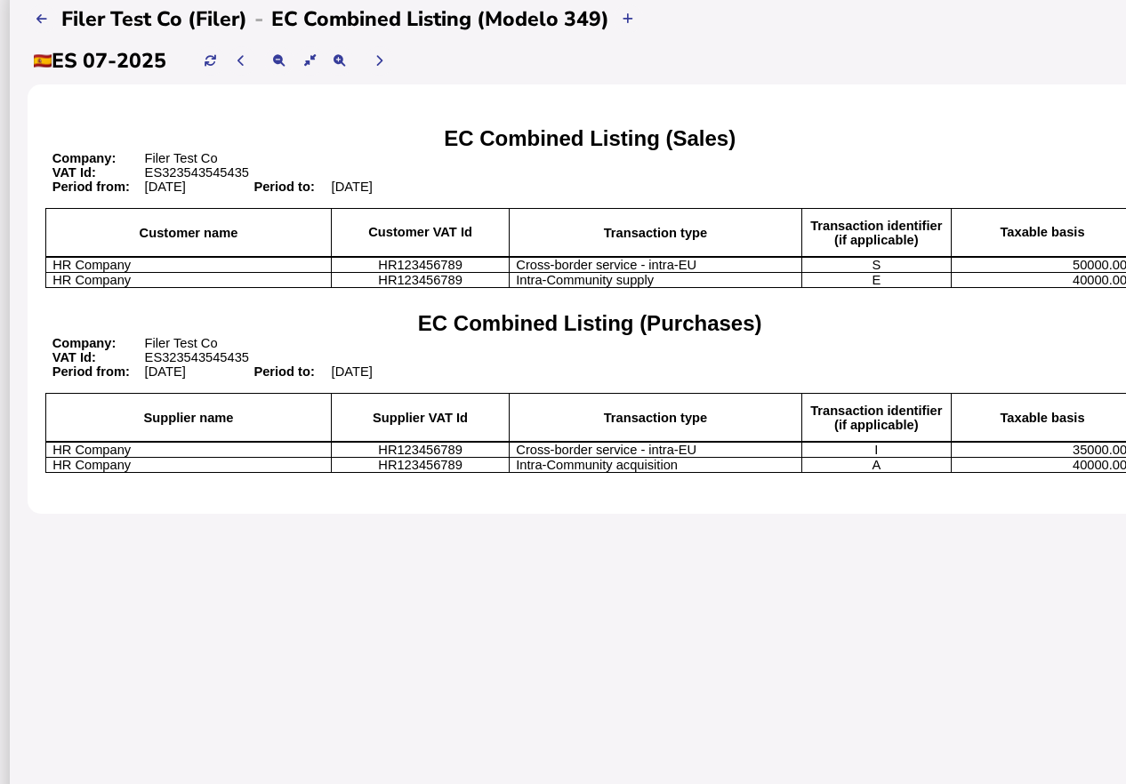
scroll to position [0, 61]
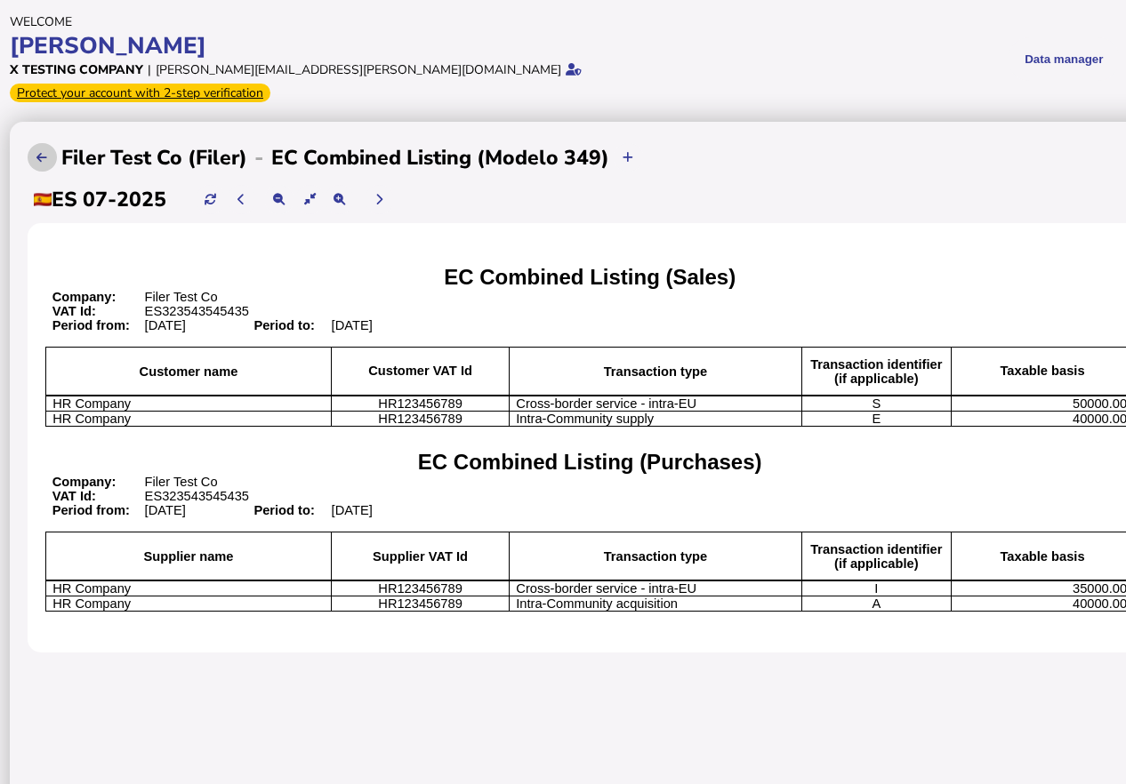
click at [34, 143] on button at bounding box center [42, 157] width 29 height 29
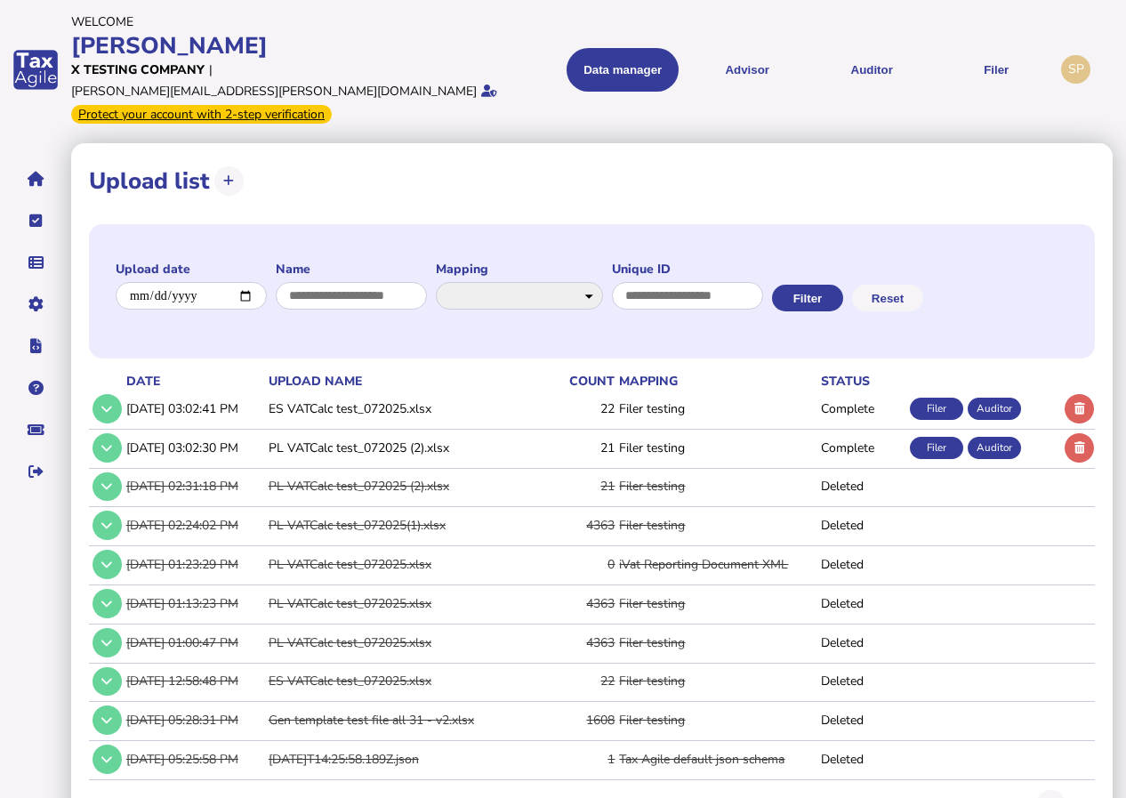
click at [940, 397] on div "Filer" at bounding box center [936, 408] width 53 height 22
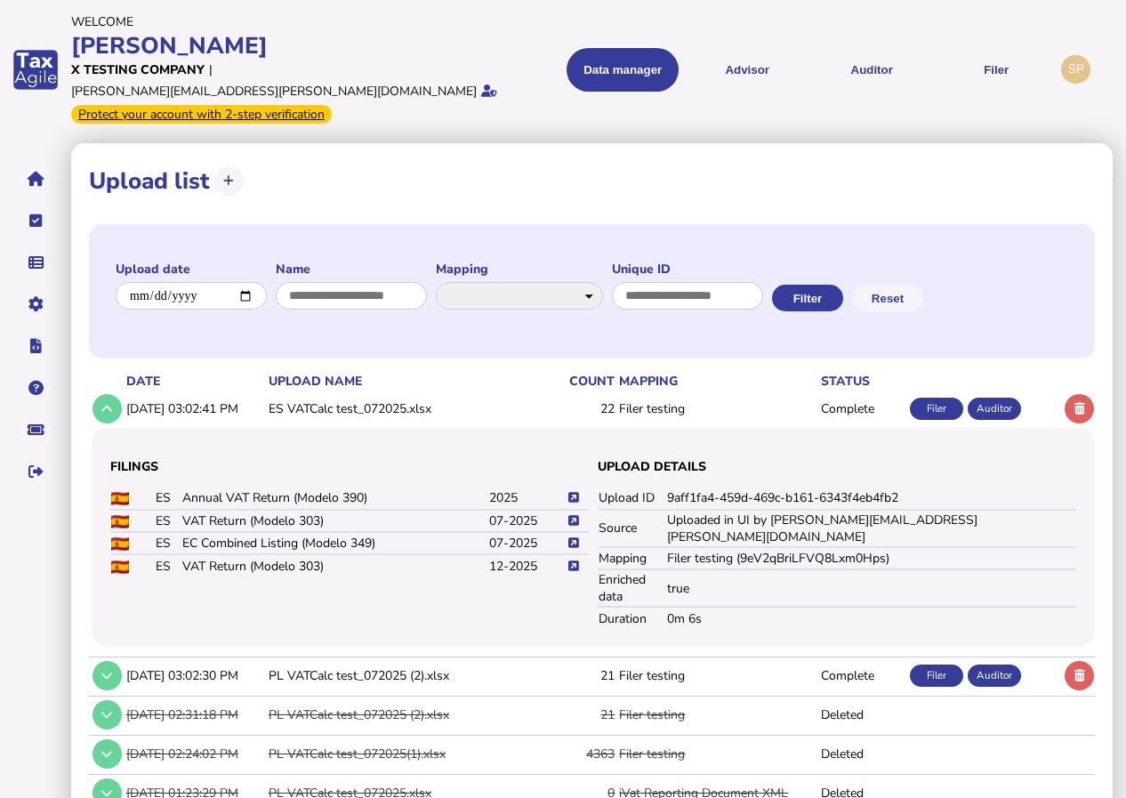
click at [572, 515] on icon at bounding box center [573, 521] width 11 height 12
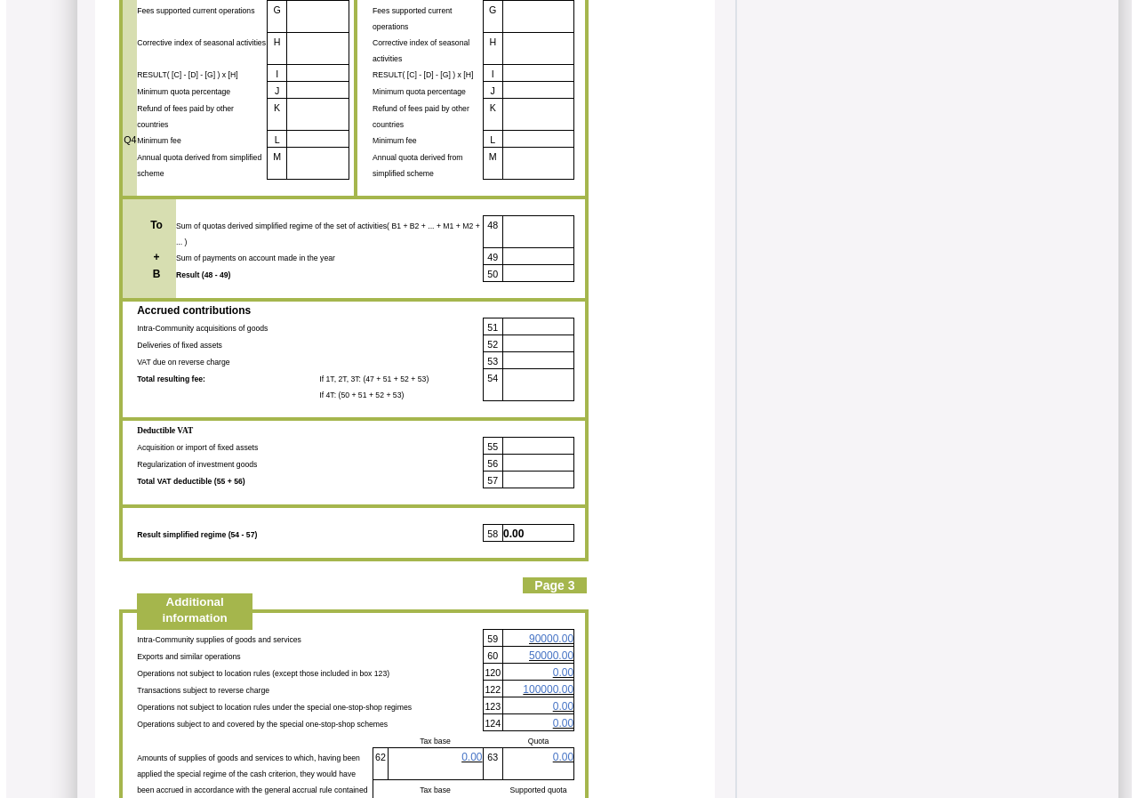
scroll to position [3290, 0]
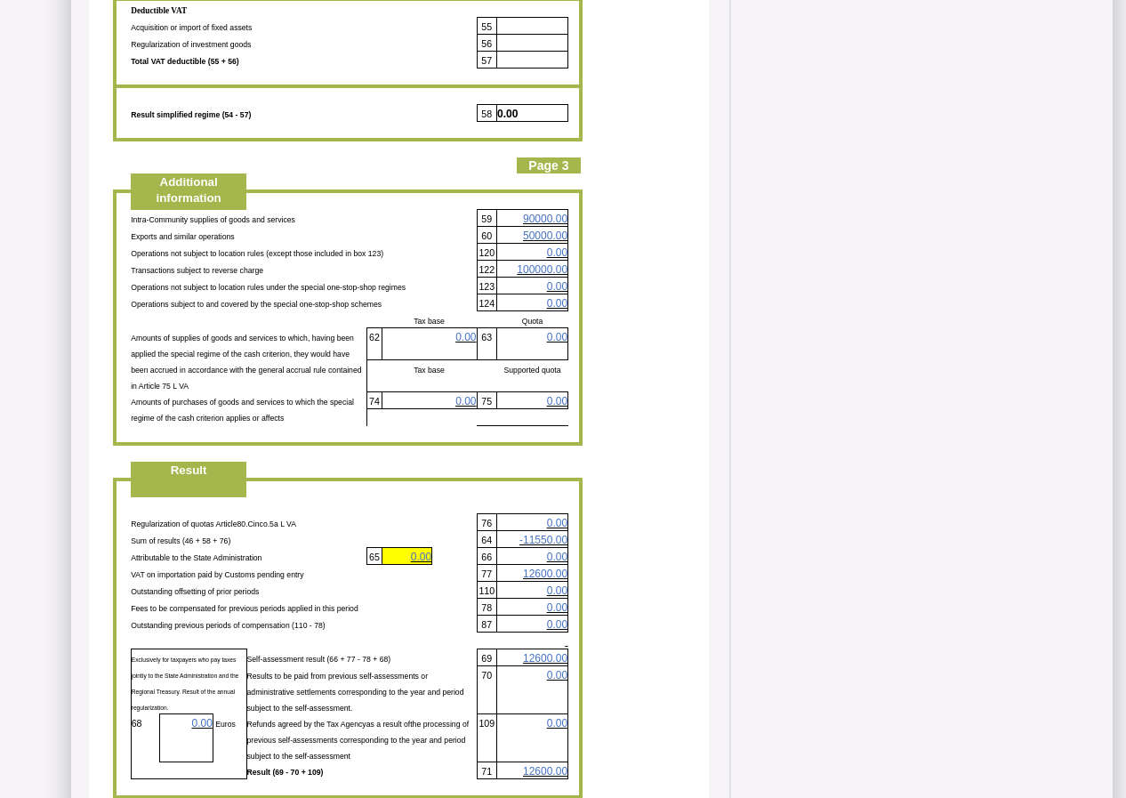
click at [538, 567] on span "12600.00" at bounding box center [545, 573] width 44 height 12
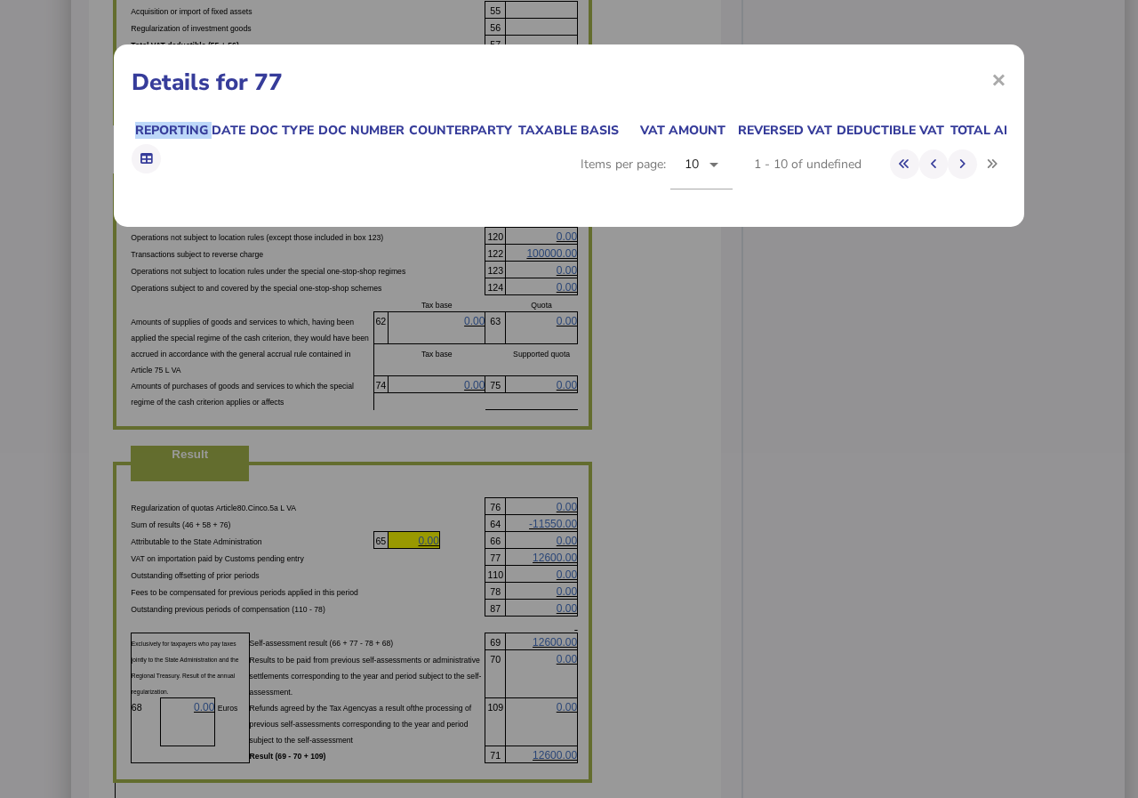
click at [538, 501] on div "× Details for 77 Reporting date Doc type Doc number Counterparty Taxable basis …" at bounding box center [569, 399] width 1138 height 798
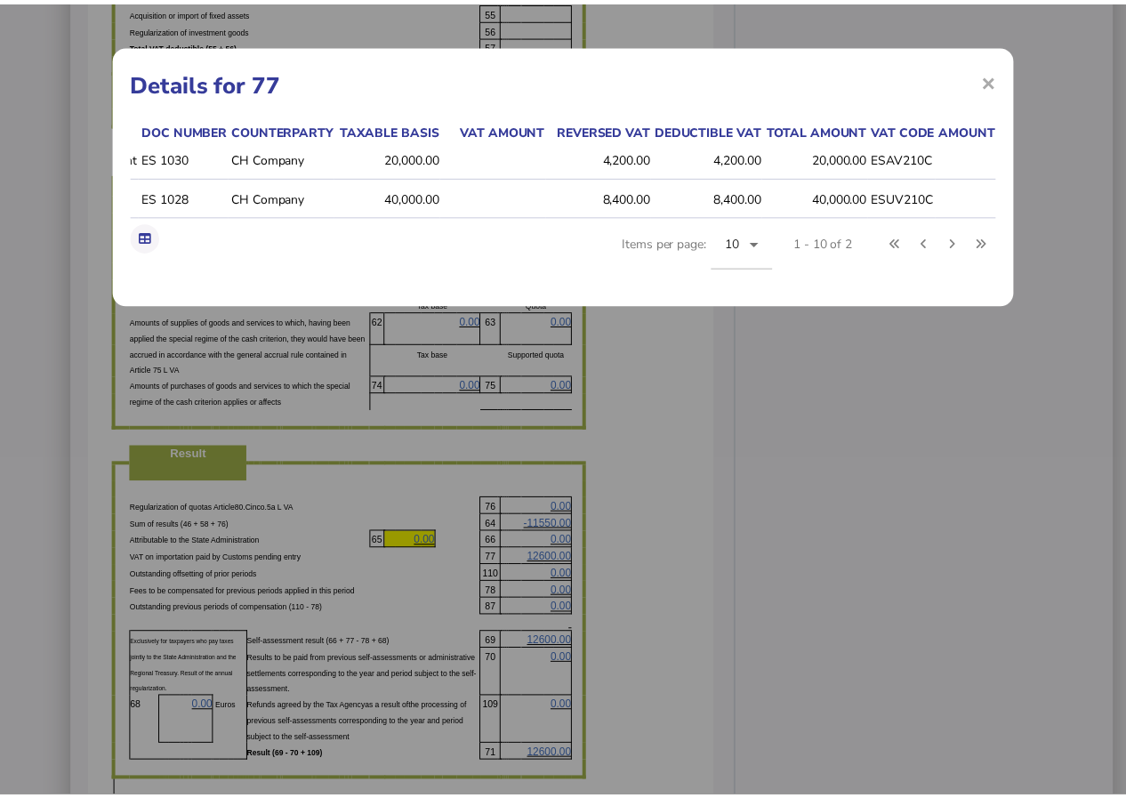
scroll to position [0, 264]
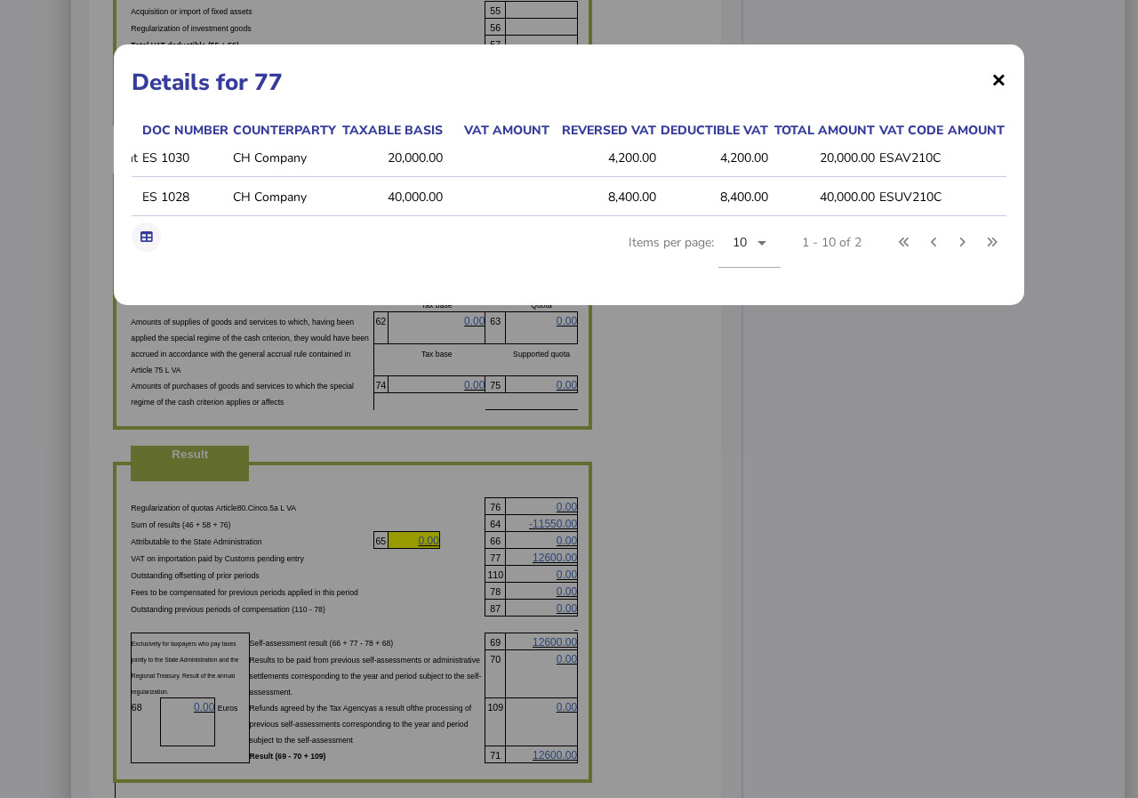
click at [999, 83] on span "×" at bounding box center [998, 79] width 15 height 34
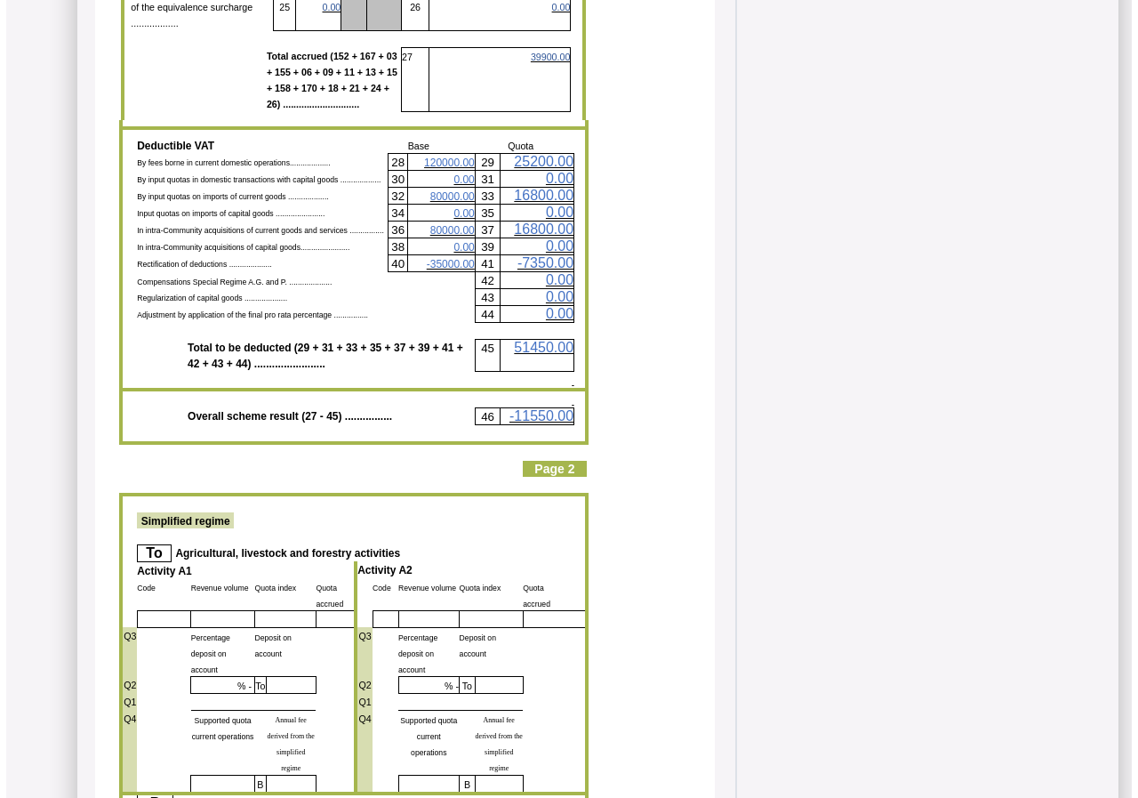
scroll to position [1511, 0]
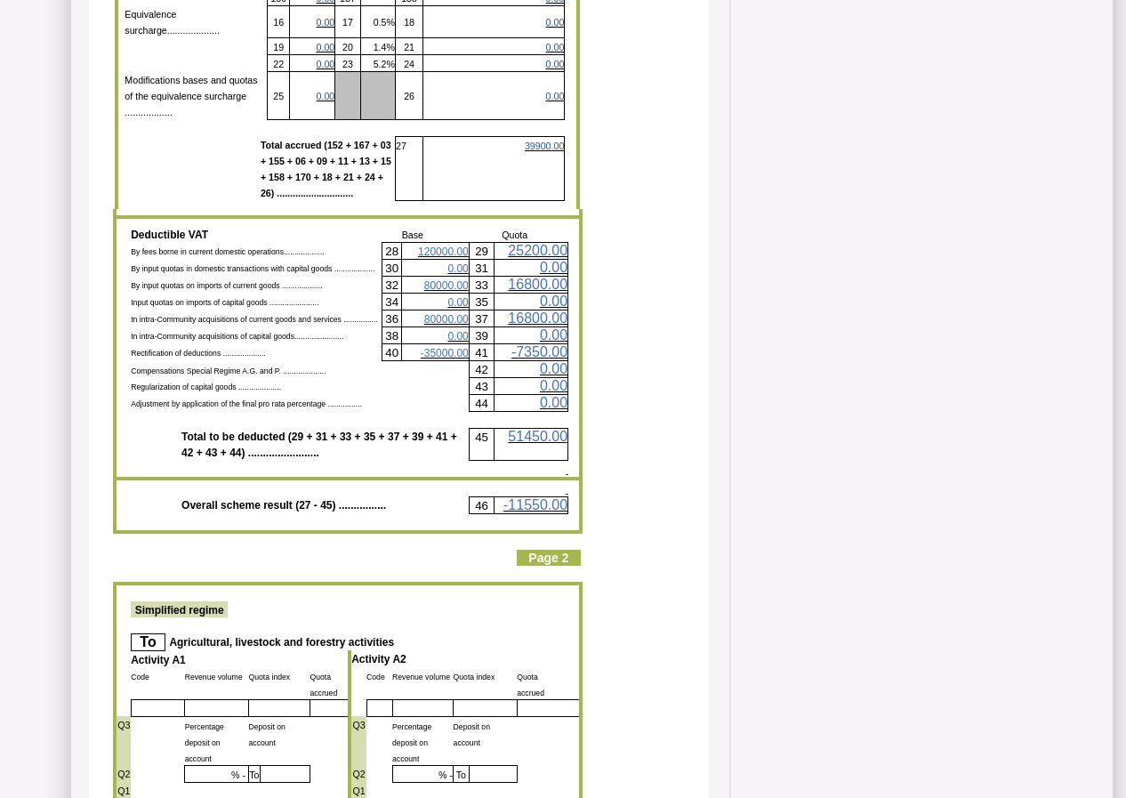
click at [445, 279] on span "80000.00" at bounding box center [446, 285] width 44 height 12
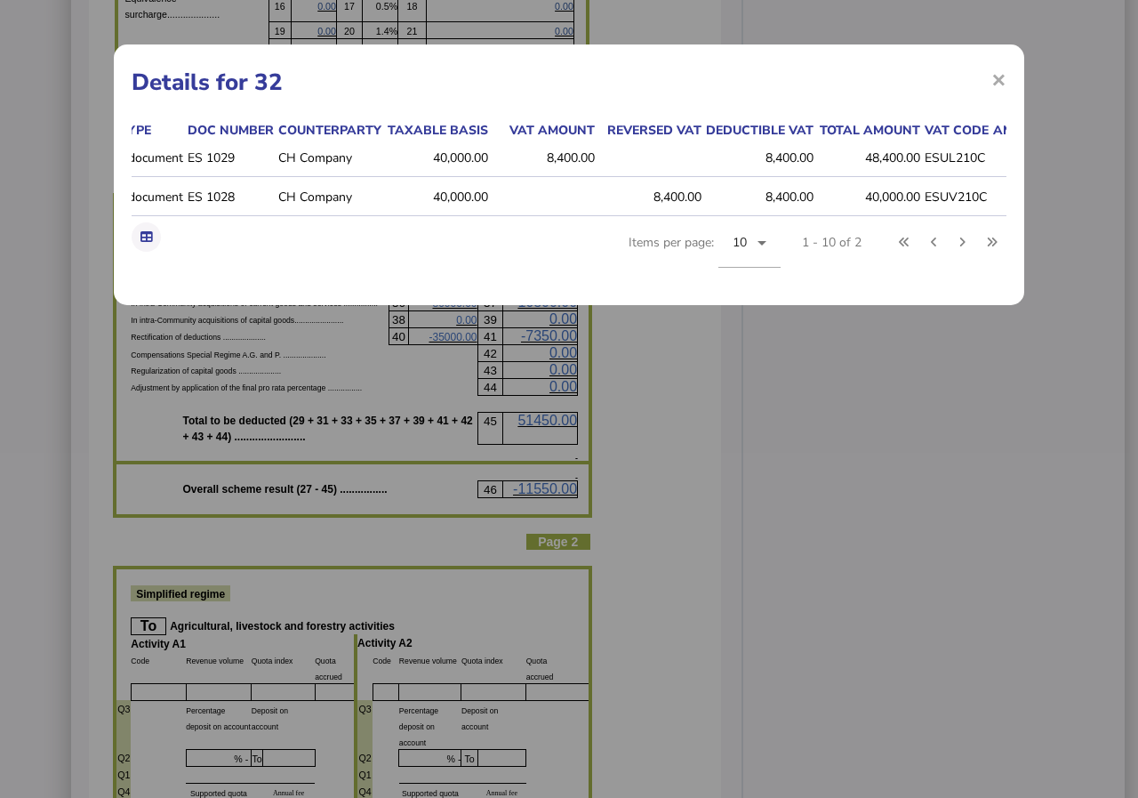
scroll to position [0, 127]
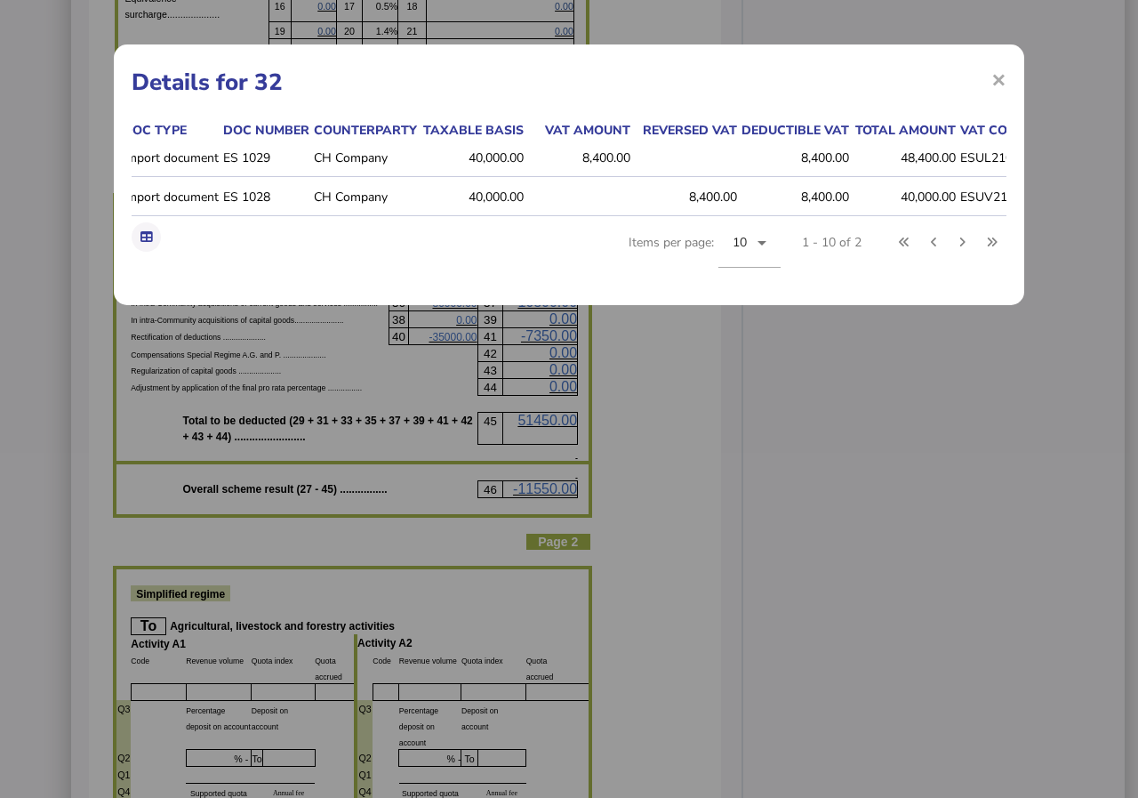
click at [1002, 78] on span "×" at bounding box center [998, 79] width 15 height 34
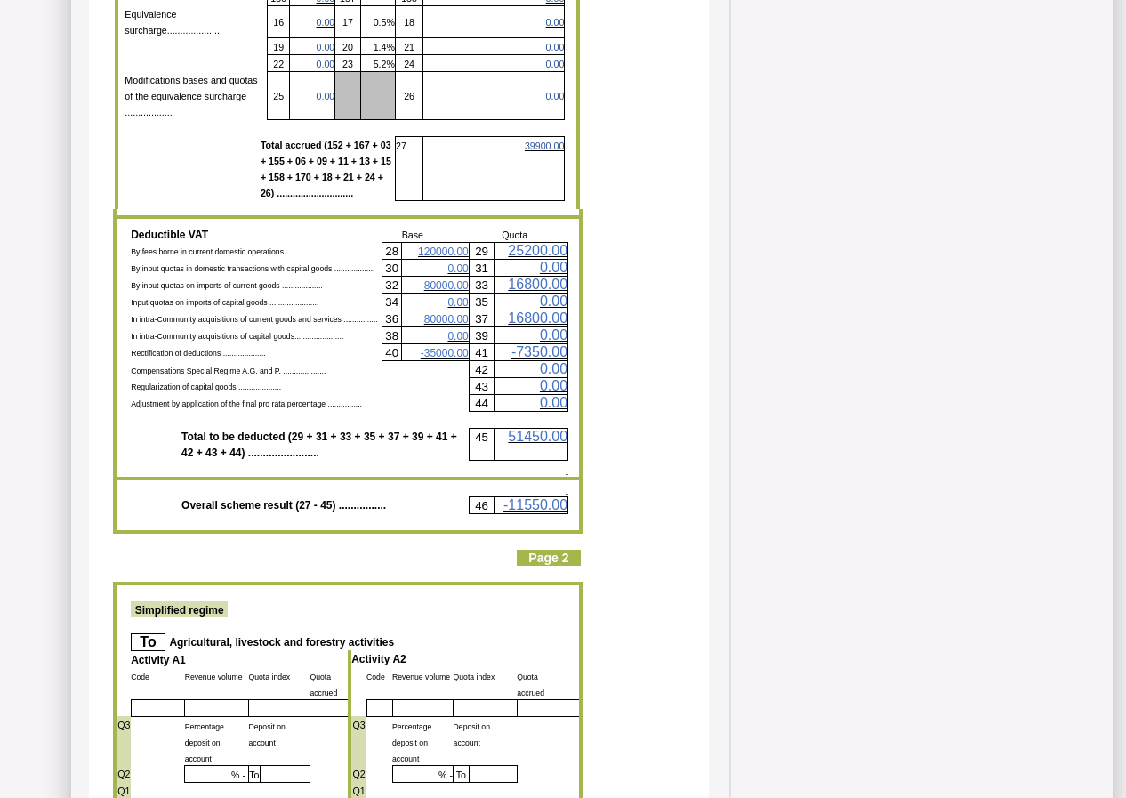
click at [447, 347] on span "-35000.00" at bounding box center [445, 353] width 48 height 12
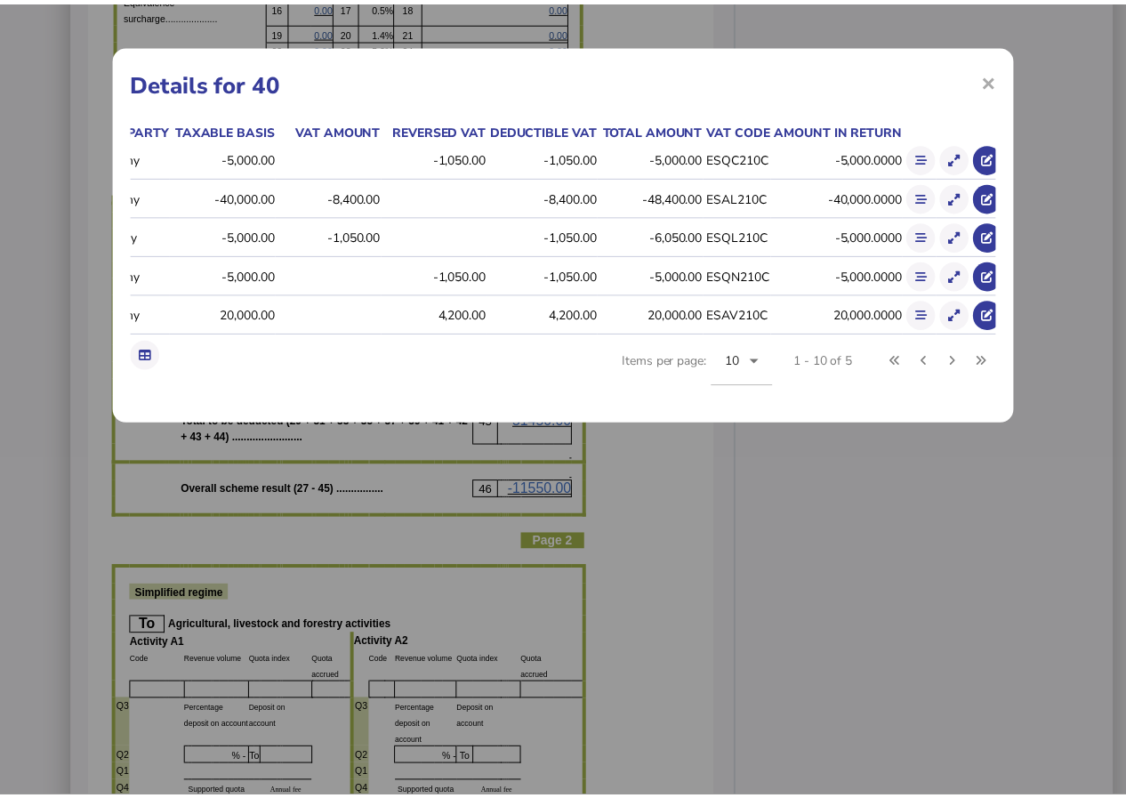
scroll to position [0, 434]
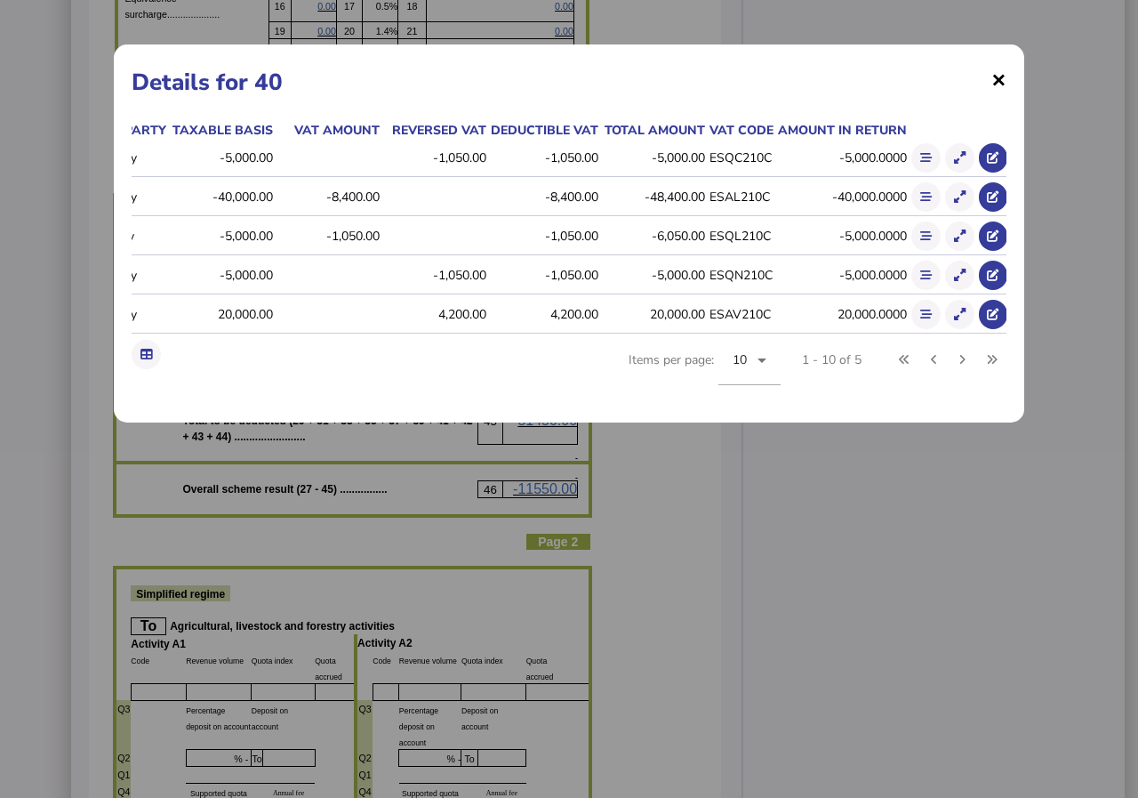
click at [995, 78] on span "×" at bounding box center [998, 79] width 15 height 34
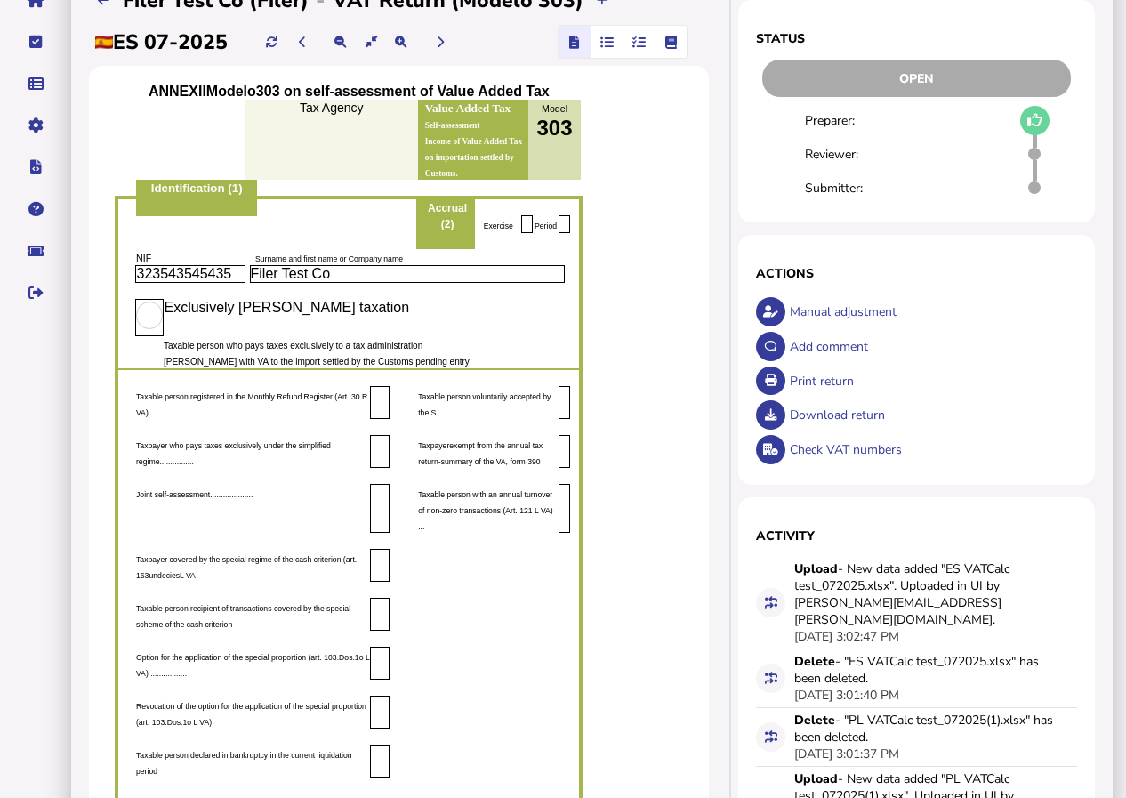
scroll to position [0, 0]
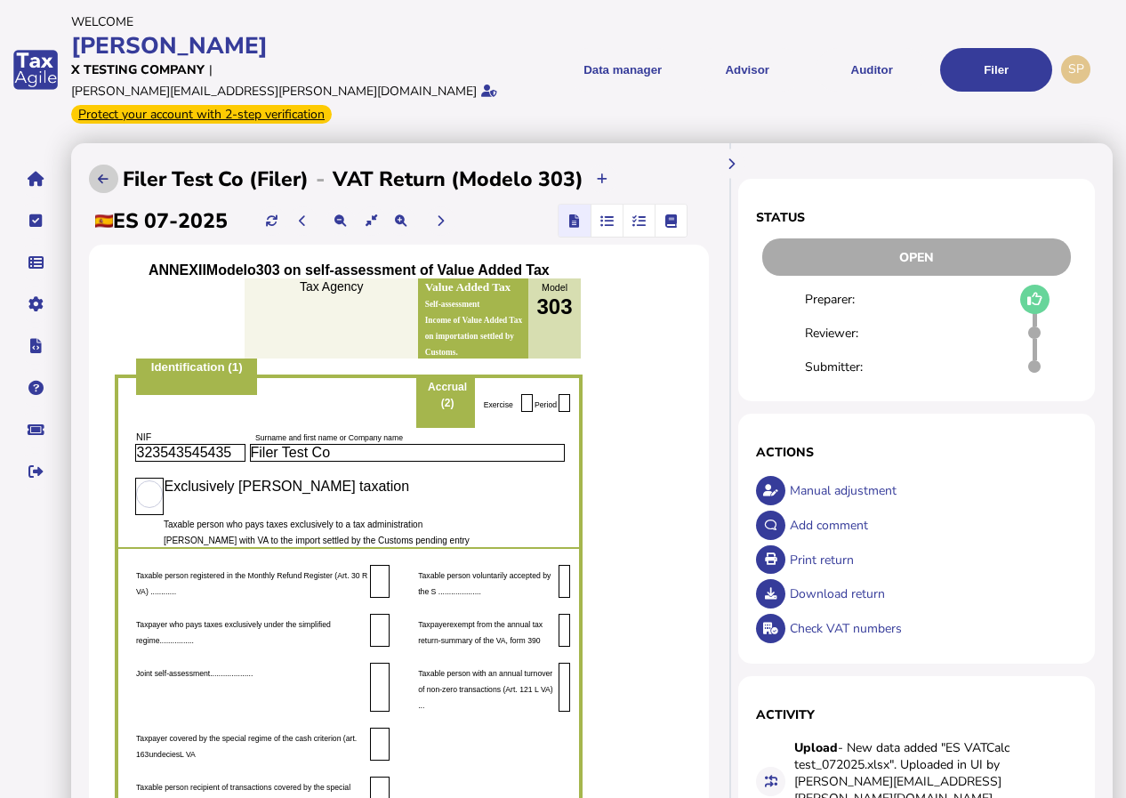
click at [102, 164] on button at bounding box center [103, 178] width 29 height 29
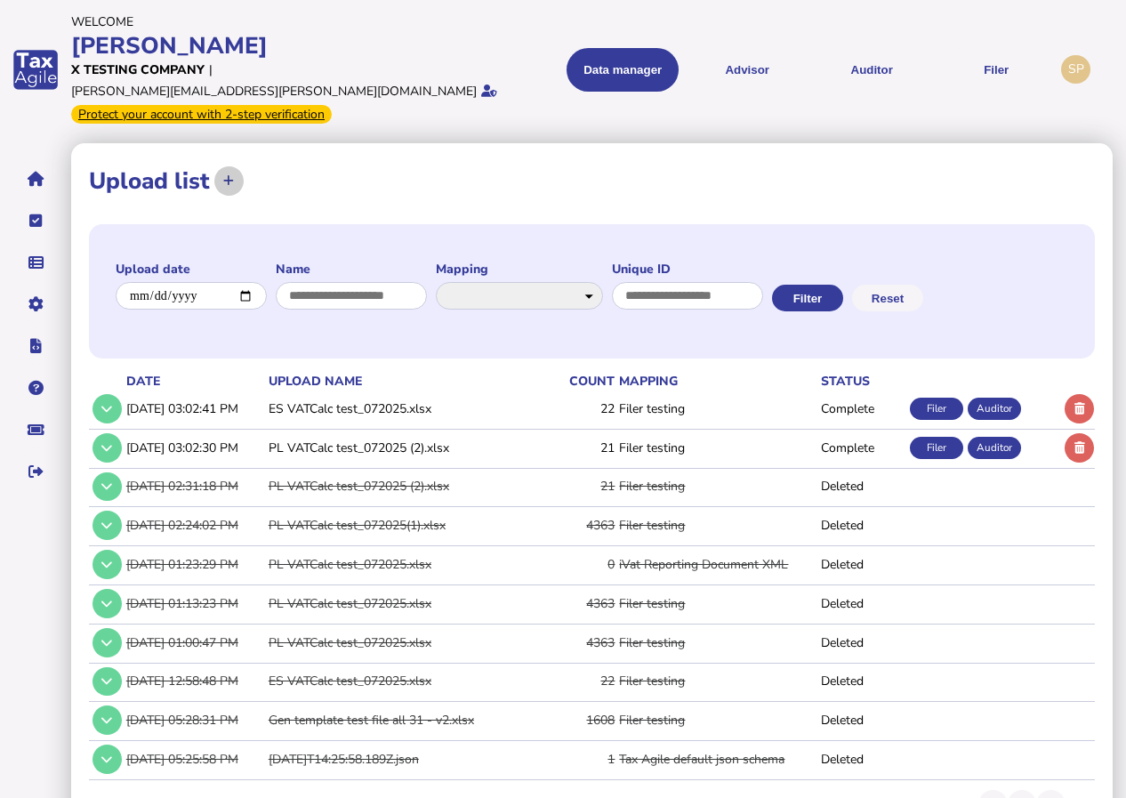
click at [229, 175] on icon at bounding box center [228, 181] width 11 height 12
select select "**********"
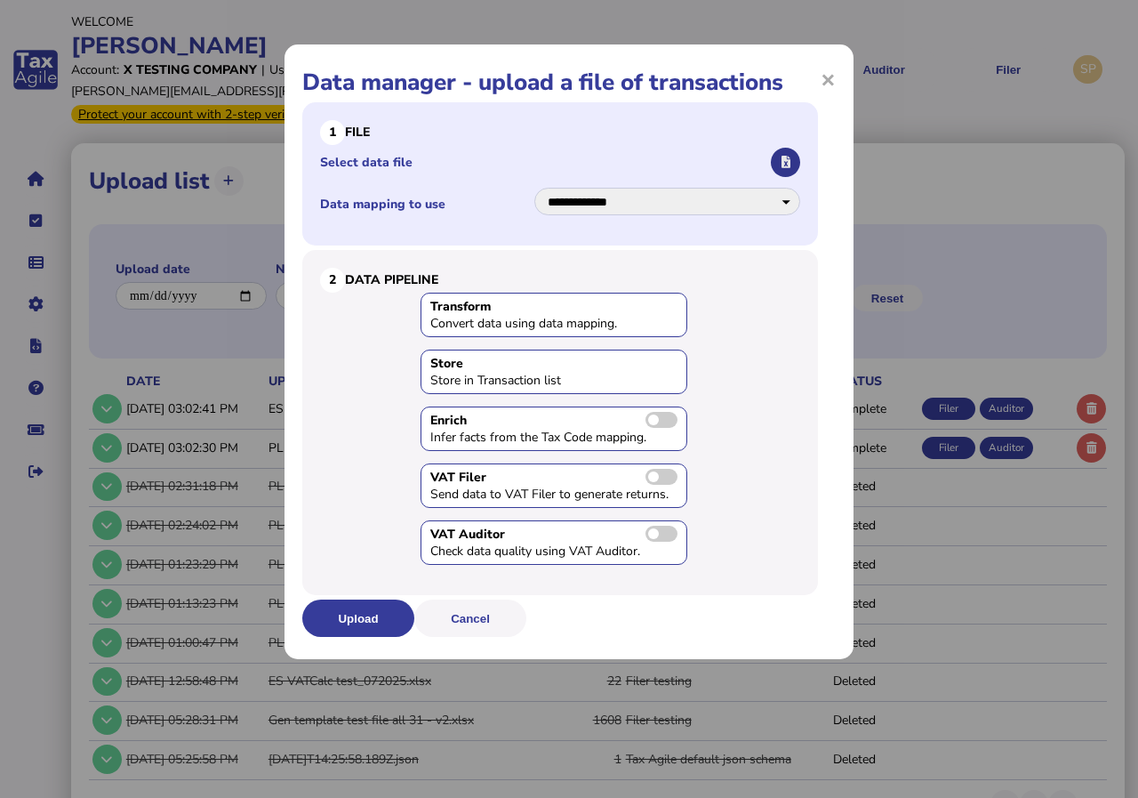
click at [788, 157] on icon "button" at bounding box center [786, 162] width 9 height 12
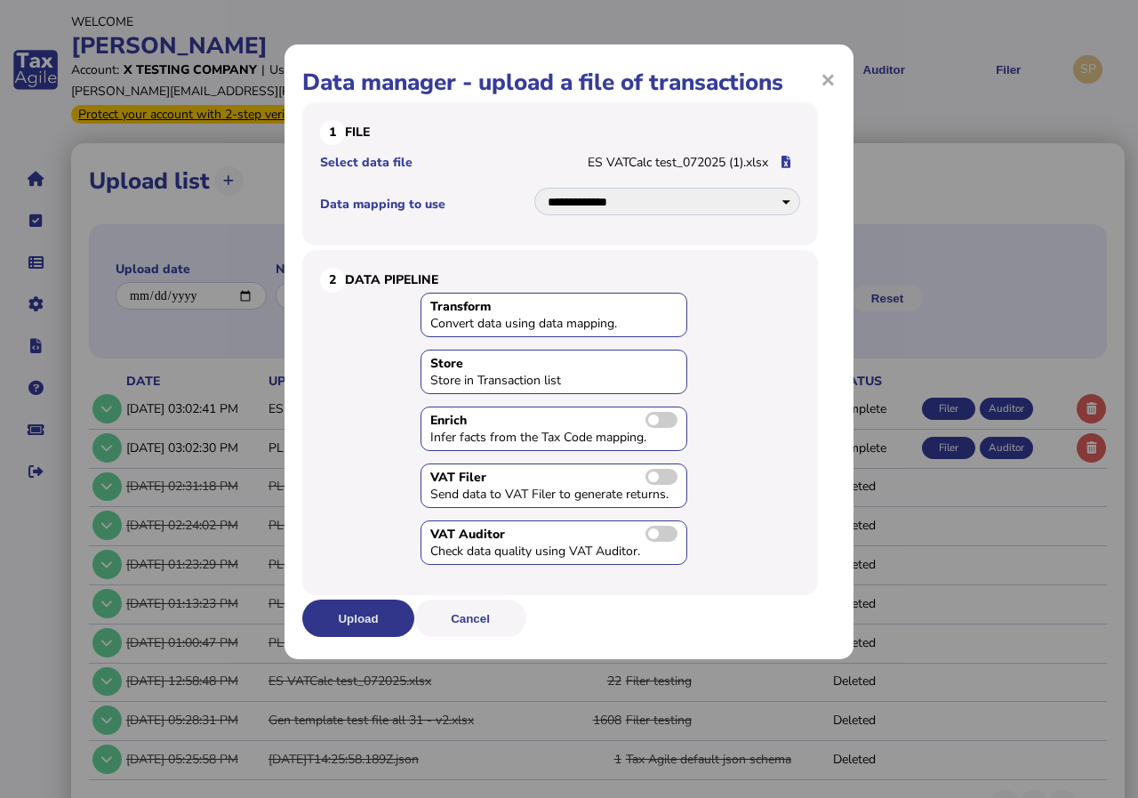
click at [357, 616] on button "Upload" at bounding box center [358, 617] width 112 height 37
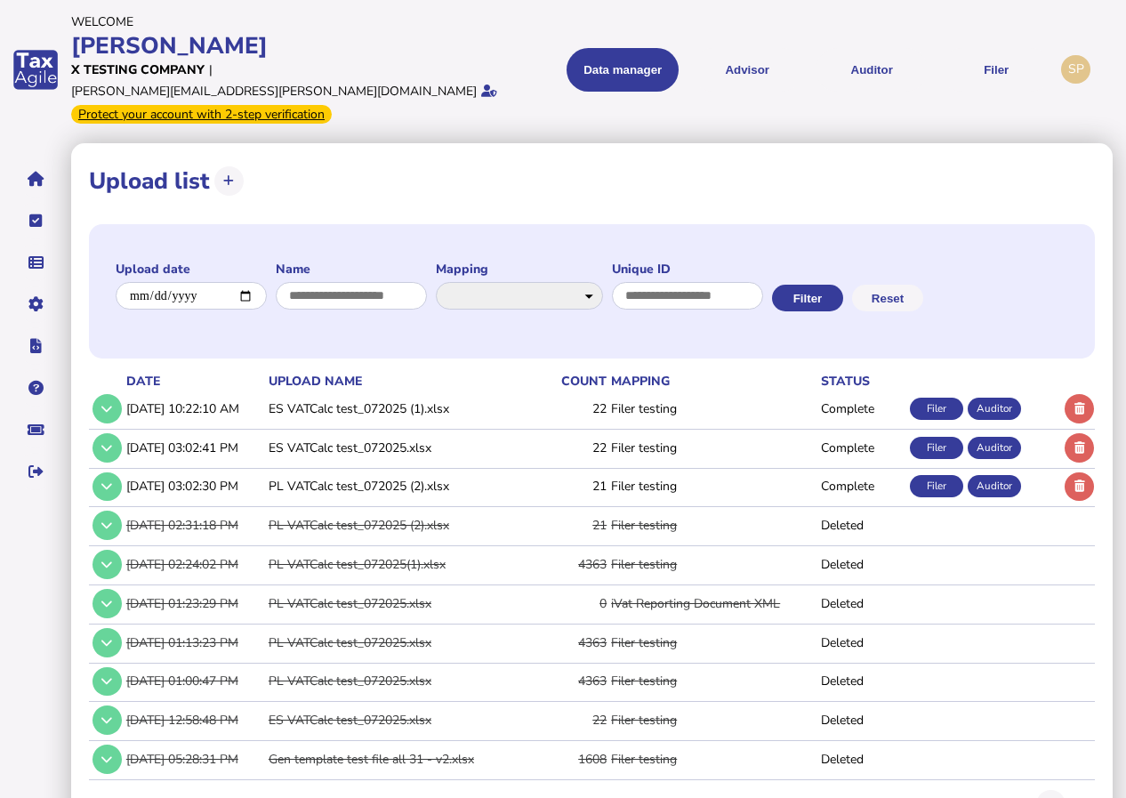
click at [935, 397] on div "Filer" at bounding box center [936, 408] width 53 height 22
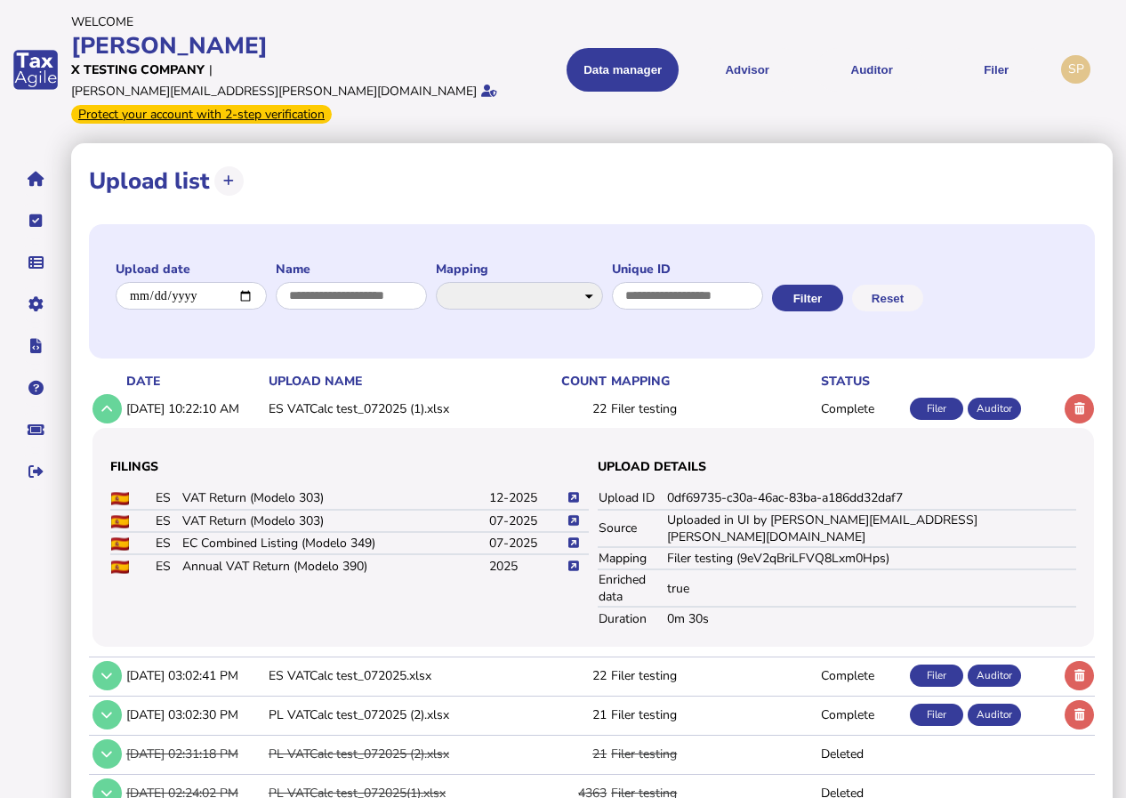
click at [573, 515] on icon at bounding box center [573, 521] width 11 height 12
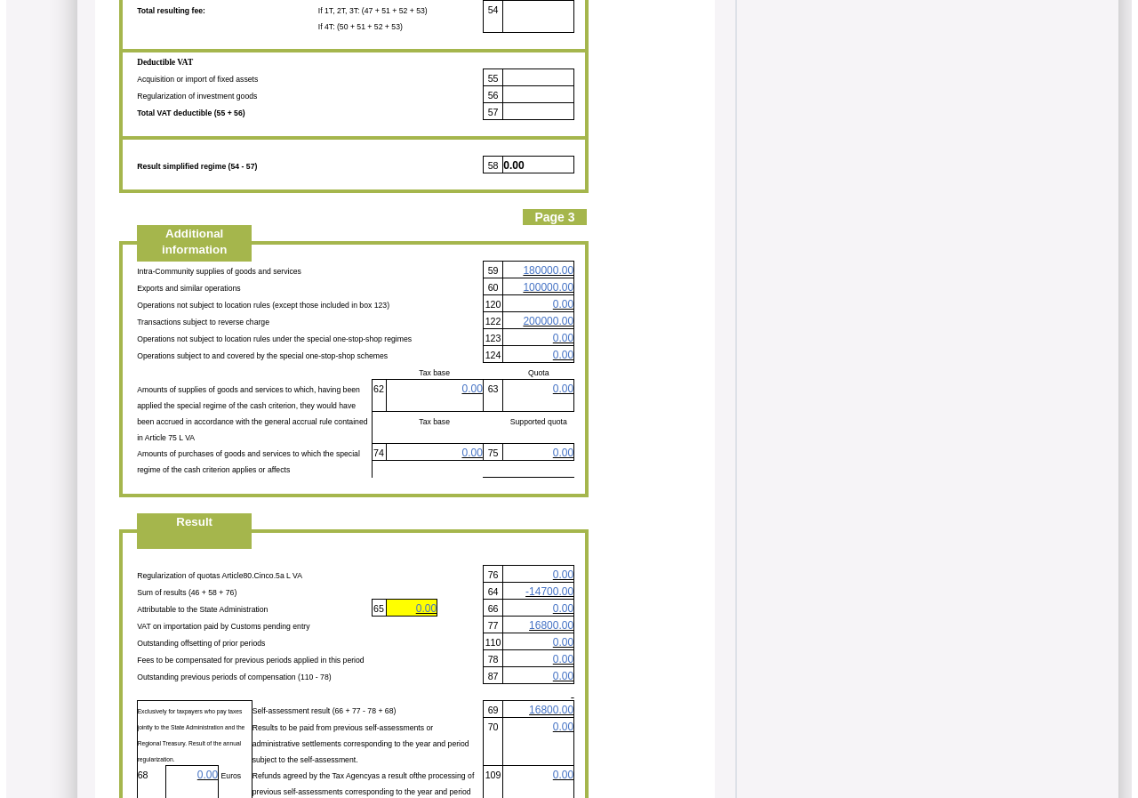
scroll to position [3290, 0]
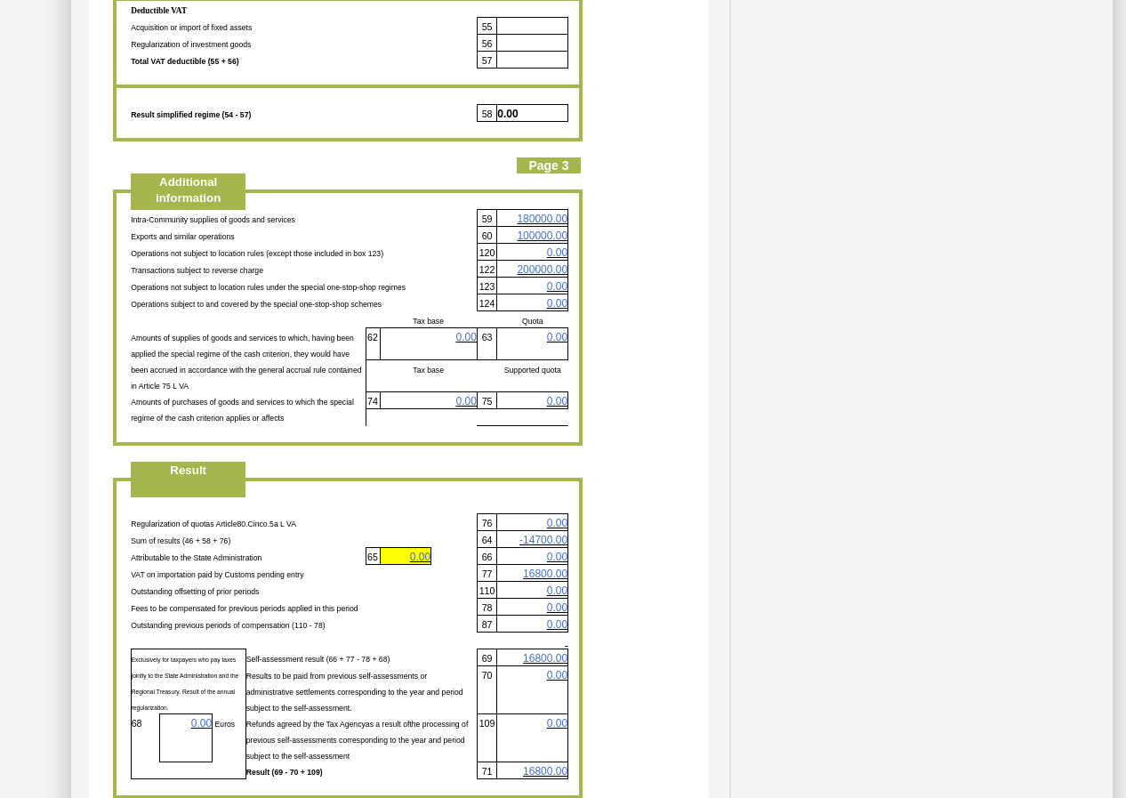
click at [550, 567] on span "16800.00" at bounding box center [545, 573] width 44 height 12
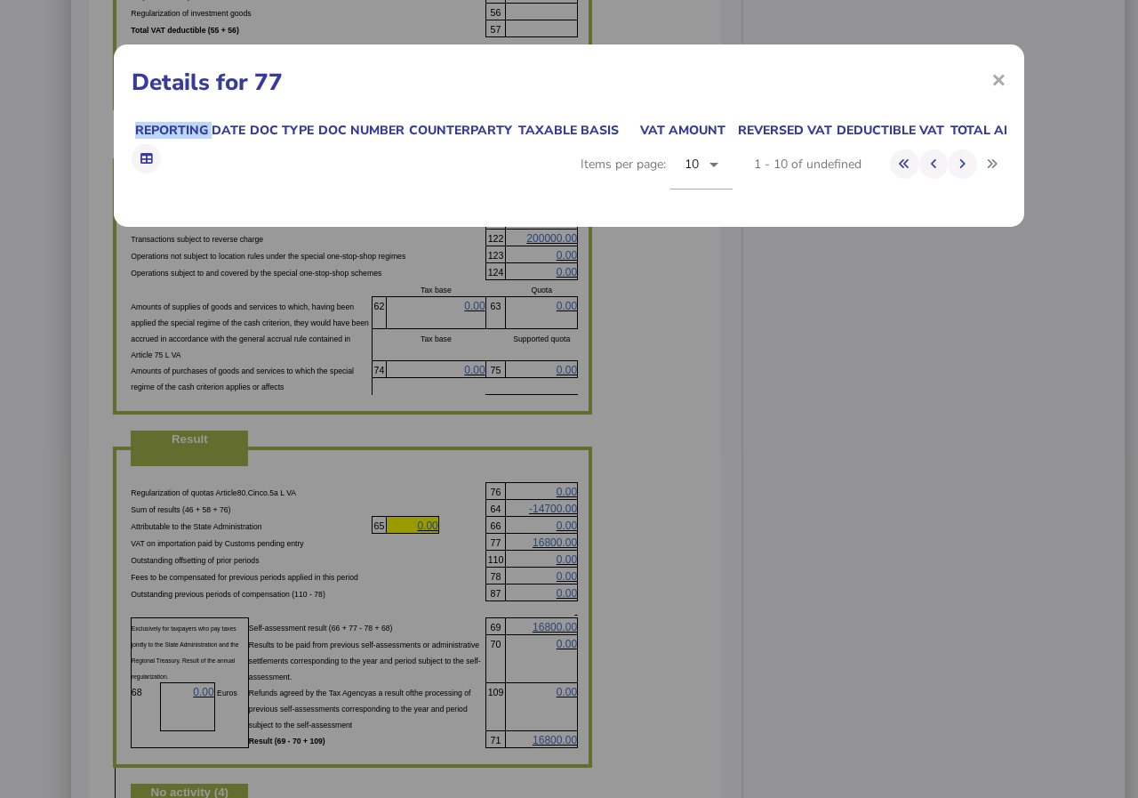
click at [550, 483] on div "× Details for 77 Reporting date Doc type Doc number Counterparty Taxable basis …" at bounding box center [569, 399] width 1138 height 798
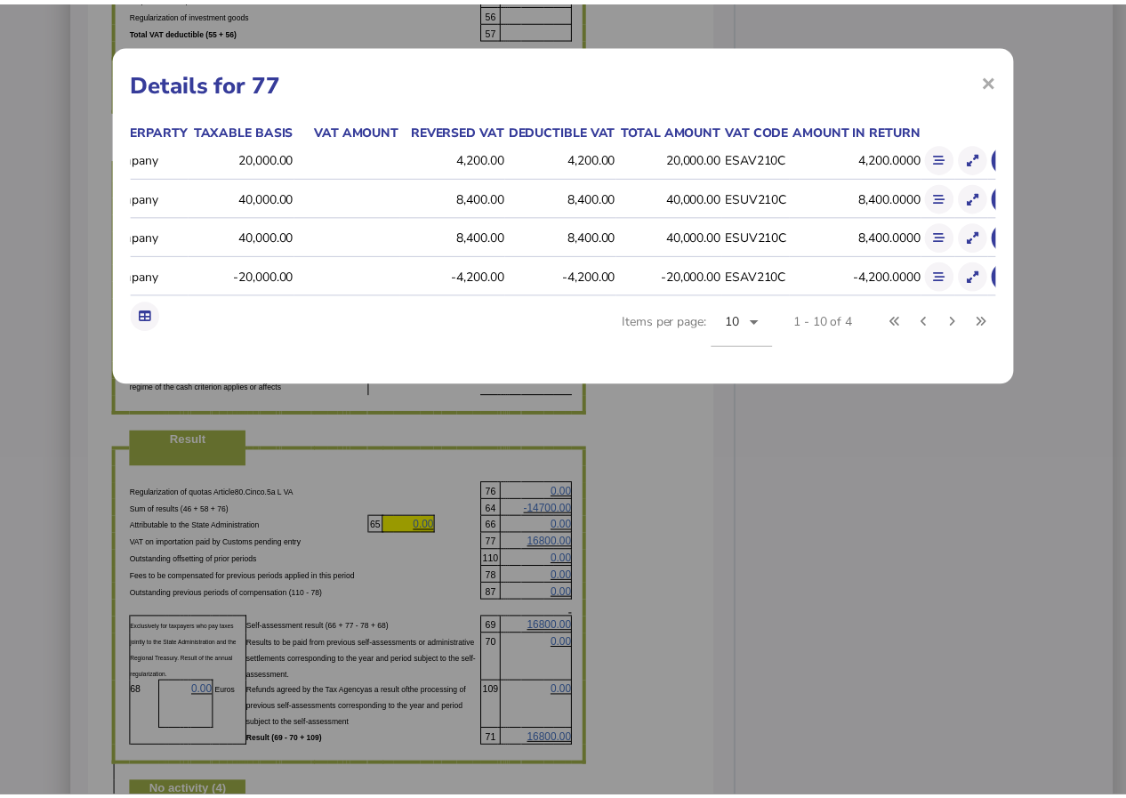
scroll to position [0, 433]
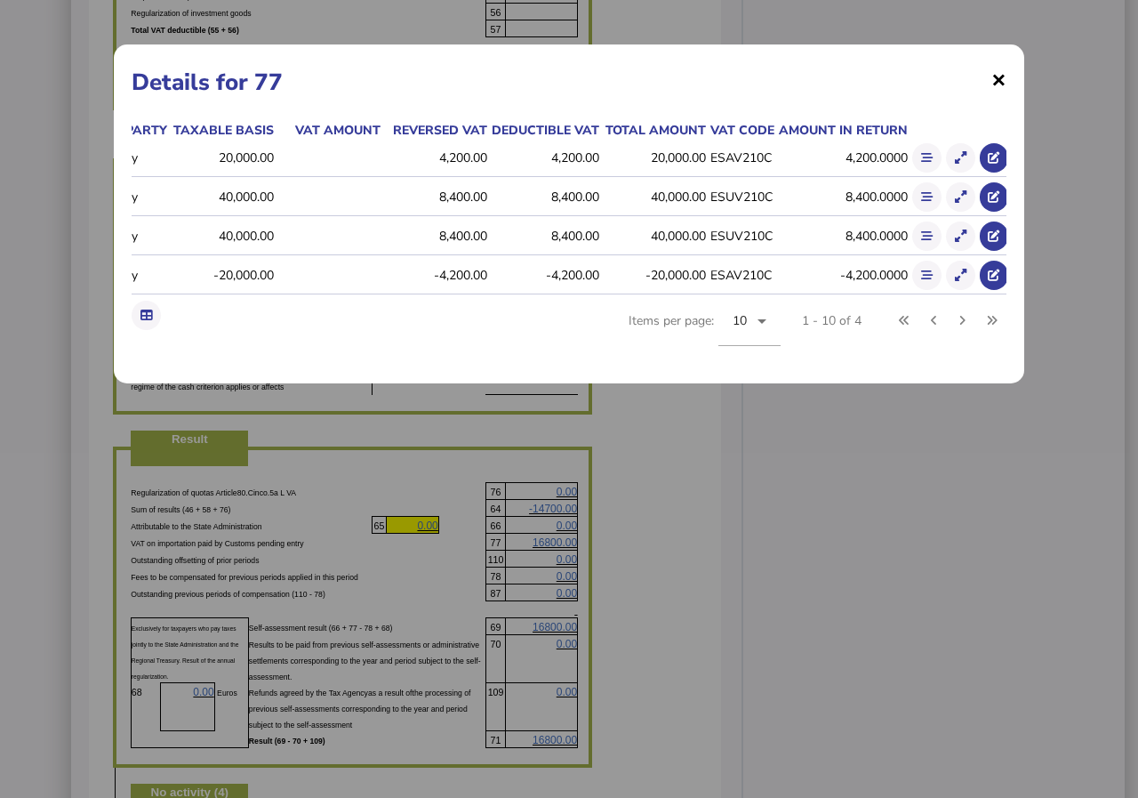
click at [1004, 75] on span "×" at bounding box center [998, 79] width 15 height 34
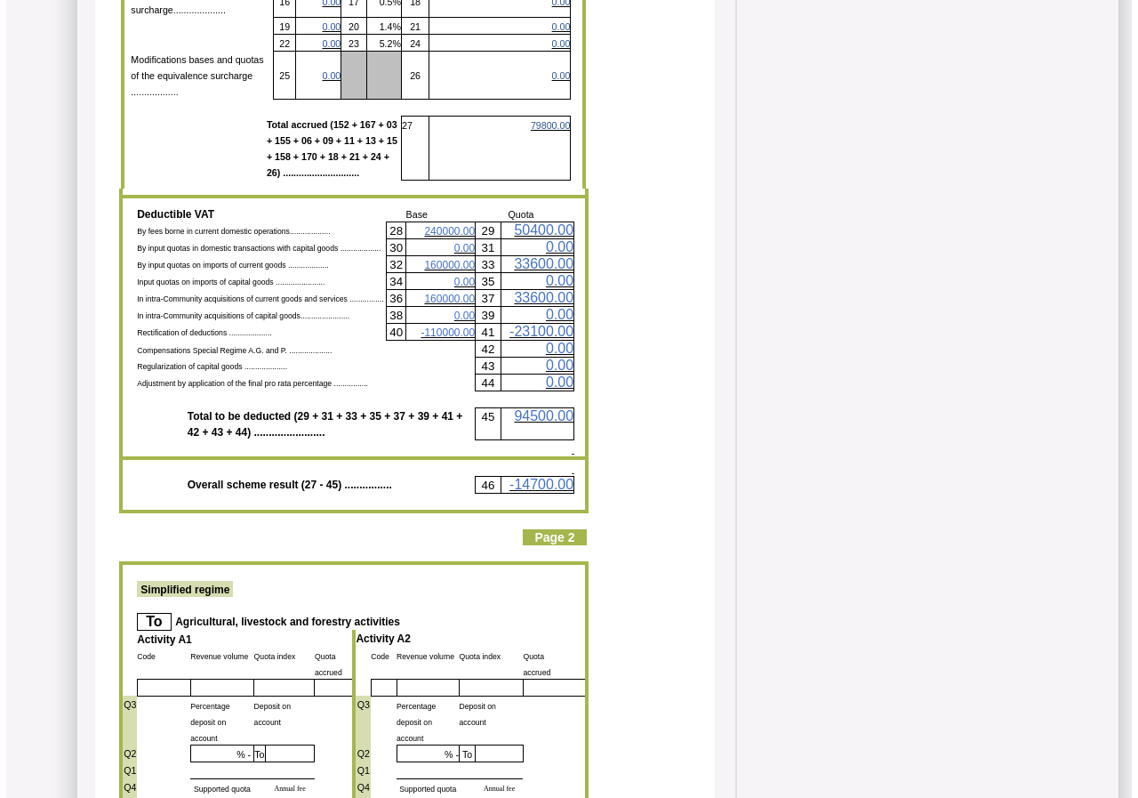
scroll to position [1511, 0]
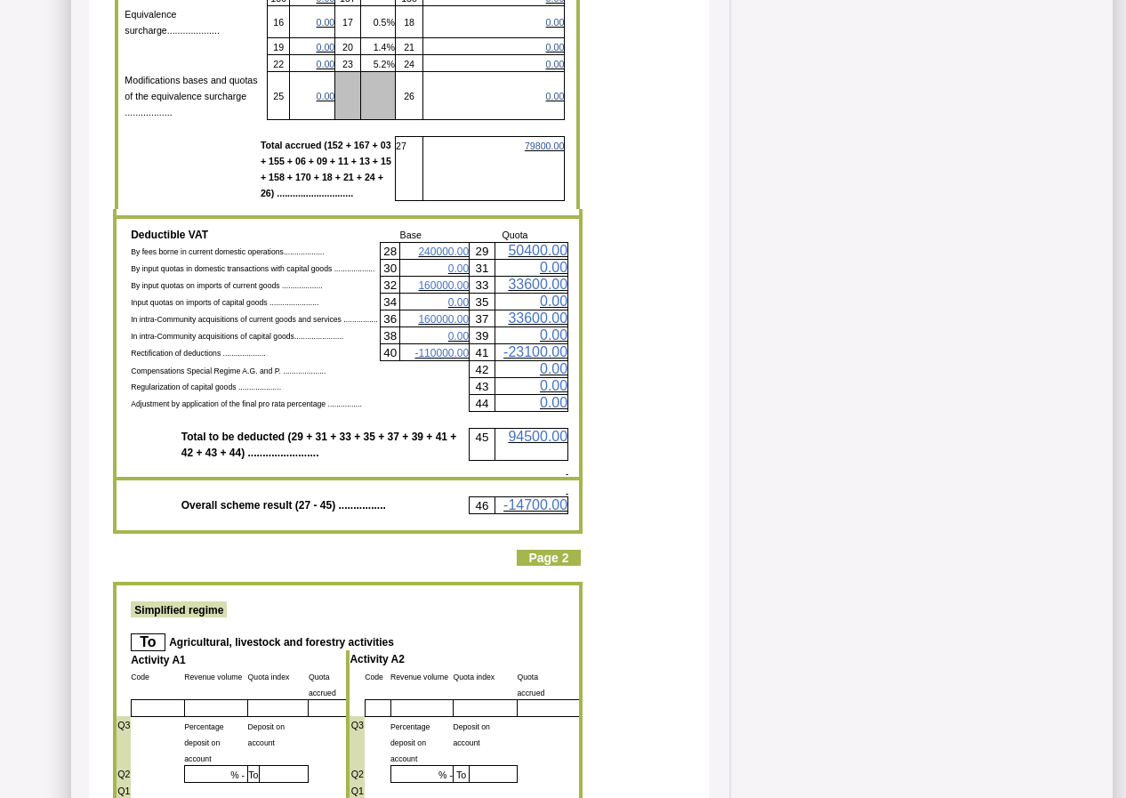
click at [447, 313] on span "160000.00" at bounding box center [443, 319] width 51 height 12
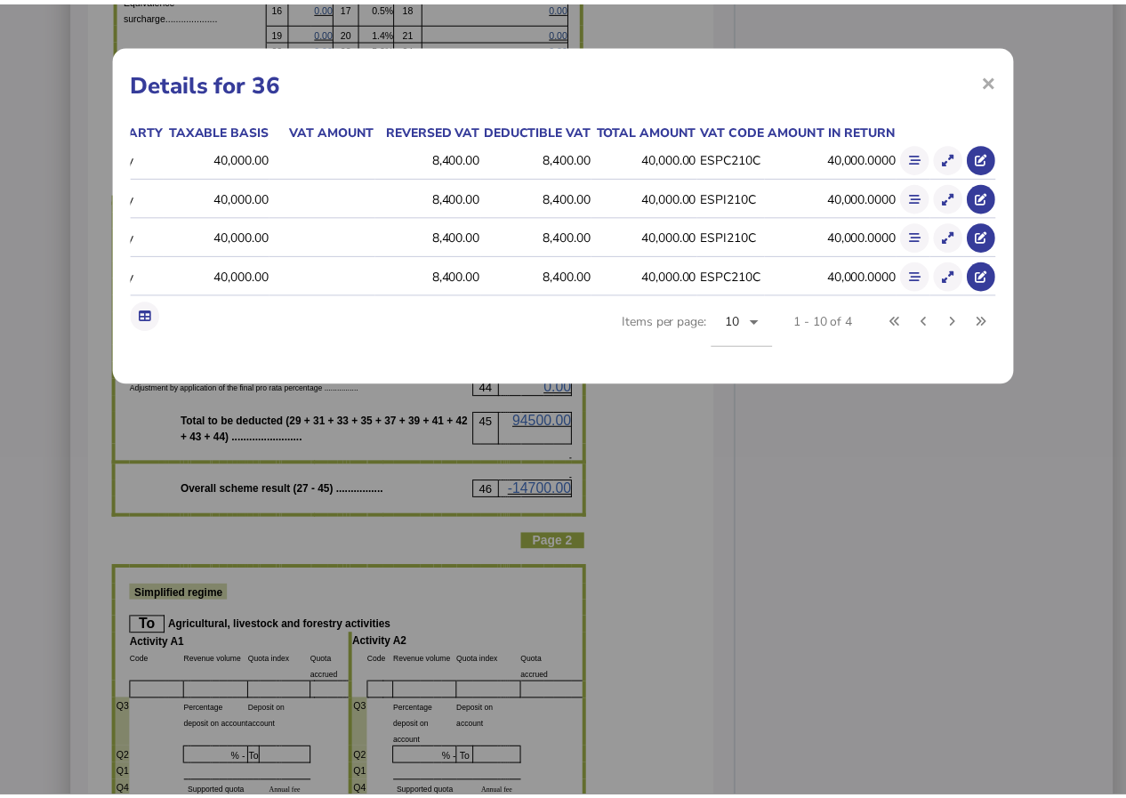
scroll to position [0, 311]
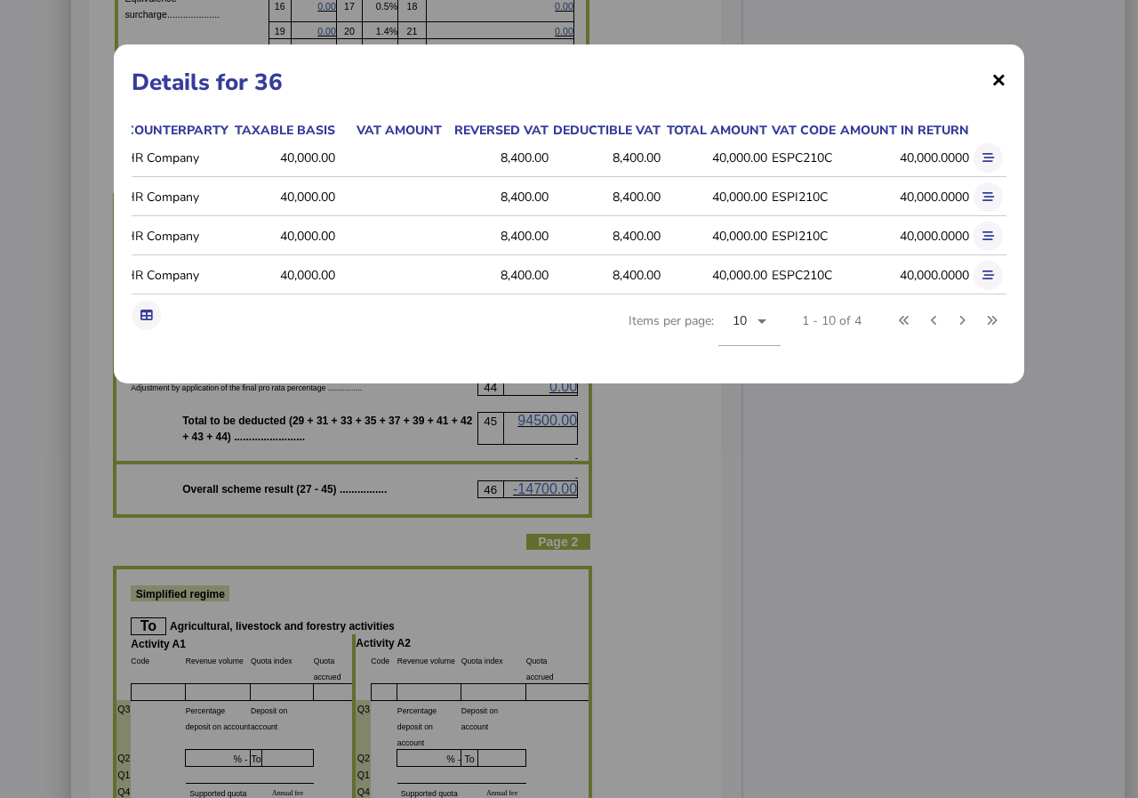
click at [999, 79] on span "×" at bounding box center [998, 79] width 15 height 34
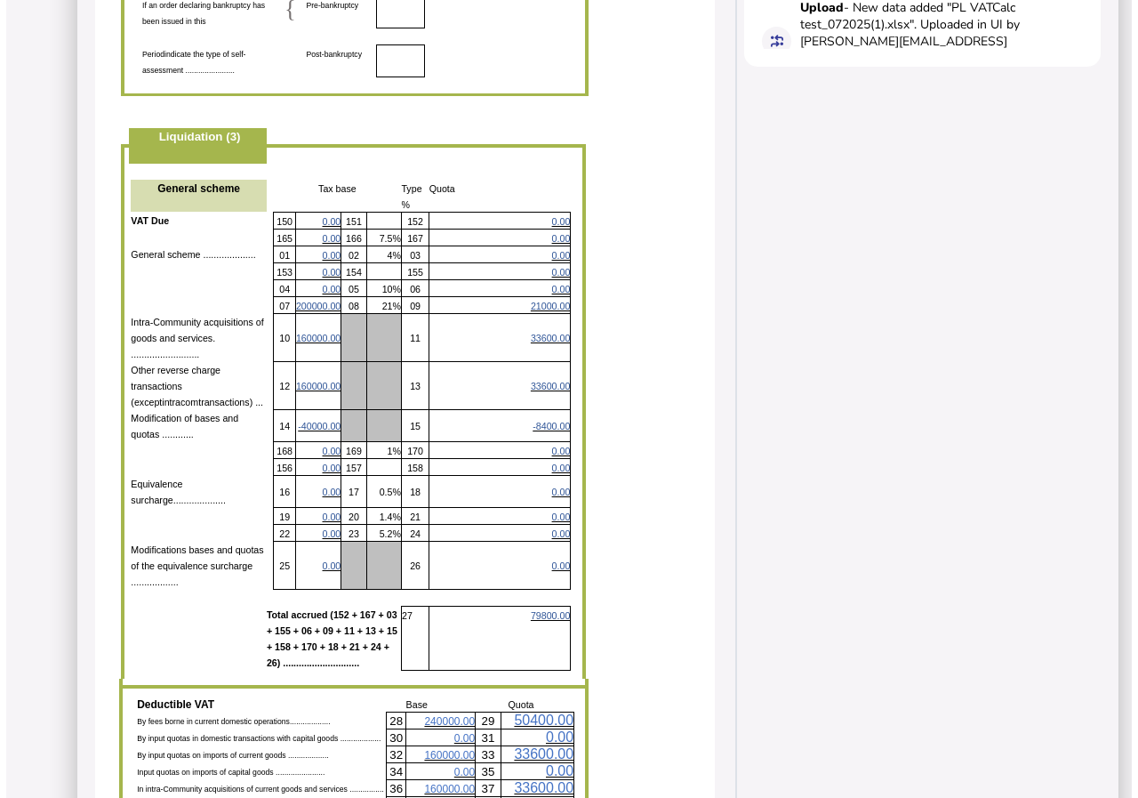
scroll to position [1067, 0]
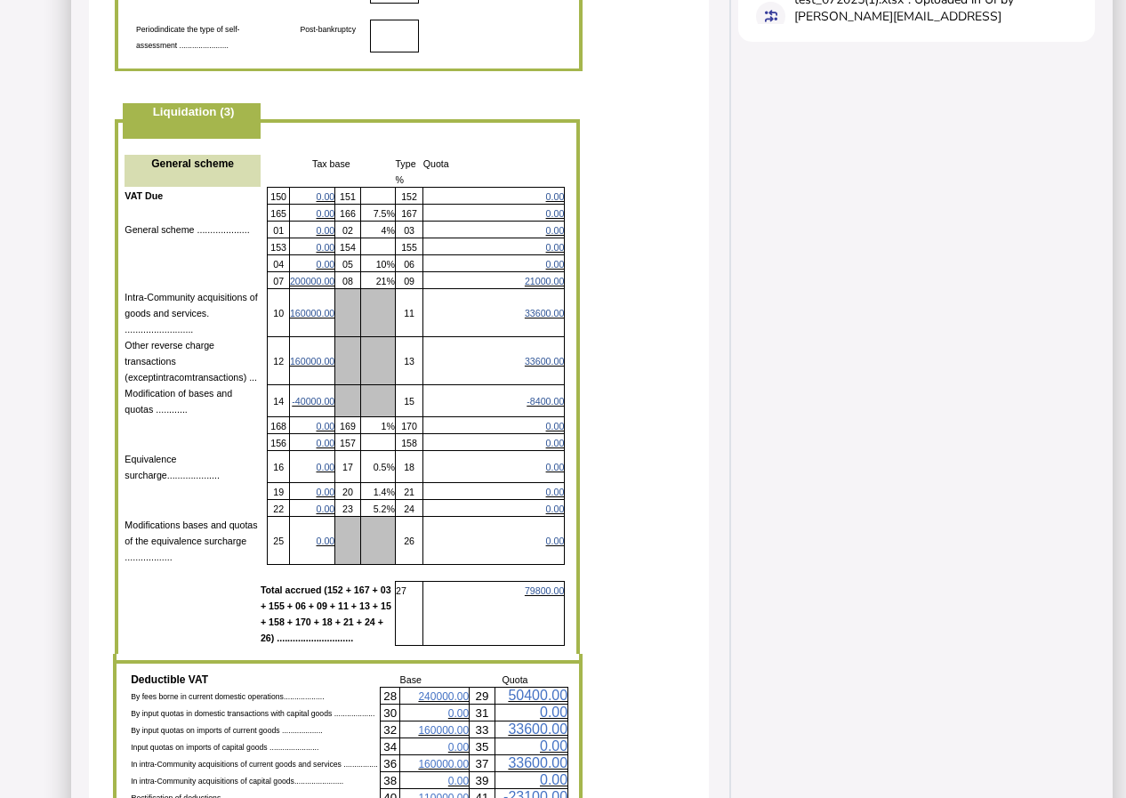
click at [546, 276] on span "21000.00" at bounding box center [544, 281] width 39 height 11
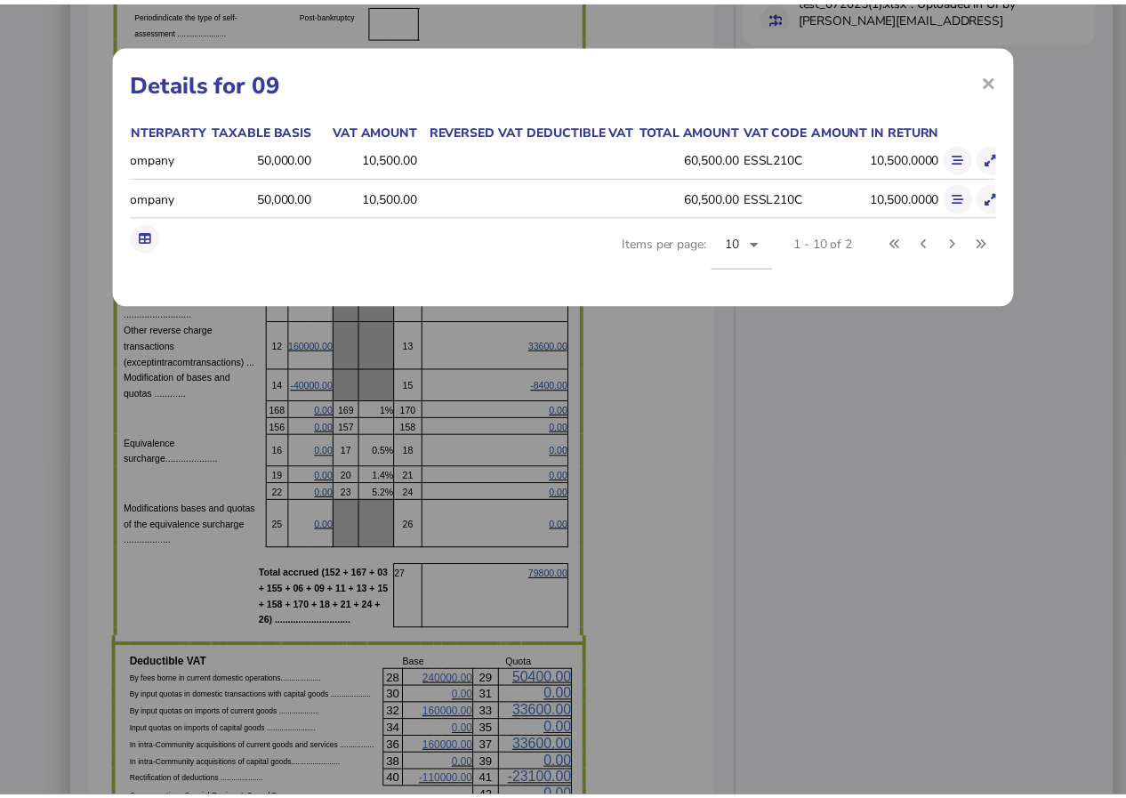
scroll to position [0, 299]
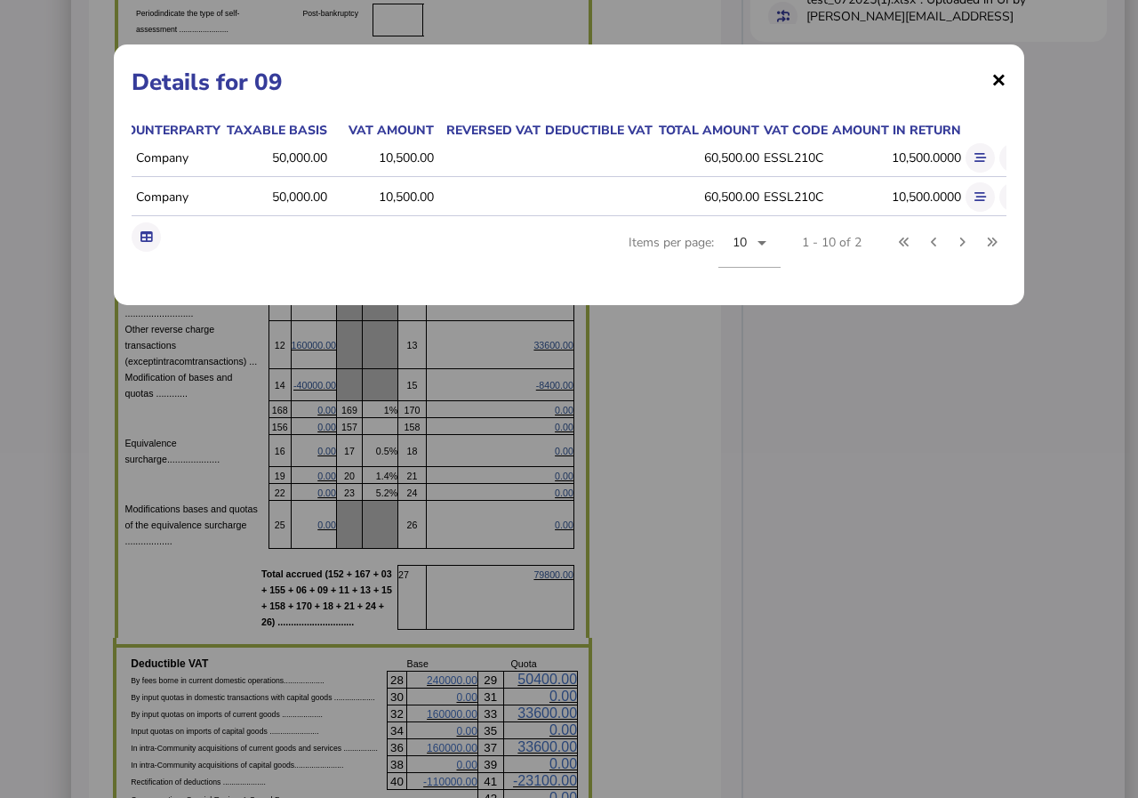
click at [998, 79] on span "×" at bounding box center [998, 79] width 15 height 34
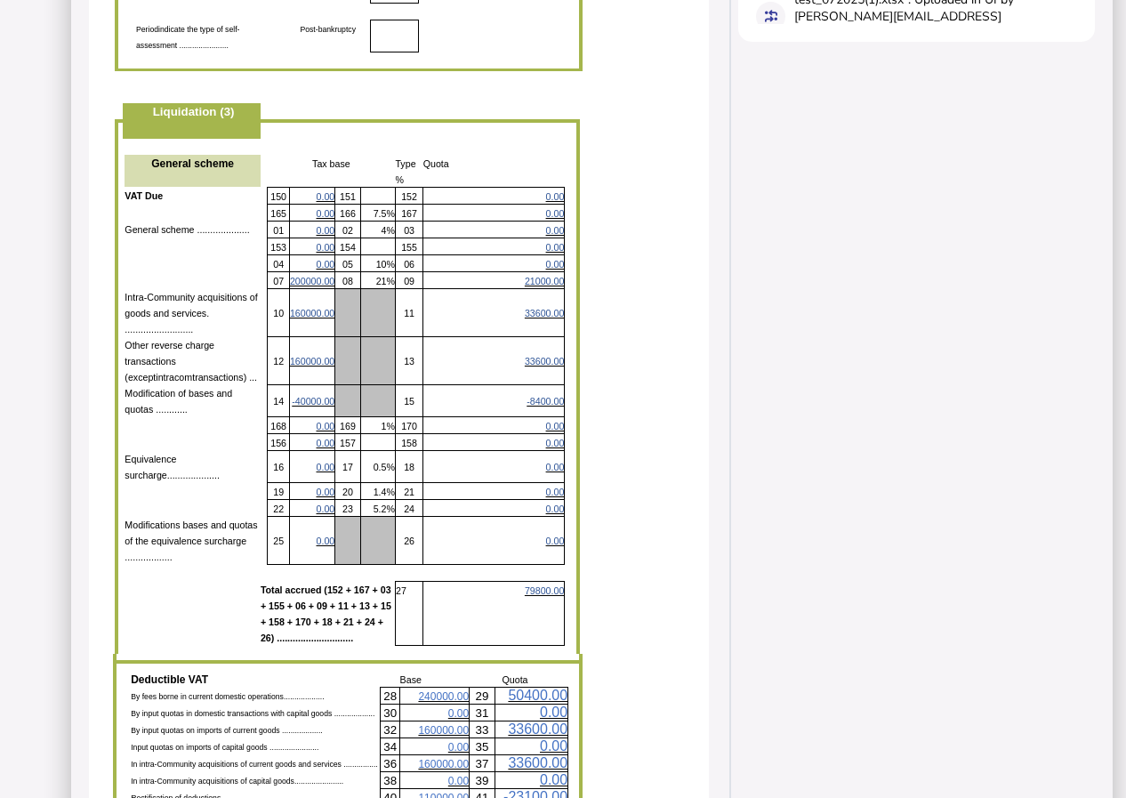
click at [548, 308] on span "33600.00" at bounding box center [544, 313] width 39 height 11
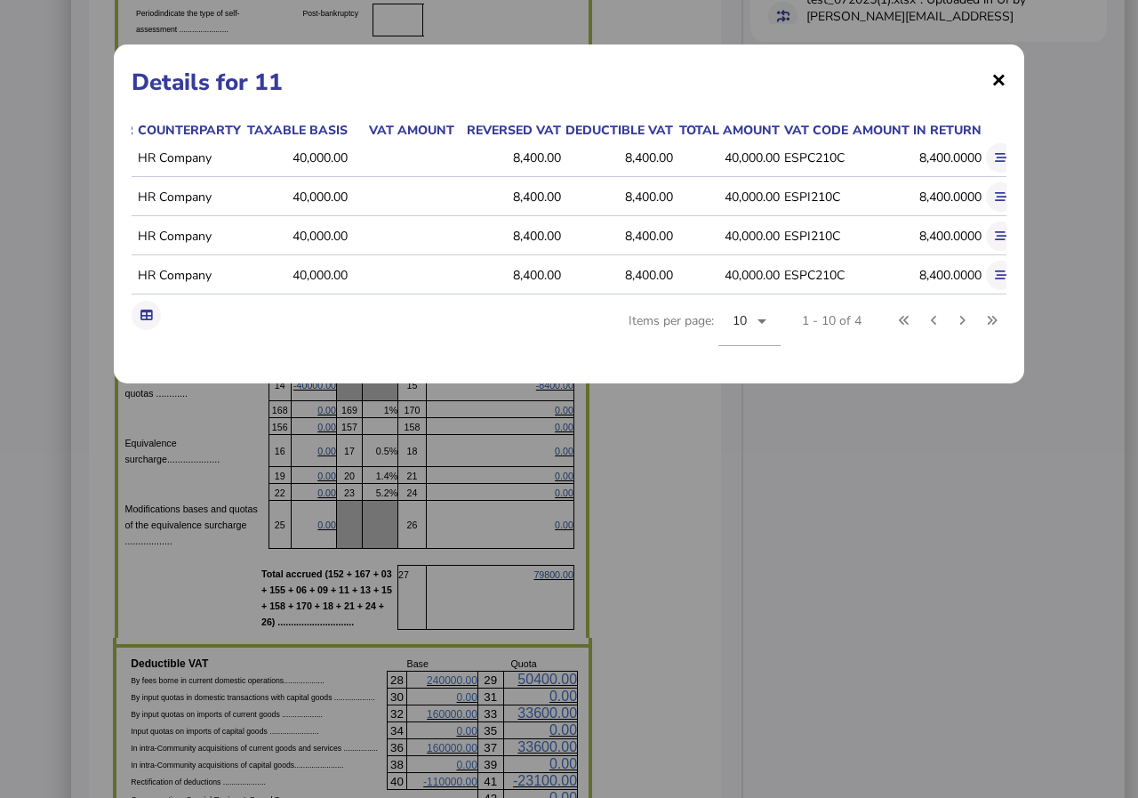
click at [999, 82] on span "×" at bounding box center [998, 79] width 15 height 34
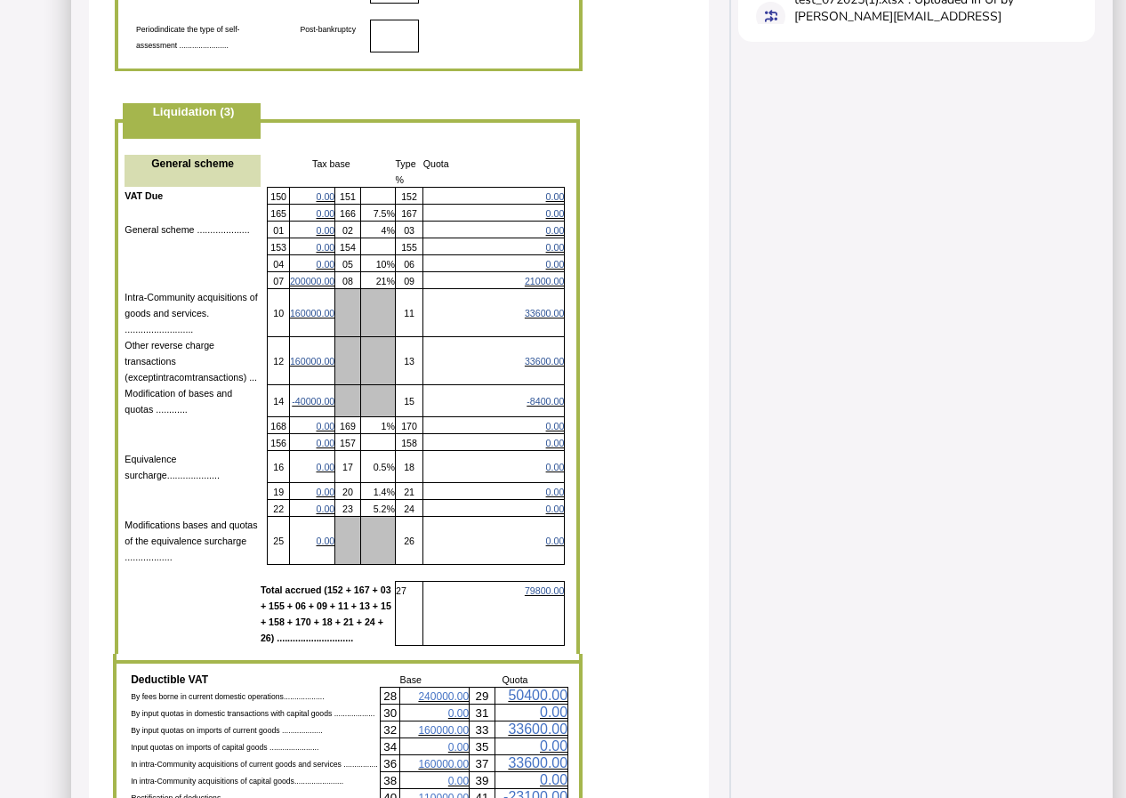
click at [550, 308] on span "33600.00" at bounding box center [544, 313] width 39 height 11
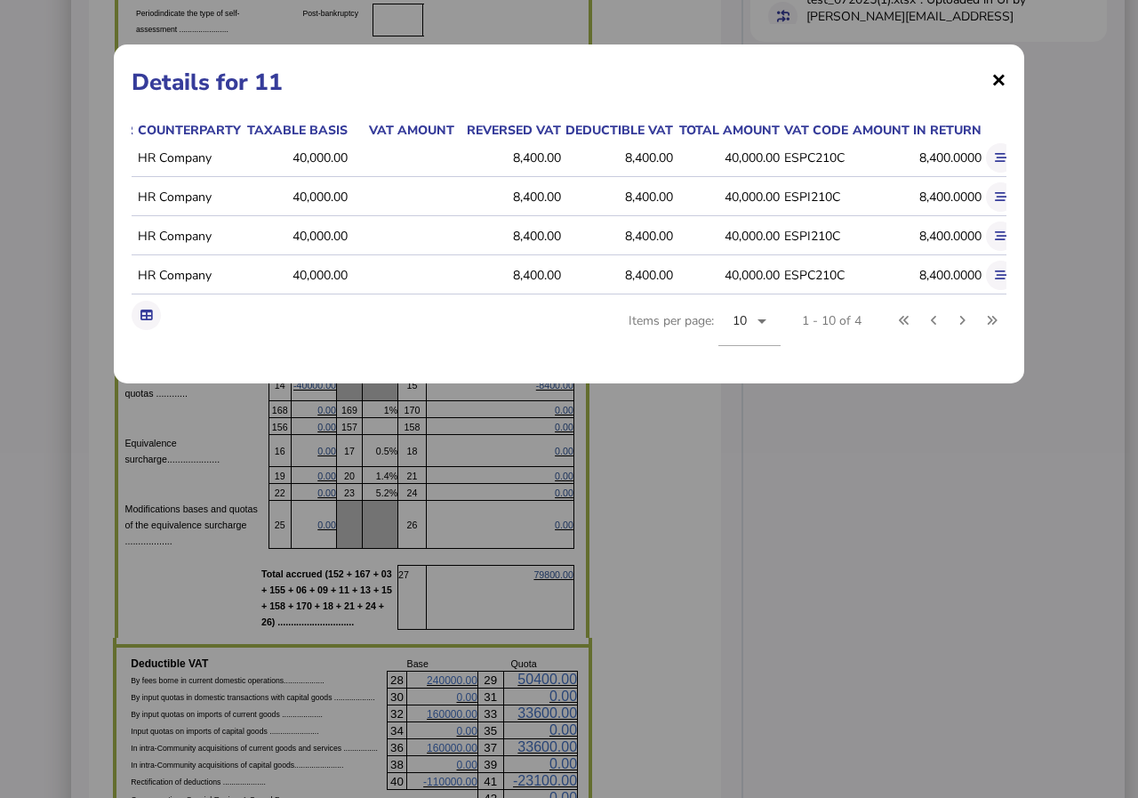
click at [1000, 84] on span "×" at bounding box center [998, 79] width 15 height 34
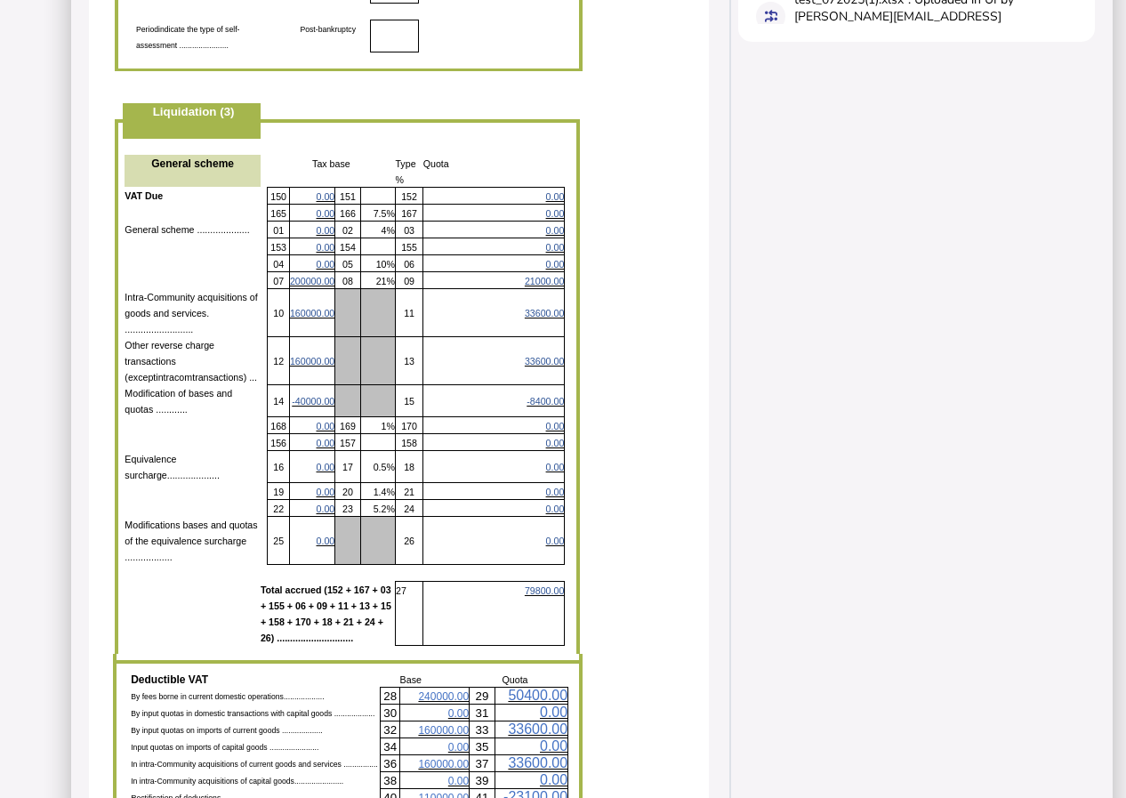
click at [552, 356] on span "33600.00" at bounding box center [544, 361] width 39 height 11
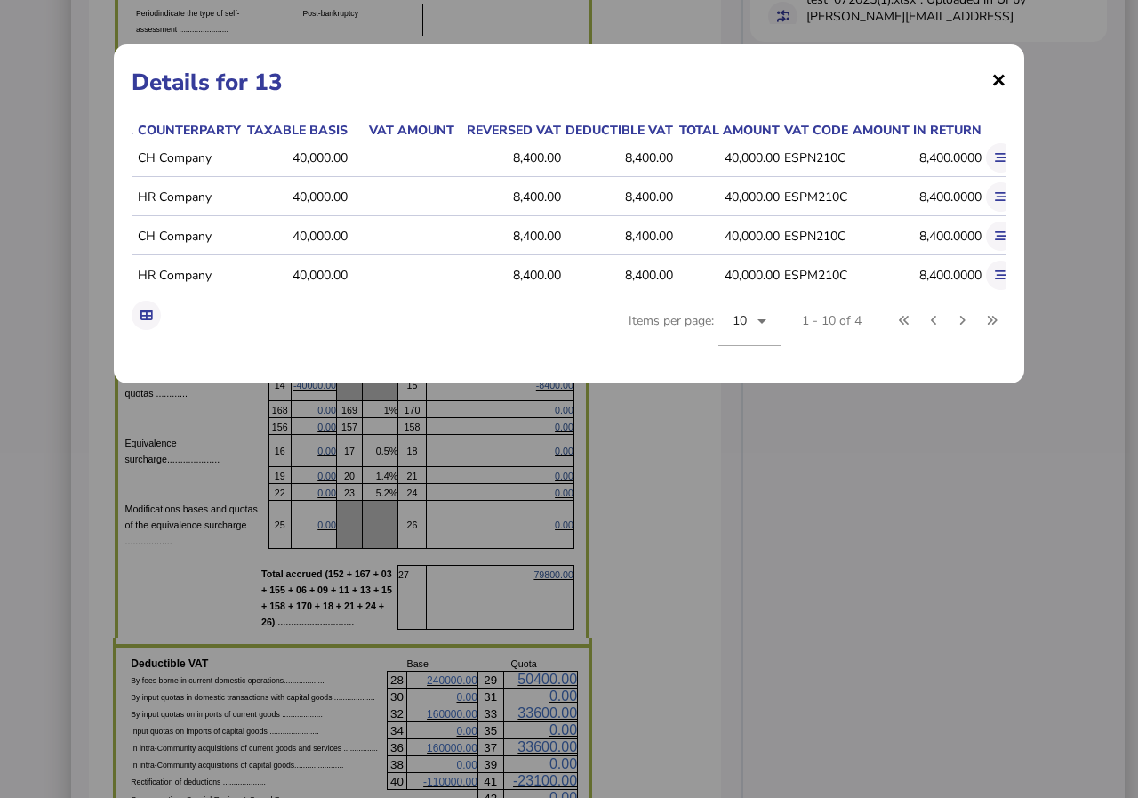
click at [994, 80] on span "×" at bounding box center [998, 79] width 15 height 34
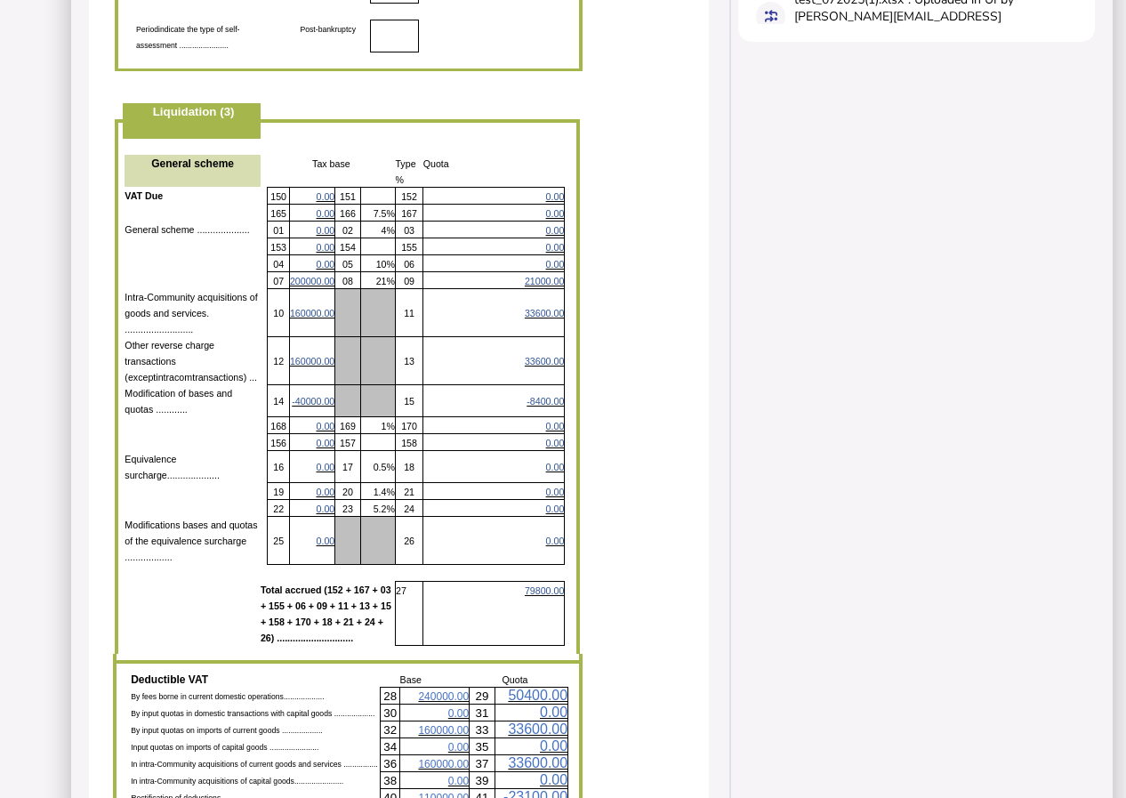
click at [546, 396] on span "-8400.00" at bounding box center [544, 401] width 37 height 11
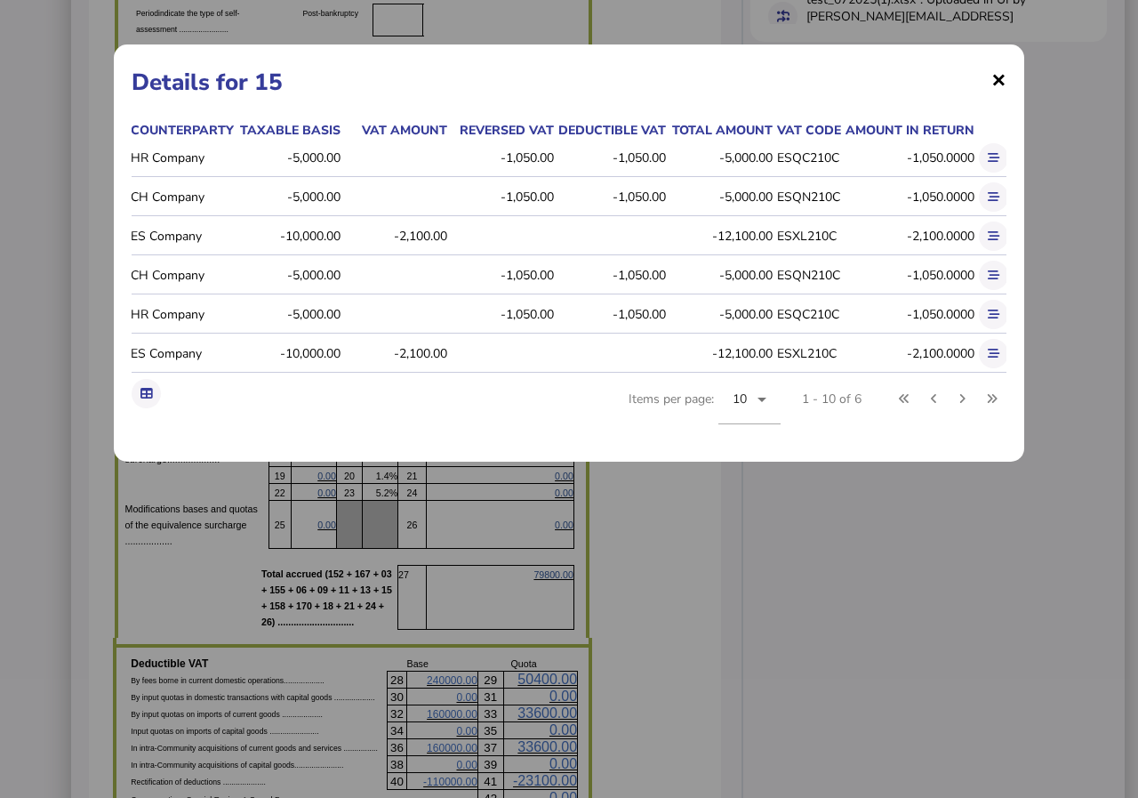
click at [999, 81] on span "×" at bounding box center [998, 79] width 15 height 34
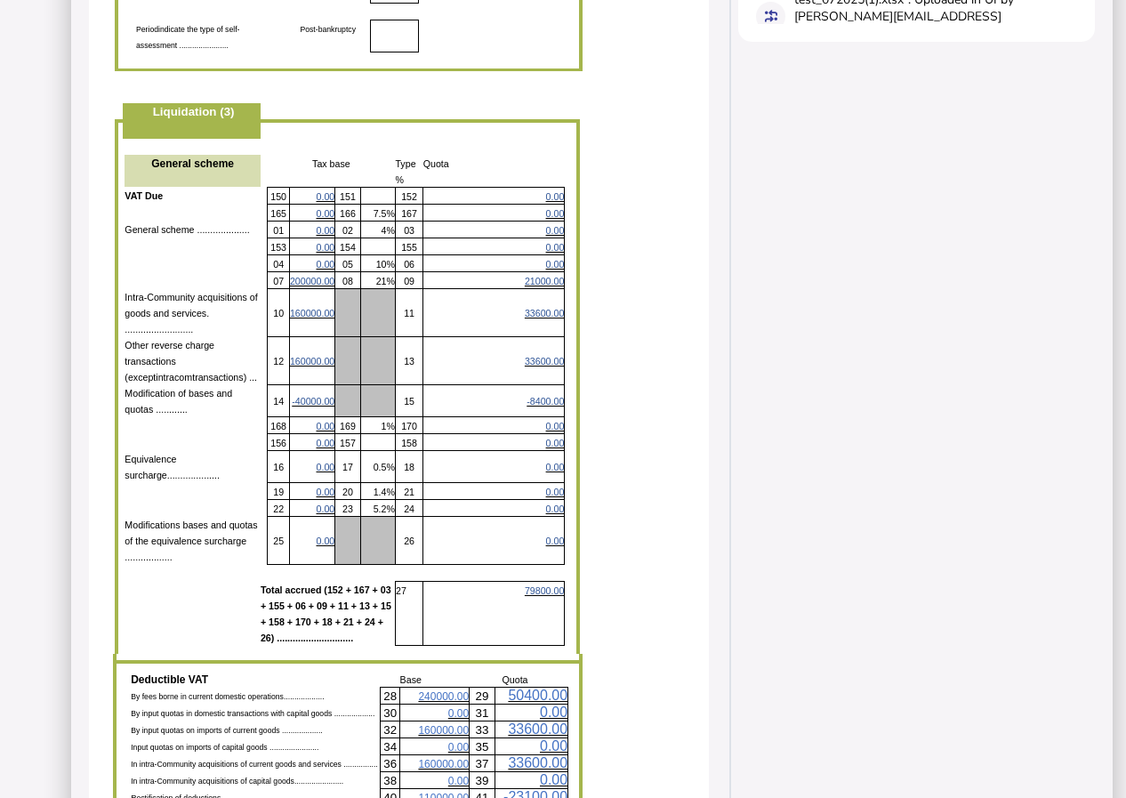
click at [301, 356] on span "160000.00" at bounding box center [312, 361] width 44 height 11
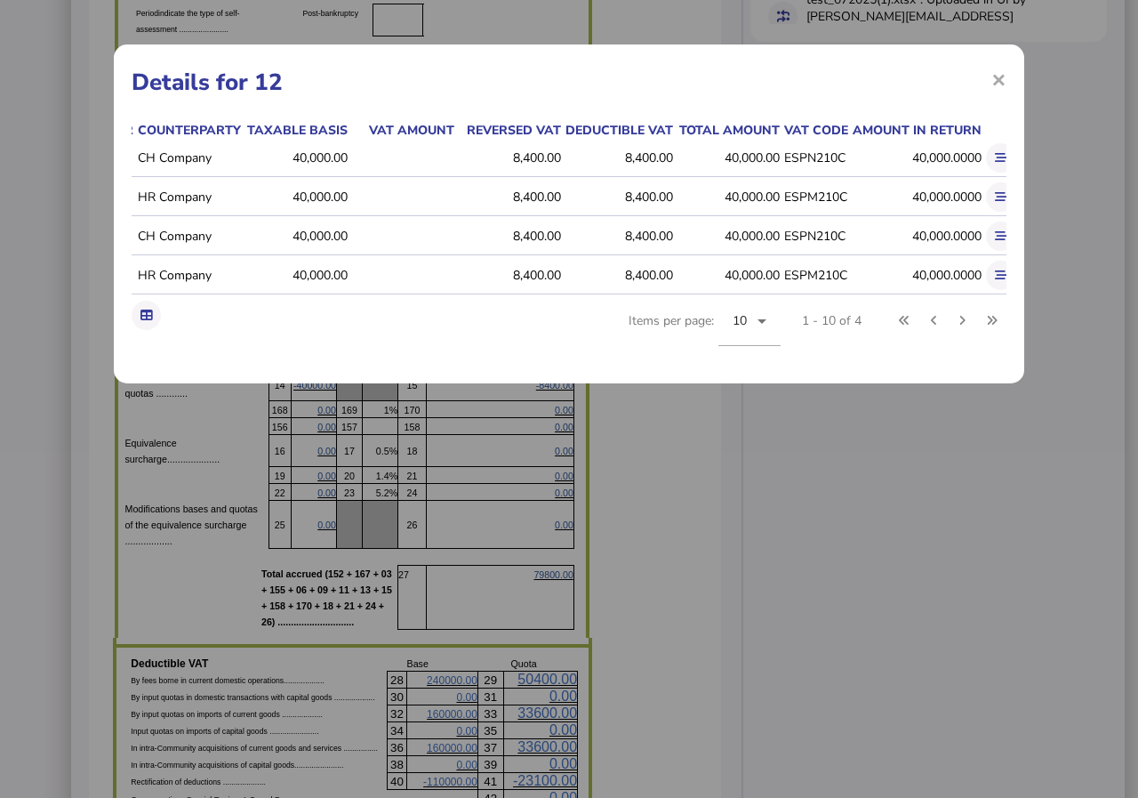
click at [885, 455] on div "× Details for 12 Reporting date Doc type Doc number Counterparty Taxable basis …" at bounding box center [569, 399] width 1138 height 798
click at [998, 80] on span "×" at bounding box center [998, 79] width 15 height 34
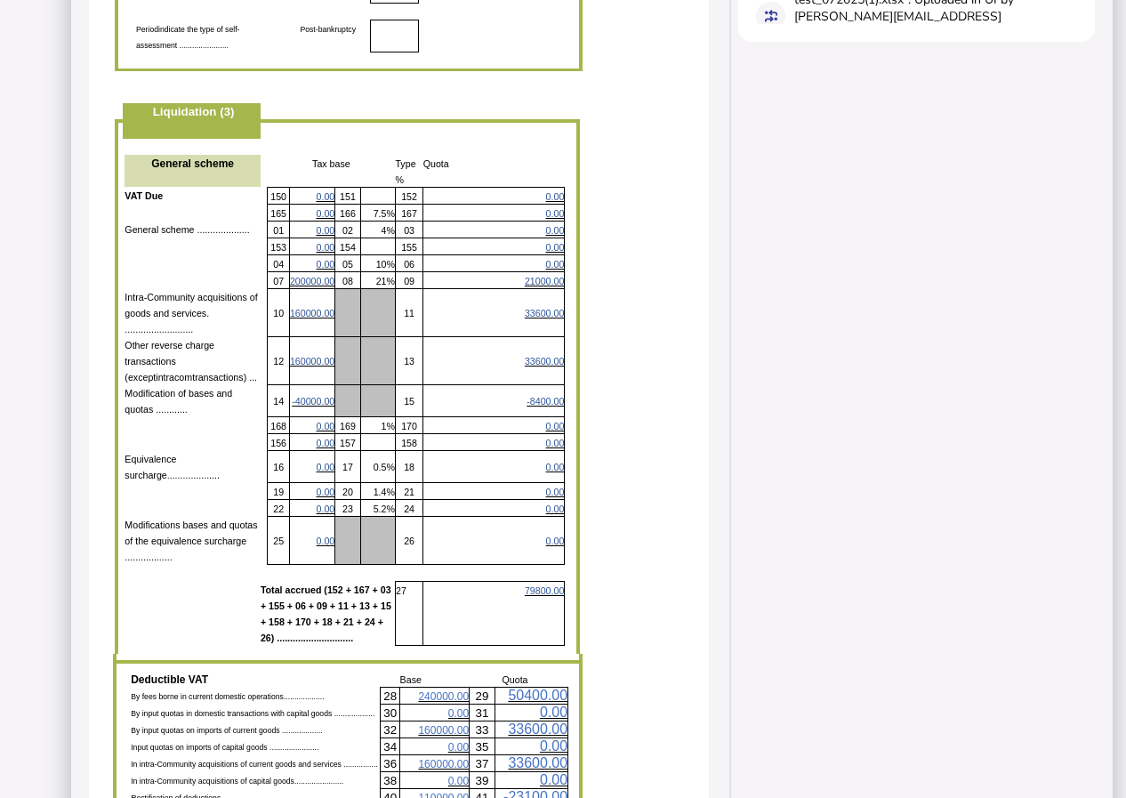
click at [299, 356] on span "160000.00" at bounding box center [312, 361] width 44 height 11
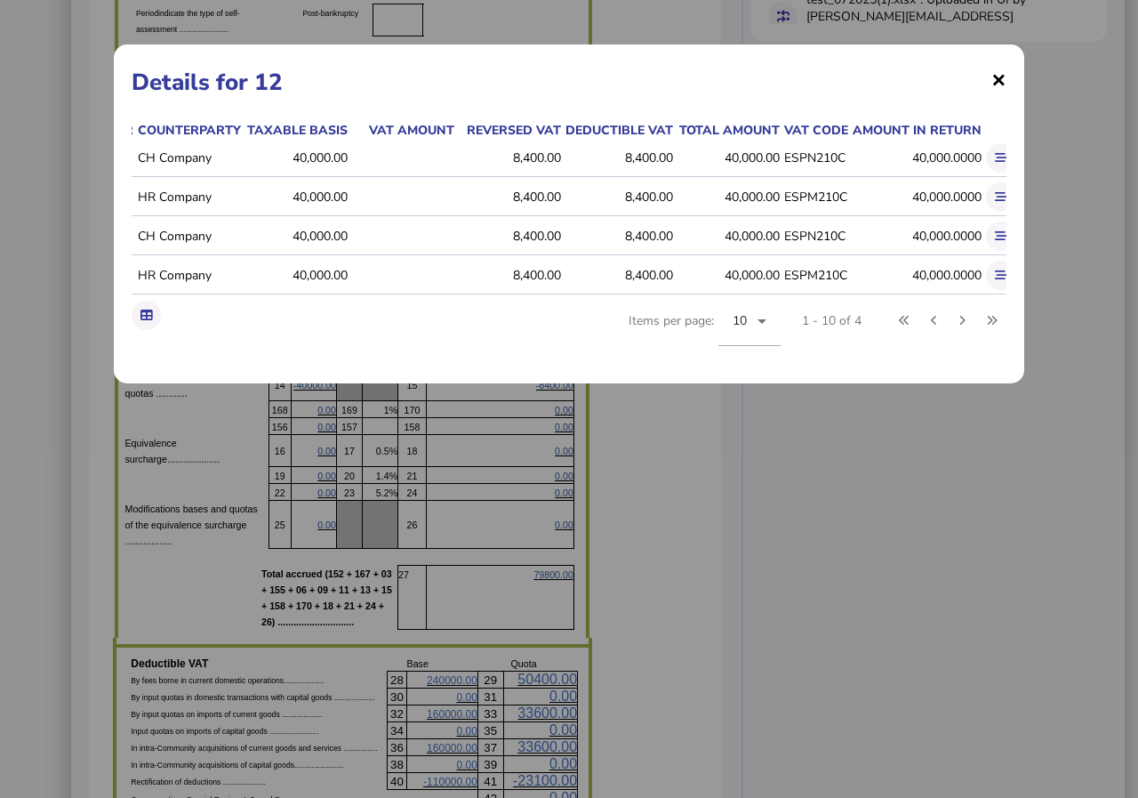
click at [997, 78] on span "×" at bounding box center [998, 79] width 15 height 34
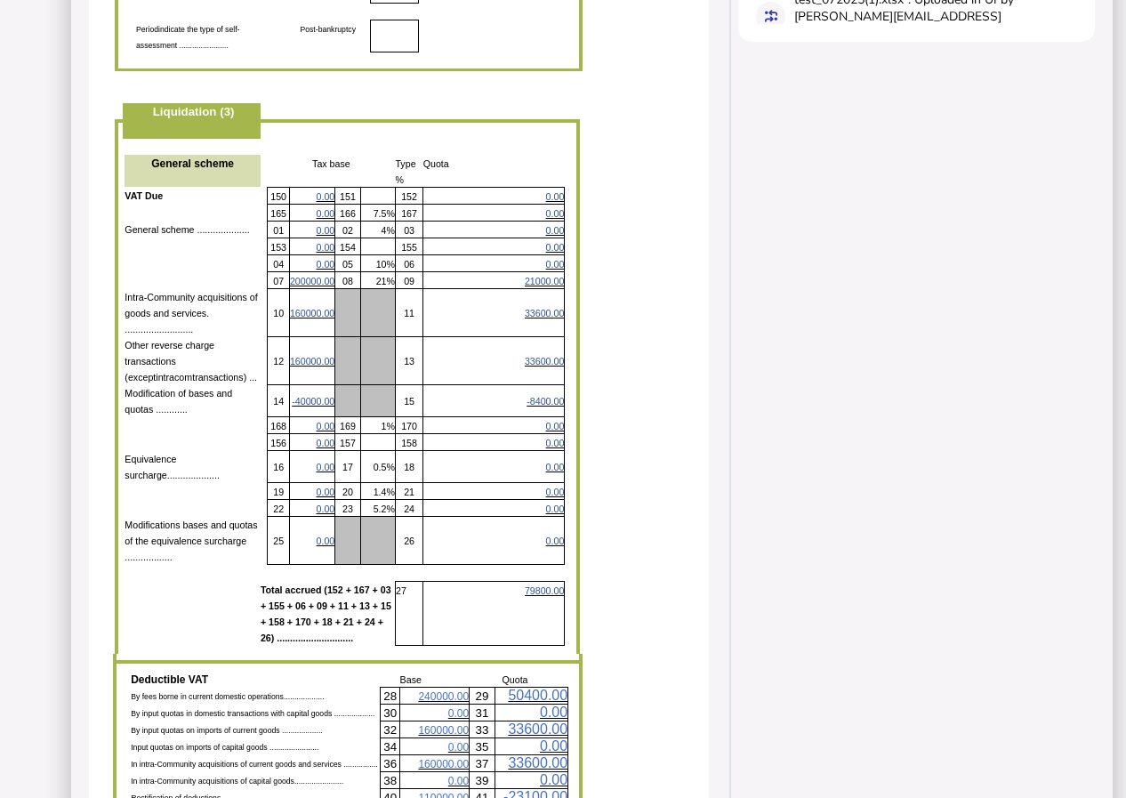
click at [307, 396] on span "-40000.00" at bounding box center [313, 401] width 43 height 11
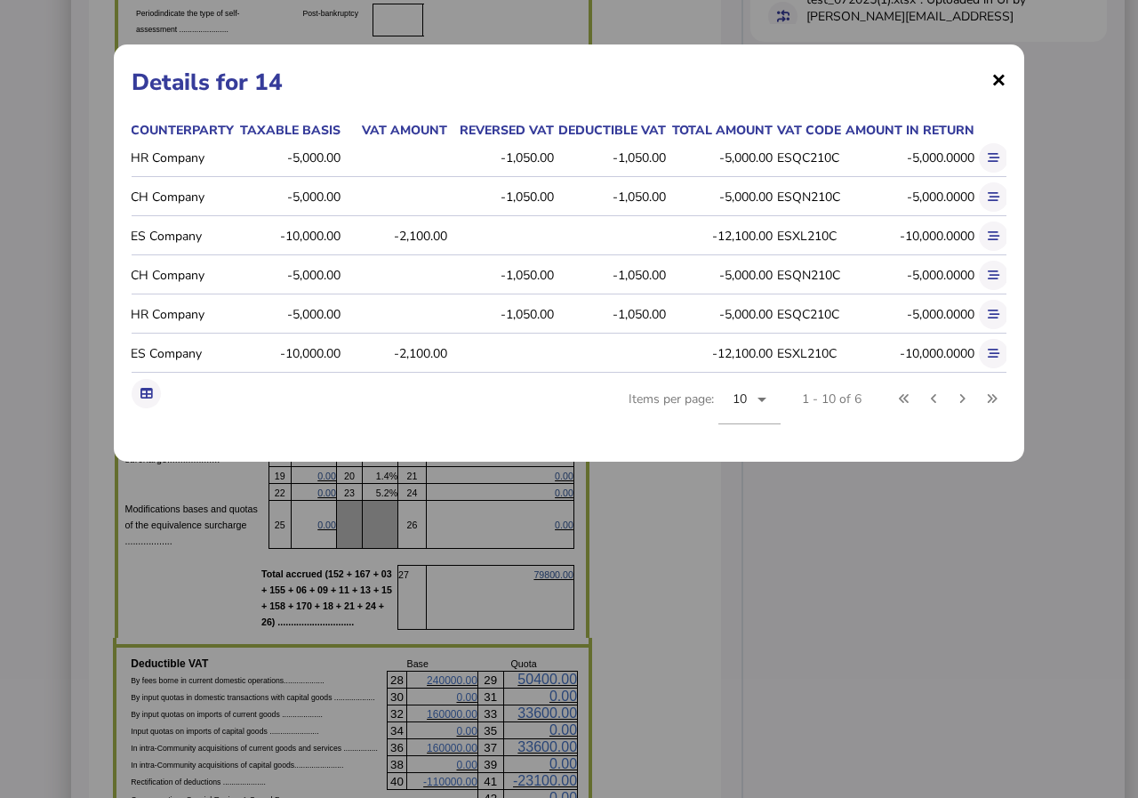
click at [998, 82] on span "×" at bounding box center [998, 79] width 15 height 34
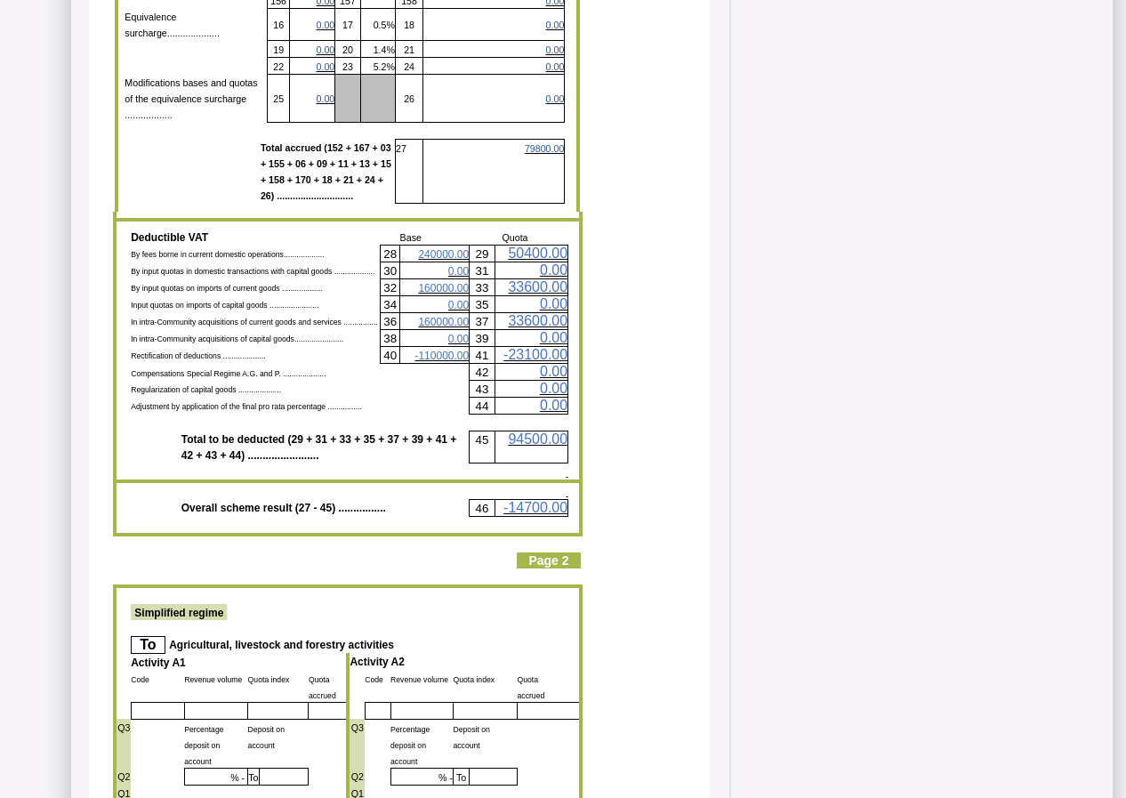
scroll to position [1511, 0]
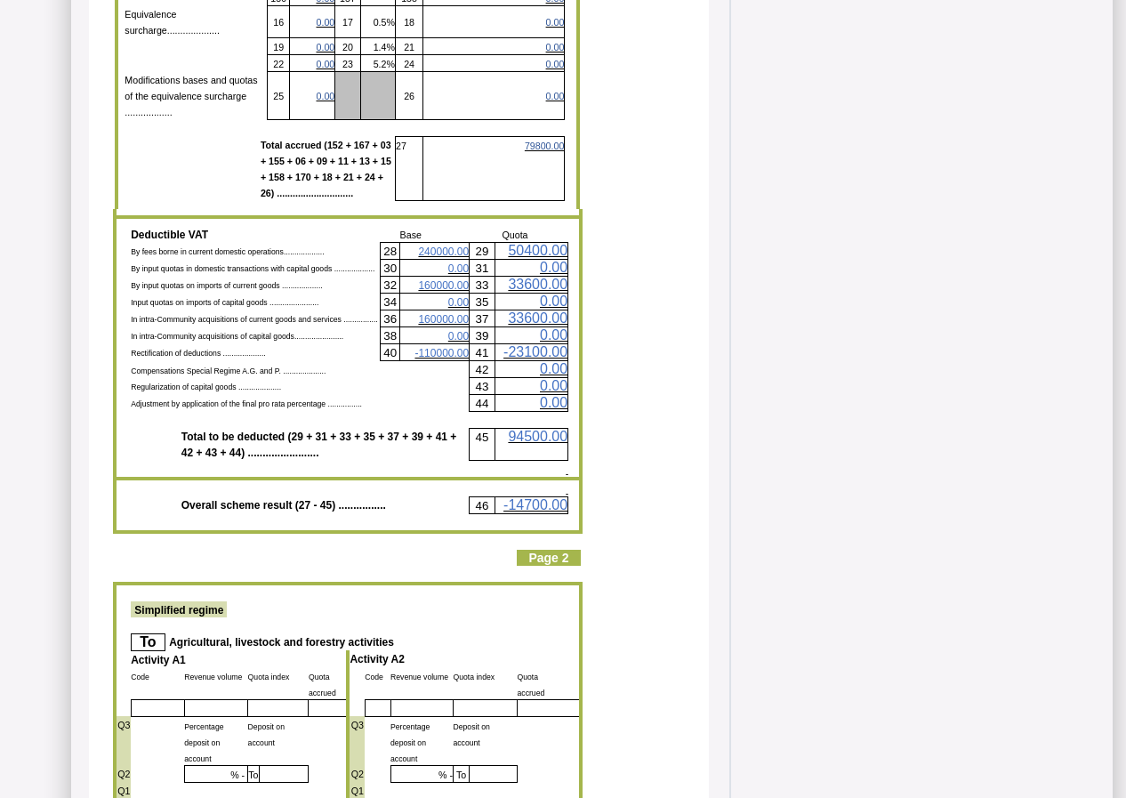
click at [448, 279] on span "160000.00" at bounding box center [443, 285] width 51 height 12
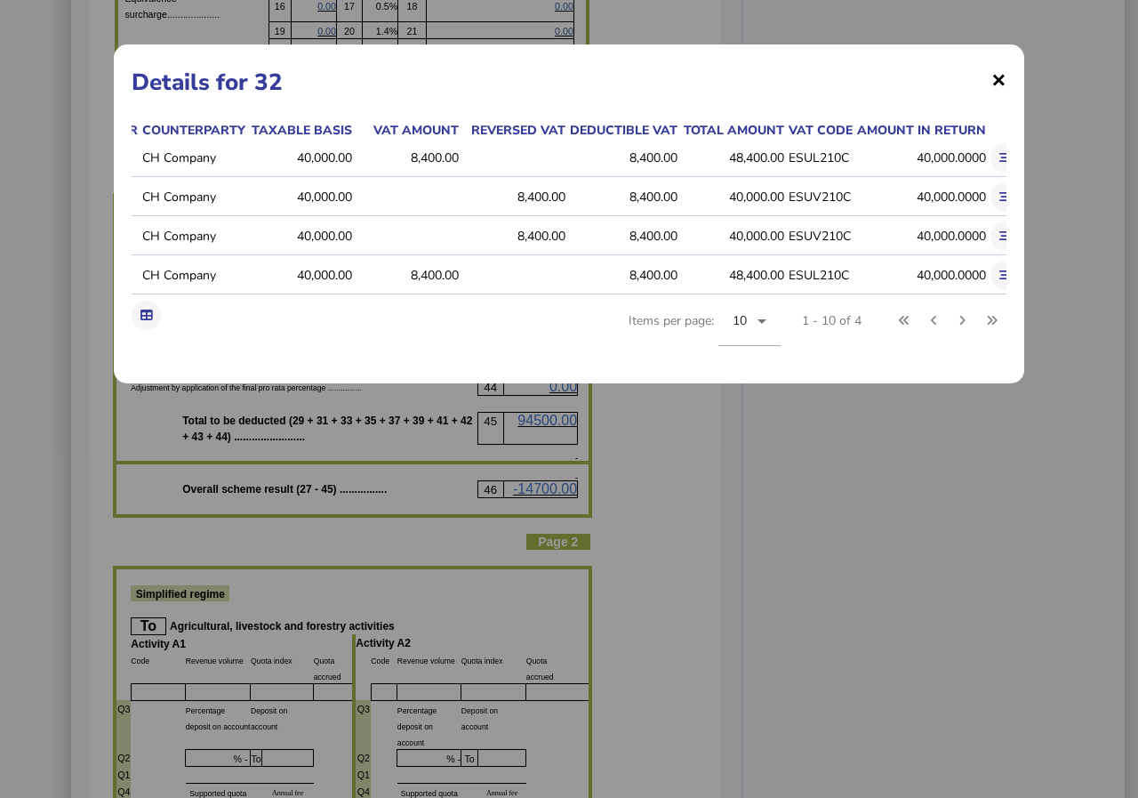
click at [999, 81] on span "×" at bounding box center [998, 79] width 15 height 34
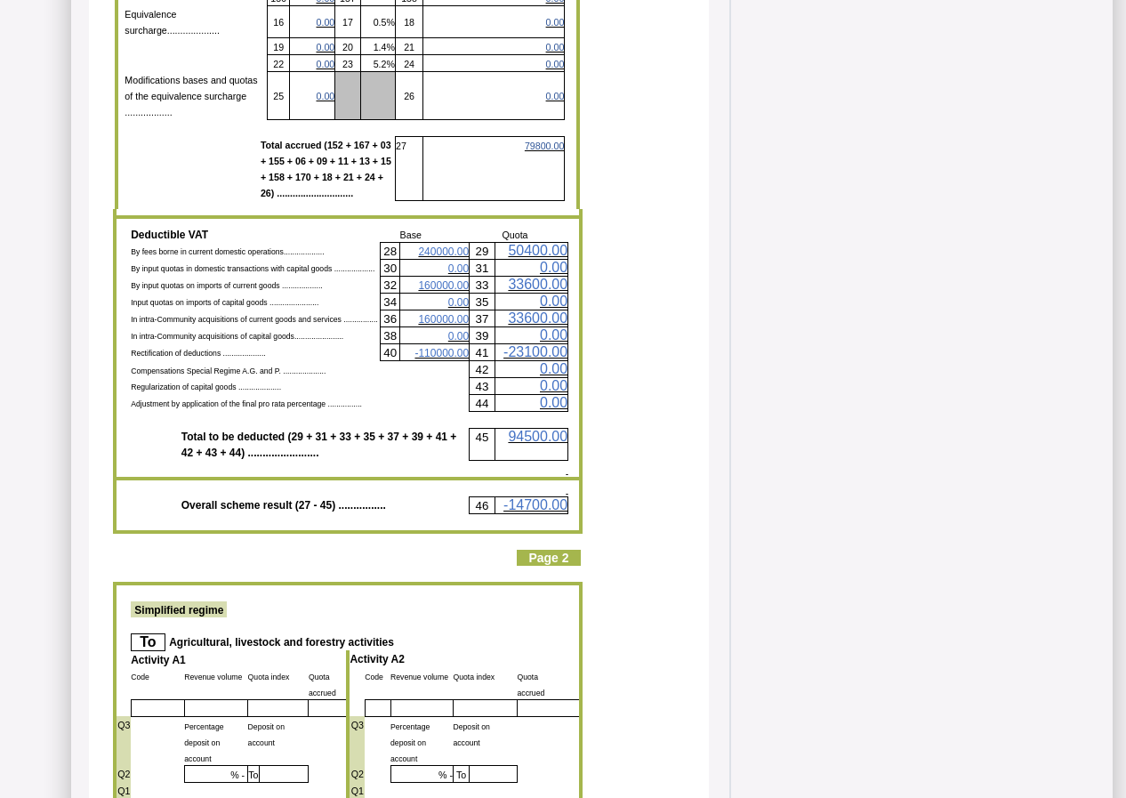
click at [438, 347] on span "-110000.00" at bounding box center [441, 353] width 54 height 12
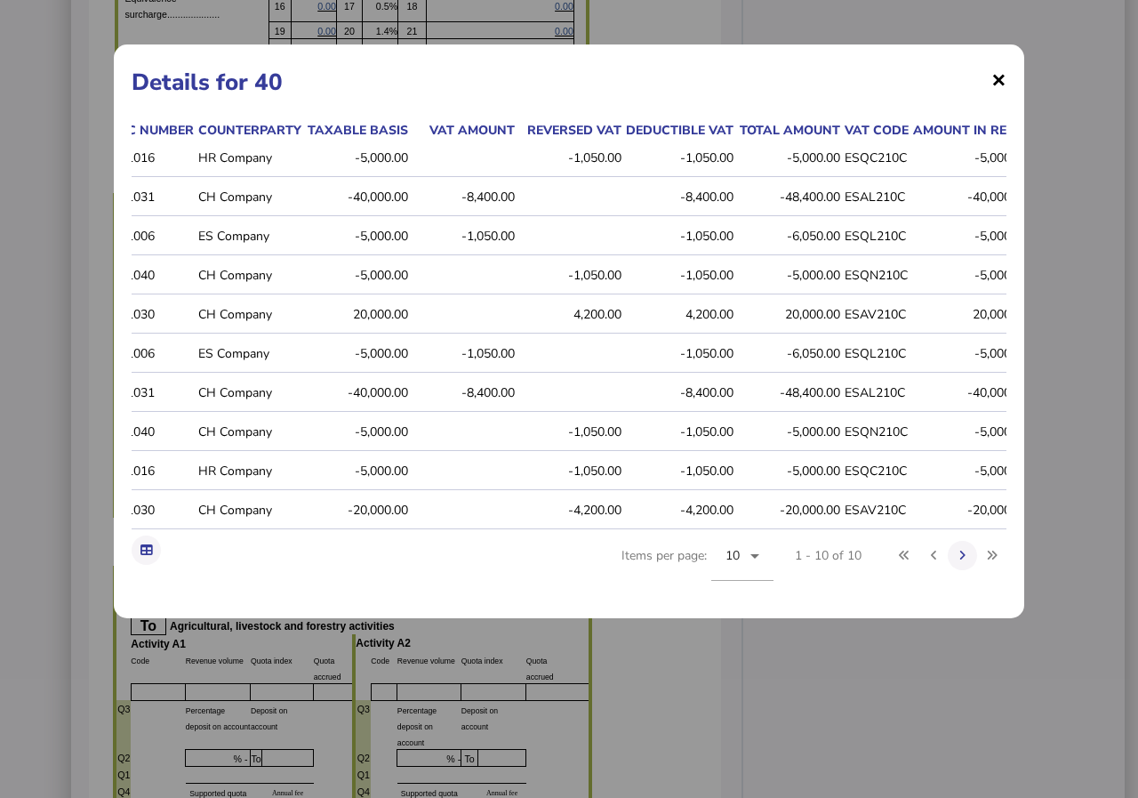
click at [1000, 76] on span "×" at bounding box center [998, 79] width 15 height 34
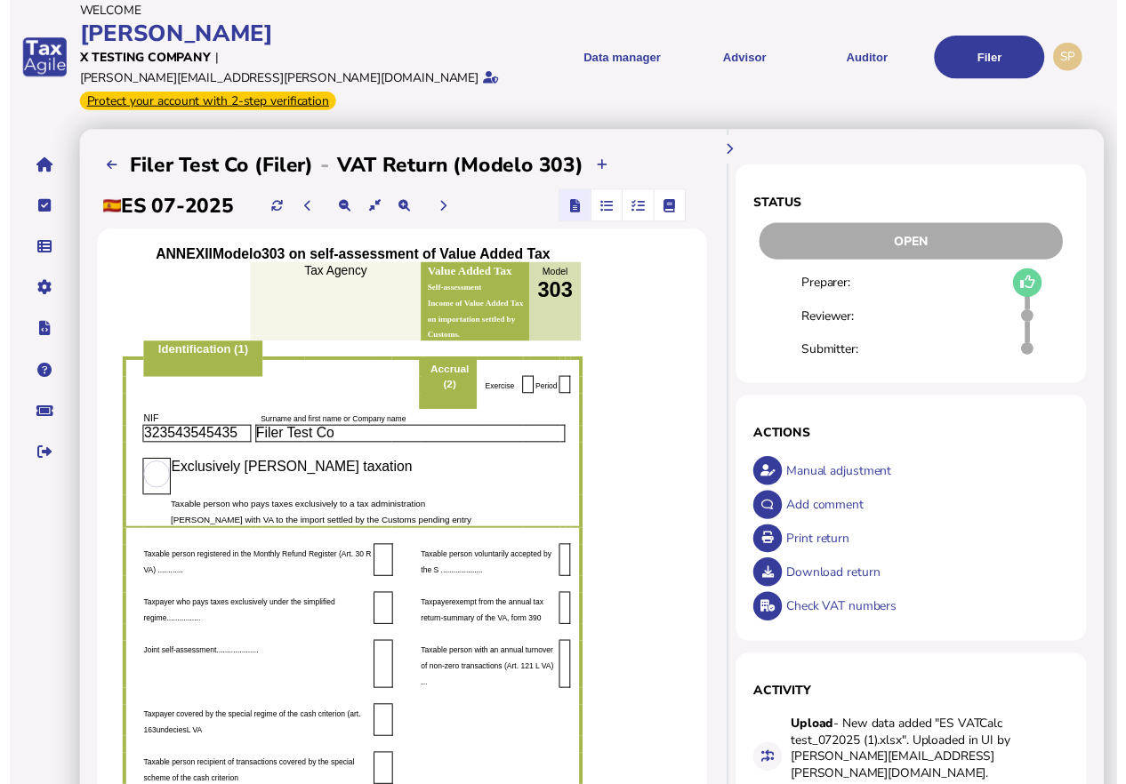
scroll to position [0, 0]
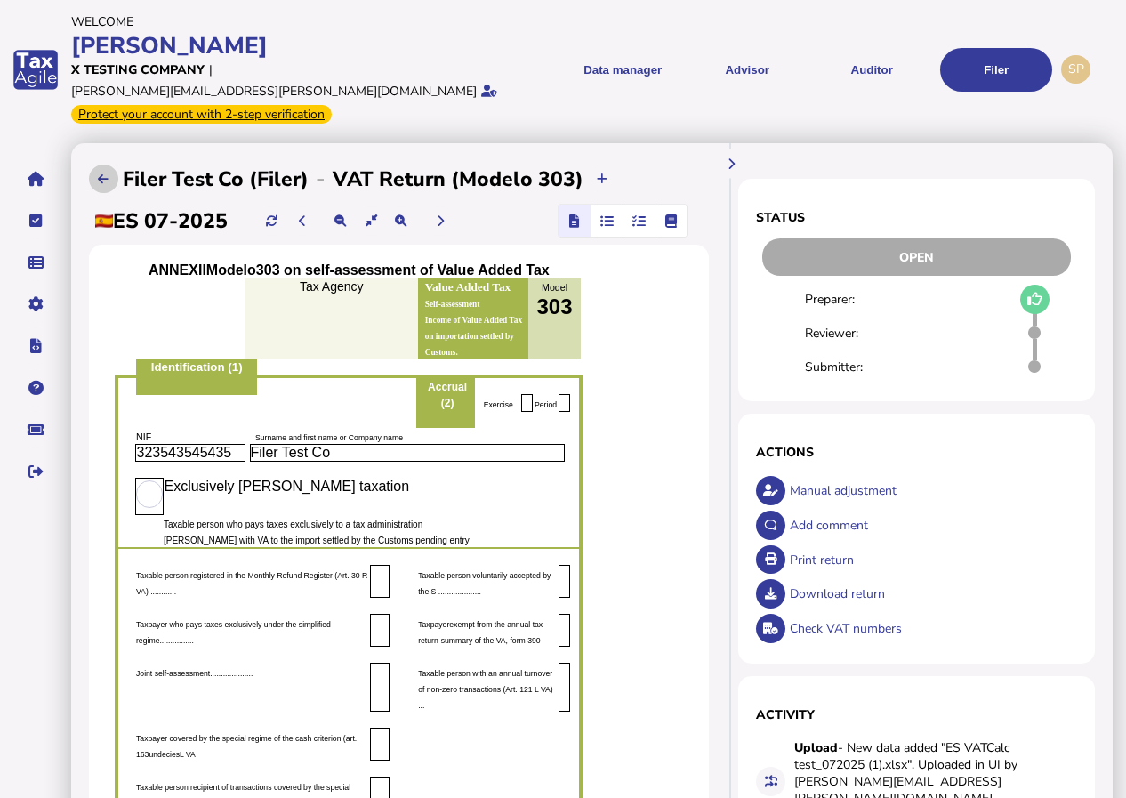
click at [100, 173] on icon at bounding box center [103, 179] width 11 height 12
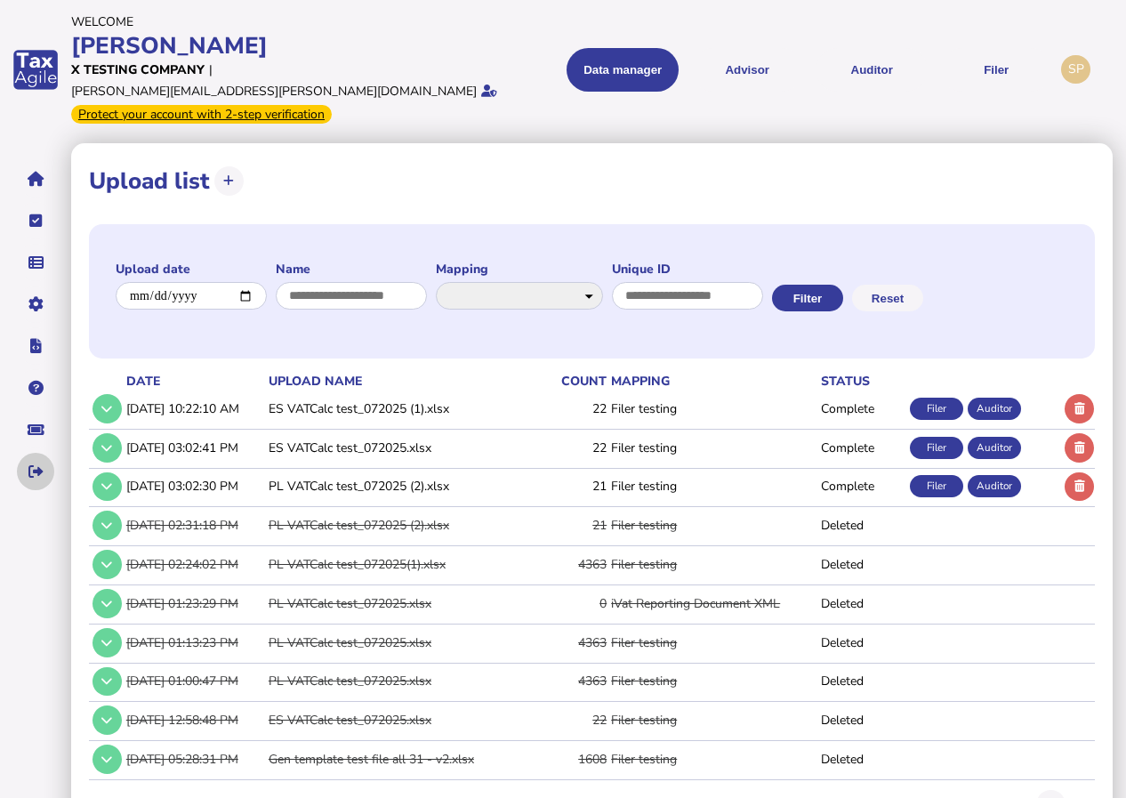
click at [34, 471] on icon "navigate application pages" at bounding box center [35, 471] width 15 height 1
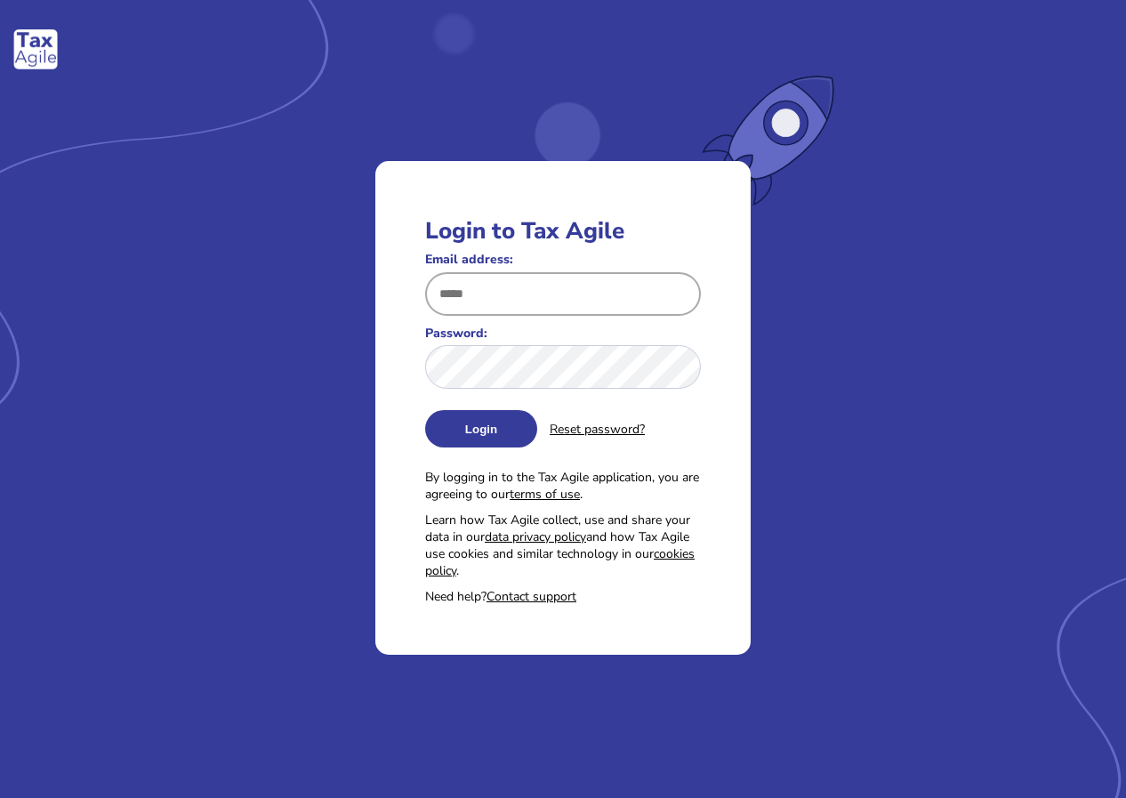
type input "**********"
click at [486, 423] on button "Login" at bounding box center [481, 428] width 112 height 37
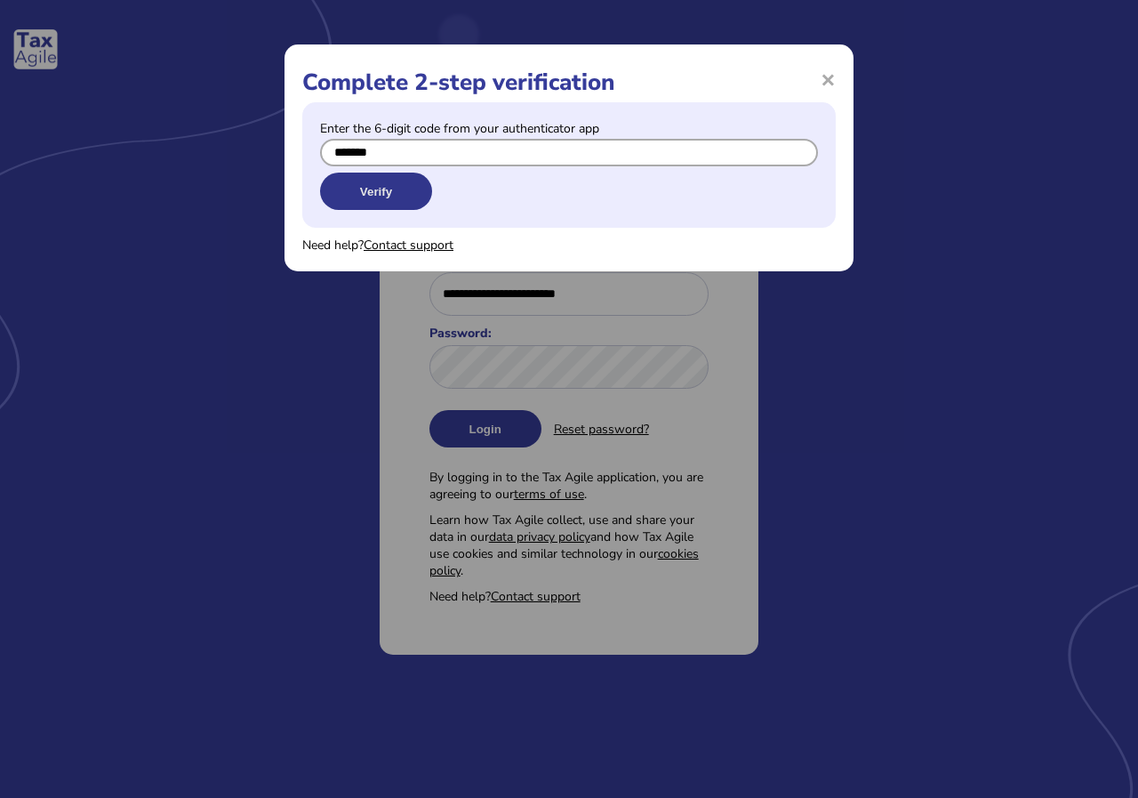
type input "*******"
click at [373, 190] on button "Verify" at bounding box center [376, 190] width 112 height 37
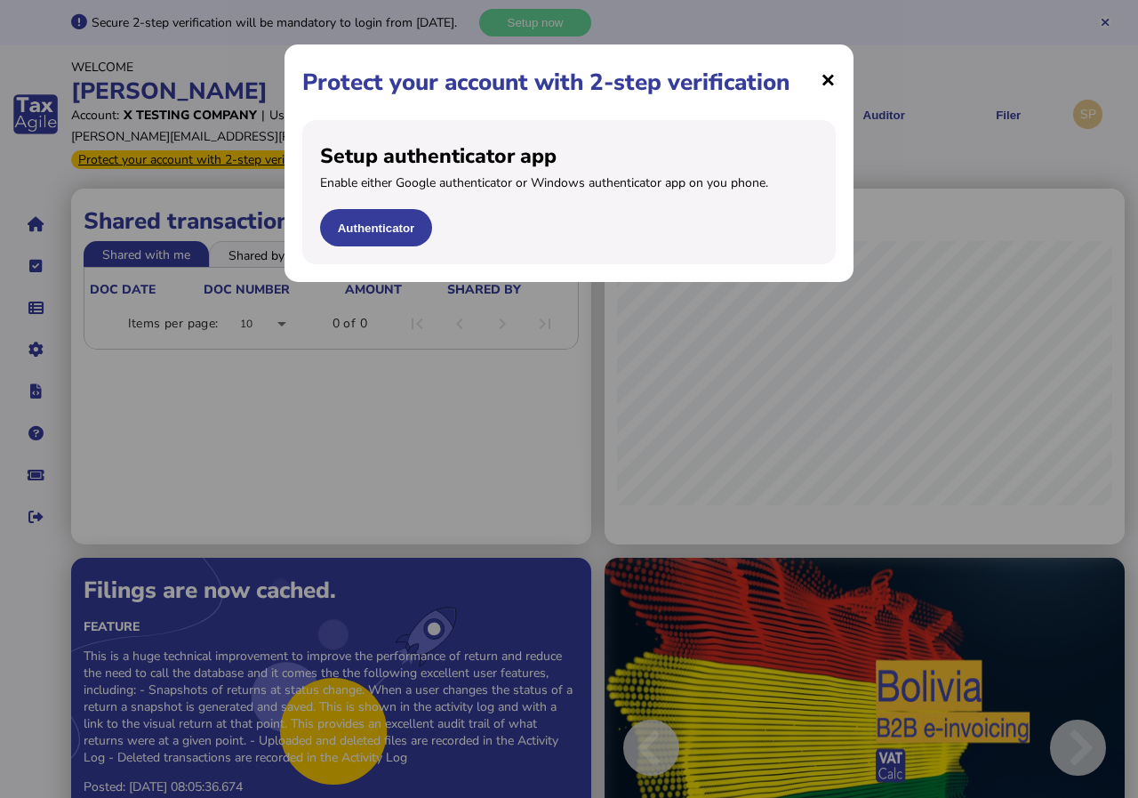
click at [835, 83] on span "×" at bounding box center [828, 79] width 15 height 34
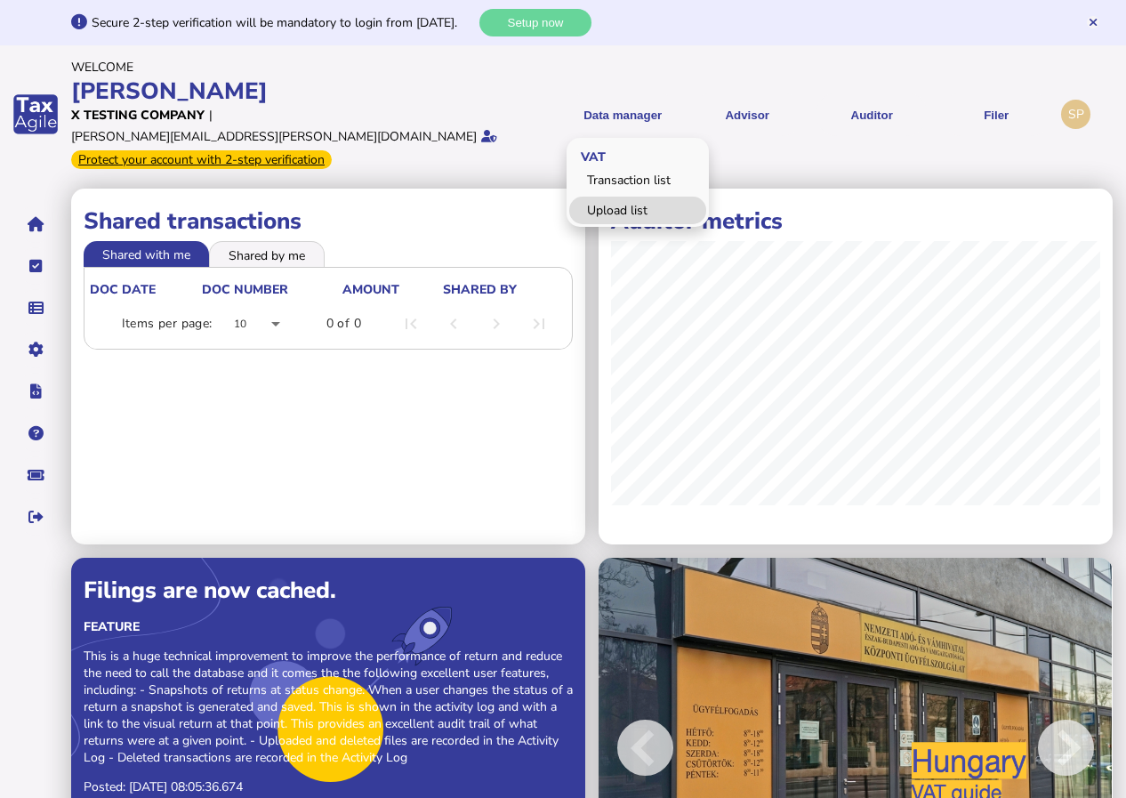
click at [623, 204] on link "Upload list" at bounding box center [637, 210] width 137 height 28
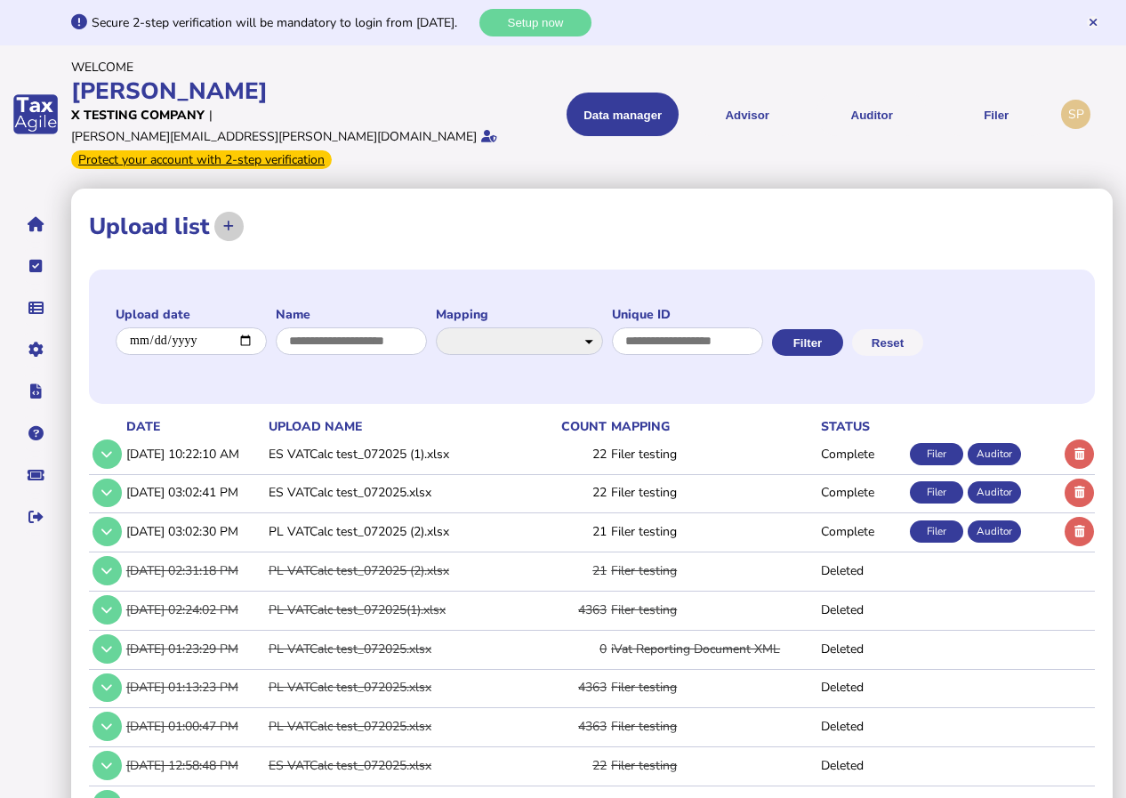
click at [228, 220] on icon at bounding box center [228, 226] width 11 height 12
select select "**********"
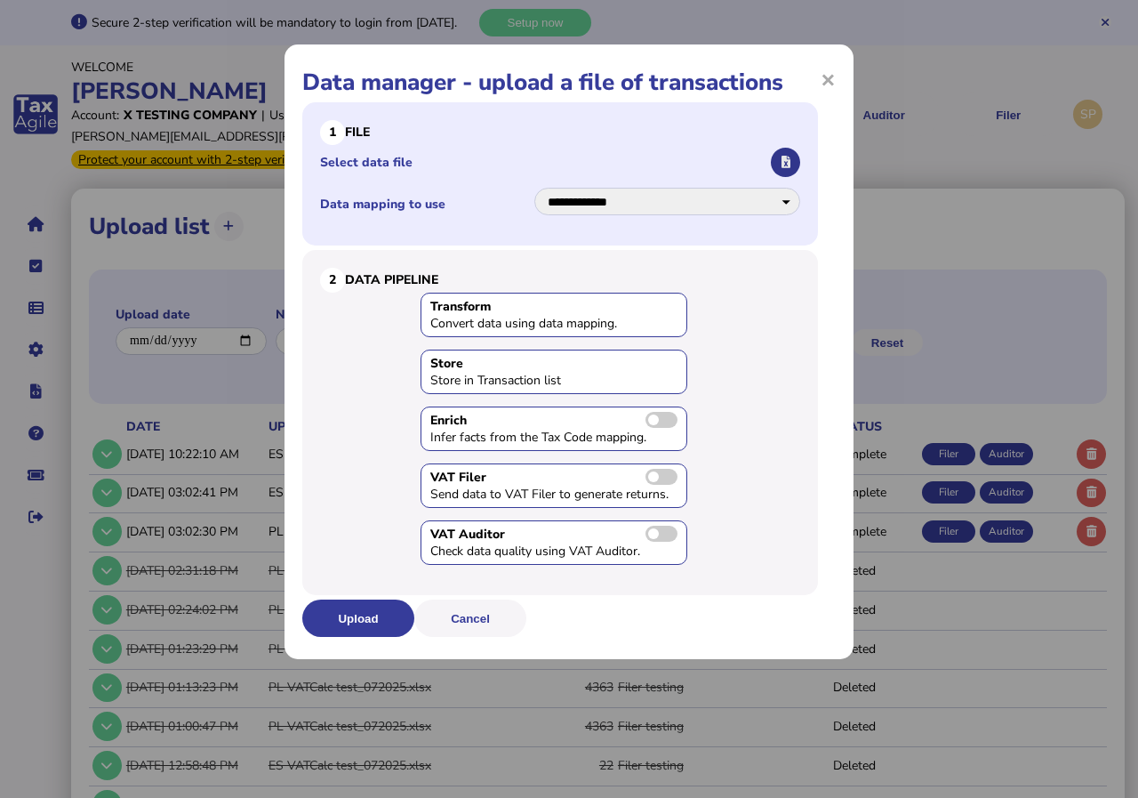
click at [787, 156] on icon "button" at bounding box center [786, 162] width 9 height 12
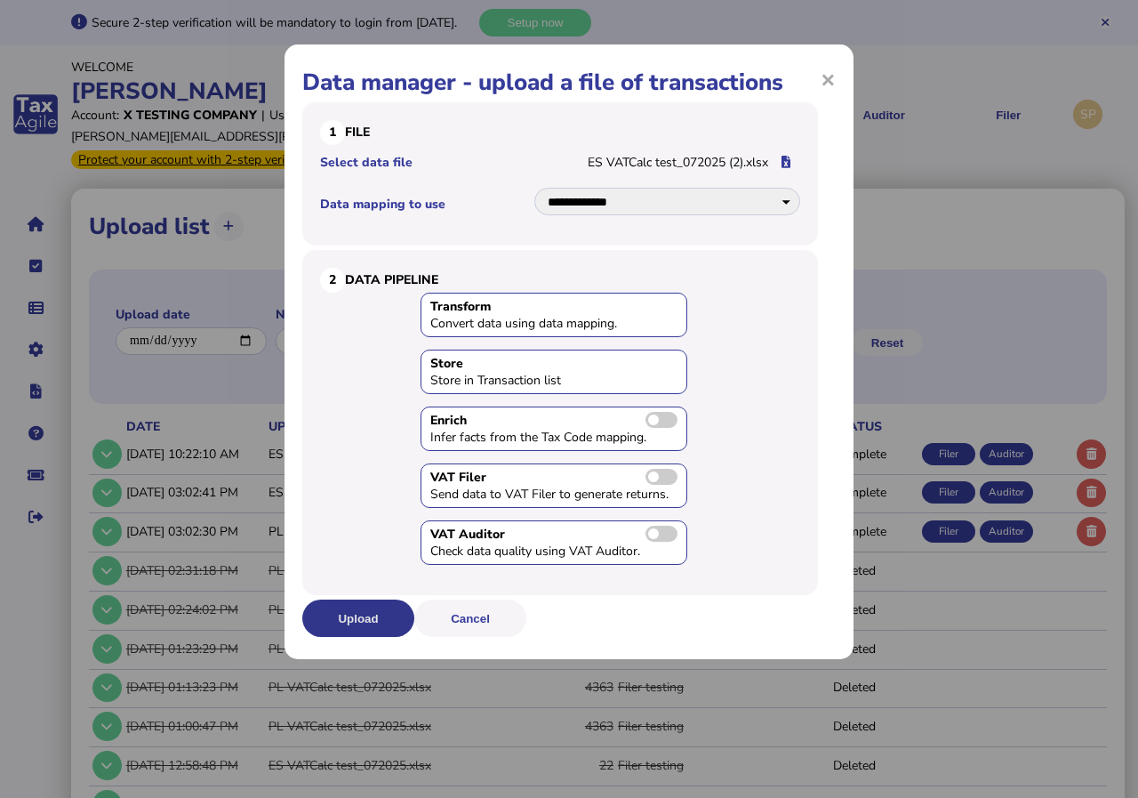
click at [357, 615] on button "Upload" at bounding box center [358, 617] width 112 height 37
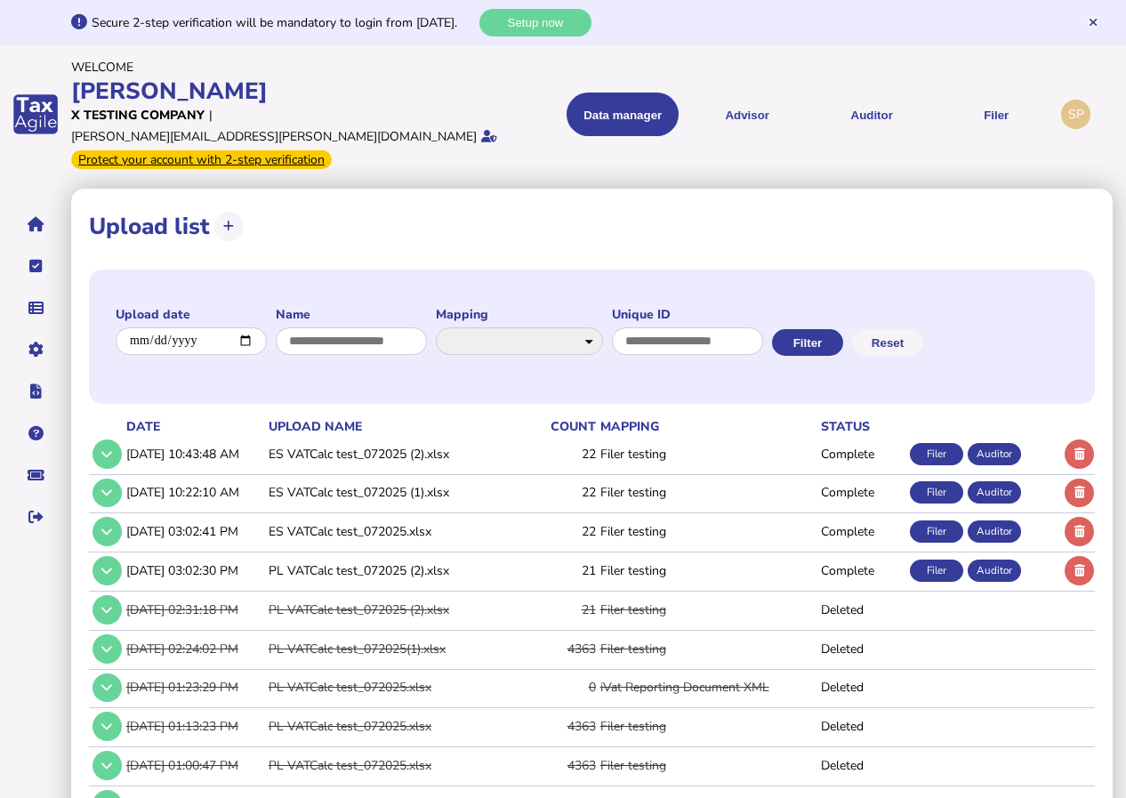
click at [932, 443] on div "Filer" at bounding box center [936, 454] width 53 height 22
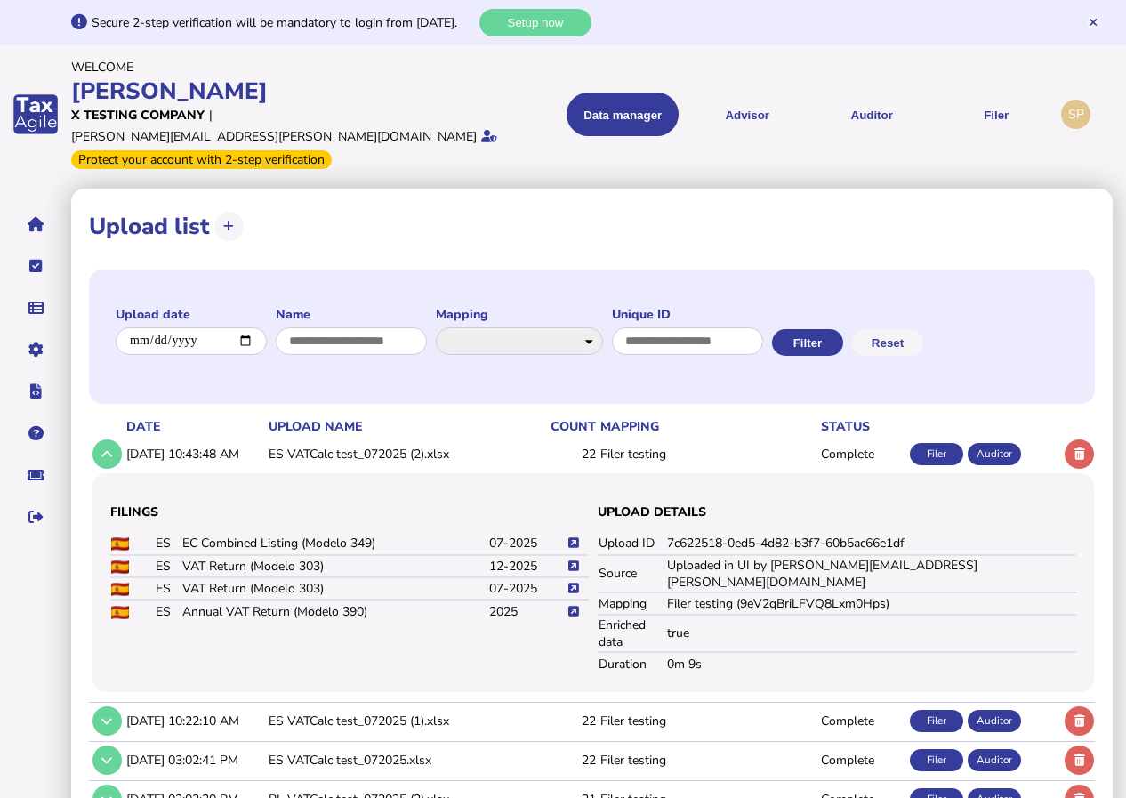
click at [574, 605] on icon at bounding box center [573, 611] width 11 height 12
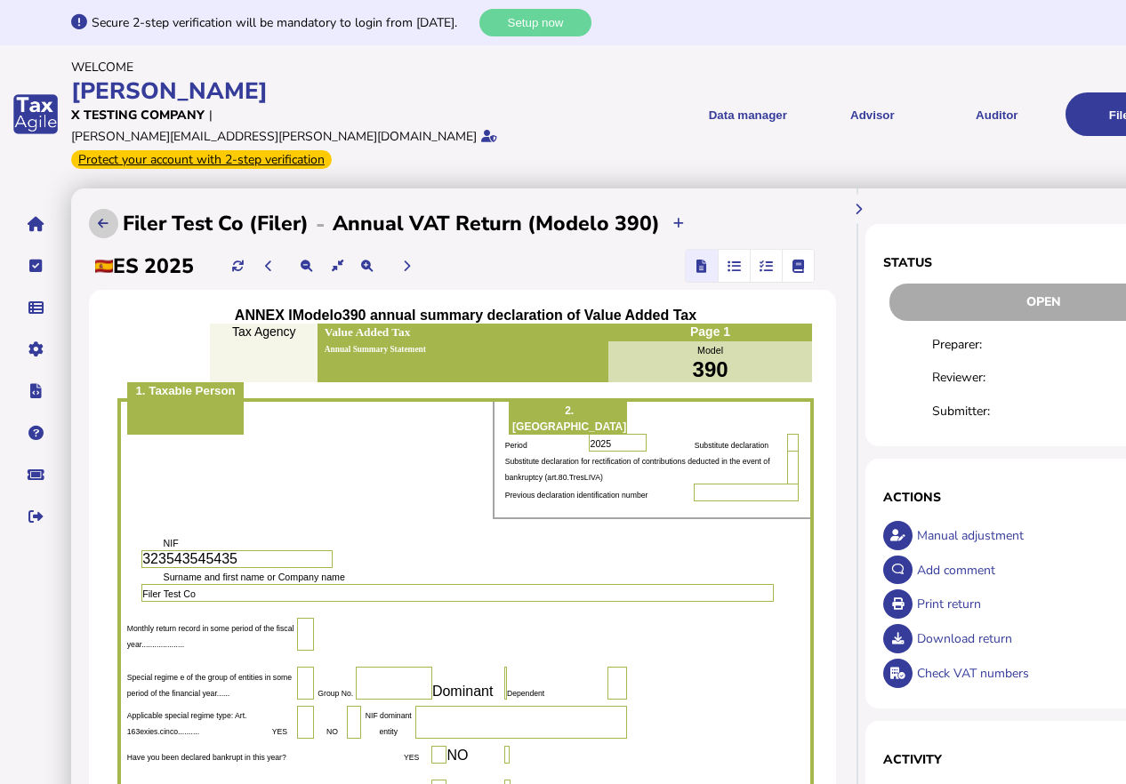
click at [108, 218] on icon at bounding box center [103, 224] width 11 height 12
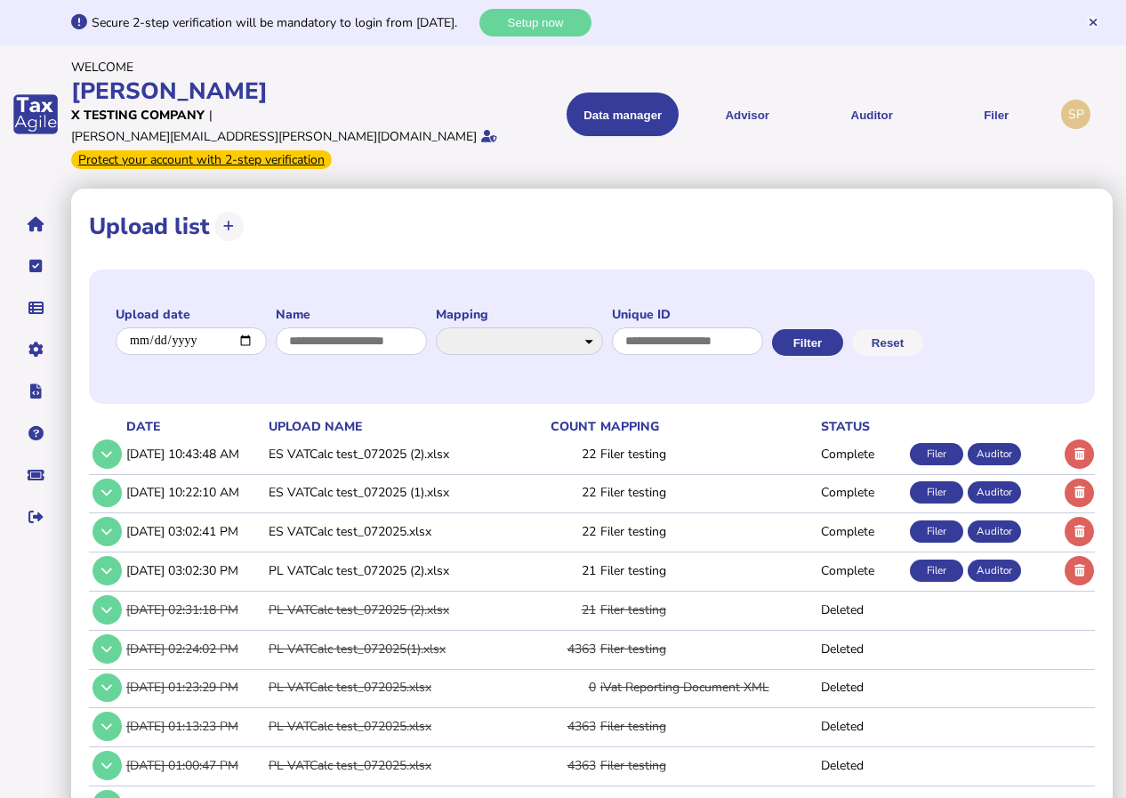
click at [937, 443] on div "Filer" at bounding box center [936, 454] width 53 height 22
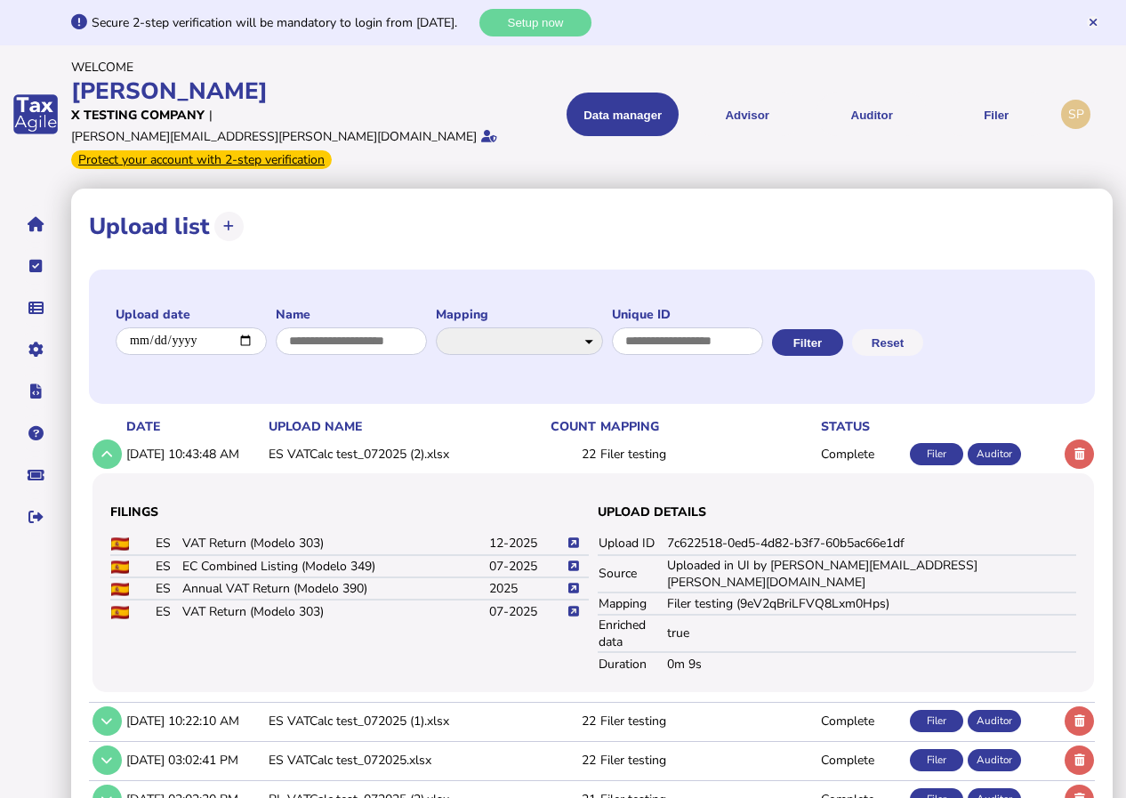
click at [571, 605] on icon at bounding box center [573, 611] width 11 height 12
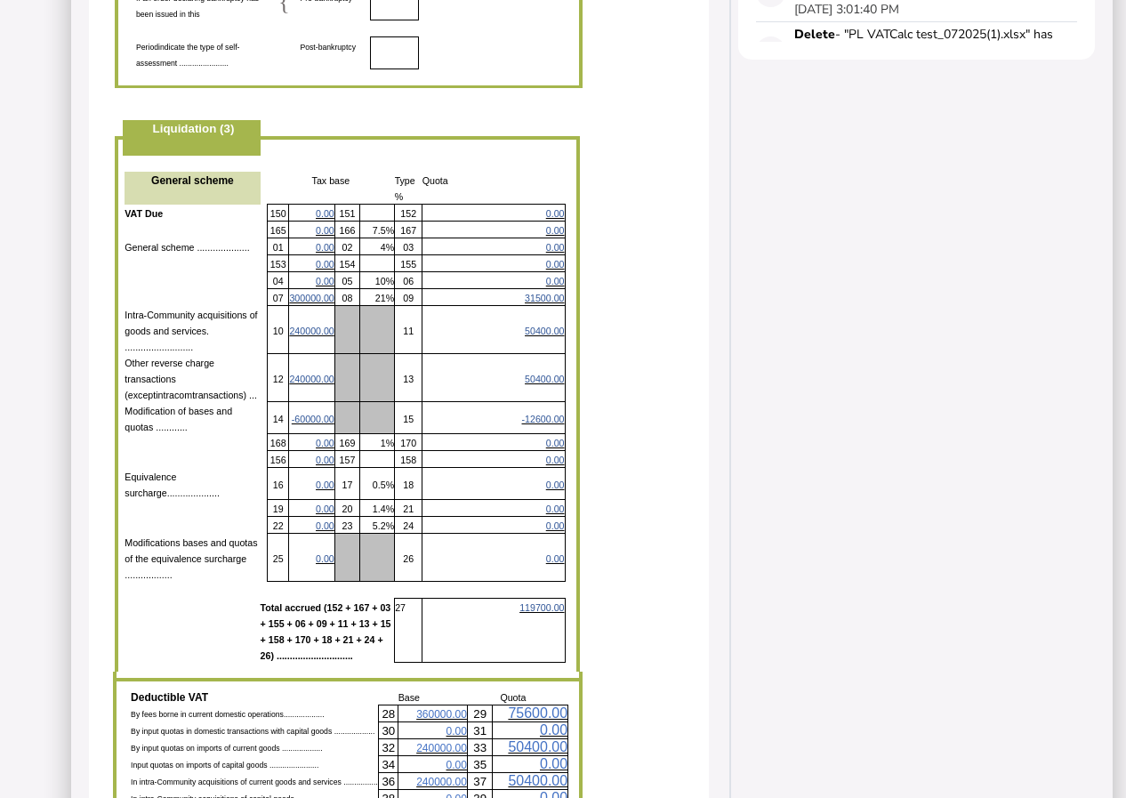
scroll to position [1067, 0]
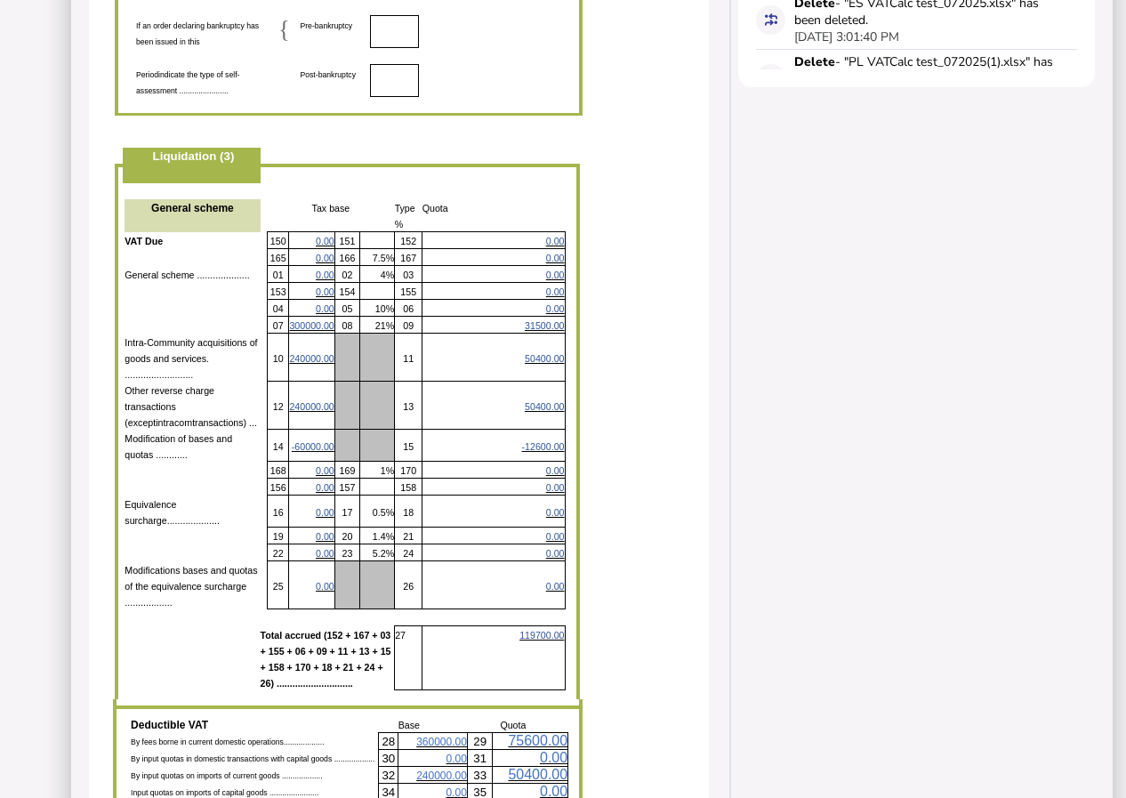
click at [299, 320] on span "300000.00" at bounding box center [311, 325] width 44 height 11
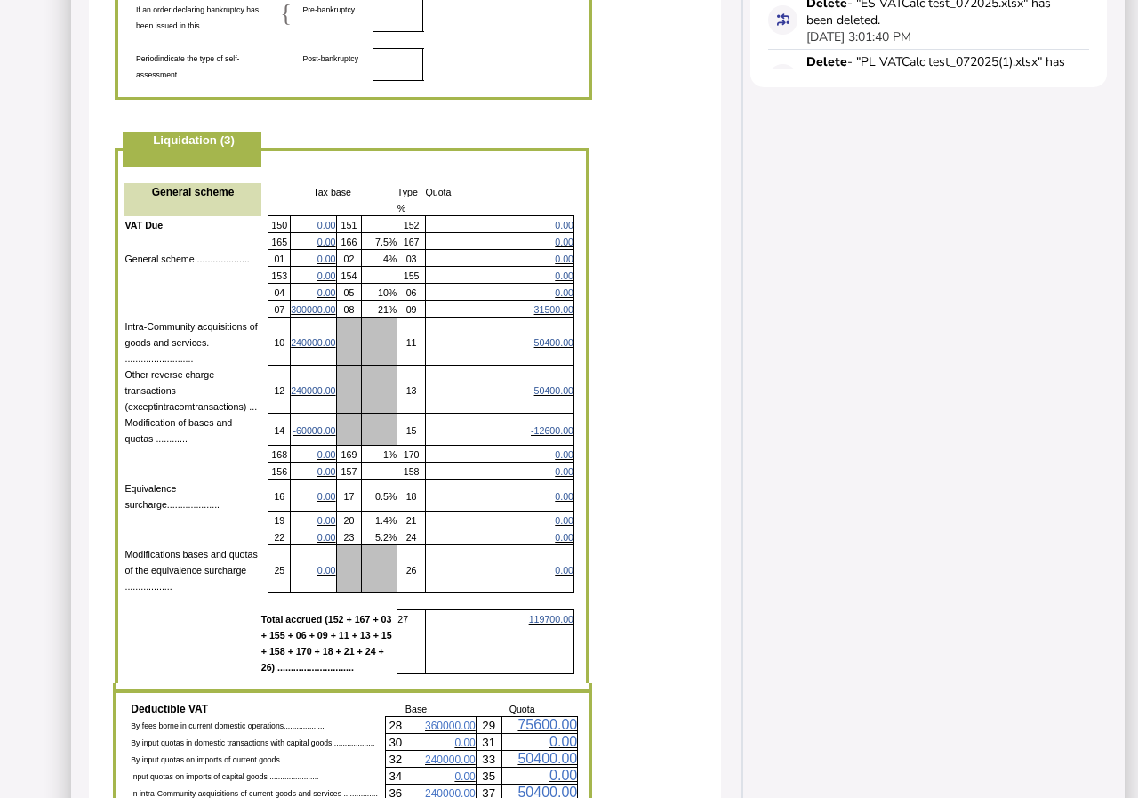
click at [0, 0] on div "×" at bounding box center [0, 0] width 0 height 0
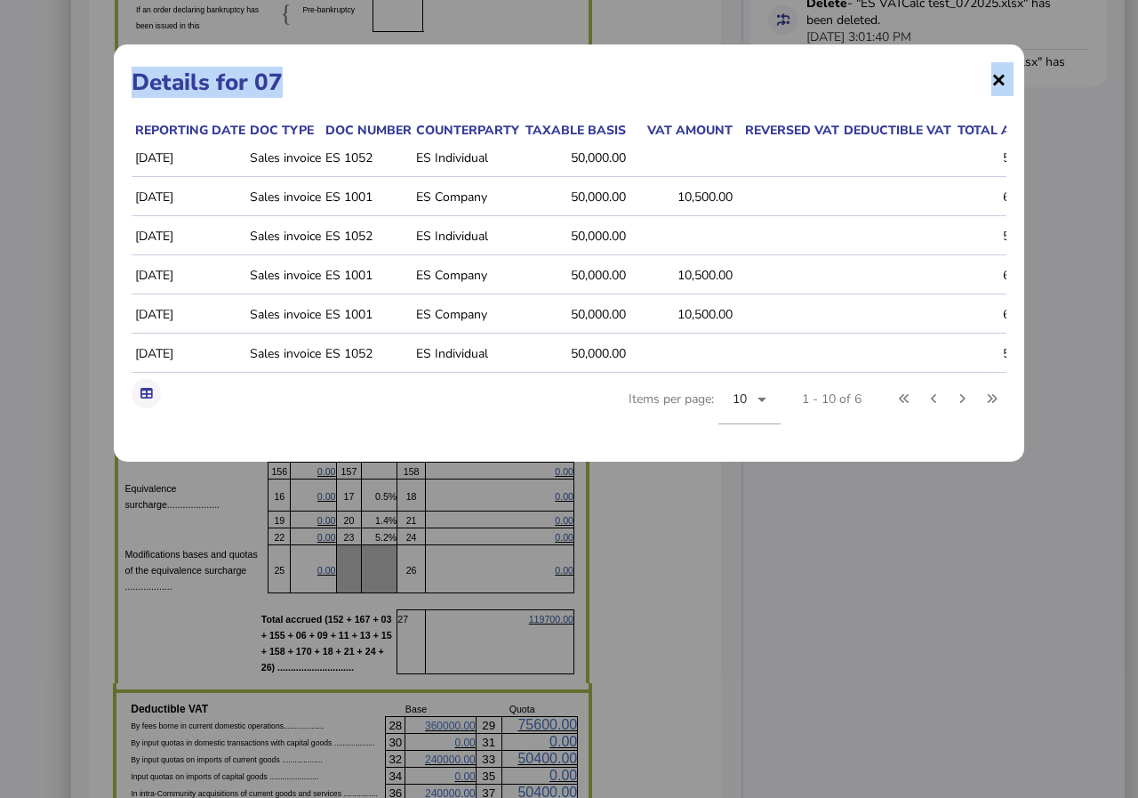
click at [1002, 80] on span "×" at bounding box center [998, 79] width 15 height 34
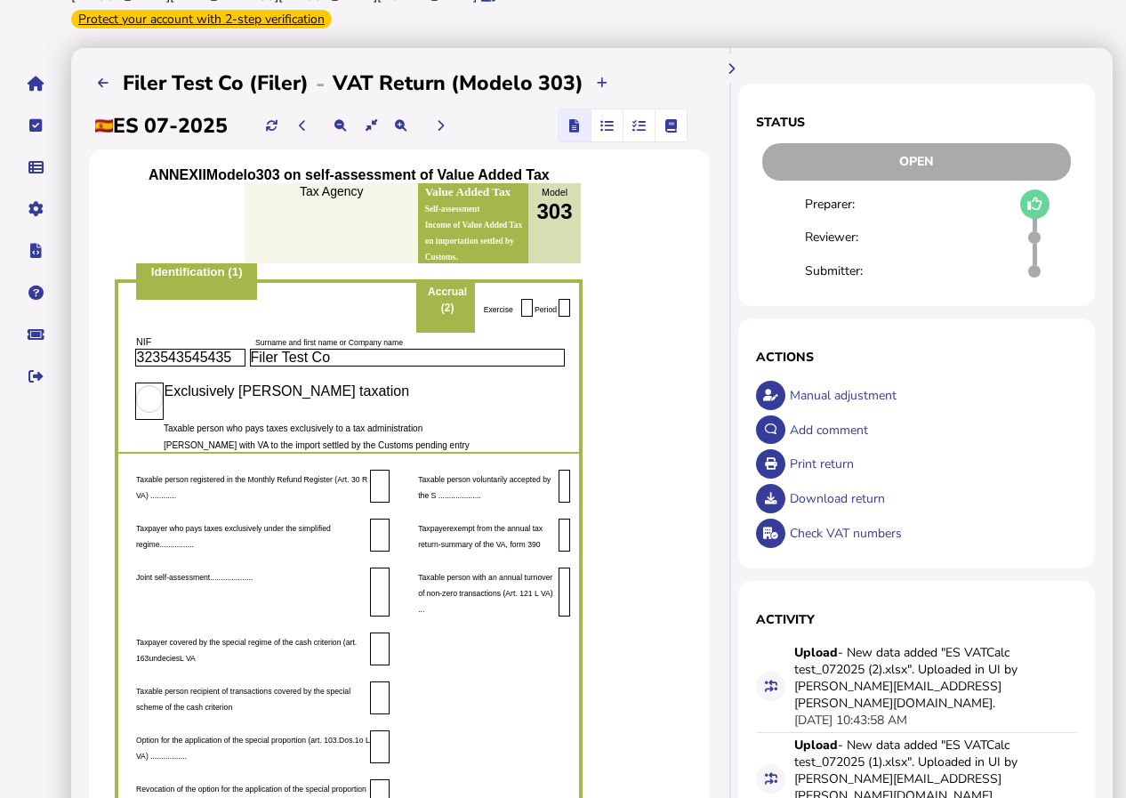
scroll to position [0, 0]
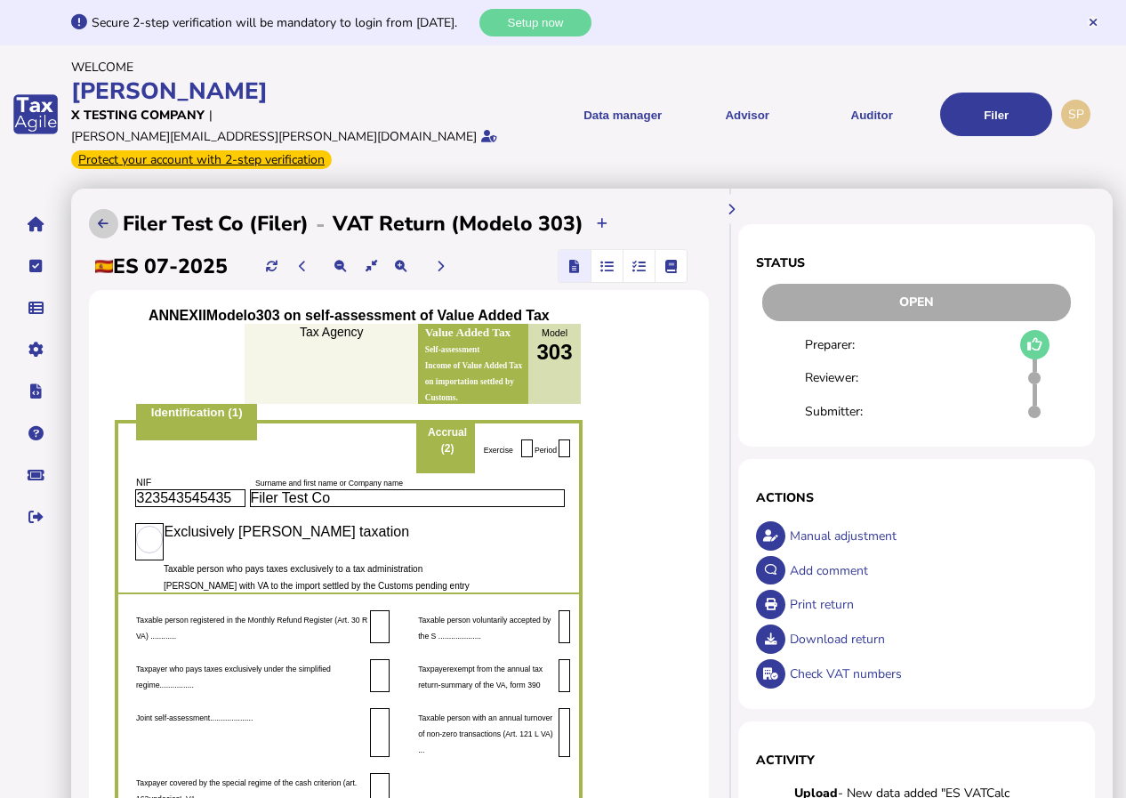
click at [102, 218] on icon at bounding box center [103, 224] width 11 height 12
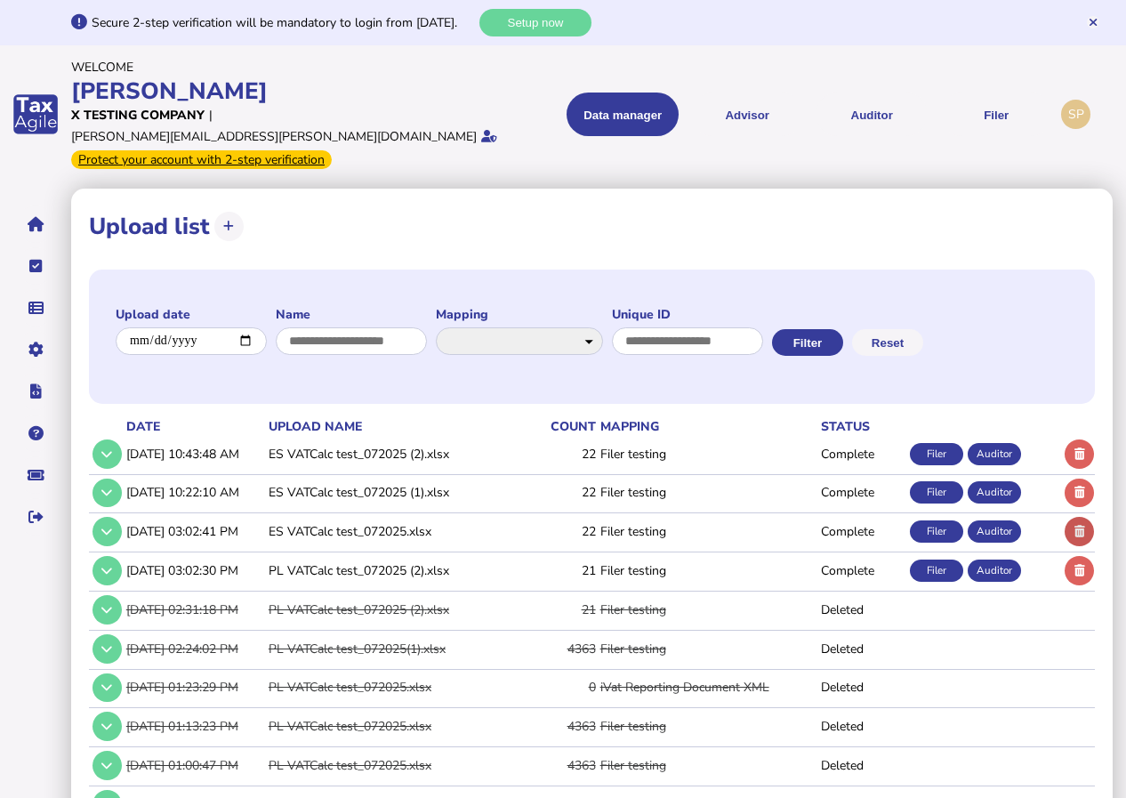
click at [1079, 525] on icon at bounding box center [1079, 531] width 11 height 12
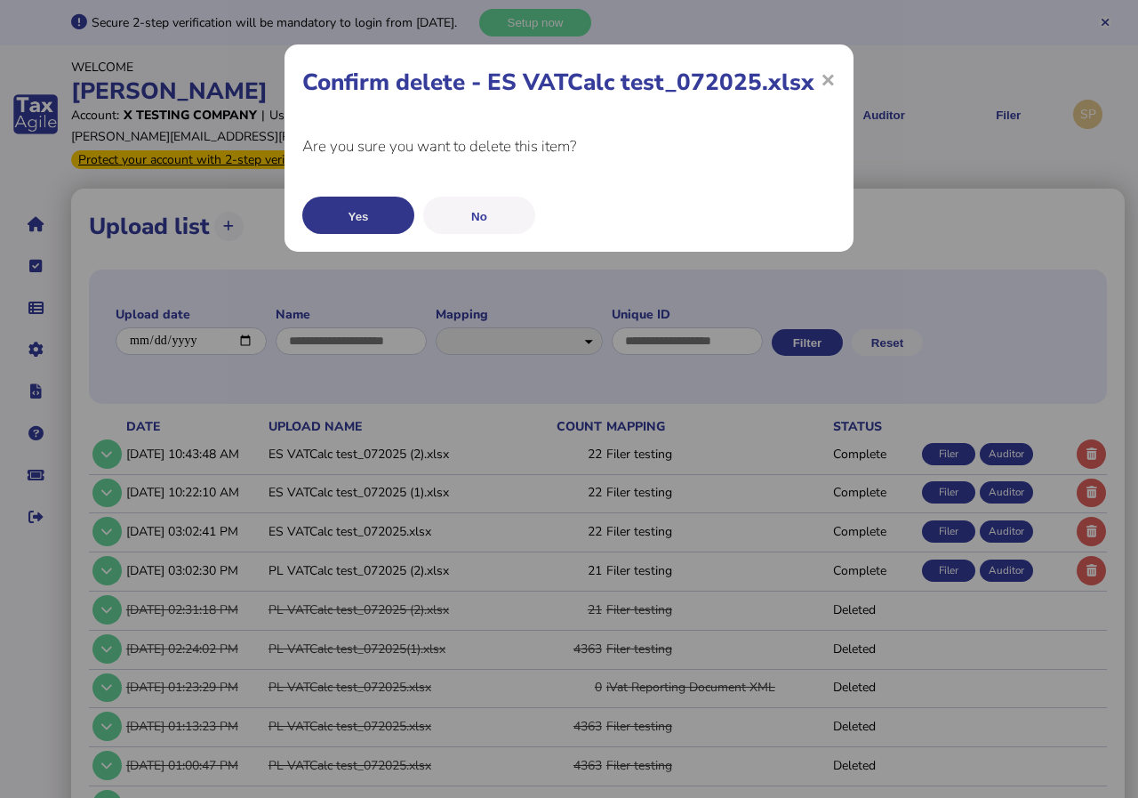
click at [373, 212] on button "Yes" at bounding box center [358, 214] width 112 height 37
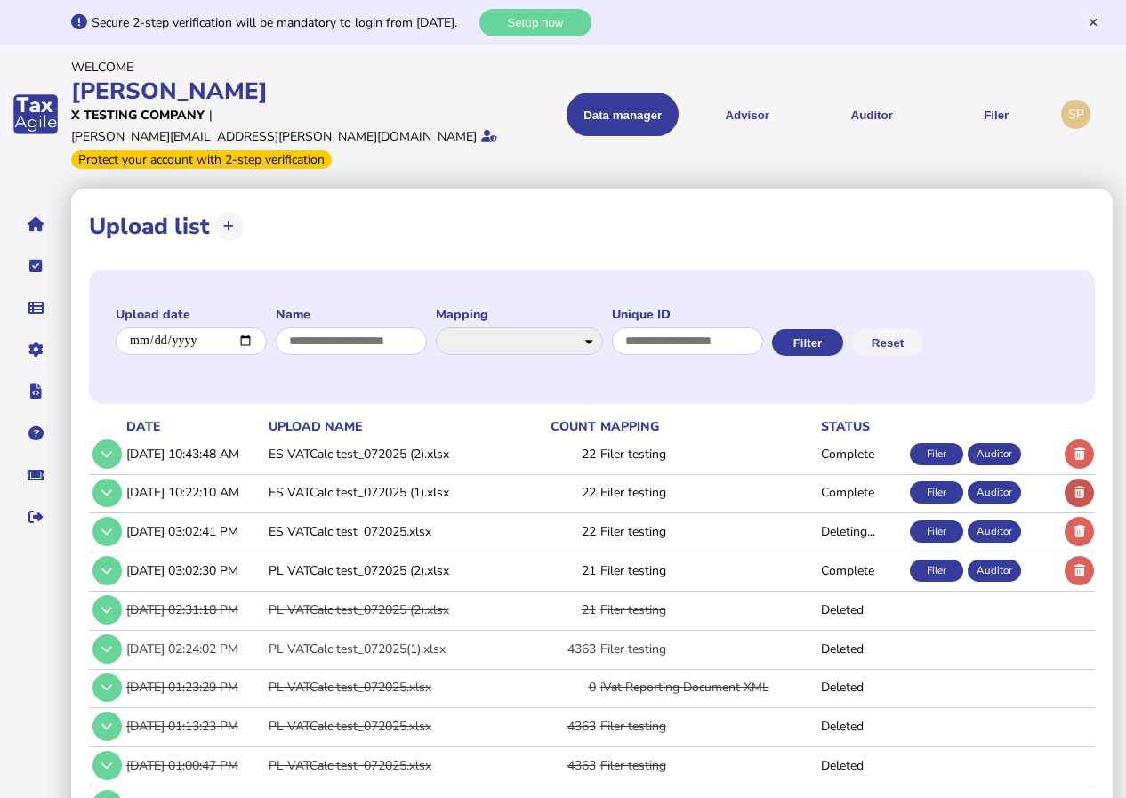
click at [1079, 486] on icon at bounding box center [1079, 492] width 11 height 12
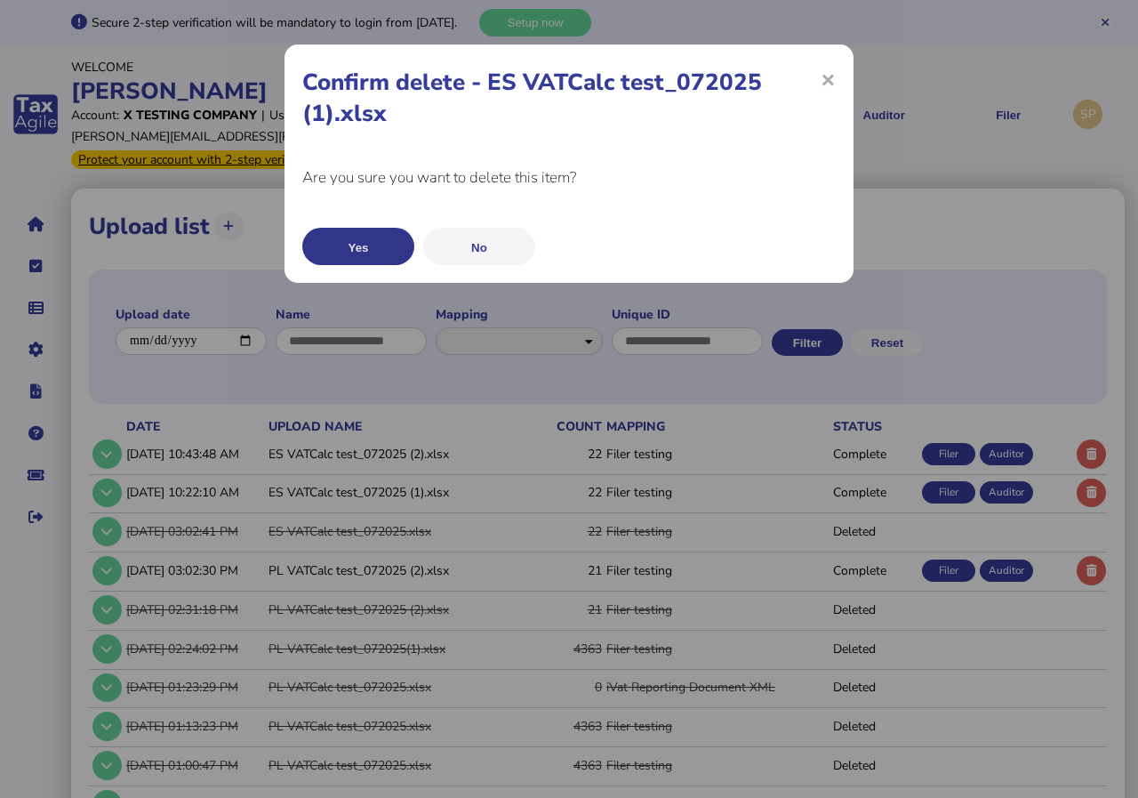
click at [346, 241] on button "Yes" at bounding box center [358, 246] width 112 height 37
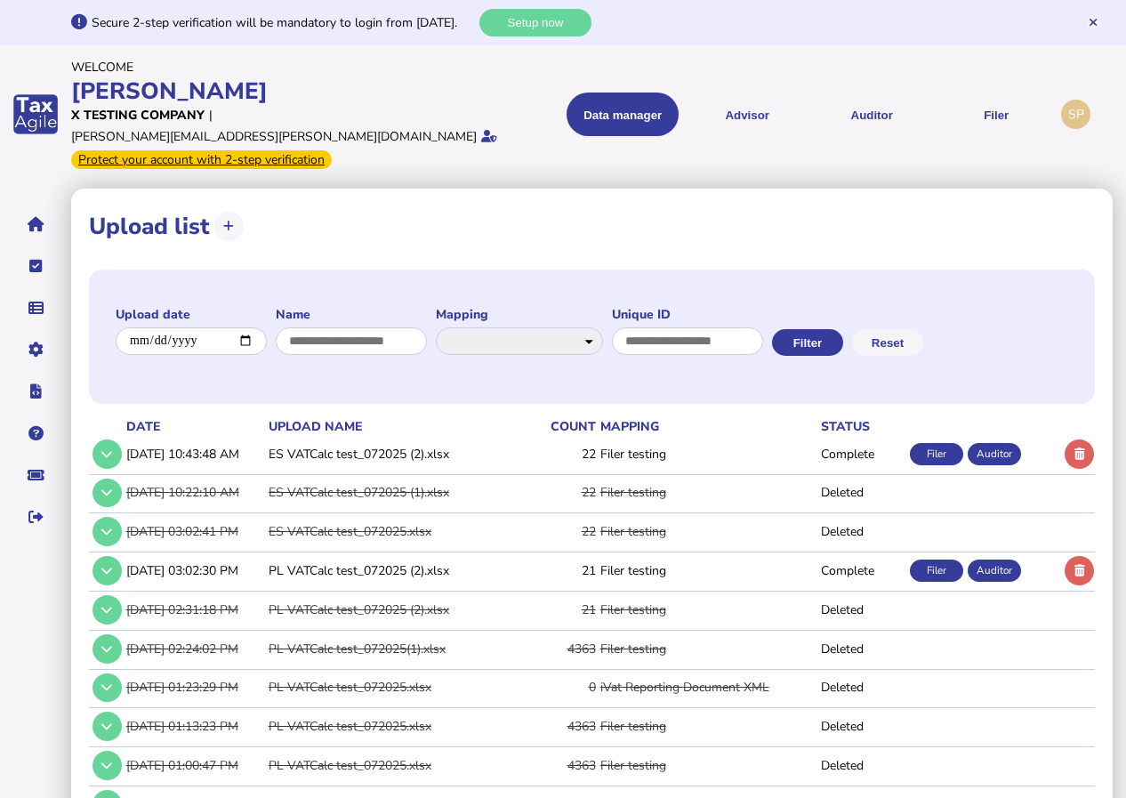
click at [943, 443] on div "Filer" at bounding box center [936, 454] width 53 height 22
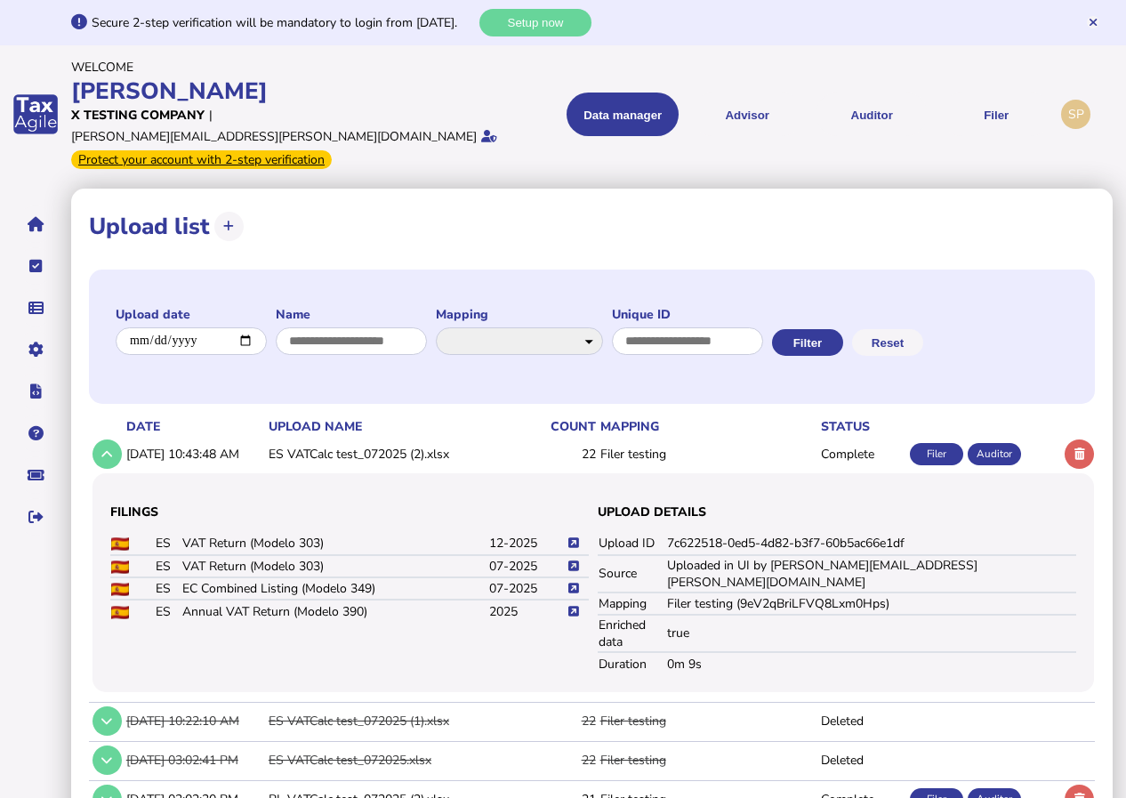
click at [574, 560] on icon at bounding box center [573, 566] width 11 height 12
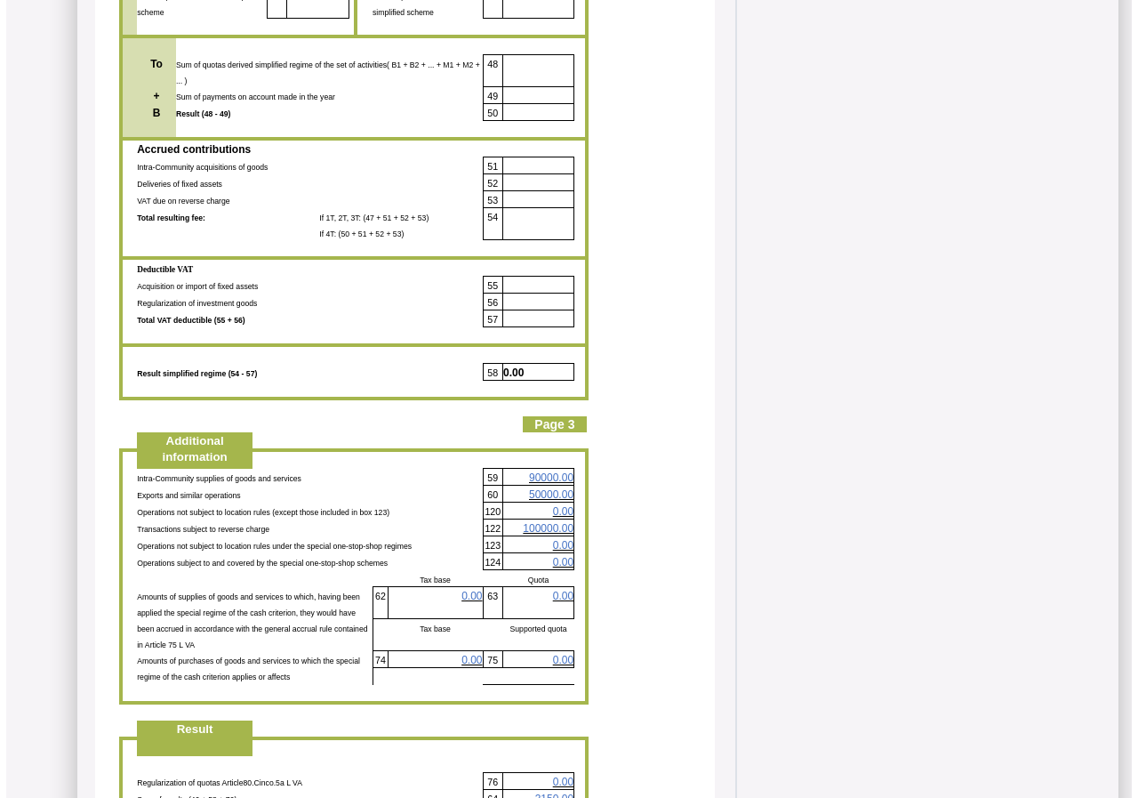
scroll to position [3290, 0]
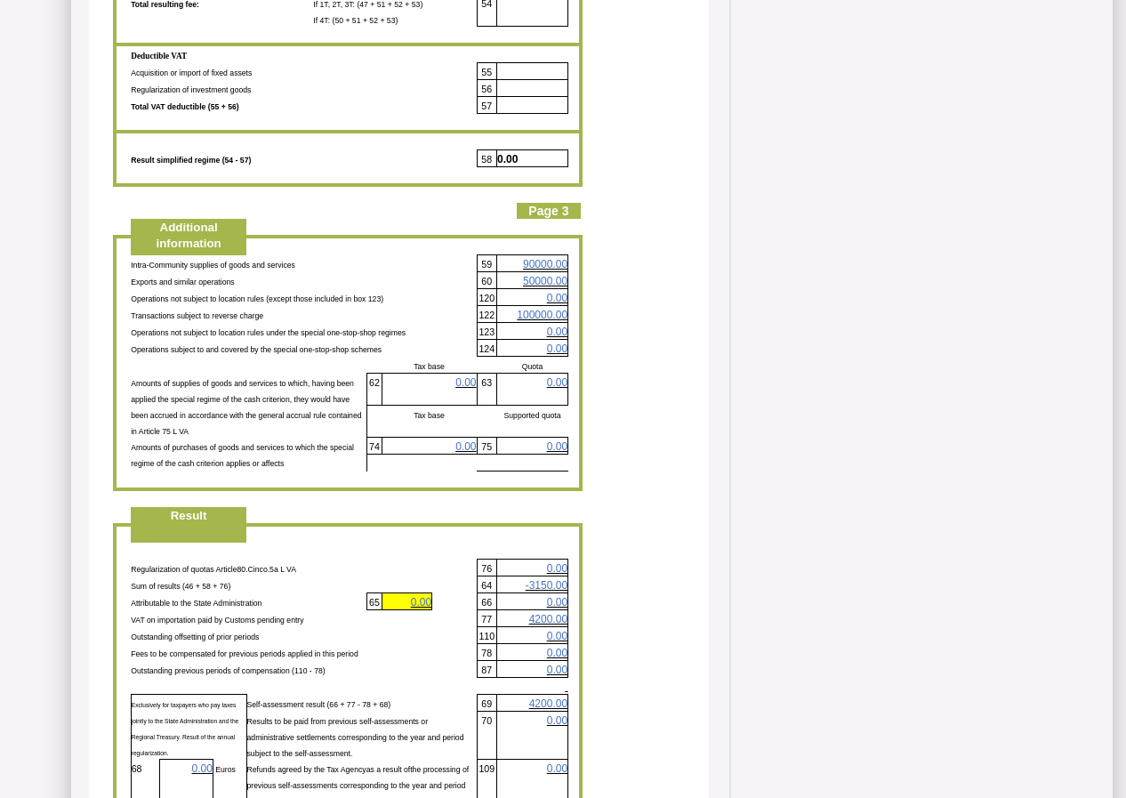
click at [548, 613] on span "4200.00" at bounding box center [548, 619] width 38 height 12
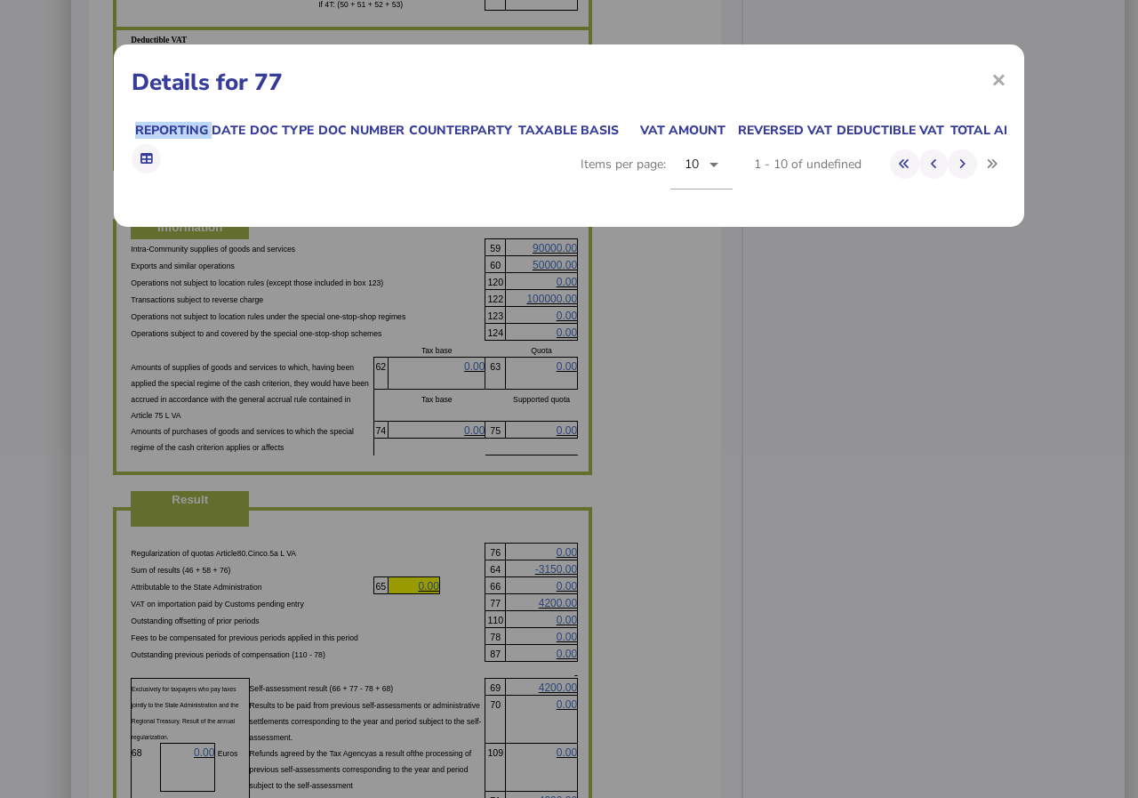
click at [548, 545] on div "× Details for 77 Reporting date Doc type Doc number Counterparty Taxable basis …" at bounding box center [569, 399] width 1138 height 798
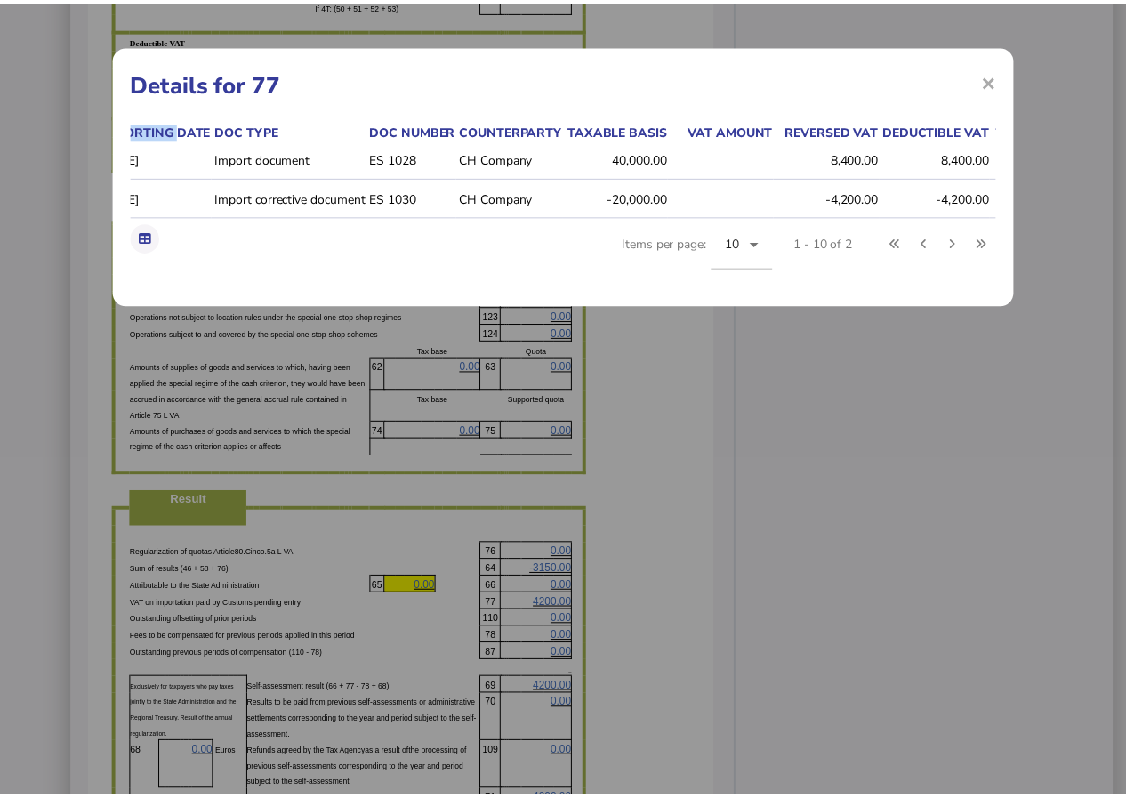
scroll to position [0, 0]
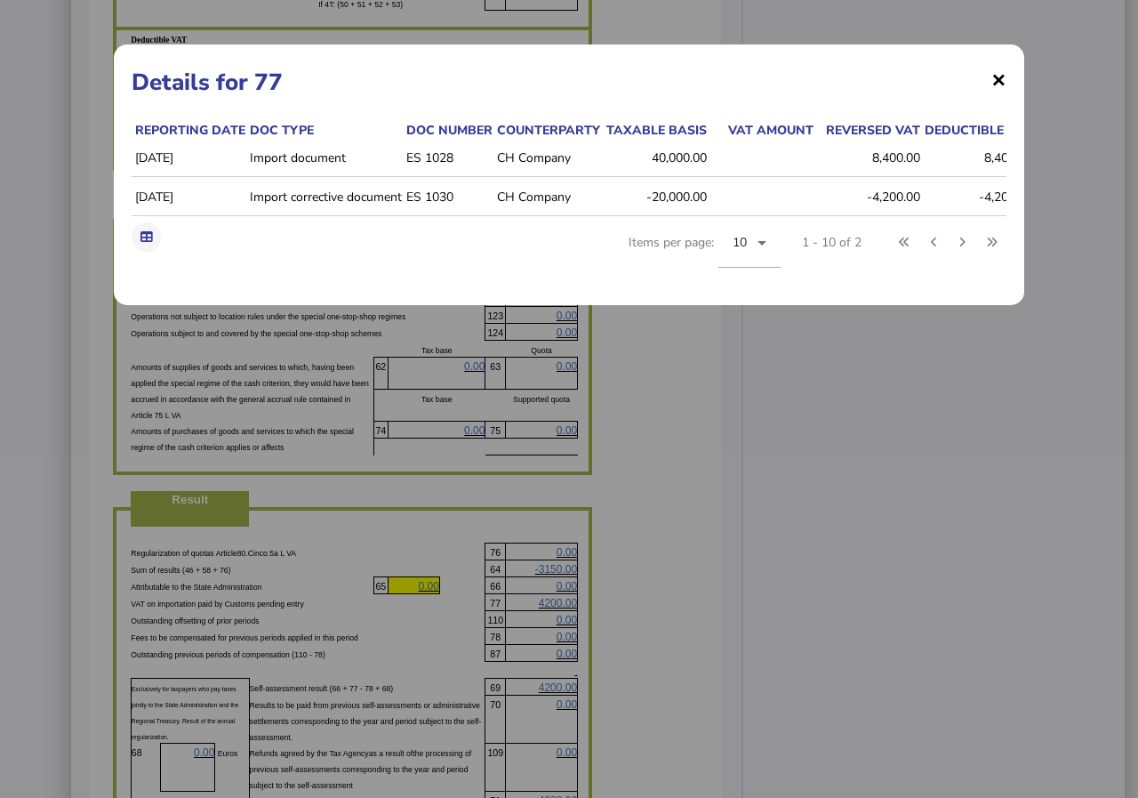
click at [996, 81] on span "×" at bounding box center [998, 79] width 15 height 34
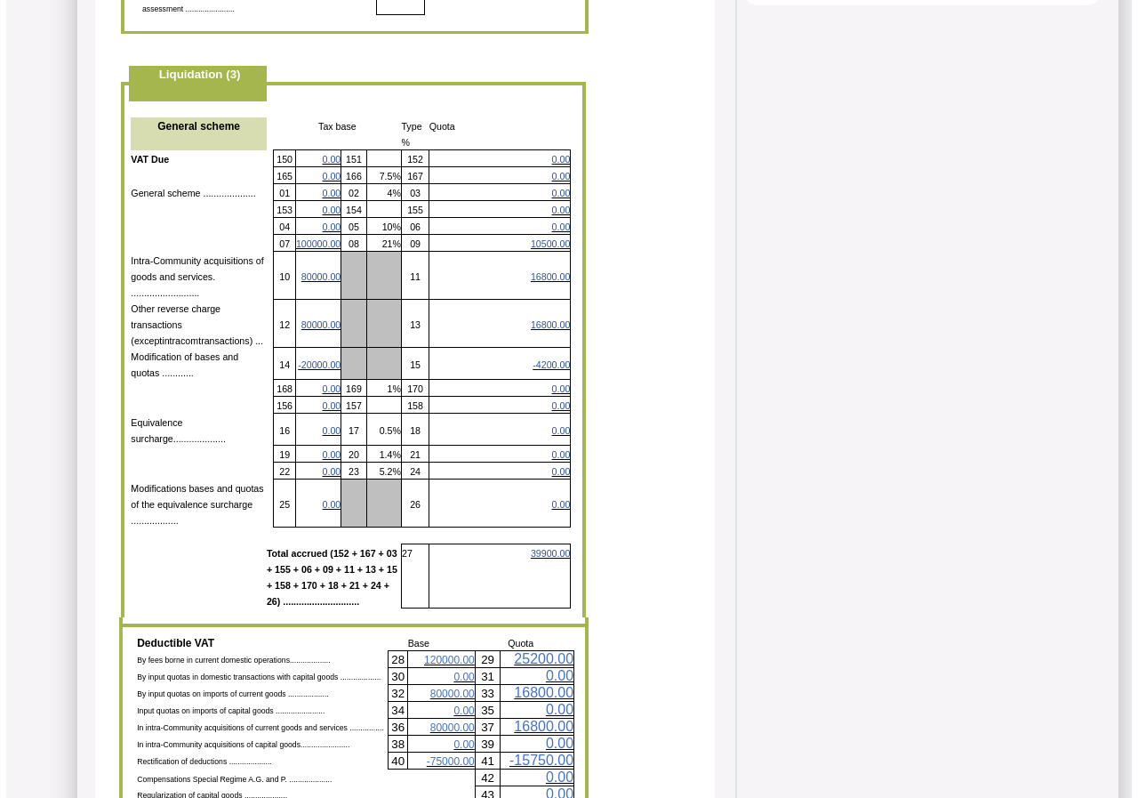
scroll to position [1156, 0]
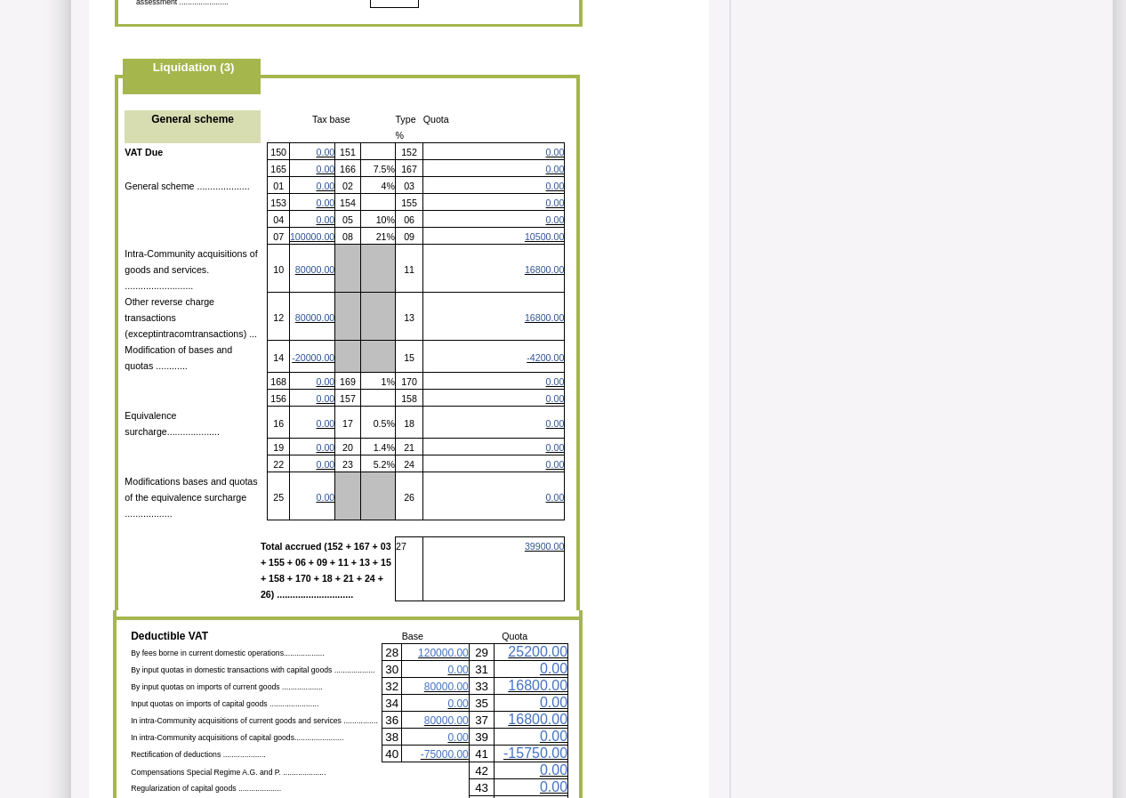
click at [304, 264] on span "80000.00" at bounding box center [314, 269] width 39 height 11
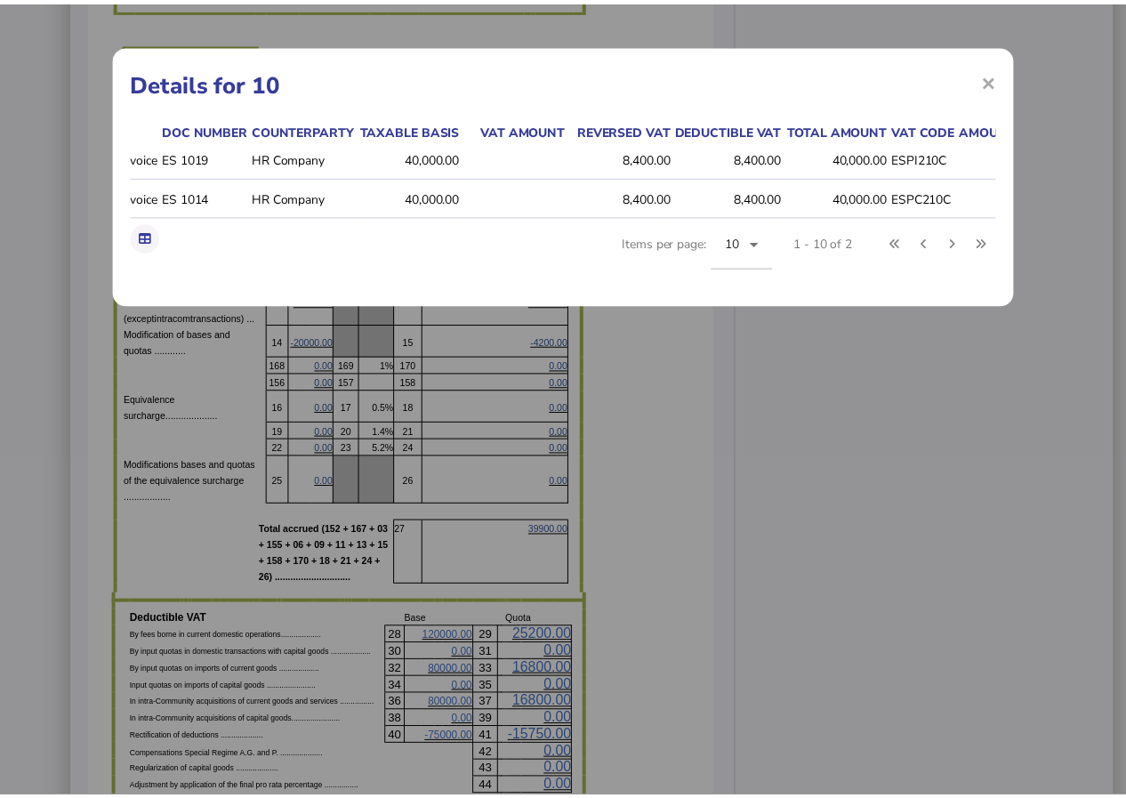
scroll to position [0, 132]
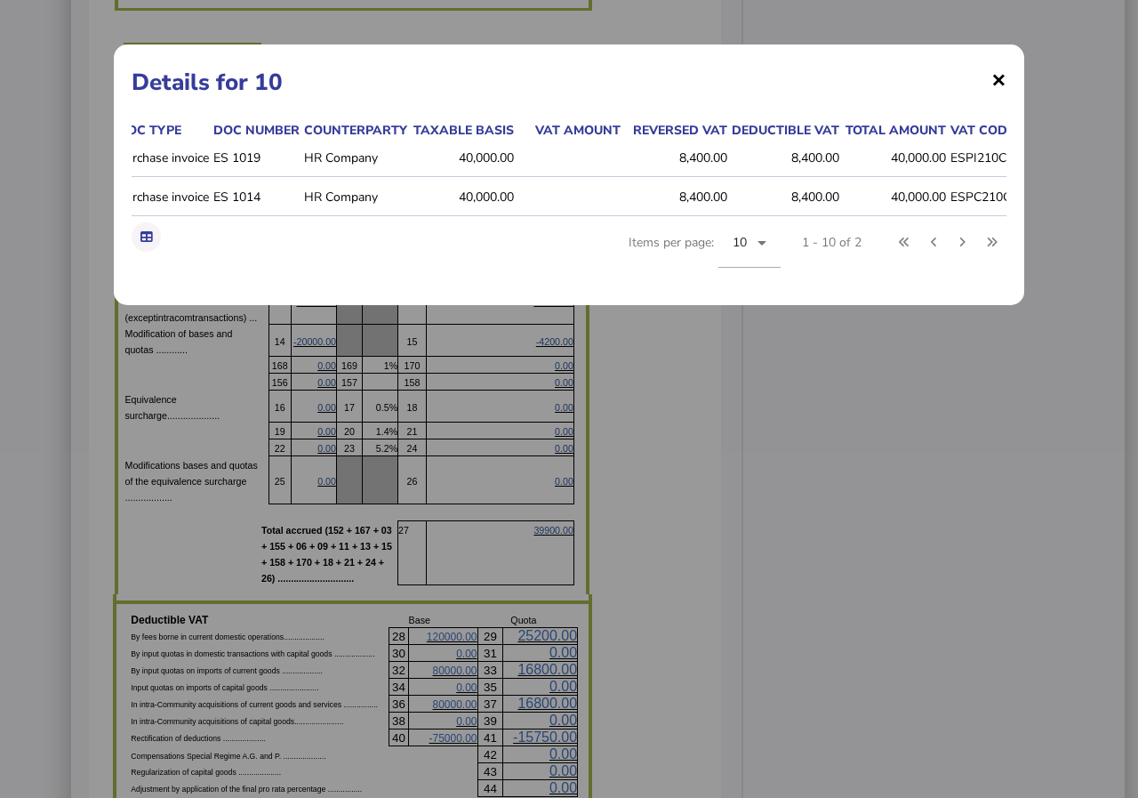
click at [998, 84] on span "×" at bounding box center [998, 79] width 15 height 34
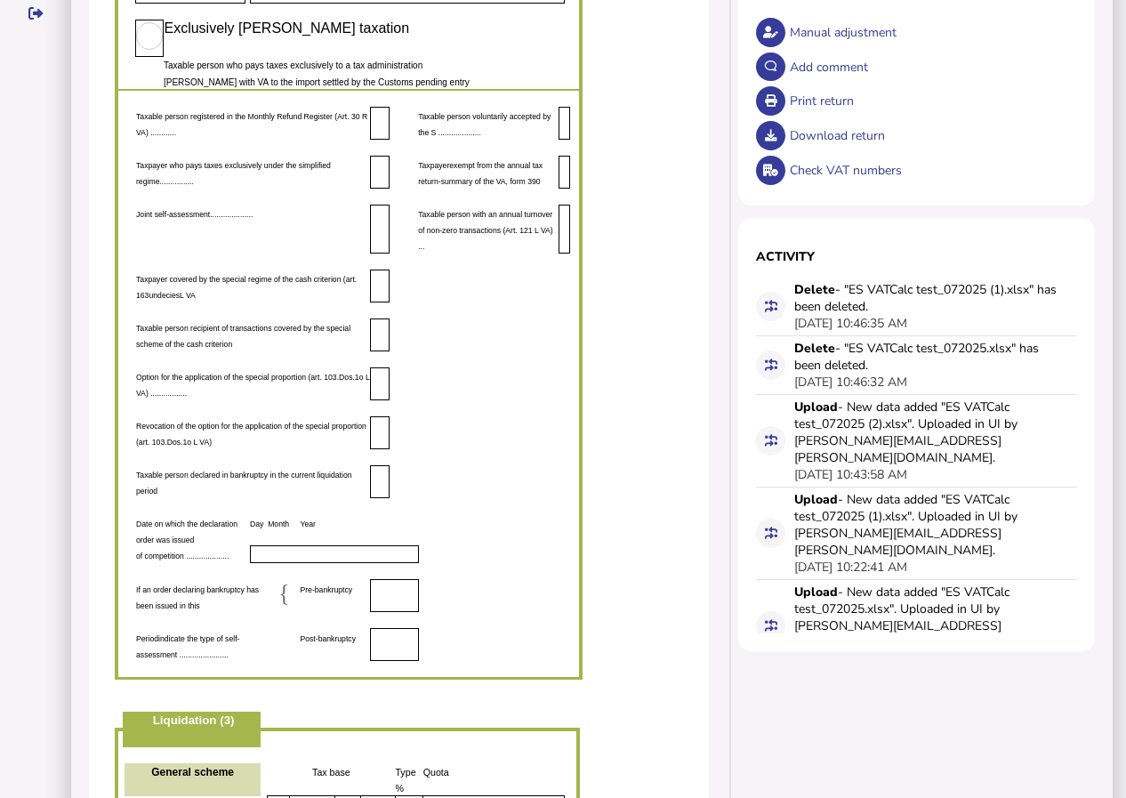
scroll to position [0, 0]
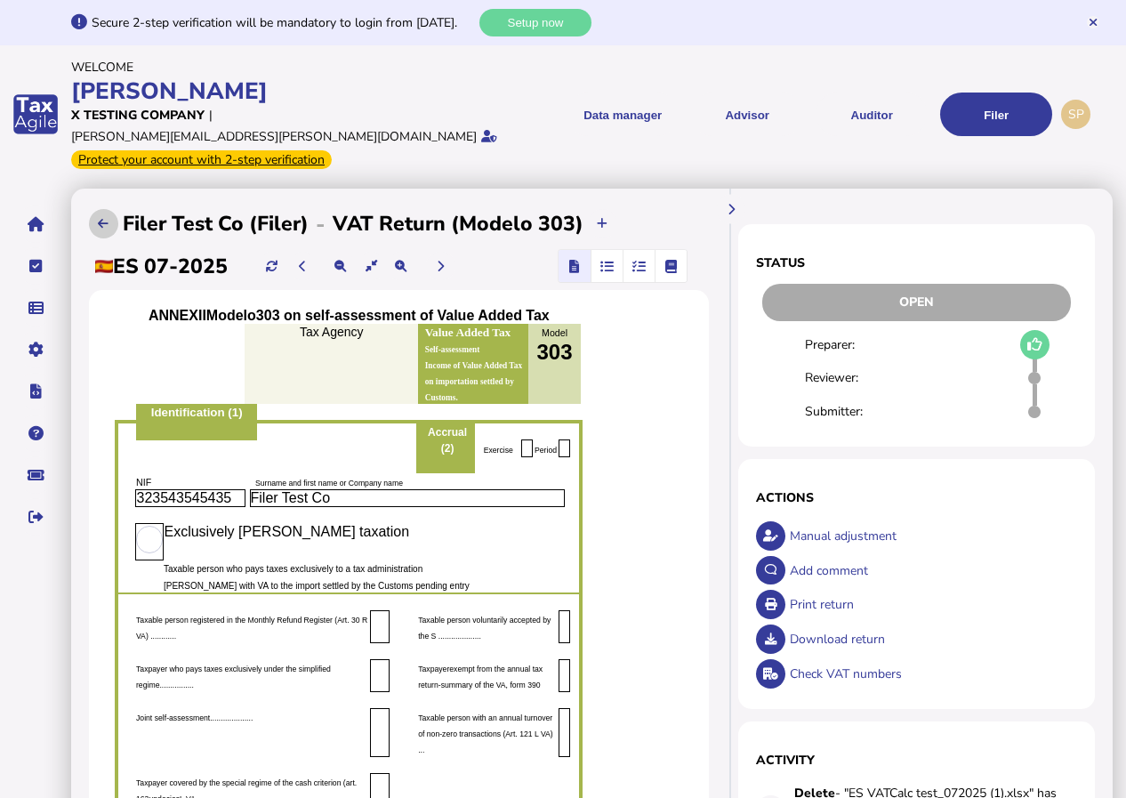
click at [100, 218] on icon at bounding box center [103, 224] width 11 height 12
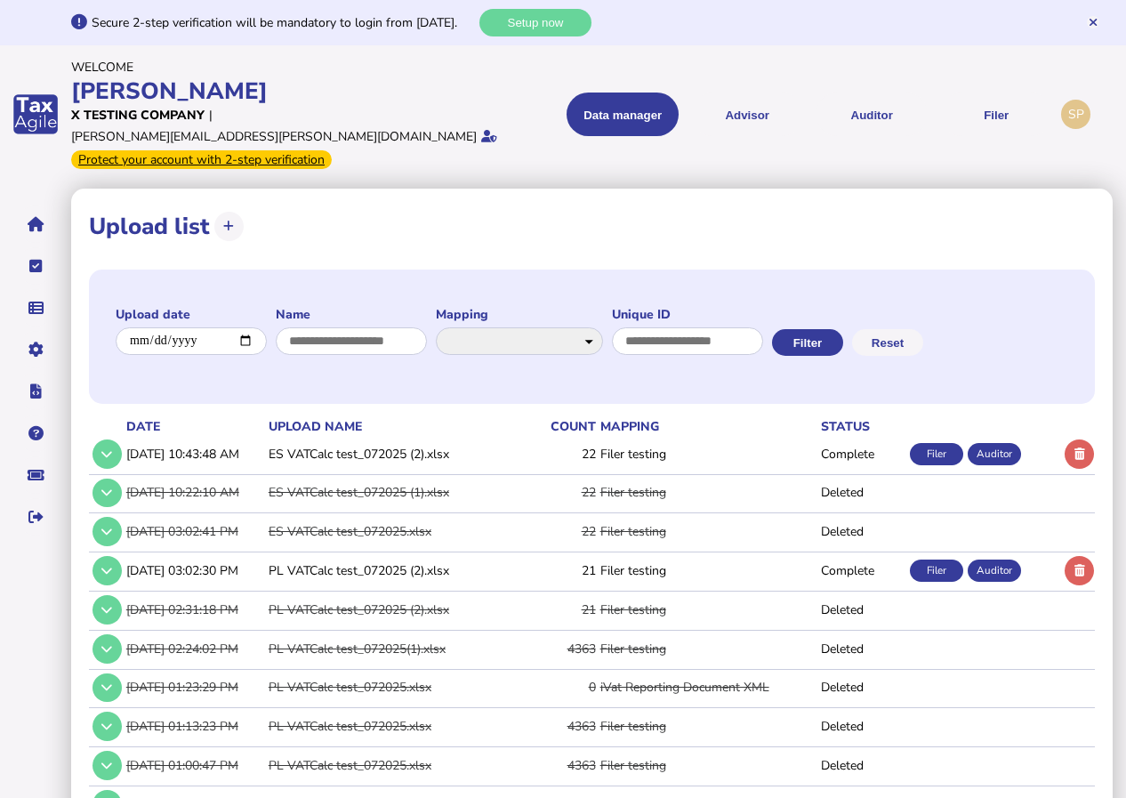
click at [942, 559] on div "Filer" at bounding box center [936, 570] width 53 height 22
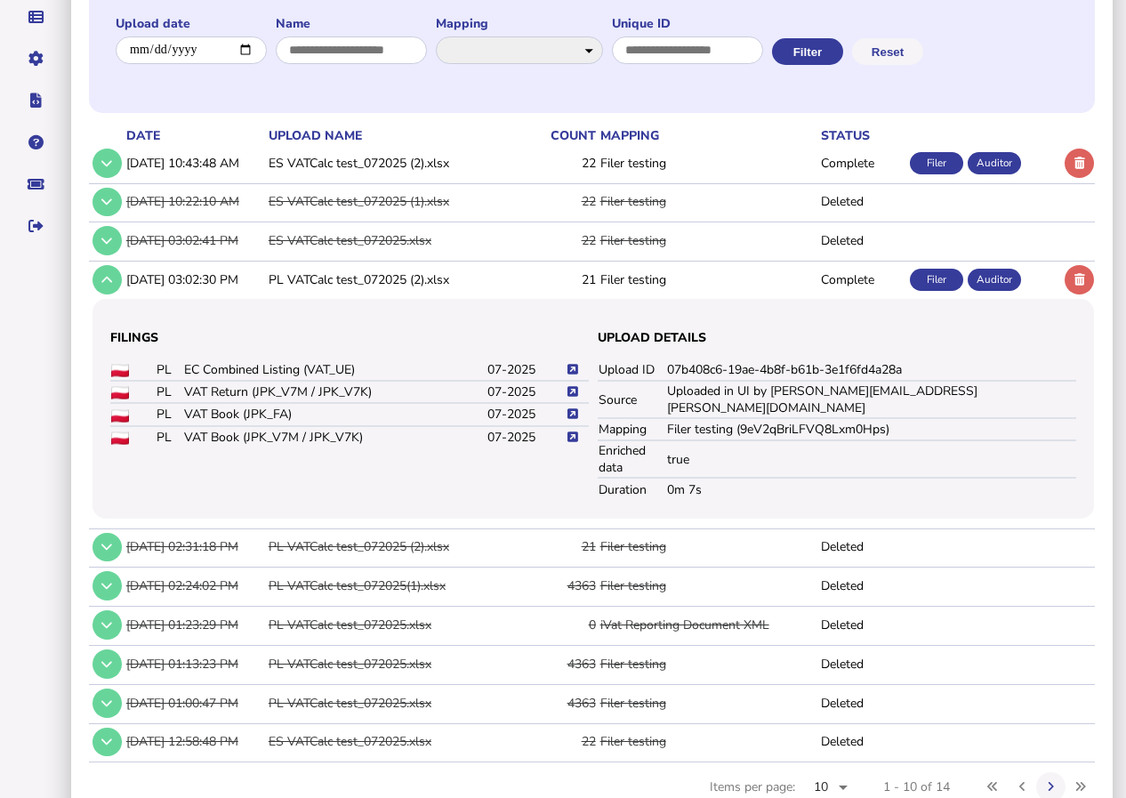
scroll to position [292, 0]
click at [573, 430] on icon at bounding box center [572, 436] width 11 height 12
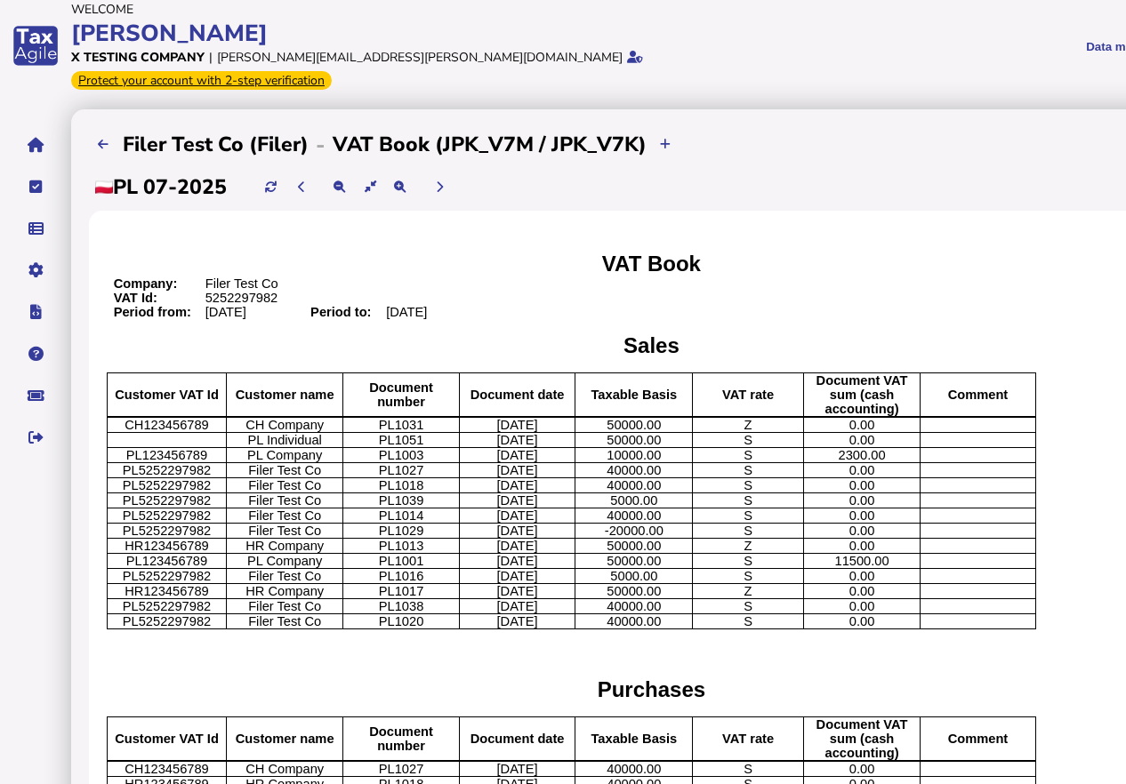
scroll to position [89, 0]
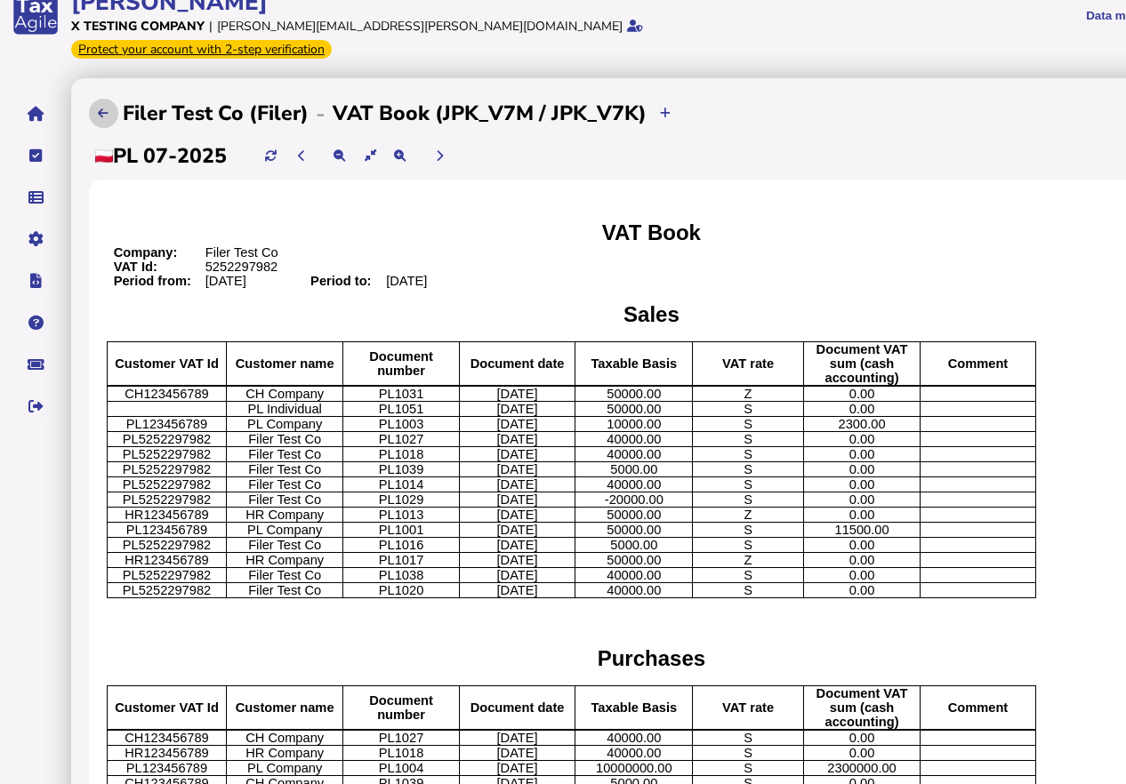
click at [103, 108] on icon at bounding box center [103, 114] width 11 height 12
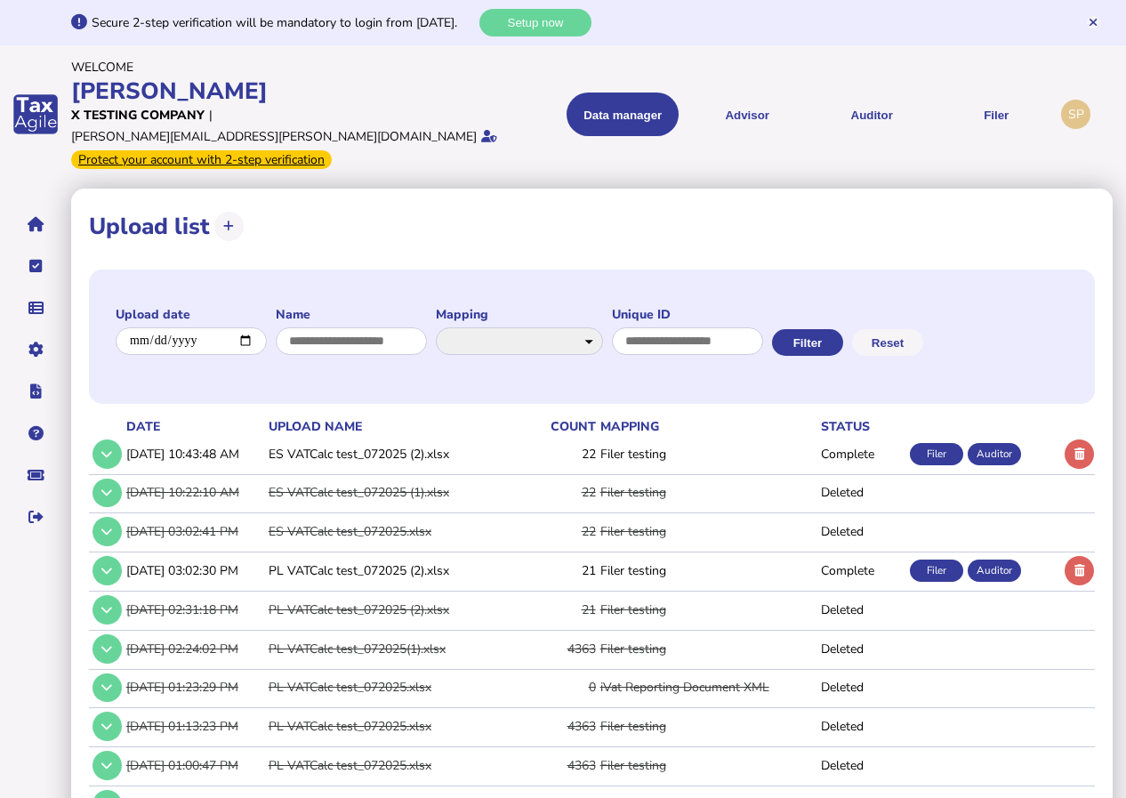
click at [936, 559] on div "Filer" at bounding box center [936, 570] width 53 height 22
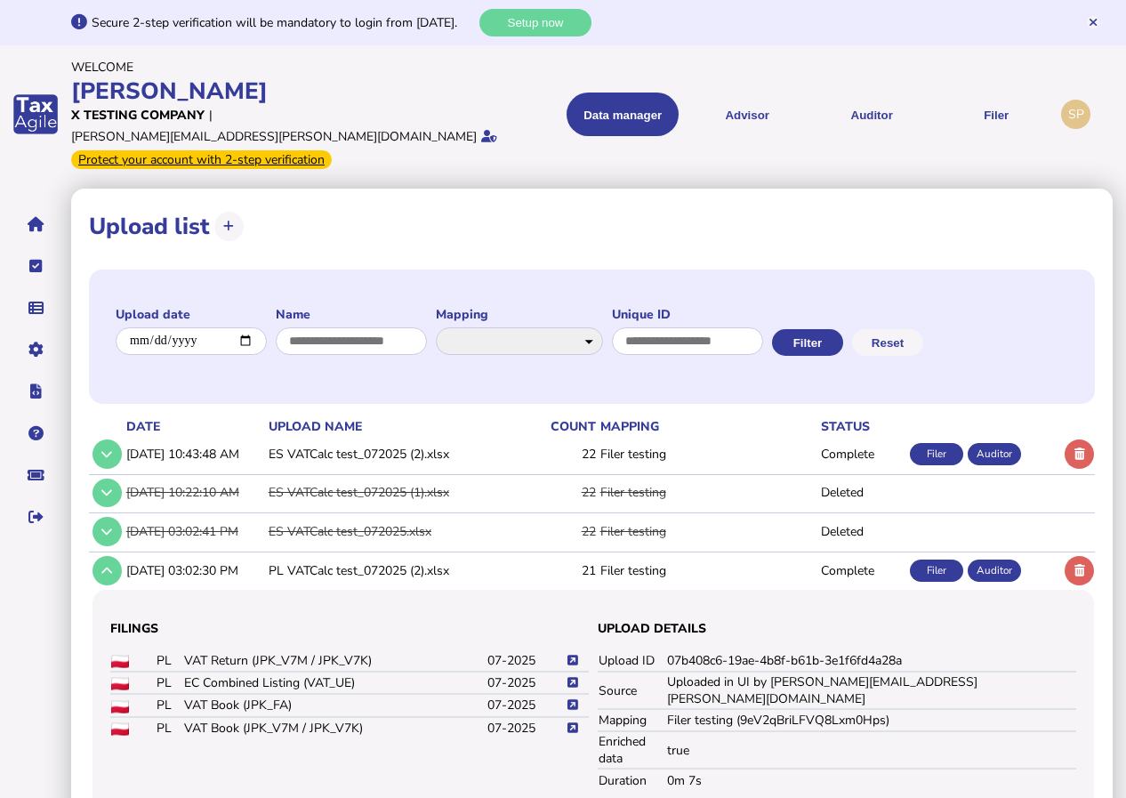
click at [571, 699] on icon at bounding box center [572, 705] width 11 height 12
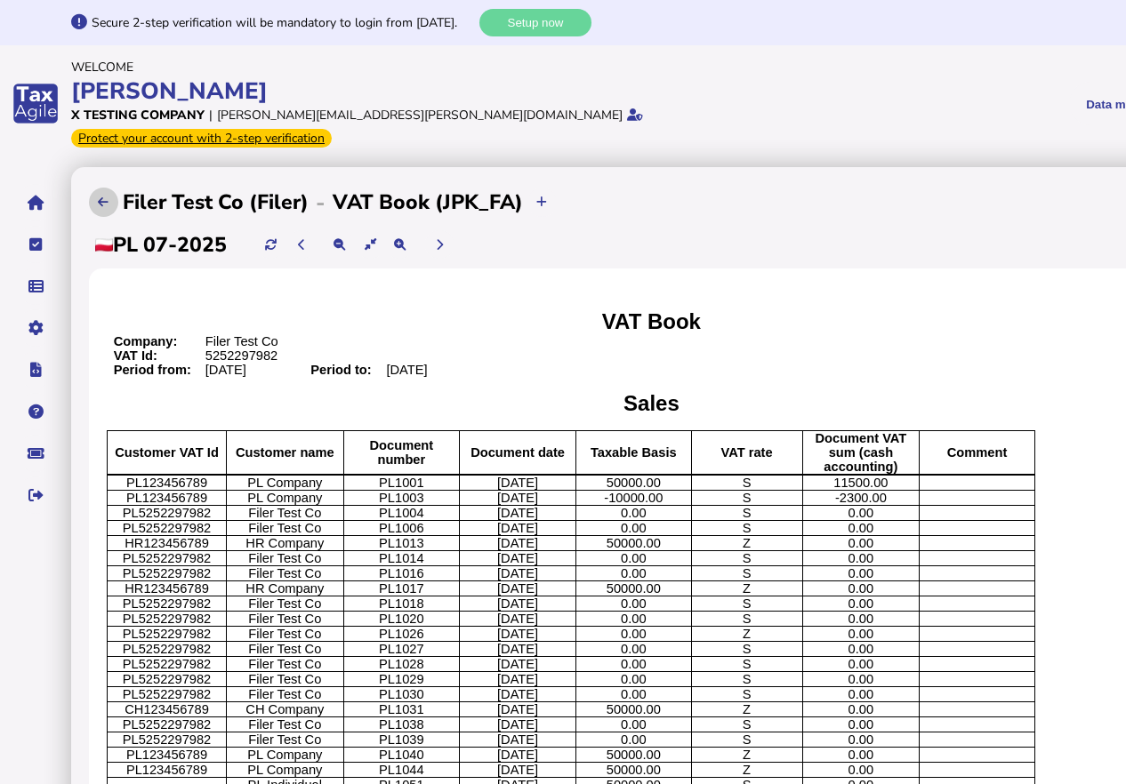
click at [95, 188] on button at bounding box center [103, 202] width 29 height 29
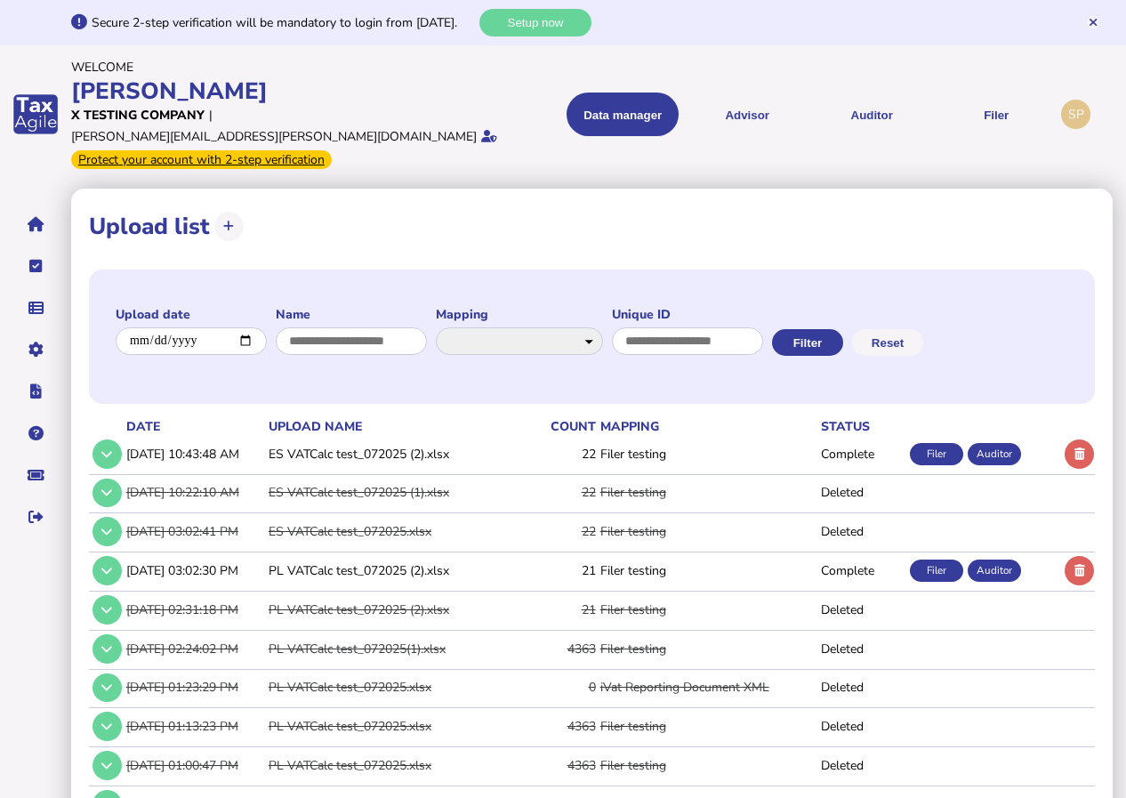
click at [935, 559] on div "Filer" at bounding box center [936, 570] width 53 height 22
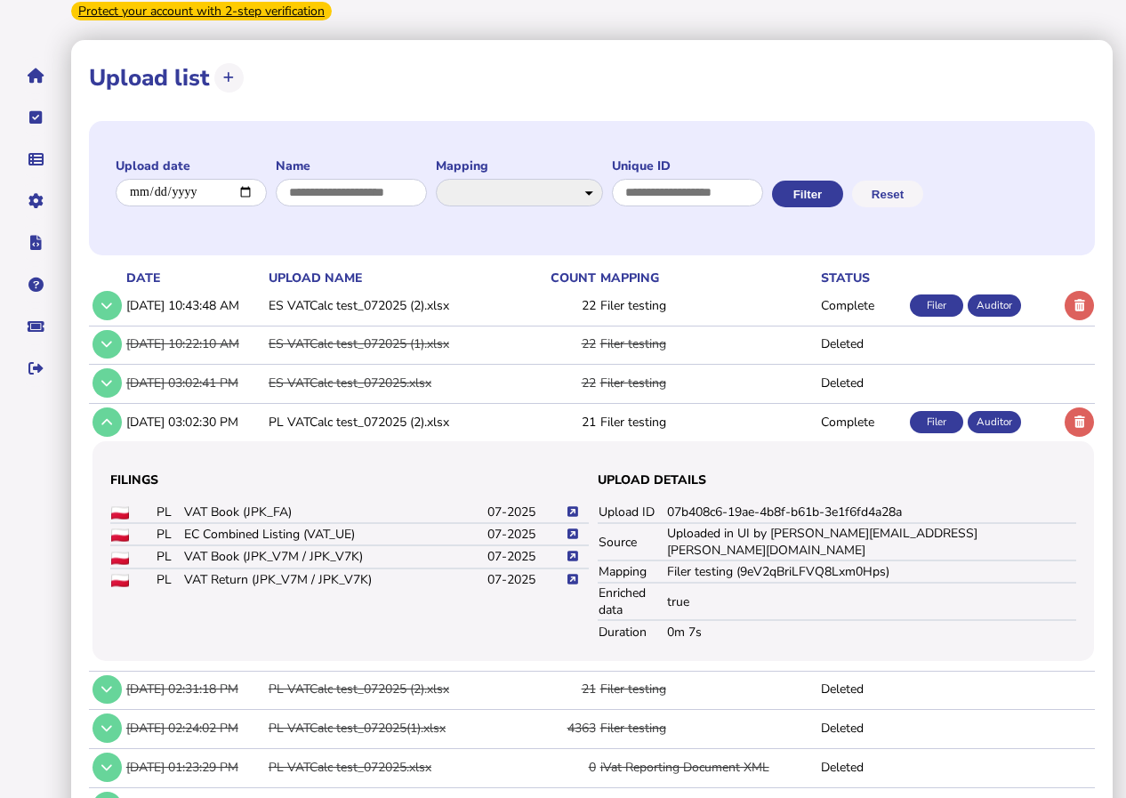
scroll to position [178, 0]
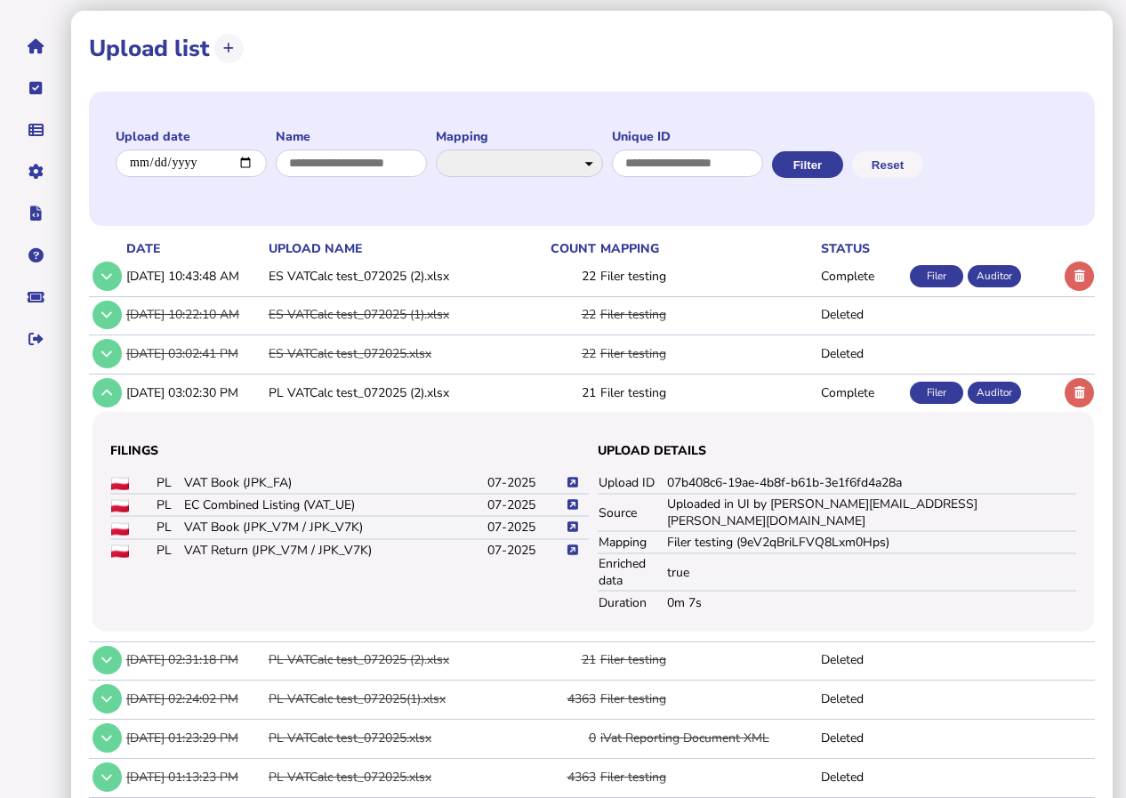
click at [571, 544] on icon at bounding box center [572, 550] width 11 height 12
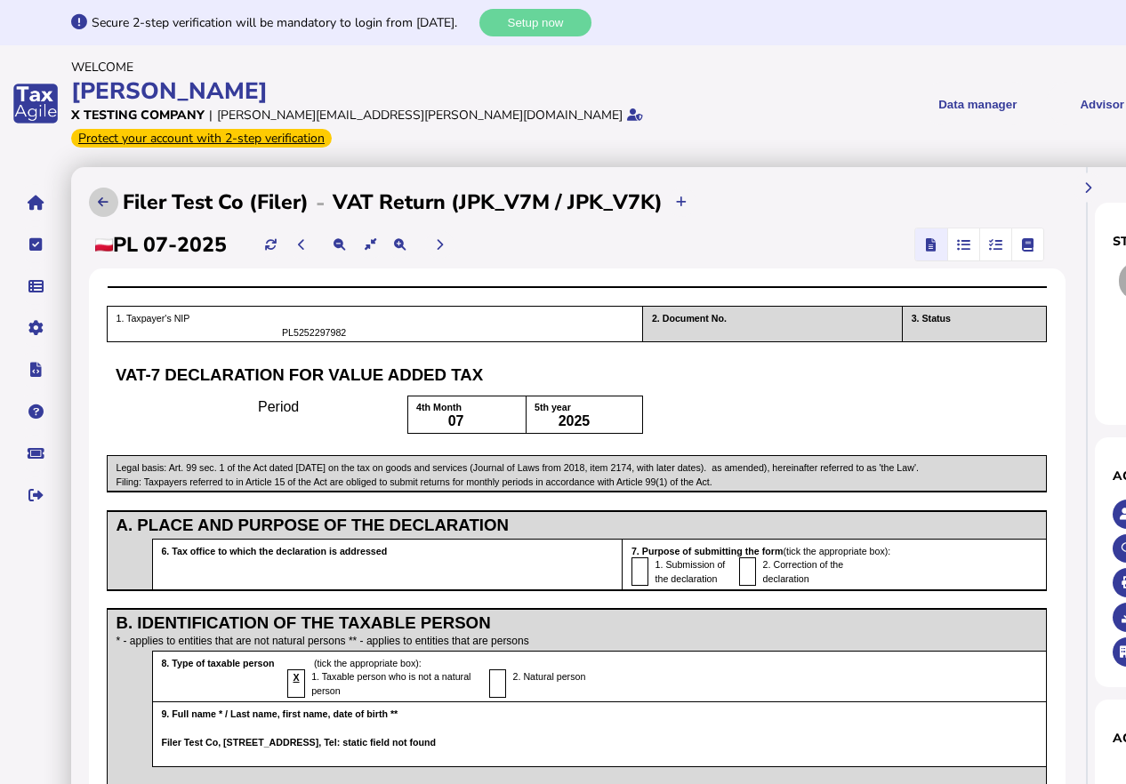
click at [100, 203] on icon at bounding box center [103, 202] width 11 height 12
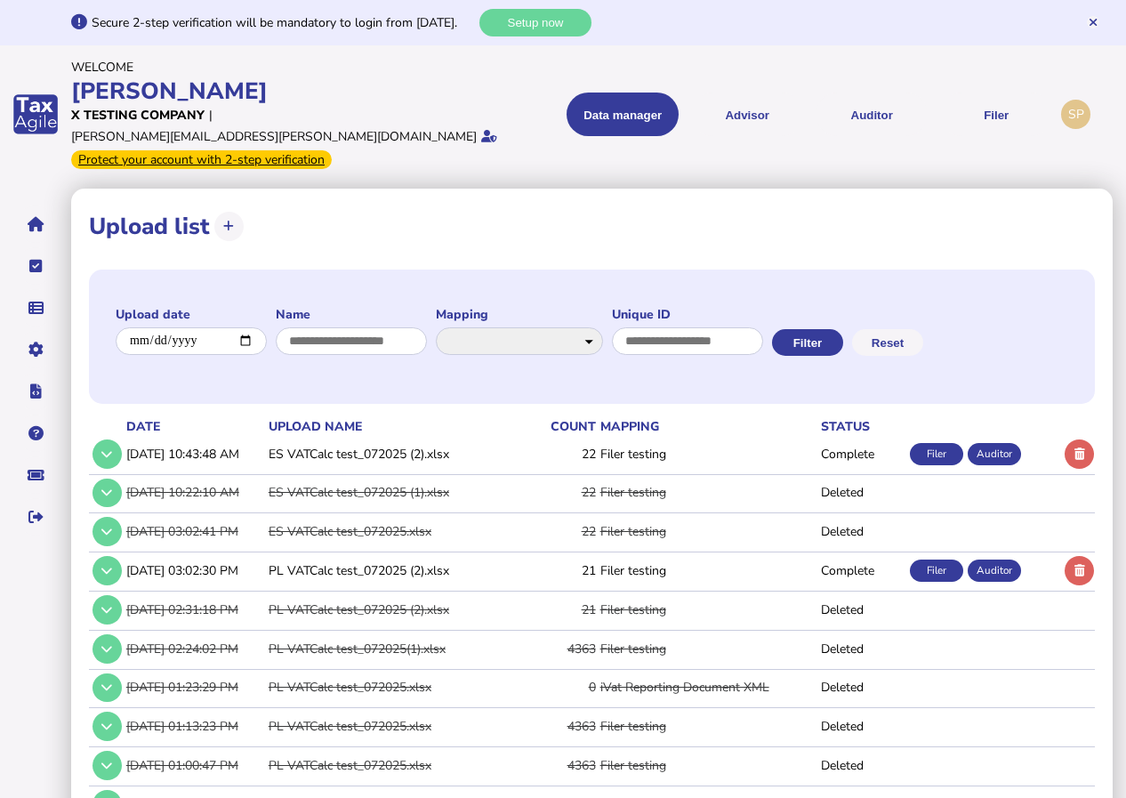
click at [939, 559] on div "Filer" at bounding box center [936, 570] width 53 height 22
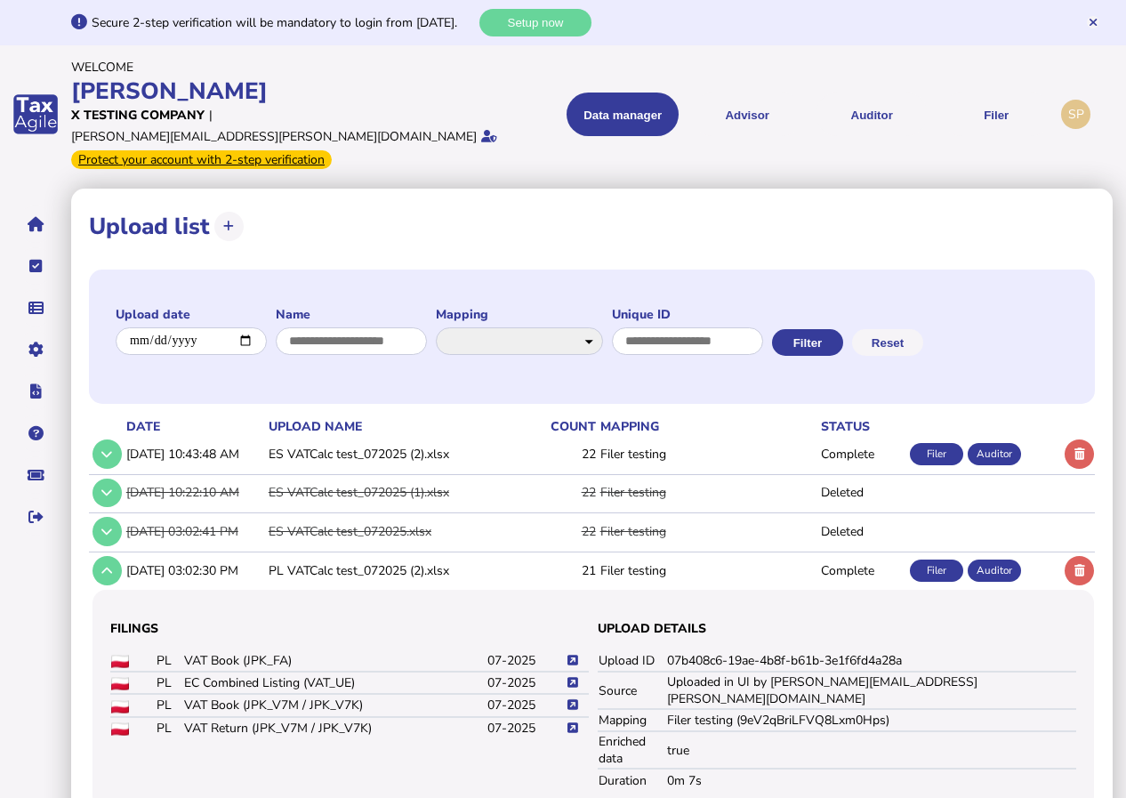
click at [570, 699] on icon at bounding box center [572, 705] width 11 height 12
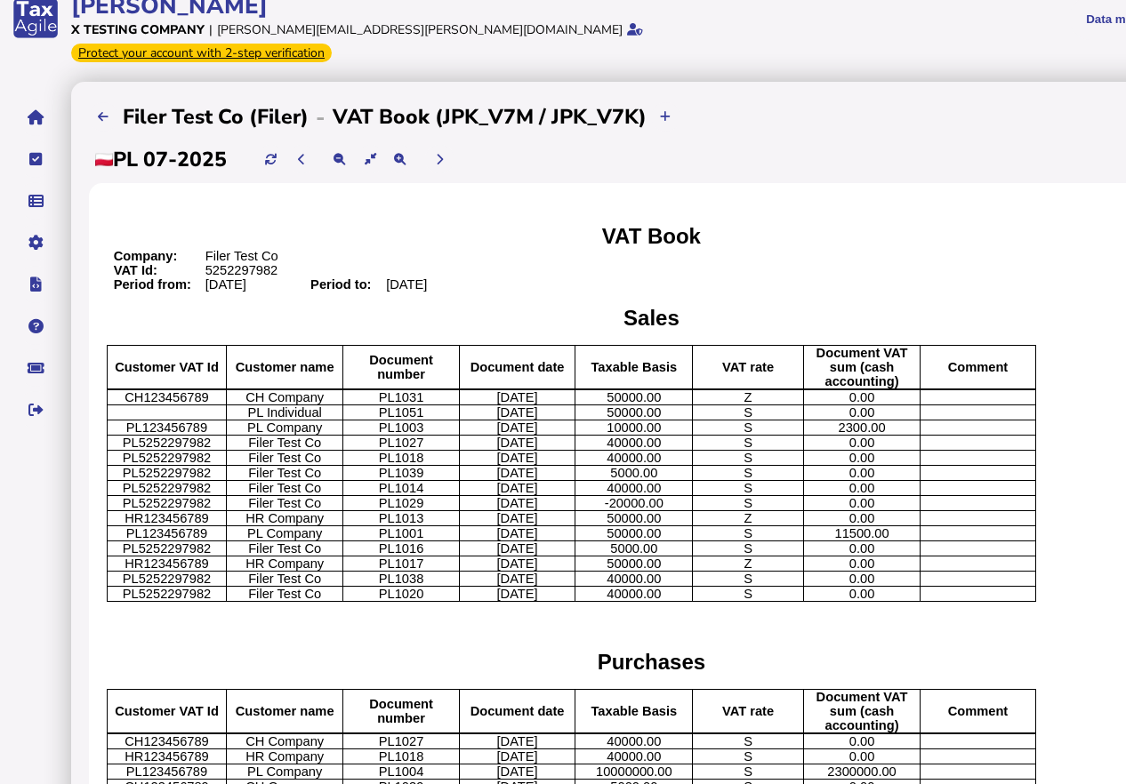
scroll to position [13, 0]
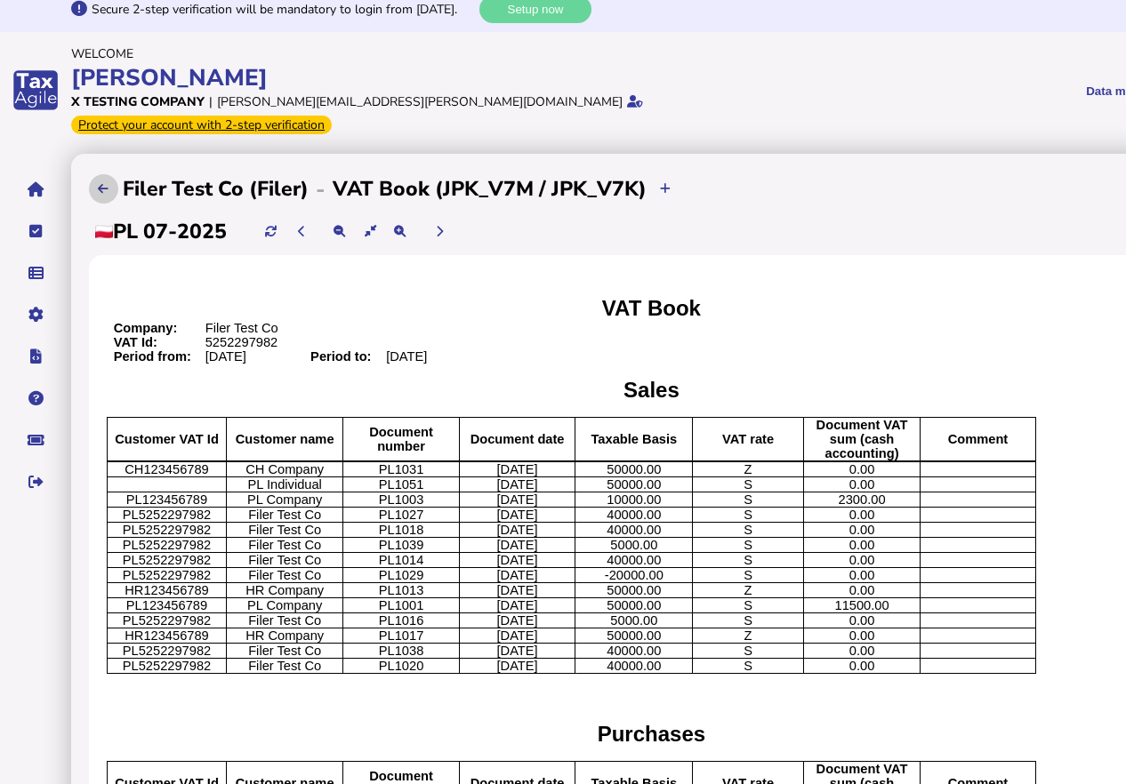
click at [100, 183] on icon at bounding box center [103, 189] width 11 height 12
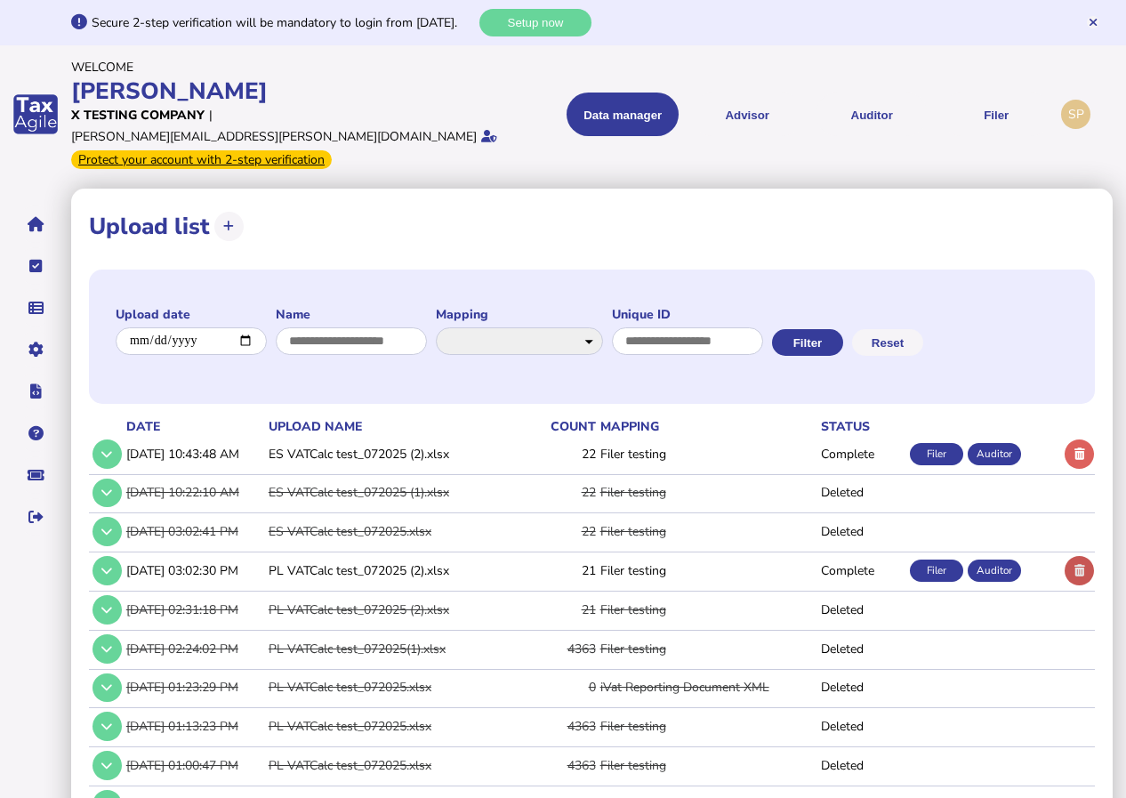
click at [1083, 565] on icon at bounding box center [1079, 571] width 11 height 12
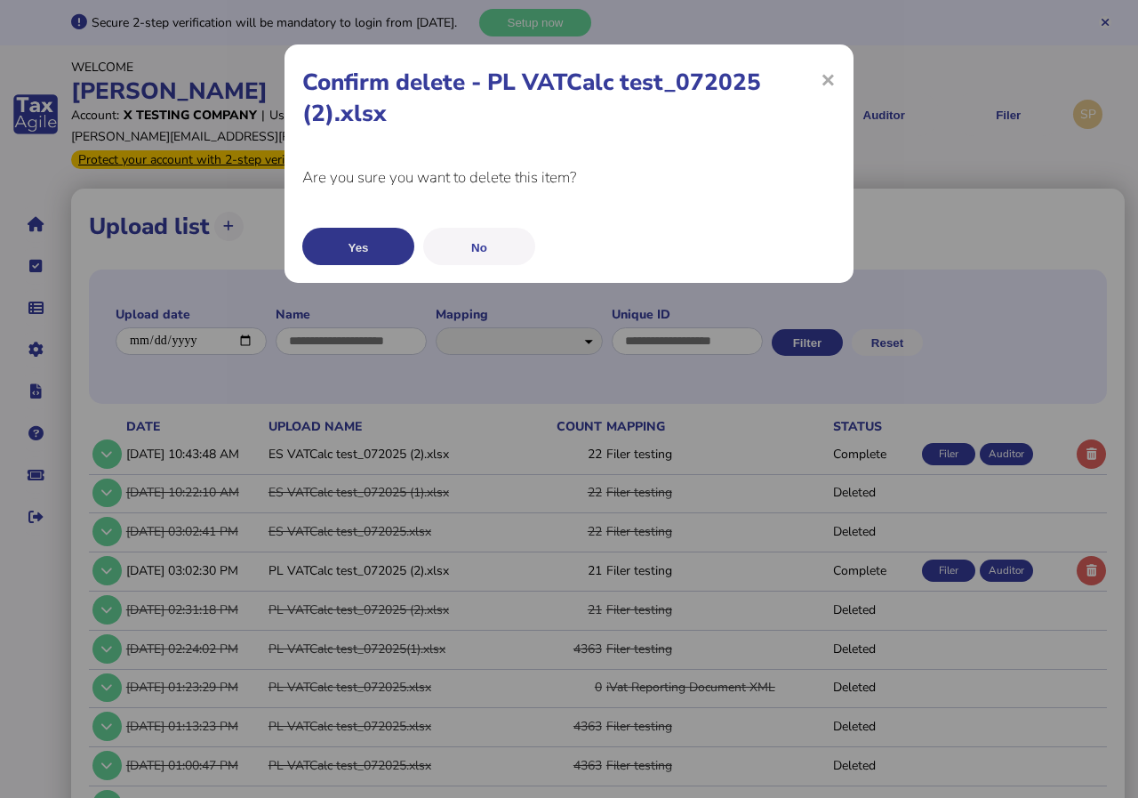
click at [399, 243] on button "Yes" at bounding box center [358, 246] width 112 height 37
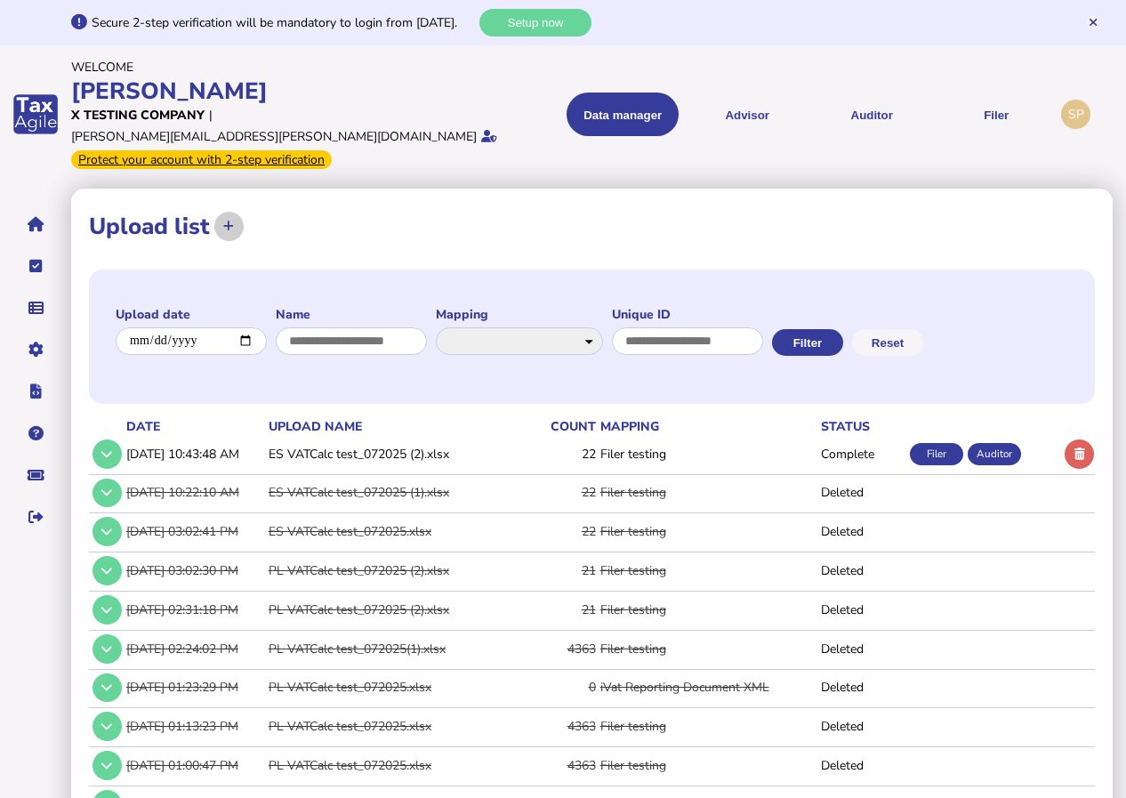
click at [220, 212] on button at bounding box center [228, 226] width 29 height 29
select select "**********"
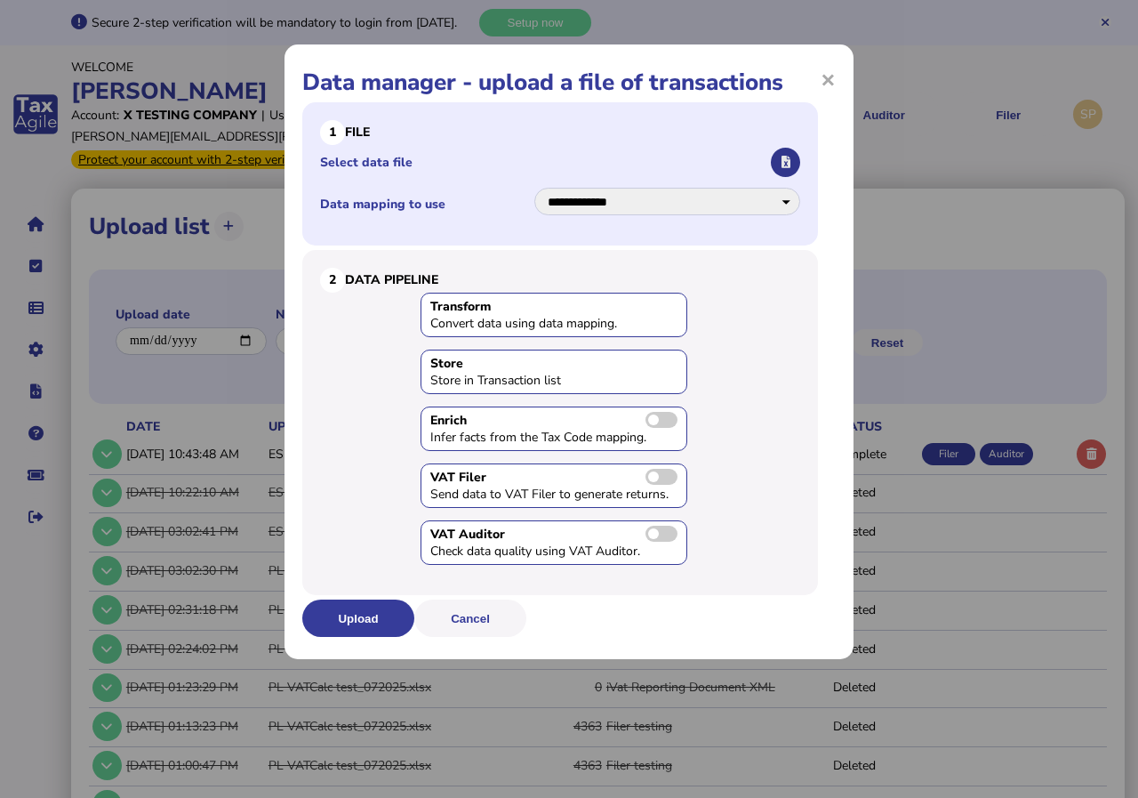
click at [780, 160] on button "button" at bounding box center [785, 162] width 29 height 29
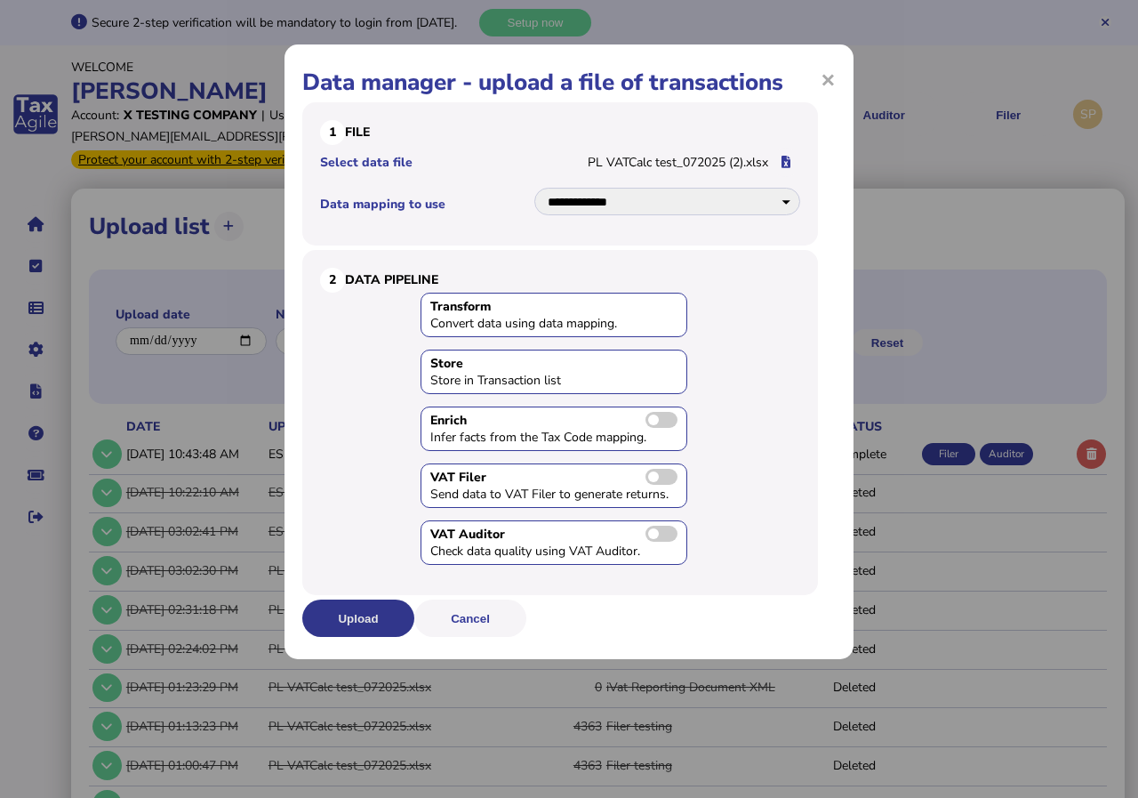
click at [352, 614] on button "Upload" at bounding box center [358, 617] width 112 height 37
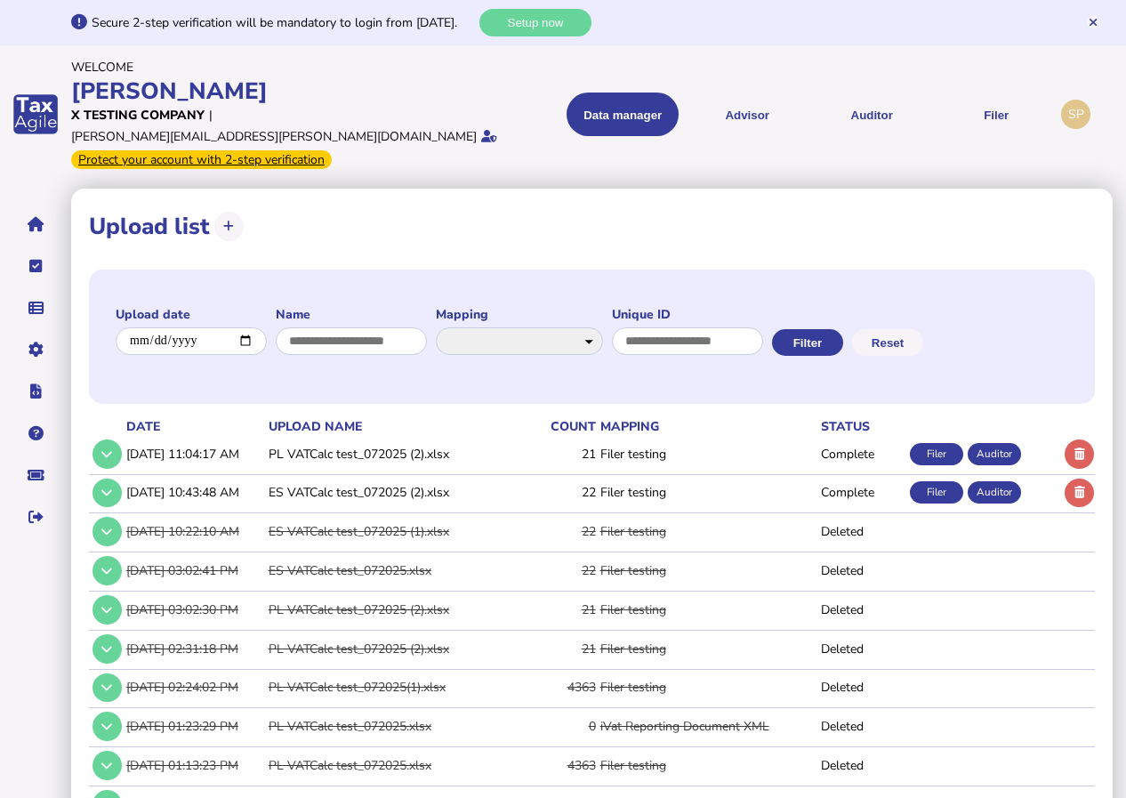
click at [936, 443] on div "Filer" at bounding box center [936, 454] width 53 height 22
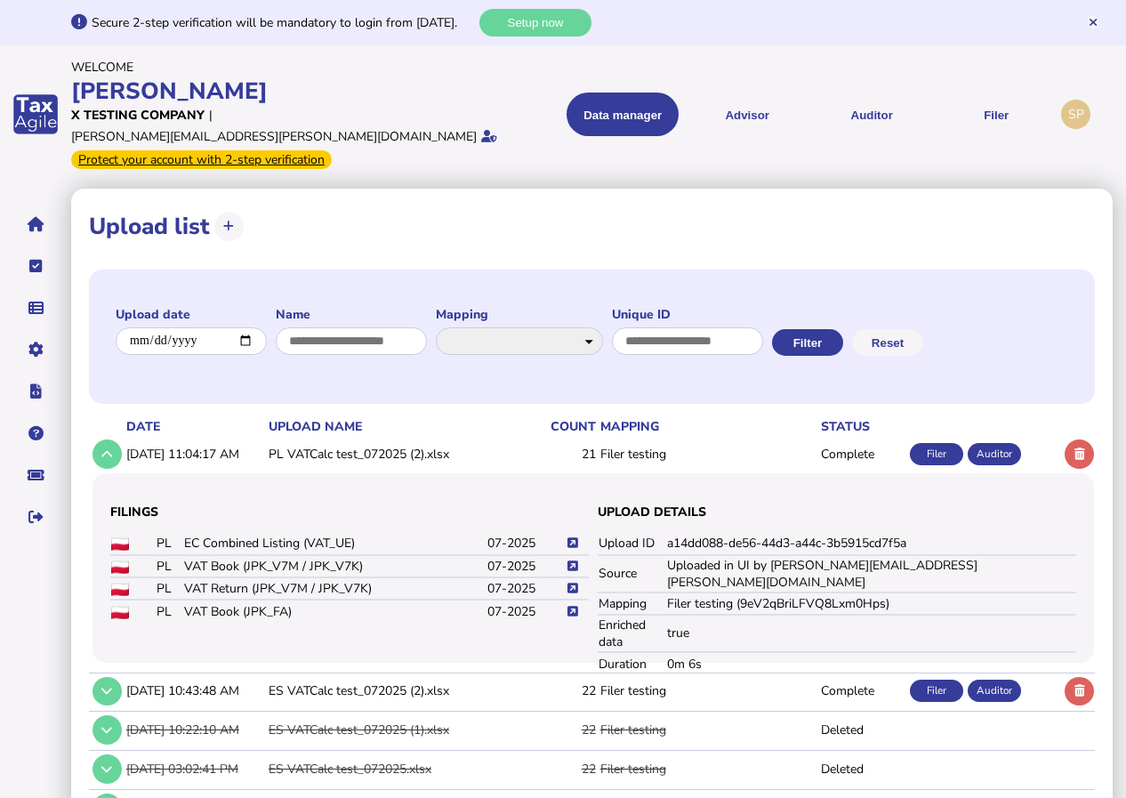
click at [936, 443] on div "Filer" at bounding box center [936, 454] width 53 height 22
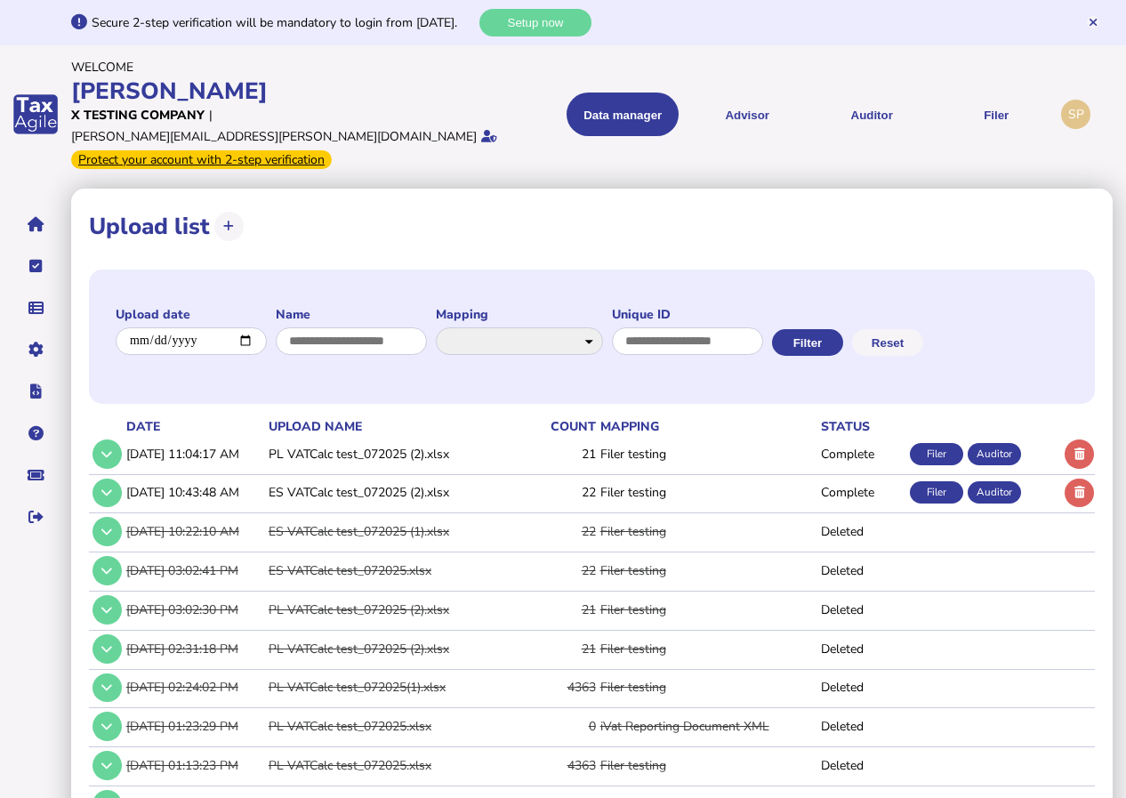
click at [936, 443] on div "Filer" at bounding box center [936, 454] width 53 height 22
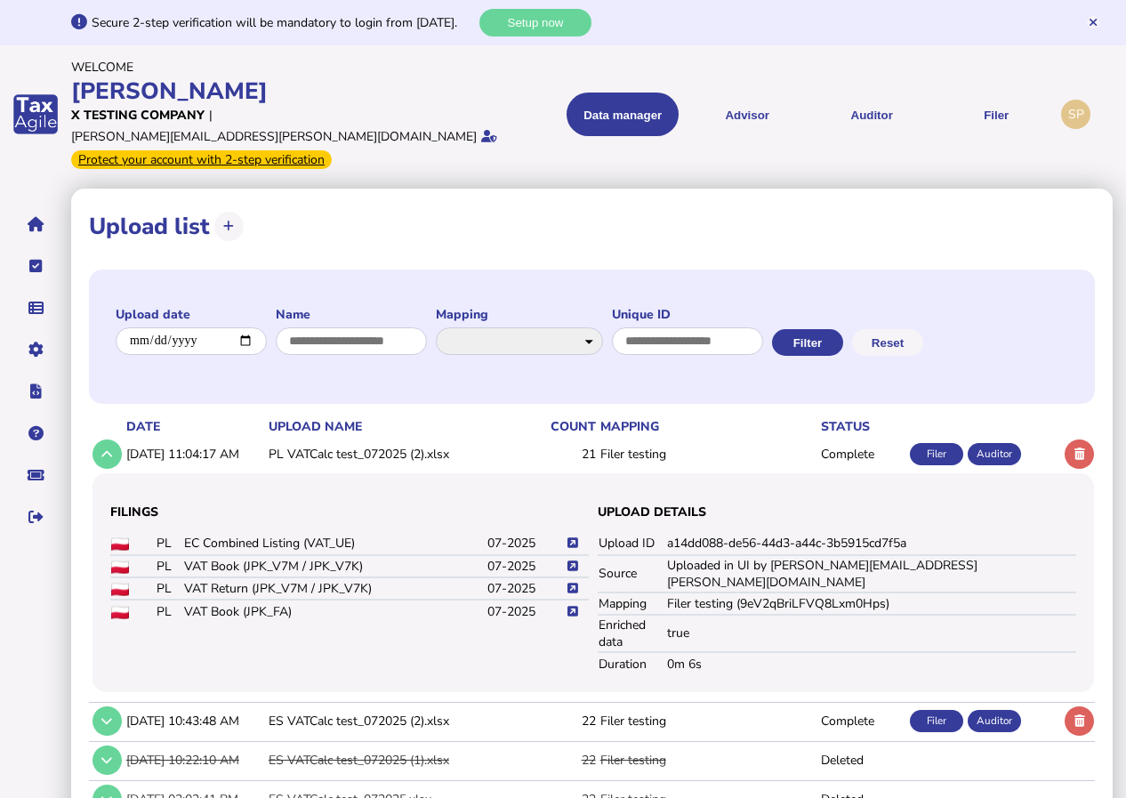
click at [573, 560] on icon at bounding box center [572, 566] width 11 height 12
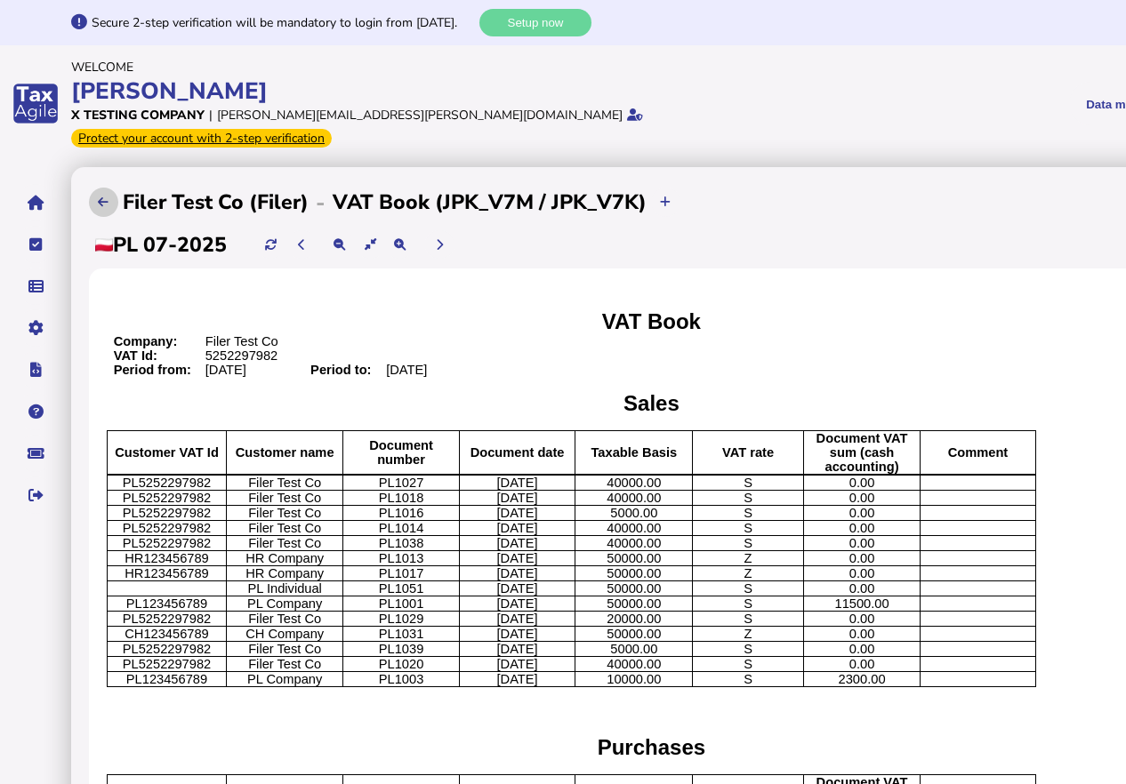
click at [97, 188] on button at bounding box center [103, 202] width 29 height 29
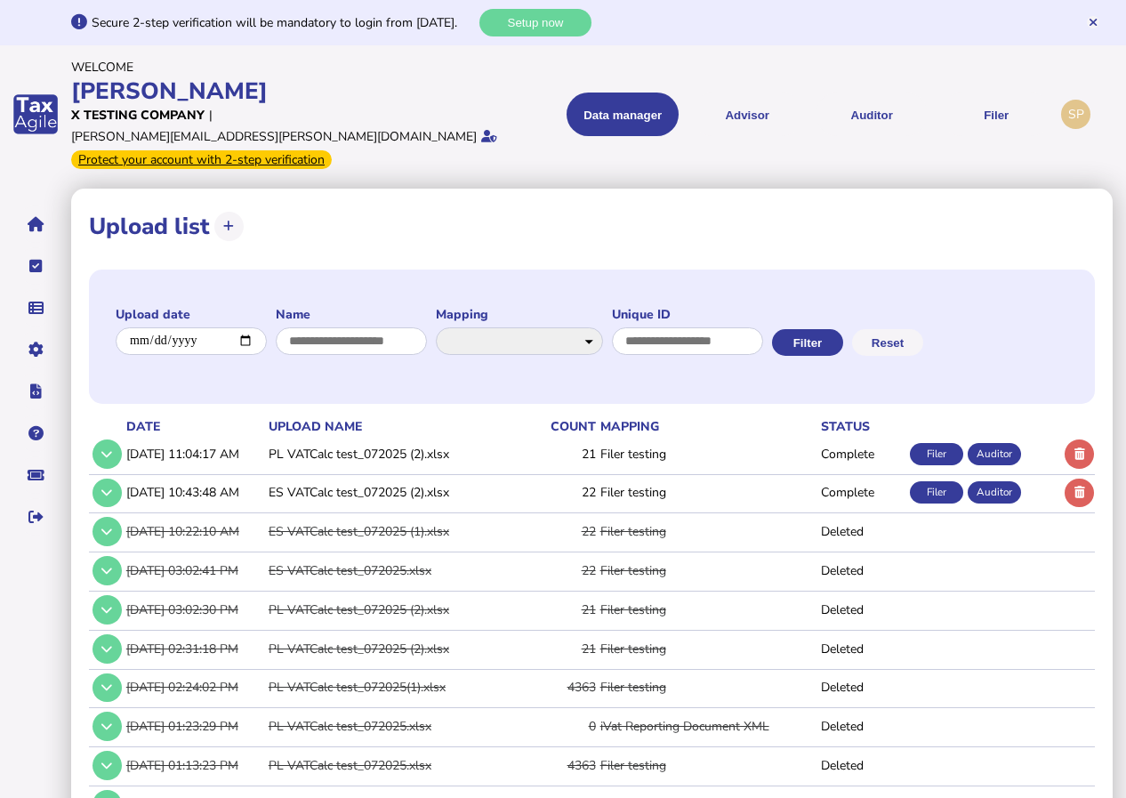
click at [940, 443] on div "Filer" at bounding box center [936, 454] width 53 height 22
click at [788, 130] on div "Data manager VAT Transaction list Upload list Advisor VAT Advisor for VAT Check…" at bounding box center [791, 114] width 521 height 68
click at [1078, 486] on icon at bounding box center [1079, 492] width 11 height 12
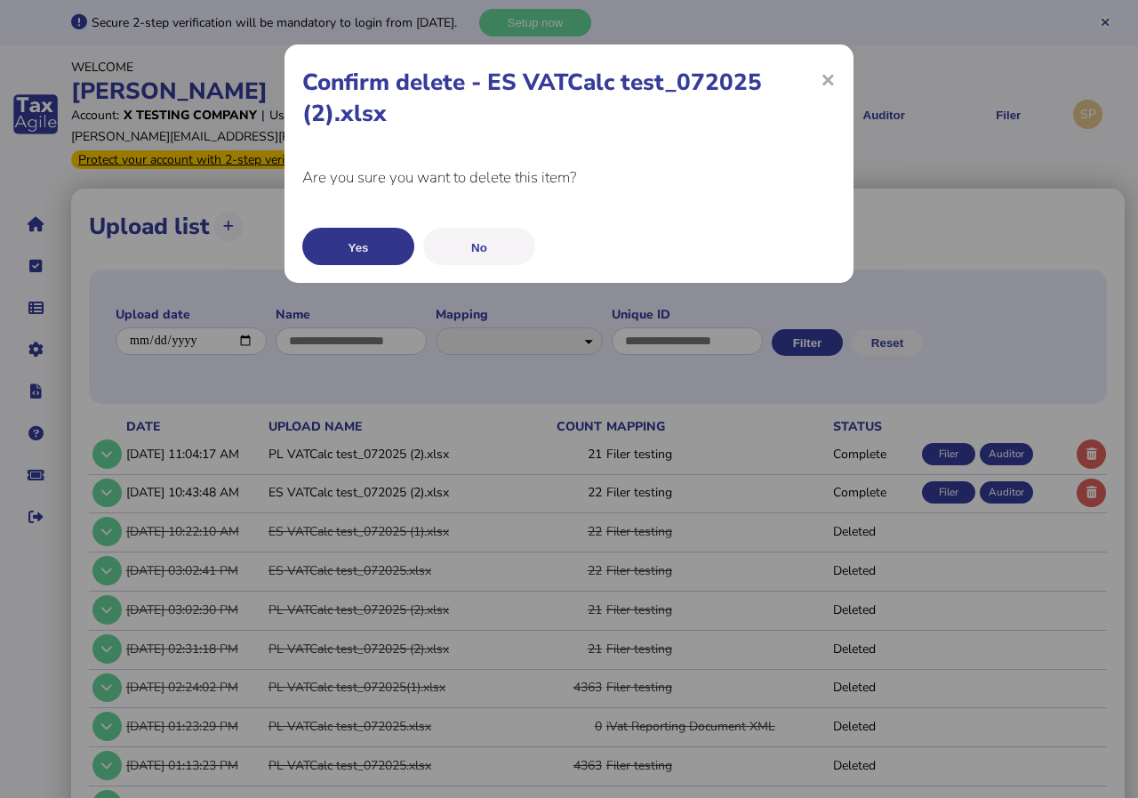
click at [364, 243] on button "Yes" at bounding box center [358, 246] width 112 height 37
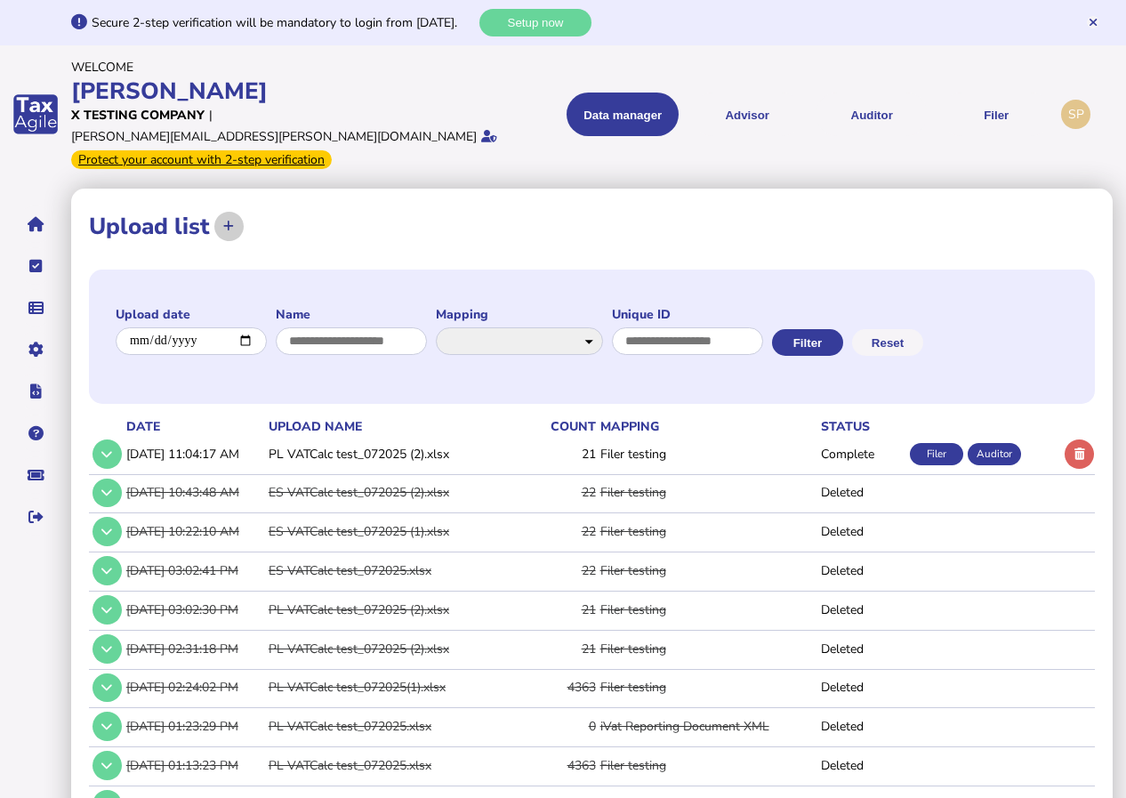
click at [226, 220] on icon at bounding box center [228, 226] width 11 height 12
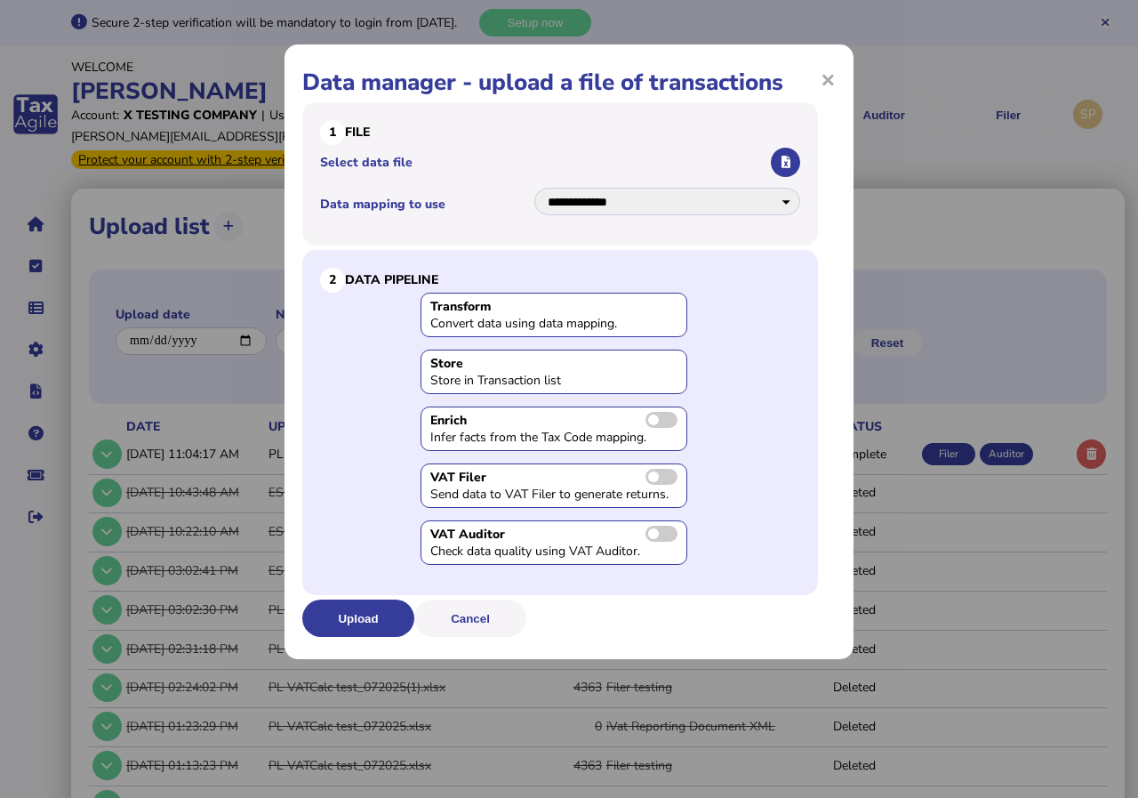
click at [668, 419] on span at bounding box center [661, 420] width 32 height 16
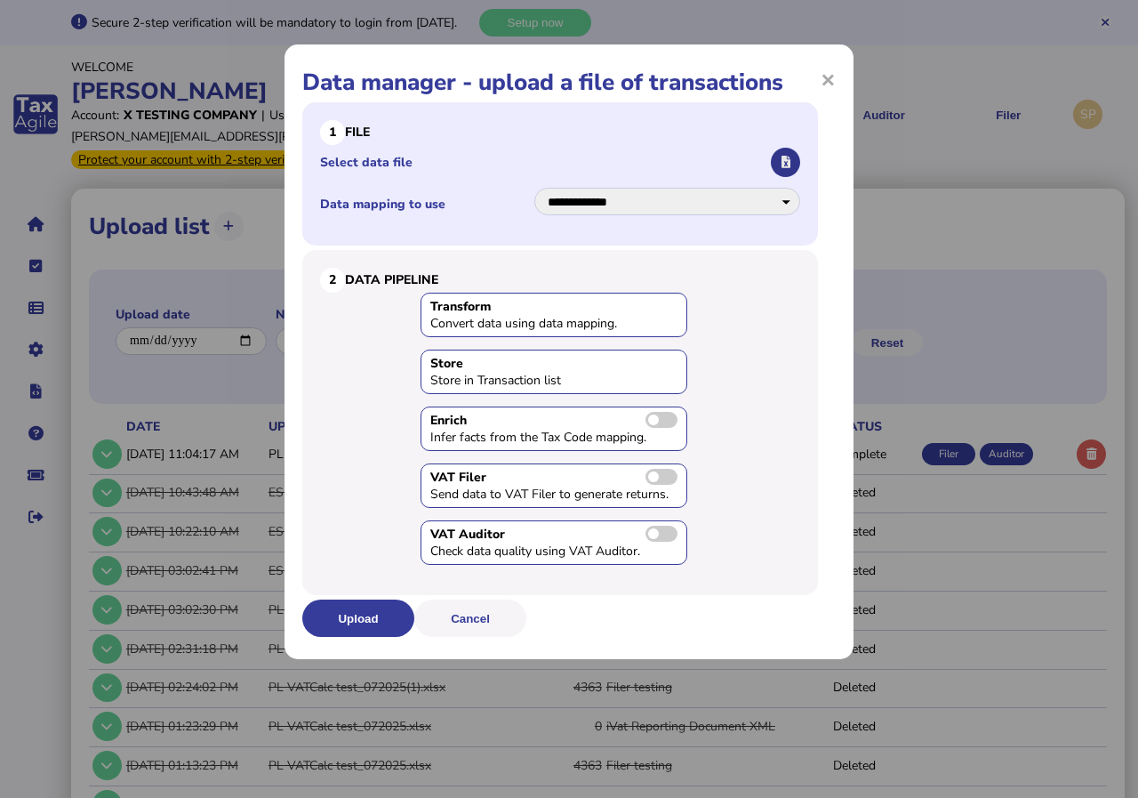
click at [784, 159] on icon "button" at bounding box center [786, 162] width 9 height 12
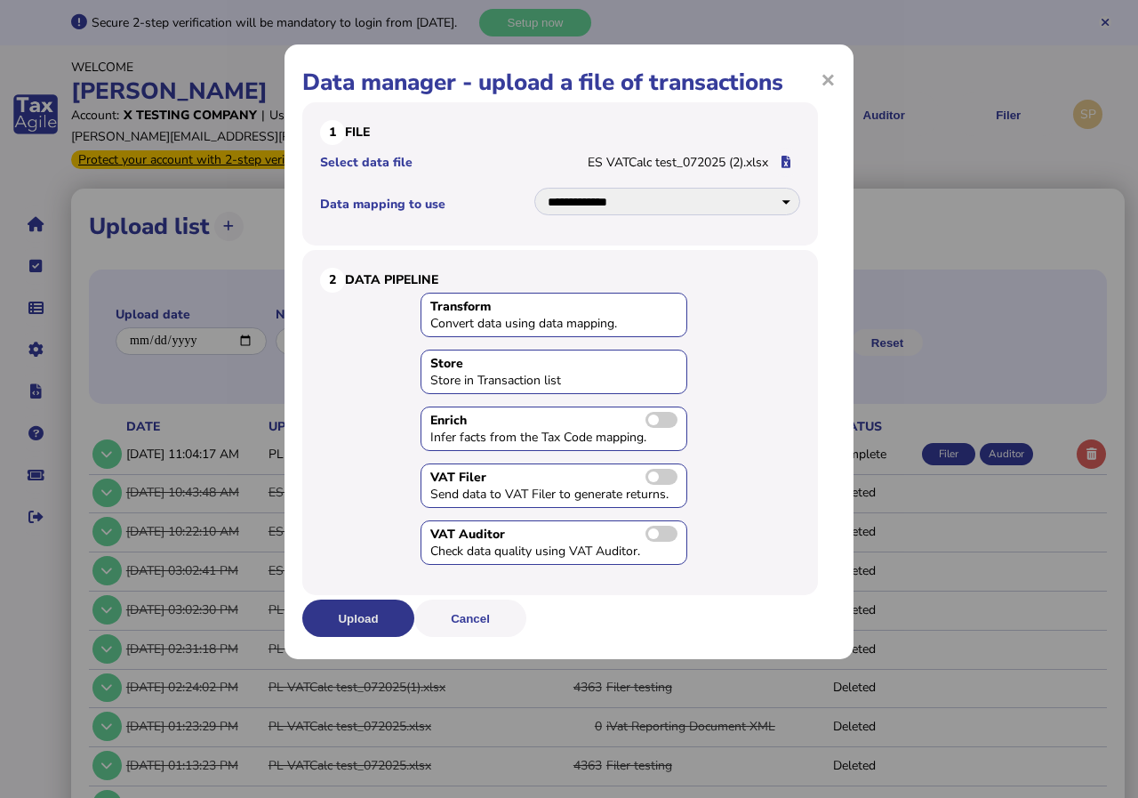
click at [353, 611] on button "Upload" at bounding box center [358, 617] width 112 height 37
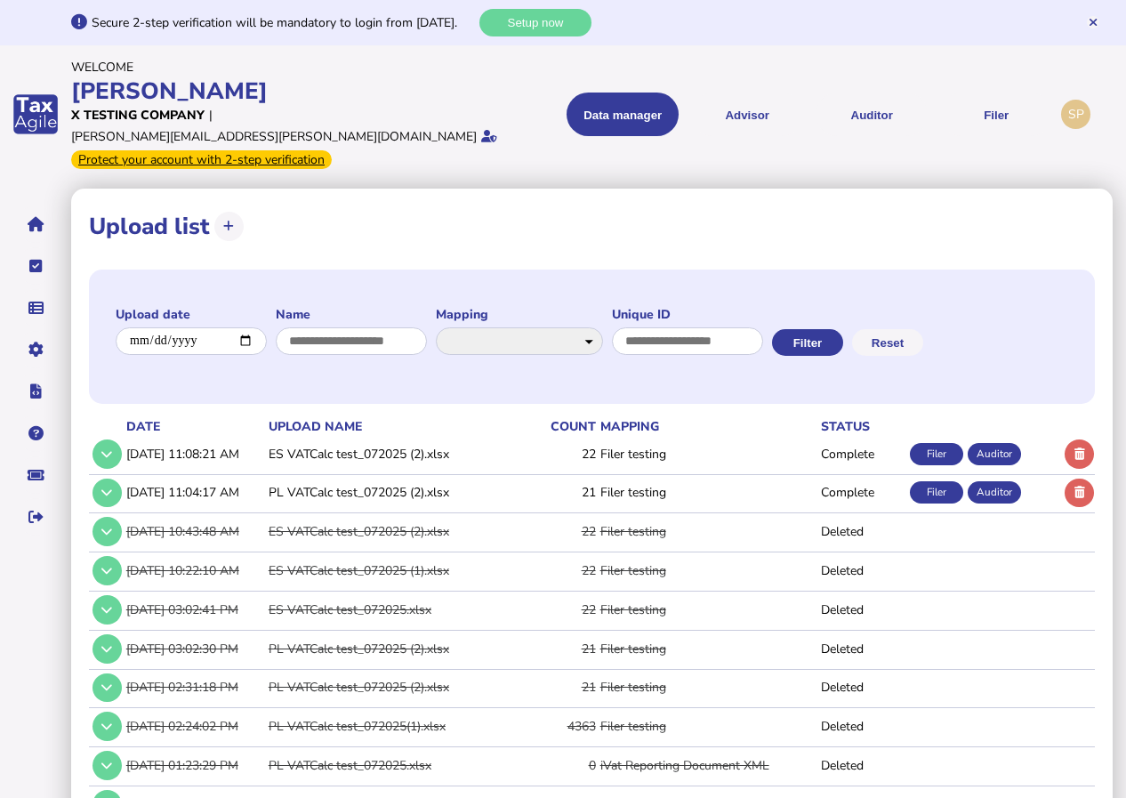
click at [943, 443] on div "Filer" at bounding box center [936, 454] width 53 height 22
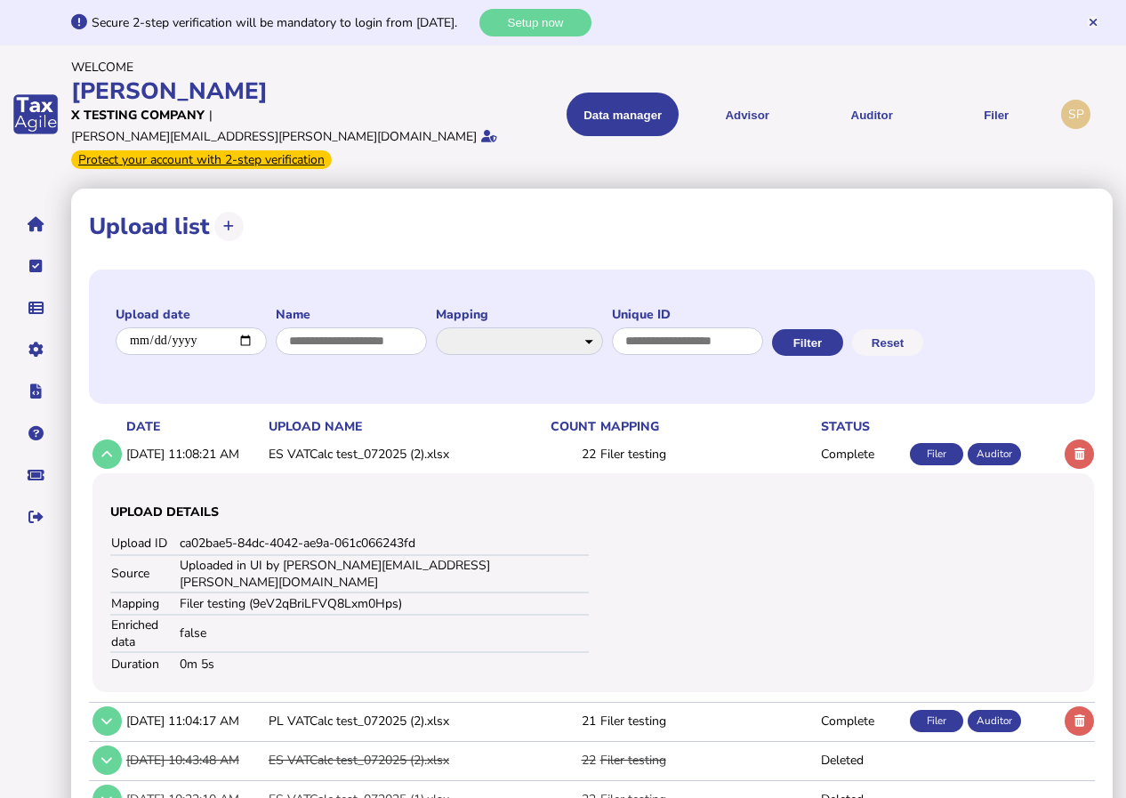
click at [942, 443] on div "Filer" at bounding box center [936, 454] width 53 height 22
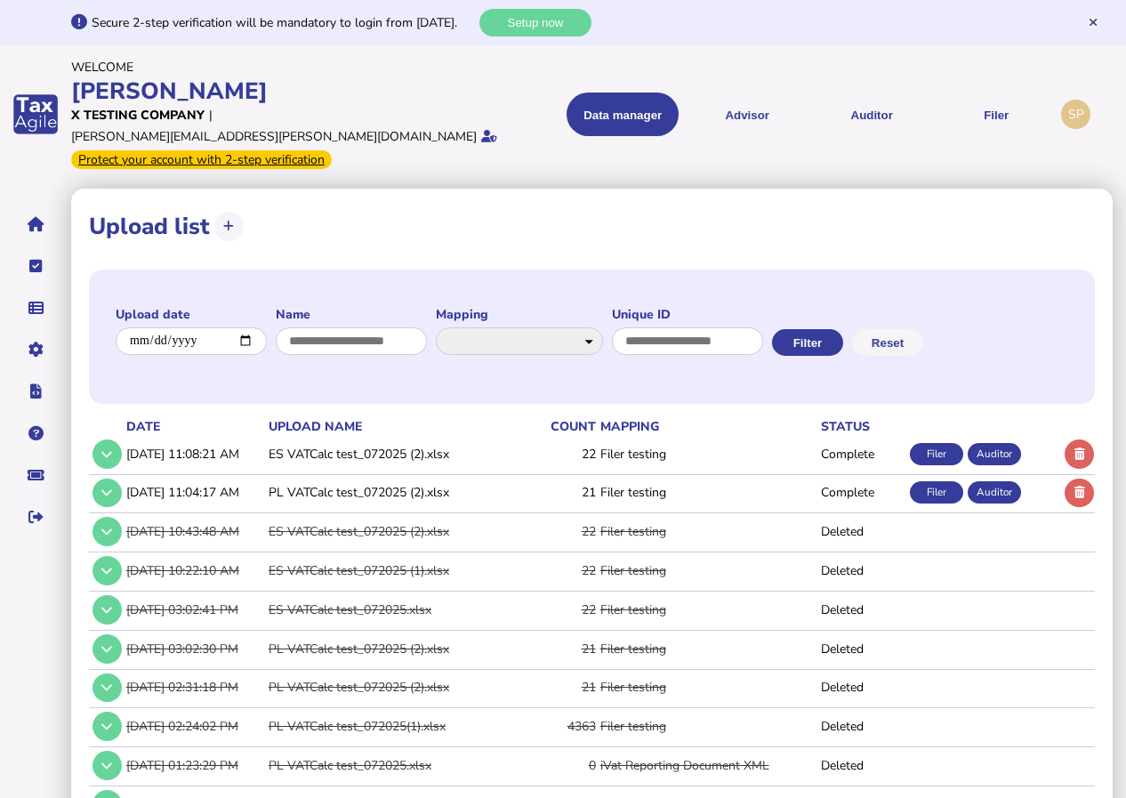
click at [937, 481] on div "Filer" at bounding box center [936, 492] width 53 height 22
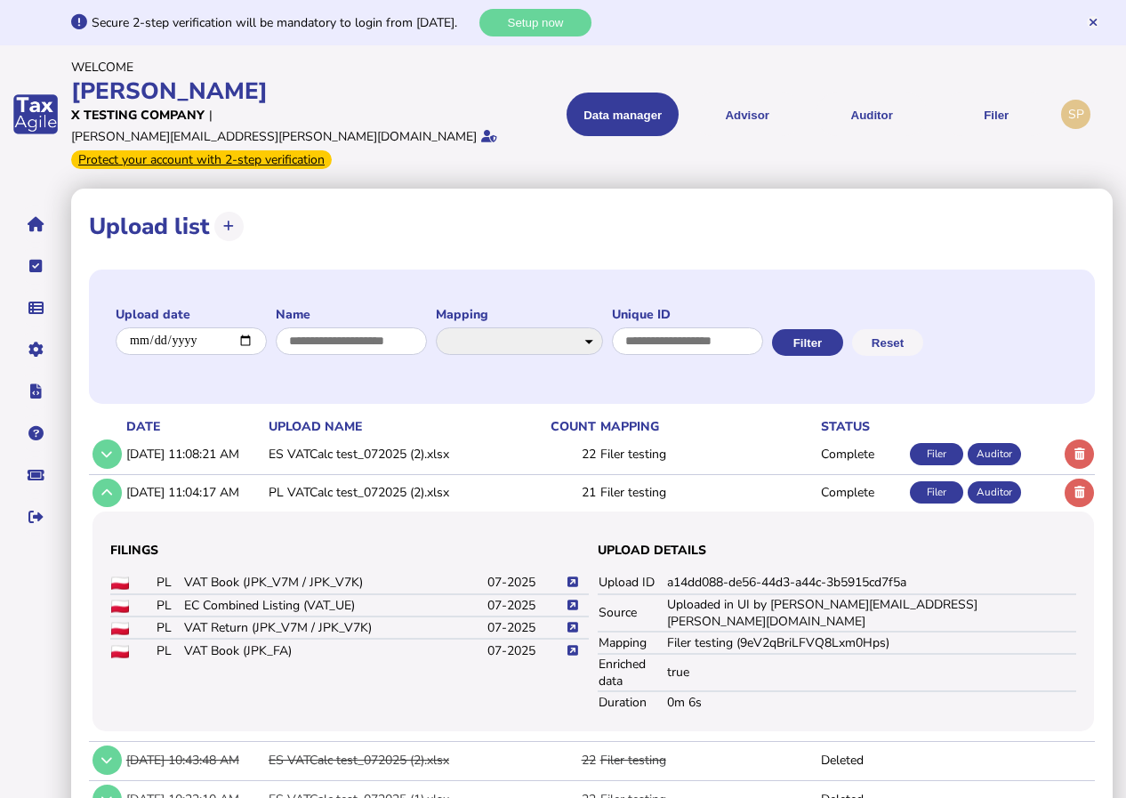
click at [927, 443] on div "Filer" at bounding box center [936, 454] width 53 height 22
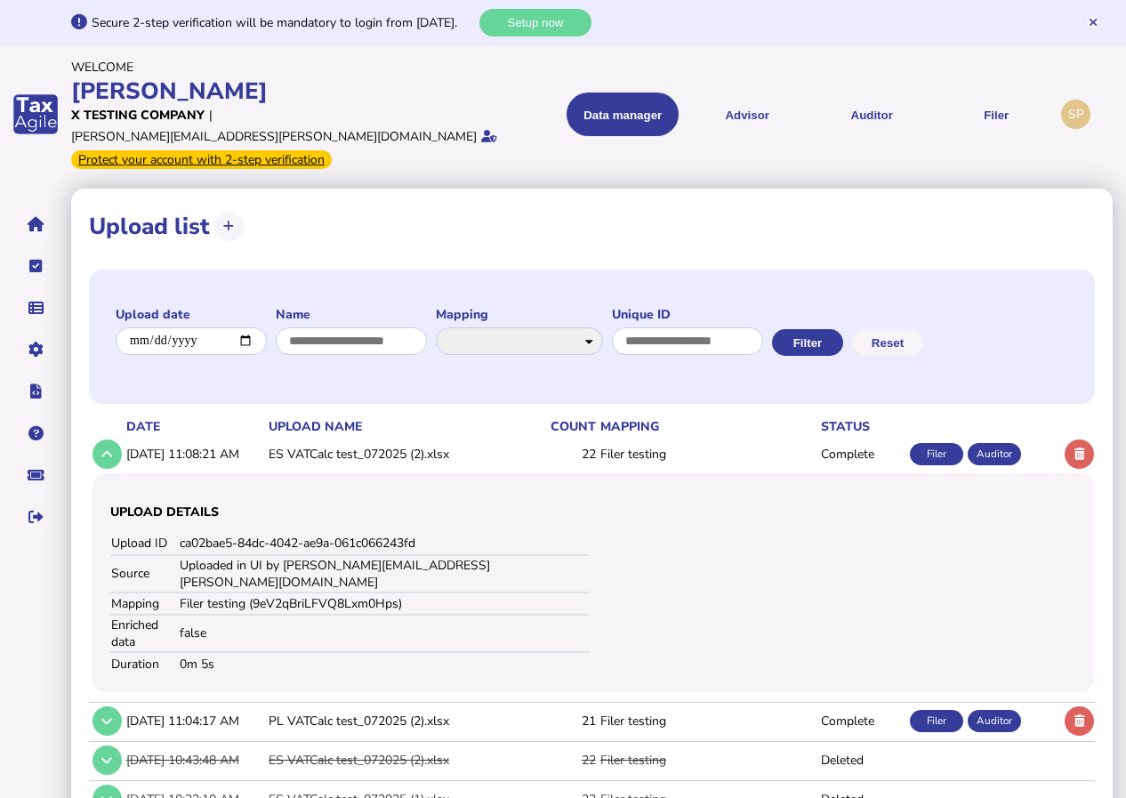
click at [1000, 443] on div "Auditor" at bounding box center [993, 454] width 53 height 22
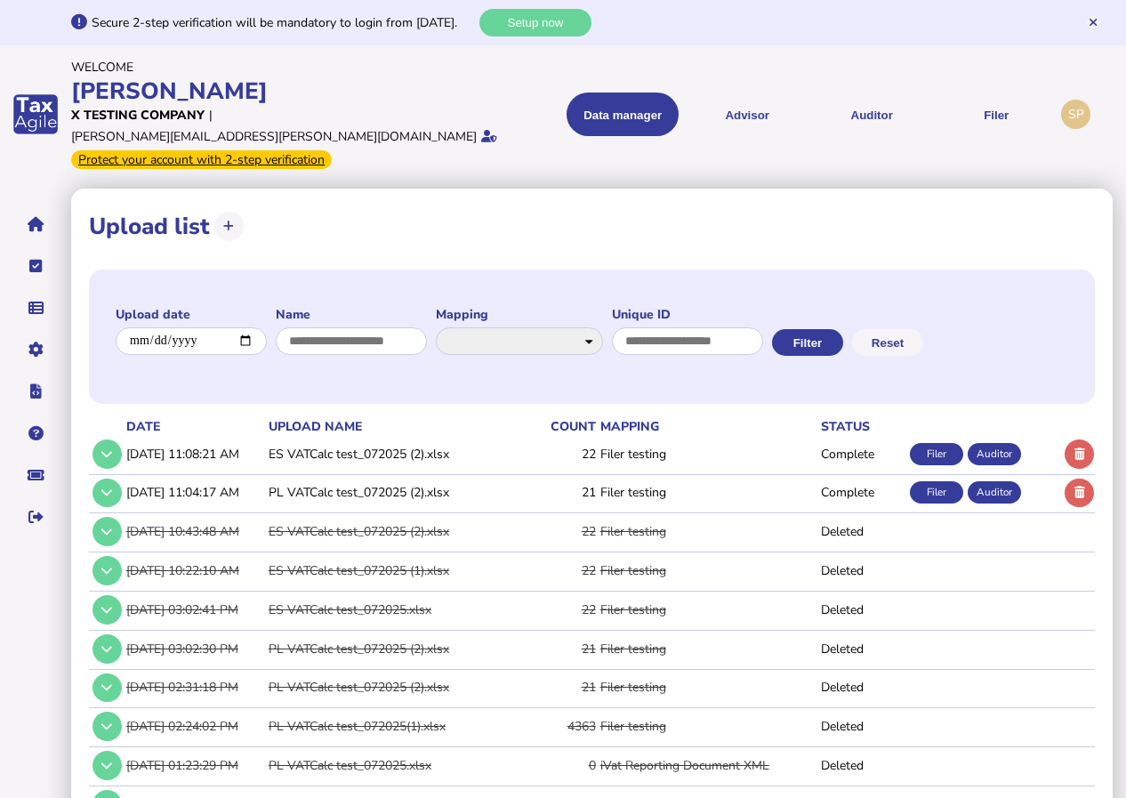
click at [1000, 443] on div "Auditor" at bounding box center [993, 454] width 53 height 22
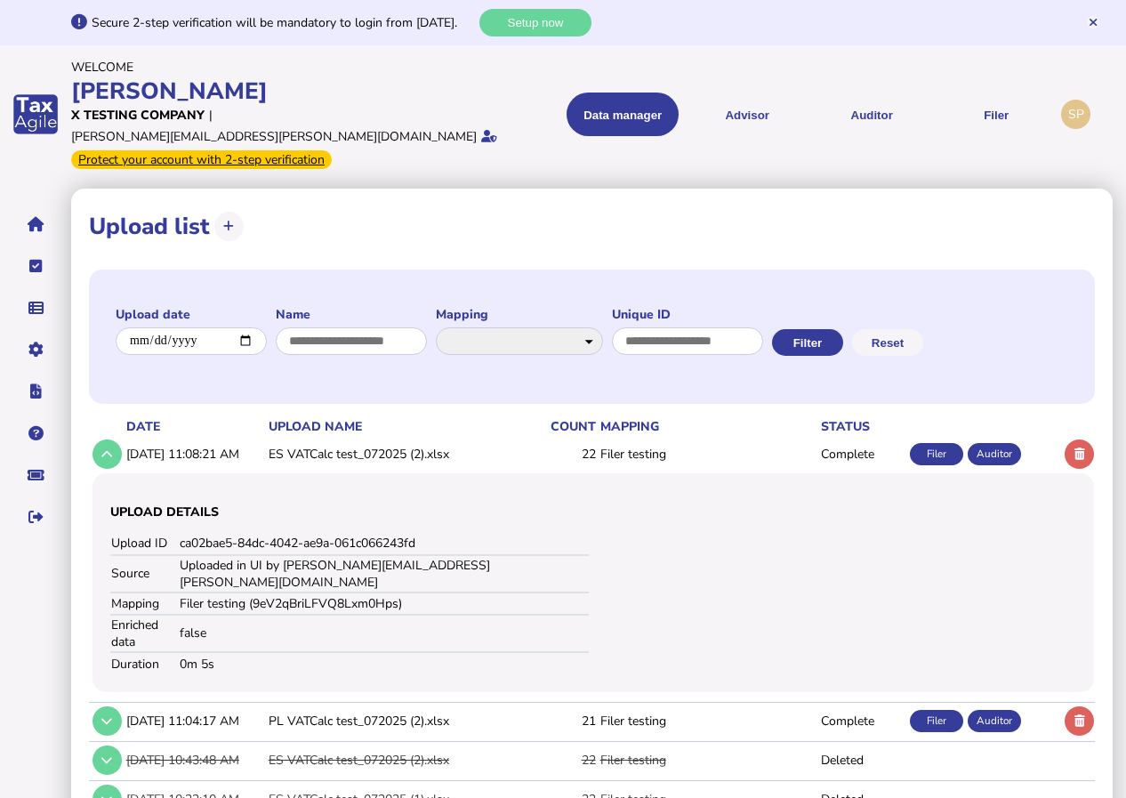
click at [1000, 443] on div "Auditor" at bounding box center [993, 454] width 53 height 22
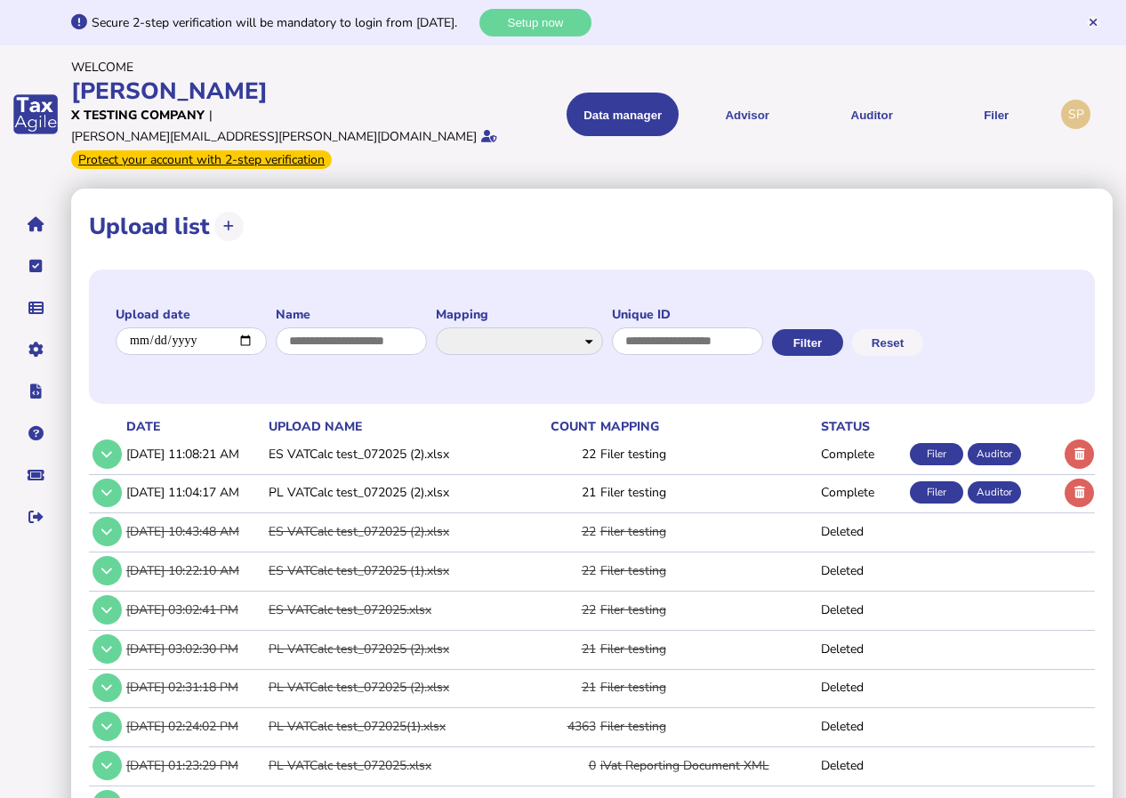
click at [1000, 443] on div "Auditor" at bounding box center [993, 454] width 53 height 22
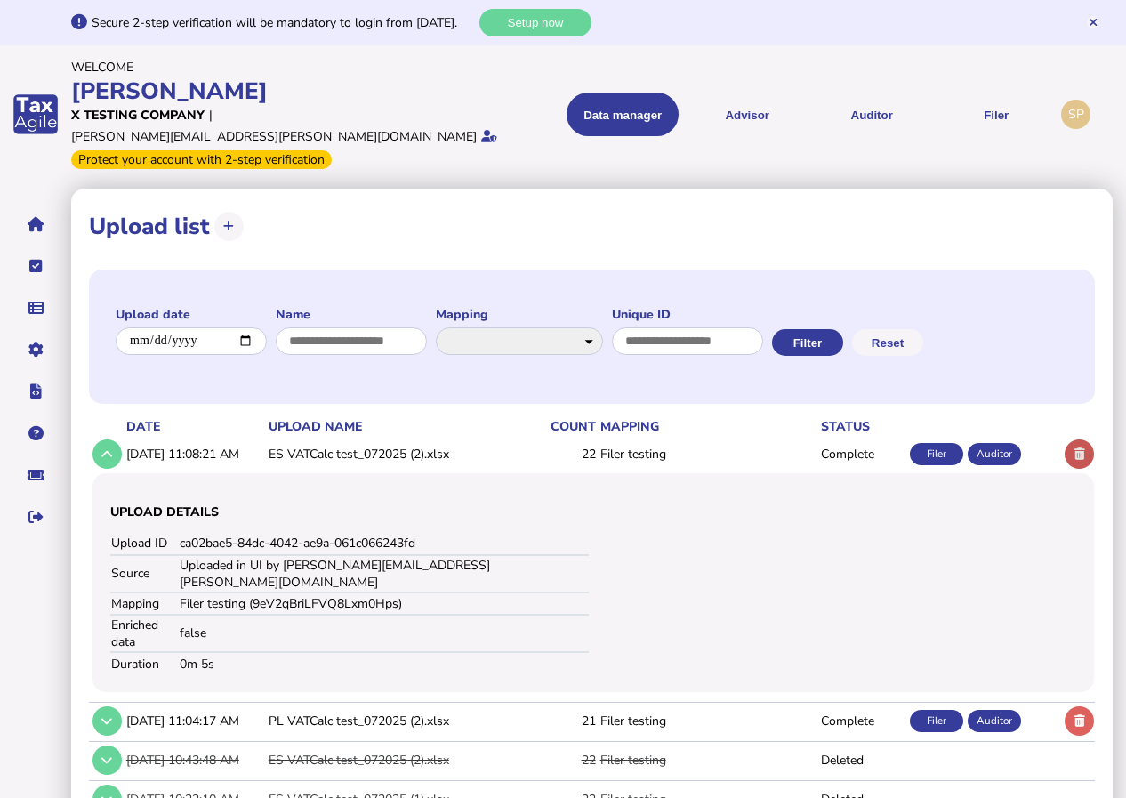
click at [1083, 448] on icon at bounding box center [1079, 454] width 11 height 12
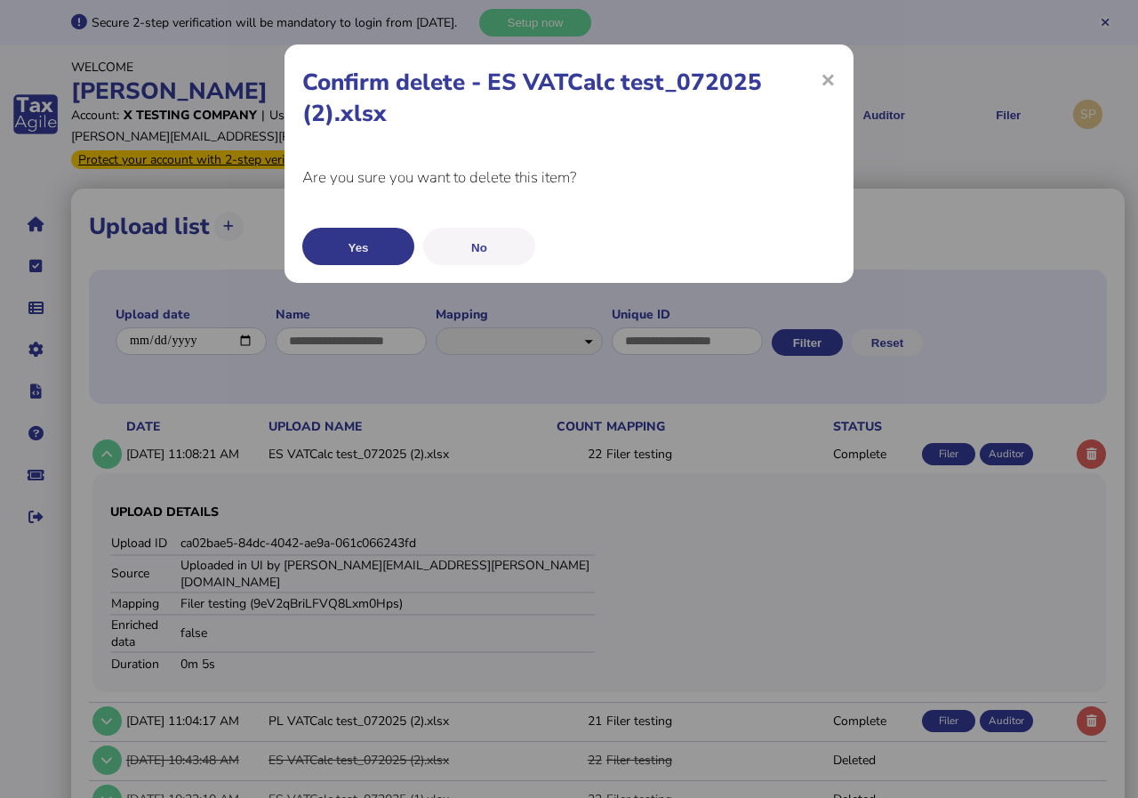
click at [361, 244] on button "Yes" at bounding box center [358, 246] width 112 height 37
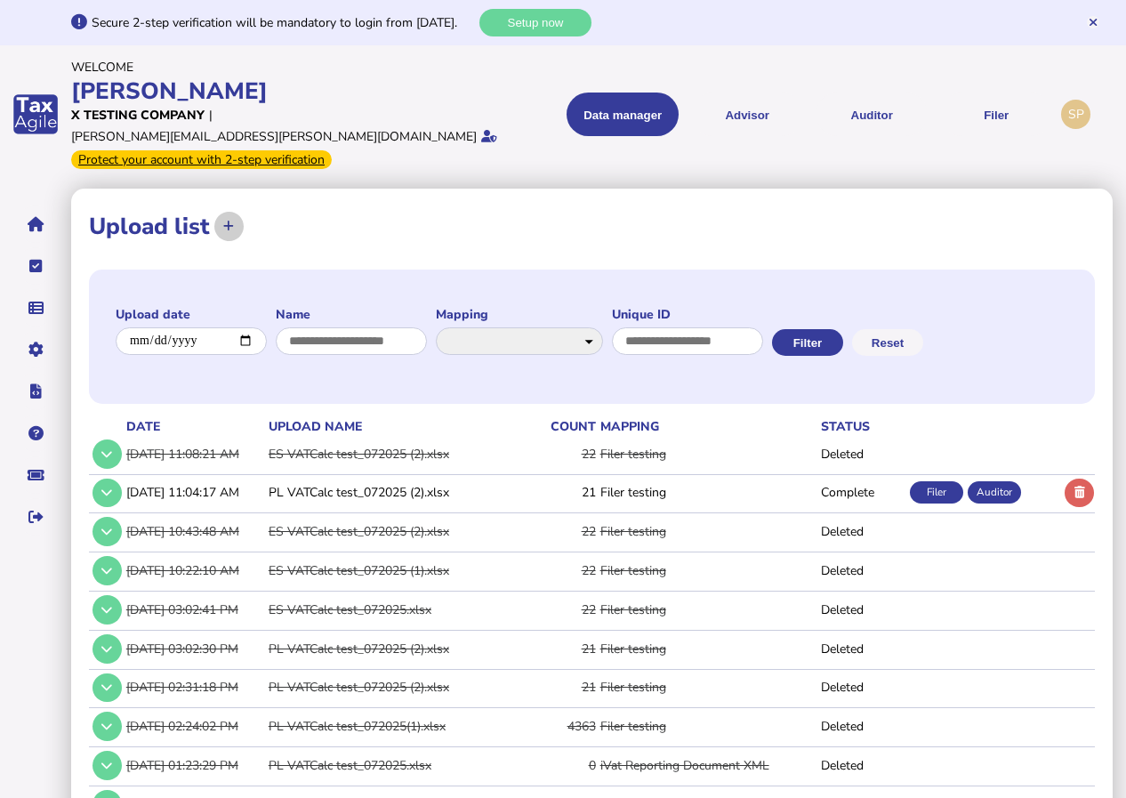
click at [228, 220] on icon at bounding box center [228, 226] width 11 height 12
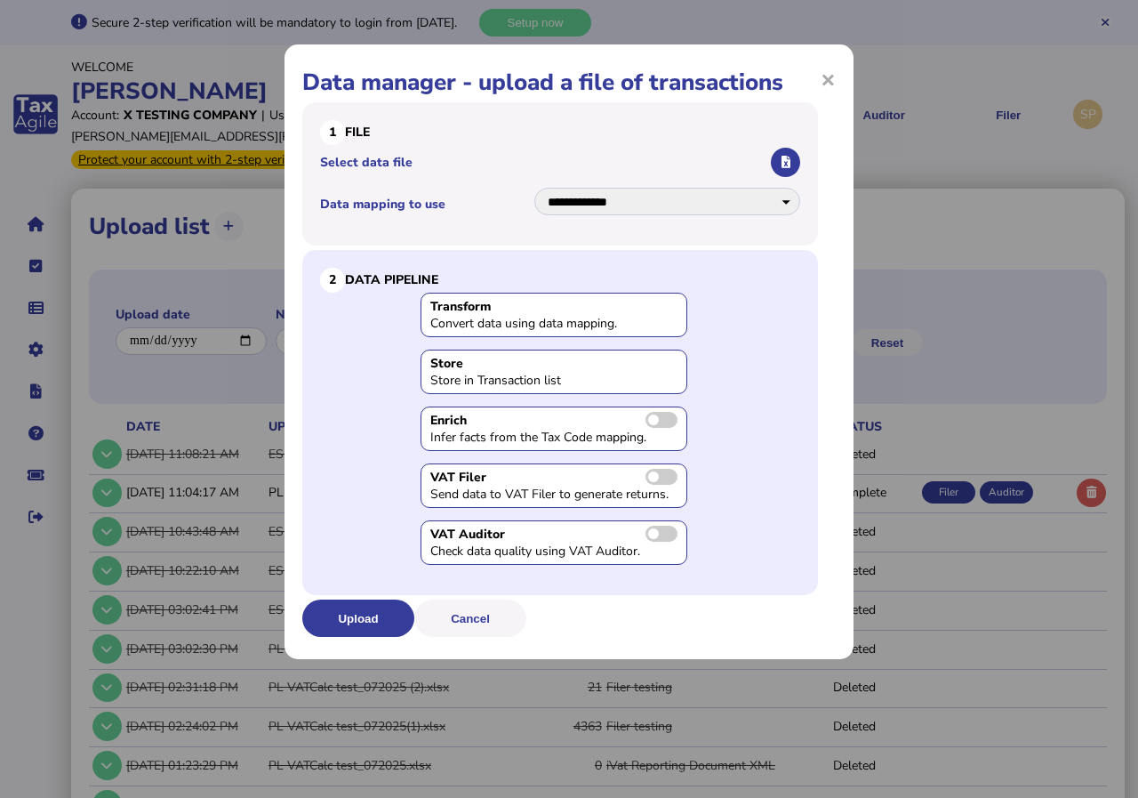
click at [670, 419] on span at bounding box center [661, 420] width 32 height 16
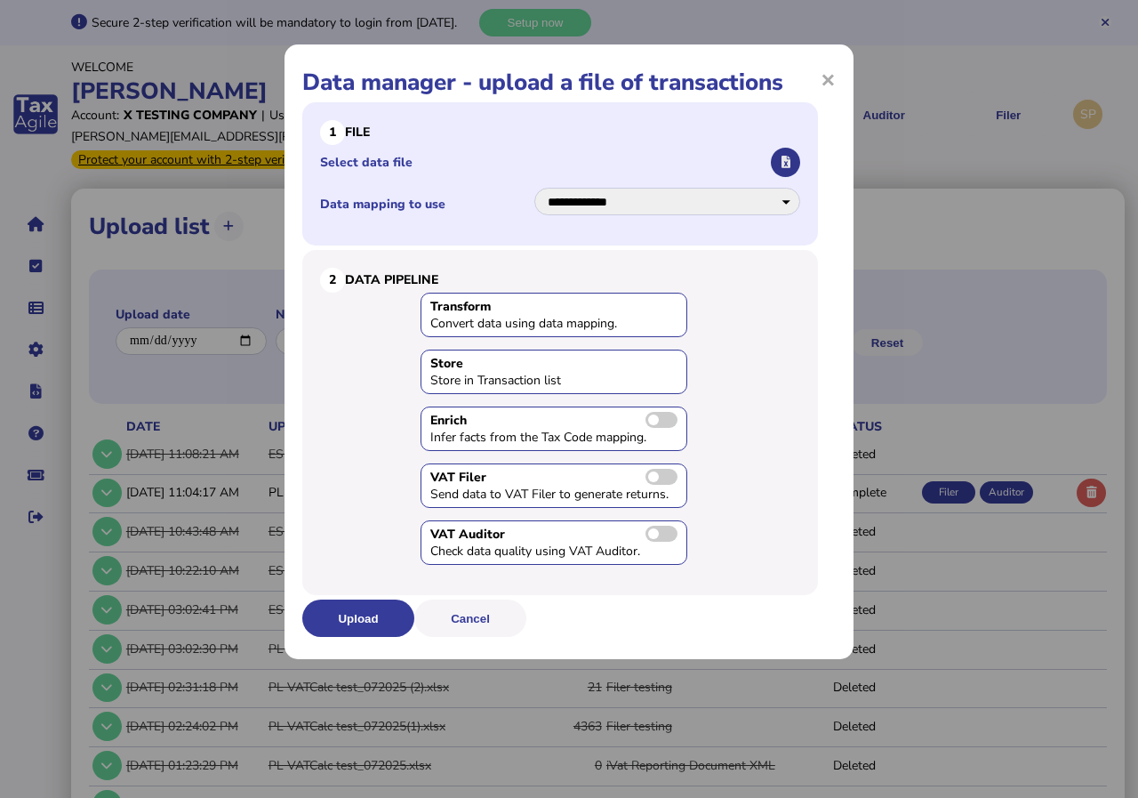
click at [785, 158] on icon "button" at bounding box center [786, 162] width 9 height 12
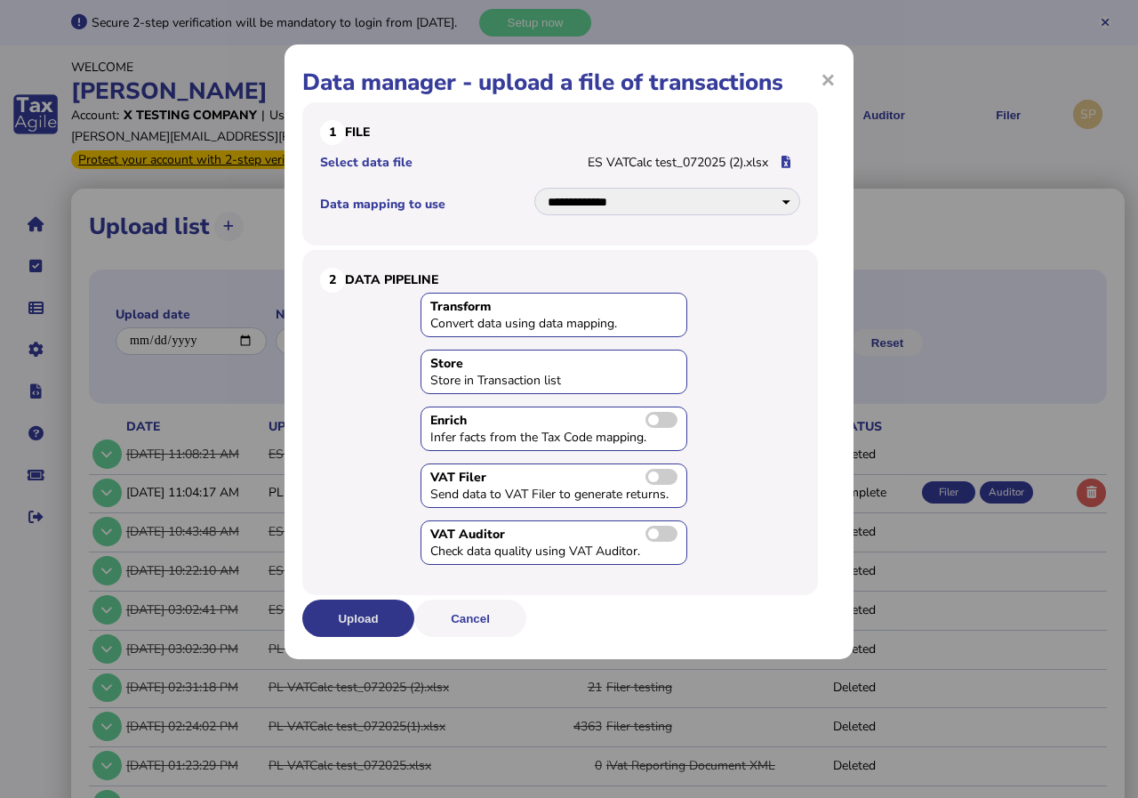
click at [357, 610] on button "Upload" at bounding box center [358, 617] width 112 height 37
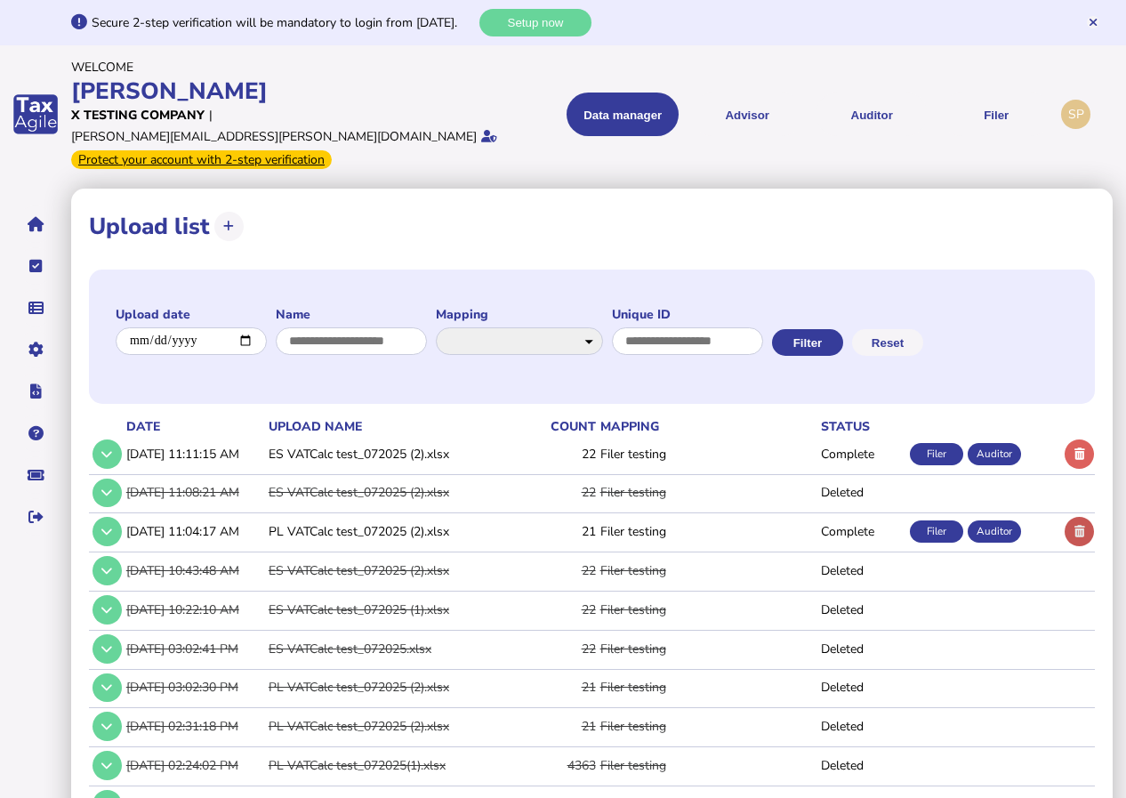
click at [1077, 525] on icon at bounding box center [1079, 531] width 11 height 12
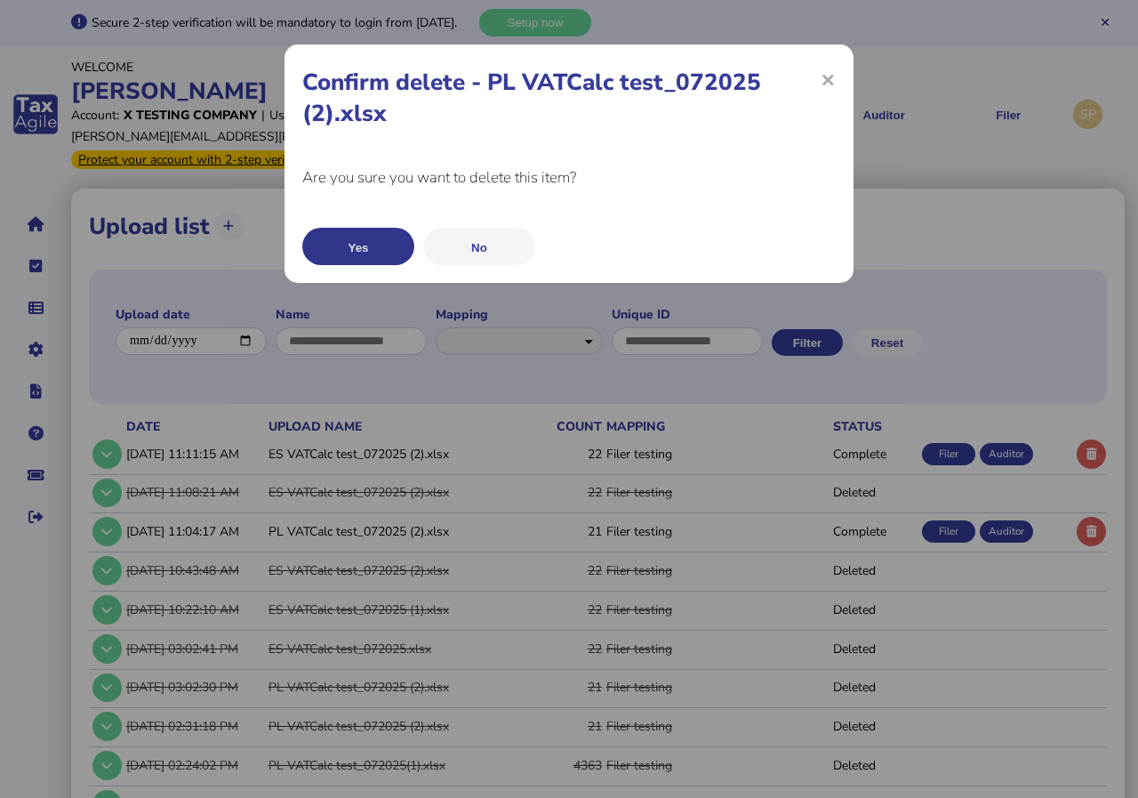
click at [352, 246] on button "Yes" at bounding box center [358, 246] width 112 height 37
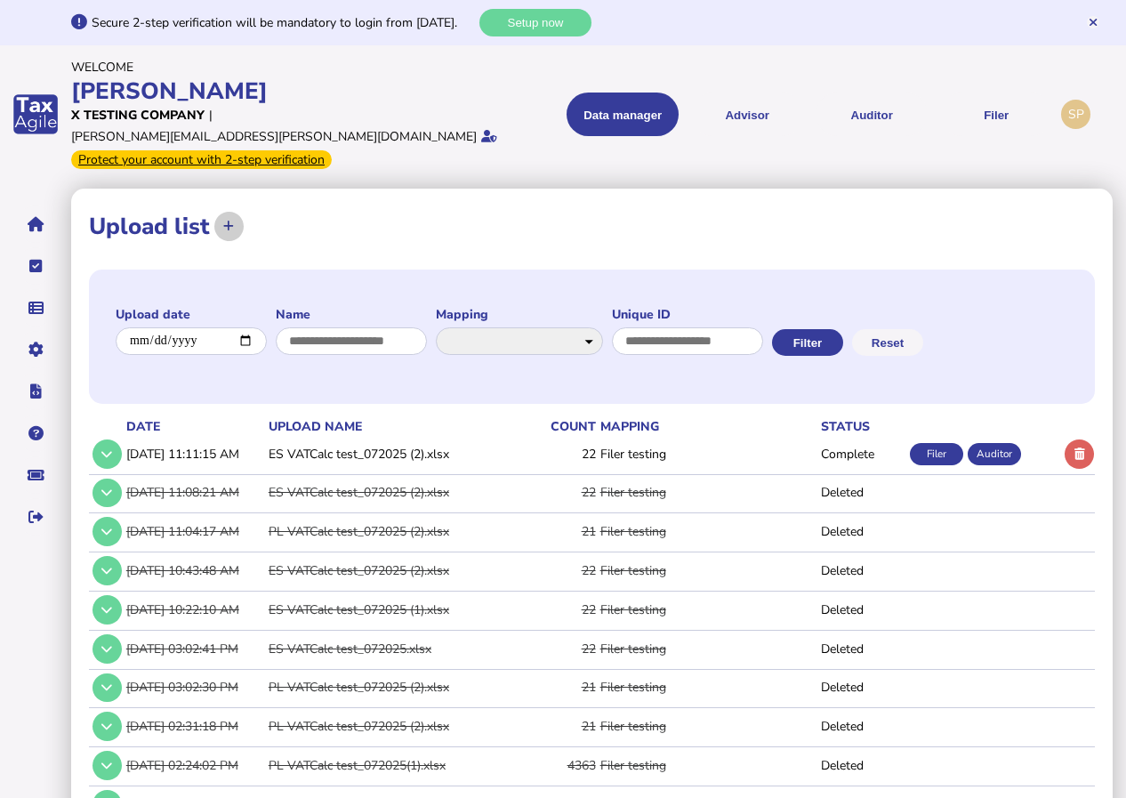
click at [226, 220] on icon at bounding box center [228, 226] width 11 height 12
select select "**********"
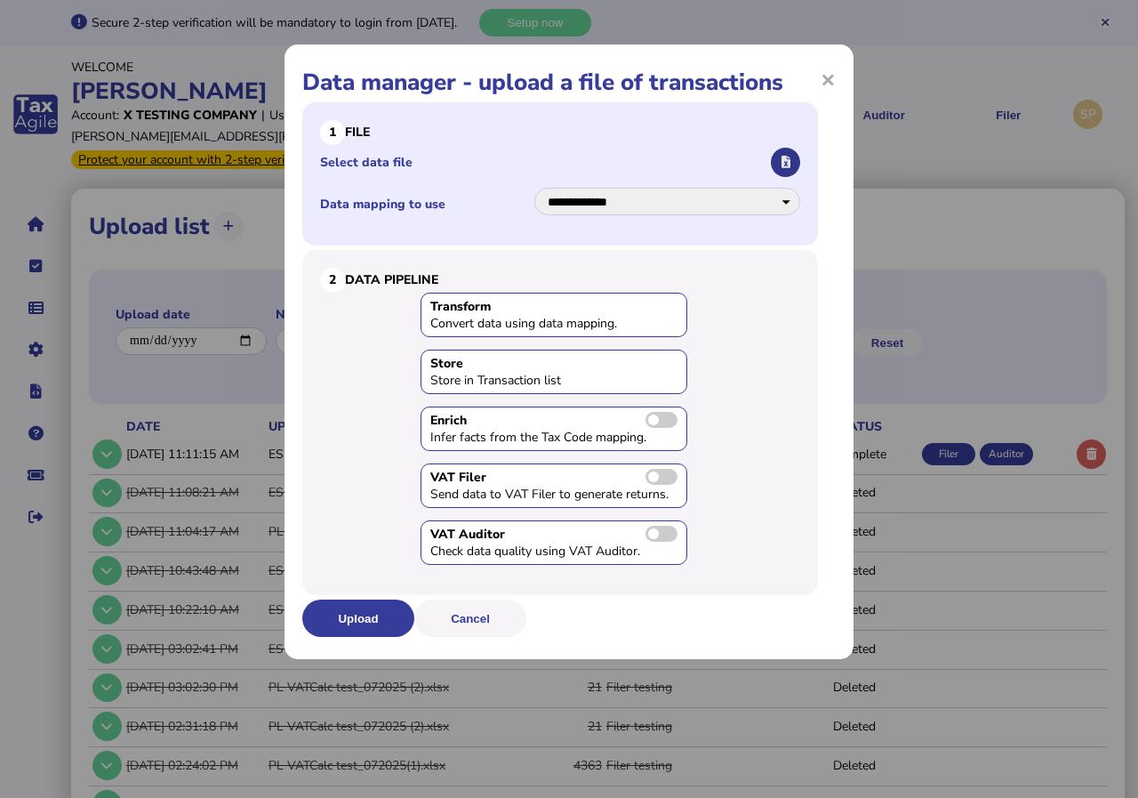
click at [788, 157] on icon "button" at bounding box center [786, 162] width 9 height 12
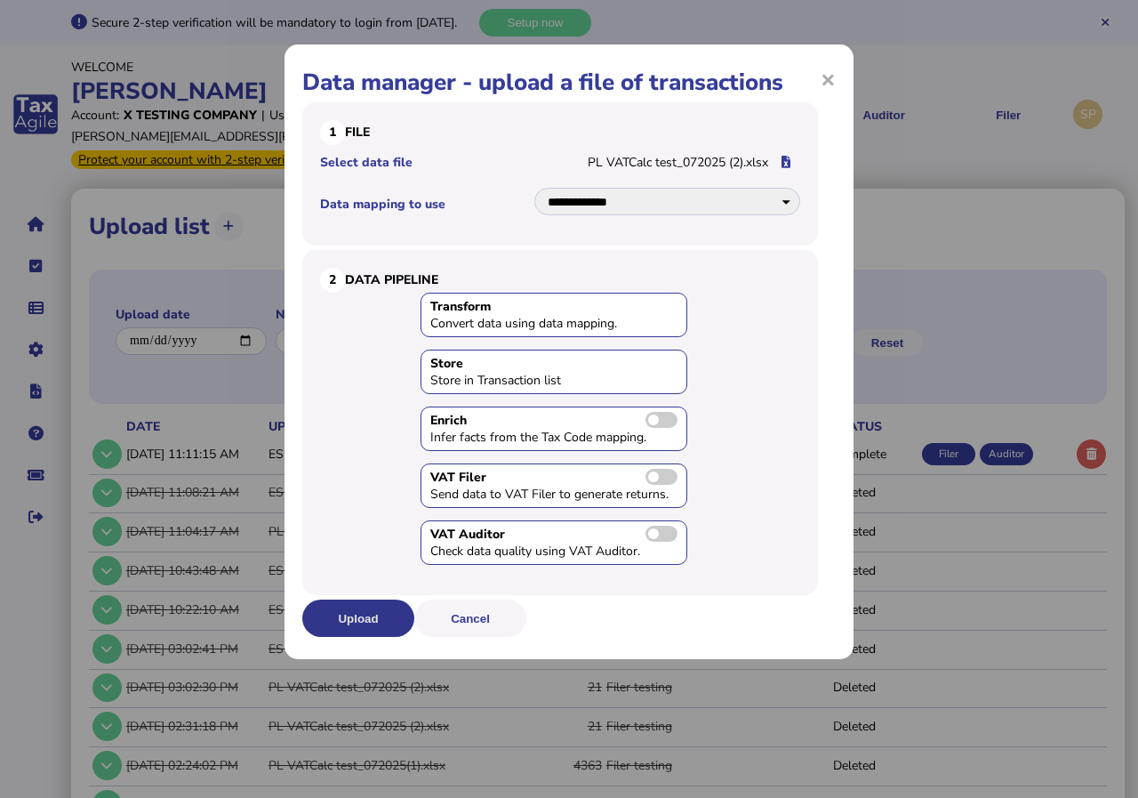
click at [370, 619] on button "Upload" at bounding box center [358, 617] width 112 height 37
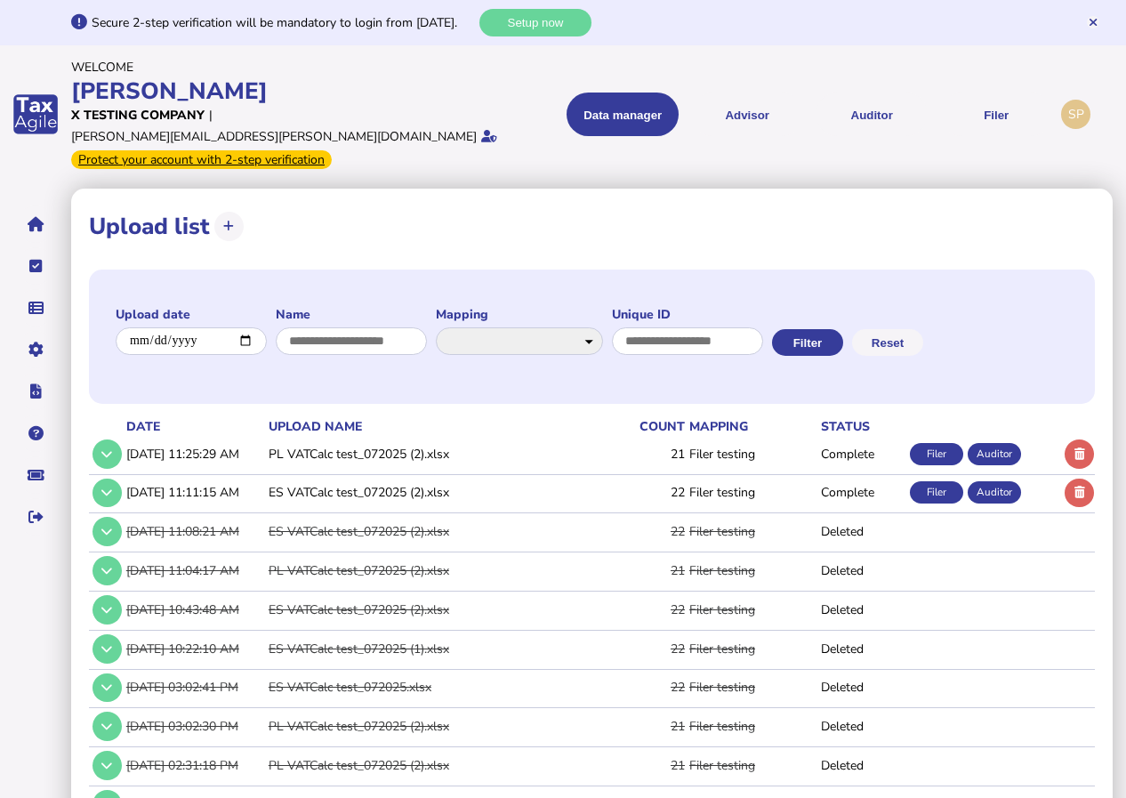
click at [940, 443] on div "Filer" at bounding box center [936, 454] width 53 height 22
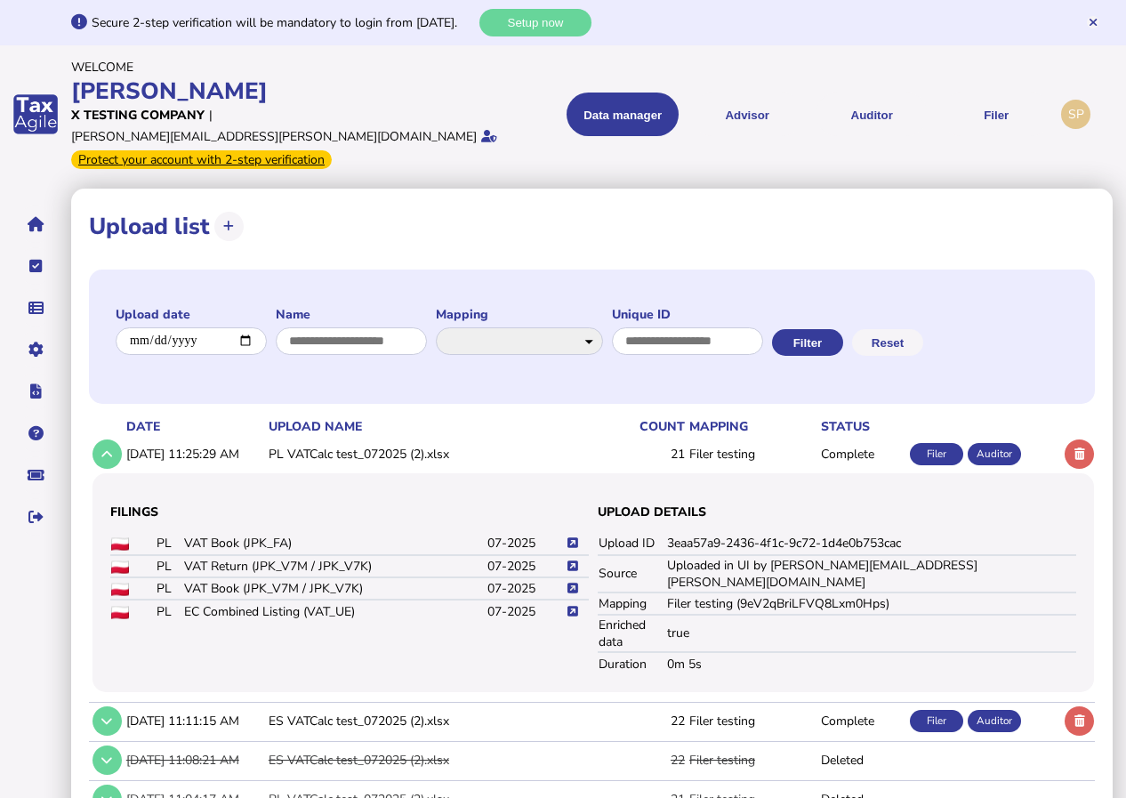
click at [573, 582] on icon at bounding box center [572, 588] width 11 height 12
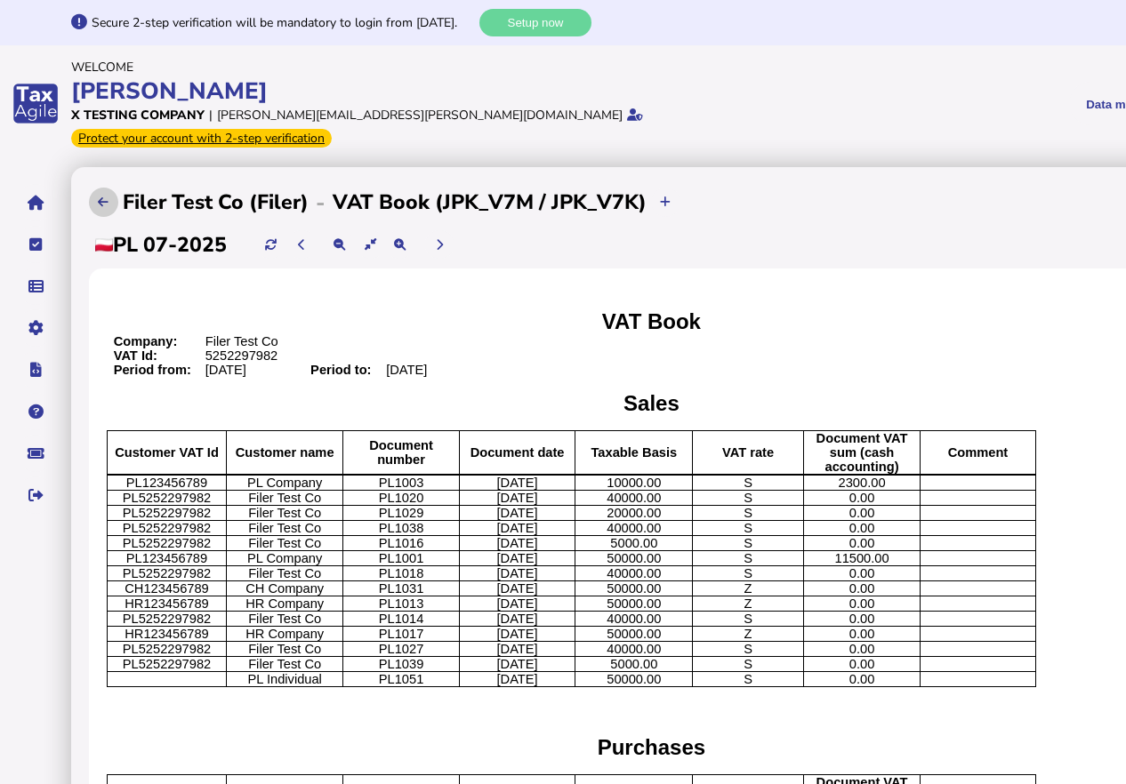
click at [98, 196] on icon at bounding box center [103, 202] width 11 height 12
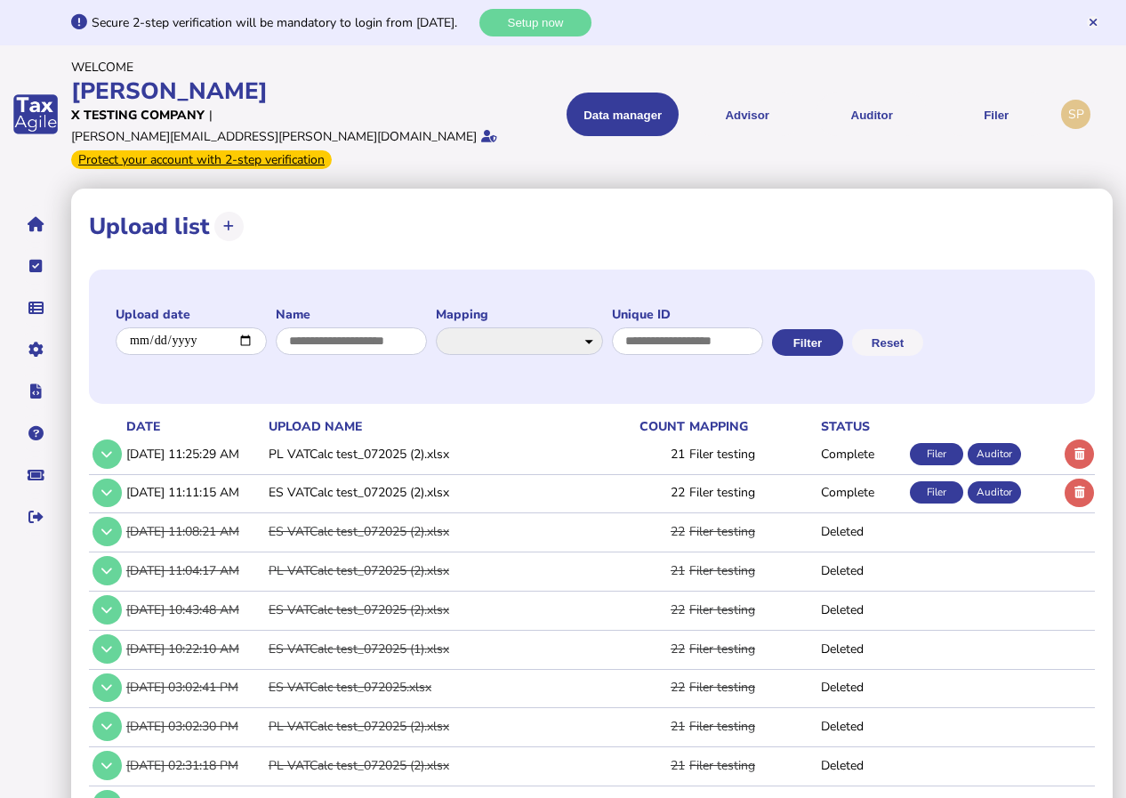
click at [992, 443] on div "Auditor" at bounding box center [993, 454] width 53 height 22
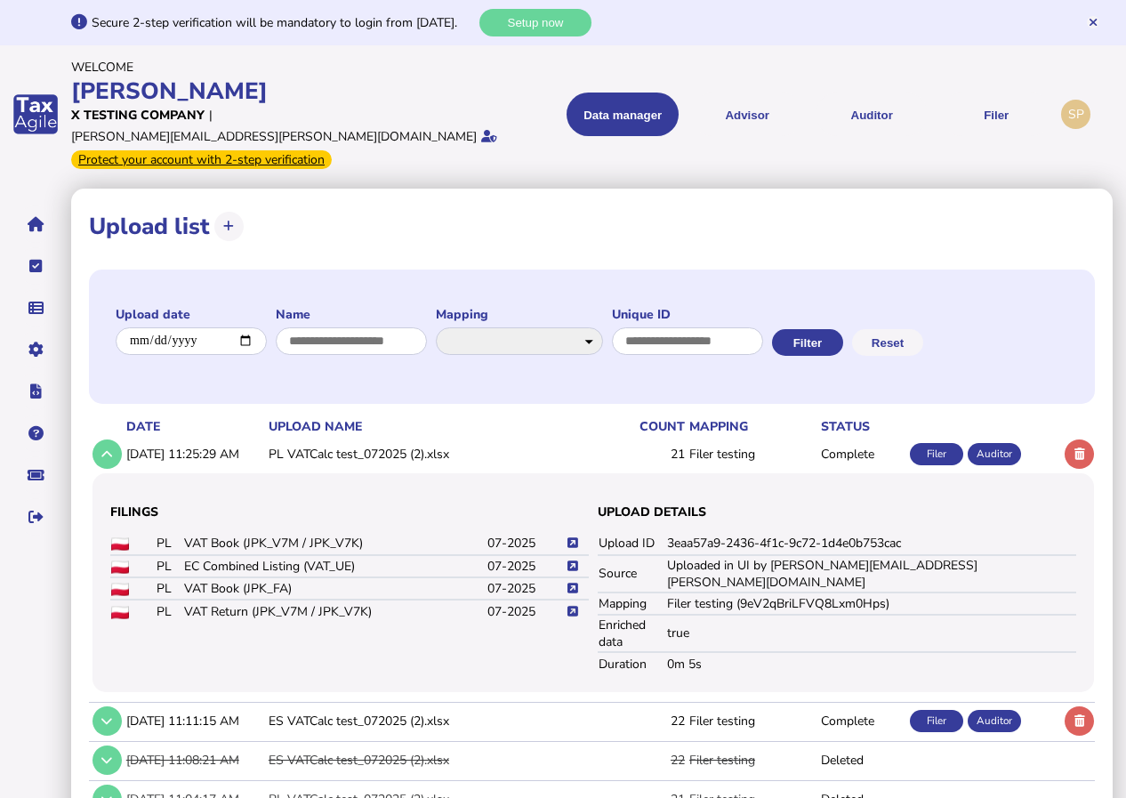
click at [574, 605] on icon at bounding box center [572, 611] width 11 height 12
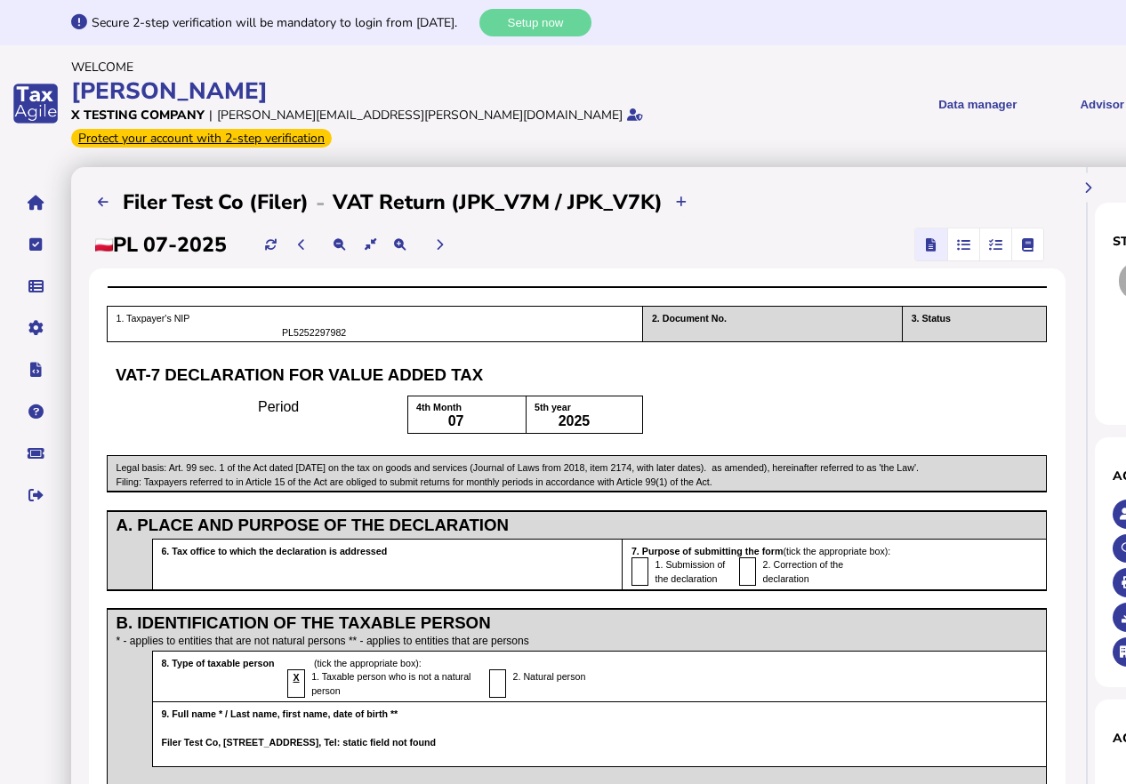
drag, startPoint x: 723, startPoint y: 782, endPoint x: 769, endPoint y: 783, distance: 46.2
click at [769, 763] on p at bounding box center [600, 756] width 878 height 14
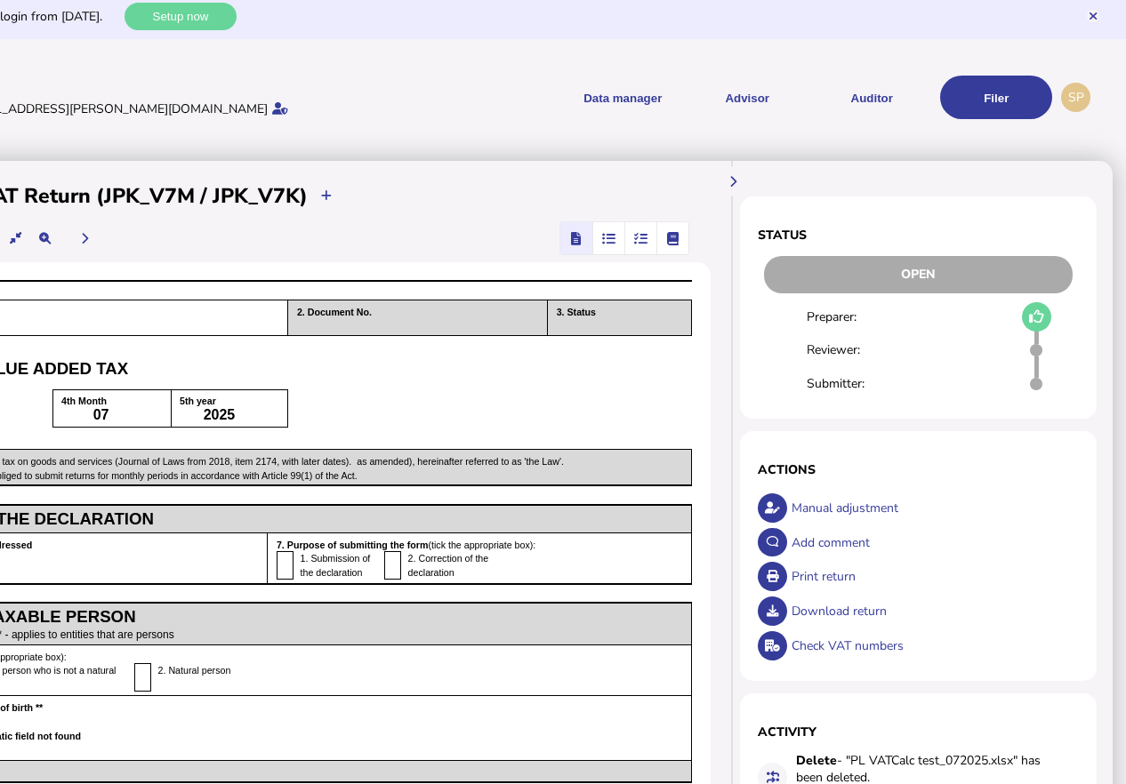
scroll to position [0, 358]
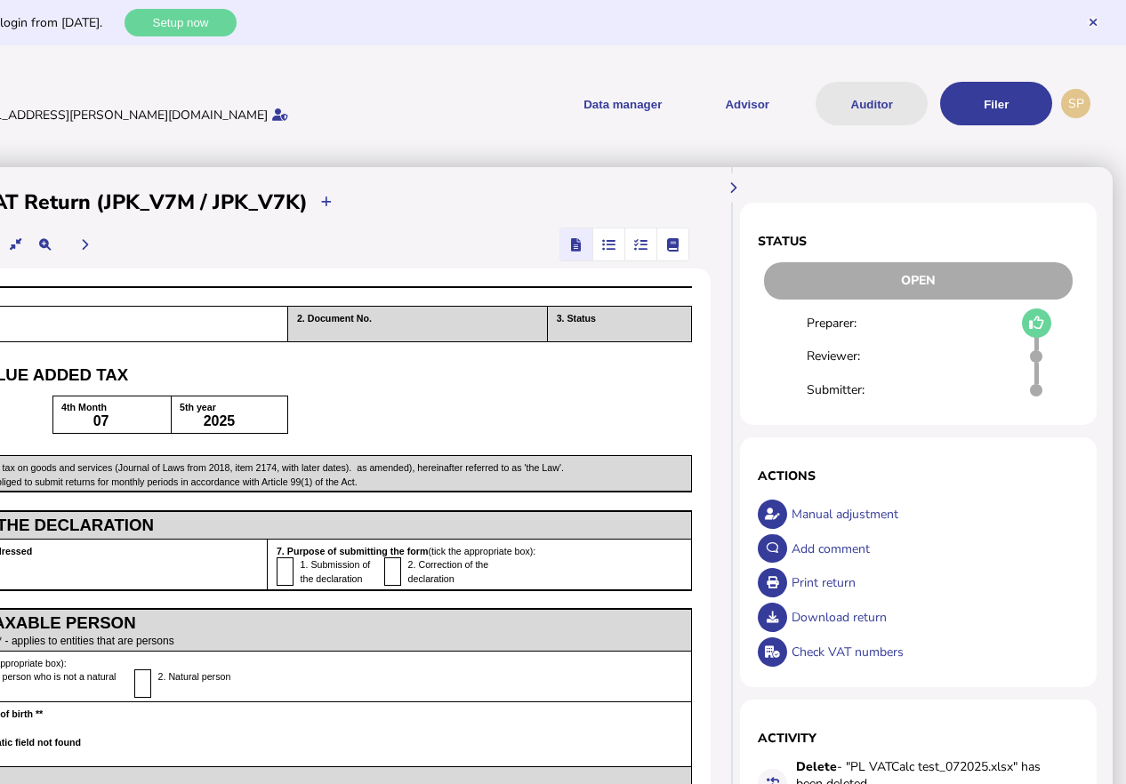
click at [875, 98] on button "Auditor" at bounding box center [871, 104] width 112 height 44
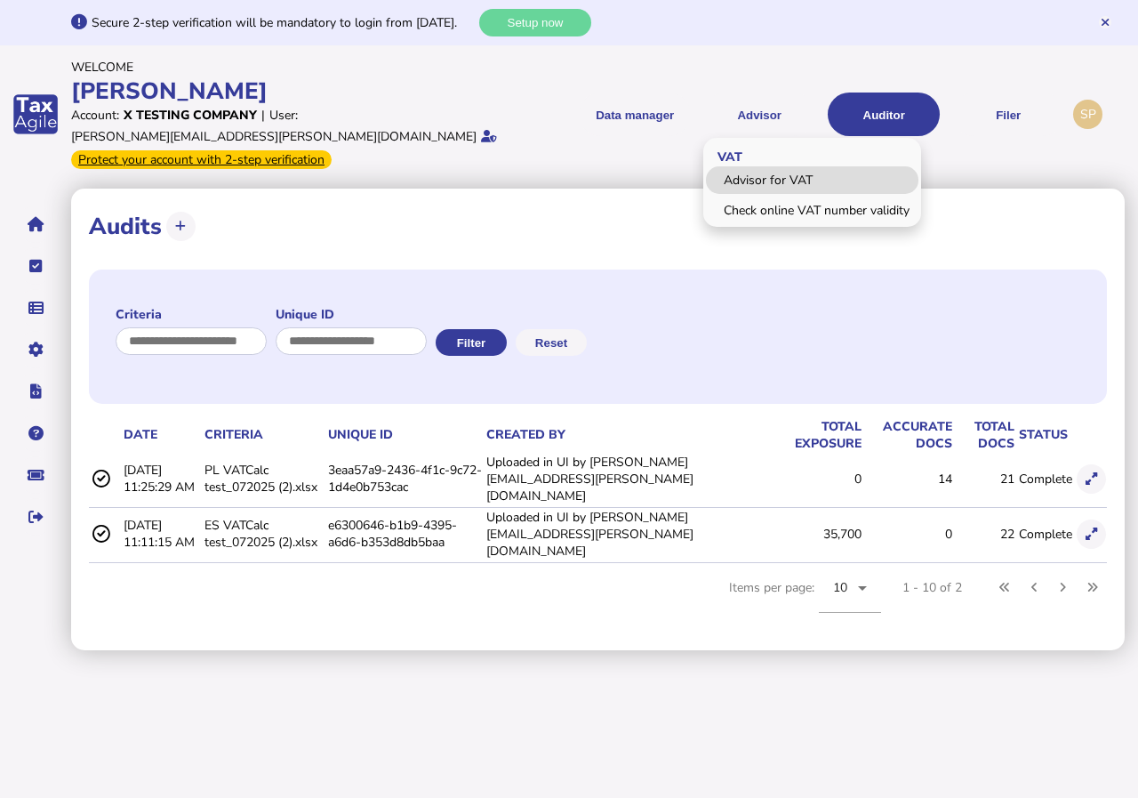
click at [762, 170] on link "Advisor for VAT" at bounding box center [812, 180] width 212 height 28
select select "*****"
select select "****"
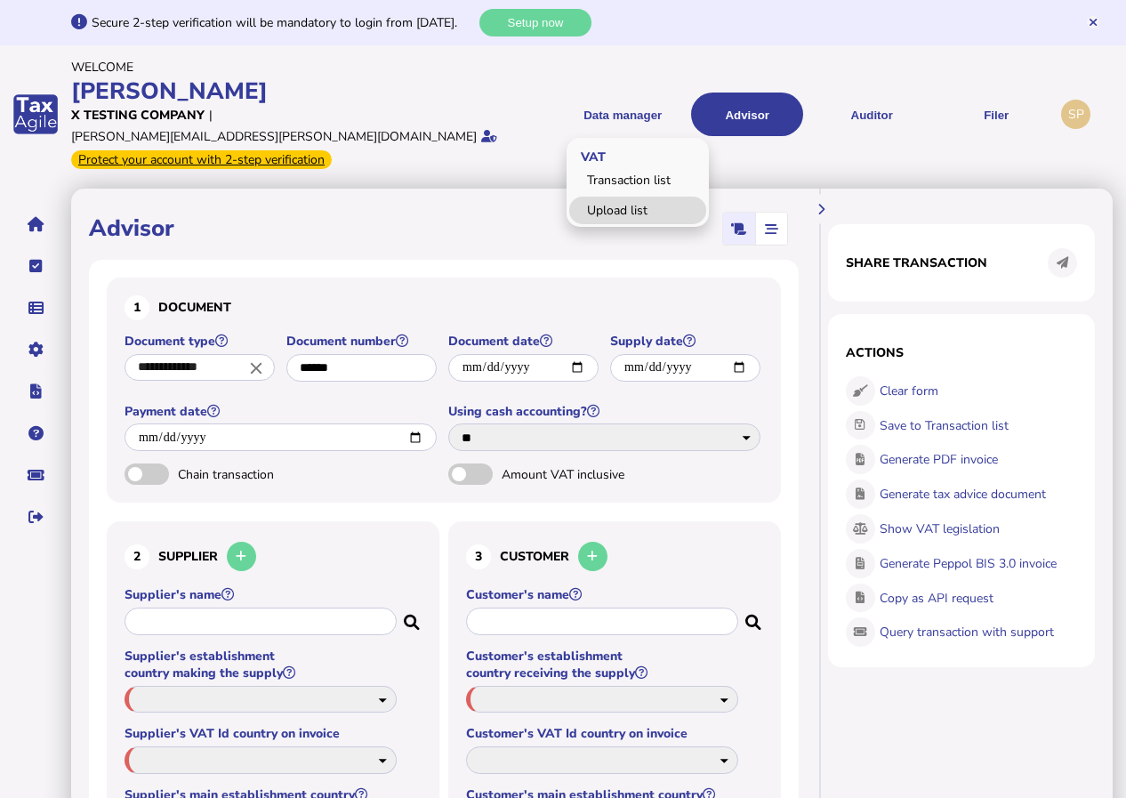
click at [622, 196] on link "Upload list" at bounding box center [637, 210] width 137 height 28
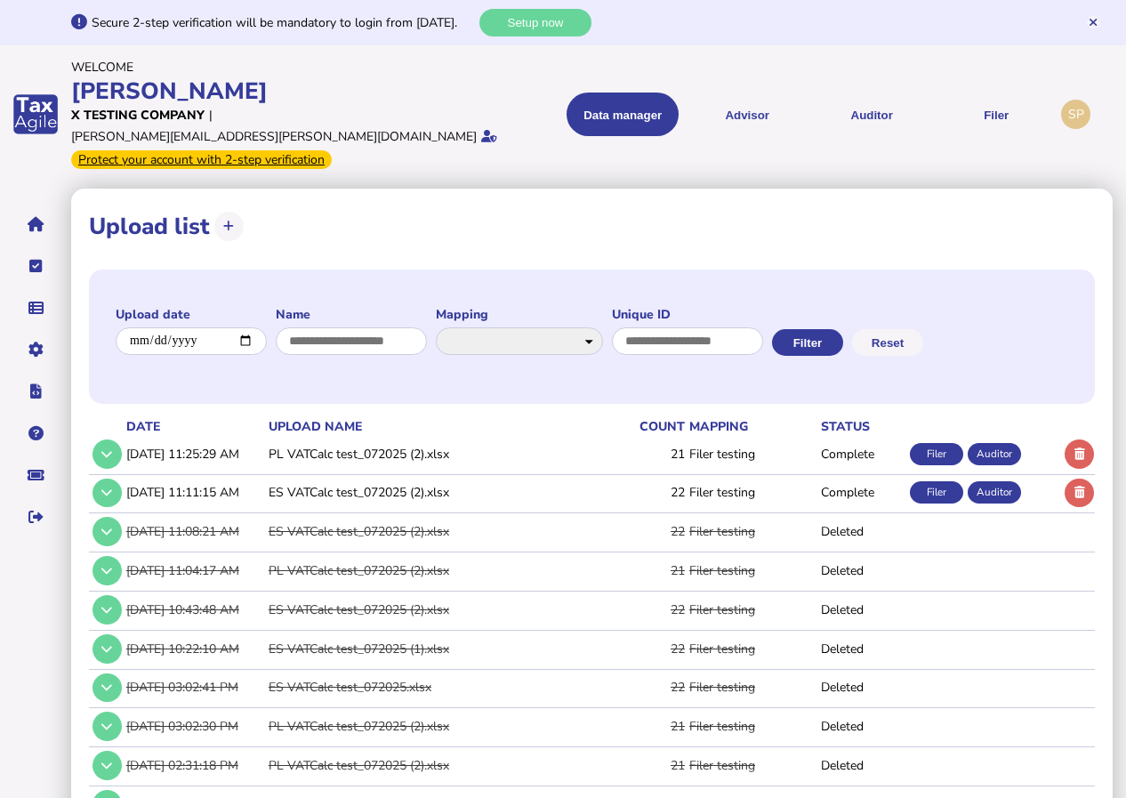
click at [406, 436] on td "PL VATCalc test_072025 (2).xlsx" at bounding box center [427, 454] width 325 height 36
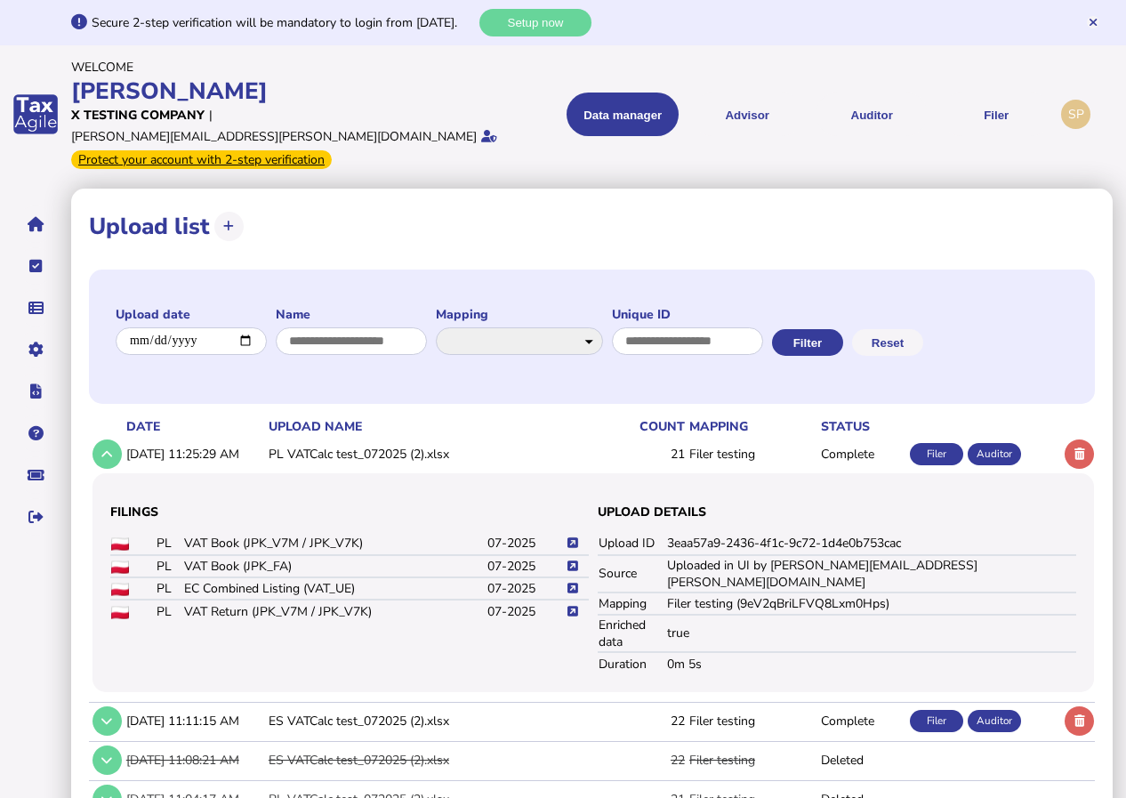
click at [571, 537] on icon at bounding box center [572, 543] width 11 height 12
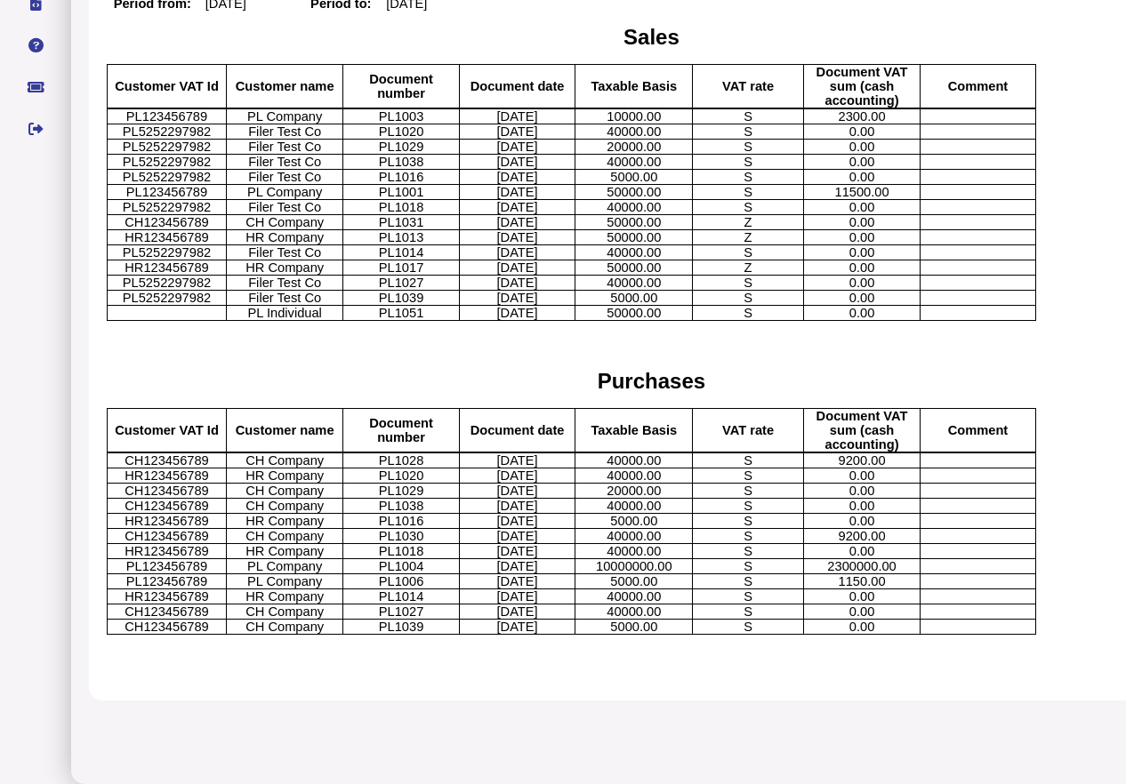
scroll to position [369, 0]
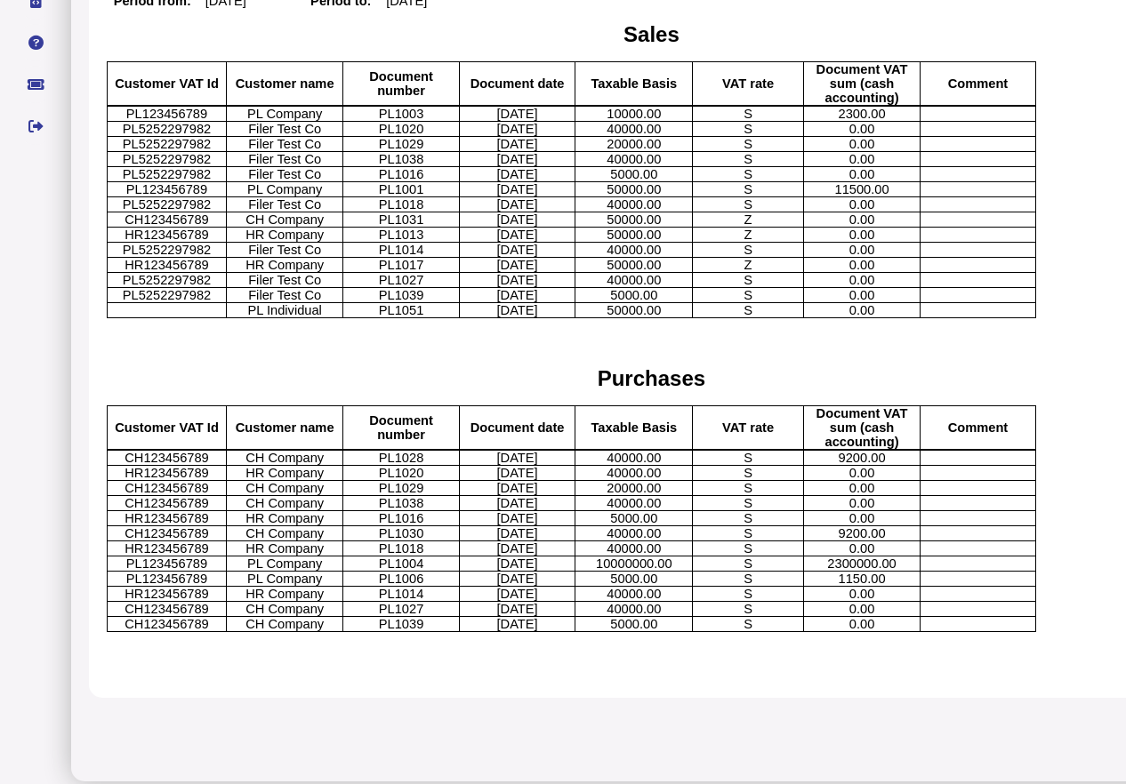
click at [913, 188] on p "11500.00" at bounding box center [861, 189] width 103 height 14
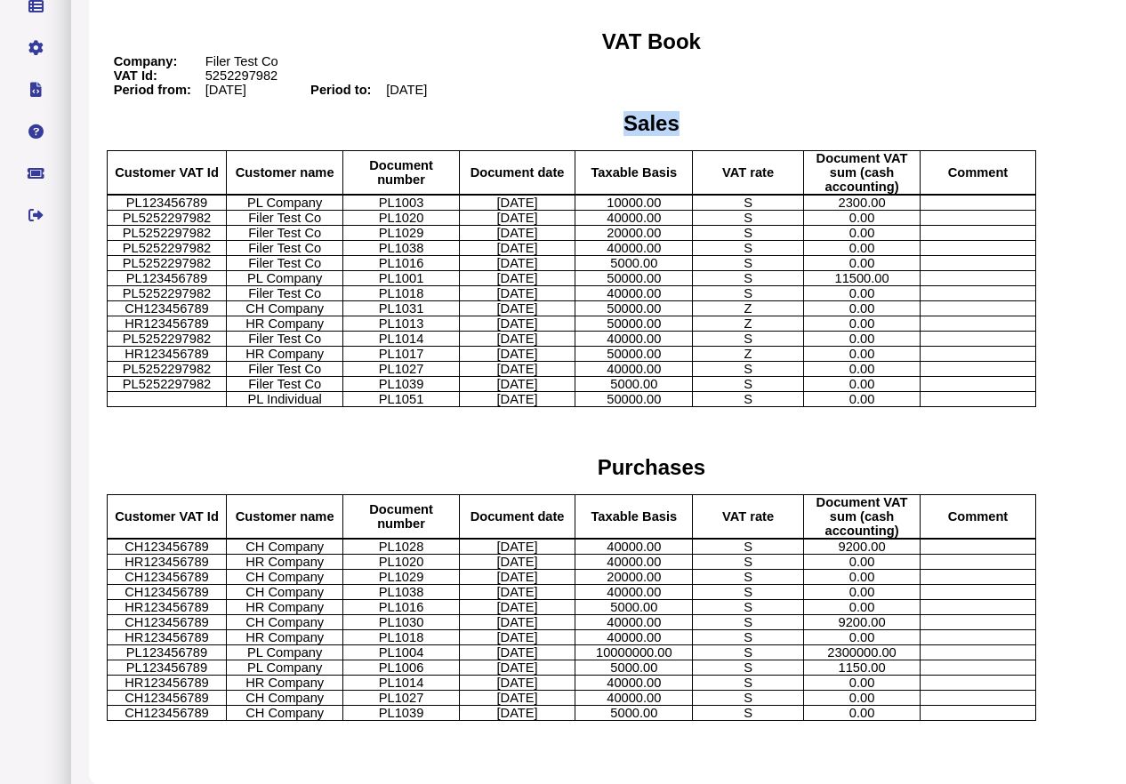
drag, startPoint x: 676, startPoint y: 109, endPoint x: 628, endPoint y: 117, distance: 48.7
click at [628, 117] on p "Sales" at bounding box center [651, 123] width 1075 height 25
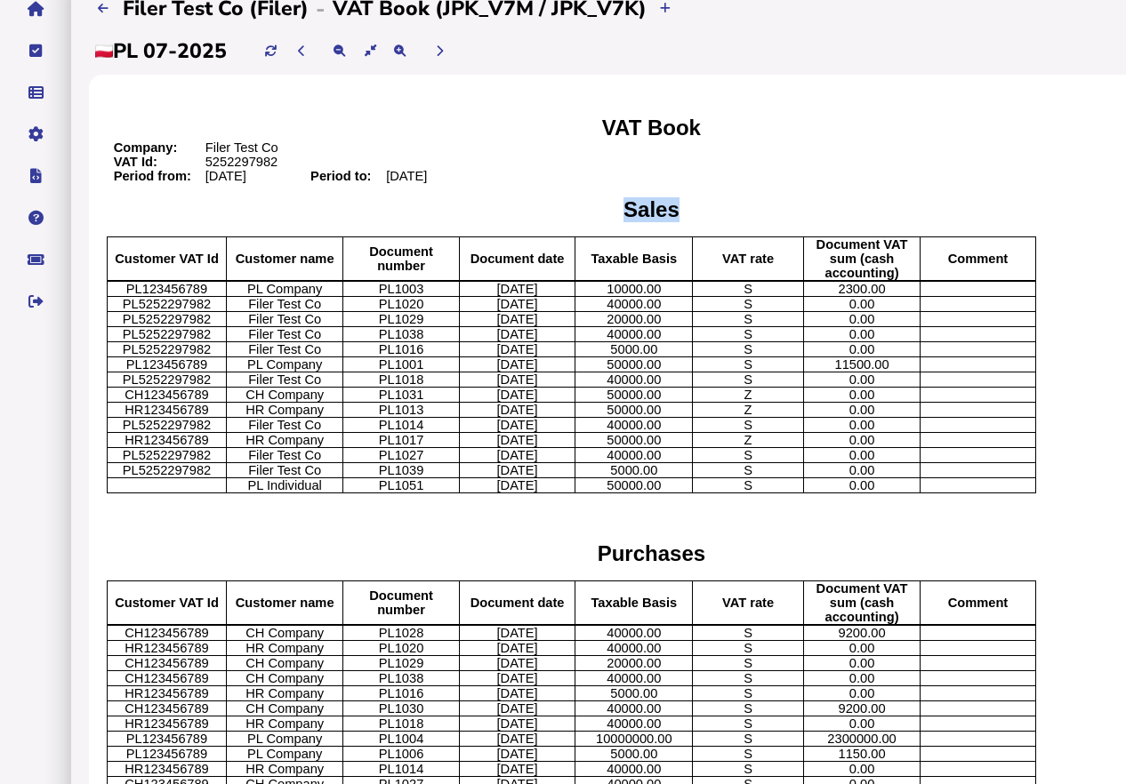
scroll to position [0, 0]
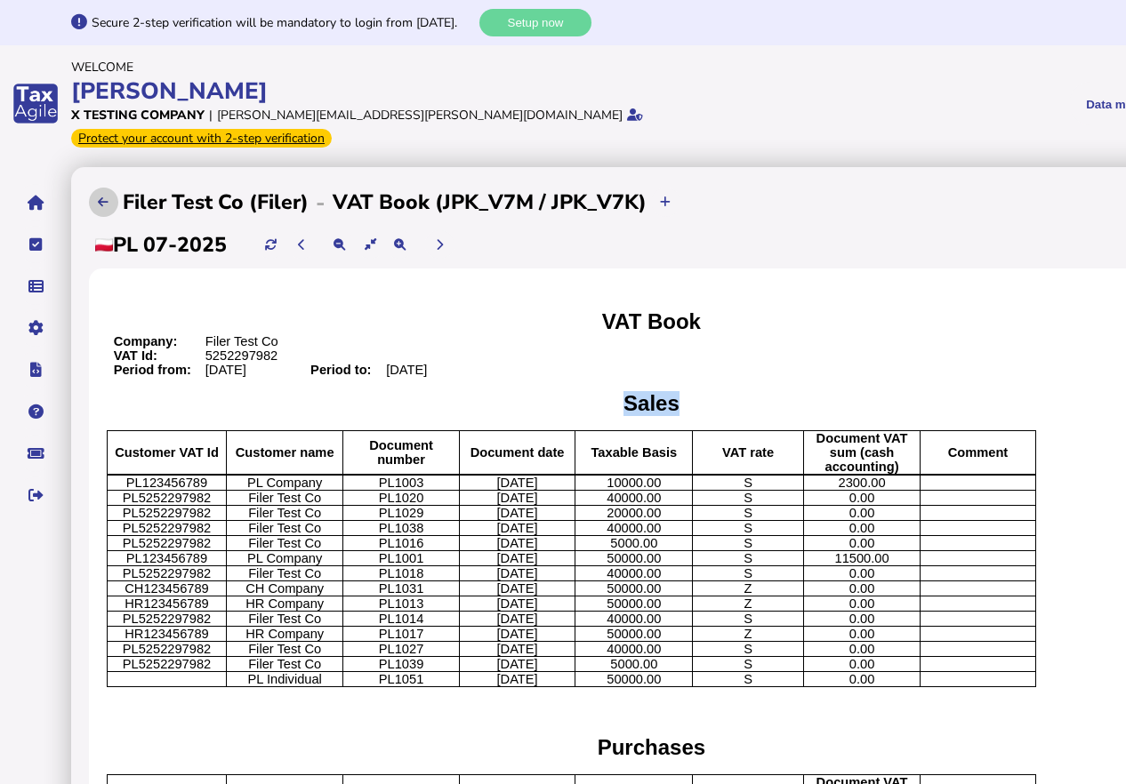
click at [103, 196] on icon at bounding box center [103, 202] width 11 height 12
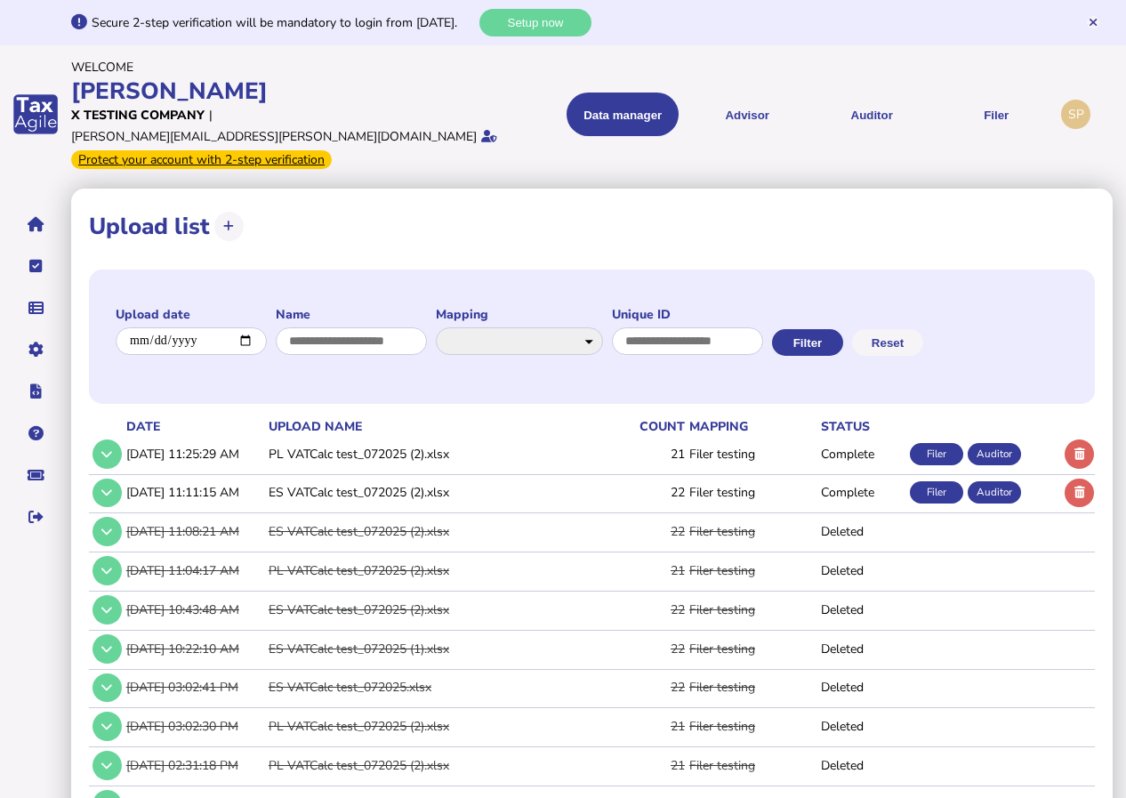
click at [845, 436] on td "Complete" at bounding box center [861, 454] width 89 height 36
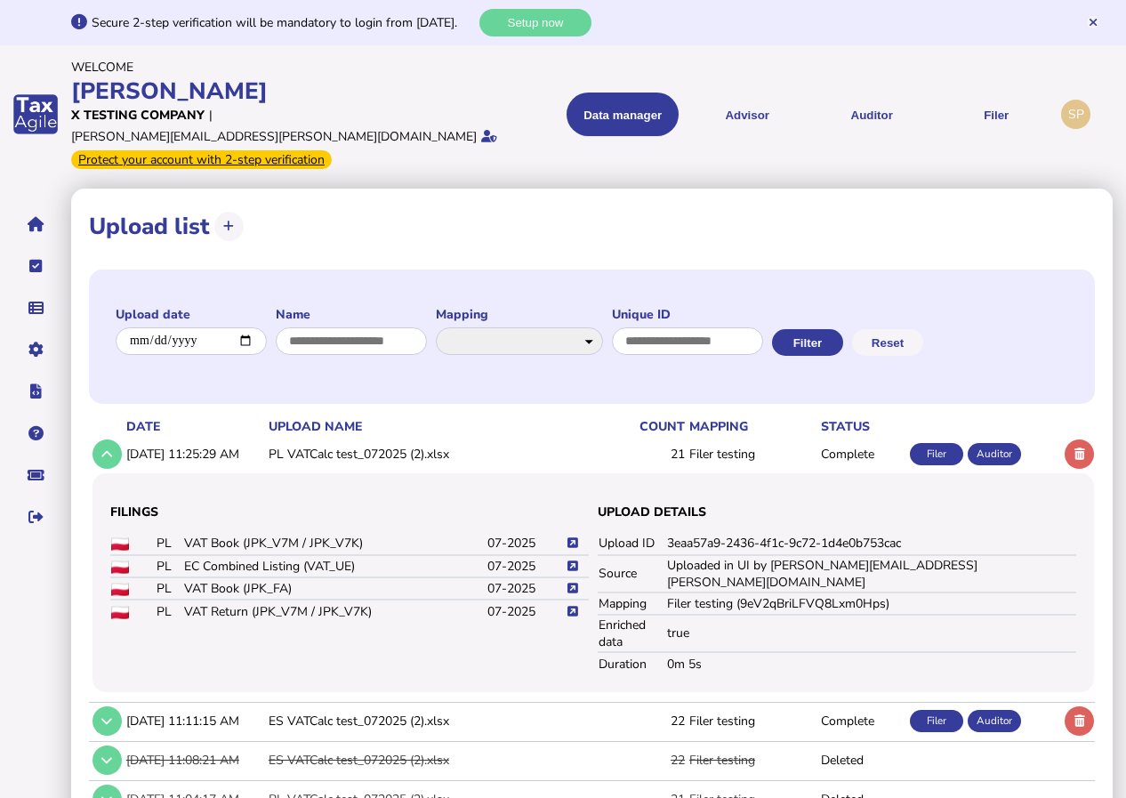
click at [236, 599] on td "VAT Return (JPK_V7M / JPK_V7K)" at bounding box center [334, 610] width 303 height 22
click at [573, 605] on icon at bounding box center [572, 611] width 11 height 12
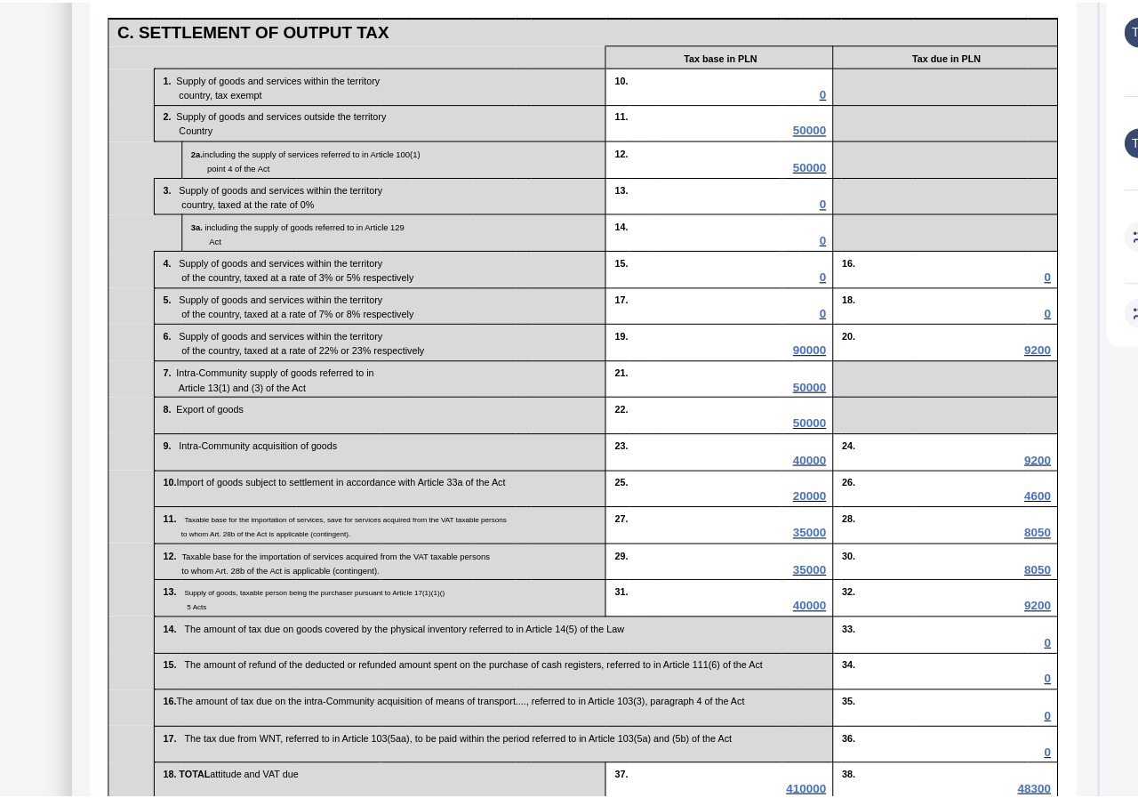
scroll to position [800, 0]
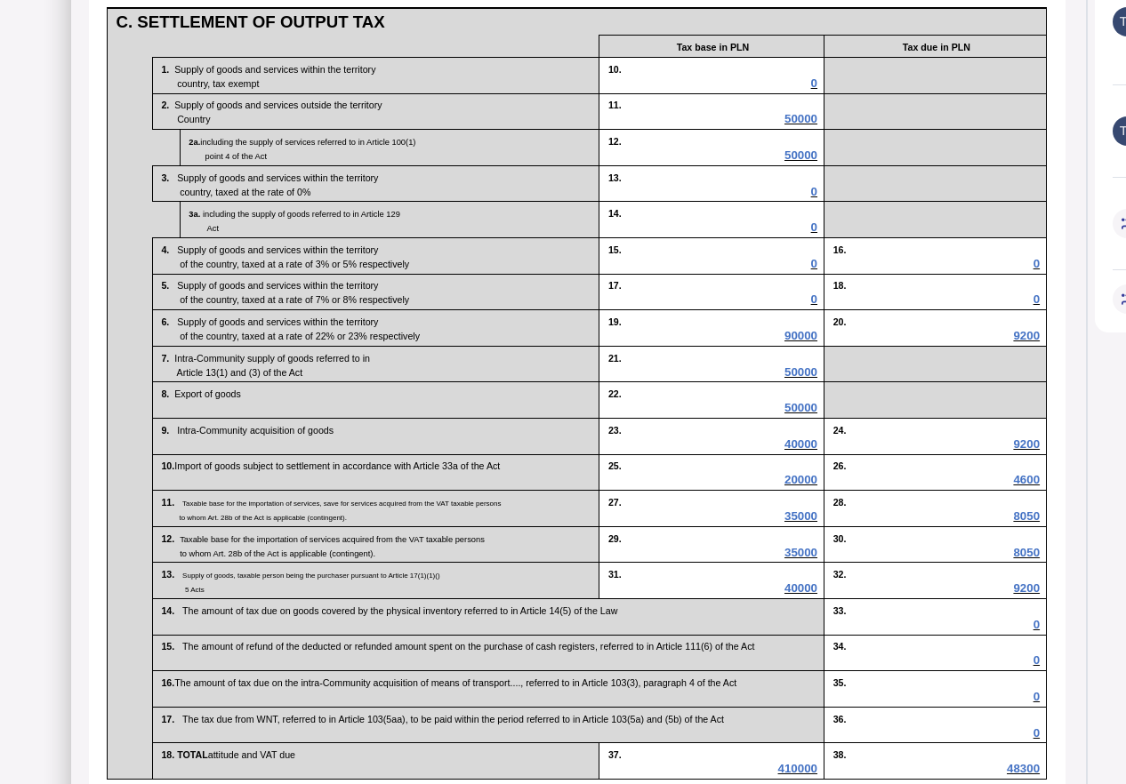
click at [799, 125] on span "50000" at bounding box center [800, 118] width 33 height 13
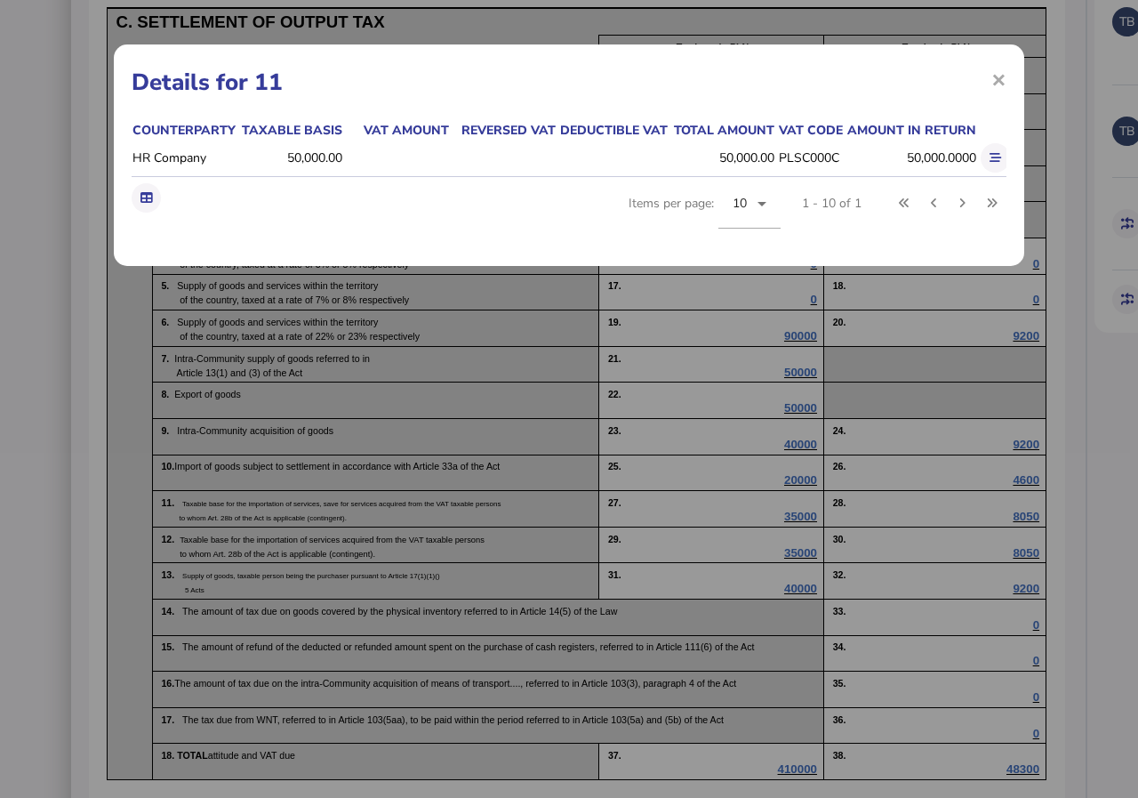
scroll to position [0, 352]
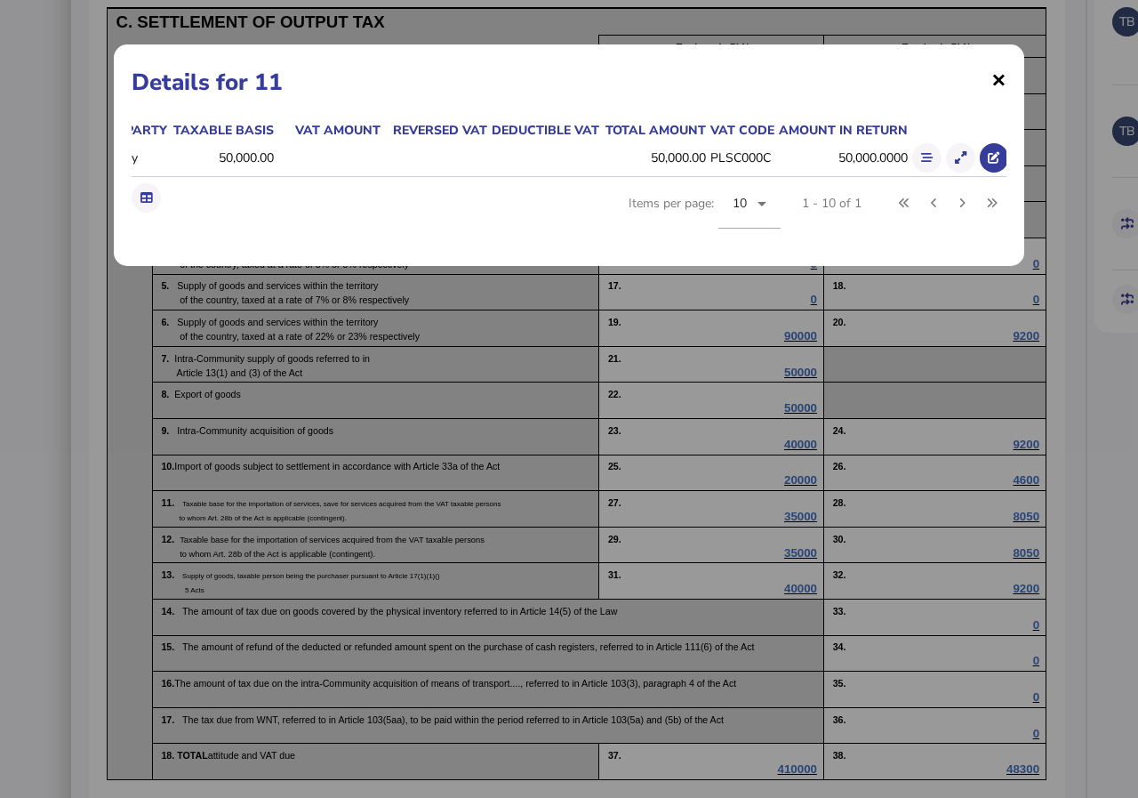
click at [1002, 78] on span "×" at bounding box center [998, 79] width 15 height 34
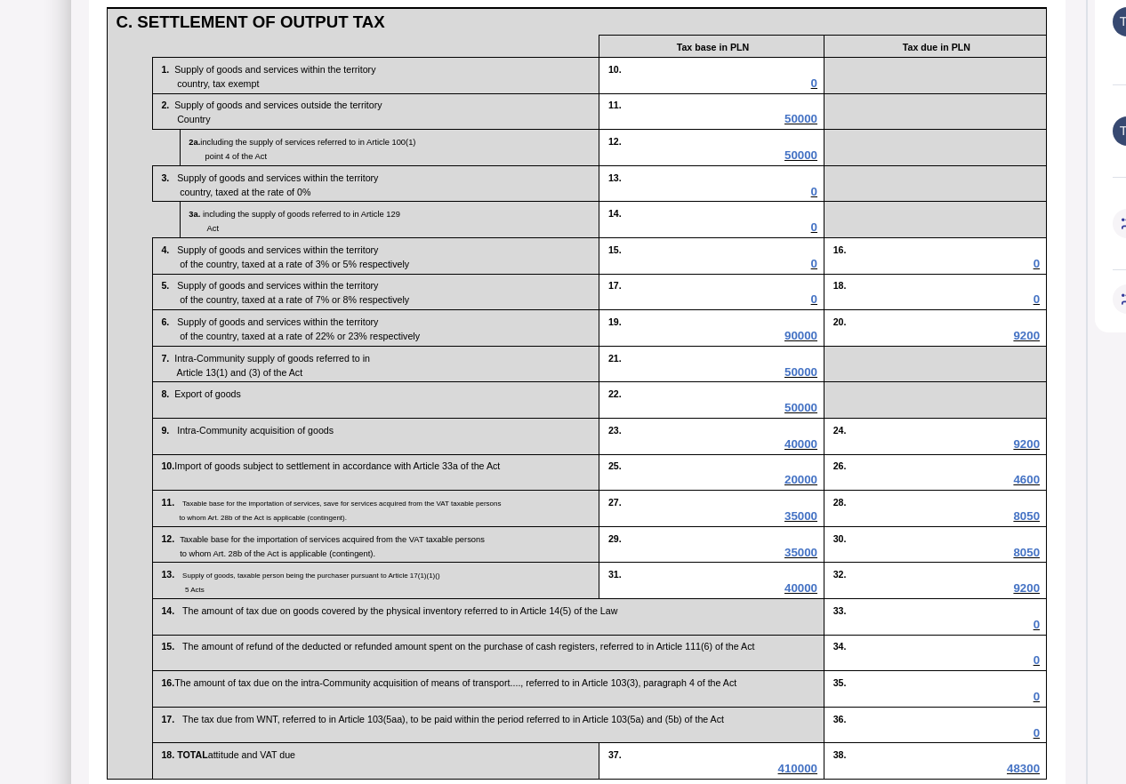
click at [455, 111] on p "2. Supply of goods and services outside the territory" at bounding box center [376, 104] width 431 height 14
click at [814, 162] on span "50000" at bounding box center [800, 154] width 33 height 13
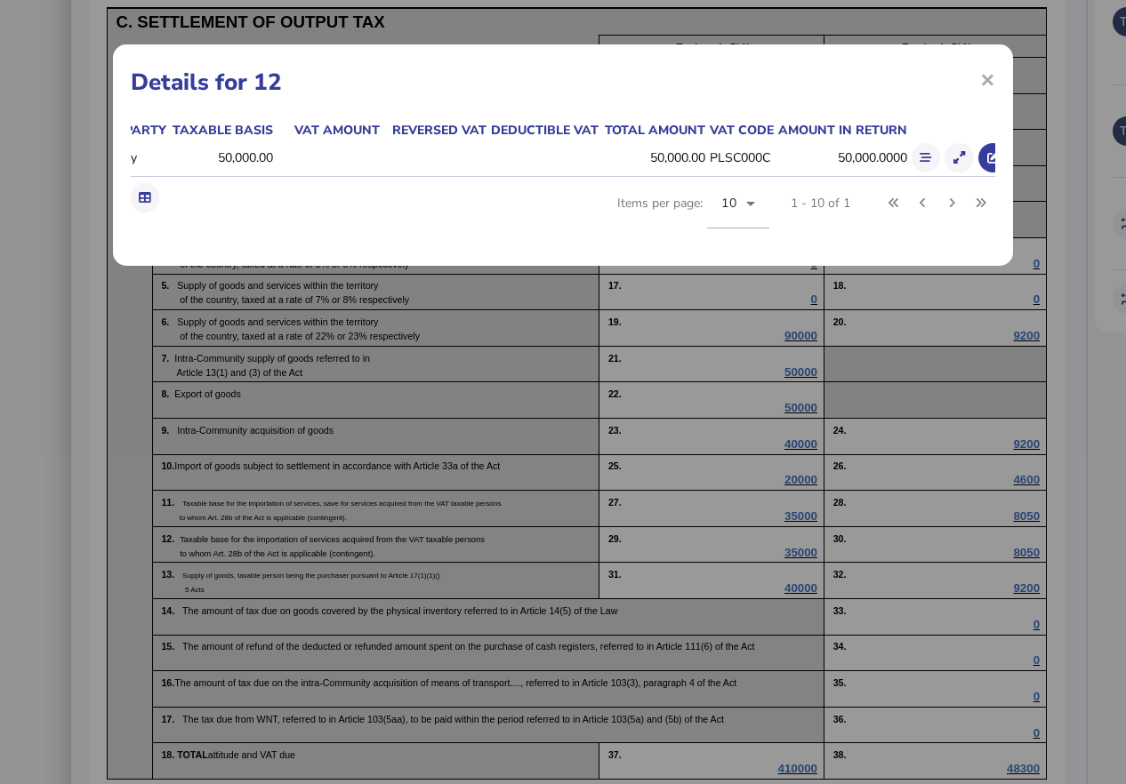
scroll to position [0, 299]
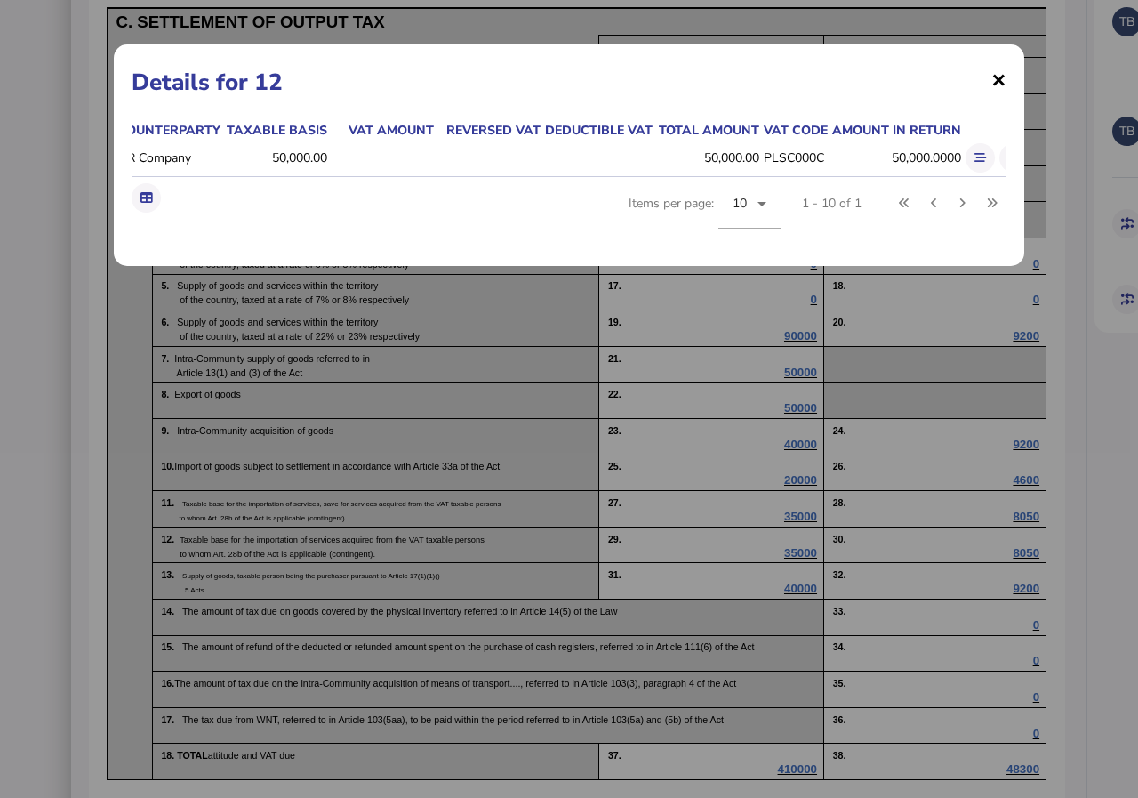
click at [1005, 79] on span "×" at bounding box center [998, 79] width 15 height 34
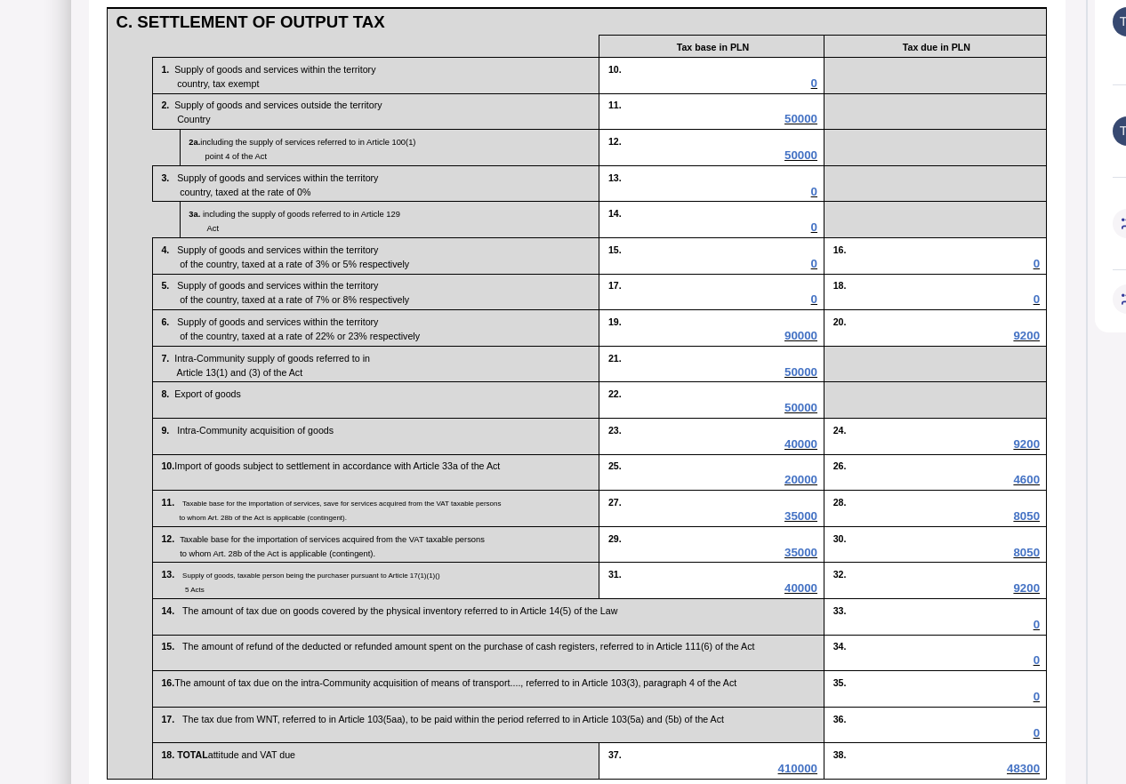
click at [802, 379] on span "50000" at bounding box center [800, 371] width 33 height 13
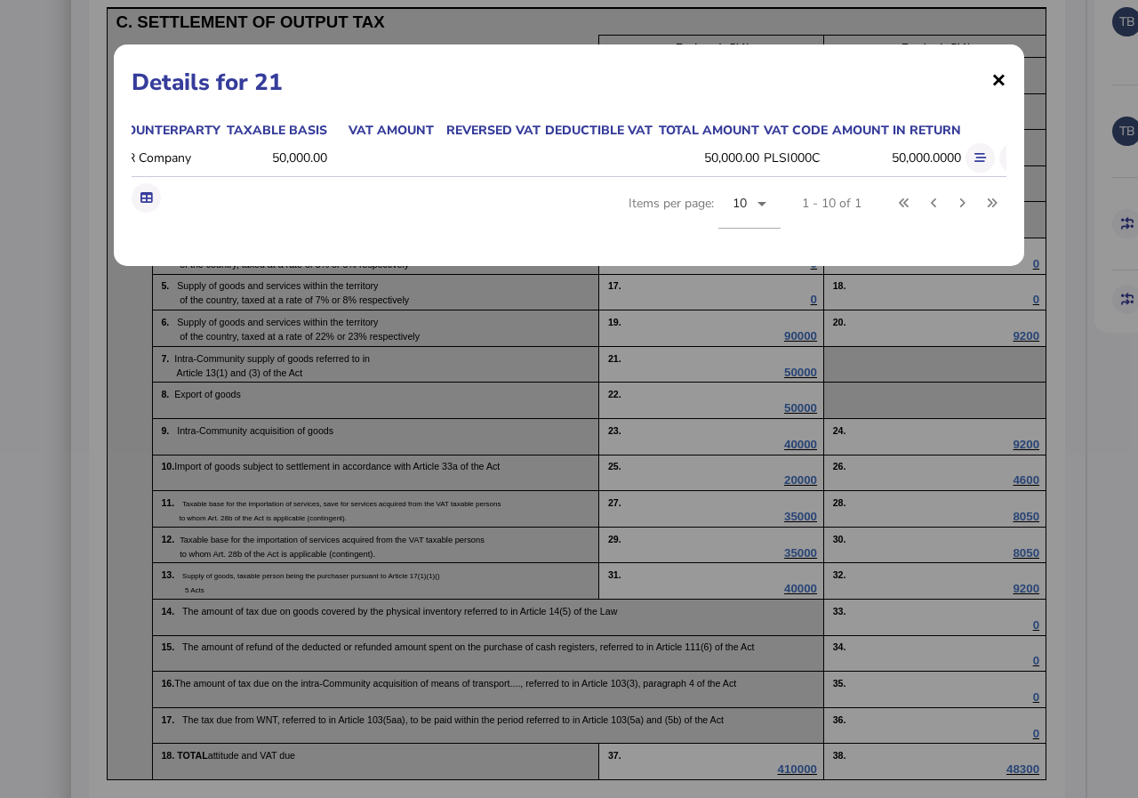
click at [1002, 76] on span "×" at bounding box center [998, 79] width 15 height 34
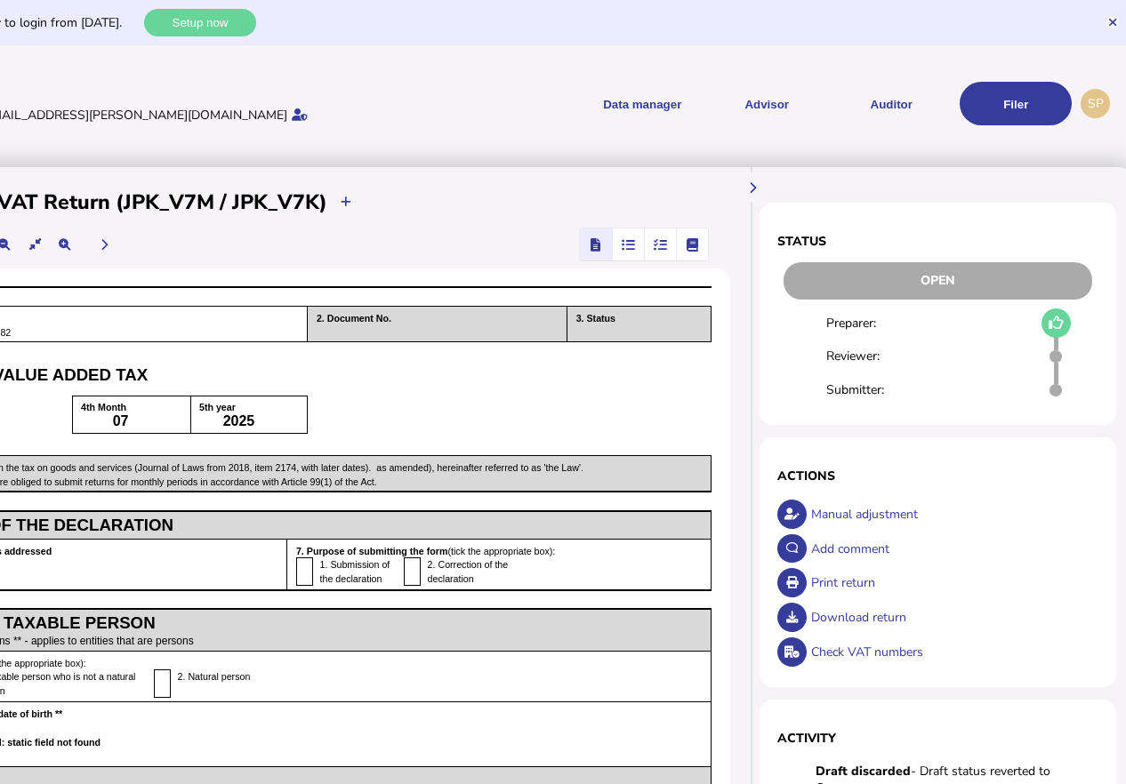
scroll to position [0, 358]
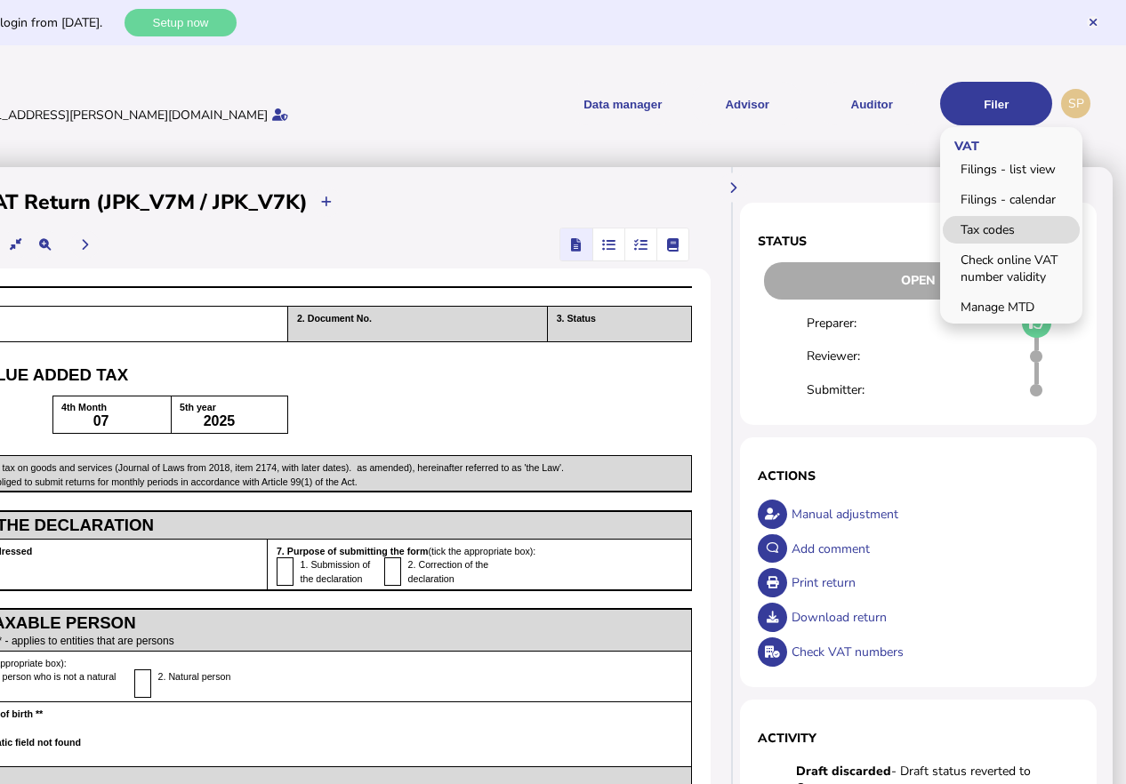
click at [987, 229] on link "Tax codes" at bounding box center [1010, 230] width 137 height 28
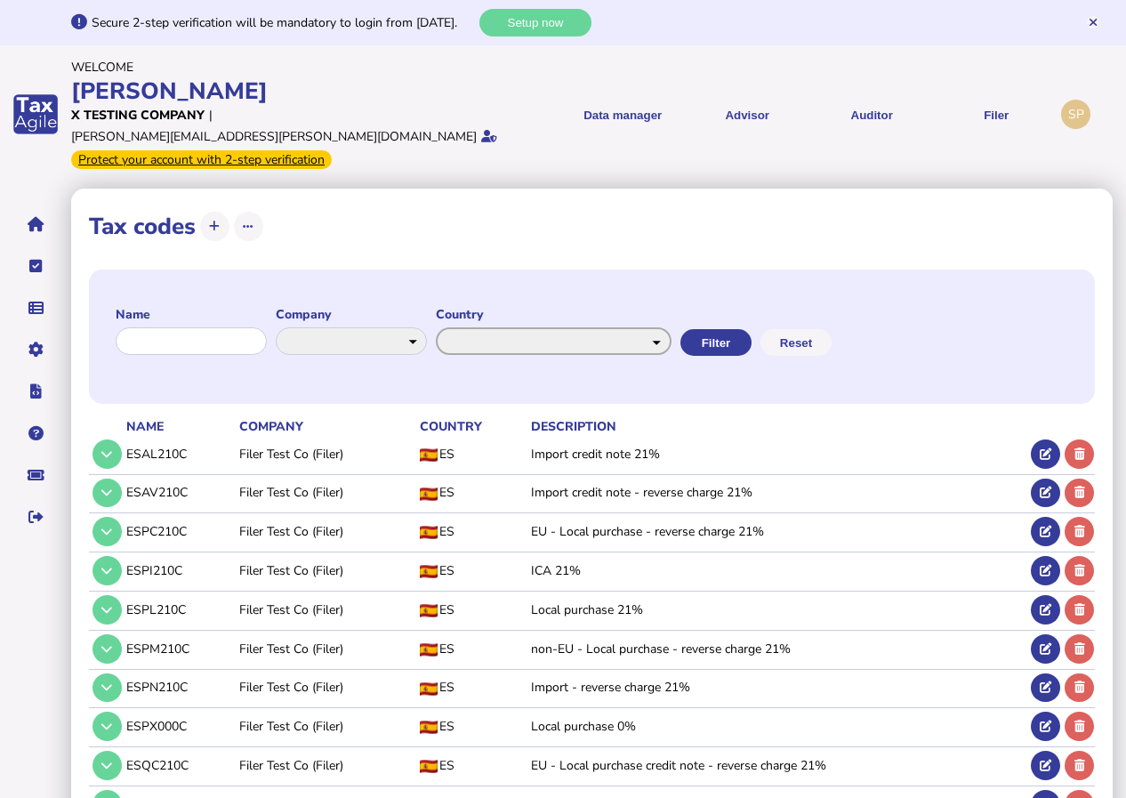
click at [671, 327] on select "**********" at bounding box center [554, 341] width 236 height 28
select select "*******"
click at [452, 327] on select "**********" at bounding box center [554, 341] width 236 height 28
click at [750, 329] on button "Filter" at bounding box center [713, 342] width 71 height 27
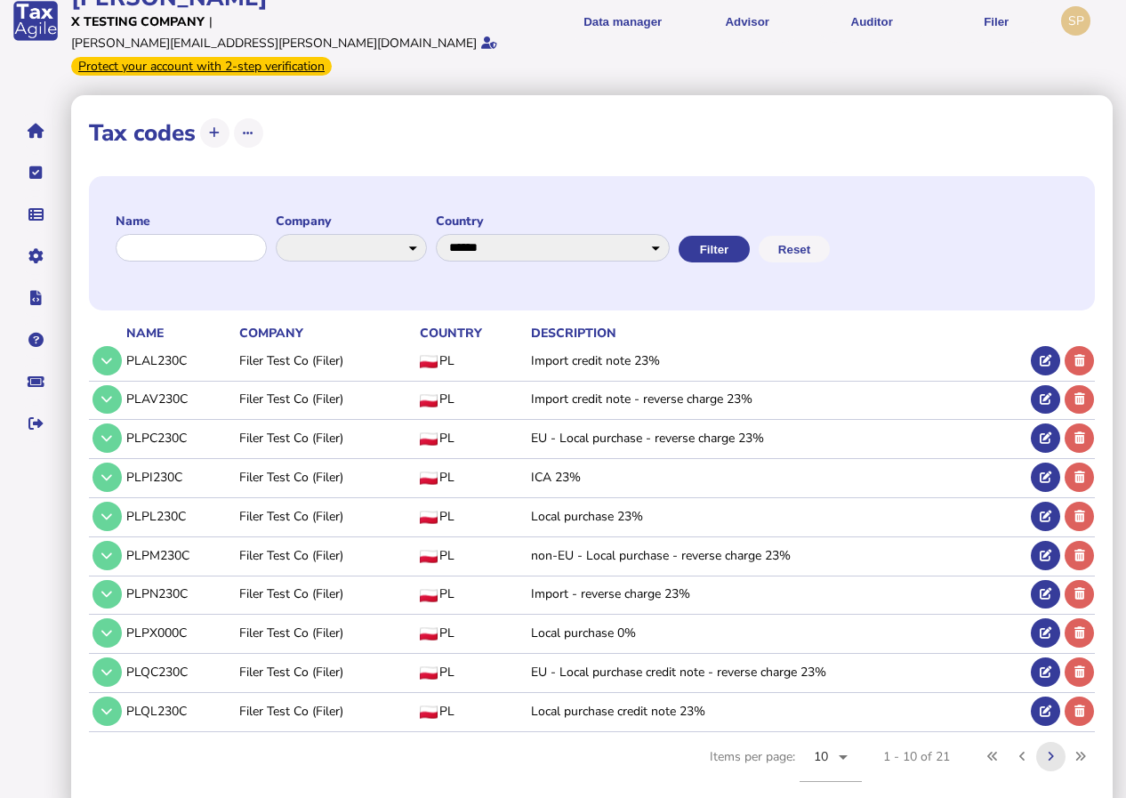
click at [1053, 750] on icon at bounding box center [1050, 756] width 6 height 12
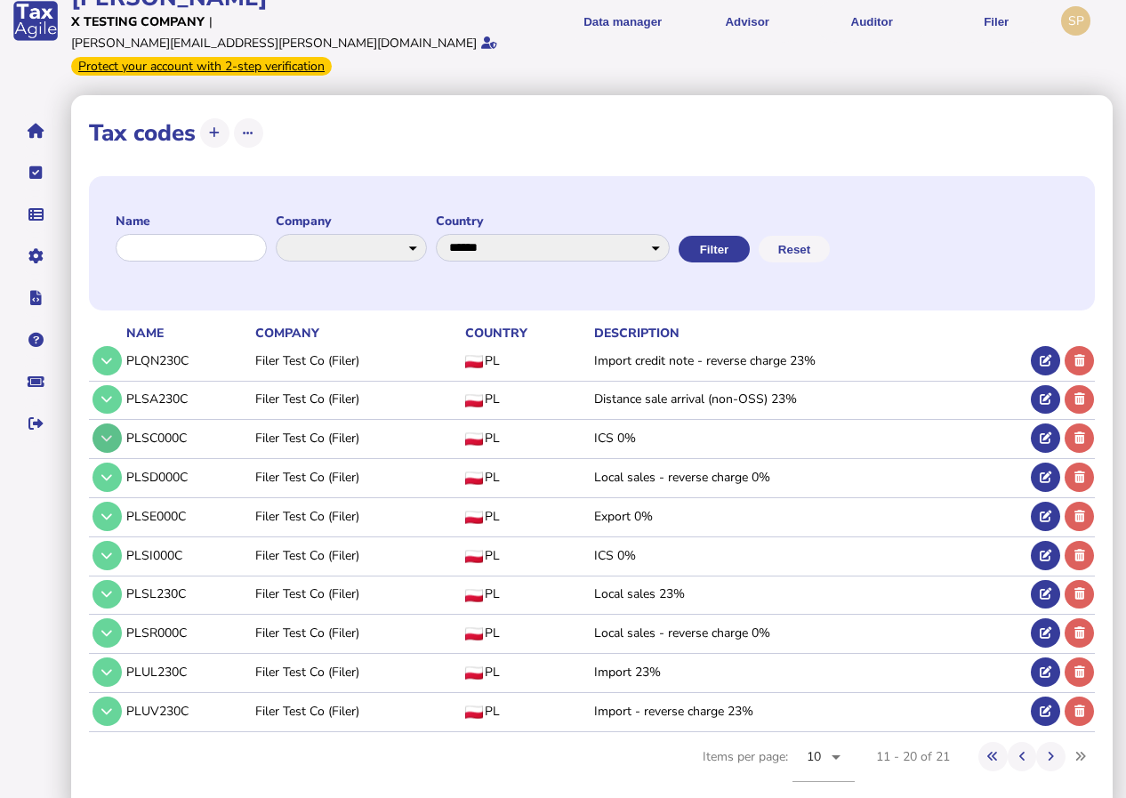
click at [108, 432] on icon at bounding box center [106, 438] width 11 height 12
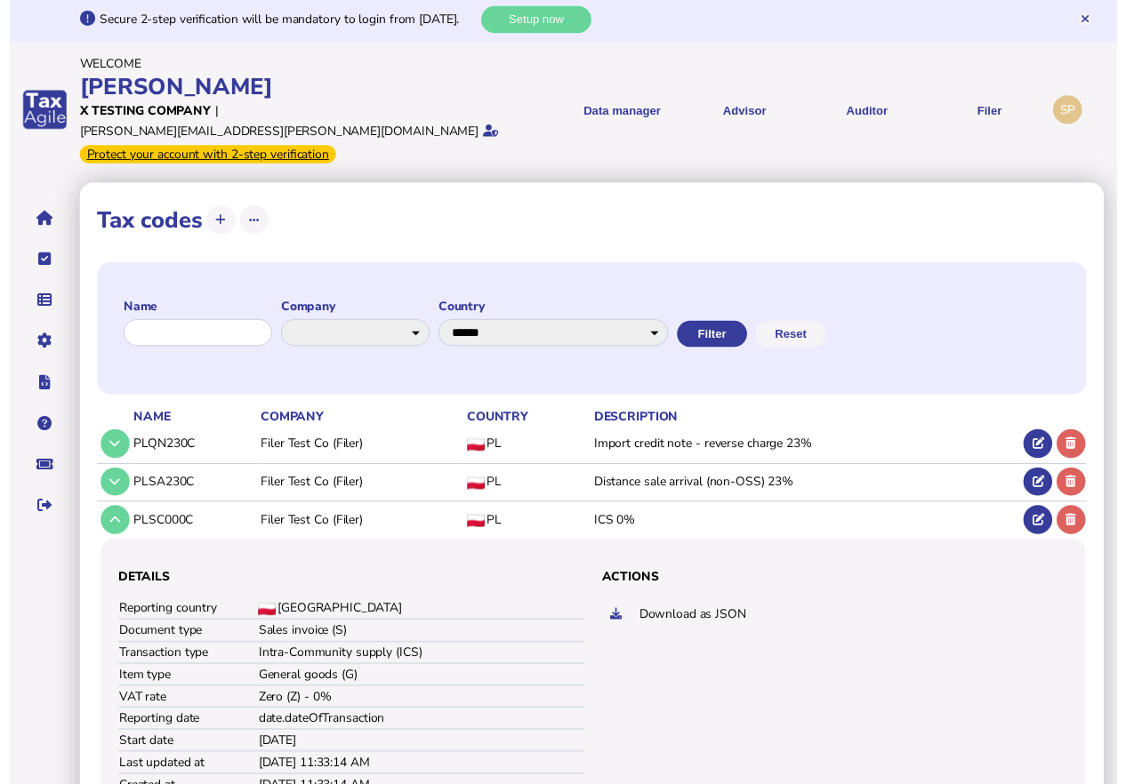
scroll to position [0, 0]
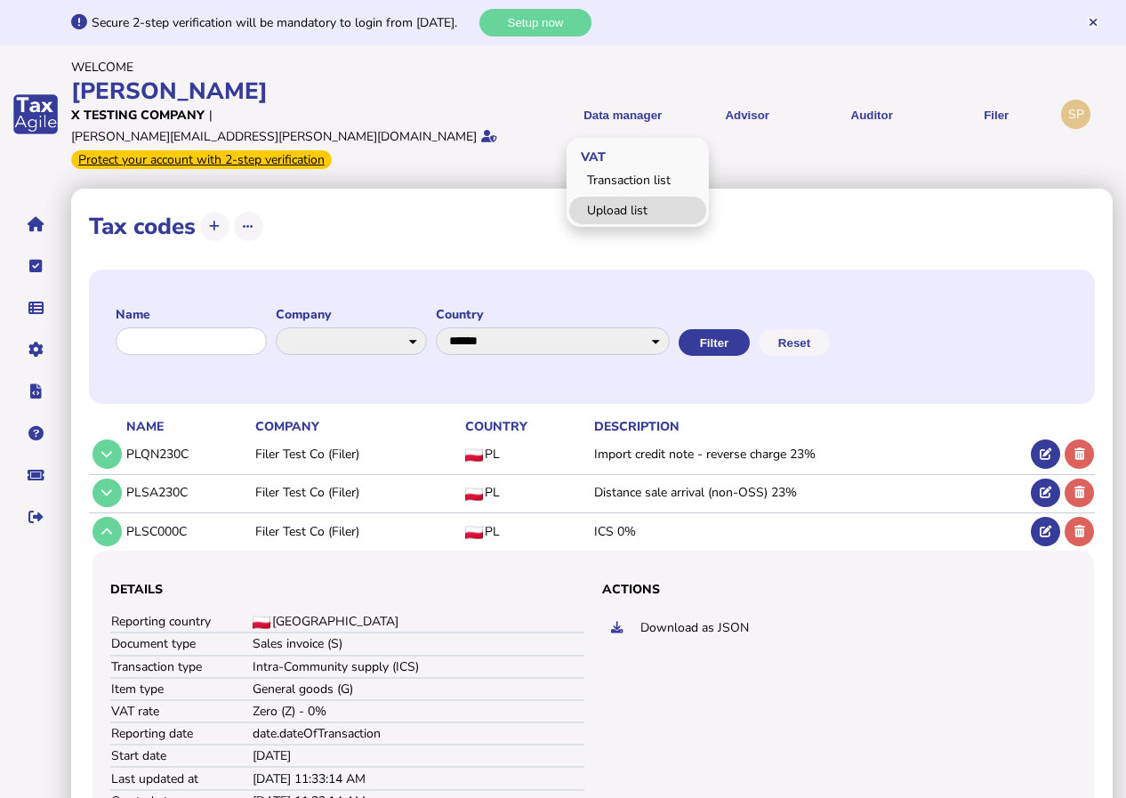
click at [626, 200] on link "Upload list" at bounding box center [637, 210] width 137 height 28
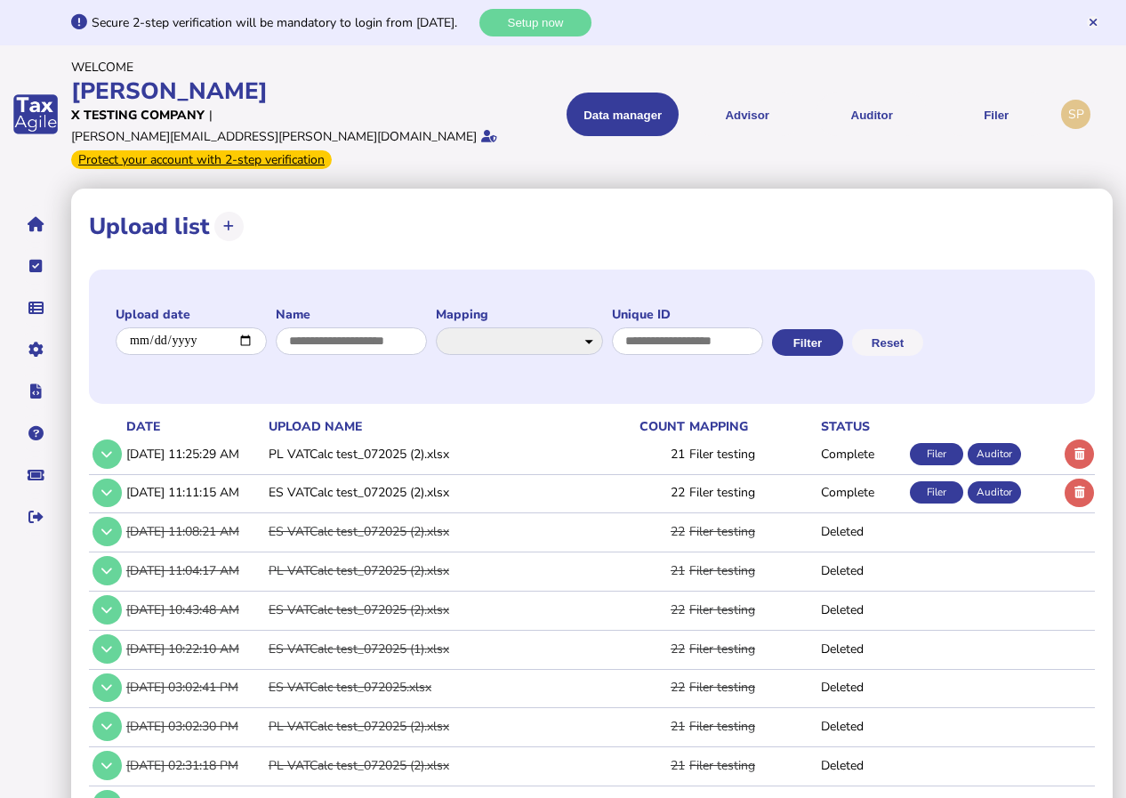
click at [317, 436] on td "PL VATCalc test_072025 (2).xlsx" at bounding box center [427, 454] width 325 height 36
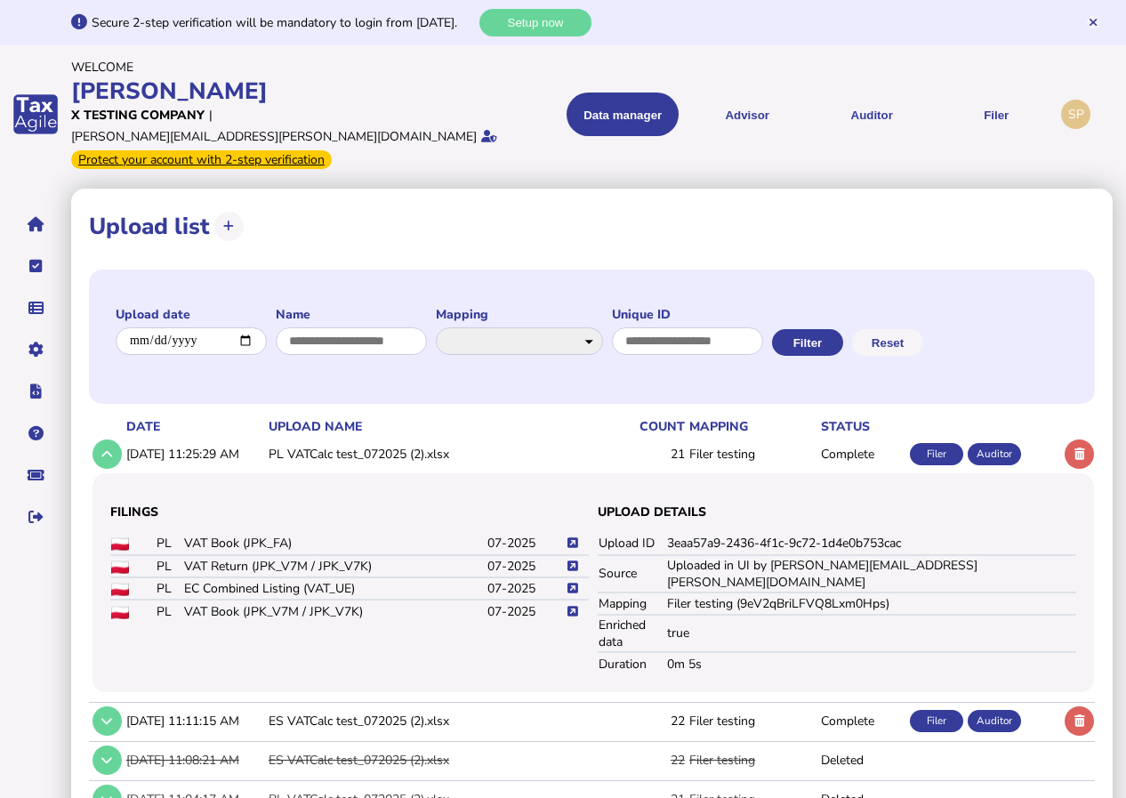
click at [571, 555] on td at bounding box center [576, 566] width 23 height 22
click at [573, 560] on icon at bounding box center [572, 566] width 11 height 12
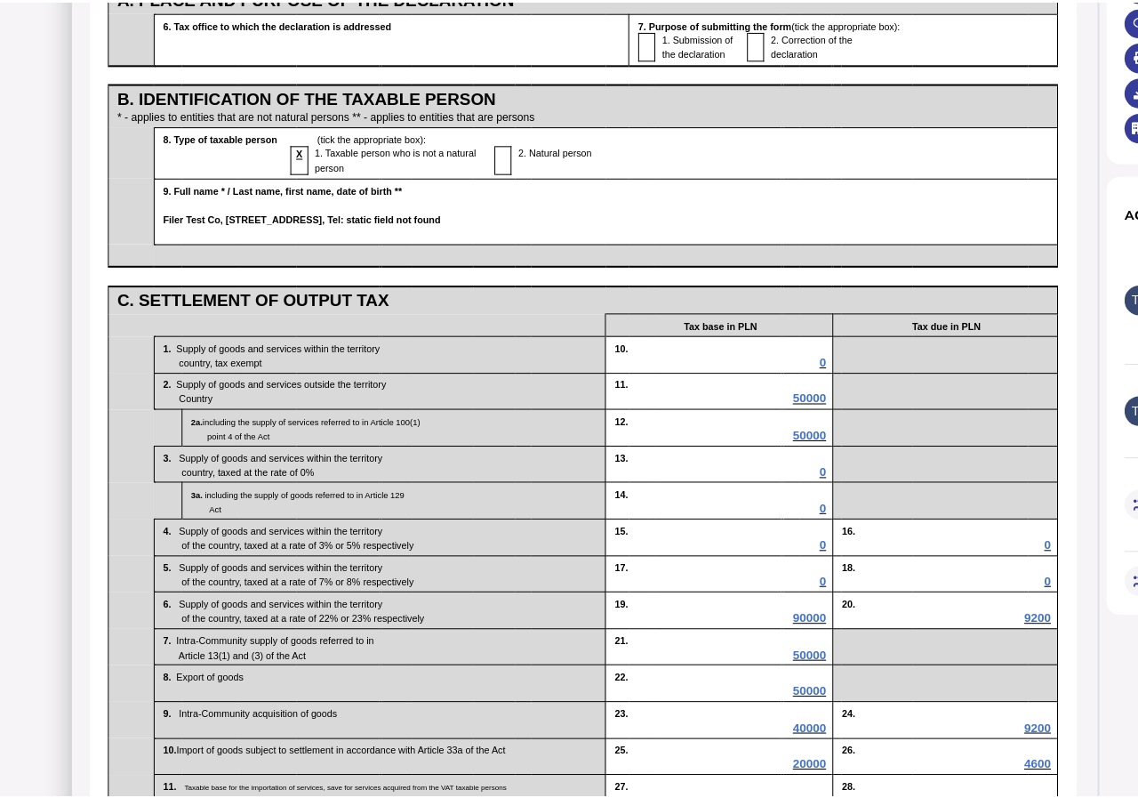
scroll to position [533, 0]
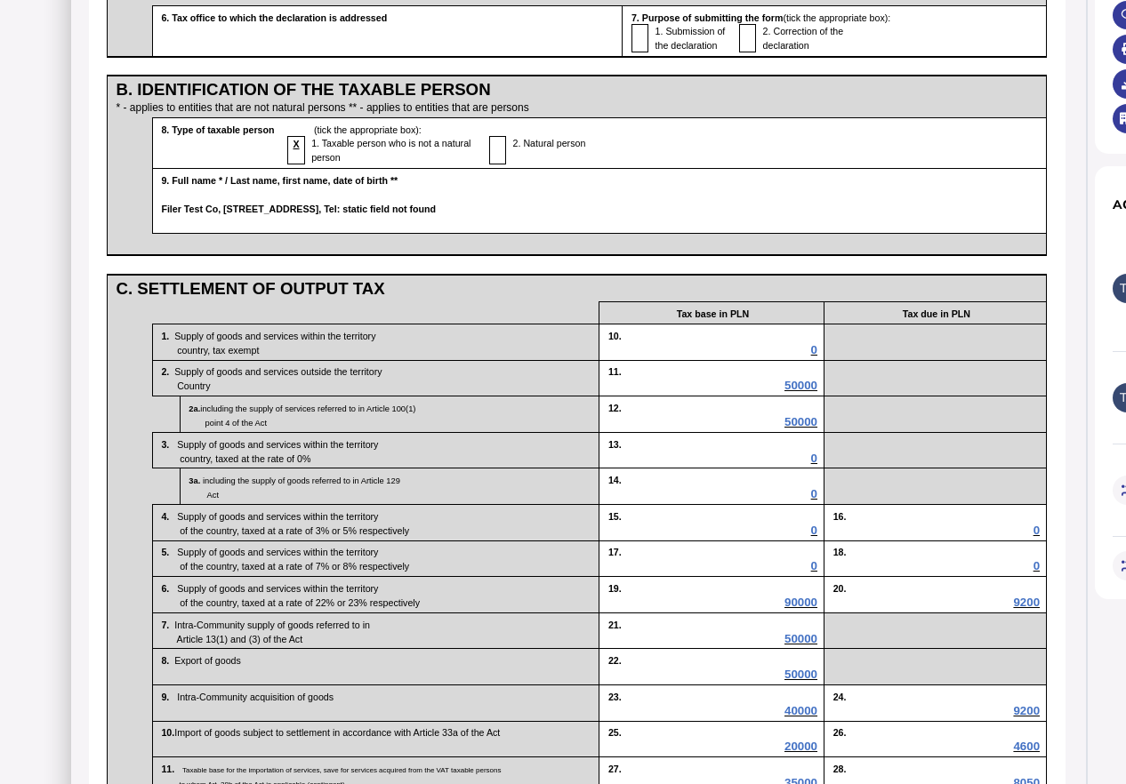
click at [807, 429] on span "50000" at bounding box center [800, 421] width 33 height 13
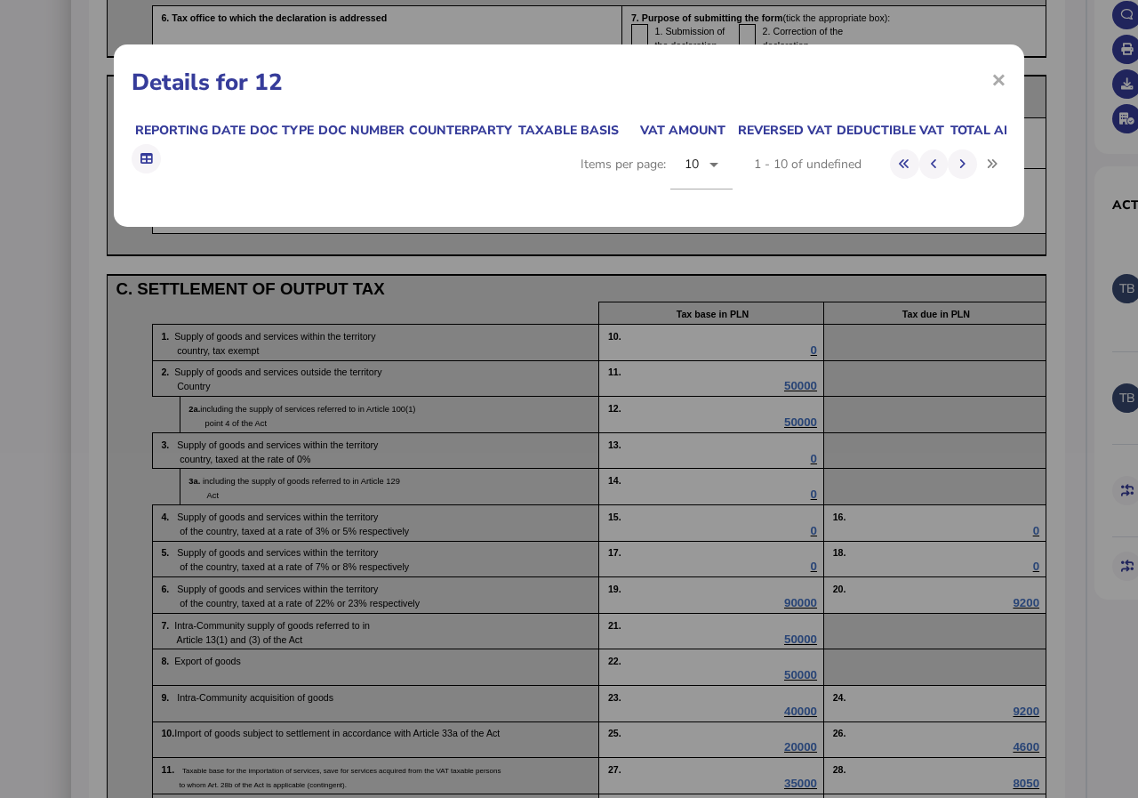
click at [807, 475] on div "× Details for 12 Reporting date Doc type Doc number Counterparty Taxable basis …" at bounding box center [569, 399] width 1138 height 798
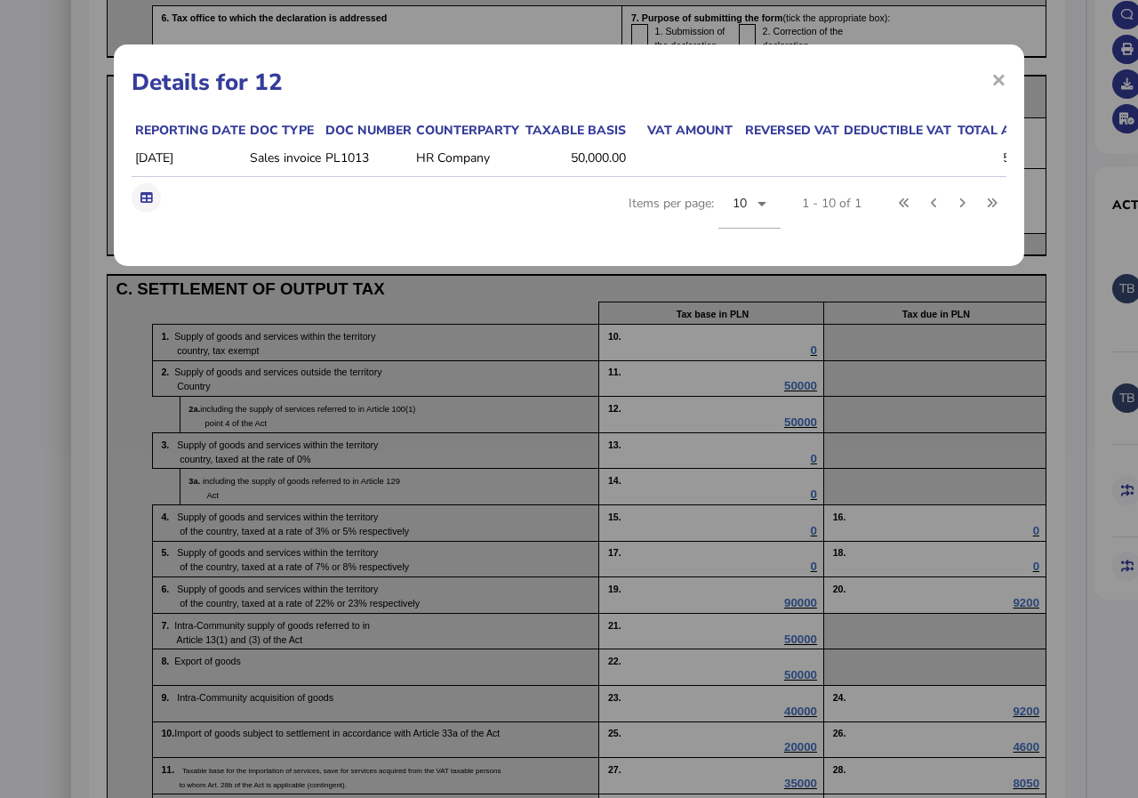
click at [515, 229] on div "Reporting date Doc type Doc number Counterparty Taxable basis VAT amount Revers…" at bounding box center [569, 184] width 875 height 127
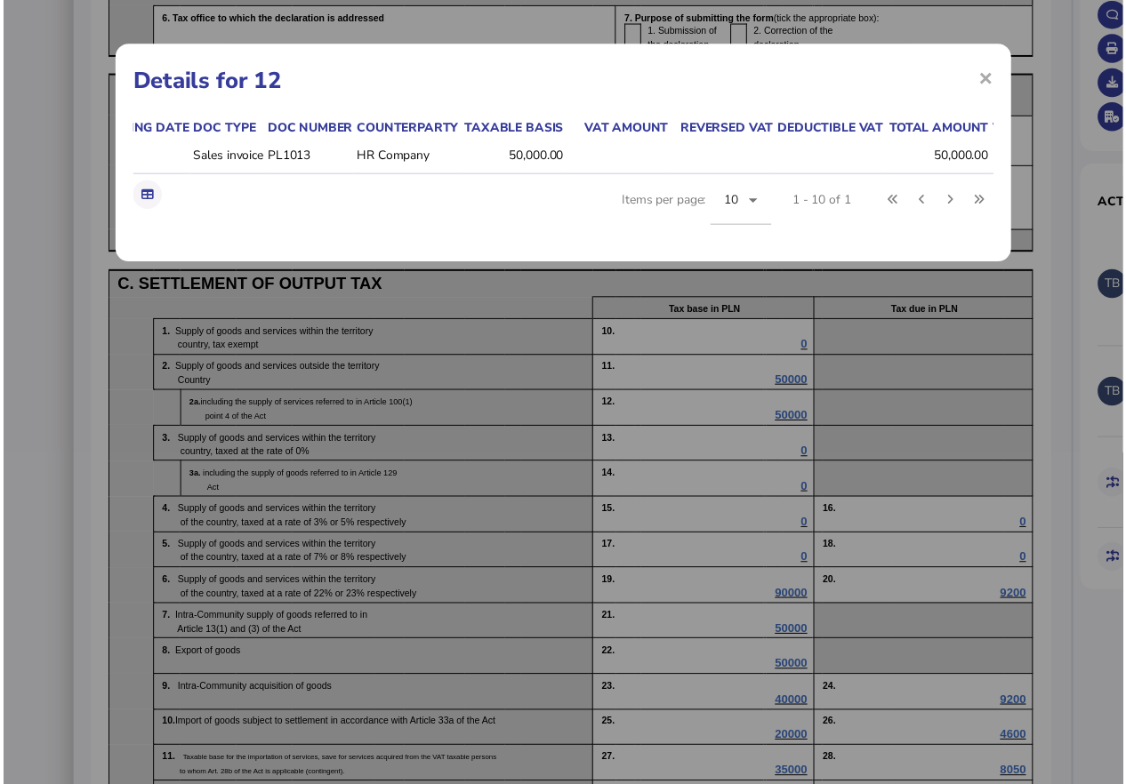
scroll to position [0, 0]
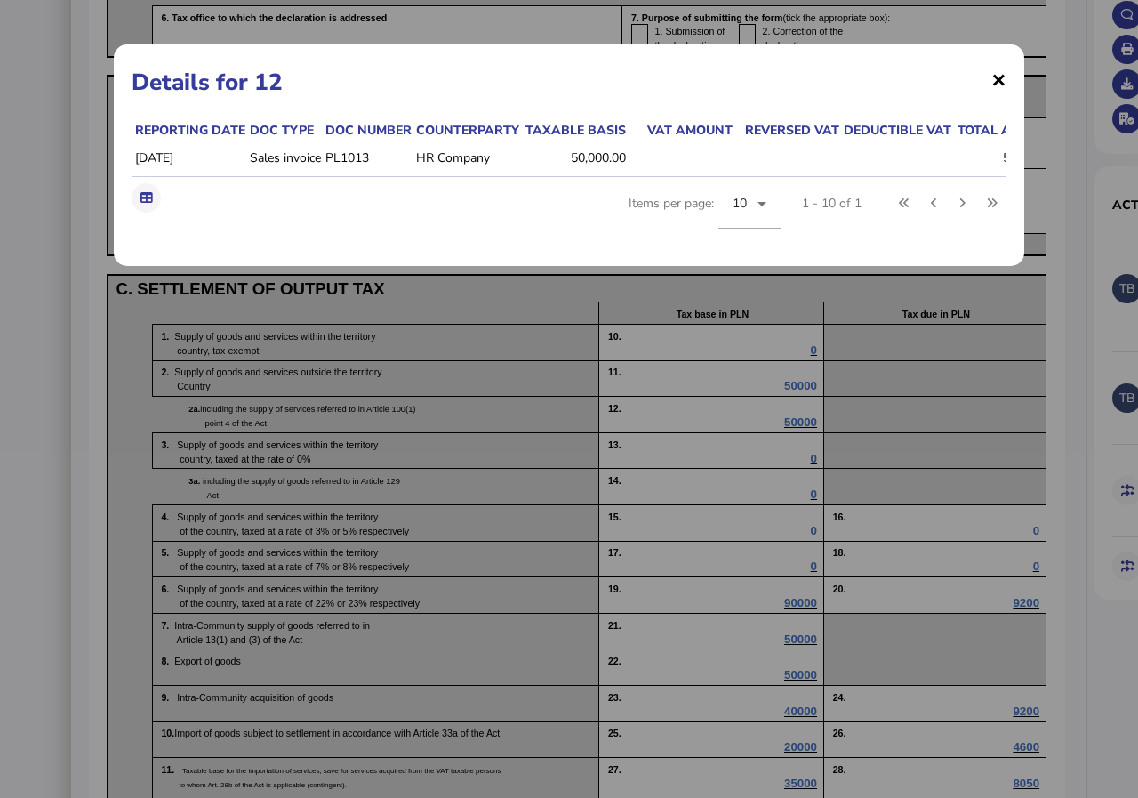
click at [998, 81] on span "×" at bounding box center [998, 79] width 15 height 34
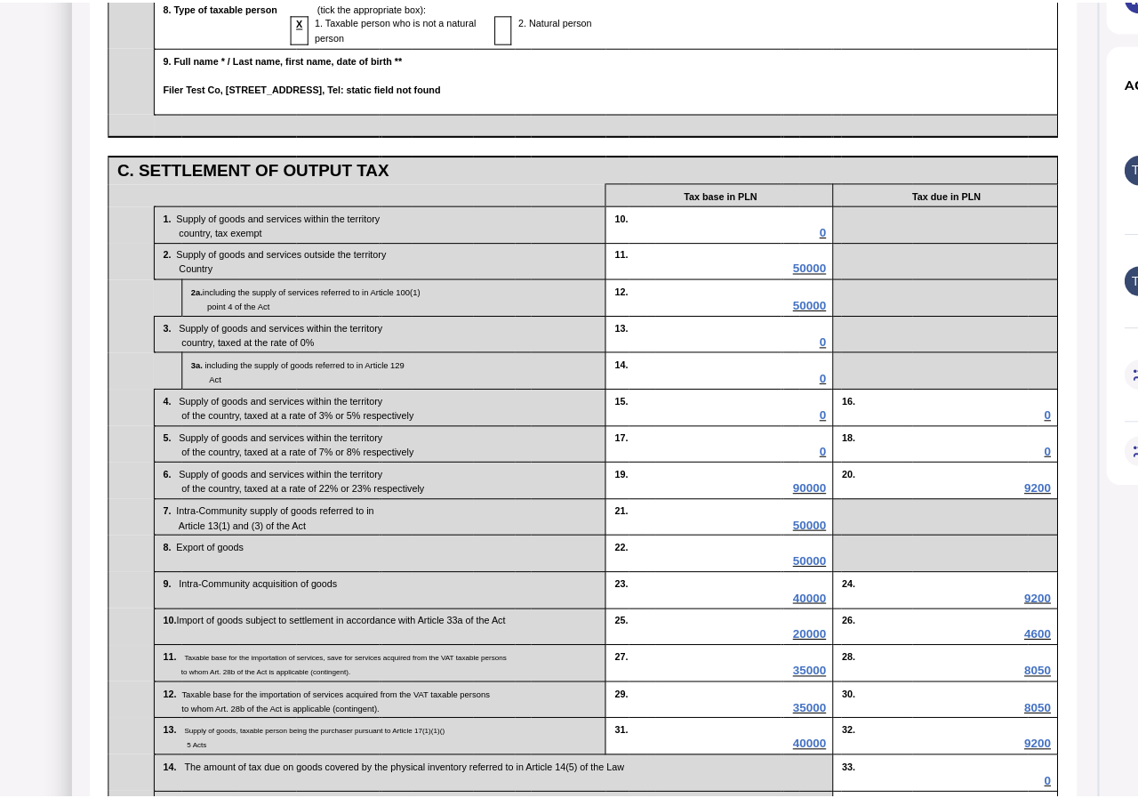
scroll to position [711, 0]
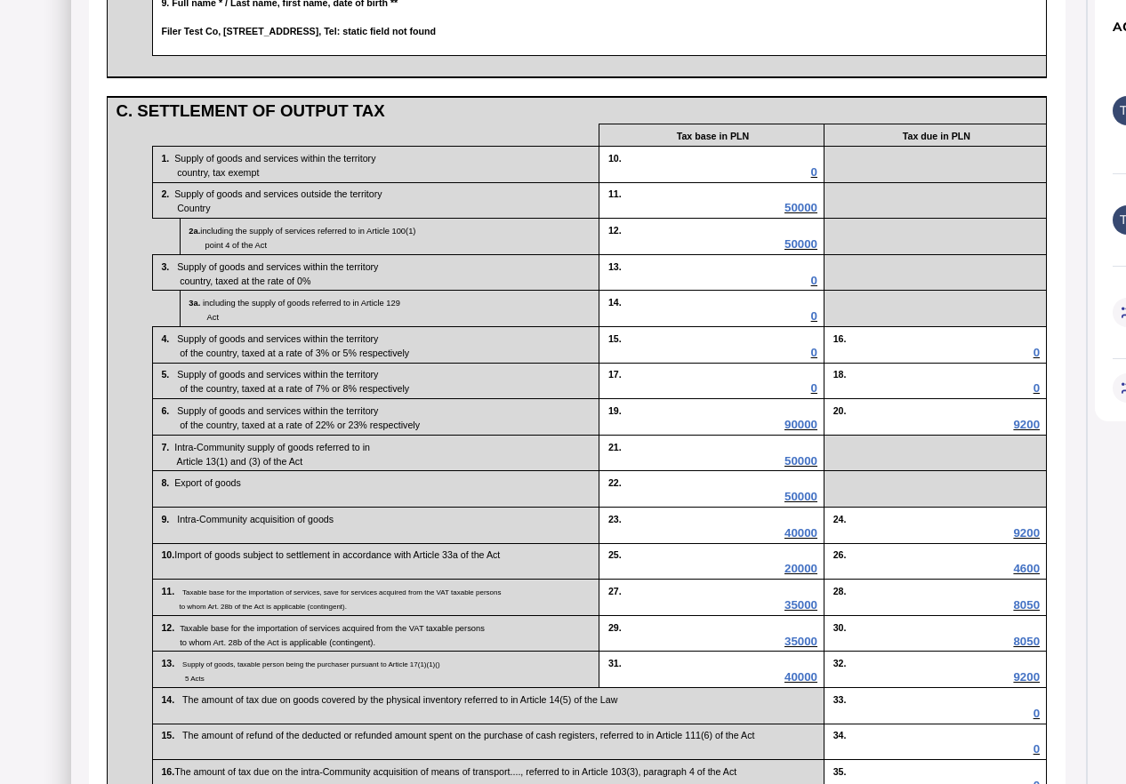
click at [803, 431] on span "90000" at bounding box center [800, 424] width 33 height 13
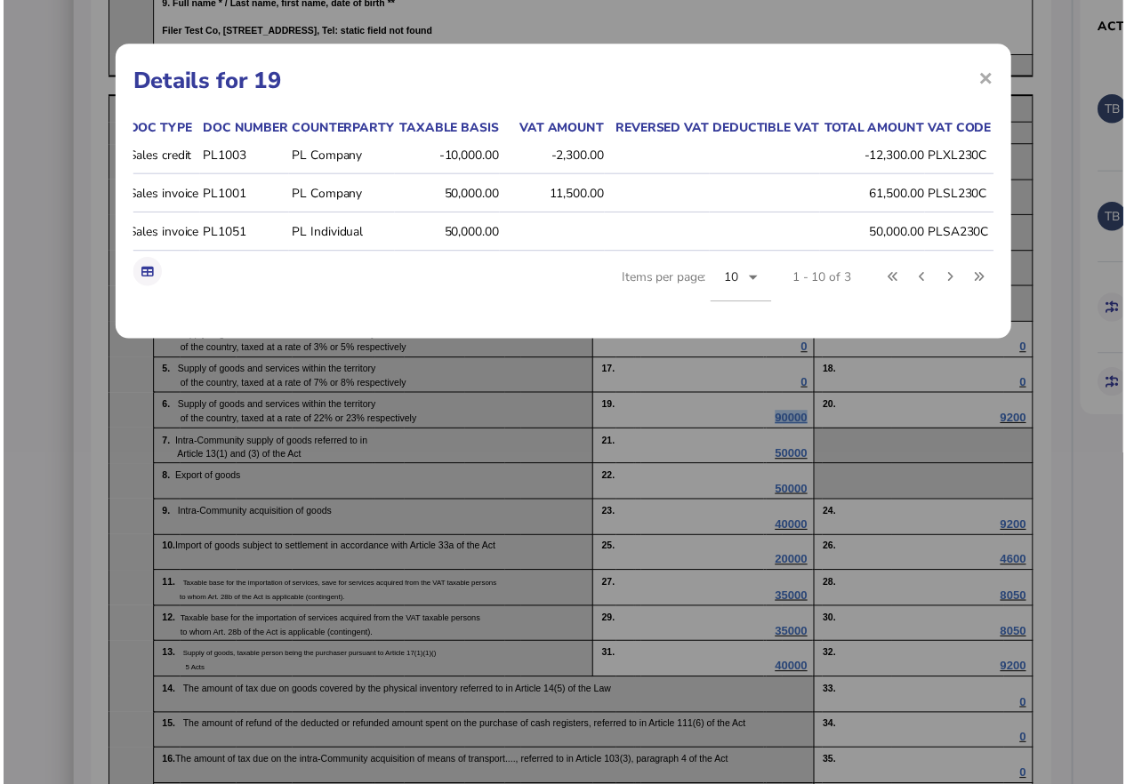
scroll to position [0, 121]
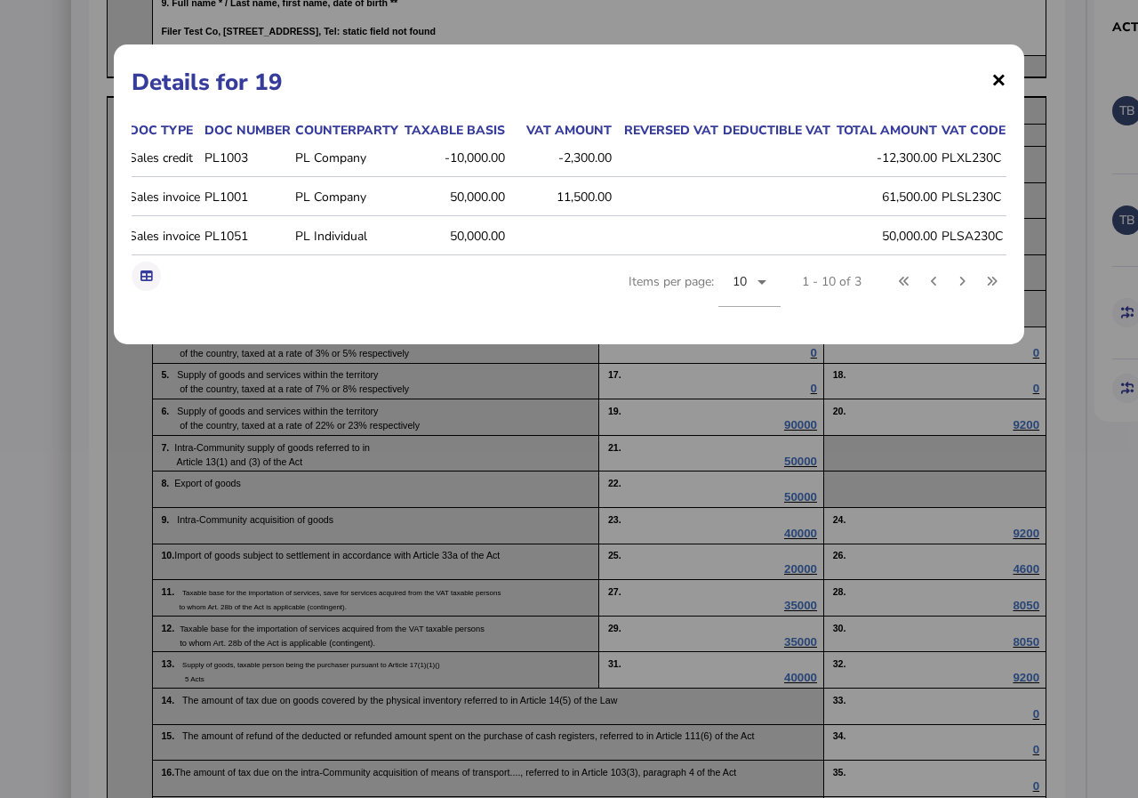
click at [1000, 76] on span "×" at bounding box center [998, 79] width 15 height 34
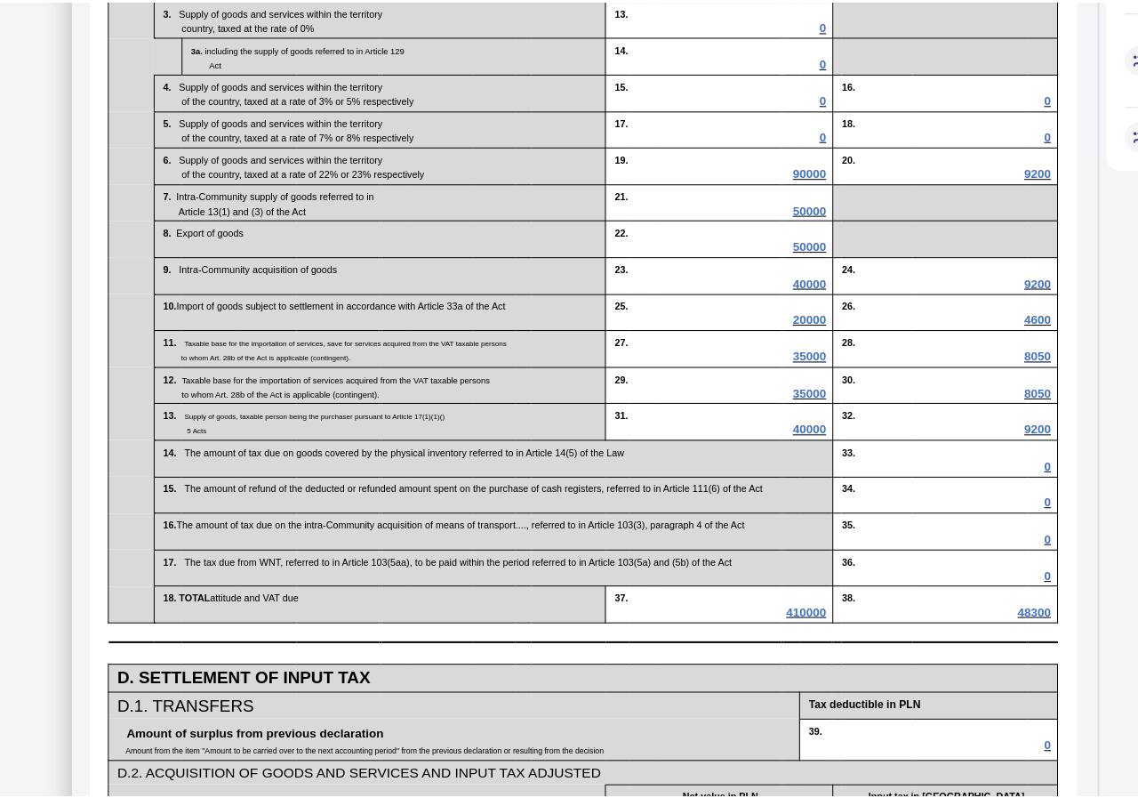
scroll to position [978, 0]
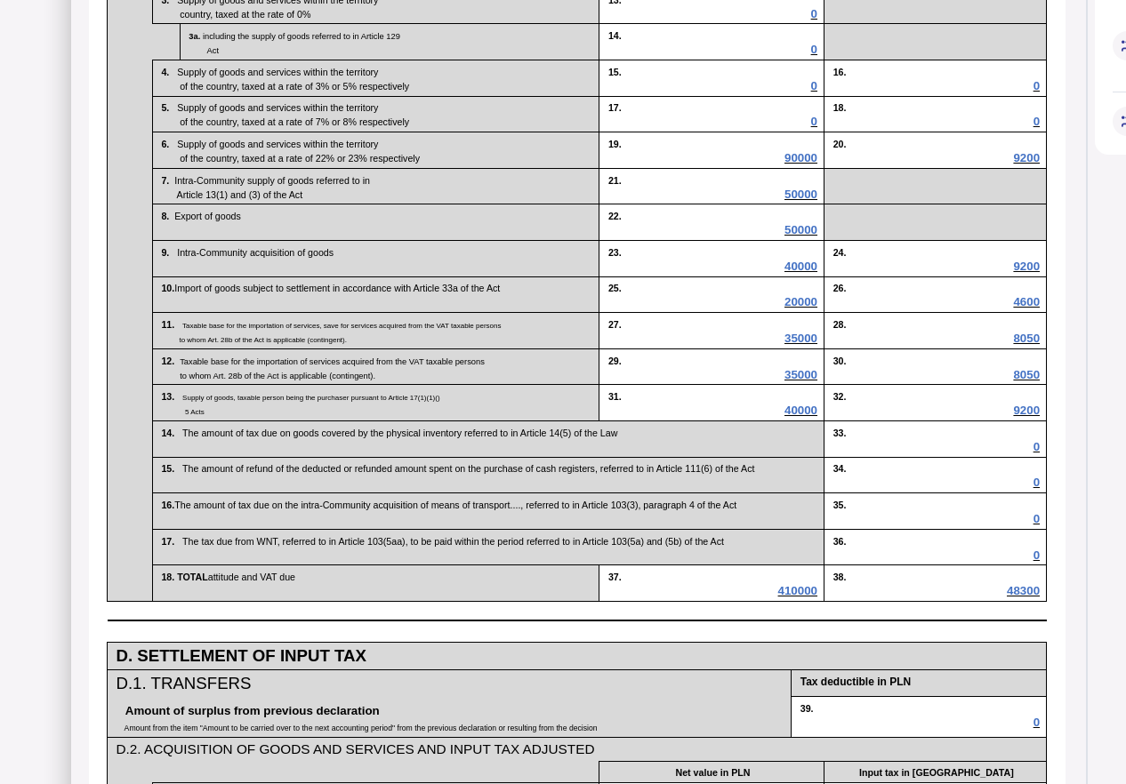
click at [807, 201] on span "50000" at bounding box center [800, 194] width 33 height 13
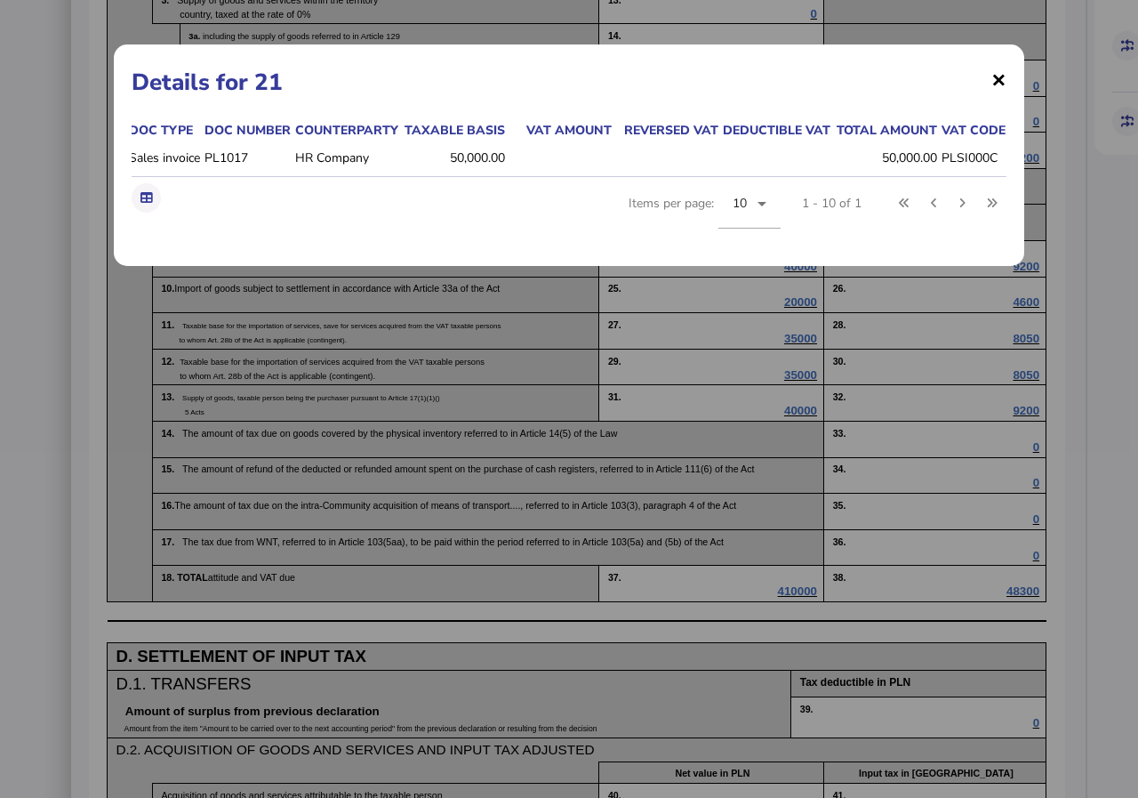
click at [999, 77] on span "×" at bounding box center [998, 79] width 15 height 34
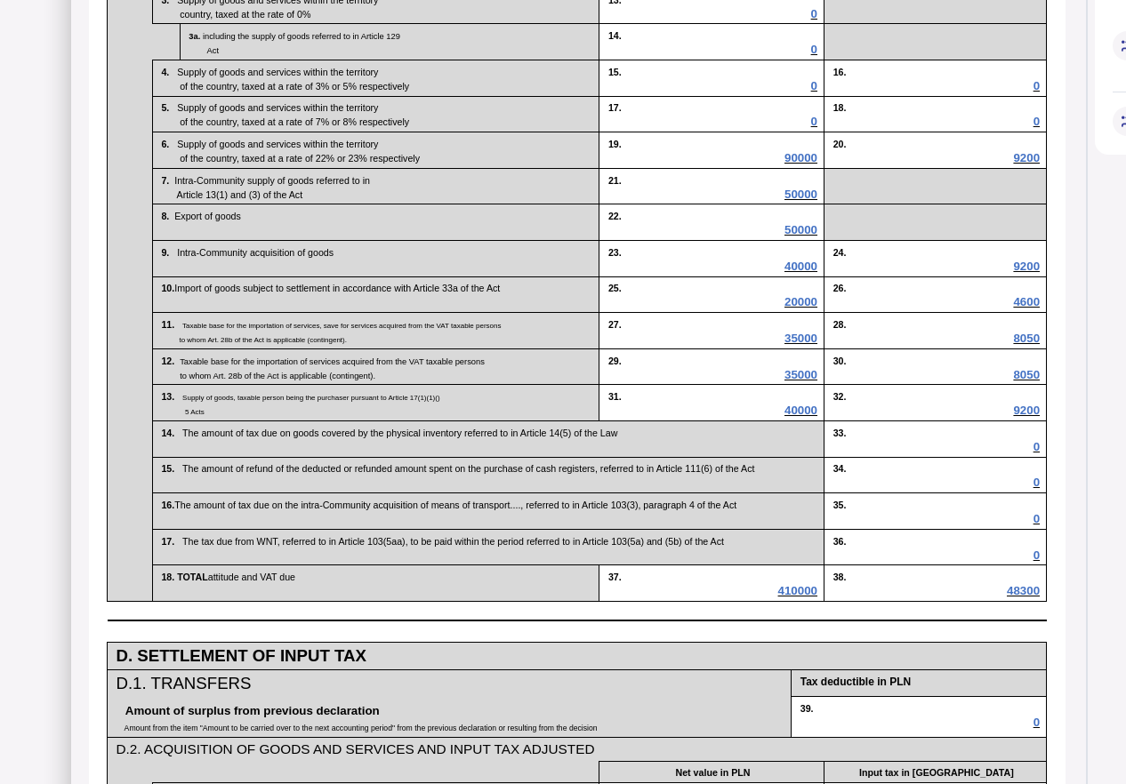
click at [805, 237] on span "50000" at bounding box center [800, 229] width 33 height 13
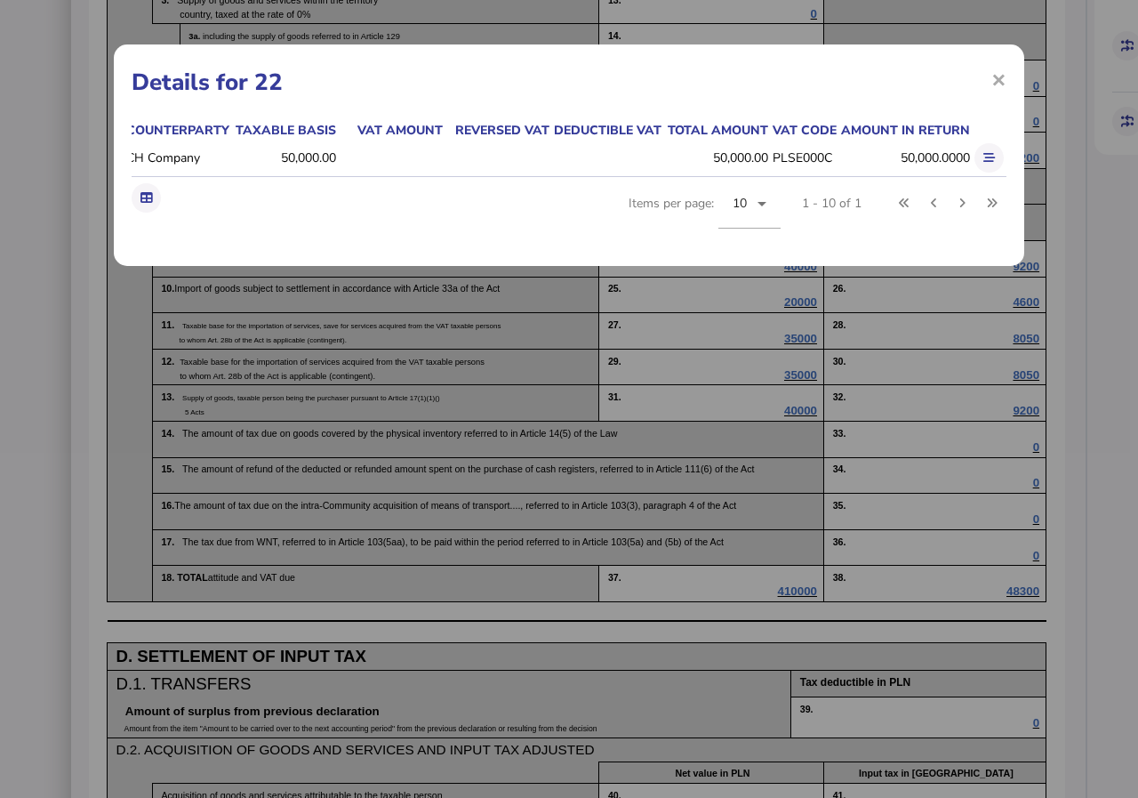
scroll to position [0, 318]
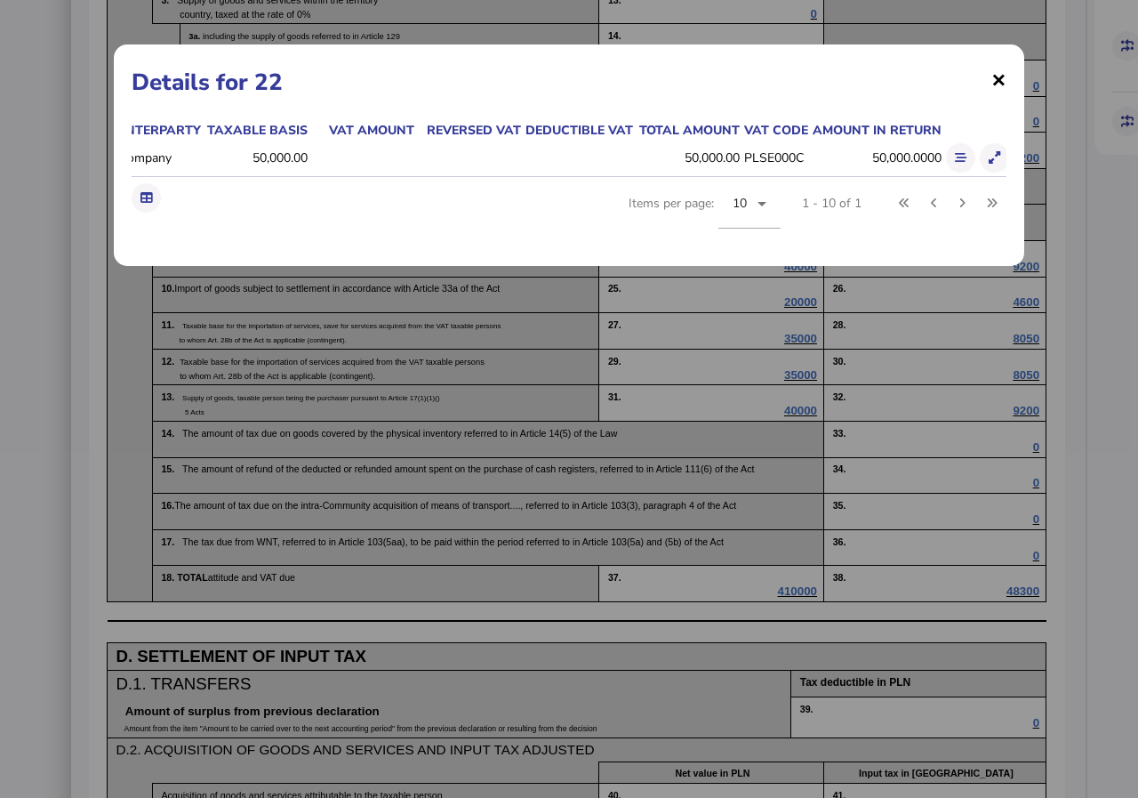
click at [998, 80] on span "×" at bounding box center [998, 79] width 15 height 34
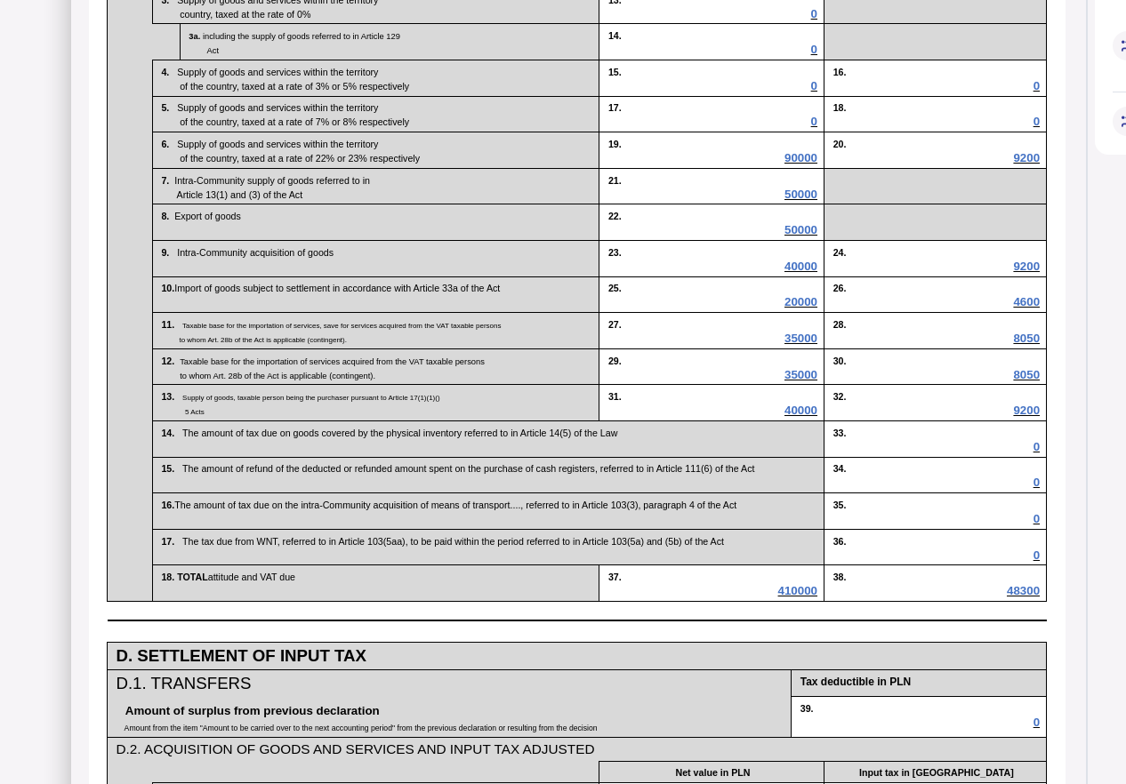
click at [806, 273] on span "40000" at bounding box center [800, 266] width 33 height 13
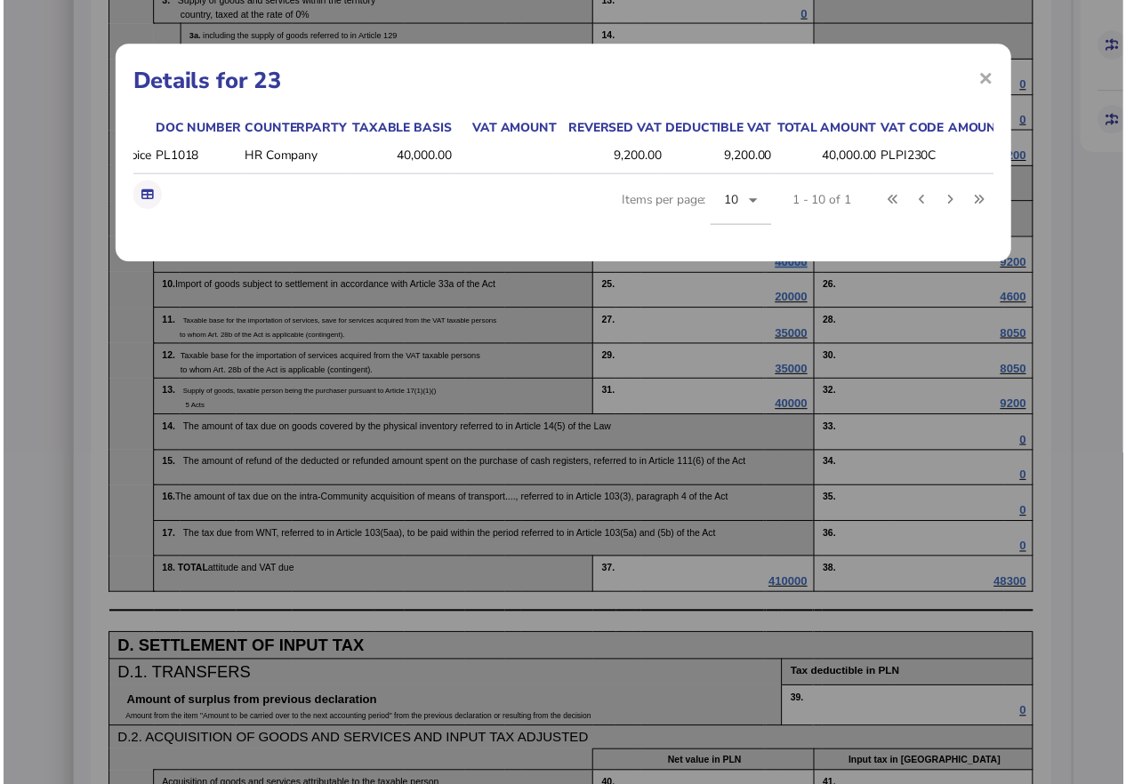
scroll to position [0, 177]
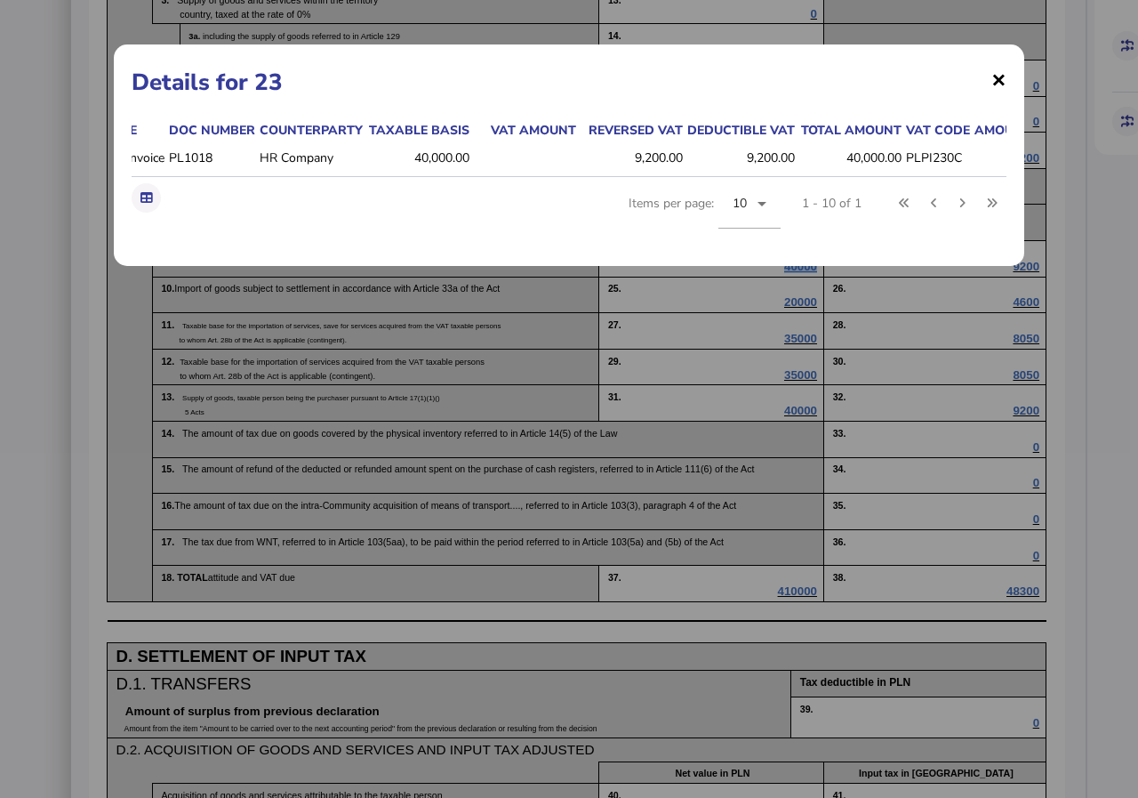
click at [998, 81] on span "×" at bounding box center [998, 79] width 15 height 34
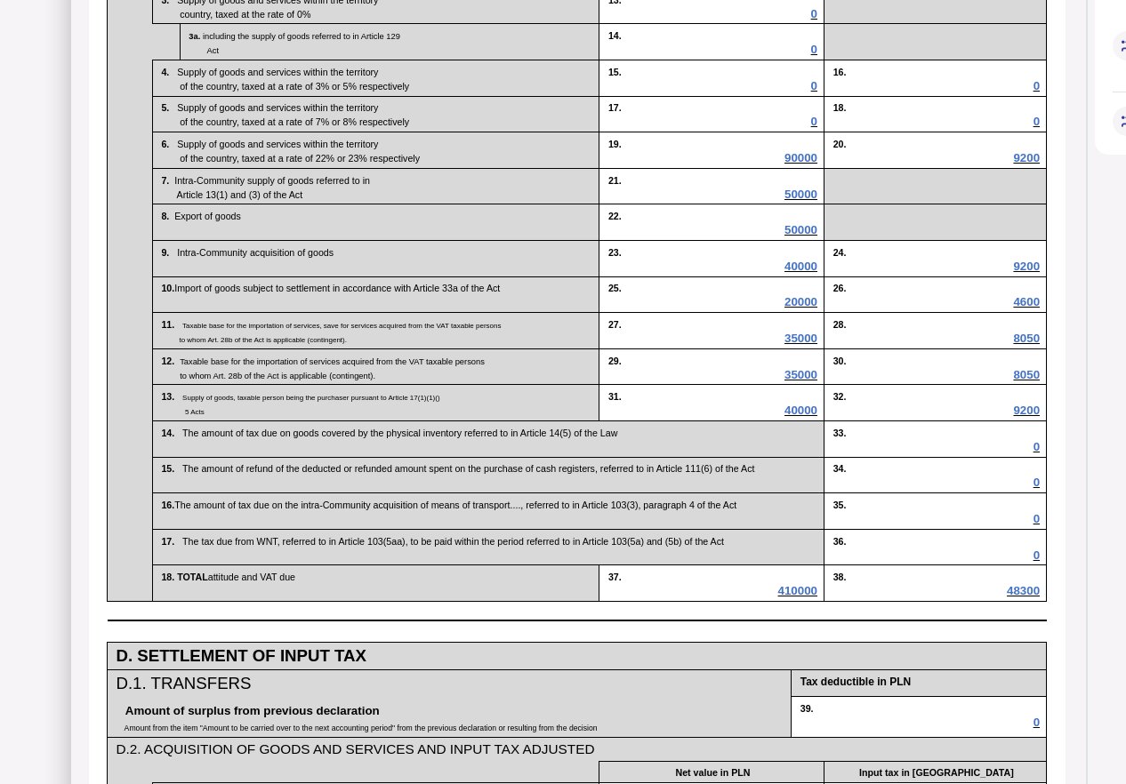
click at [801, 309] on span "20000" at bounding box center [800, 301] width 33 height 13
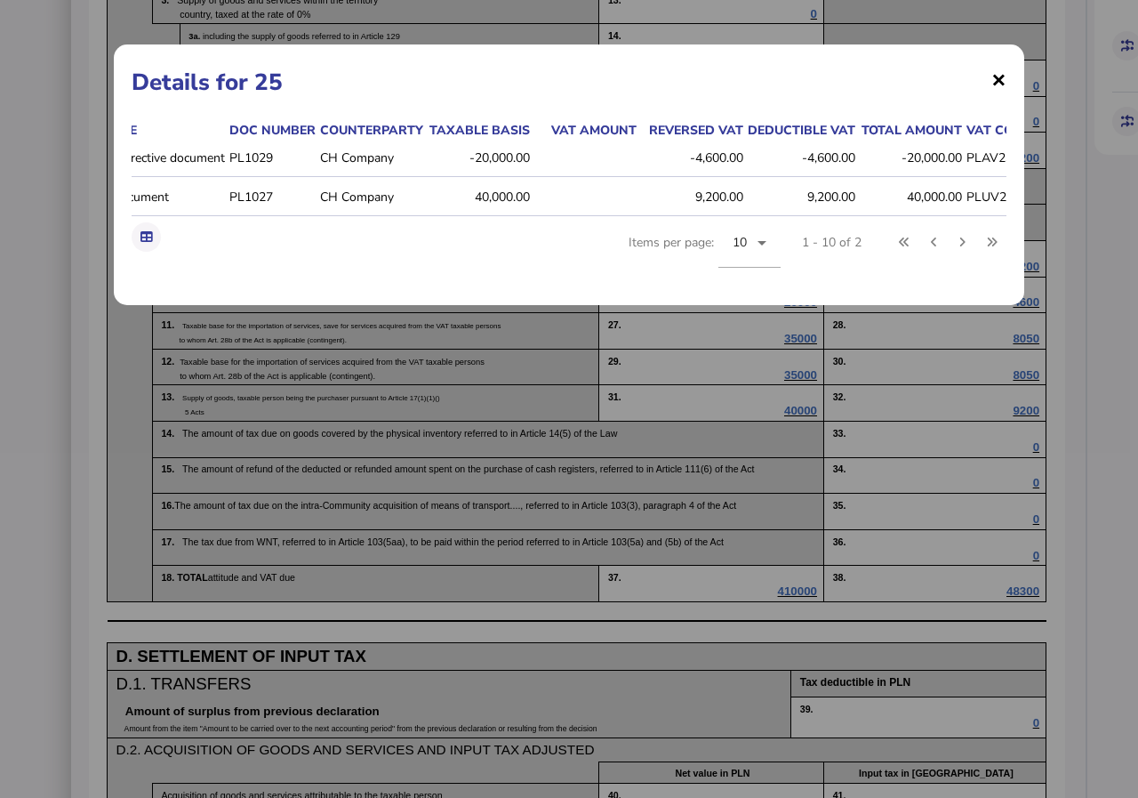
click at [999, 81] on span "×" at bounding box center [998, 79] width 15 height 34
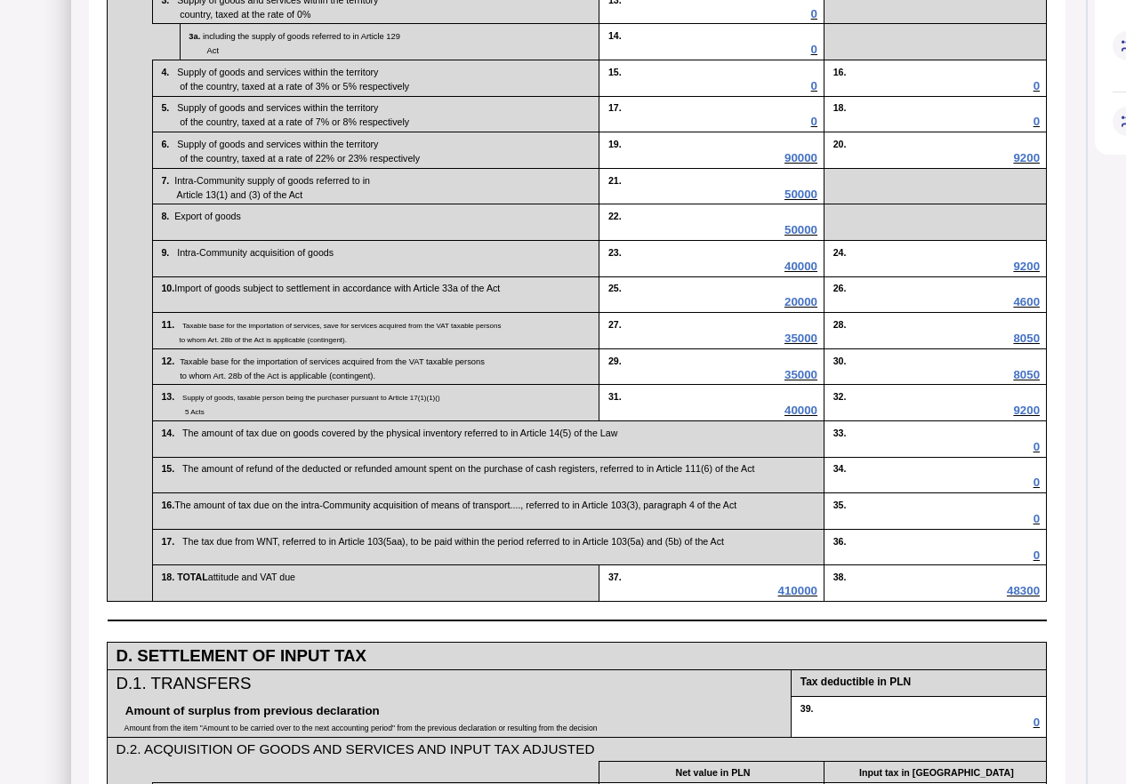
click at [804, 345] on span "35000" at bounding box center [800, 338] width 33 height 13
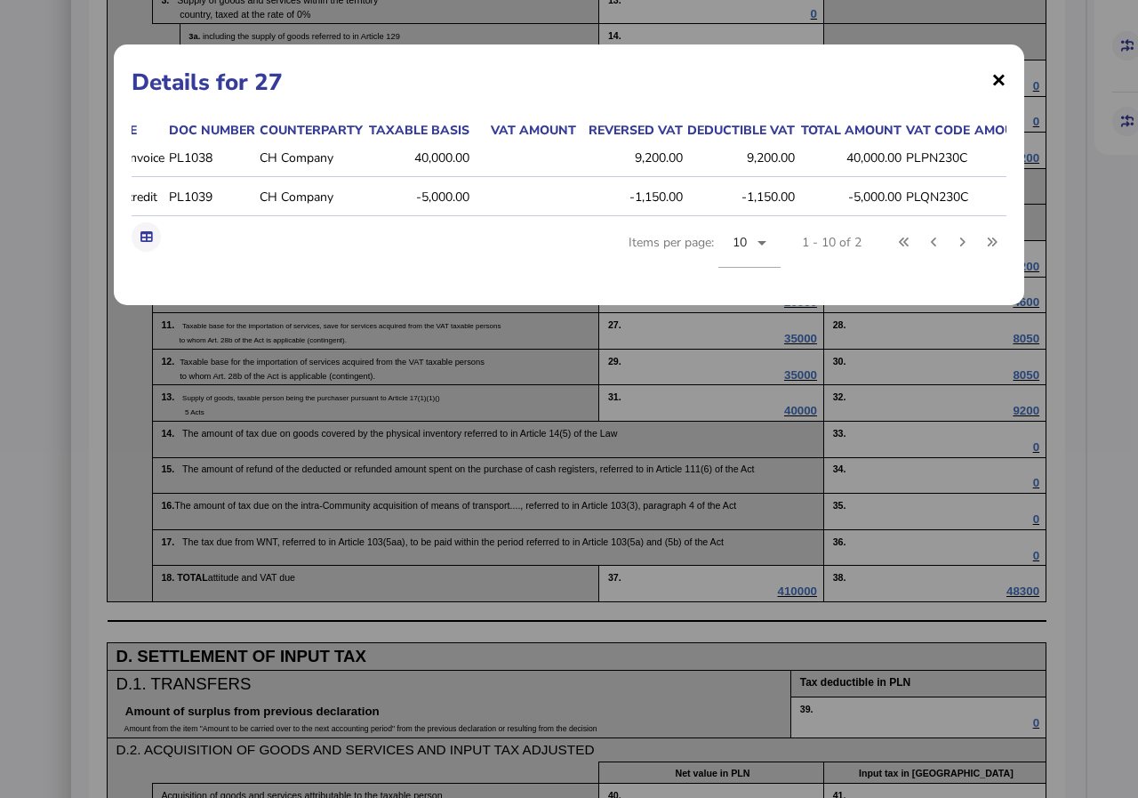
click at [1002, 80] on span "×" at bounding box center [998, 79] width 15 height 34
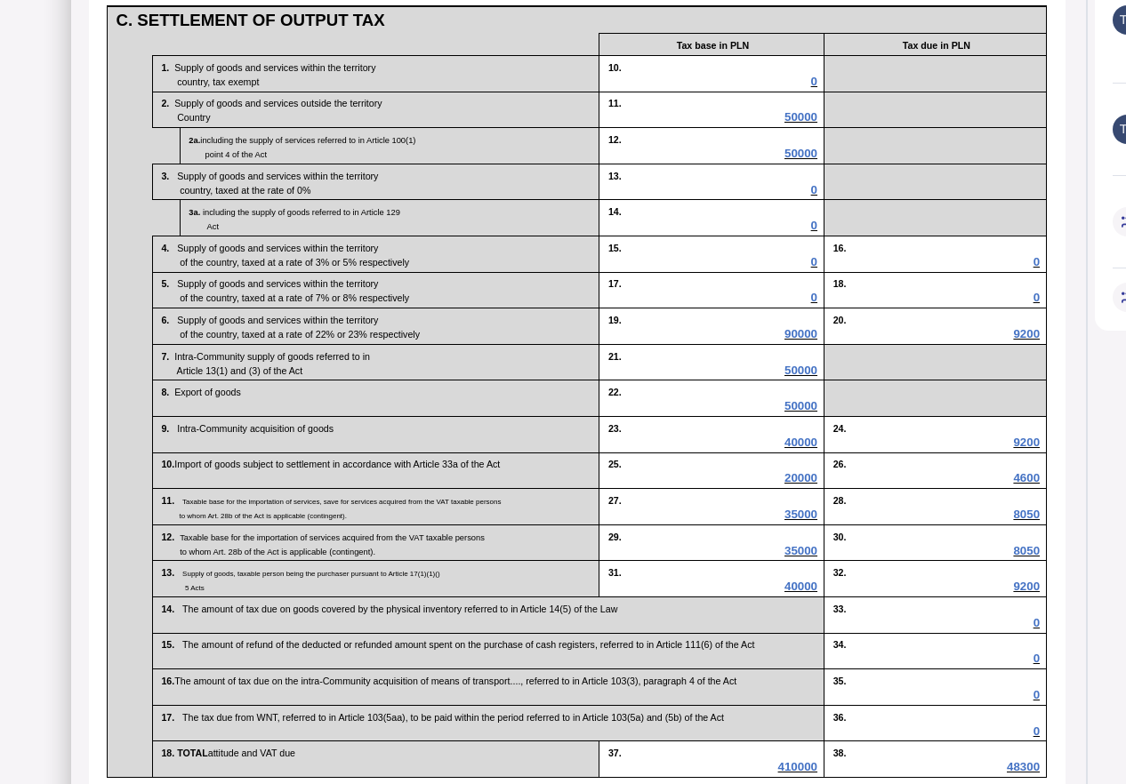
scroll to position [800, 0]
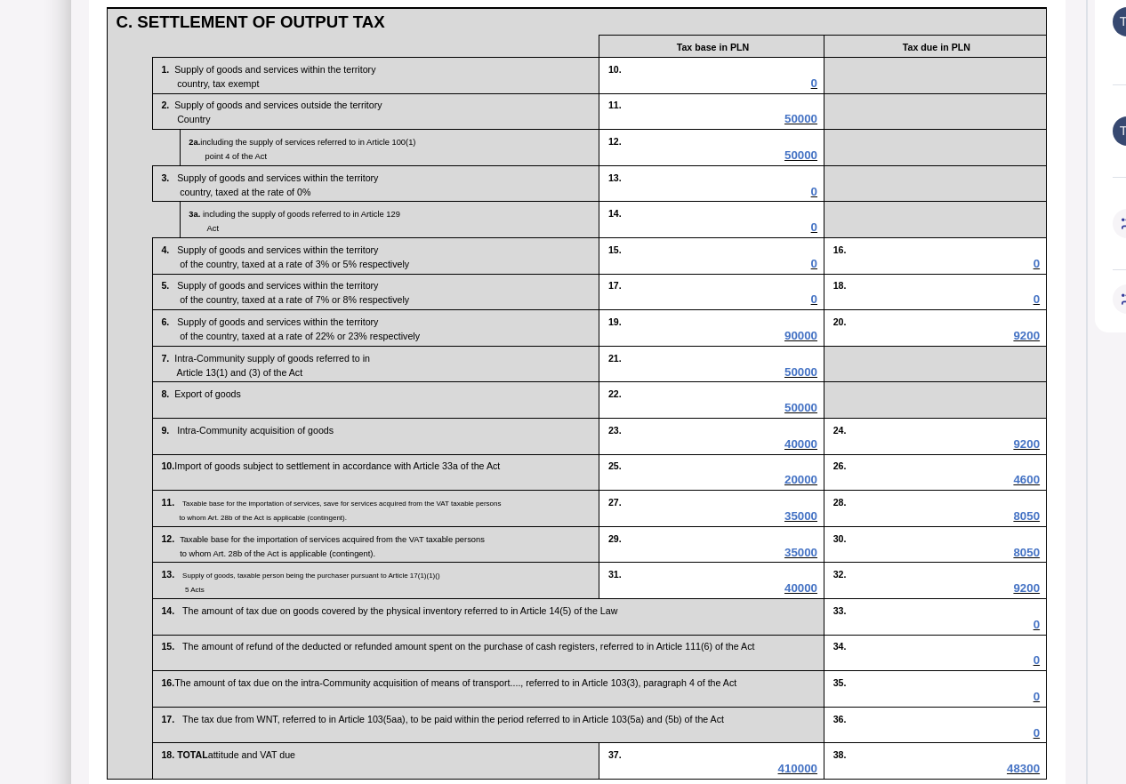
click at [805, 523] on span "35000" at bounding box center [800, 515] width 33 height 13
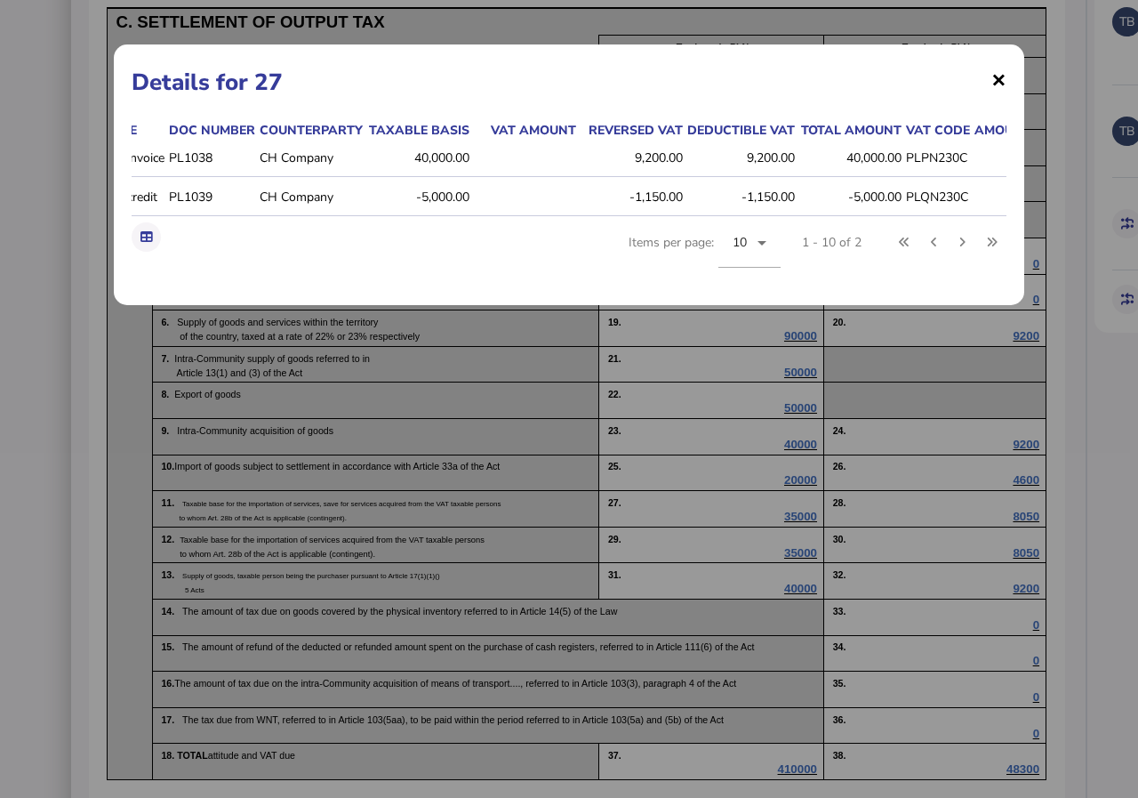
click at [997, 76] on span "×" at bounding box center [998, 79] width 15 height 34
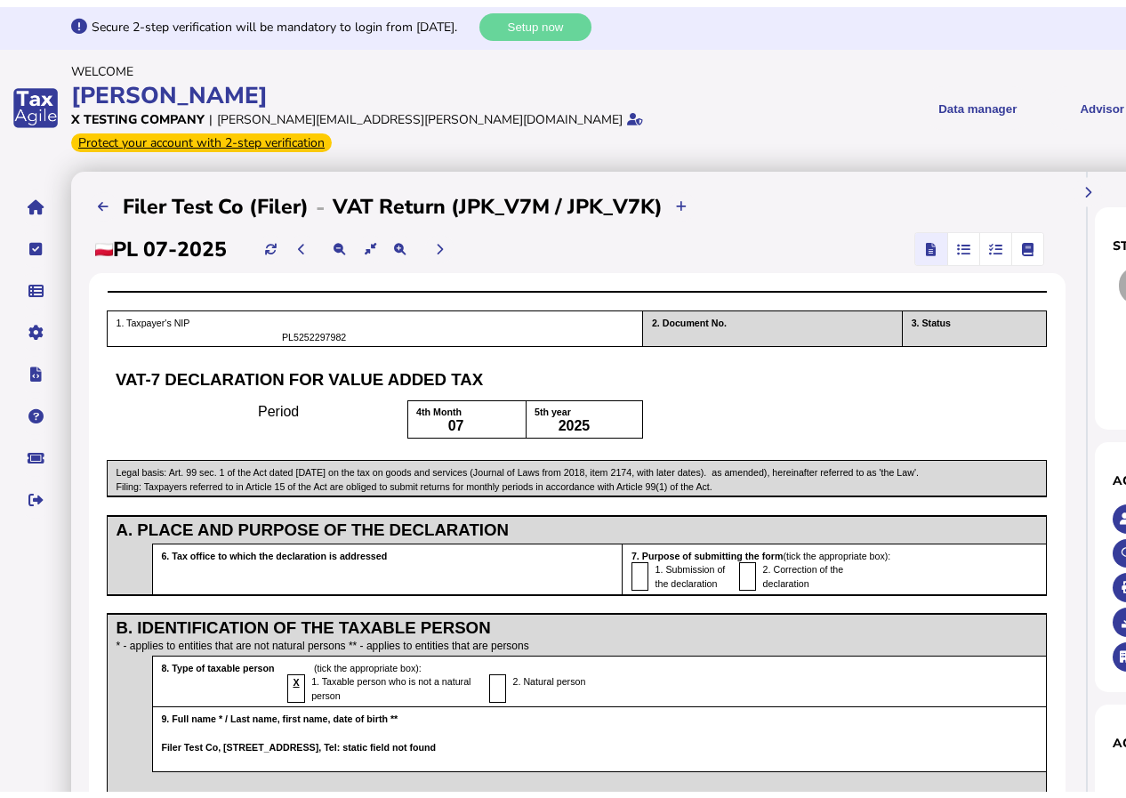
scroll to position [0, 0]
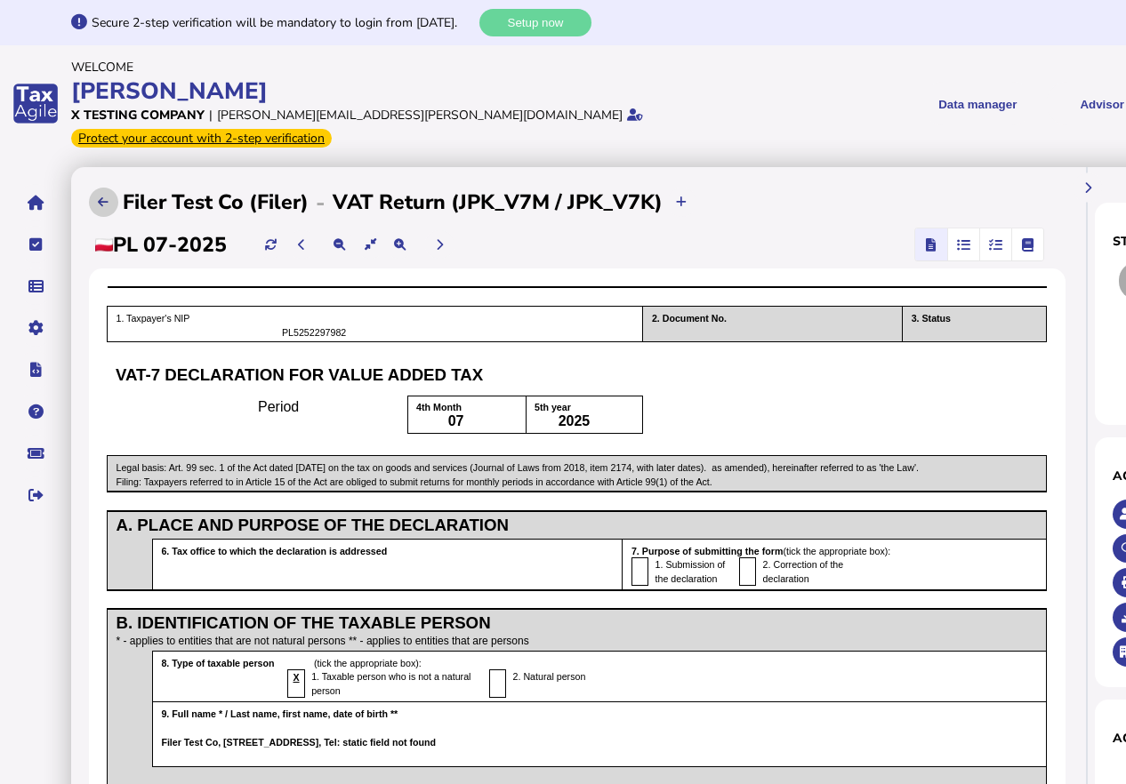
click at [100, 197] on icon at bounding box center [103, 202] width 11 height 12
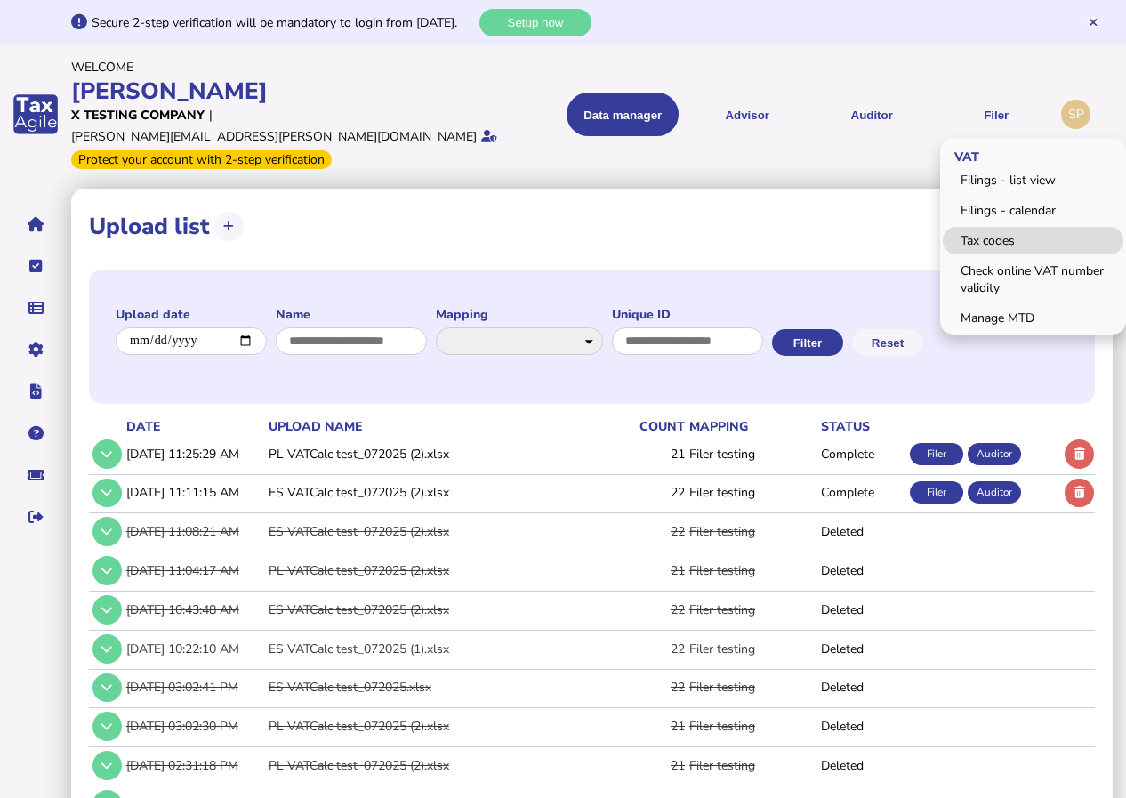
click at [988, 227] on link "Tax codes" at bounding box center [1032, 241] width 180 height 28
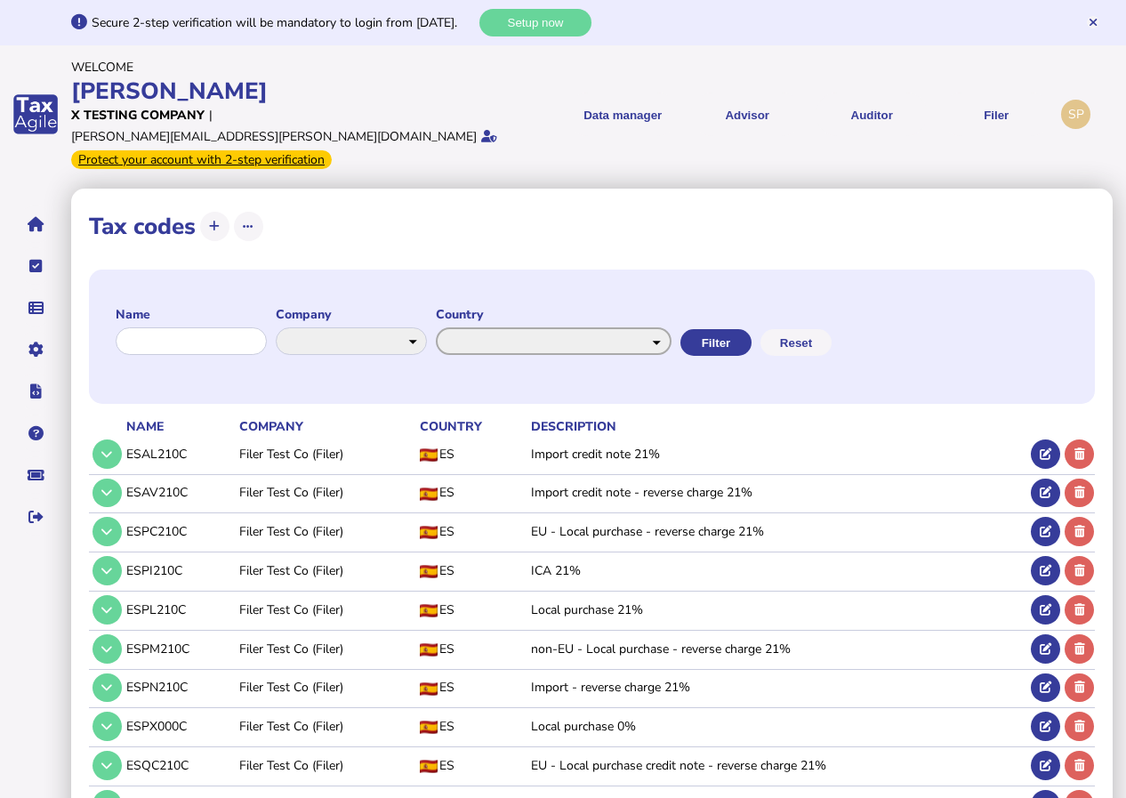
click at [671, 327] on select "**********" at bounding box center [554, 341] width 236 height 28
click at [545, 327] on select "**********" at bounding box center [554, 341] width 236 height 28
select select "*******"
click at [552, 327] on select "**********" at bounding box center [554, 341] width 236 height 28
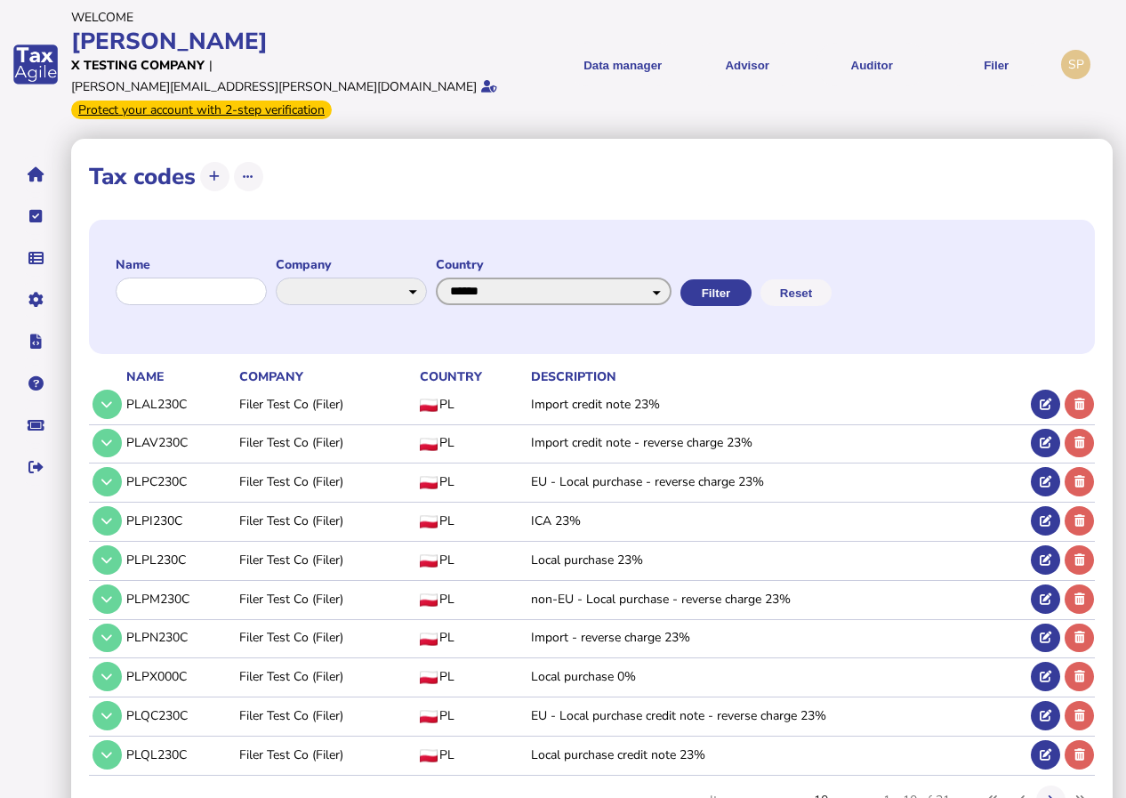
scroll to position [93, 0]
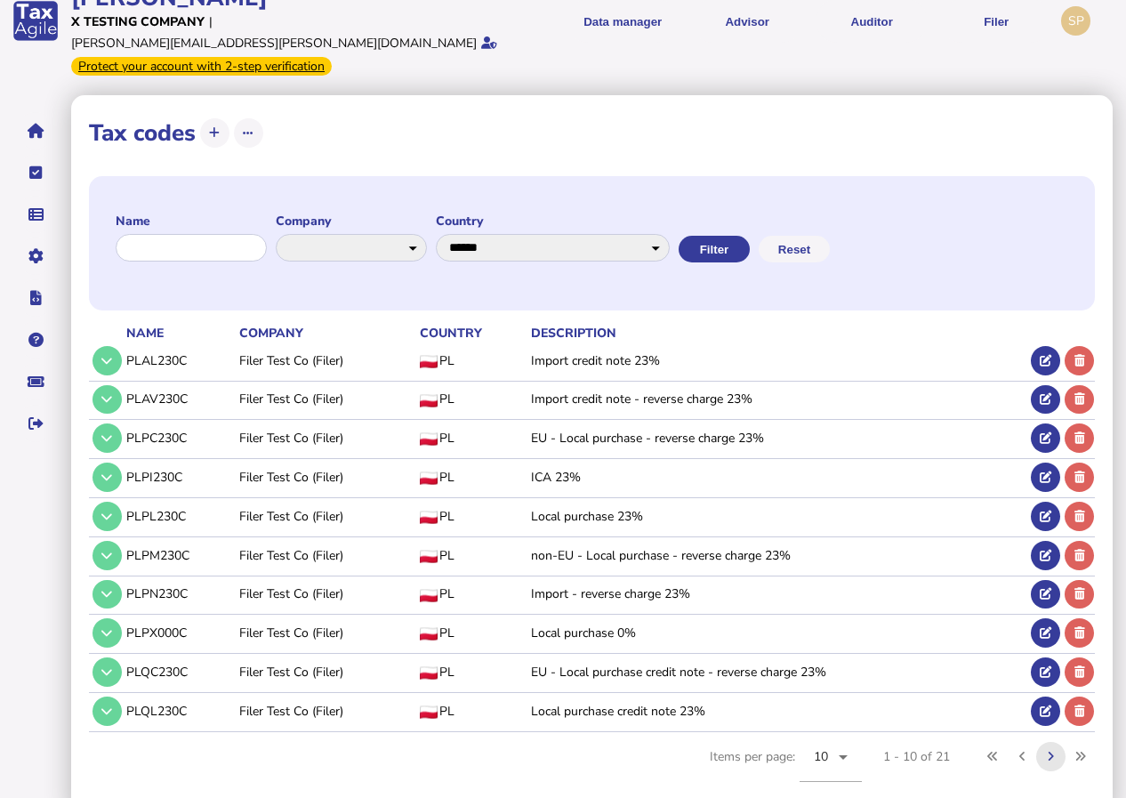
click at [1053, 750] on icon at bounding box center [1050, 756] width 6 height 12
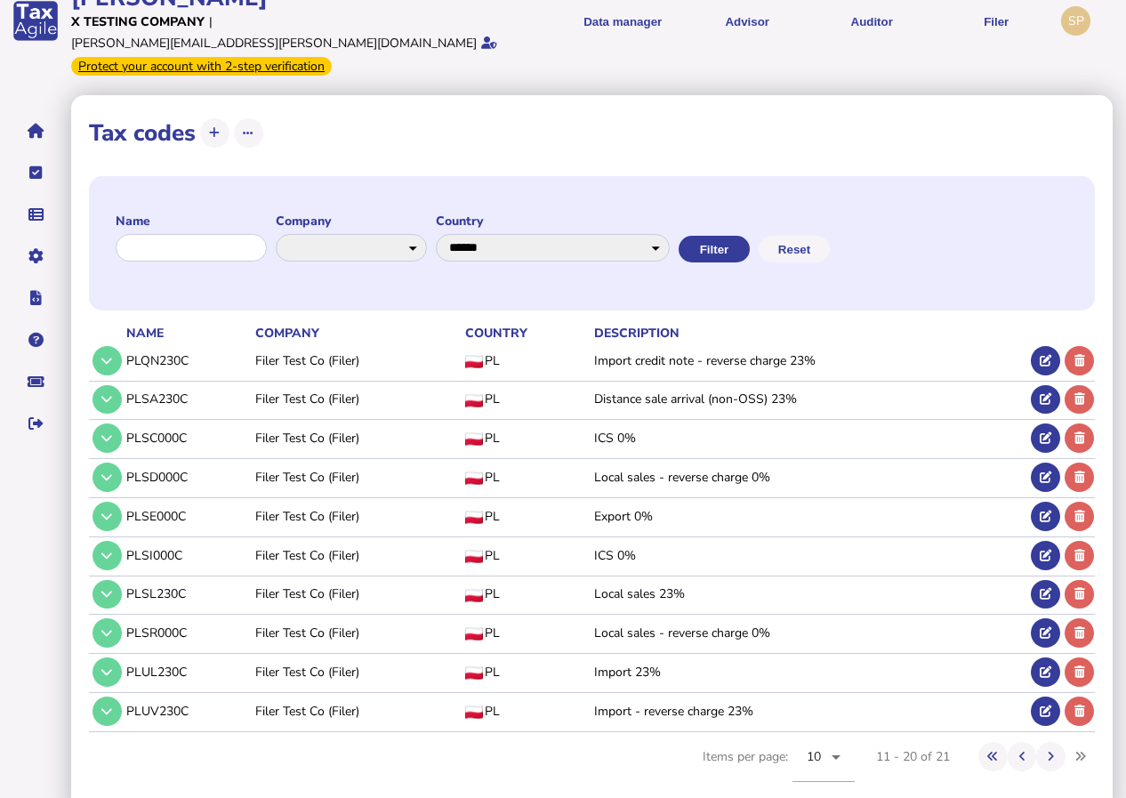
click at [327, 342] on td "Filer Test Co (Filer)" at bounding box center [357, 360] width 210 height 36
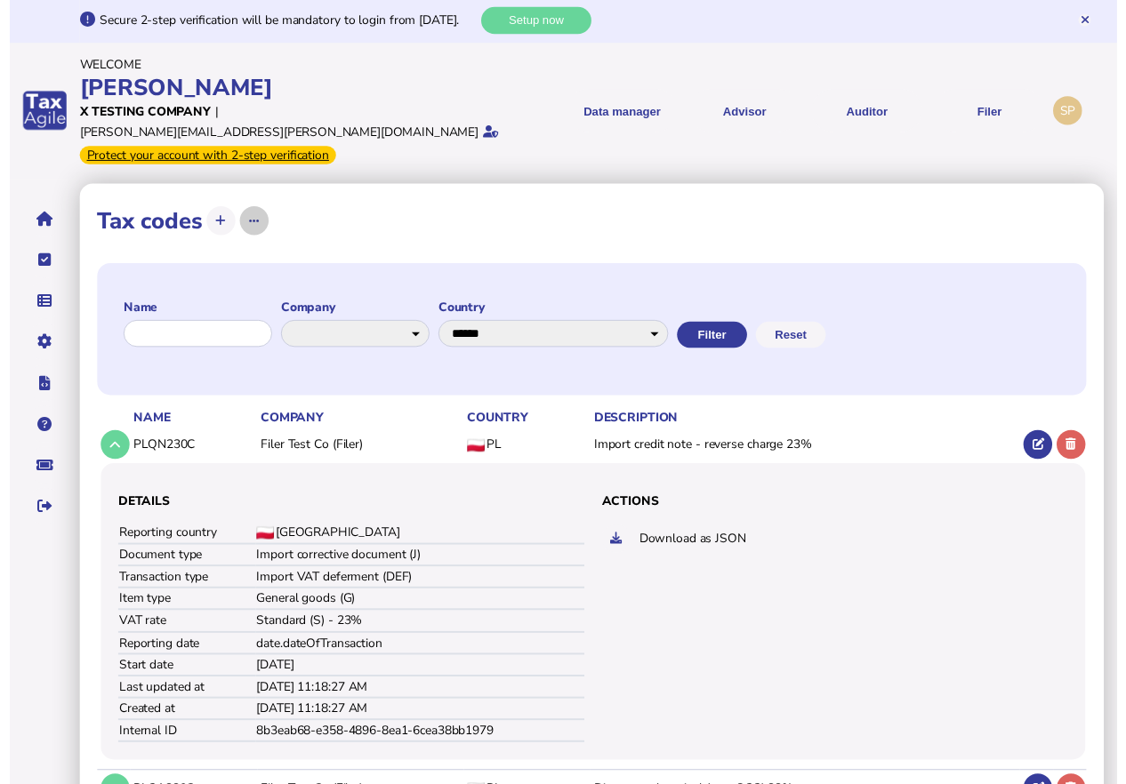
scroll to position [0, 0]
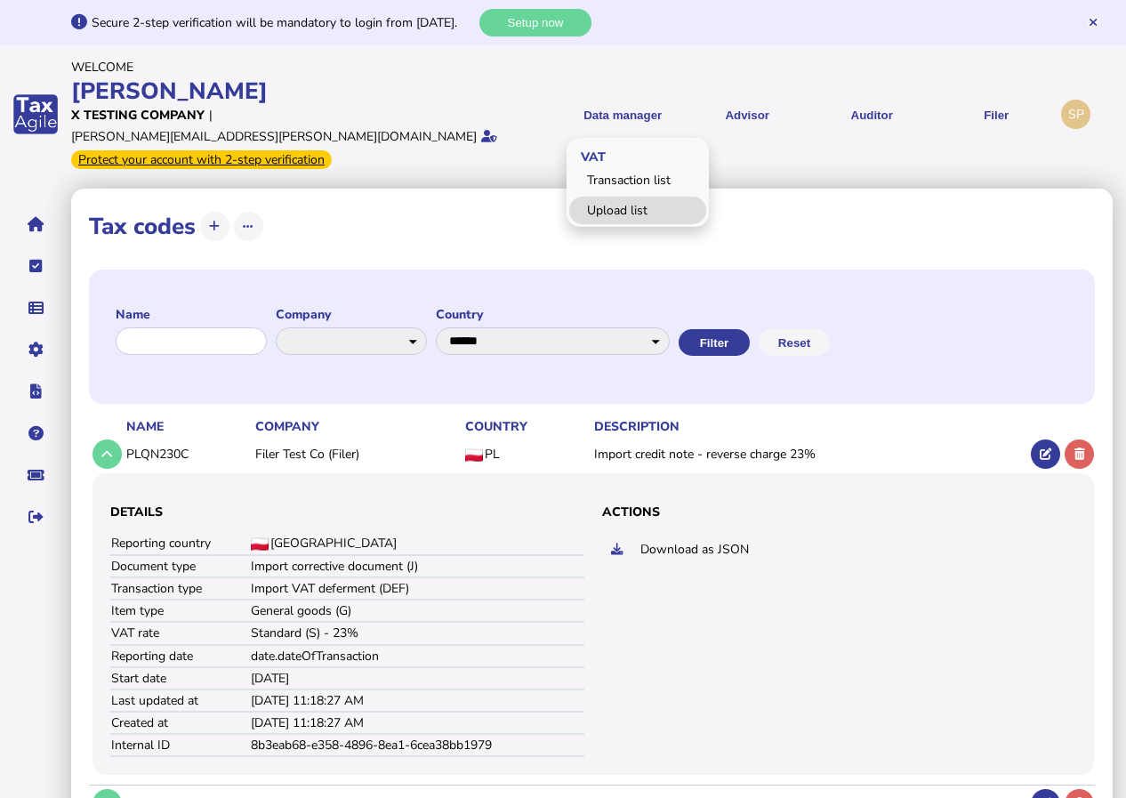
click at [613, 200] on link "Upload list" at bounding box center [637, 210] width 137 height 28
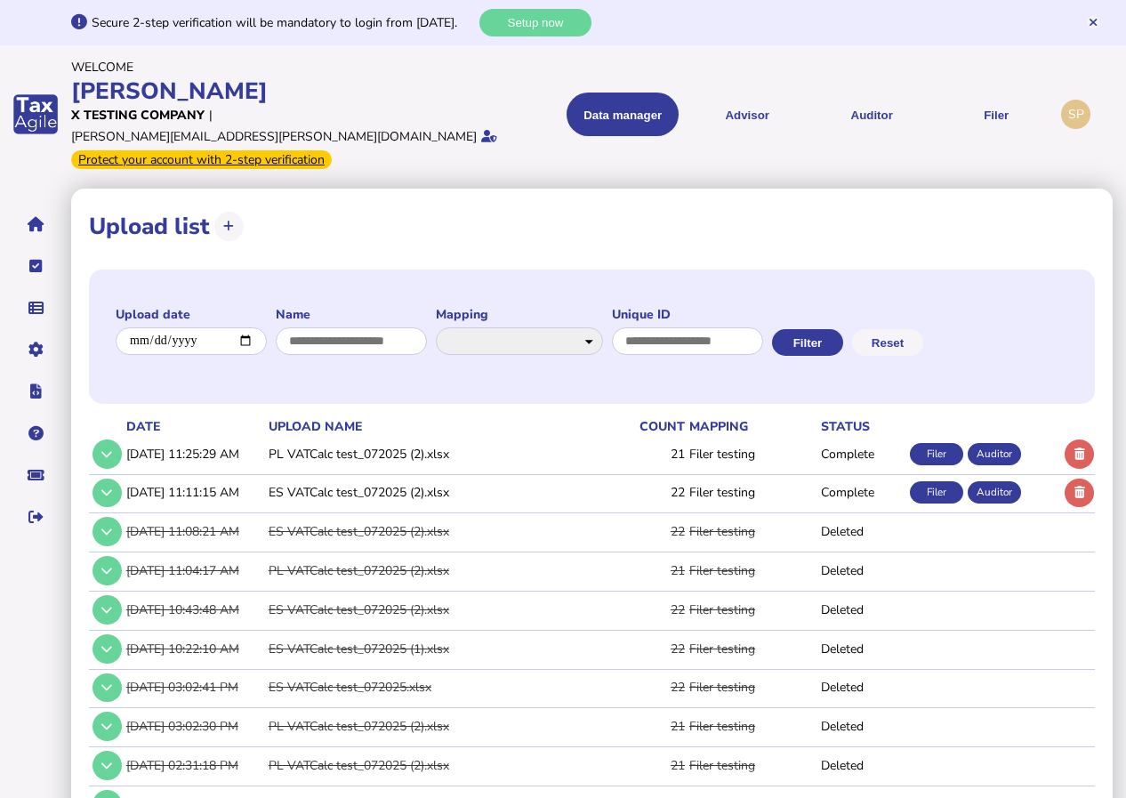
click at [400, 436] on td "PL VATCalc test_072025 (2).xlsx" at bounding box center [427, 454] width 325 height 36
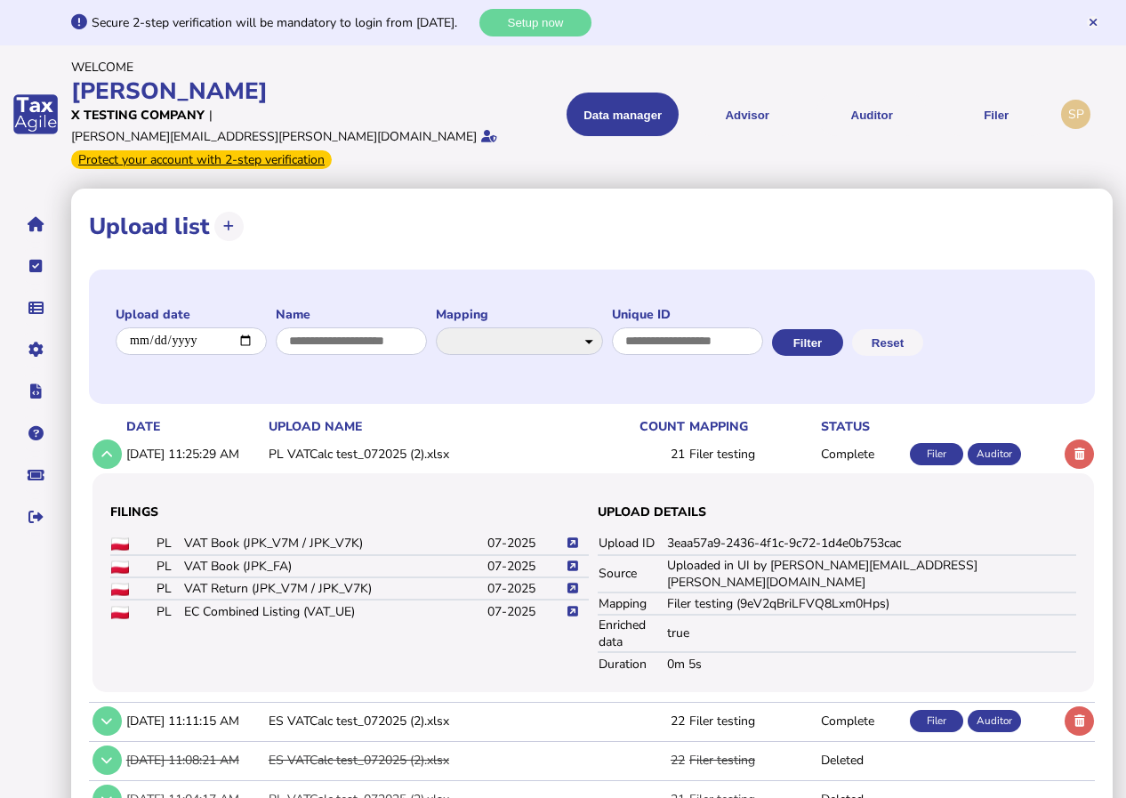
click at [573, 582] on icon at bounding box center [572, 588] width 11 height 12
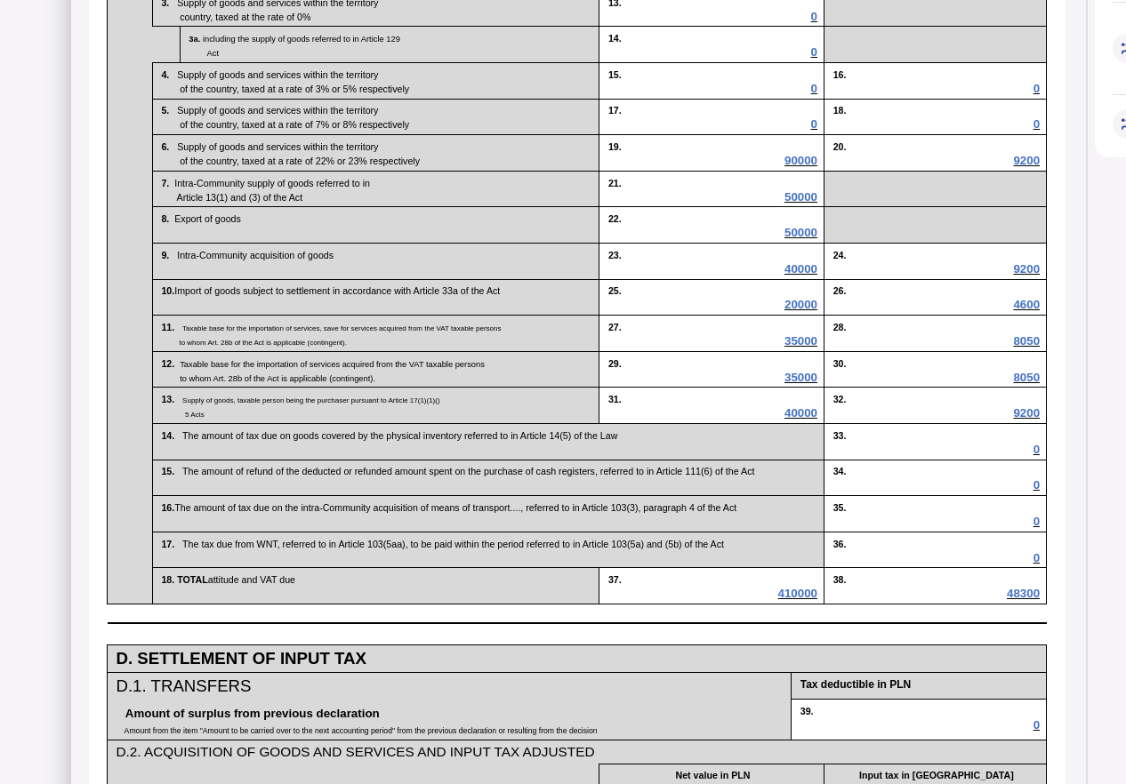
scroll to position [978, 0]
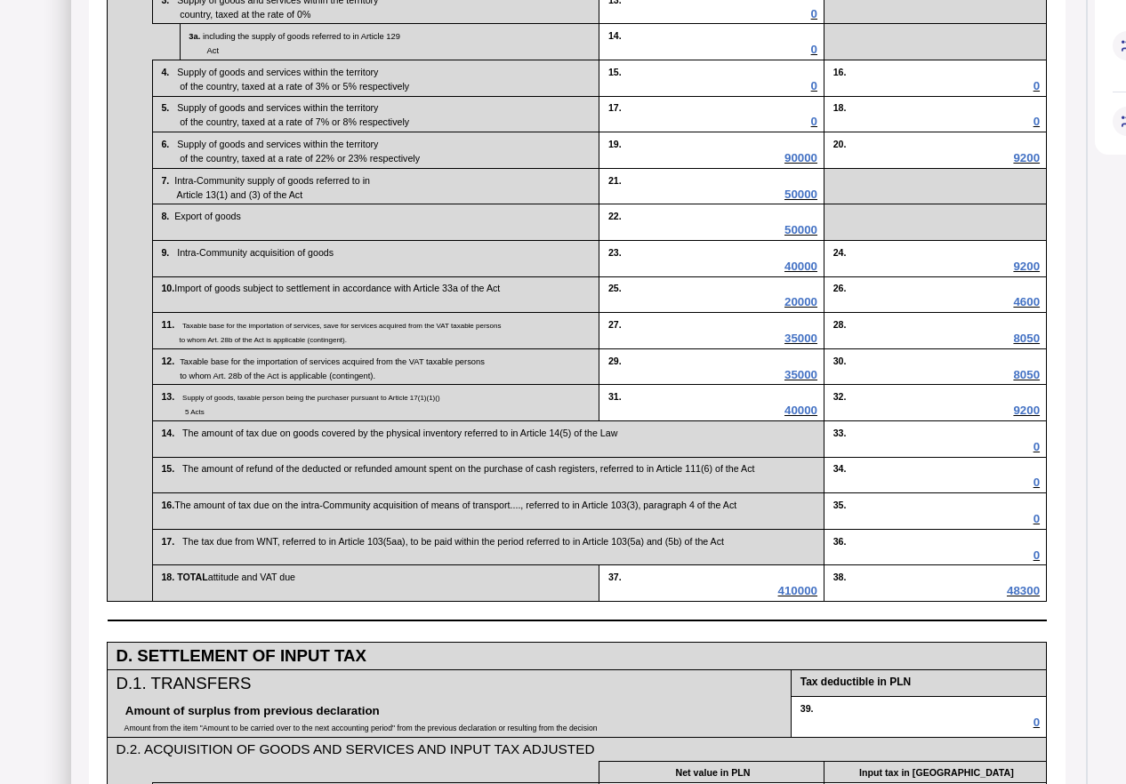
click at [807, 381] on span "35000" at bounding box center [800, 374] width 33 height 13
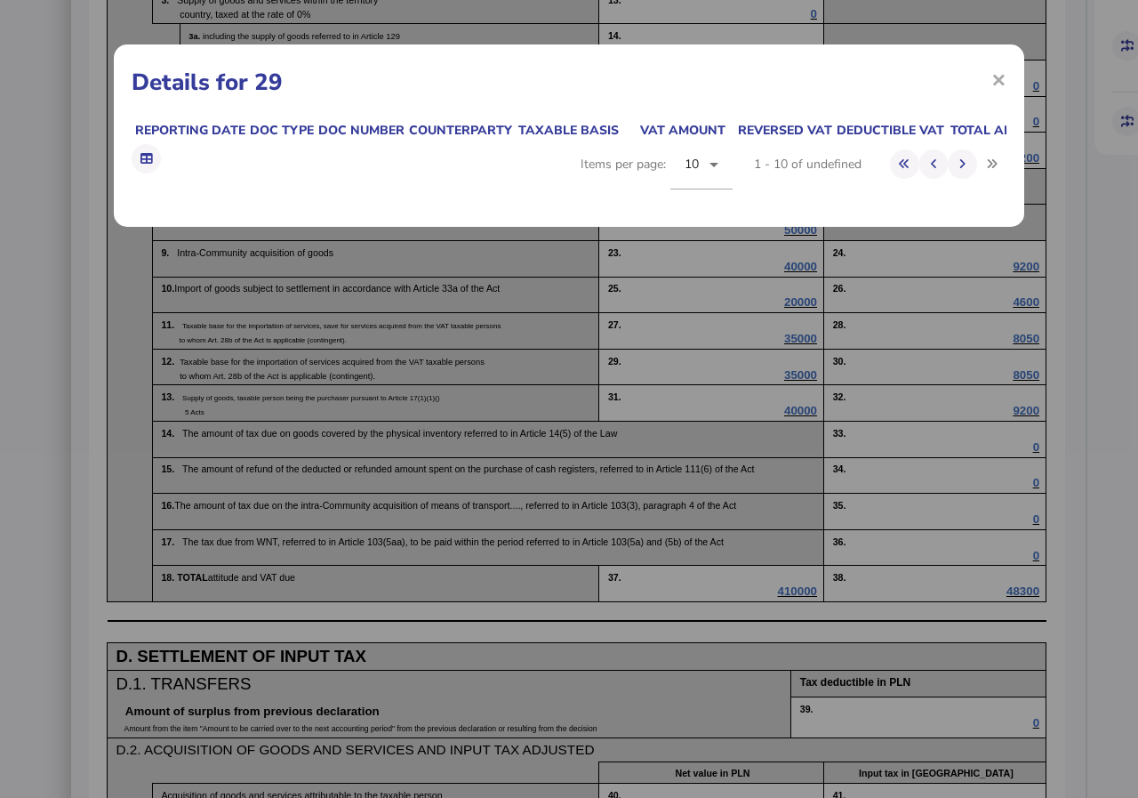
click at [807, 464] on div "× Details for 29 Reporting date Doc type Doc number Counterparty Taxable basis …" at bounding box center [569, 399] width 1138 height 798
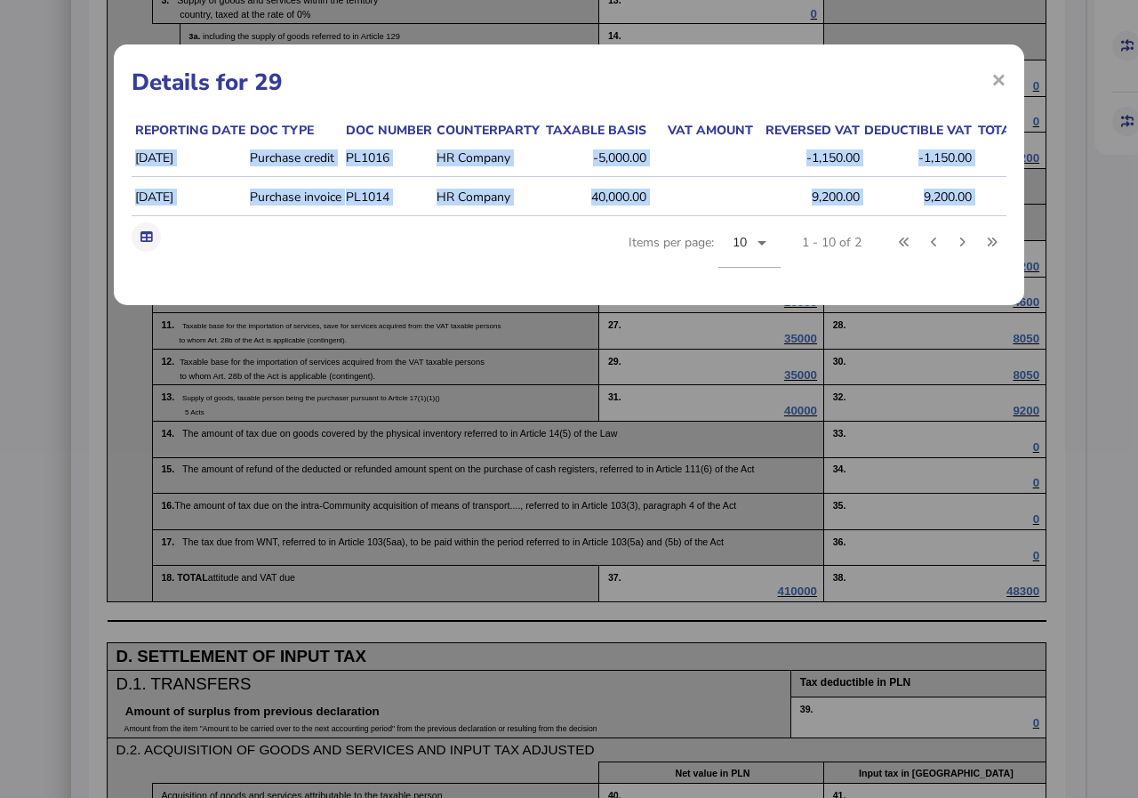
click at [709, 154] on td at bounding box center [700, 158] width 107 height 37
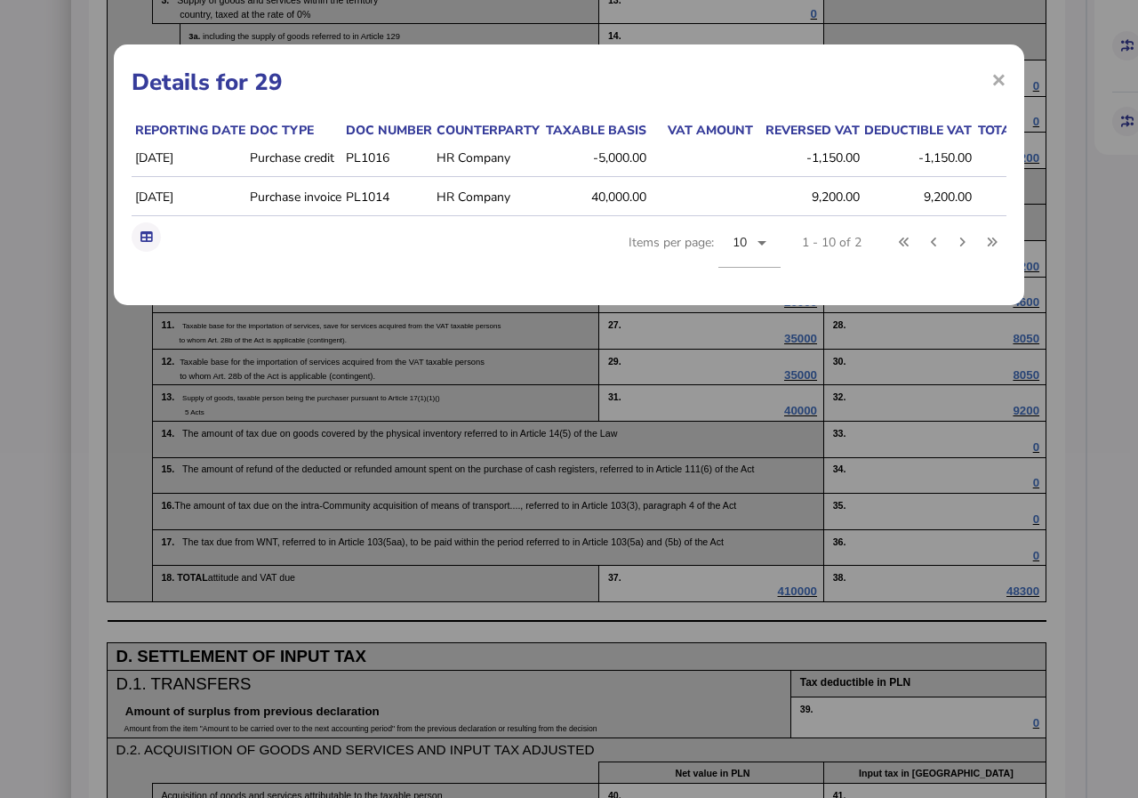
click at [466, 453] on div "× Details for 29 Reporting date Doc type Doc number Counterparty Taxable basis …" at bounding box center [569, 399] width 1138 height 798
click at [471, 405] on div "× Details for 29 Reporting date Doc type Doc number Counterparty Taxable basis …" at bounding box center [569, 399] width 1138 height 798
click at [1005, 75] on span "×" at bounding box center [998, 79] width 15 height 34
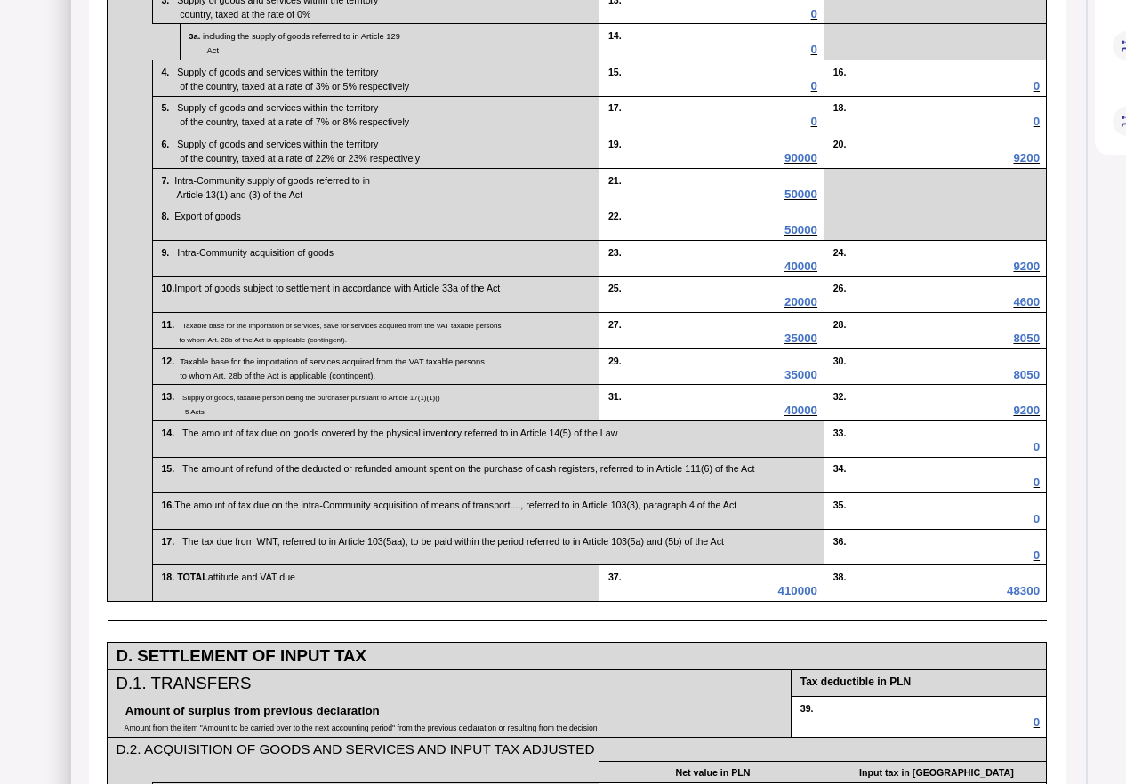
click at [799, 417] on span "40000" at bounding box center [800, 410] width 33 height 13
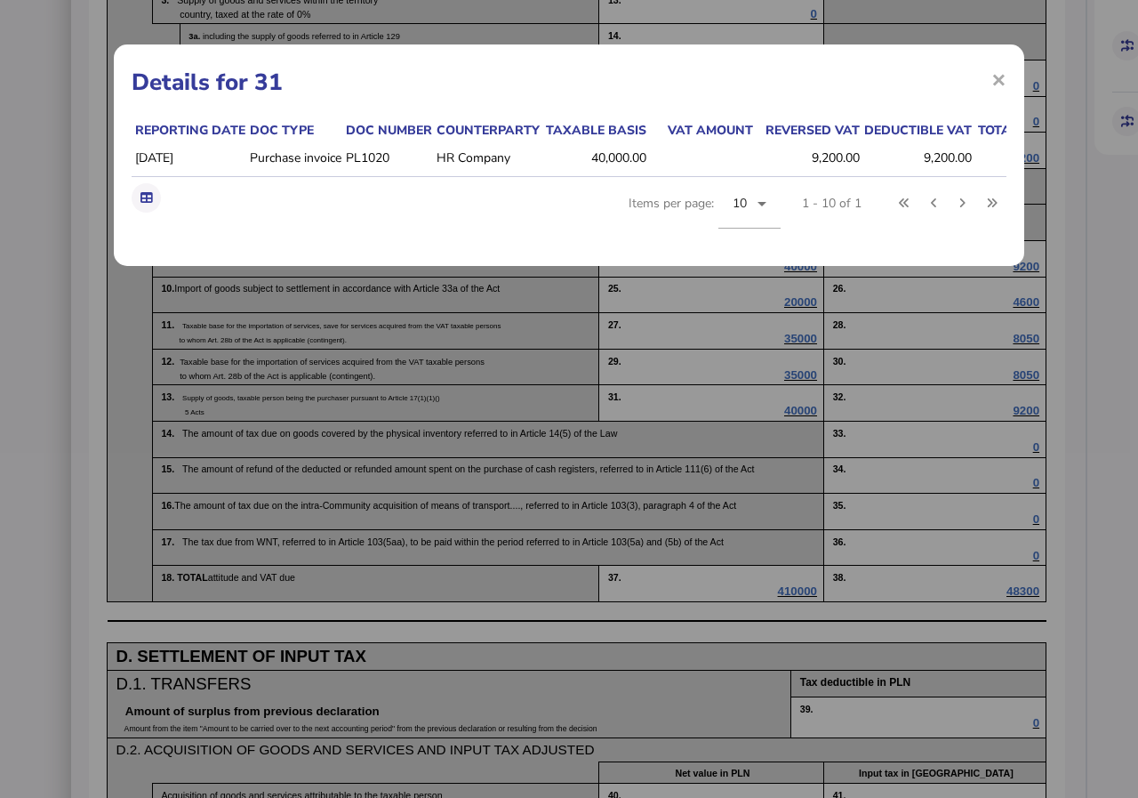
click at [799, 502] on div "× Details for 31 Reporting date Doc type Doc number Counterparty Taxable basis …" at bounding box center [569, 399] width 1138 height 798
click at [1000, 73] on span "×" at bounding box center [998, 79] width 15 height 34
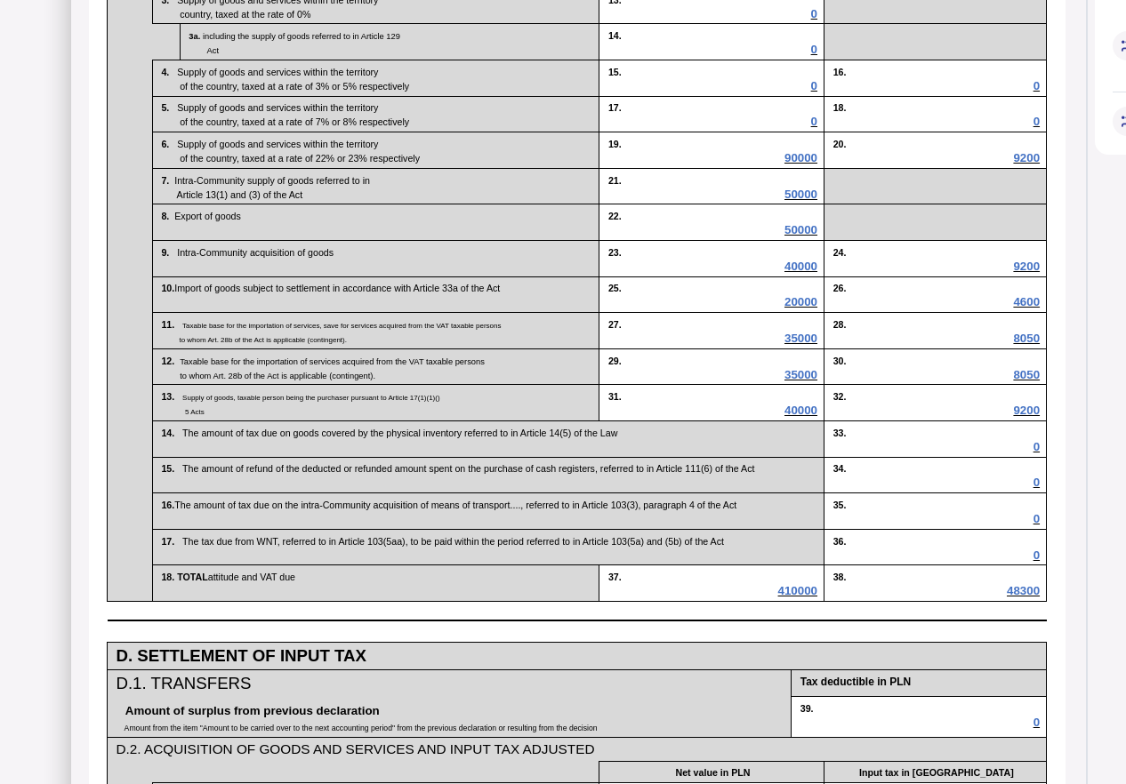
click at [799, 417] on span "40000" at bounding box center [800, 410] width 33 height 13
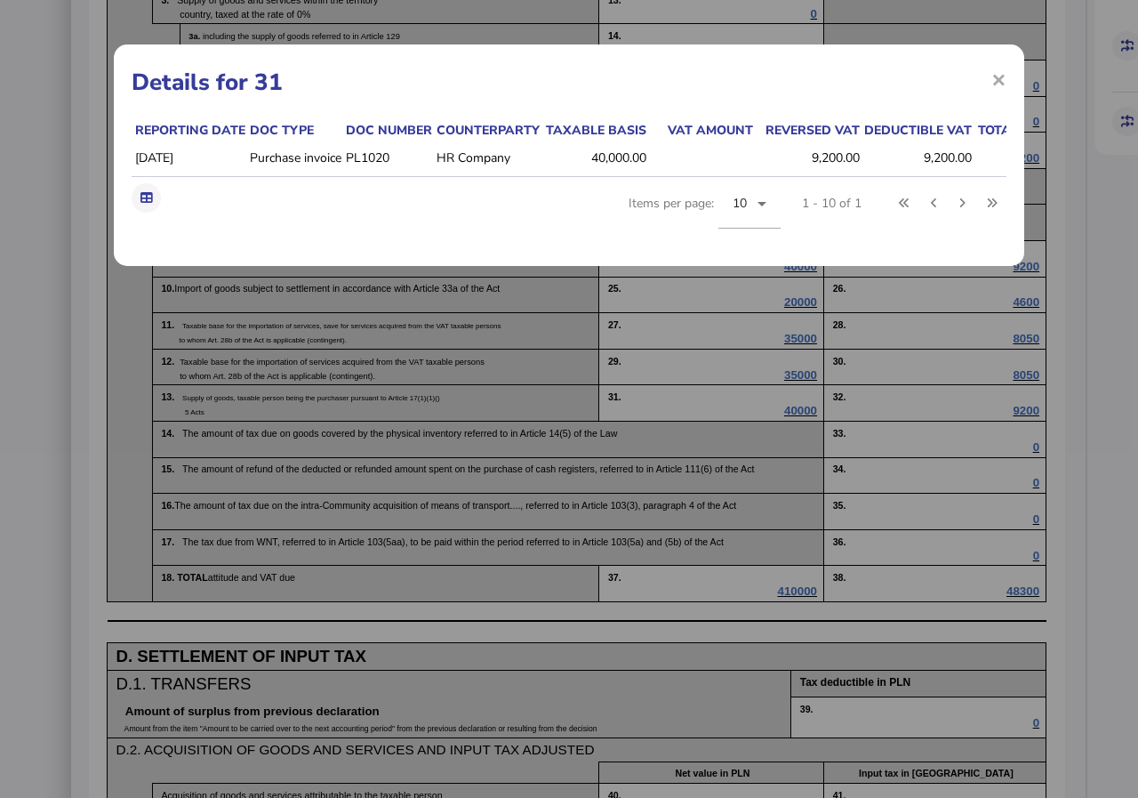
click at [799, 501] on div "× Details for 31 Reporting date Doc type Doc number Counterparty Taxable basis …" at bounding box center [569, 399] width 1138 height 798
click at [661, 141] on td at bounding box center [700, 158] width 107 height 37
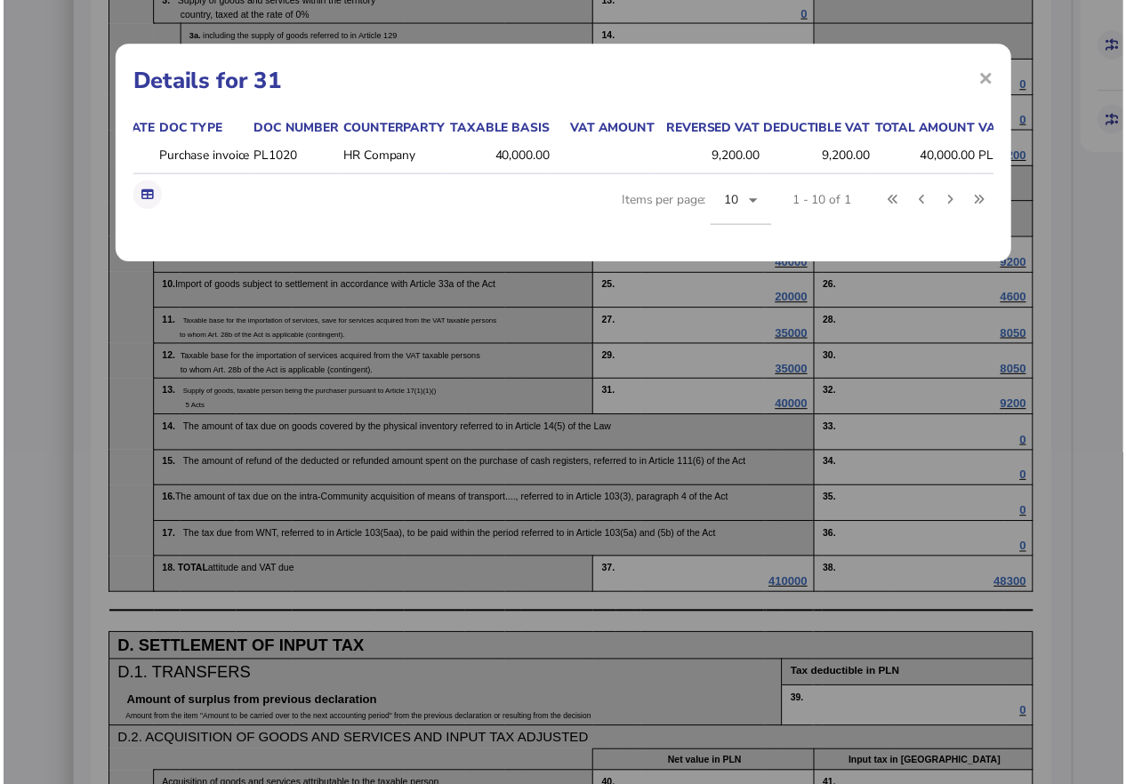
scroll to position [0, 0]
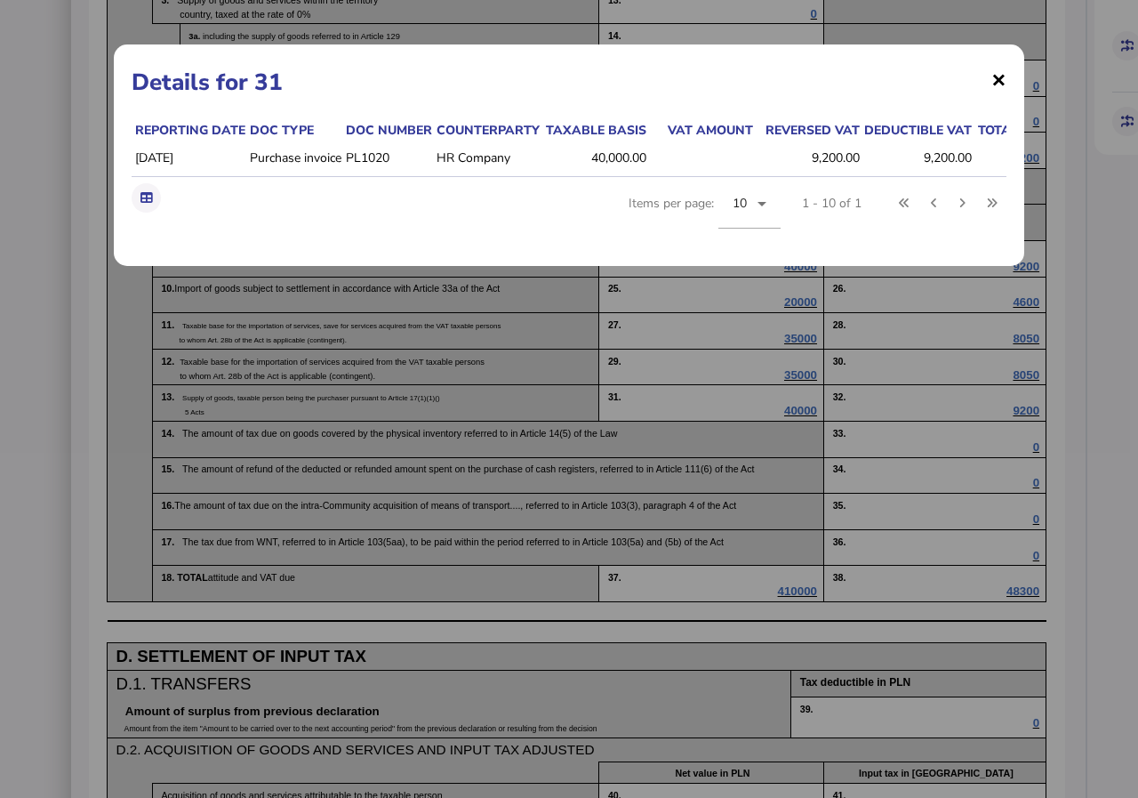
click at [1002, 73] on span "×" at bounding box center [998, 79] width 15 height 34
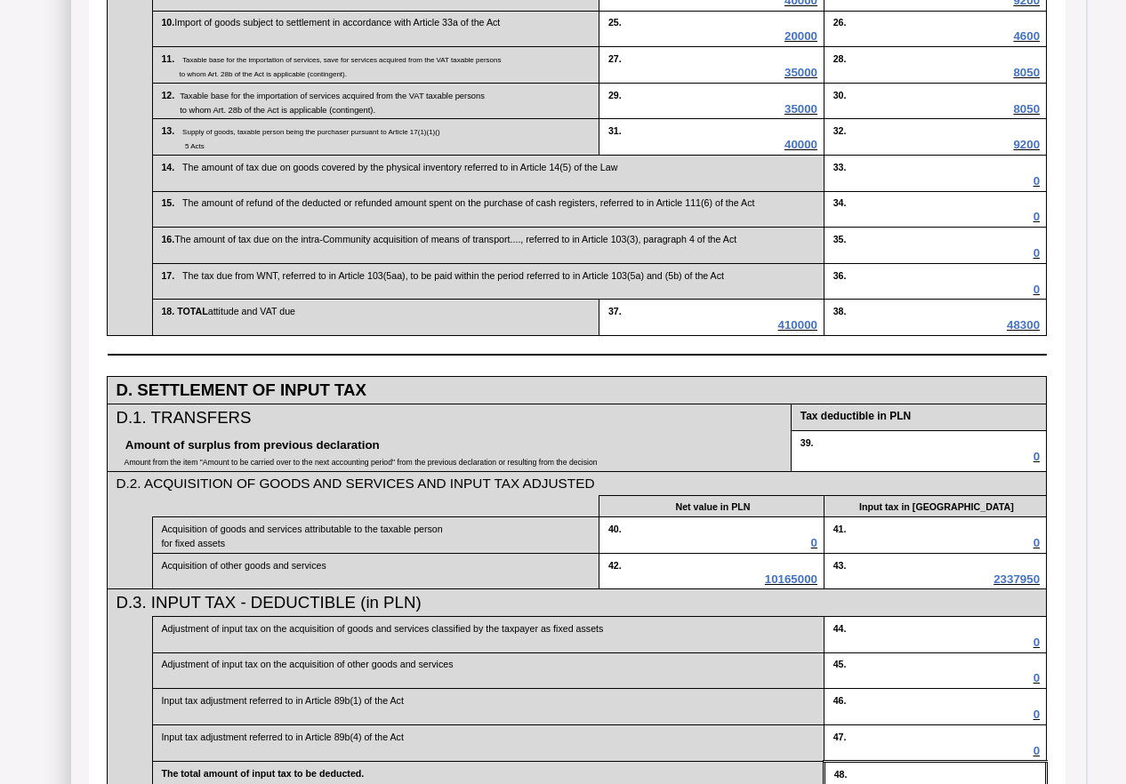
scroll to position [1156, 0]
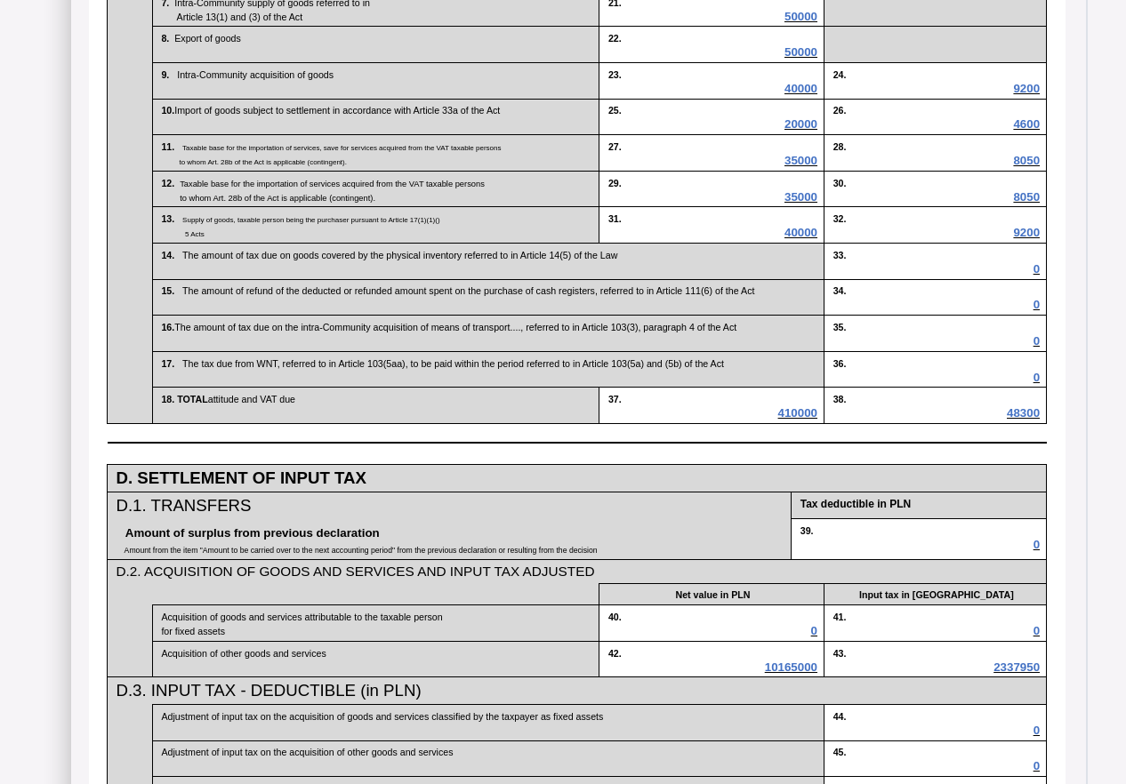
click at [797, 420] on span "410000" at bounding box center [797, 412] width 39 height 13
click at [795, 420] on span "410000" at bounding box center [797, 412] width 39 height 13
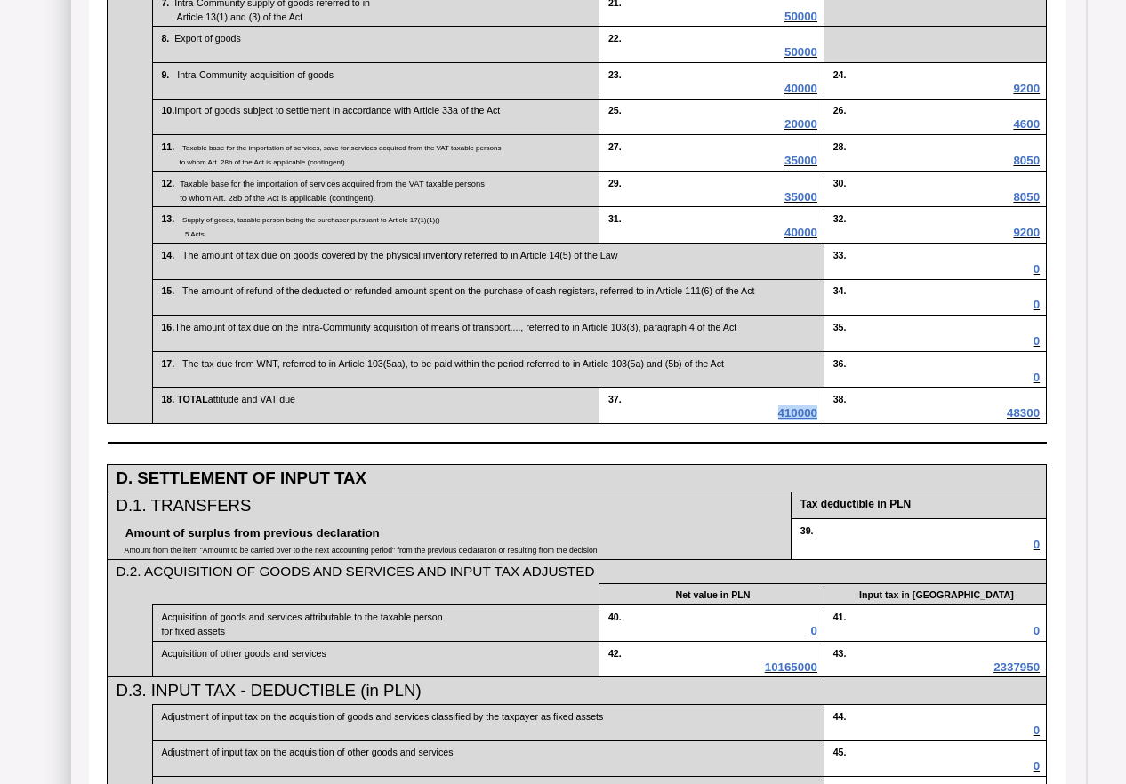
click at [795, 420] on span "410000" at bounding box center [797, 412] width 39 height 13
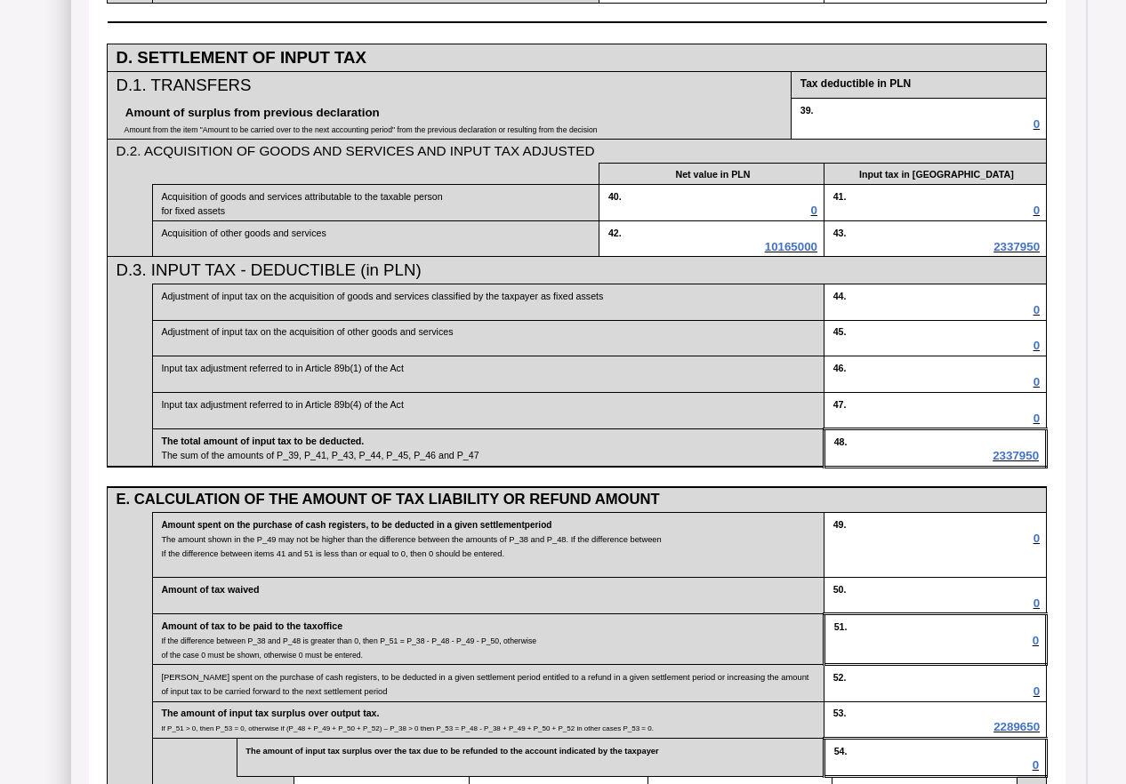
scroll to position [1617, 0]
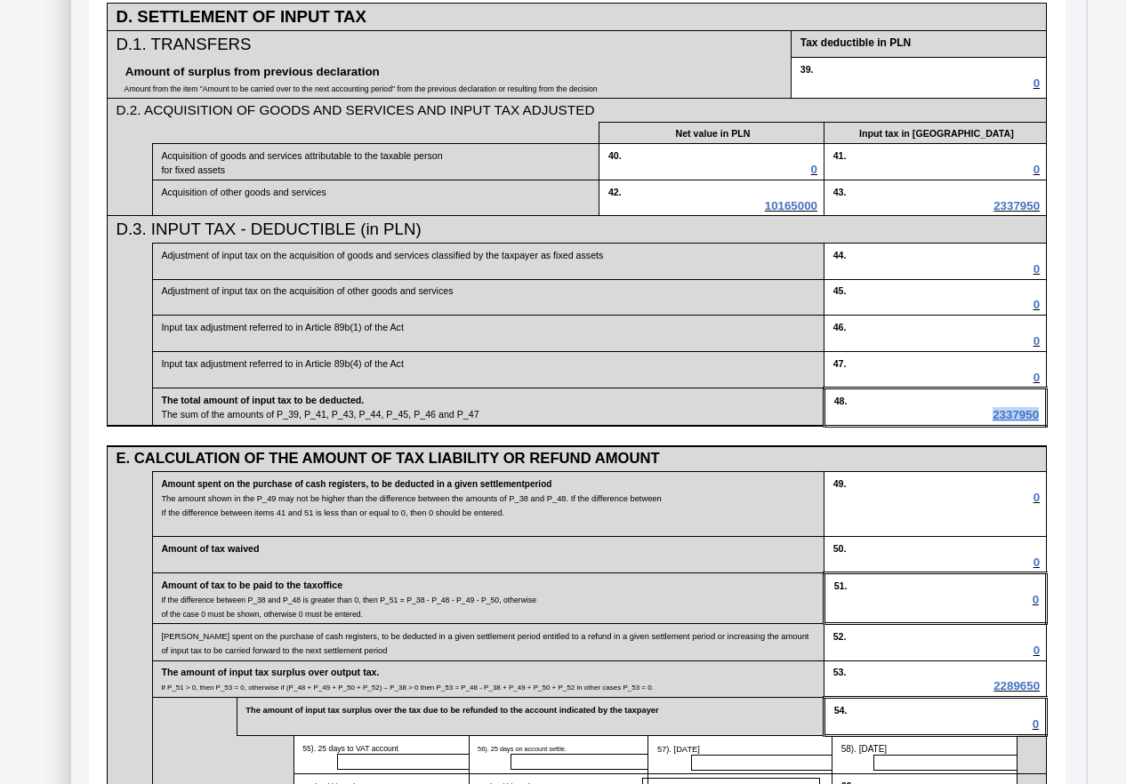
drag, startPoint x: 998, startPoint y: 561, endPoint x: 1044, endPoint y: 553, distance: 46.9
click at [1044, 427] on td "48. 2337950" at bounding box center [935, 408] width 222 height 38
copy span "2337950"
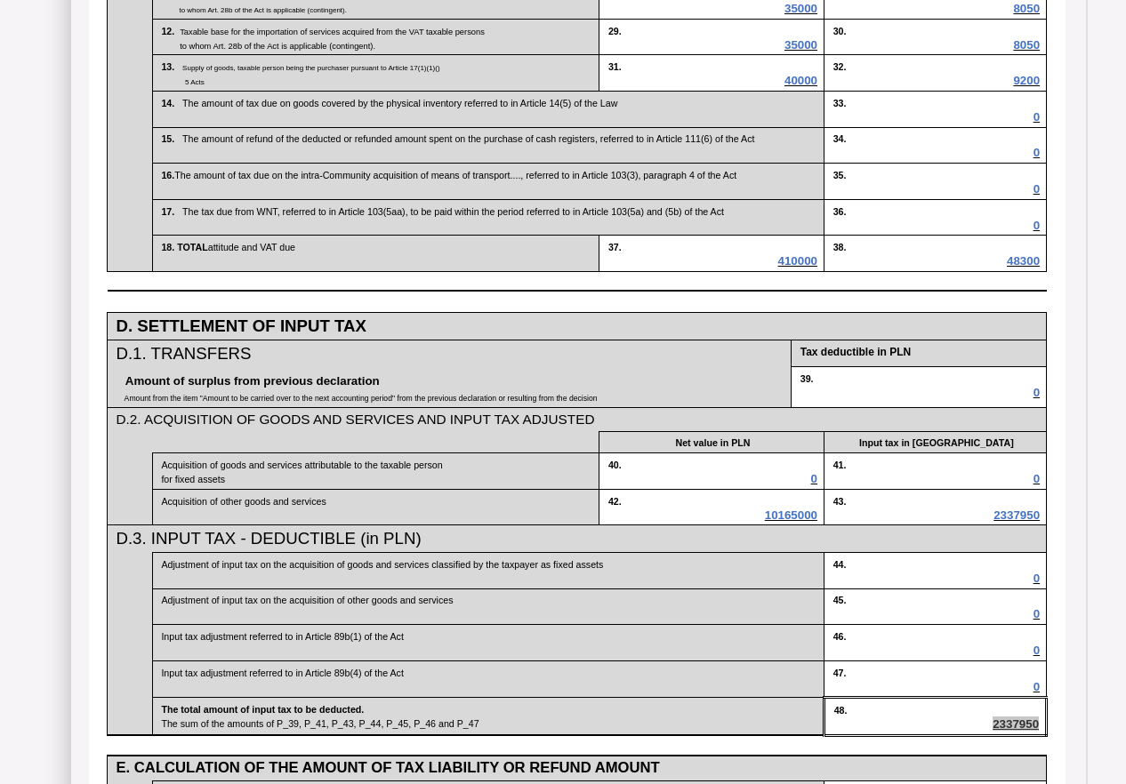
scroll to position [1262, 0]
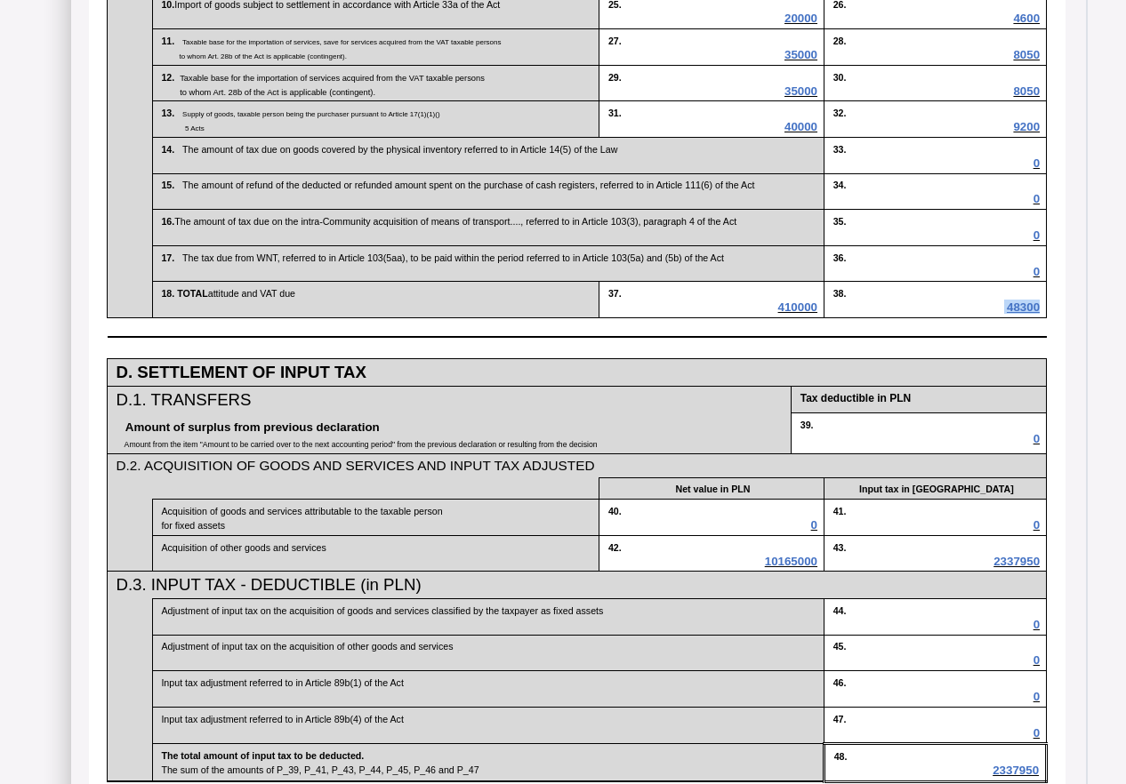
drag, startPoint x: 1008, startPoint y: 413, endPoint x: 1040, endPoint y: 411, distance: 32.1
click at [1039, 314] on p "48300" at bounding box center [936, 307] width 206 height 14
copy p "48300"
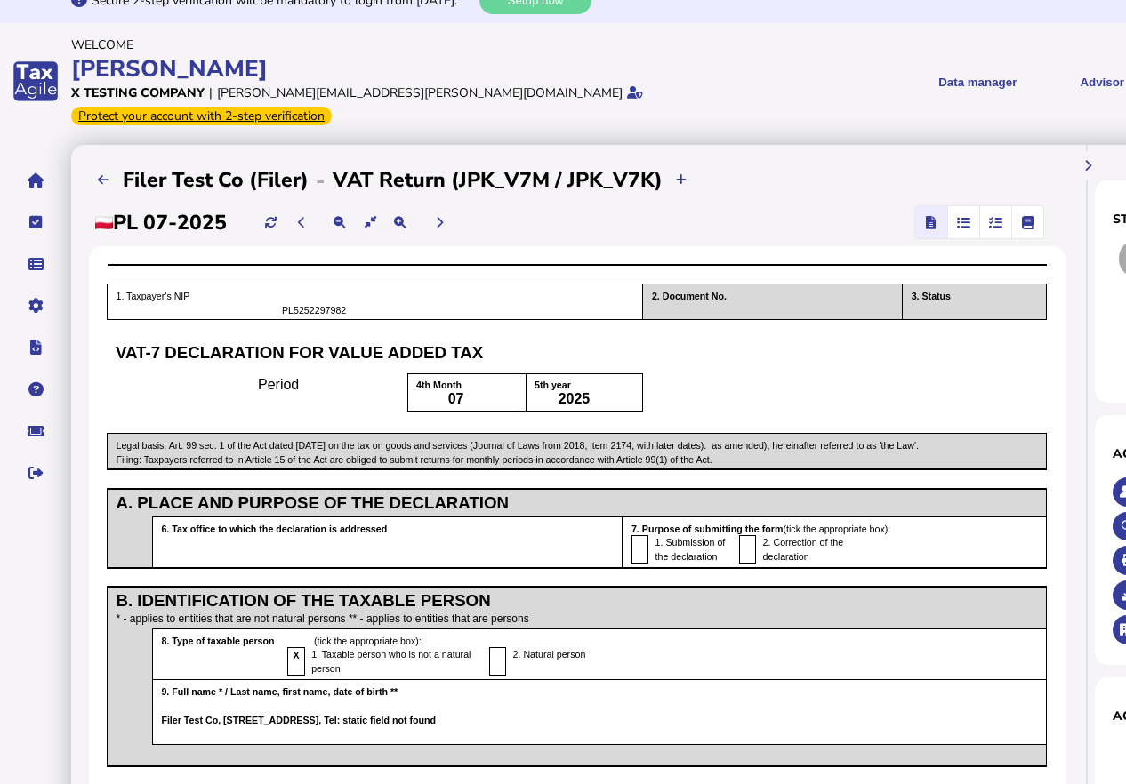
scroll to position [0, 0]
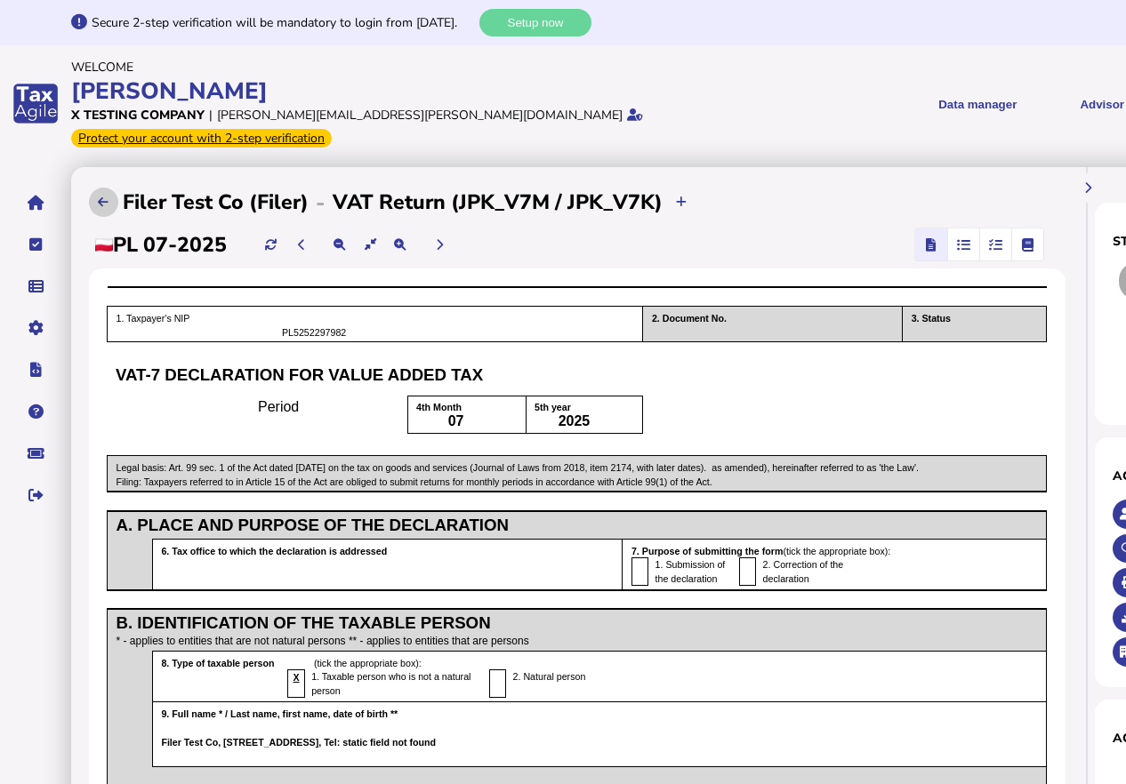
click at [100, 201] on icon at bounding box center [103, 202] width 11 height 12
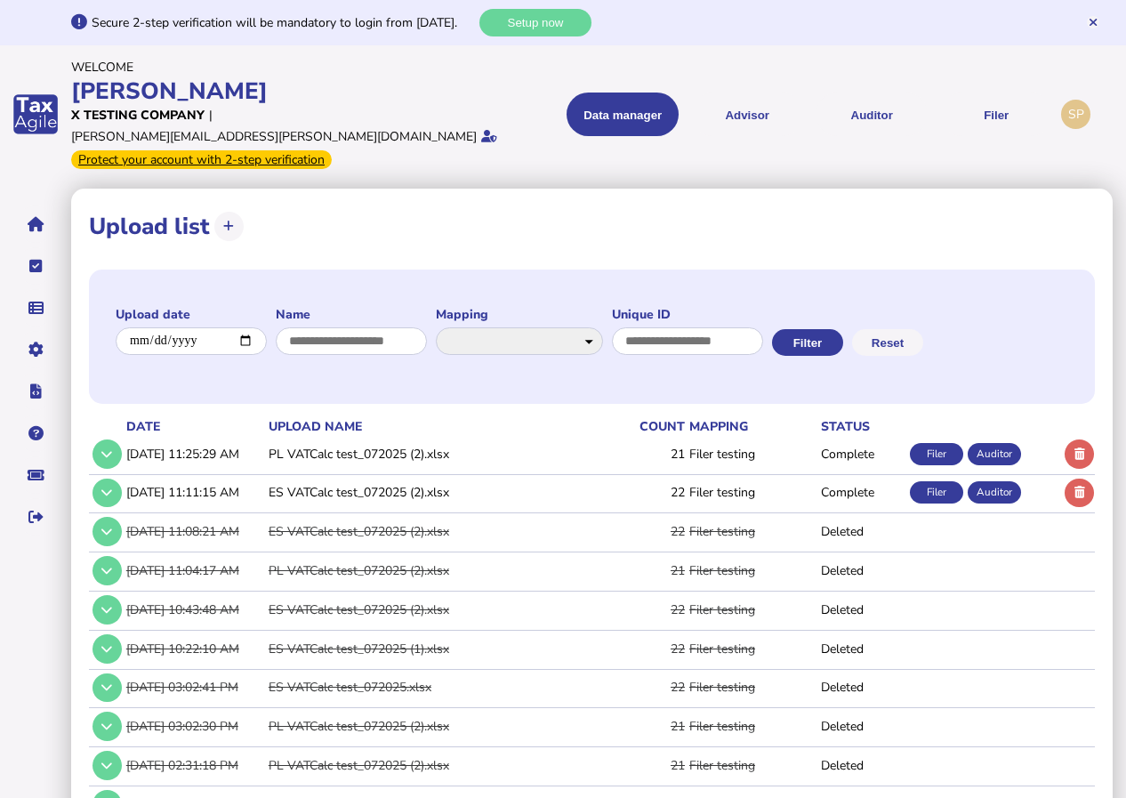
click at [416, 436] on td "PL VATCalc test_072025 (2).xlsx" at bounding box center [427, 454] width 325 height 36
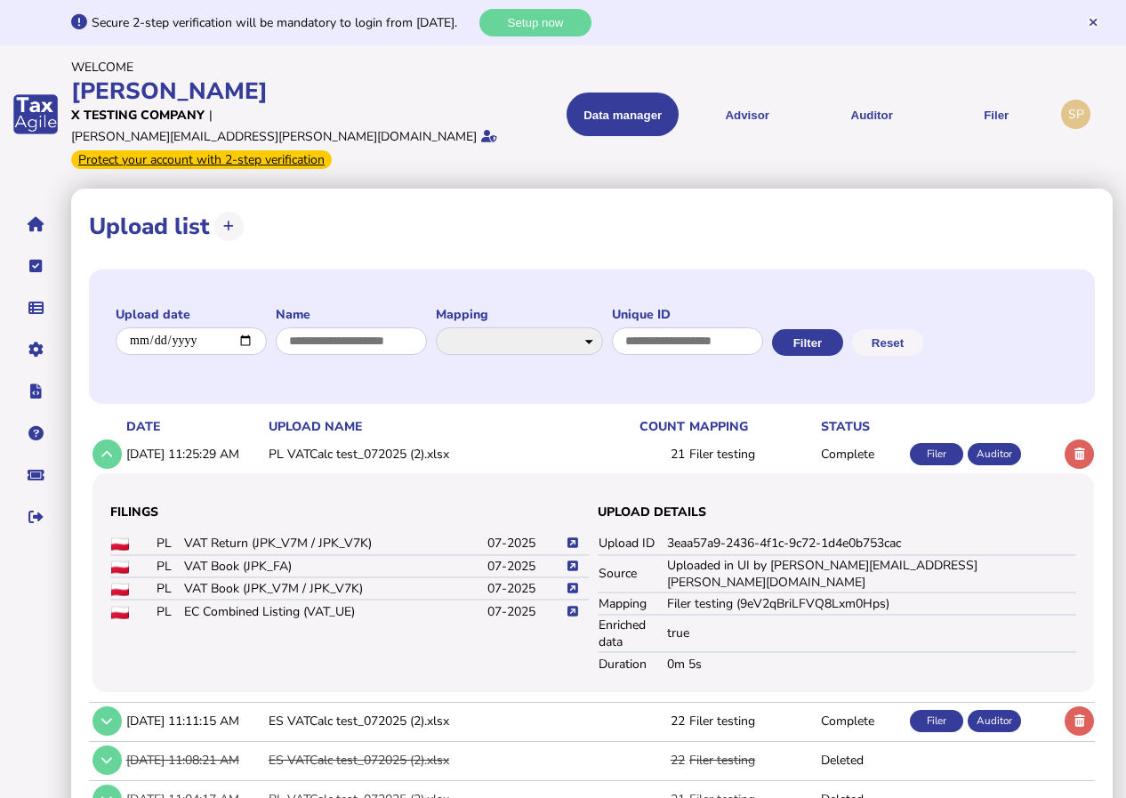
click at [571, 605] on icon at bounding box center [572, 611] width 11 height 12
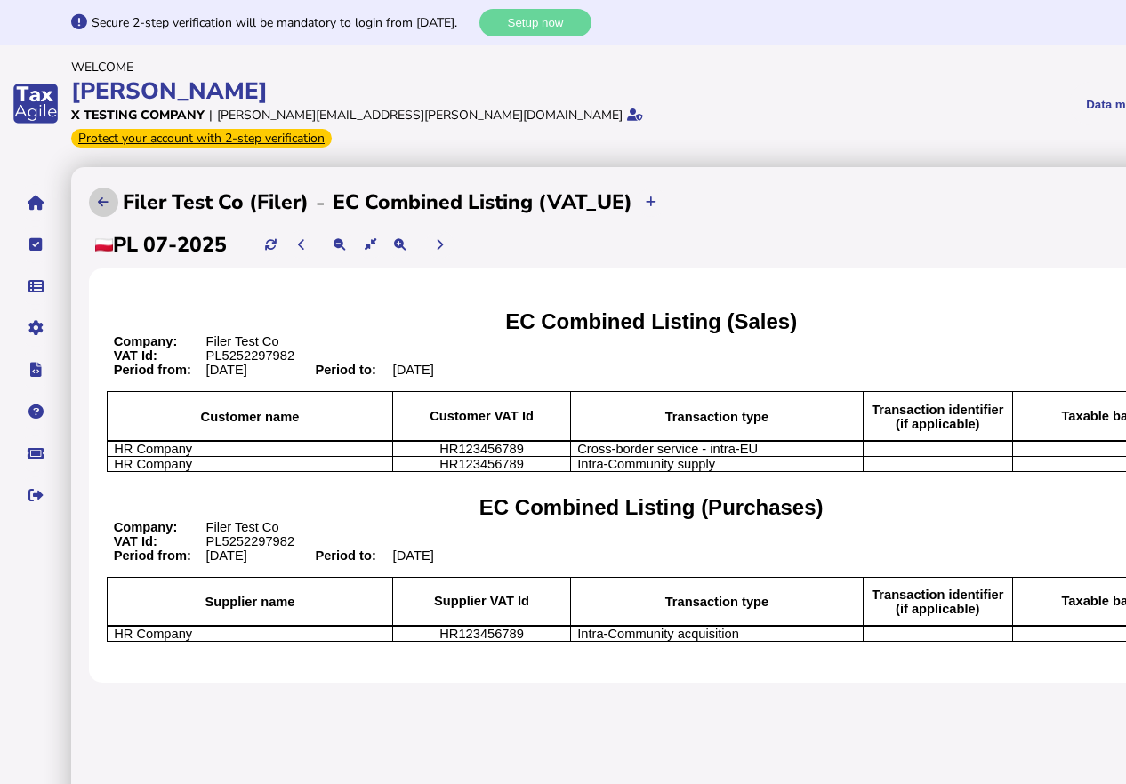
click at [116, 188] on button at bounding box center [103, 202] width 29 height 29
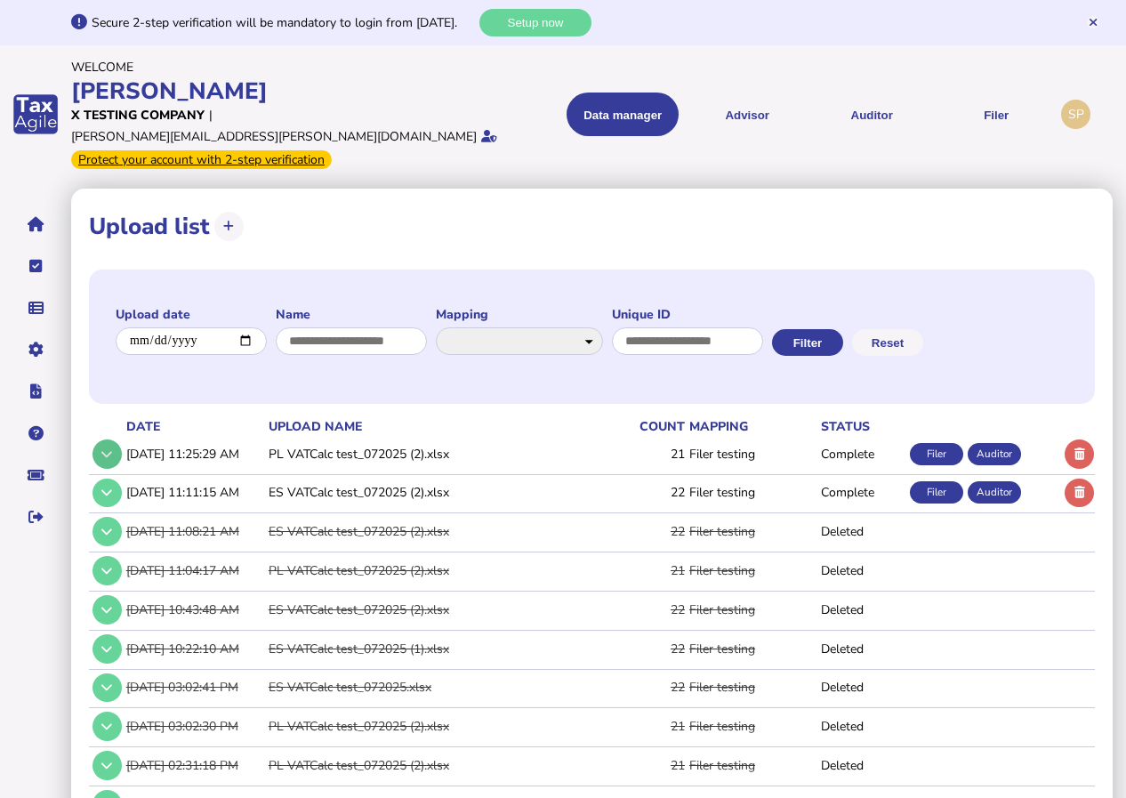
click at [108, 448] on icon at bounding box center [106, 454] width 11 height 12
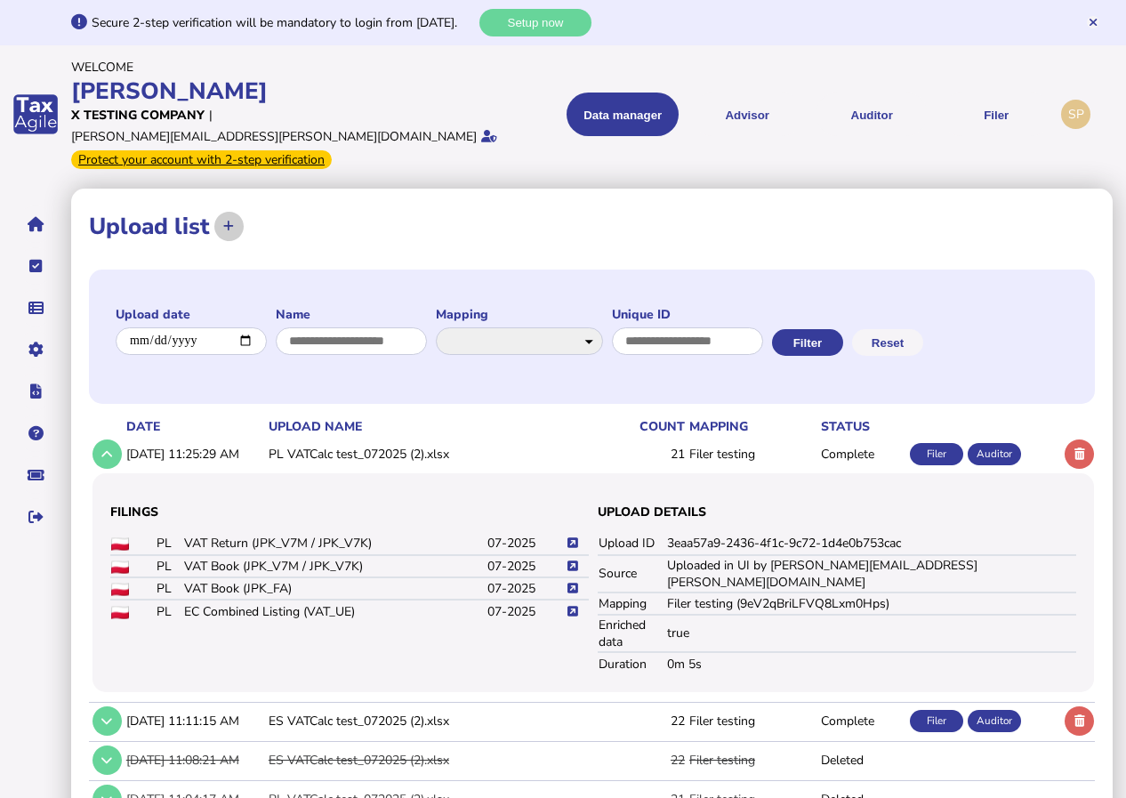
click at [228, 220] on icon at bounding box center [228, 226] width 11 height 12
select select "**********"
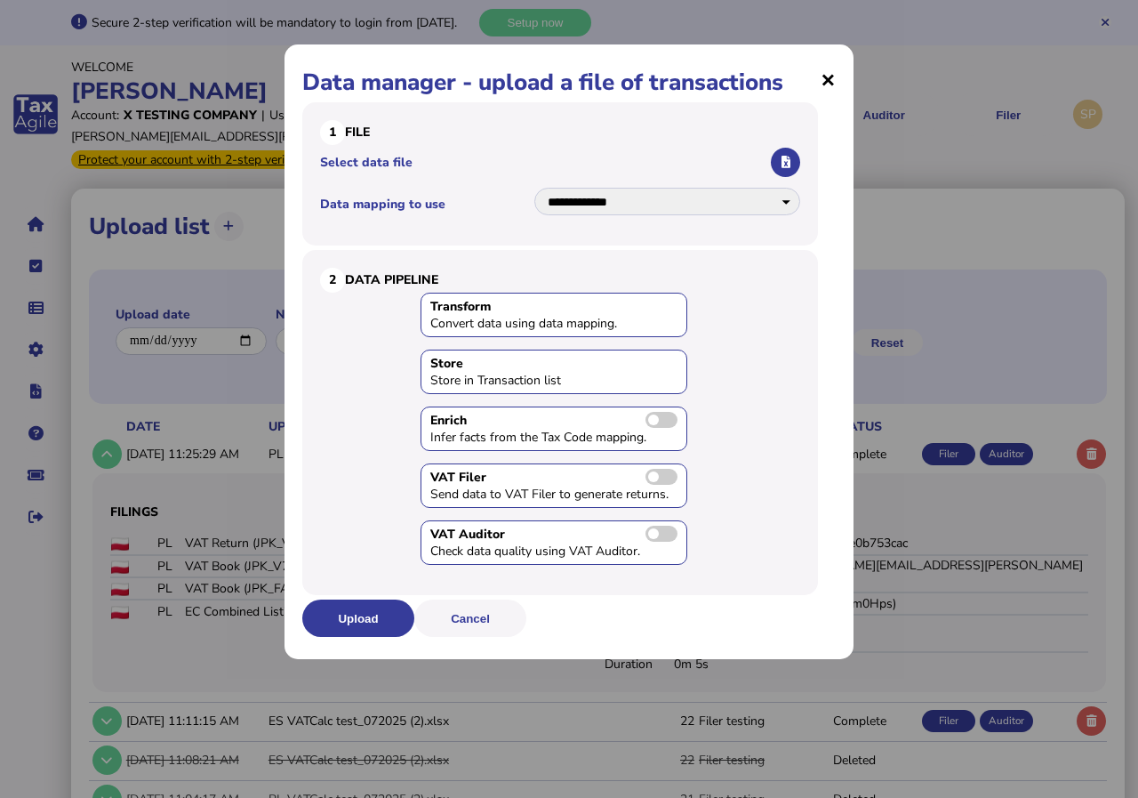
click at [829, 75] on span "×" at bounding box center [828, 79] width 15 height 34
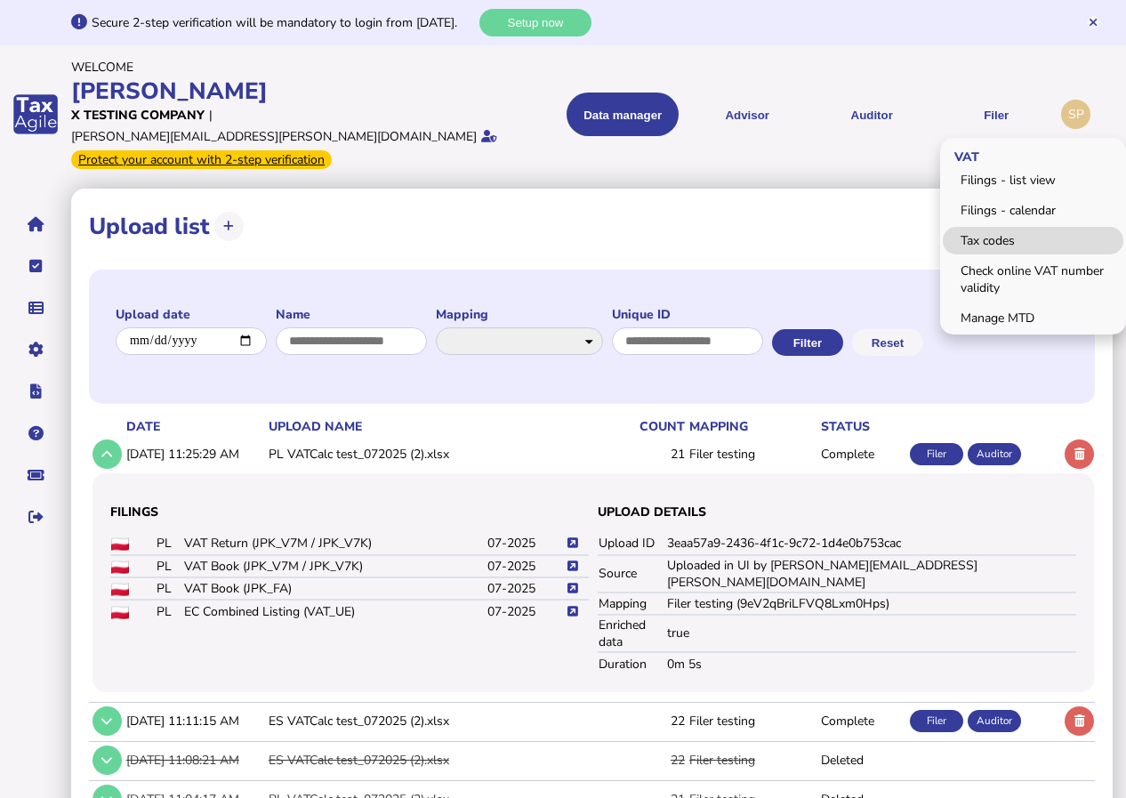
click at [993, 229] on link "Tax codes" at bounding box center [1032, 241] width 180 height 28
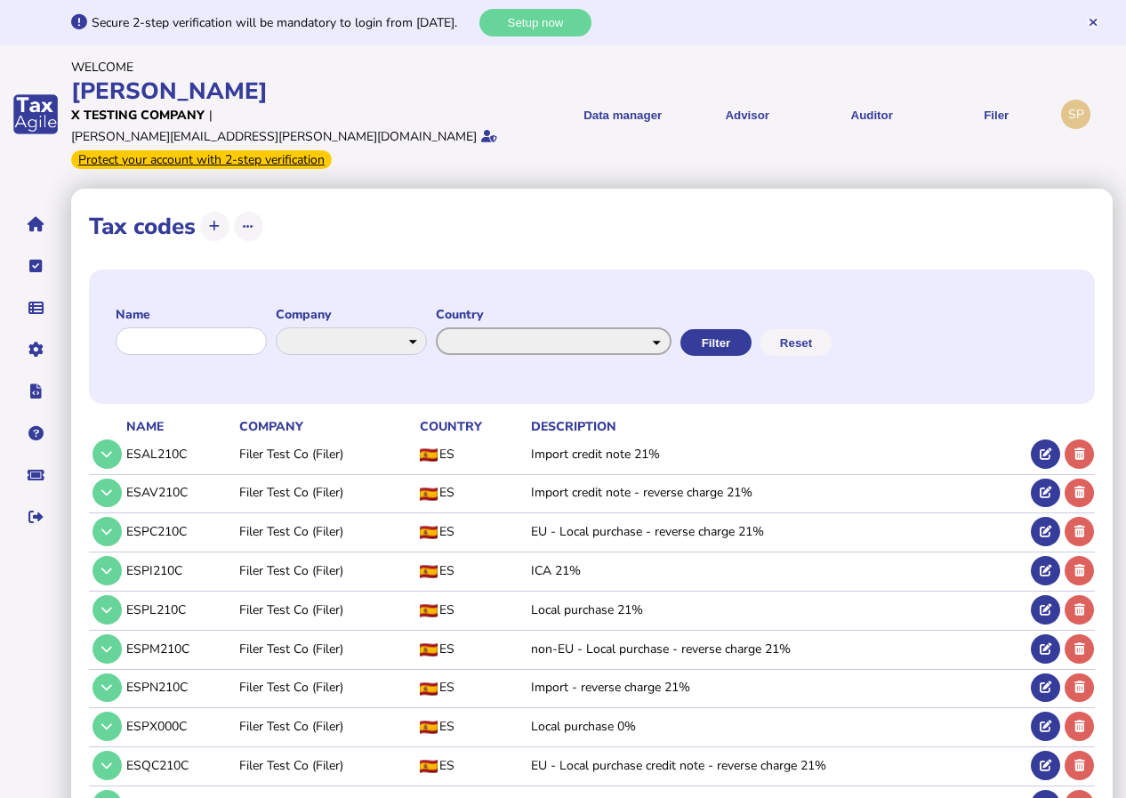
click at [537, 327] on select "**********" at bounding box center [554, 341] width 236 height 28
click at [628, 237] on div "**********" at bounding box center [591, 550] width 1041 height 724
click at [214, 212] on button at bounding box center [214, 226] width 29 height 29
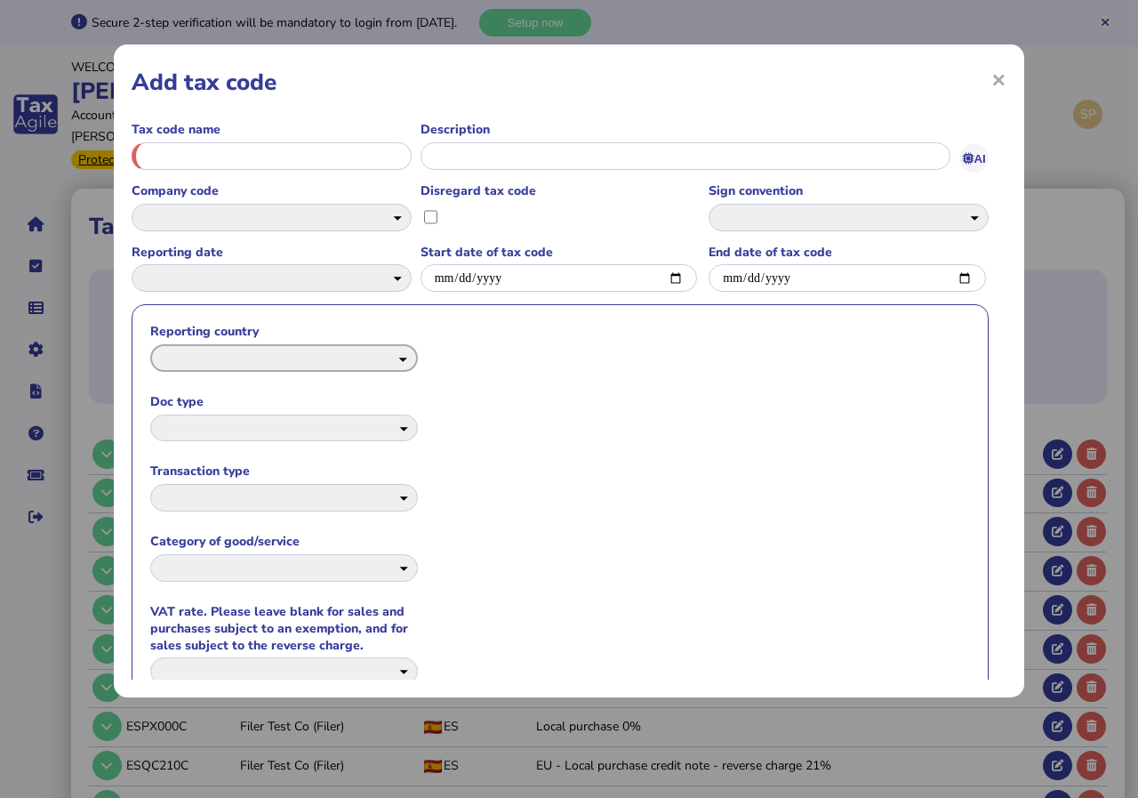
click at [336, 352] on select "**********" at bounding box center [284, 358] width 268 height 28
click at [581, 350] on formly-group "**********" at bounding box center [560, 553] width 857 height 499
click at [998, 83] on span "×" at bounding box center [998, 79] width 15 height 34
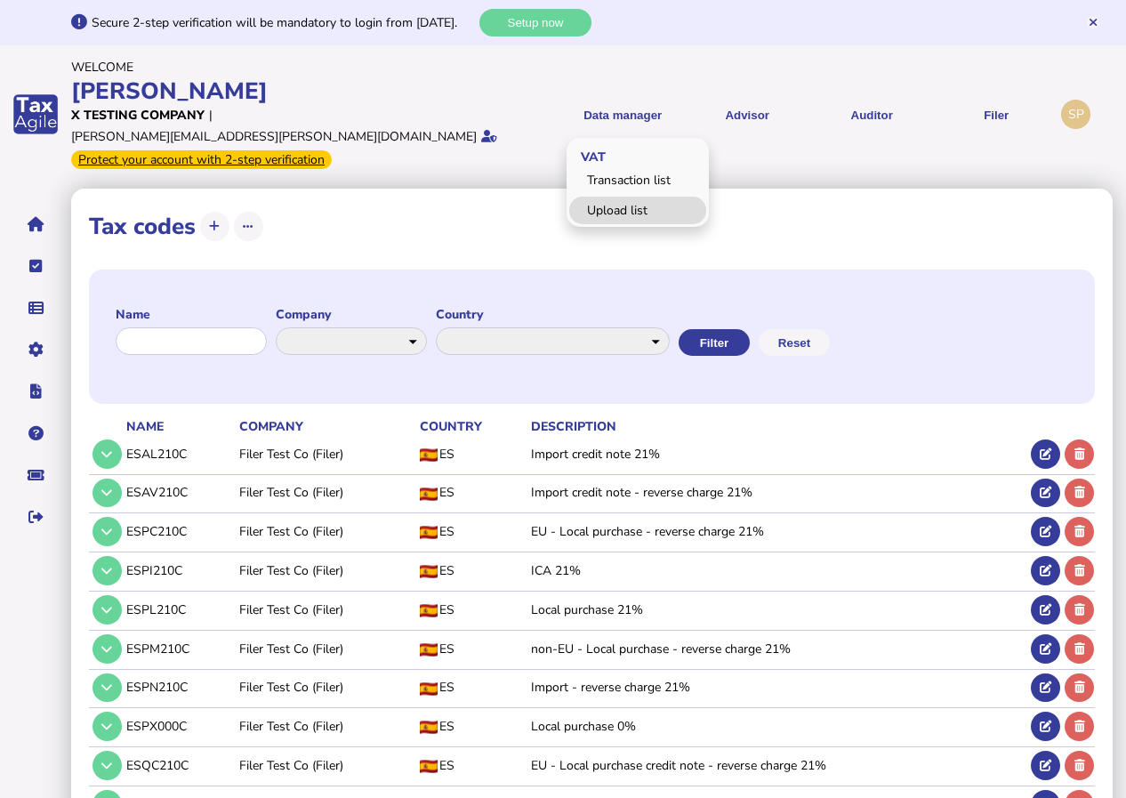
click at [621, 206] on link "Upload list" at bounding box center [637, 210] width 137 height 28
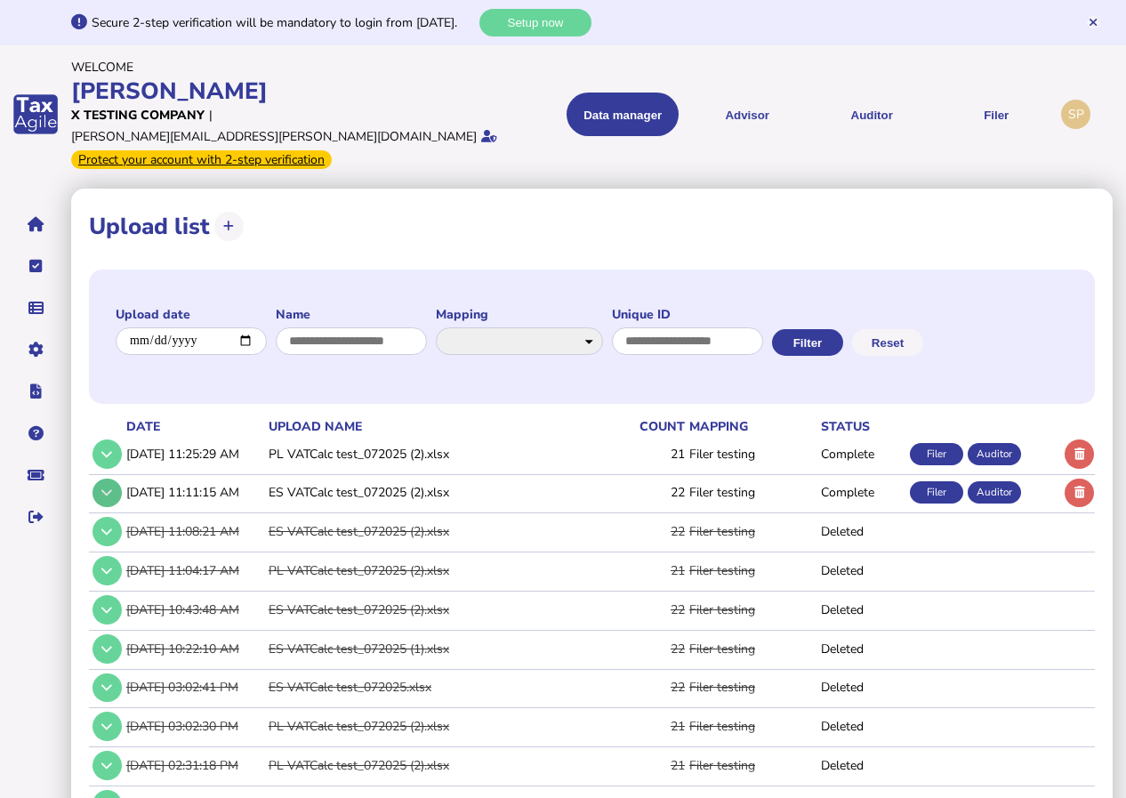
click at [105, 486] on icon at bounding box center [106, 492] width 11 height 12
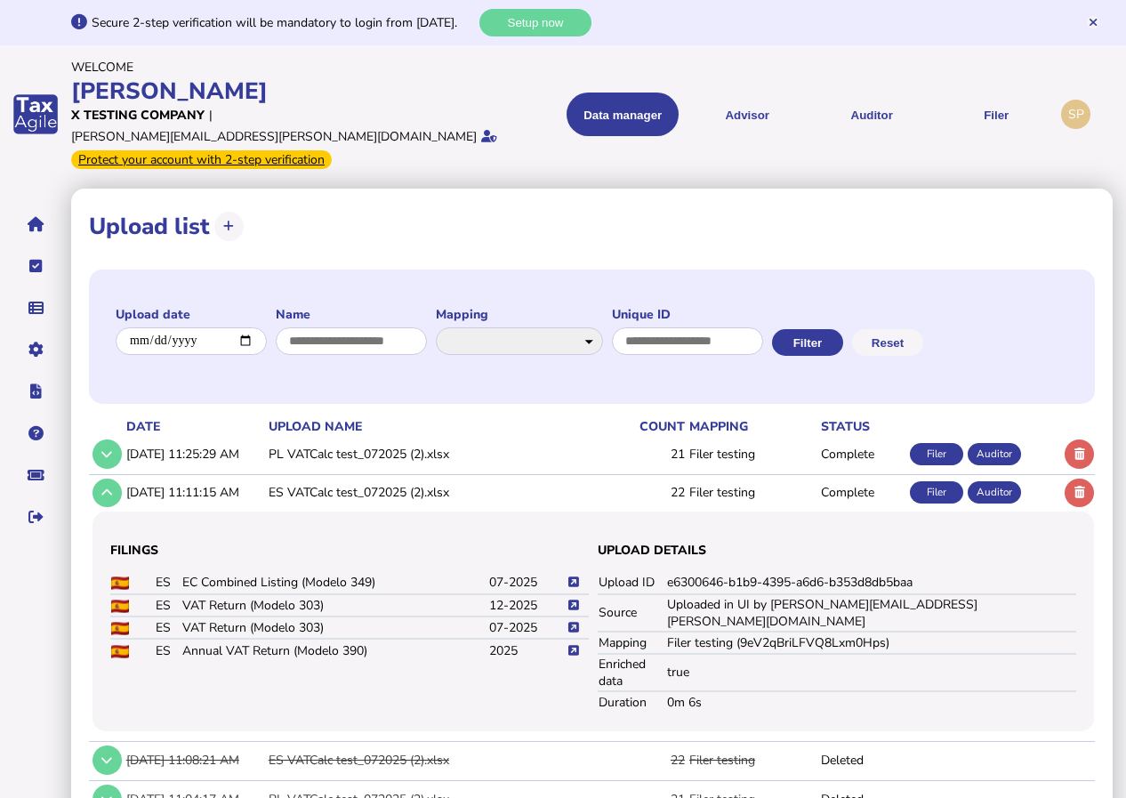
click at [575, 621] on icon at bounding box center [573, 627] width 11 height 12
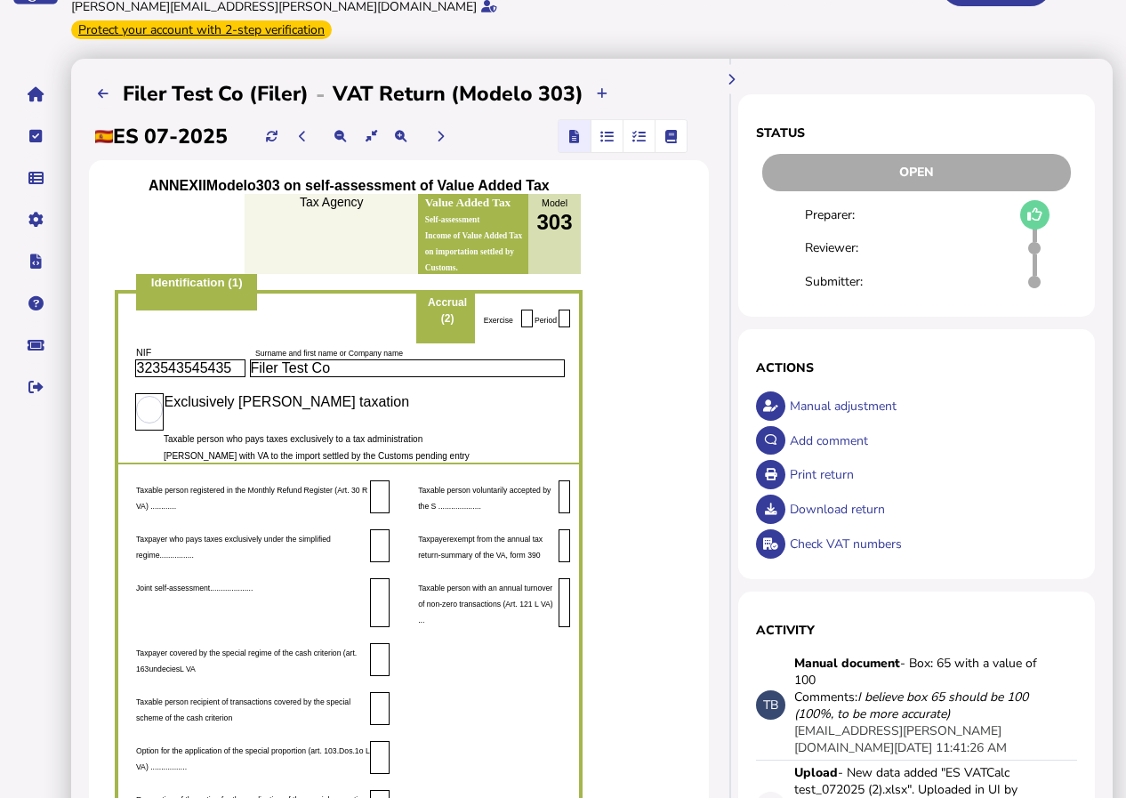
scroll to position [178, 0]
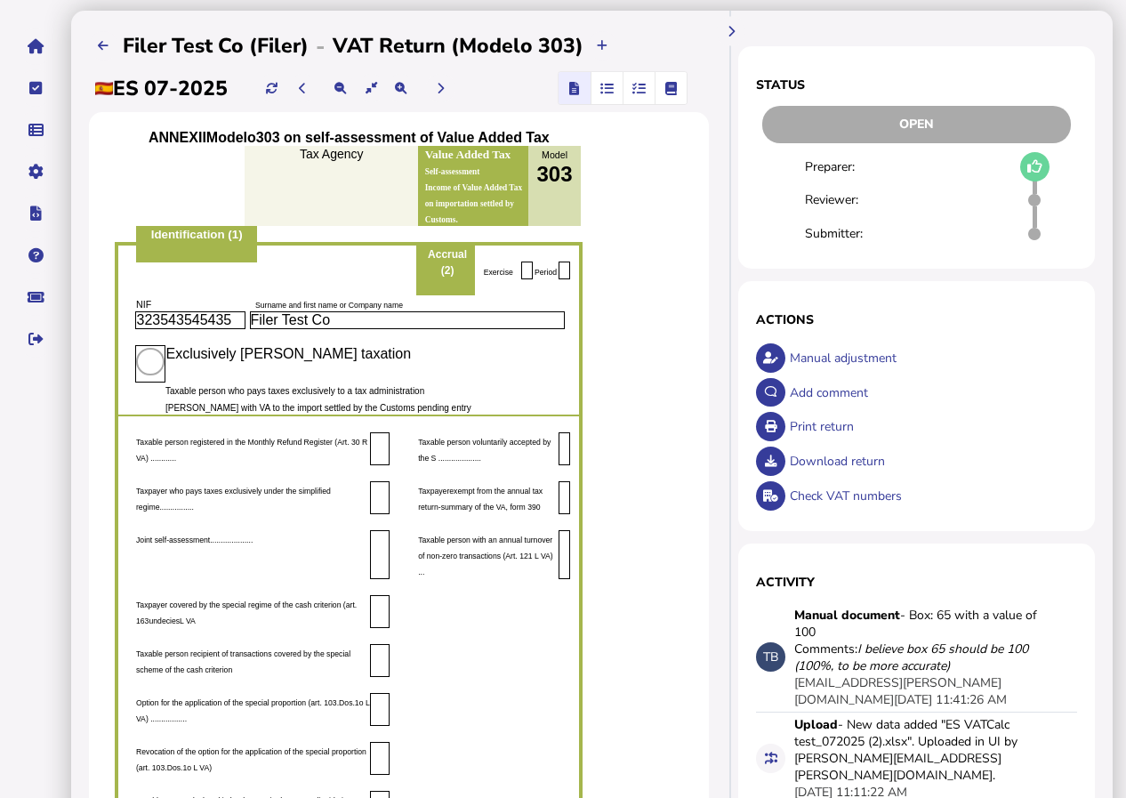
click at [154, 348] on input at bounding box center [150, 362] width 28 height 28
click at [158, 349] on input at bounding box center [150, 362] width 28 height 28
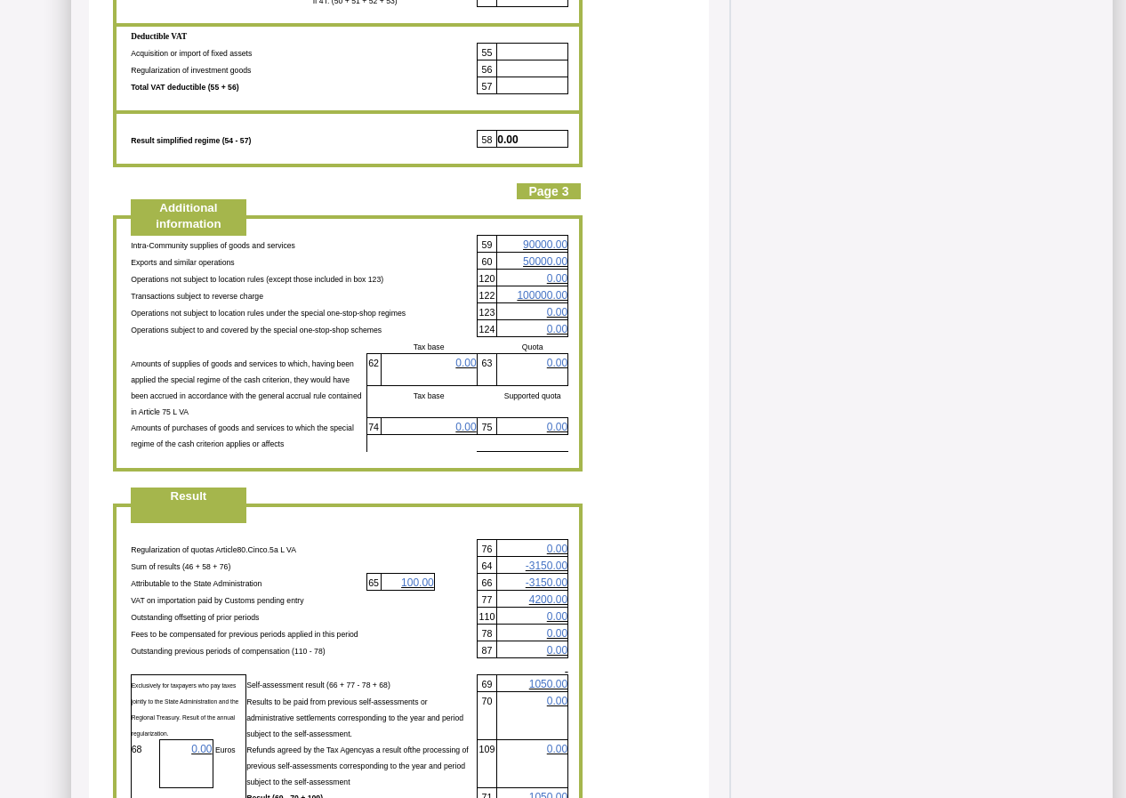
scroll to position [3379, 0]
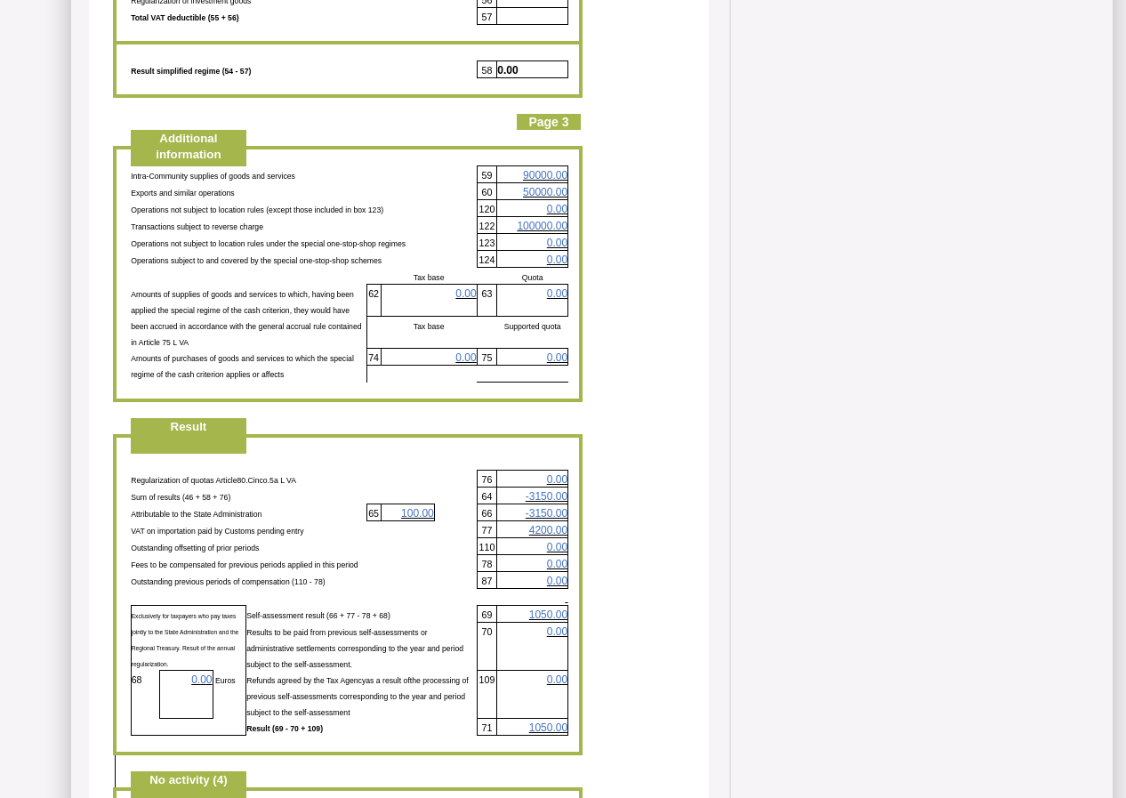
click at [424, 507] on o\ "100.00" at bounding box center [417, 513] width 33 height 12
click at [435, 555] on p "Fees to be compensated for previous periods applied in this period" at bounding box center [304, 563] width 346 height 16
click at [425, 507] on o\ "100.00" at bounding box center [417, 513] width 33 height 12
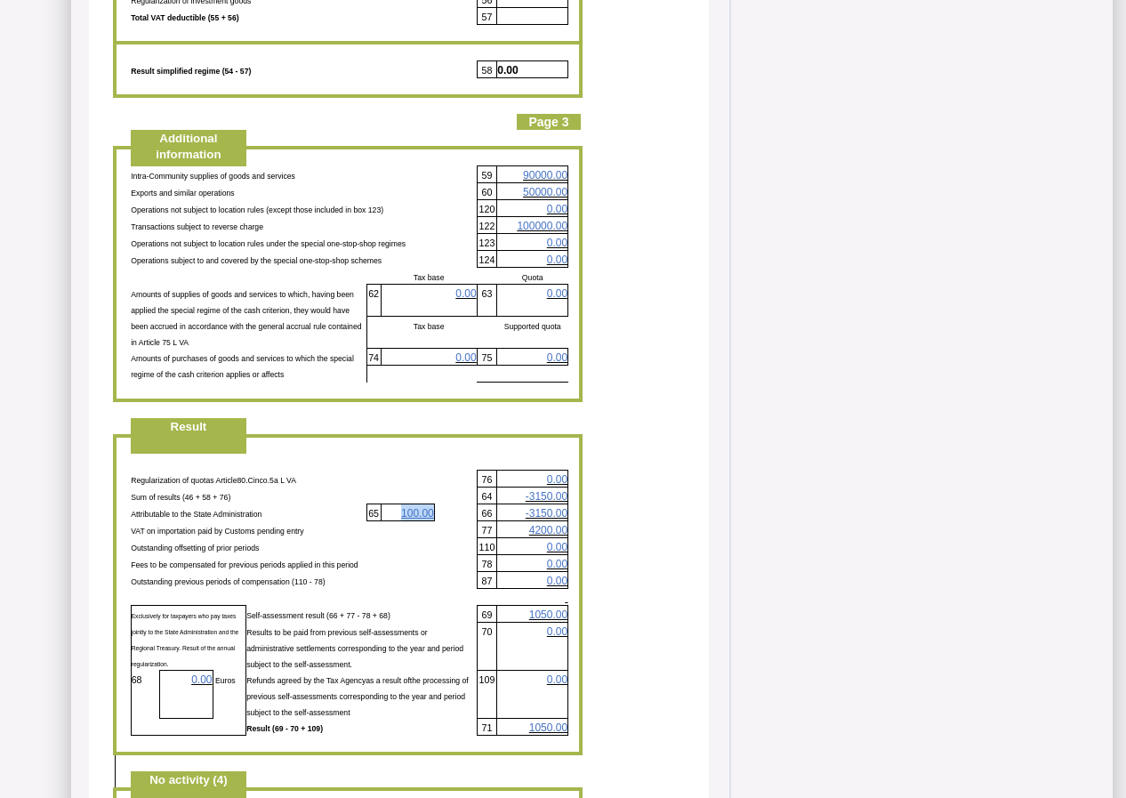
click at [425, 507] on o\ "100.00" at bounding box center [417, 513] width 33 height 12
click at [421, 507] on o\ "100.00" at bounding box center [417, 513] width 33 height 12
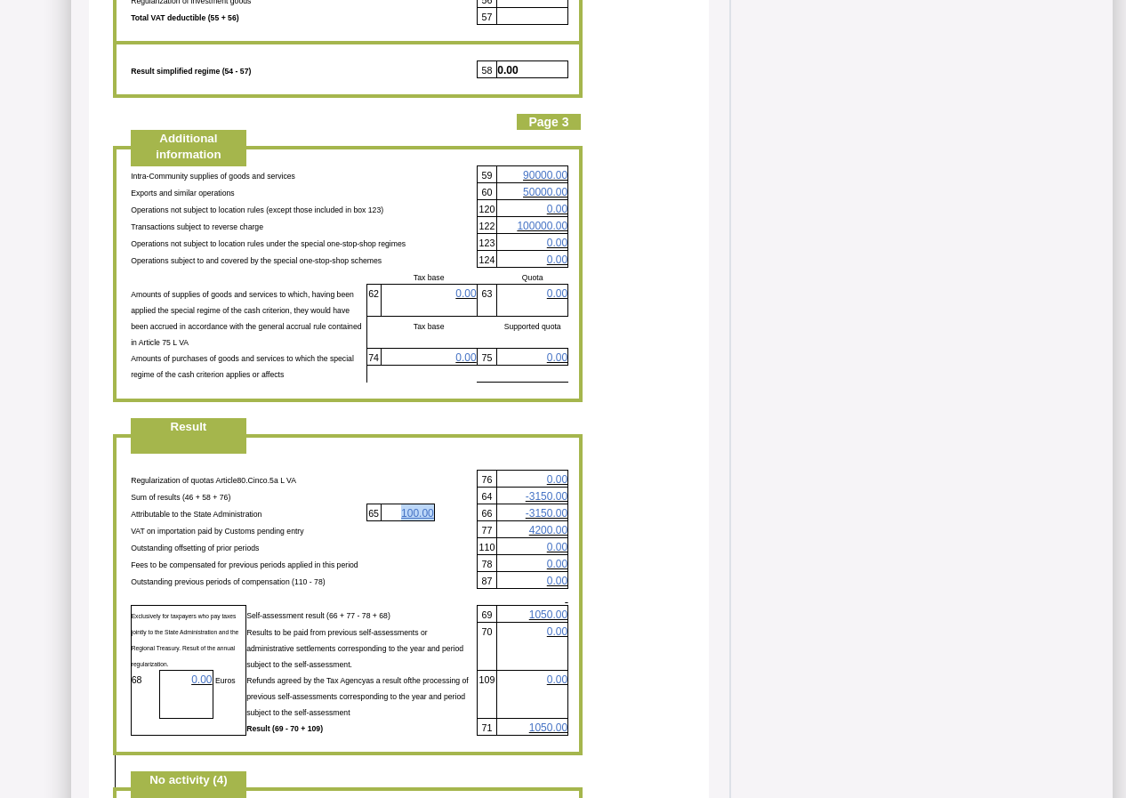
click at [421, 507] on o\ "100.00" at bounding box center [417, 513] width 33 height 12
click at [405, 504] on p "100.00" at bounding box center [407, 512] width 52 height 16
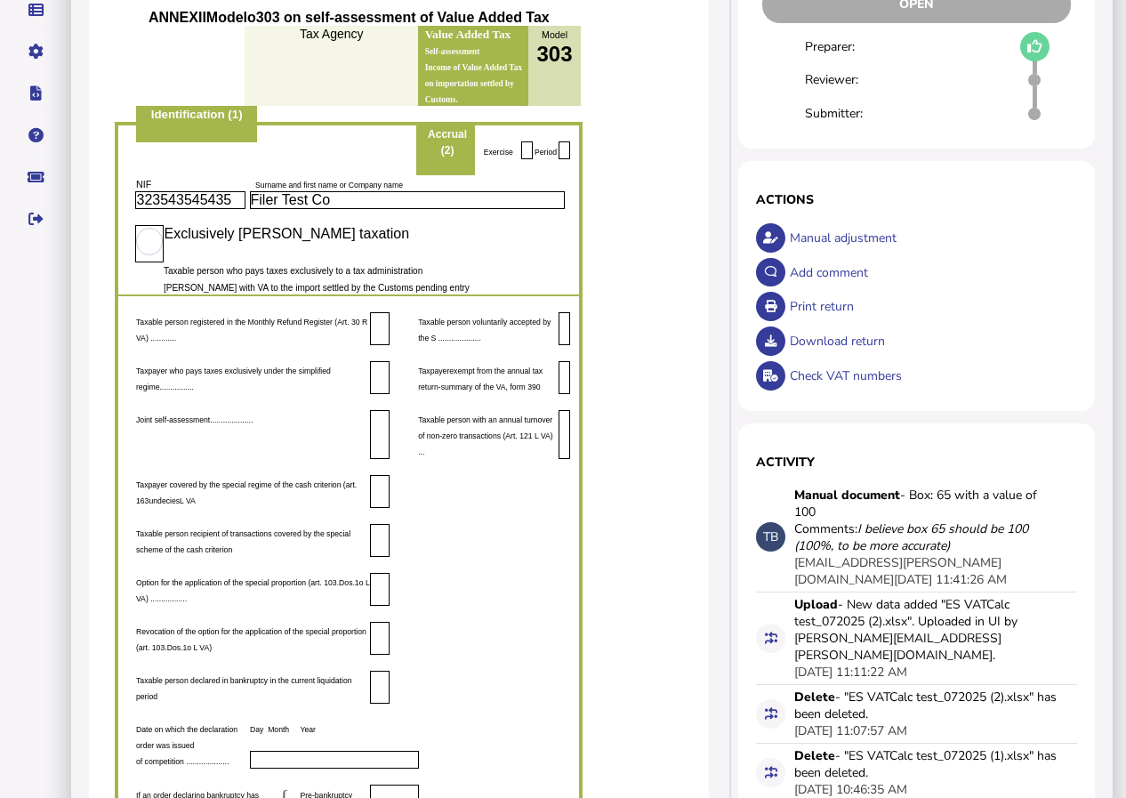
scroll to position [267, 0]
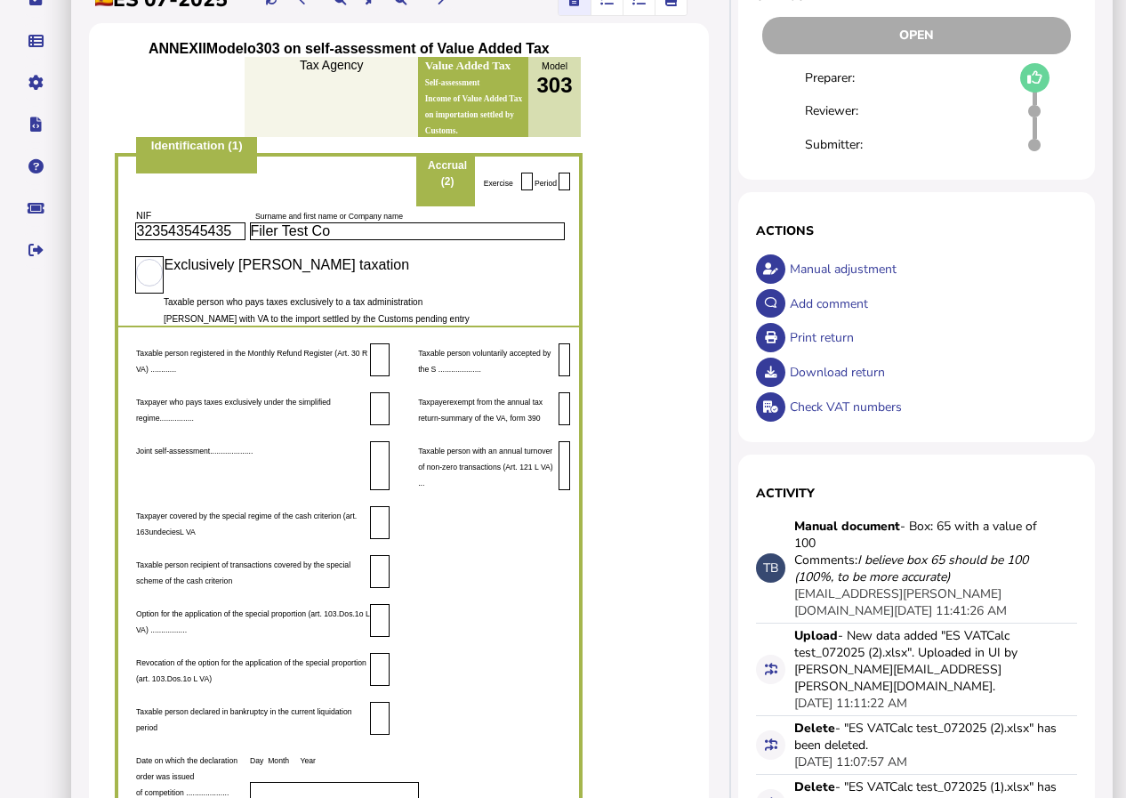
click at [820, 252] on div "Manual adjustment" at bounding box center [931, 269] width 292 height 35
select select "**********"
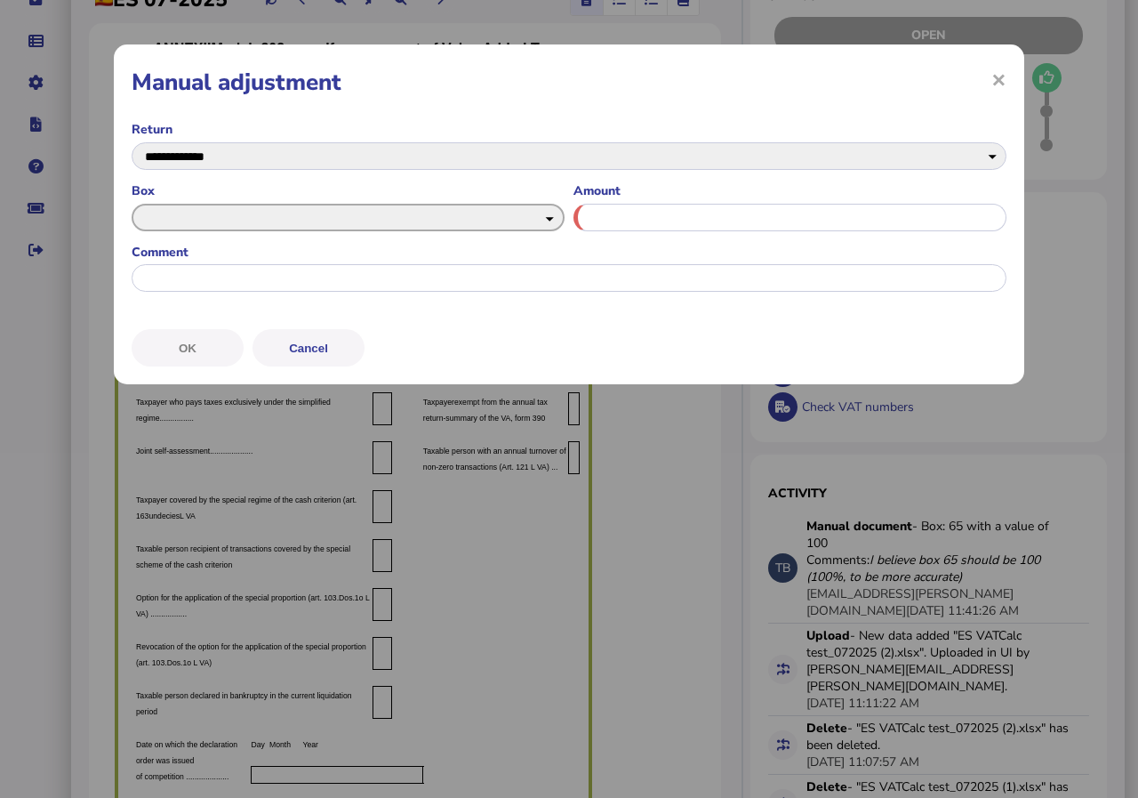
click at [547, 217] on select "** ** ** ** ** ** ** ** ** ** ** ** ** ** ** ** ** ** ** ** ** ** ** ** ** ** *…" at bounding box center [348, 218] width 433 height 28
select select "******"
click at [132, 204] on select "** ** ** ** ** ** ** ** ** ** ** ** ** ** ** ** ** ** ** ** ** ** ** ** ** ** *…" at bounding box center [348, 218] width 433 height 28
click at [1000, 81] on span "×" at bounding box center [998, 79] width 15 height 34
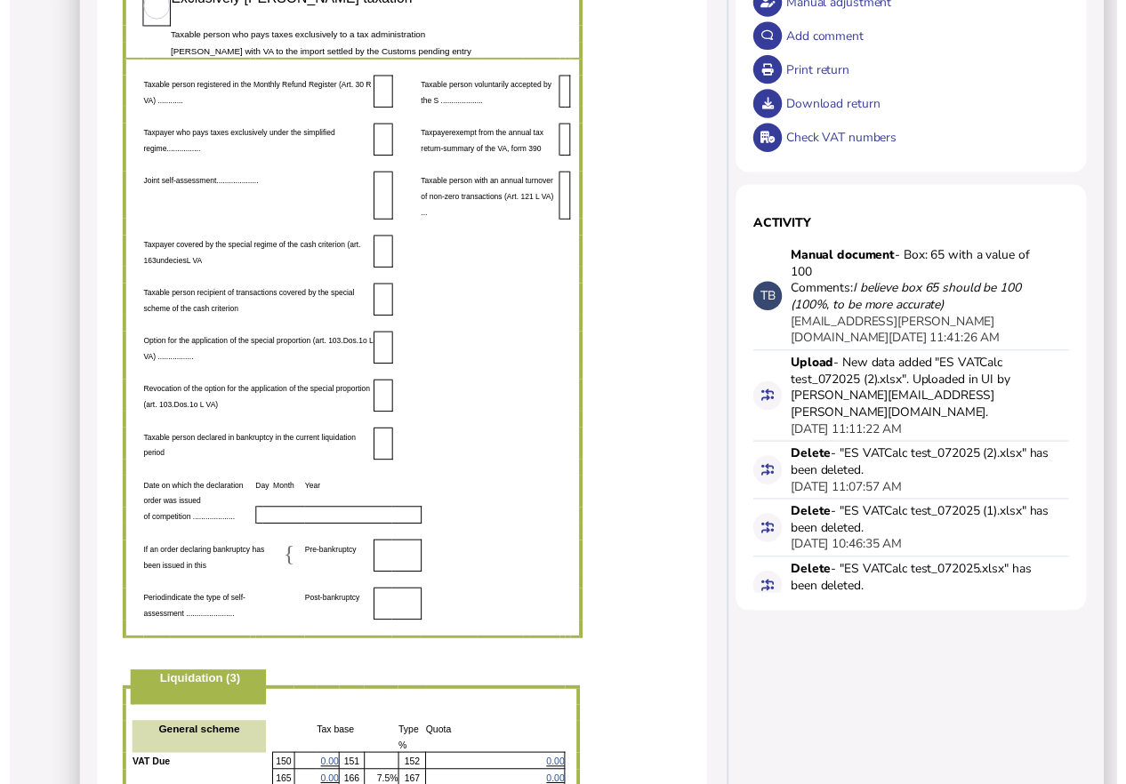
scroll to position [0, 0]
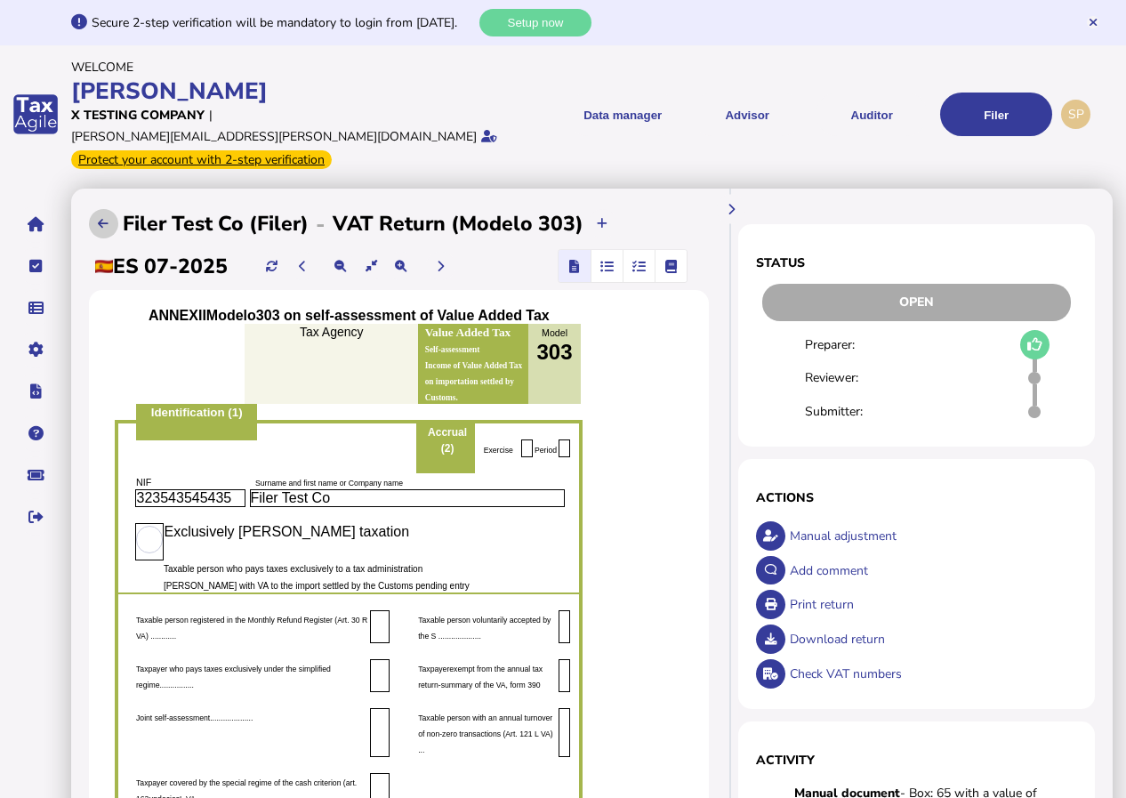
click at [101, 218] on icon at bounding box center [103, 224] width 11 height 12
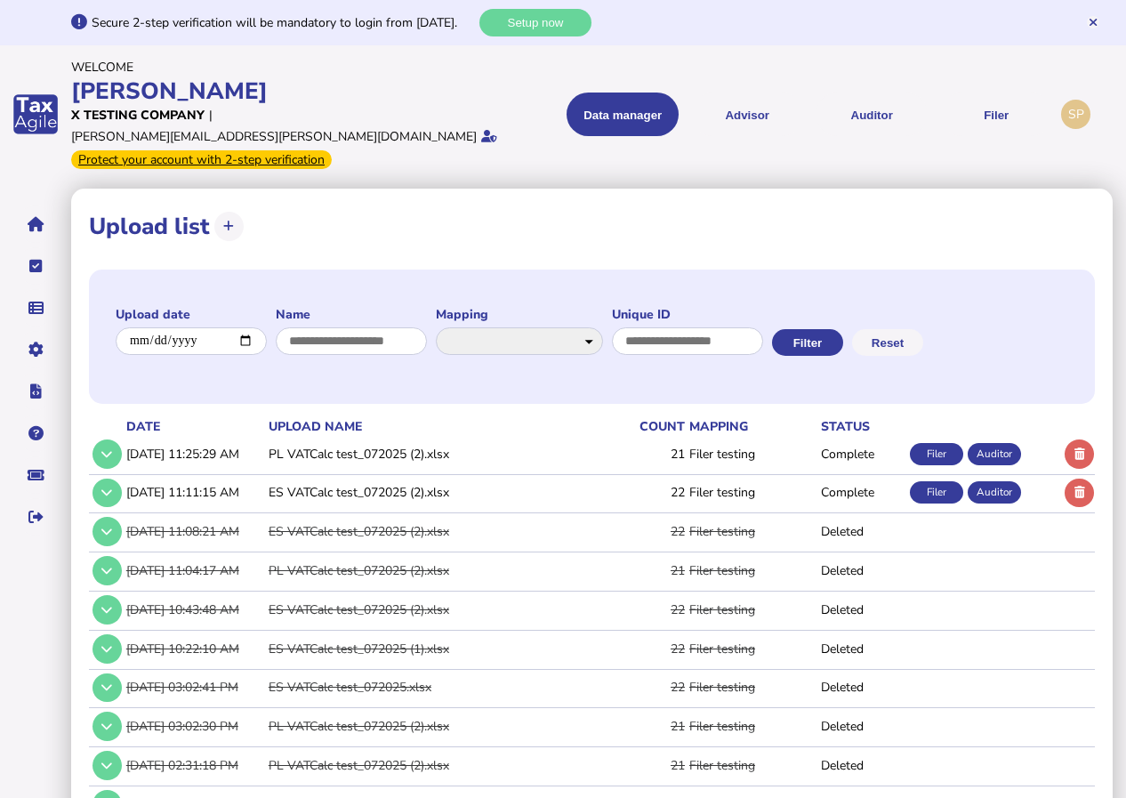
click at [357, 436] on td "PL VATCalc test_072025 (2).xlsx" at bounding box center [427, 454] width 325 height 36
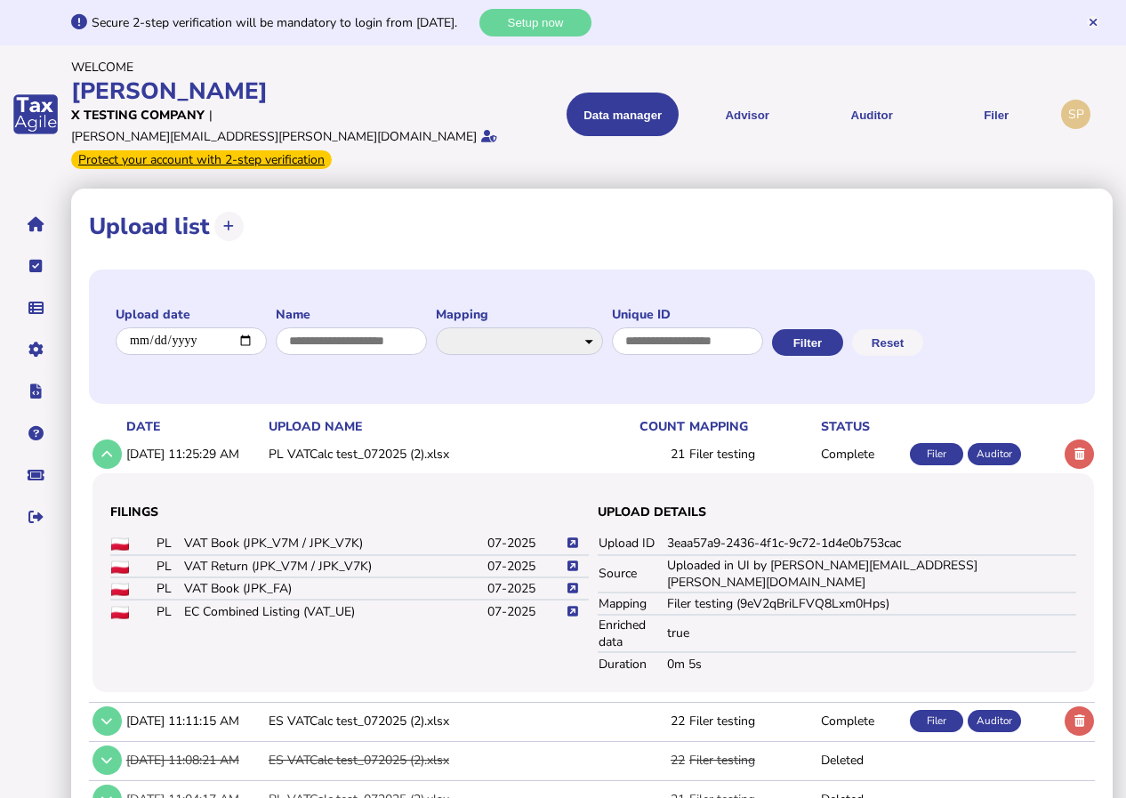
click at [121, 605] on img at bounding box center [120, 611] width 18 height 13
click at [201, 599] on td "EC Combined Listing (VAT_UE)" at bounding box center [334, 610] width 303 height 22
click at [569, 605] on icon at bounding box center [572, 611] width 11 height 12
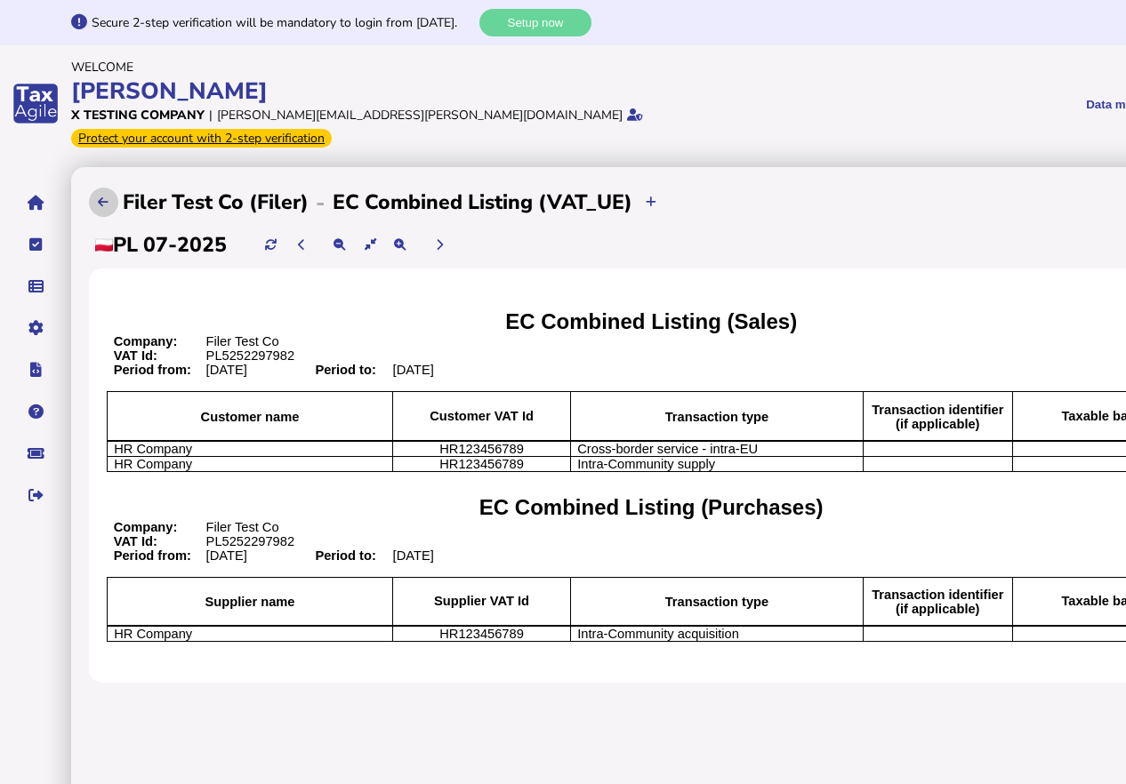
click at [103, 188] on button at bounding box center [103, 202] width 29 height 29
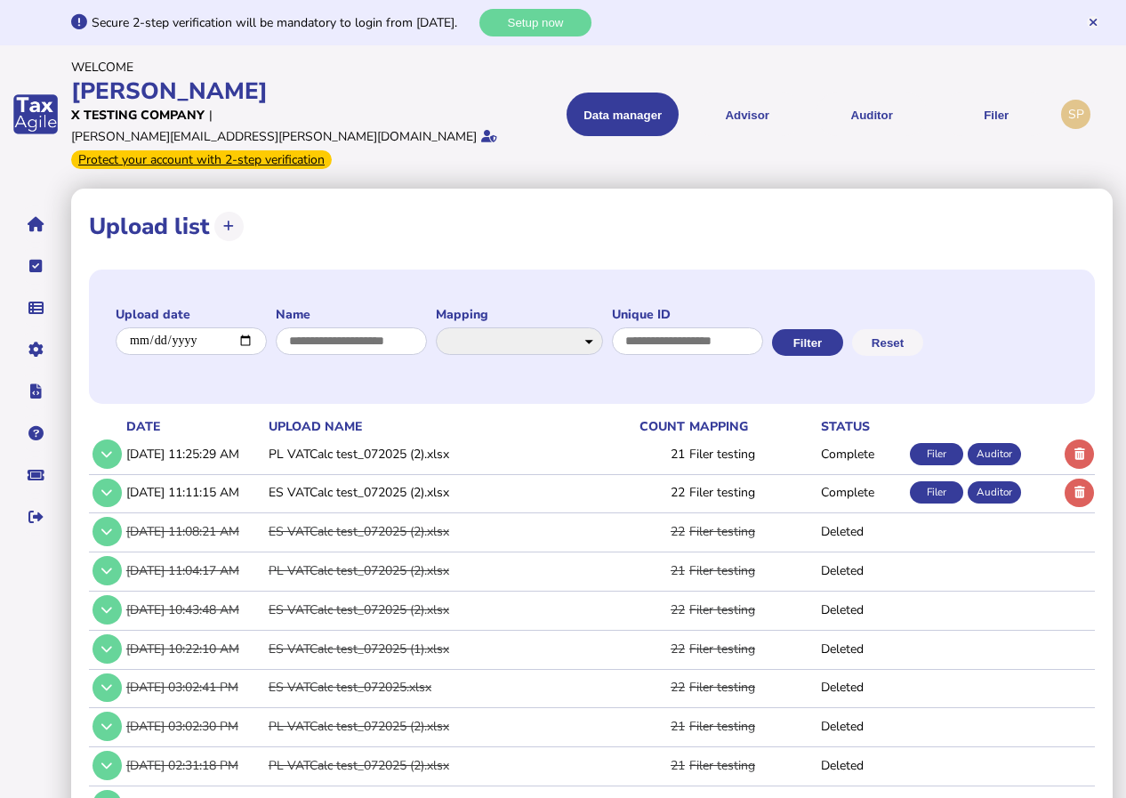
click at [364, 436] on td "PL VATCalc test_072025 (2).xlsx" at bounding box center [427, 454] width 325 height 36
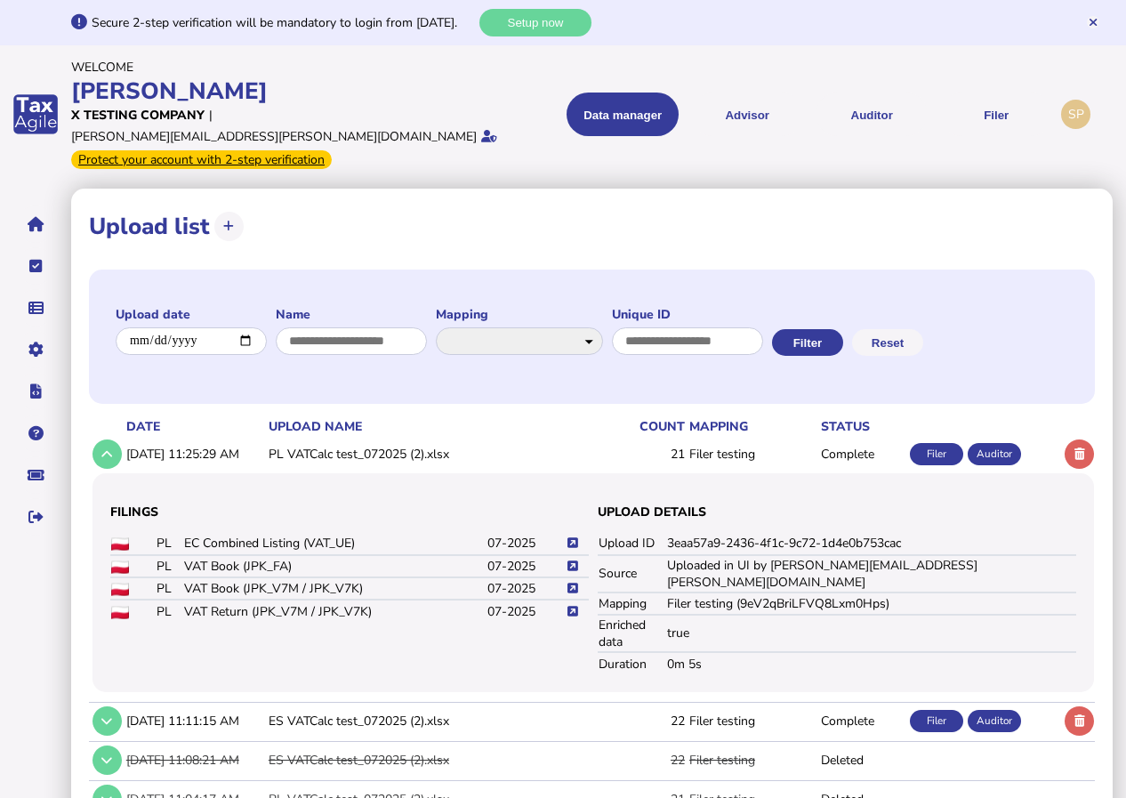
click at [269, 555] on td "VAT Book (JPK_FA)" at bounding box center [334, 566] width 303 height 22
click at [573, 560] on icon at bounding box center [572, 566] width 11 height 12
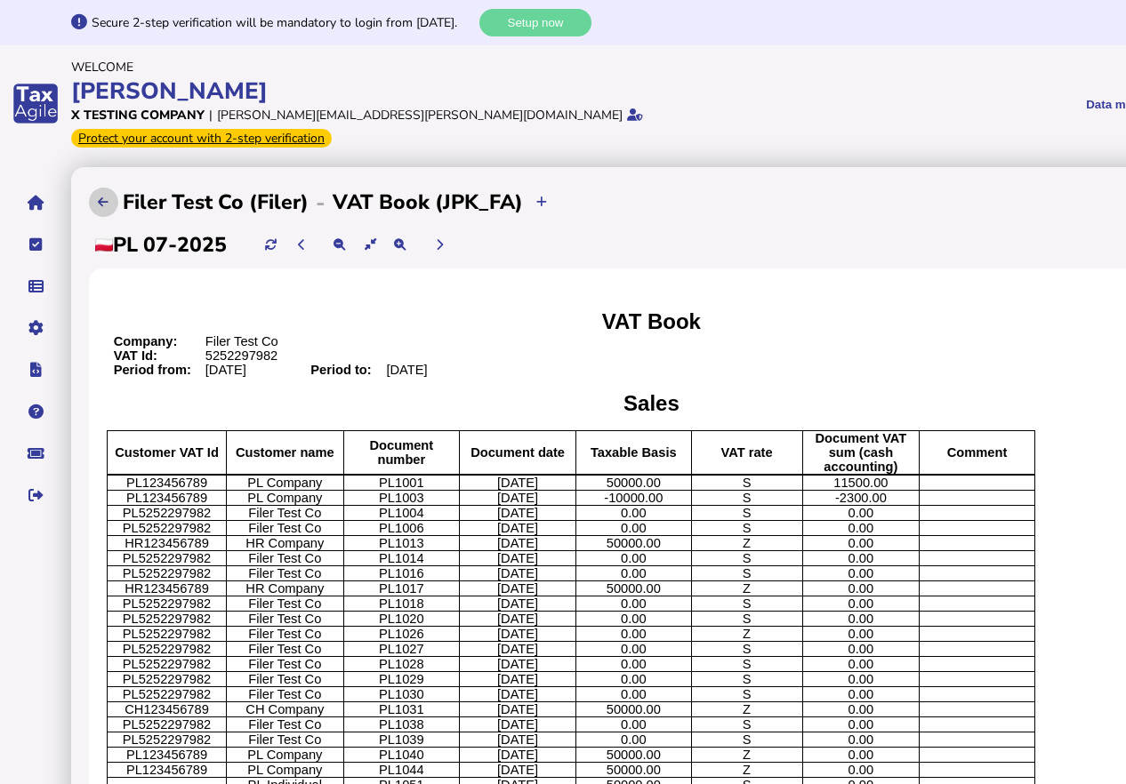
click at [102, 196] on icon at bounding box center [103, 202] width 11 height 12
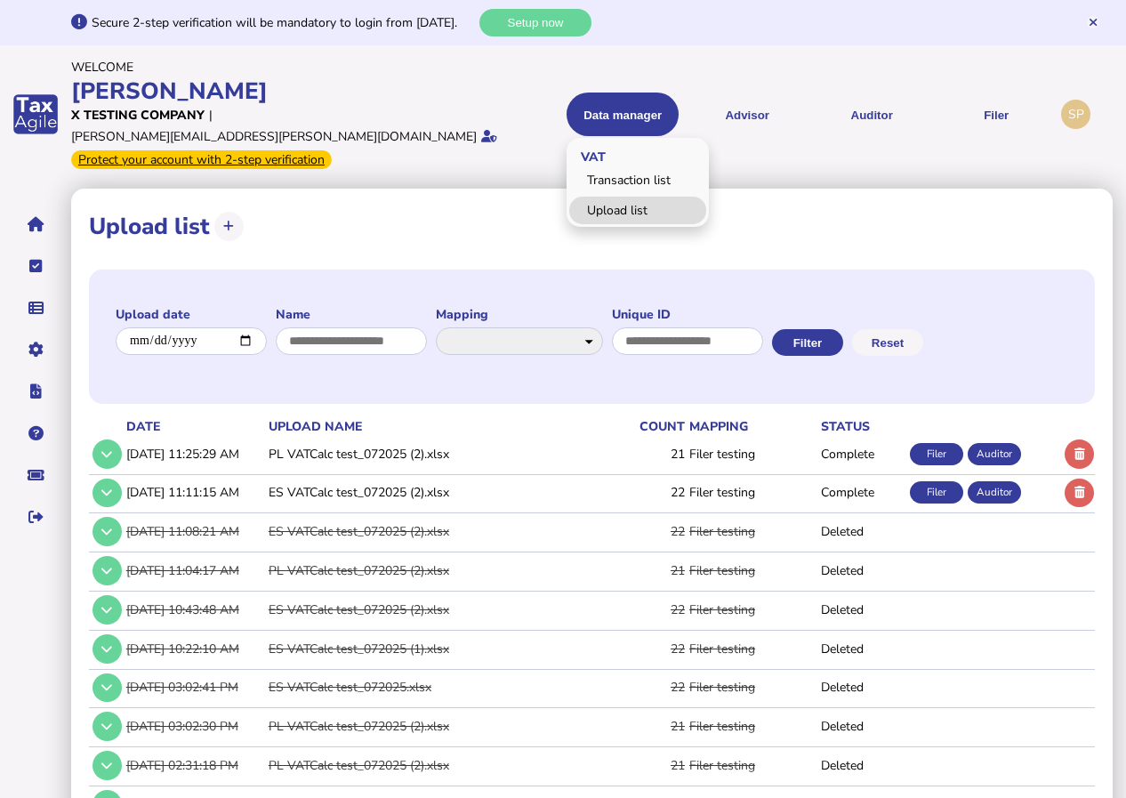
click at [617, 196] on link "Upload list" at bounding box center [637, 210] width 137 height 28
click at [105, 439] on button at bounding box center [106, 453] width 29 height 29
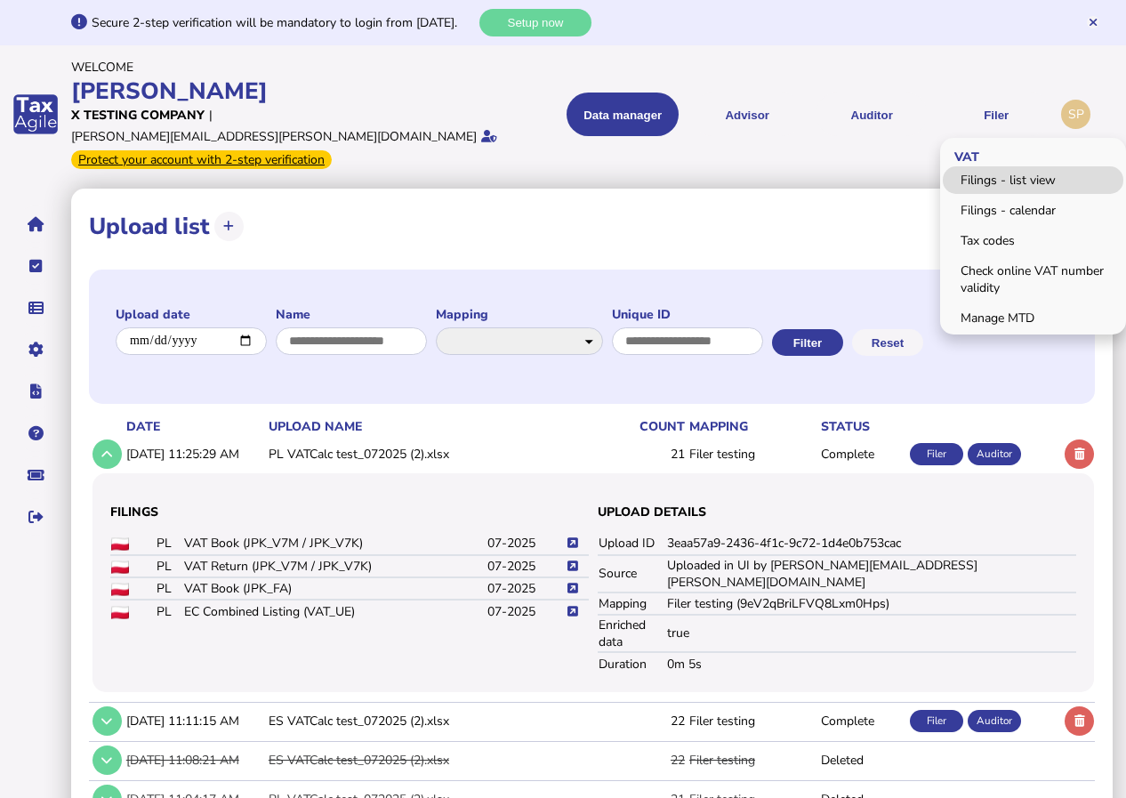
click at [987, 168] on link "Filings - list view" at bounding box center [1032, 180] width 180 height 28
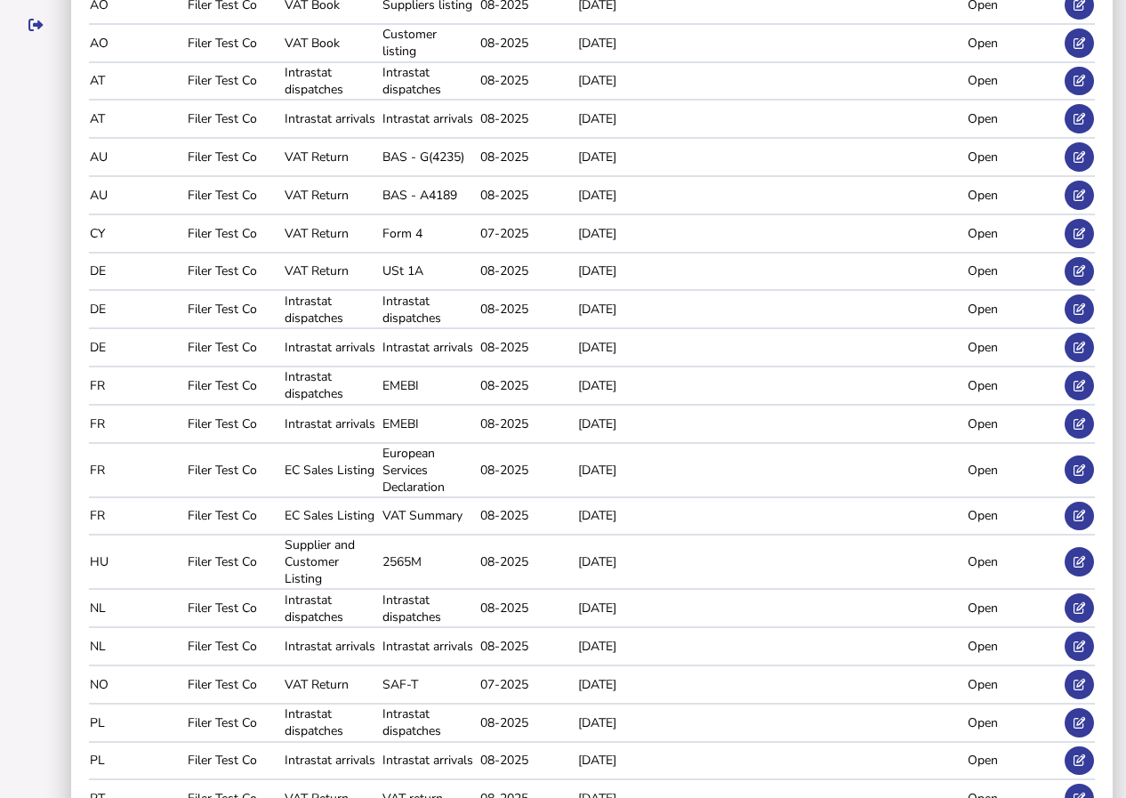
scroll to position [533, 0]
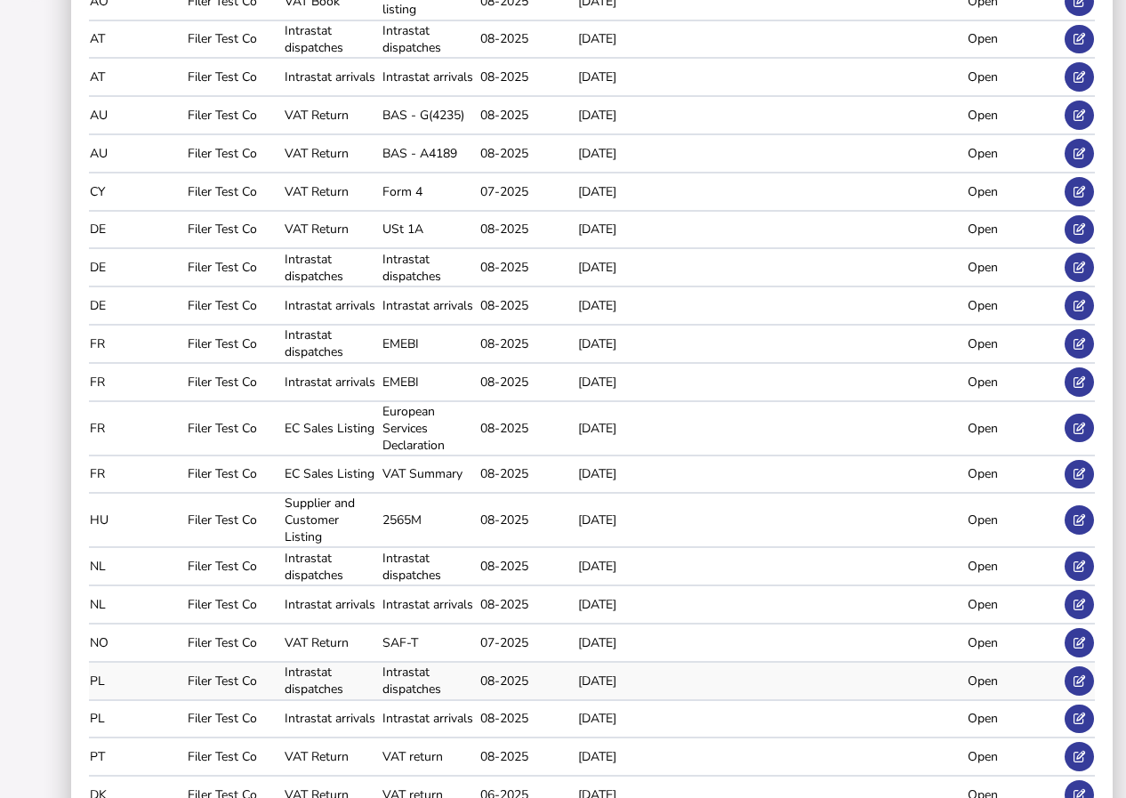
click at [979, 672] on div "Open" at bounding box center [1013, 680] width 92 height 17
click at [1080, 666] on button at bounding box center [1078, 680] width 29 height 29
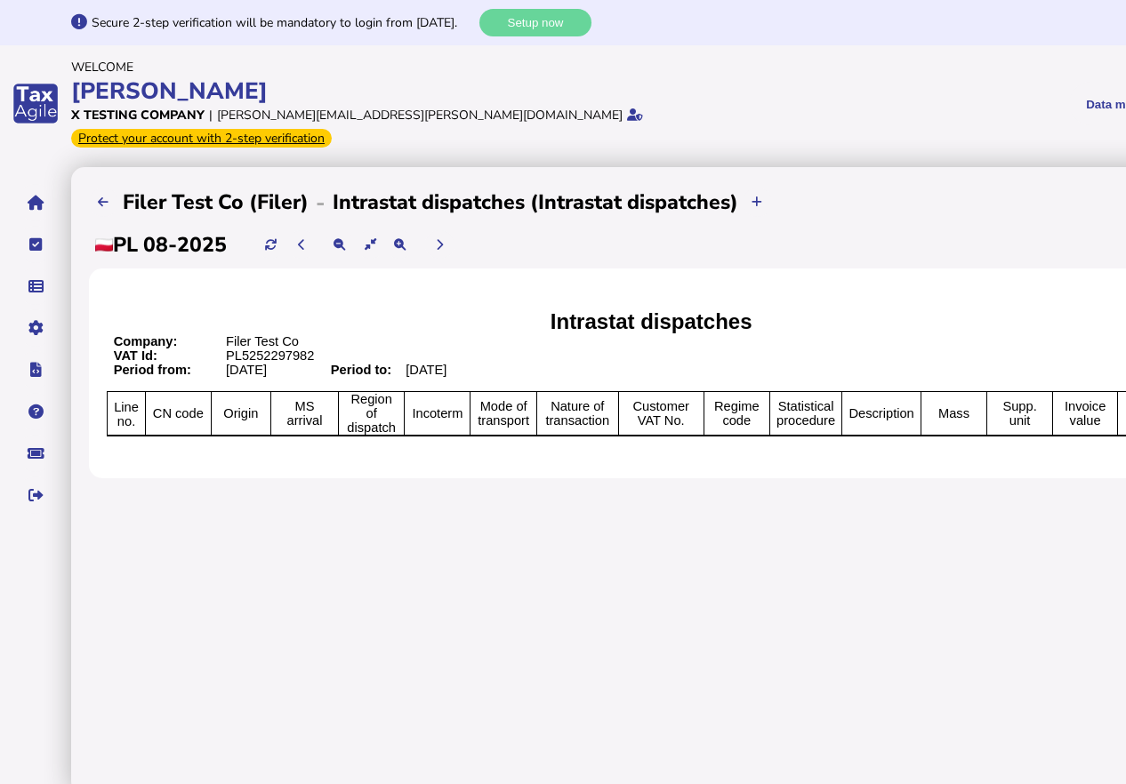
click at [956, 195] on div "**********" at bounding box center [651, 203] width 1124 height 36
click at [103, 196] on icon at bounding box center [103, 202] width 11 height 12
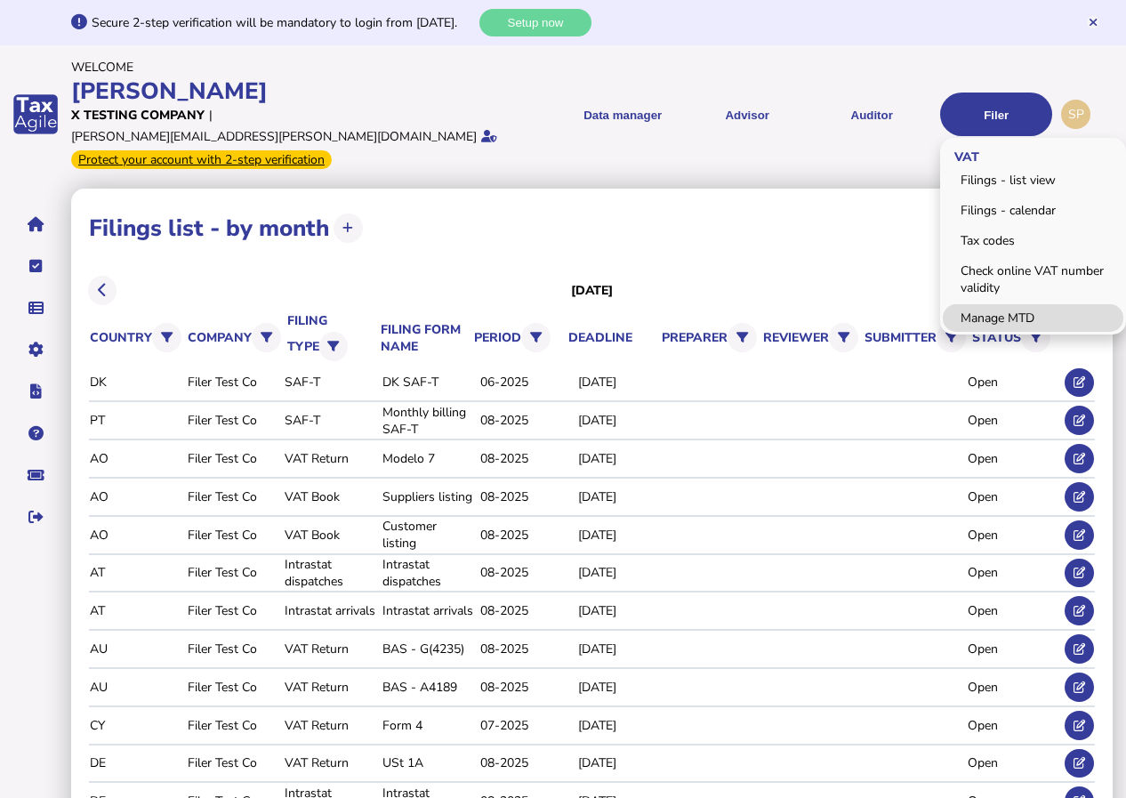
click at [1012, 304] on link "Manage MTD" at bounding box center [1032, 318] width 180 height 28
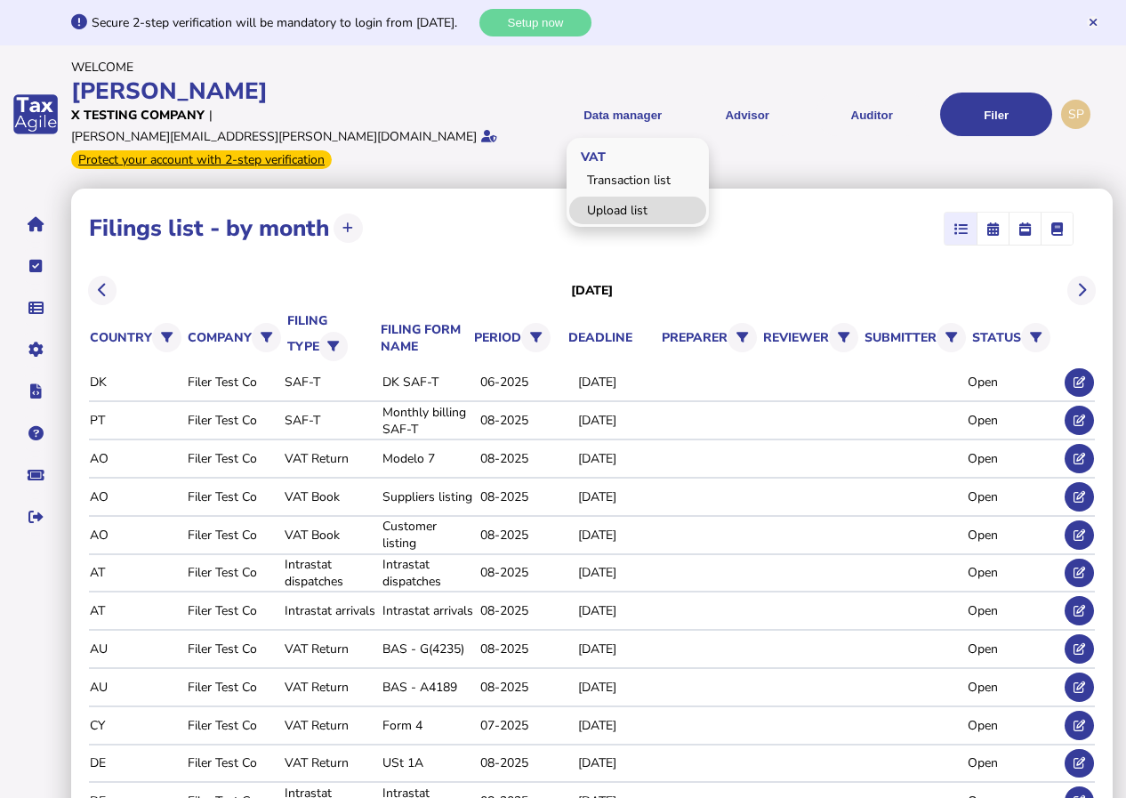
click at [620, 200] on link "Upload list" at bounding box center [637, 210] width 137 height 28
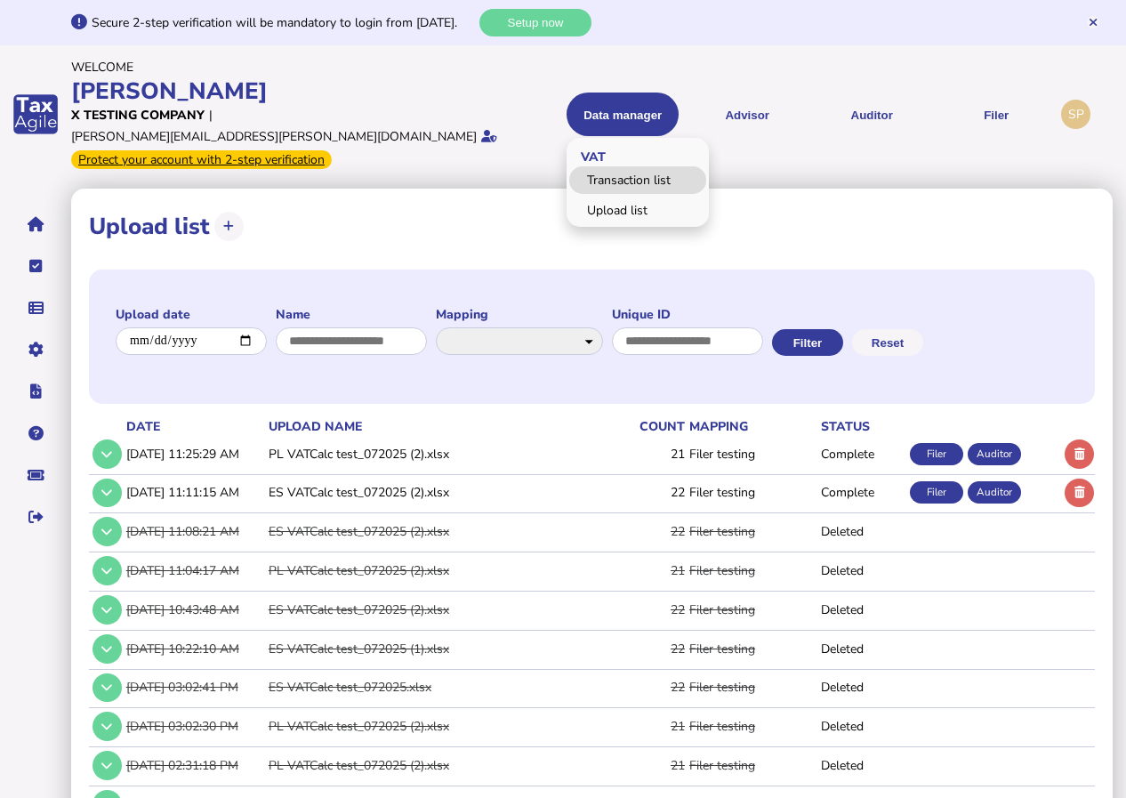
click at [631, 166] on link "Transaction list" at bounding box center [637, 180] width 137 height 28
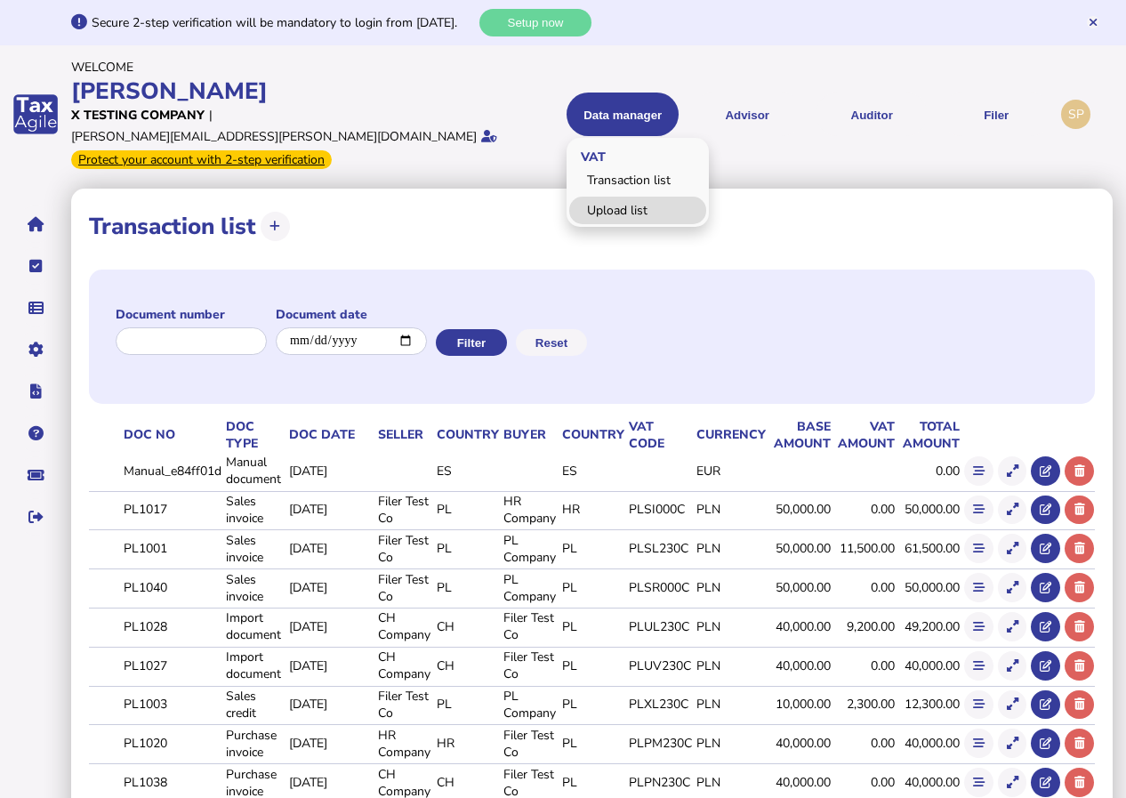
click at [614, 197] on link "Upload list" at bounding box center [637, 210] width 137 height 28
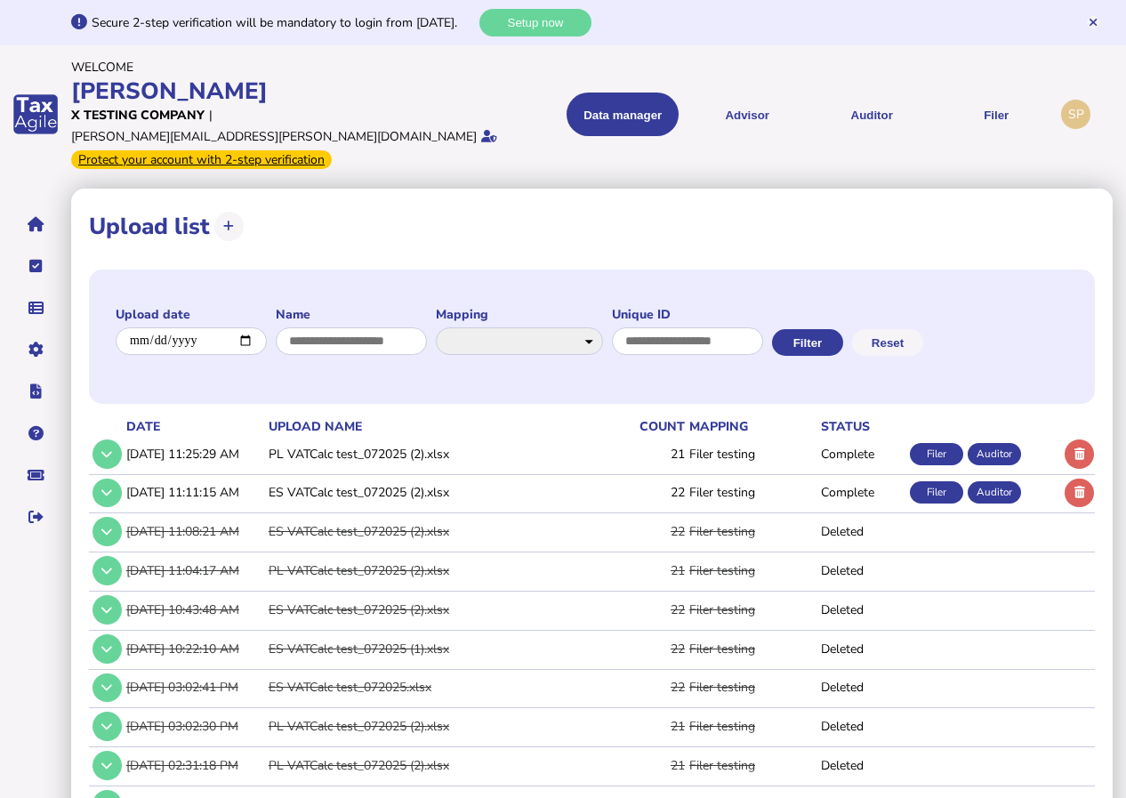
click at [894, 206] on div "**********" at bounding box center [592, 226] width 1006 height 40
click at [493, 206] on div "**********" at bounding box center [592, 226] width 1006 height 40
click at [325, 206] on div "**********" at bounding box center [592, 226] width 1006 height 40
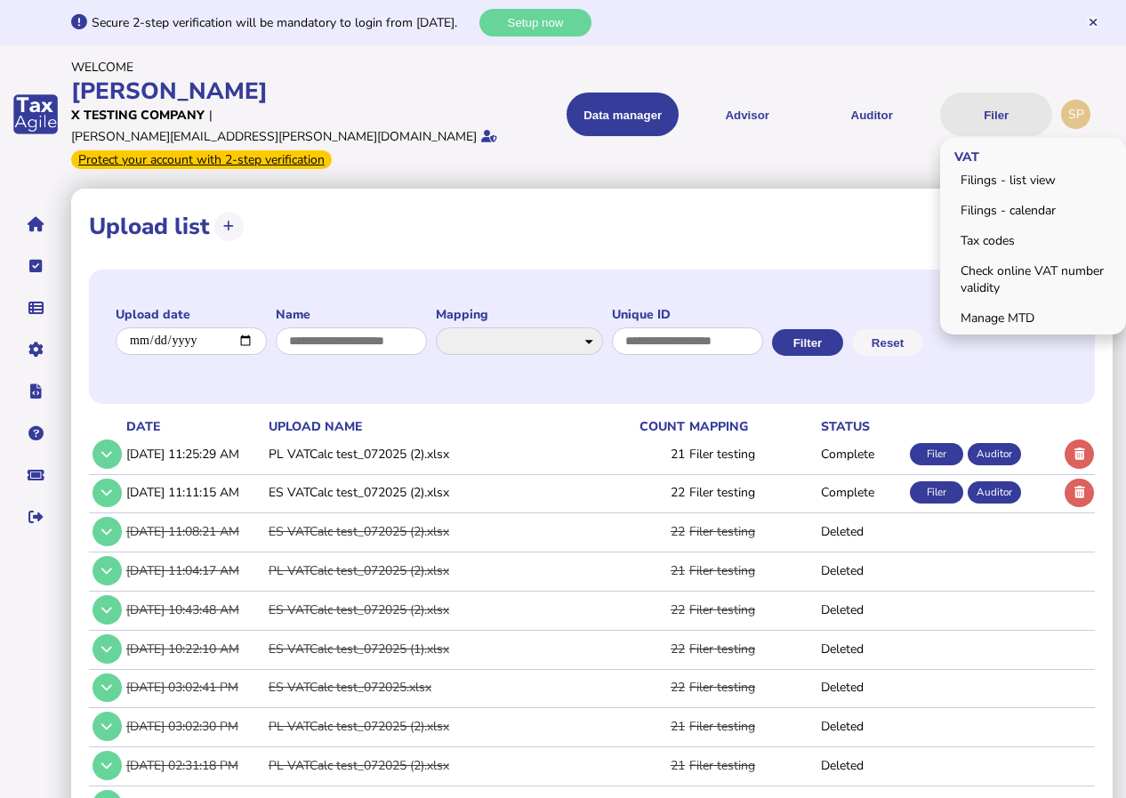
click at [986, 106] on button "Filer" at bounding box center [996, 114] width 112 height 44
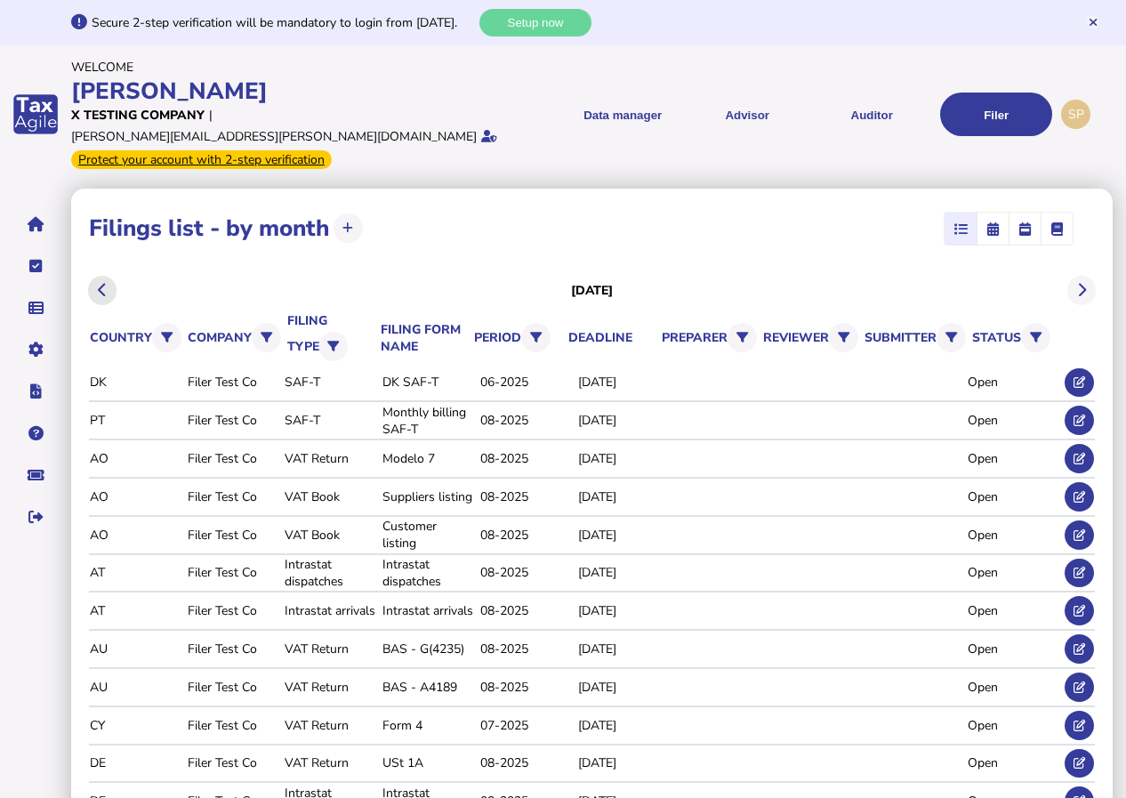
click at [103, 290] on icon at bounding box center [102, 290] width 9 height 1
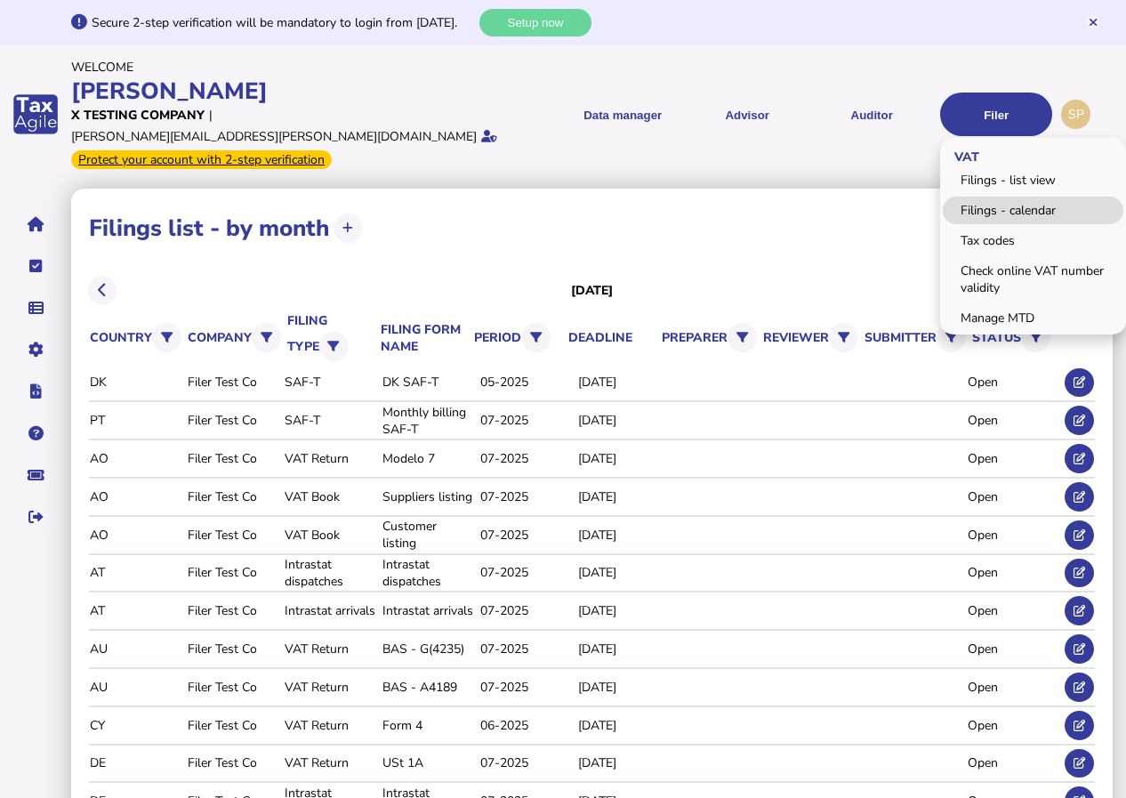
click at [976, 199] on link "Filings - calendar" at bounding box center [1032, 210] width 180 height 28
click at [971, 196] on link "Filings - calendar" at bounding box center [1032, 210] width 180 height 28
click at [980, 200] on link "Filings - calendar" at bounding box center [1032, 210] width 180 height 28
click at [1009, 204] on link "Filings - calendar" at bounding box center [1032, 210] width 180 height 28
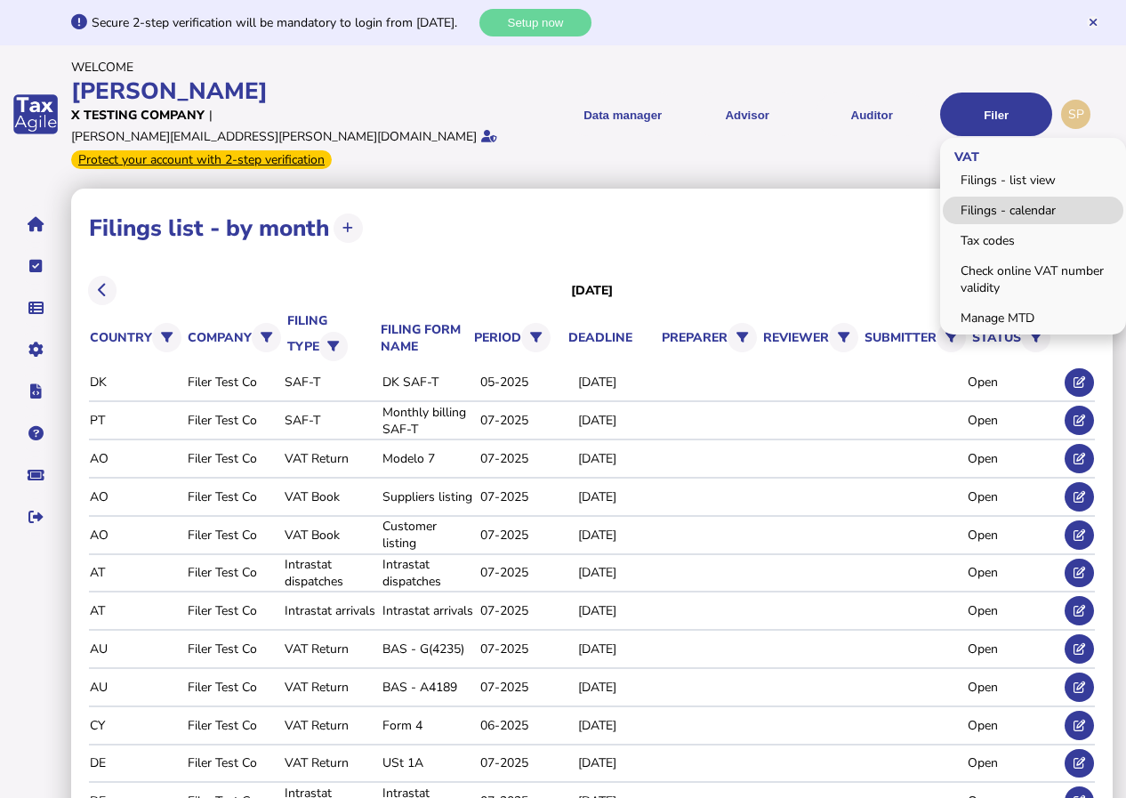
click at [1009, 204] on link "Filings - calendar" at bounding box center [1032, 210] width 180 height 28
click at [992, 227] on link "Tax codes" at bounding box center [1032, 241] width 180 height 28
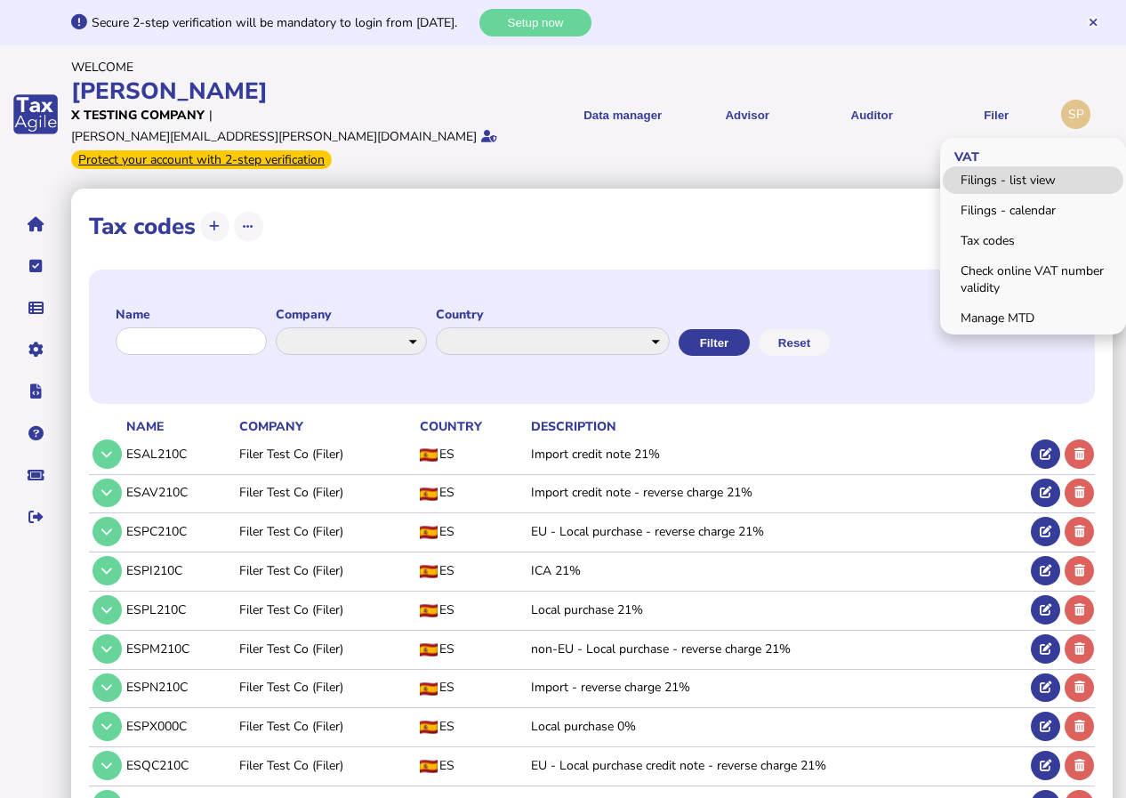
click at [990, 169] on link "Filings - list view" at bounding box center [1032, 180] width 180 height 28
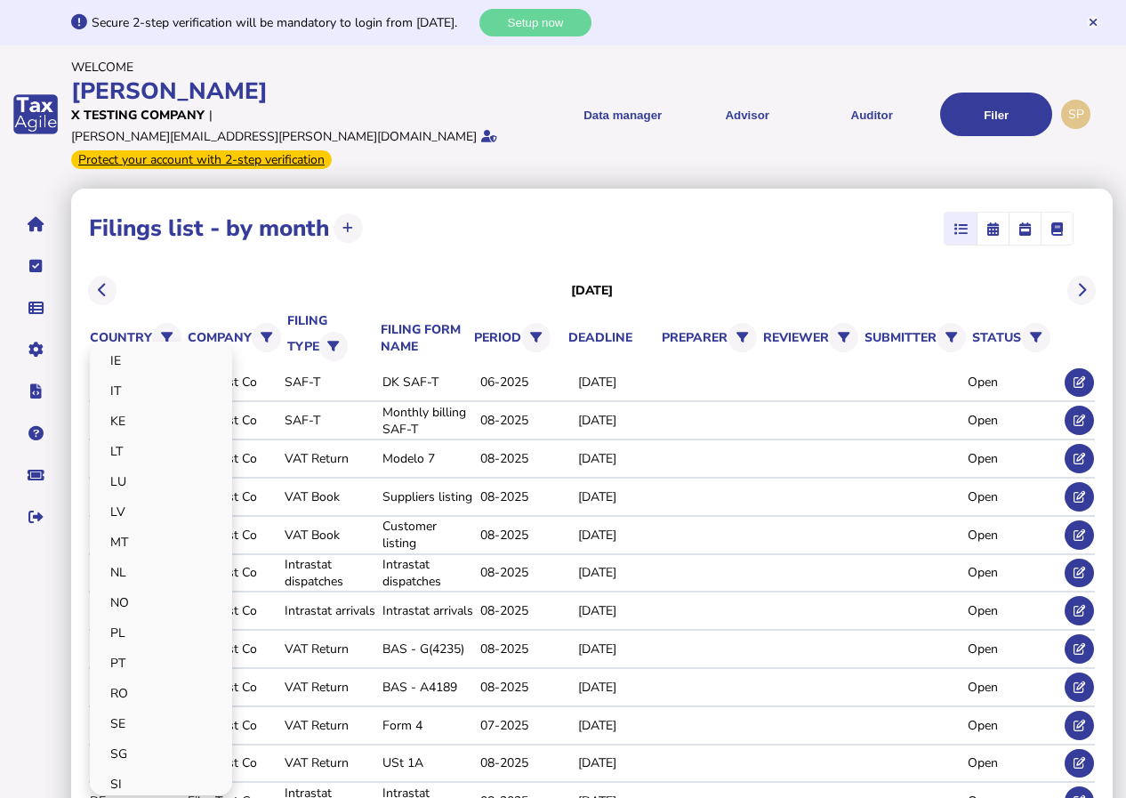
scroll to position [622, 0]
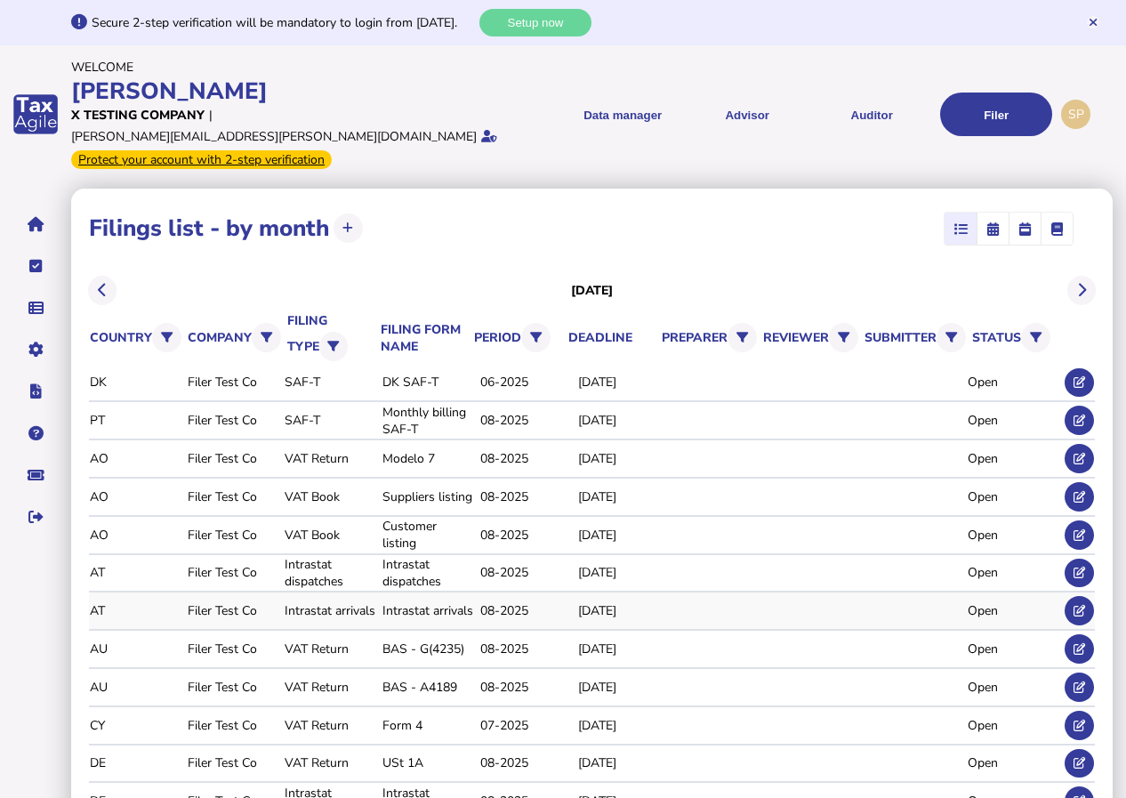
click at [0, 0] on link "PL" at bounding box center [0, 0] width 0 height 0
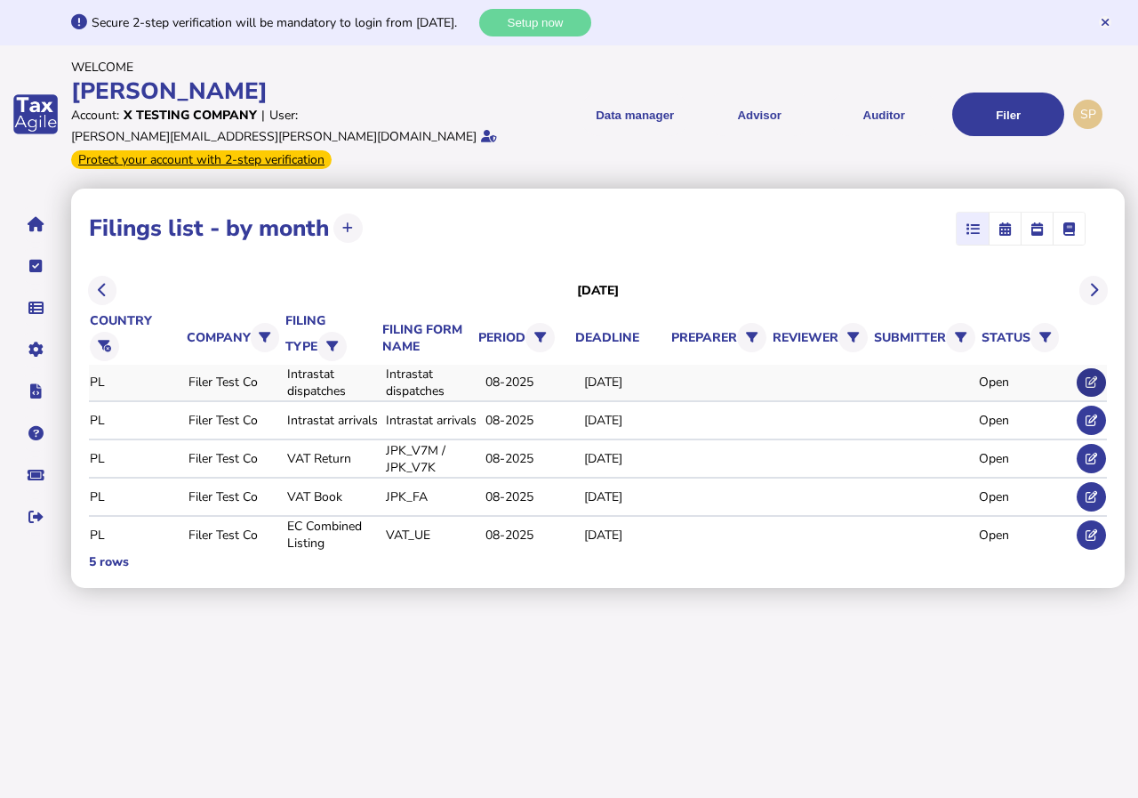
click at [1093, 376] on icon at bounding box center [1092, 382] width 12 height 12
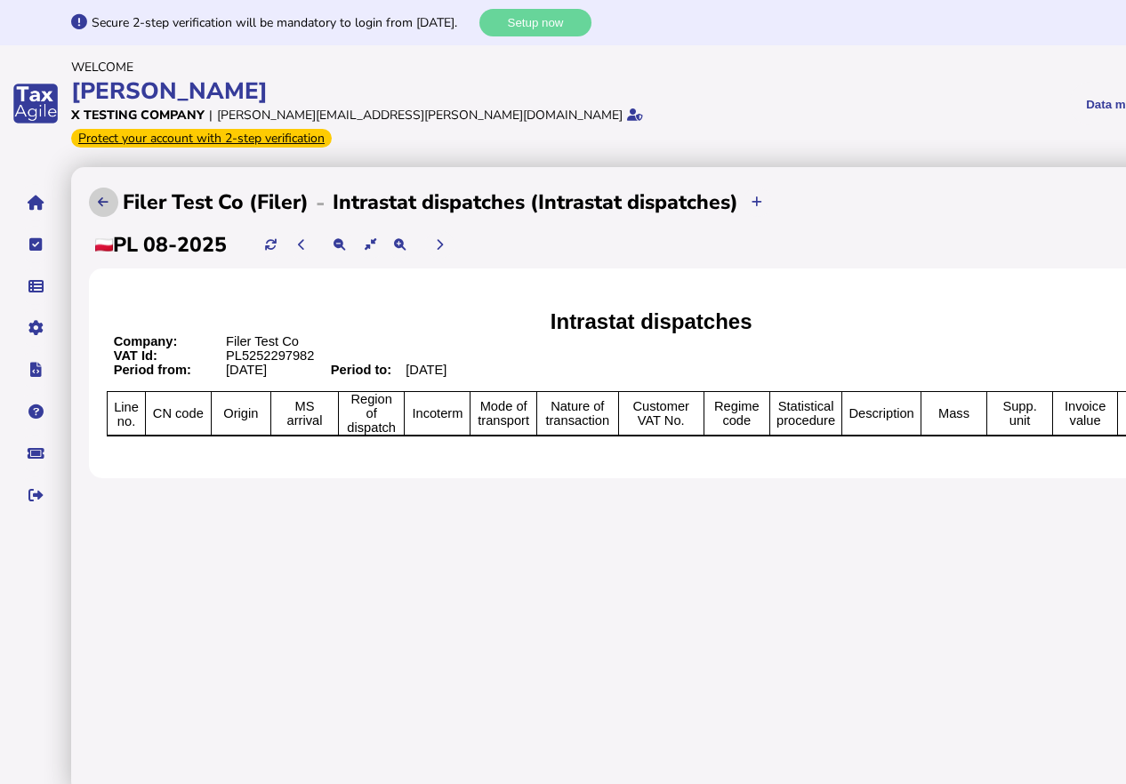
click at [97, 188] on button at bounding box center [103, 202] width 29 height 29
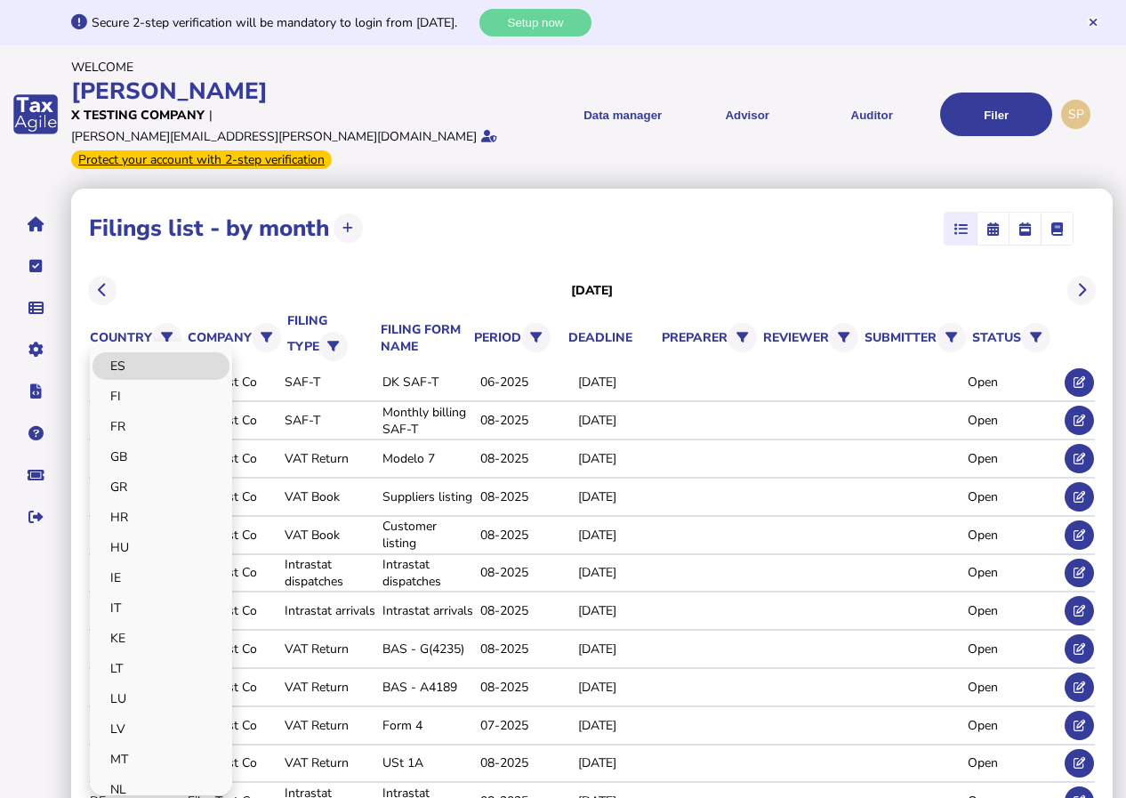
scroll to position [445, 0]
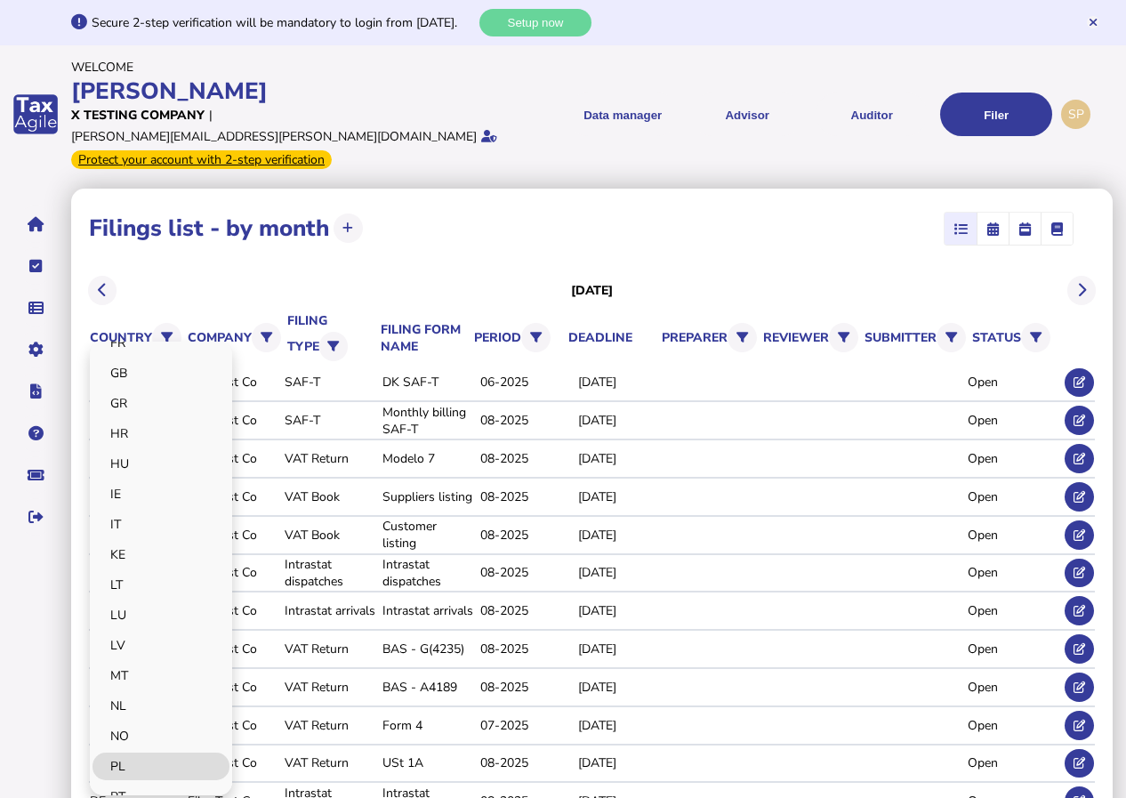
click at [115, 752] on link "PL" at bounding box center [160, 766] width 137 height 28
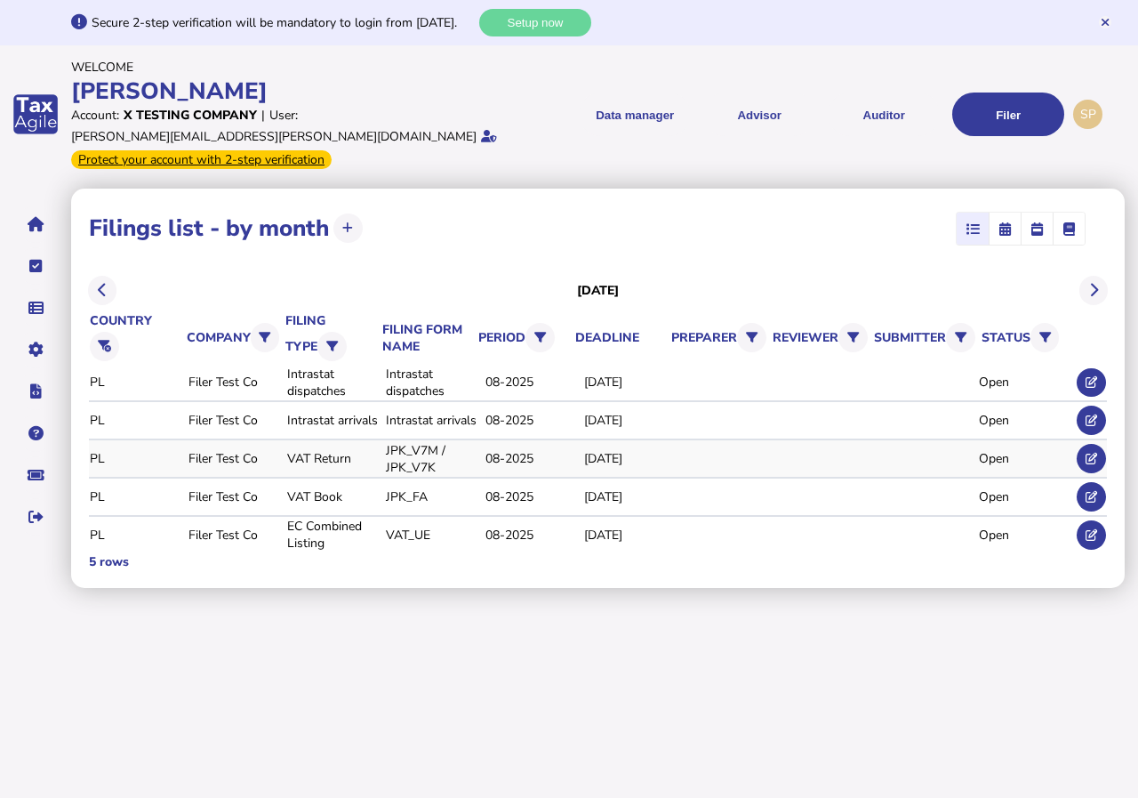
click at [998, 450] on div "Open" at bounding box center [1025, 458] width 92 height 17
click at [1091, 453] on icon at bounding box center [1092, 459] width 12 height 12
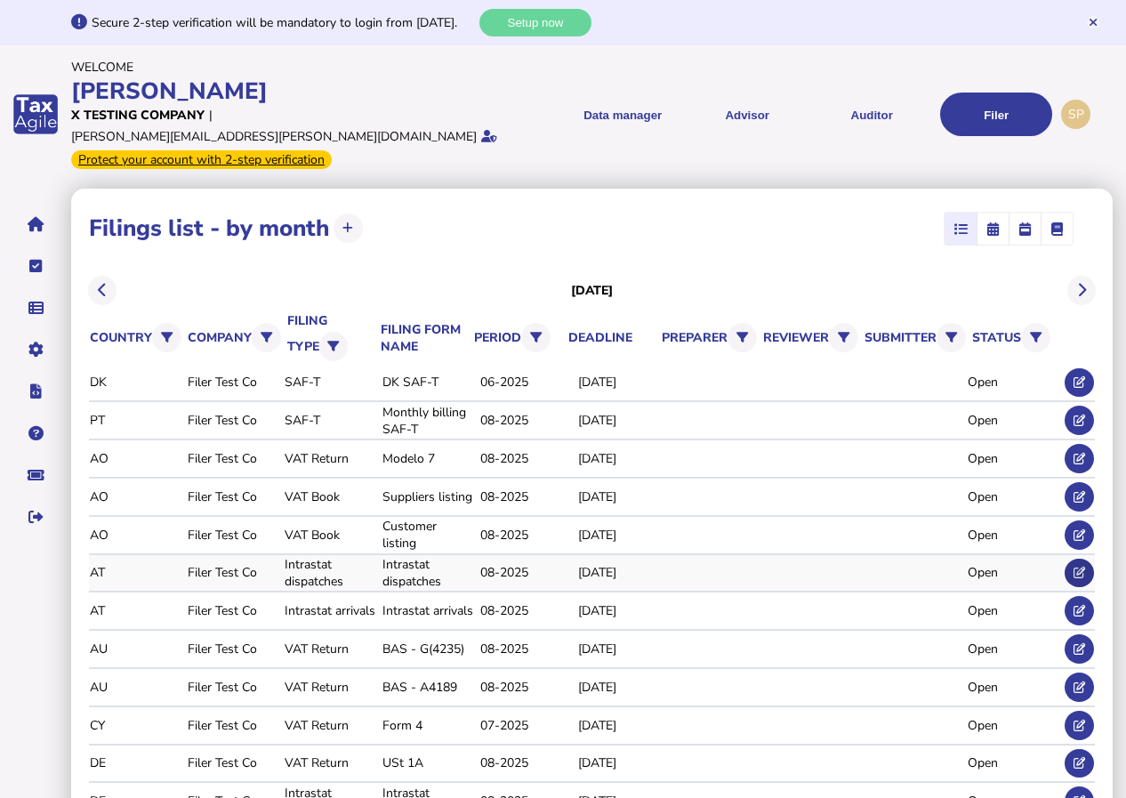
click at [1078, 566] on icon at bounding box center [1079, 572] width 12 height 12
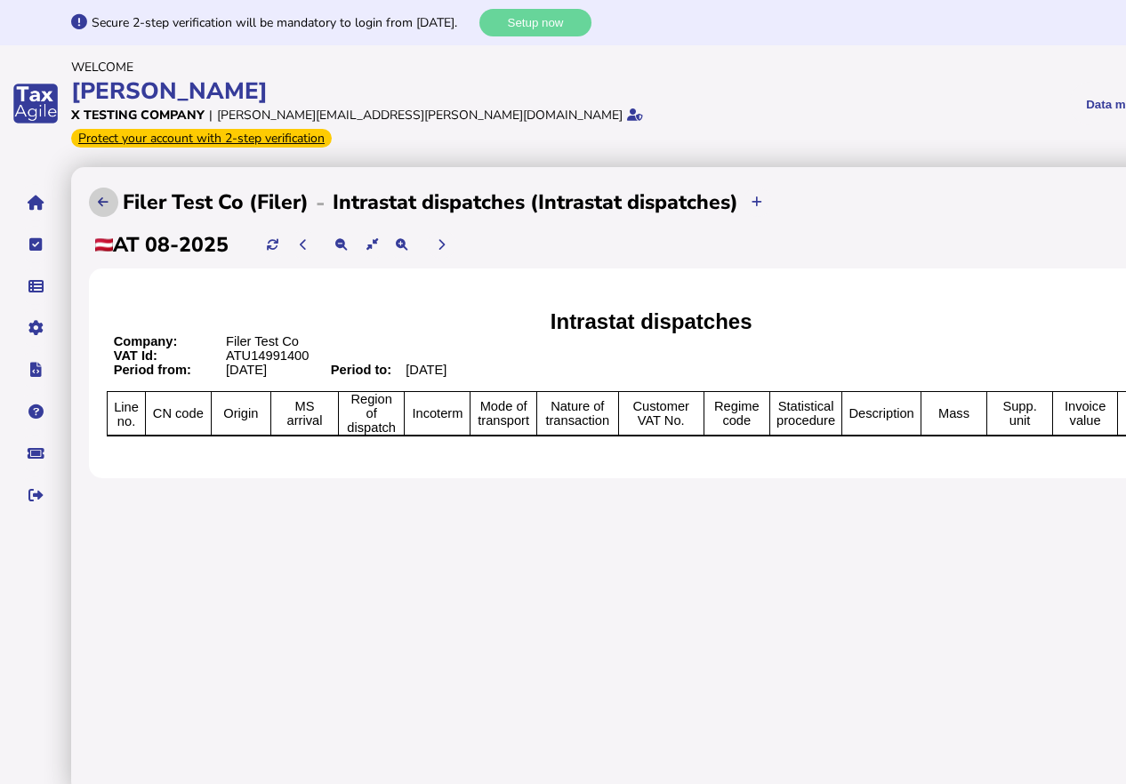
click at [96, 188] on button at bounding box center [103, 202] width 29 height 29
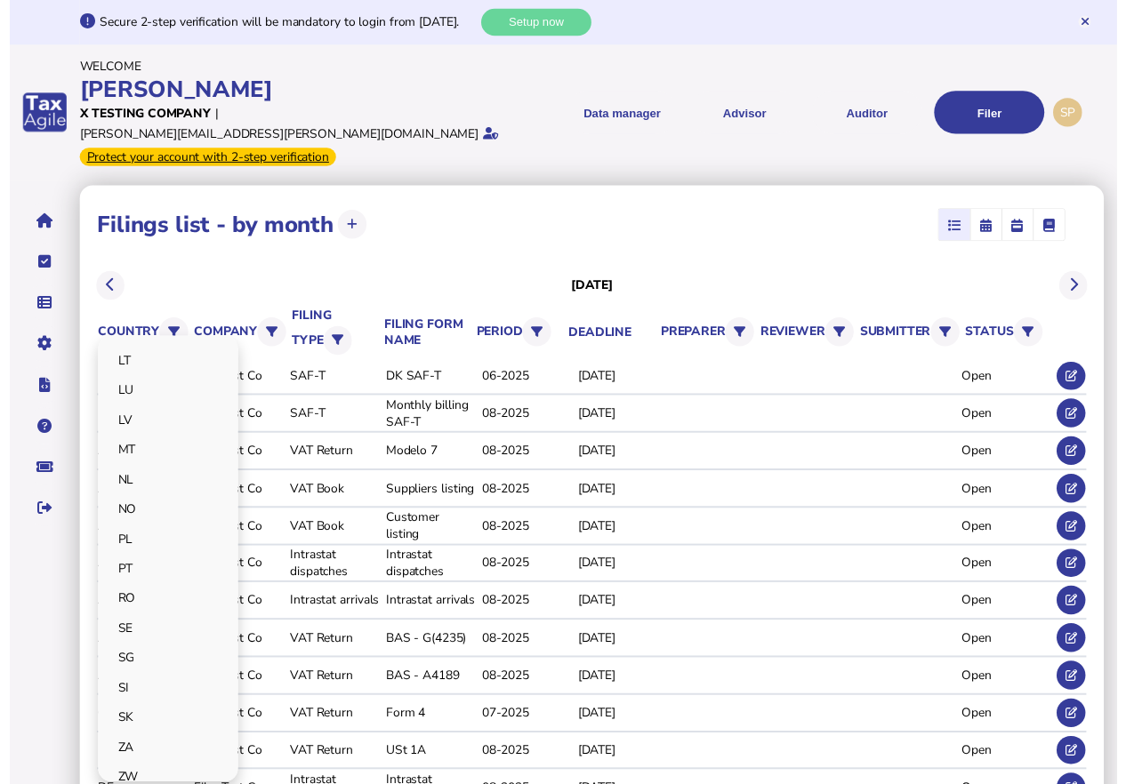
scroll to position [674, 0]
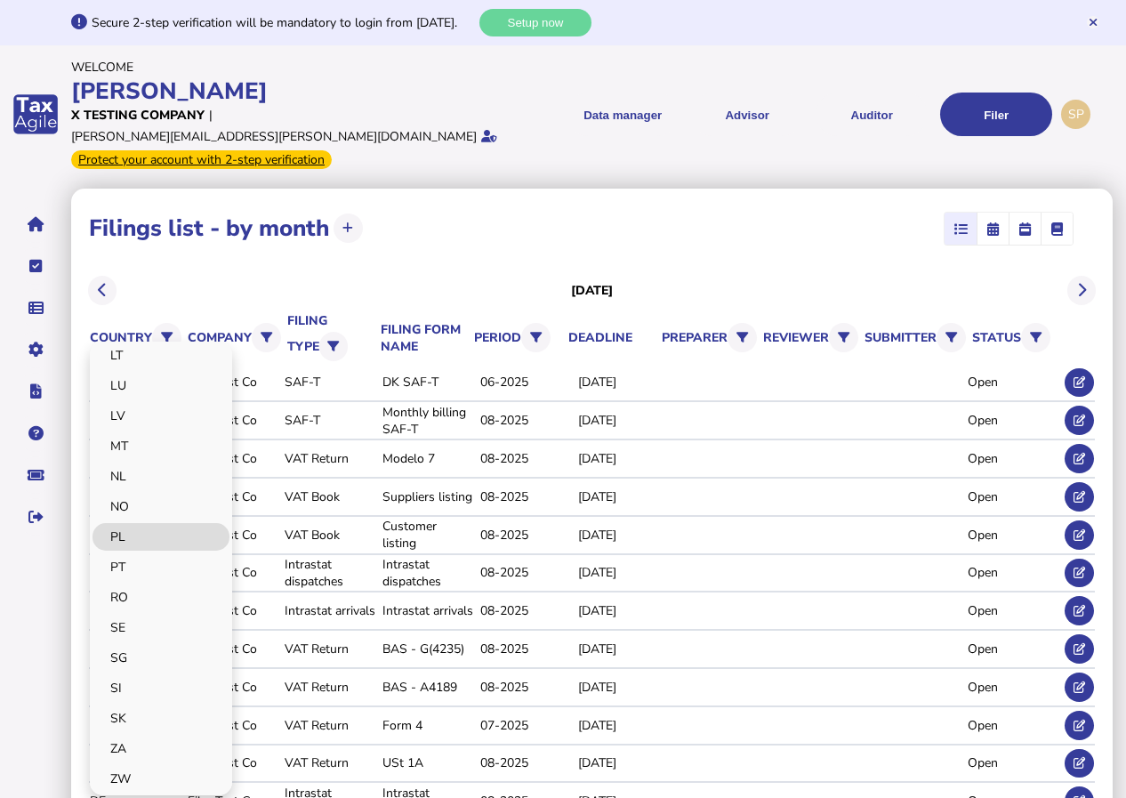
click at [124, 523] on link "PL" at bounding box center [160, 537] width 137 height 28
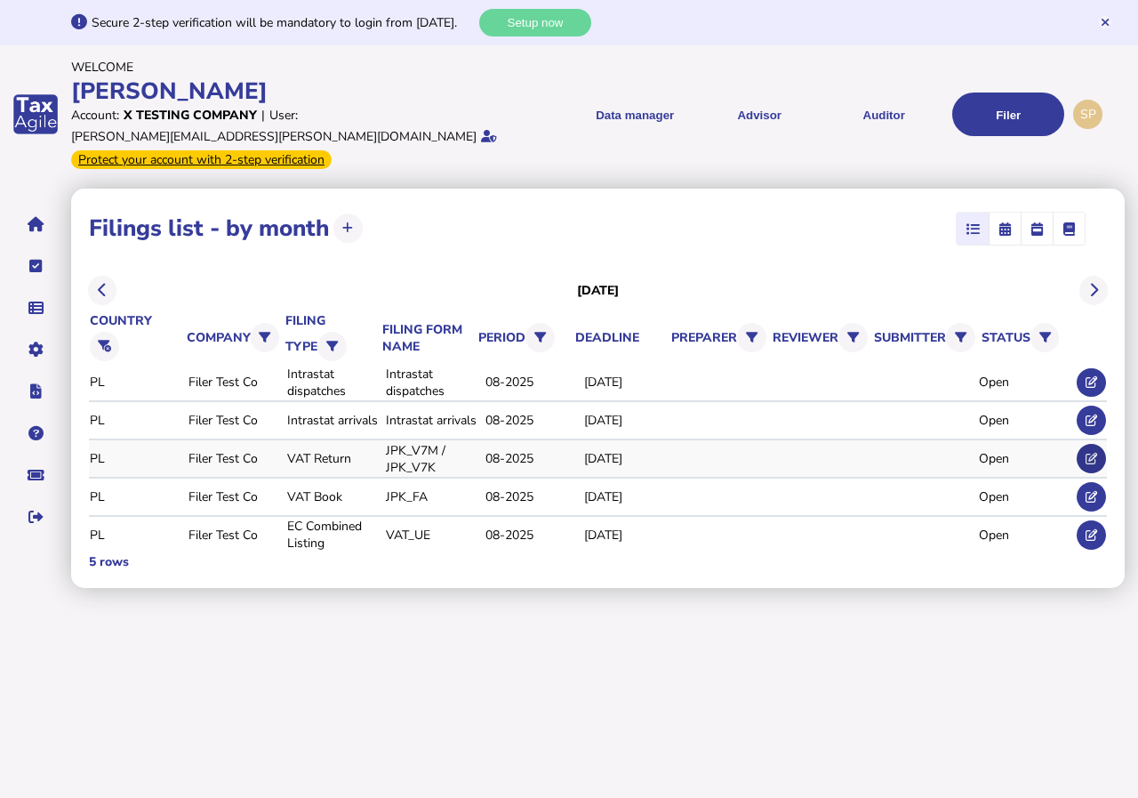
click at [1091, 453] on icon at bounding box center [1092, 459] width 12 height 12
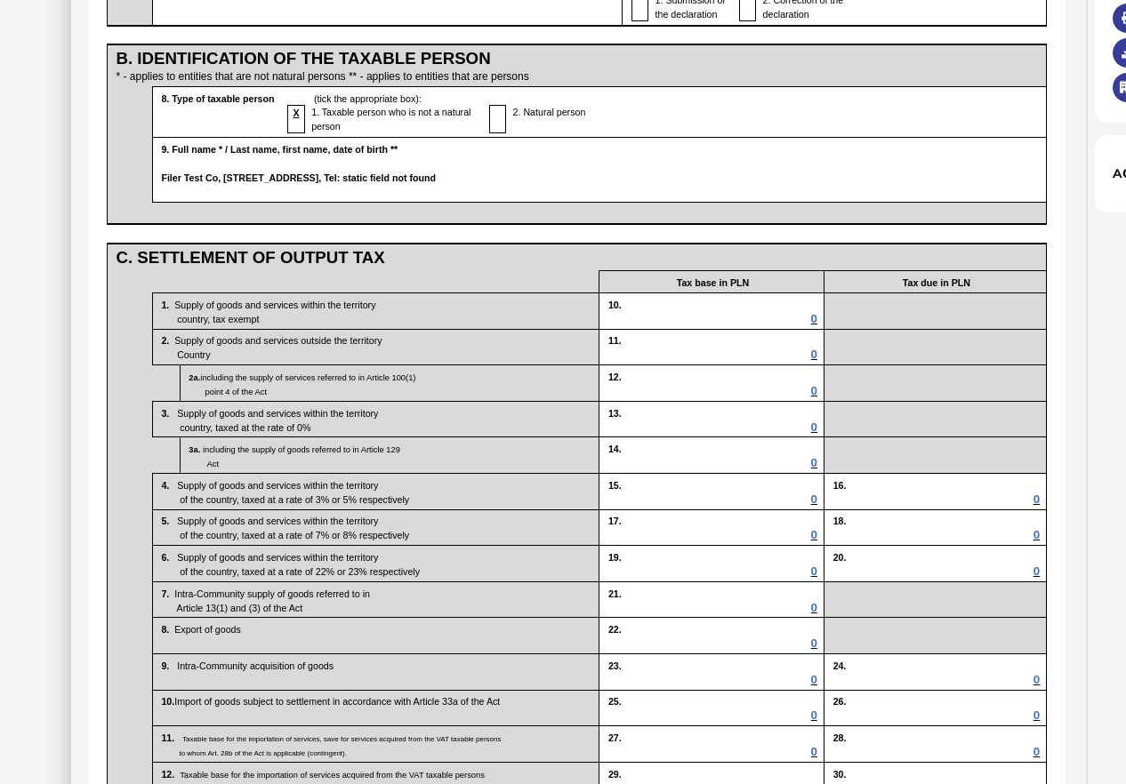
scroll to position [267, 0]
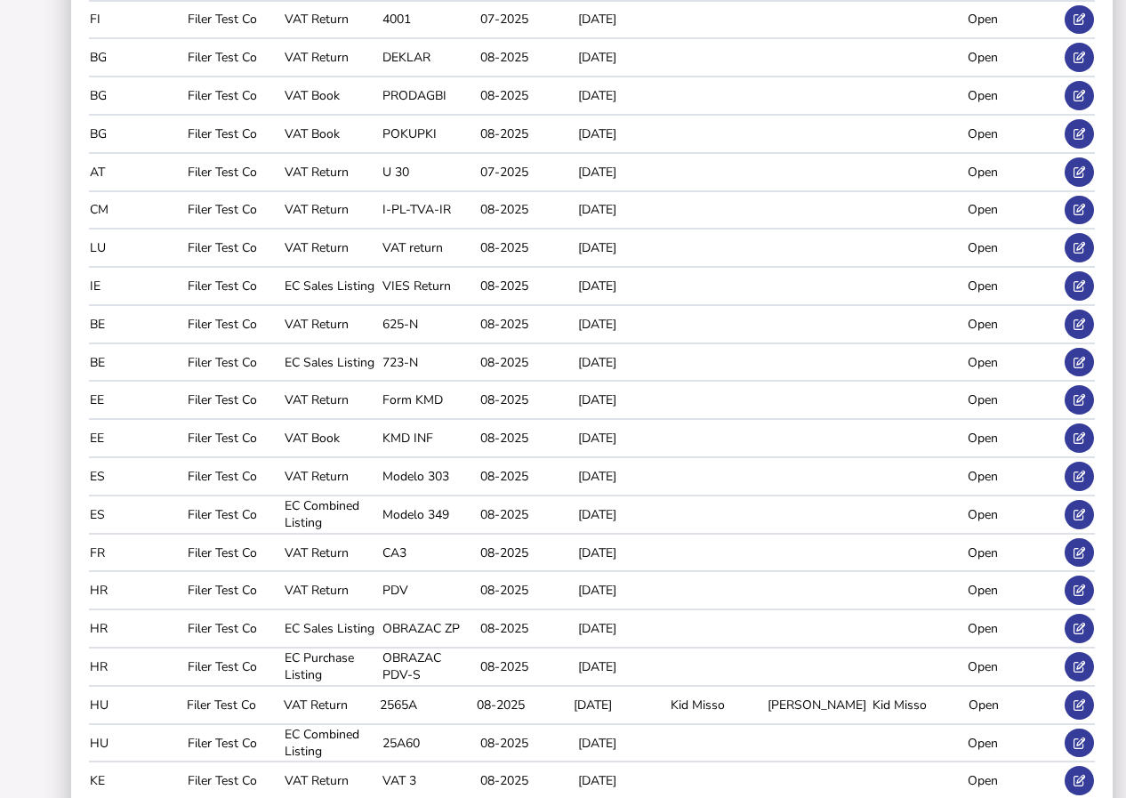
scroll to position [1551, 0]
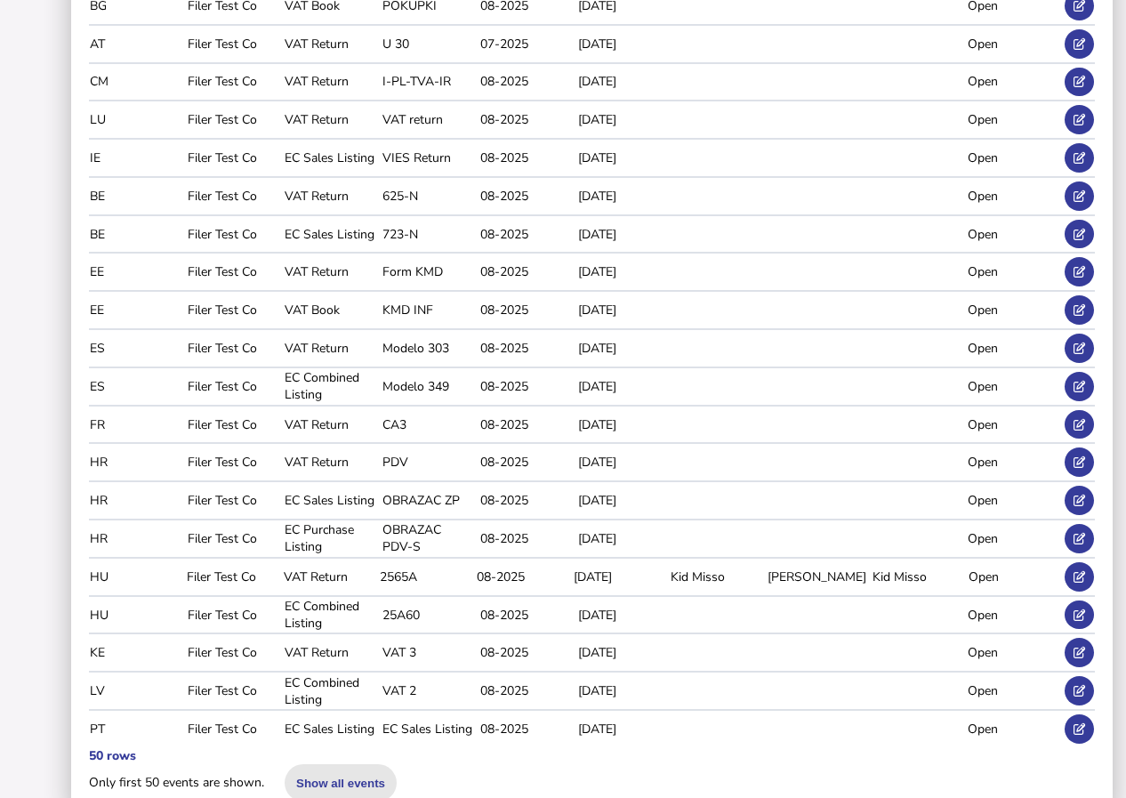
click at [349, 764] on button "Show all events" at bounding box center [341, 782] width 112 height 37
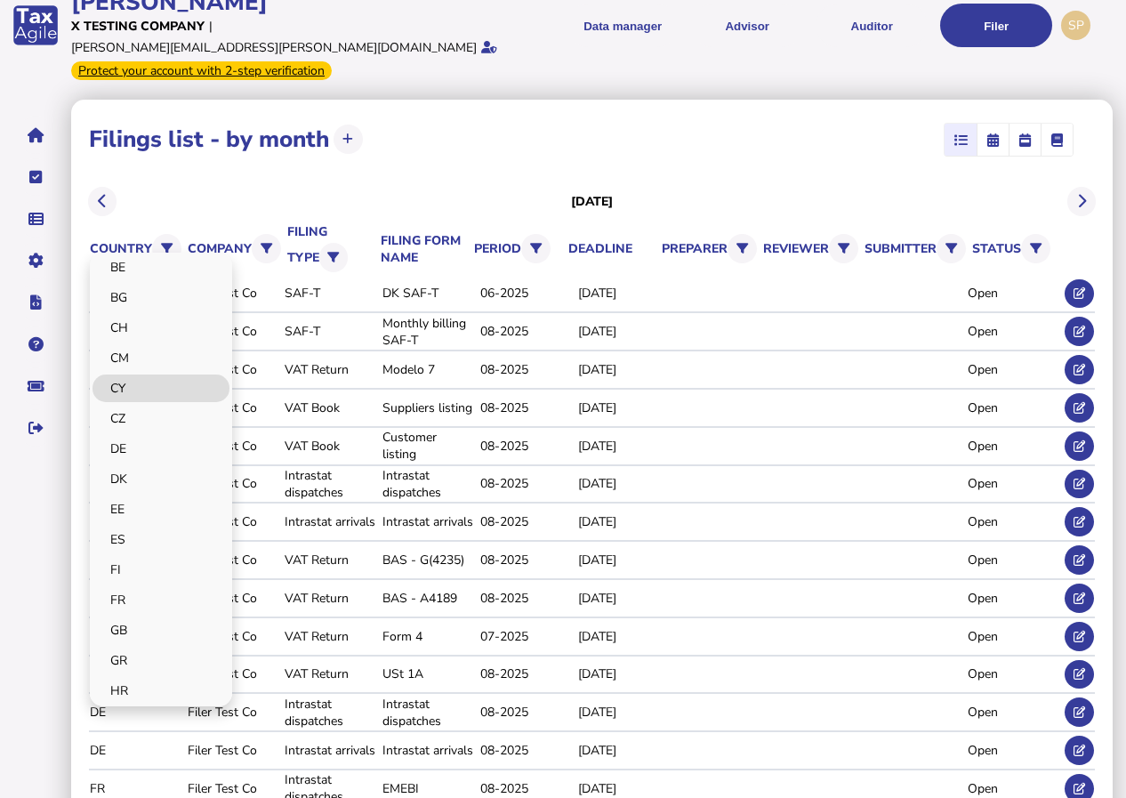
scroll to position [445, 0]
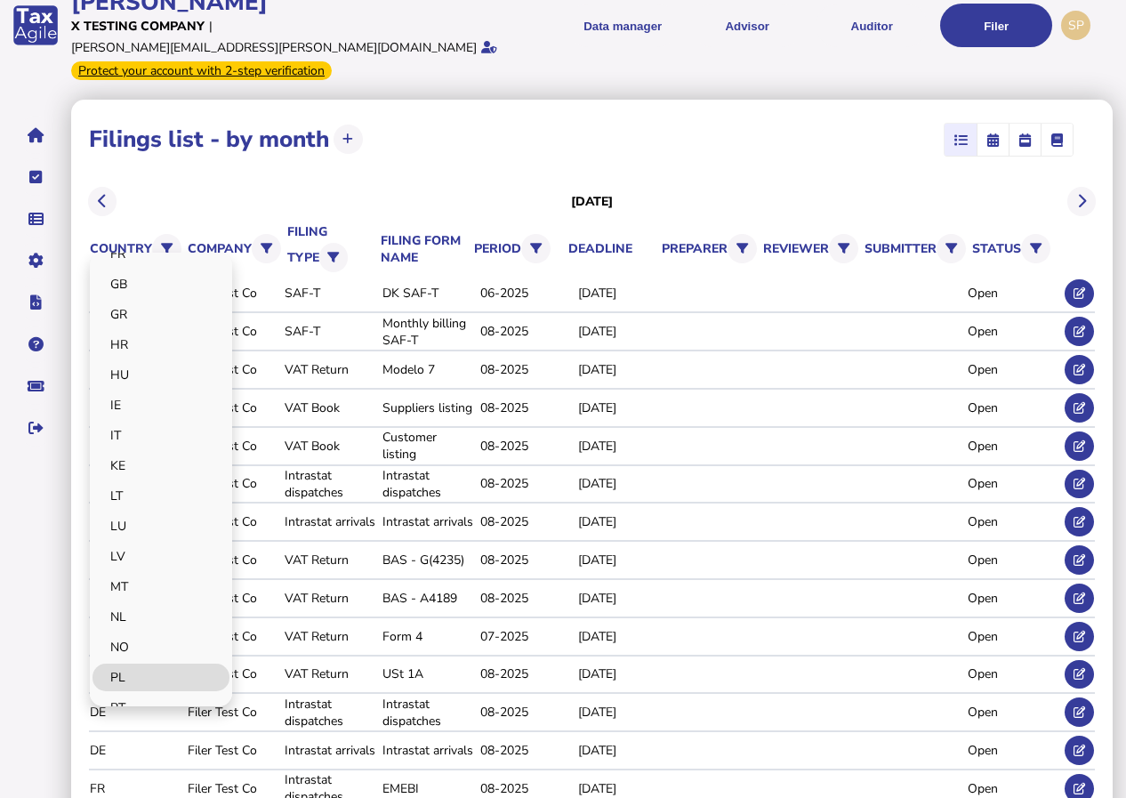
click at [119, 663] on link "PL" at bounding box center [160, 677] width 137 height 28
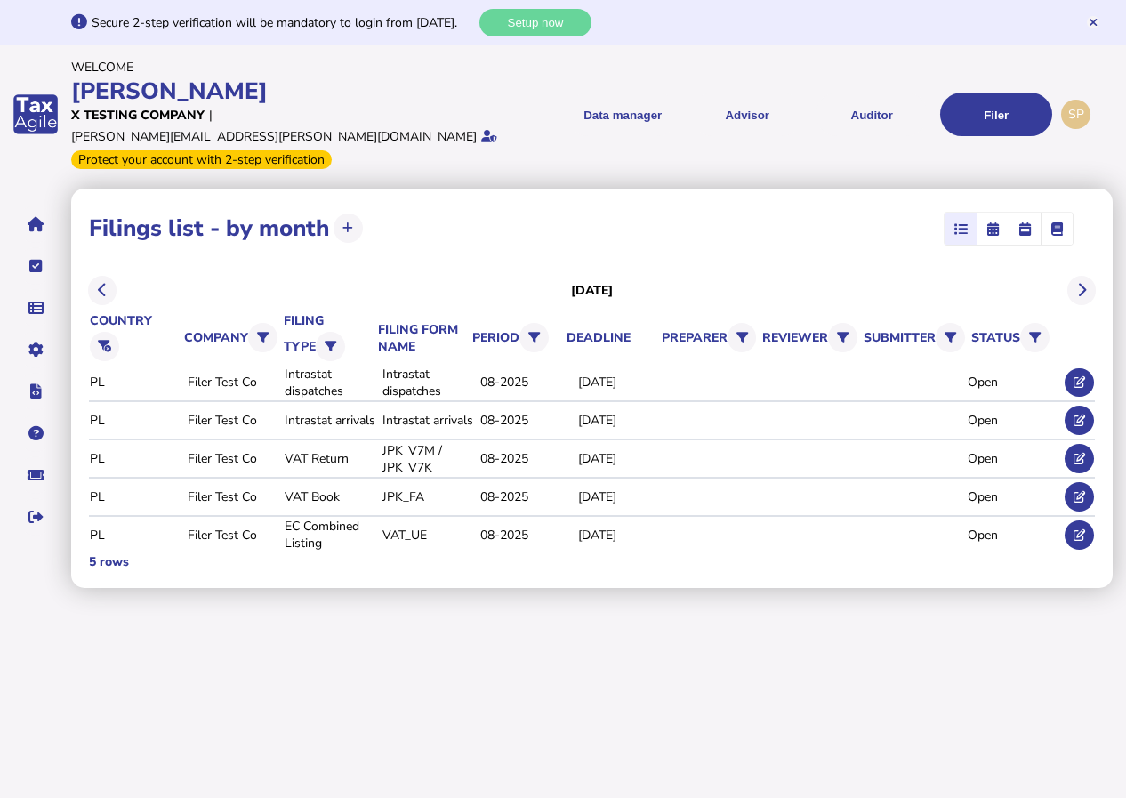
scroll to position [0, 0]
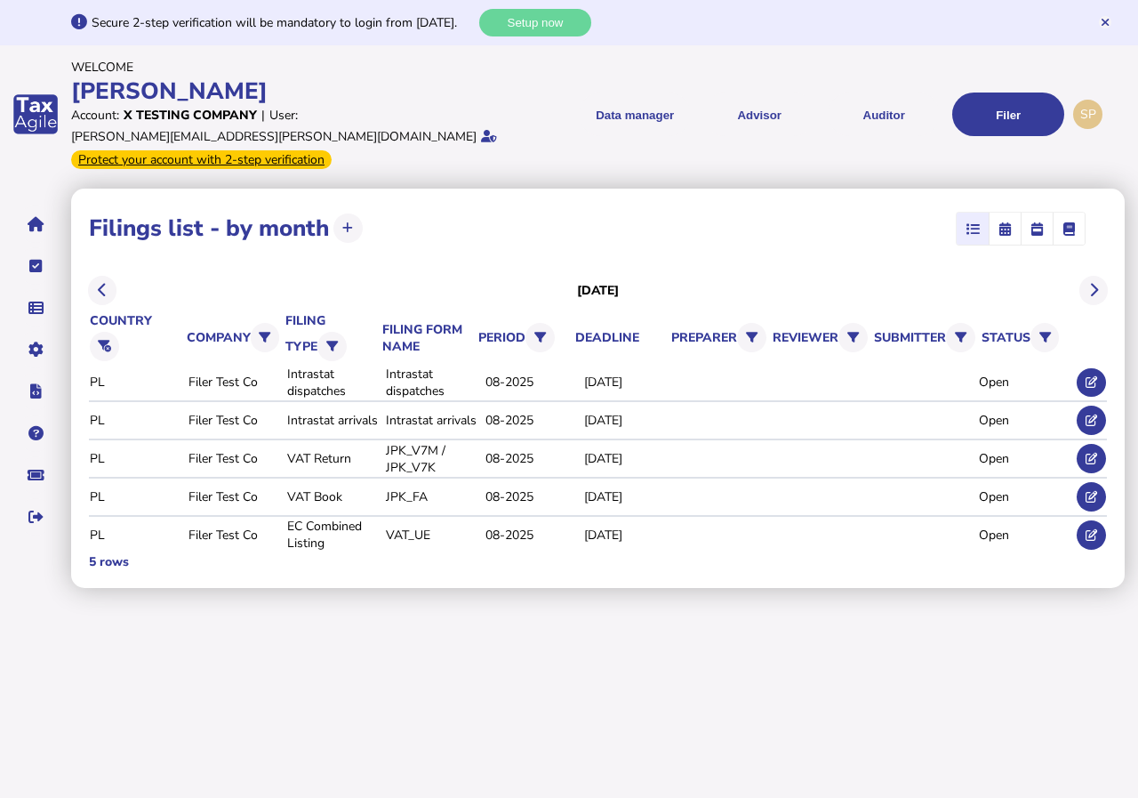
click at [525, 206] on div "**********" at bounding box center [598, 228] width 1018 height 44
click at [626, 201] on link "Upload list" at bounding box center [649, 210] width 137 height 28
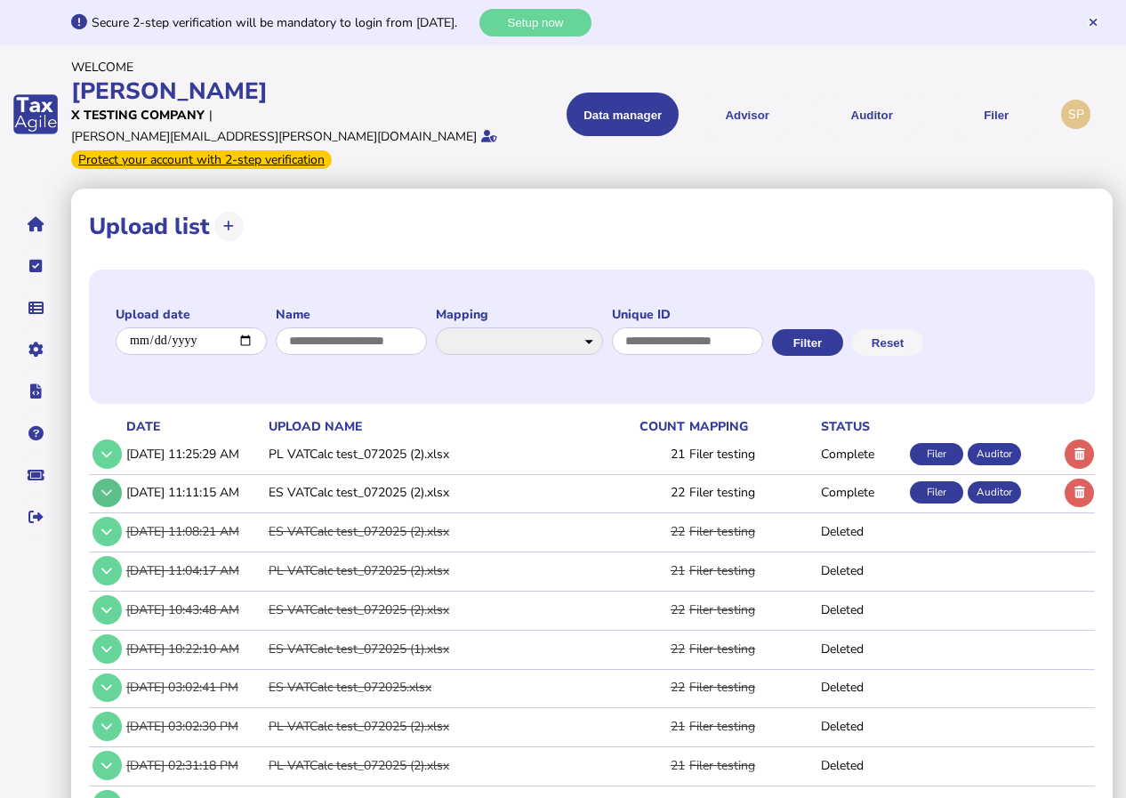
click at [103, 478] on button at bounding box center [106, 492] width 29 height 29
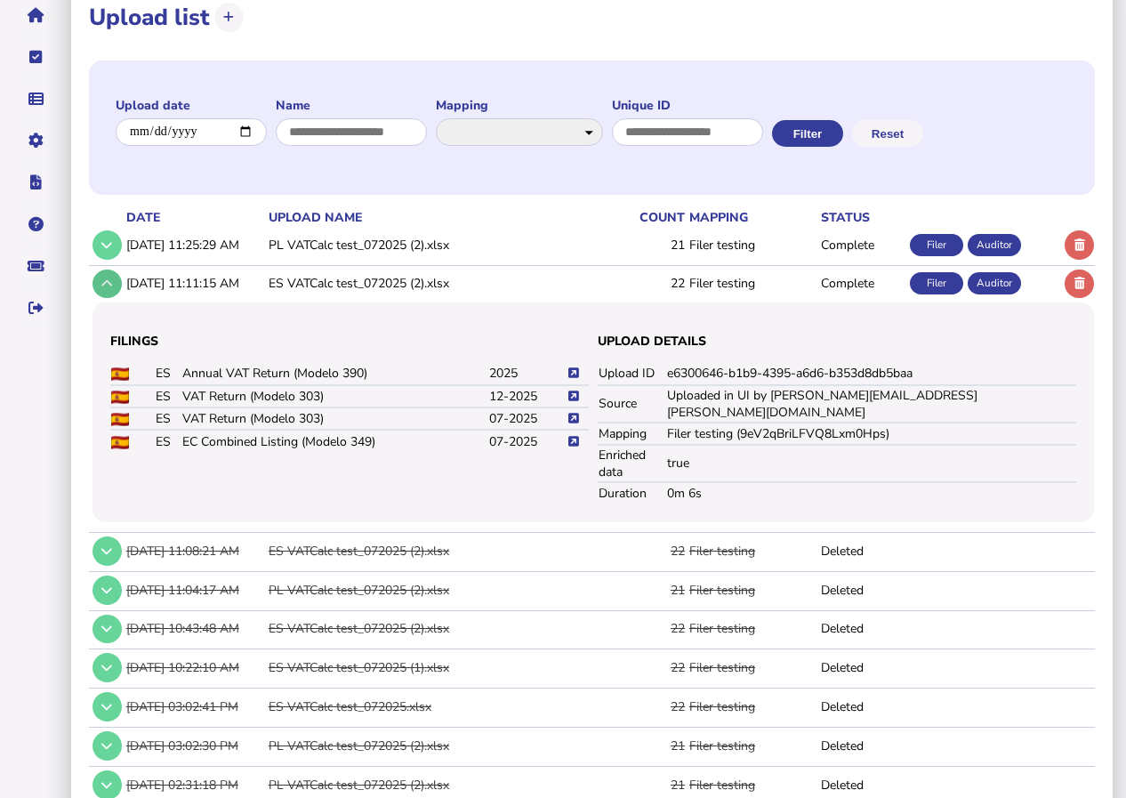
scroll to position [292, 0]
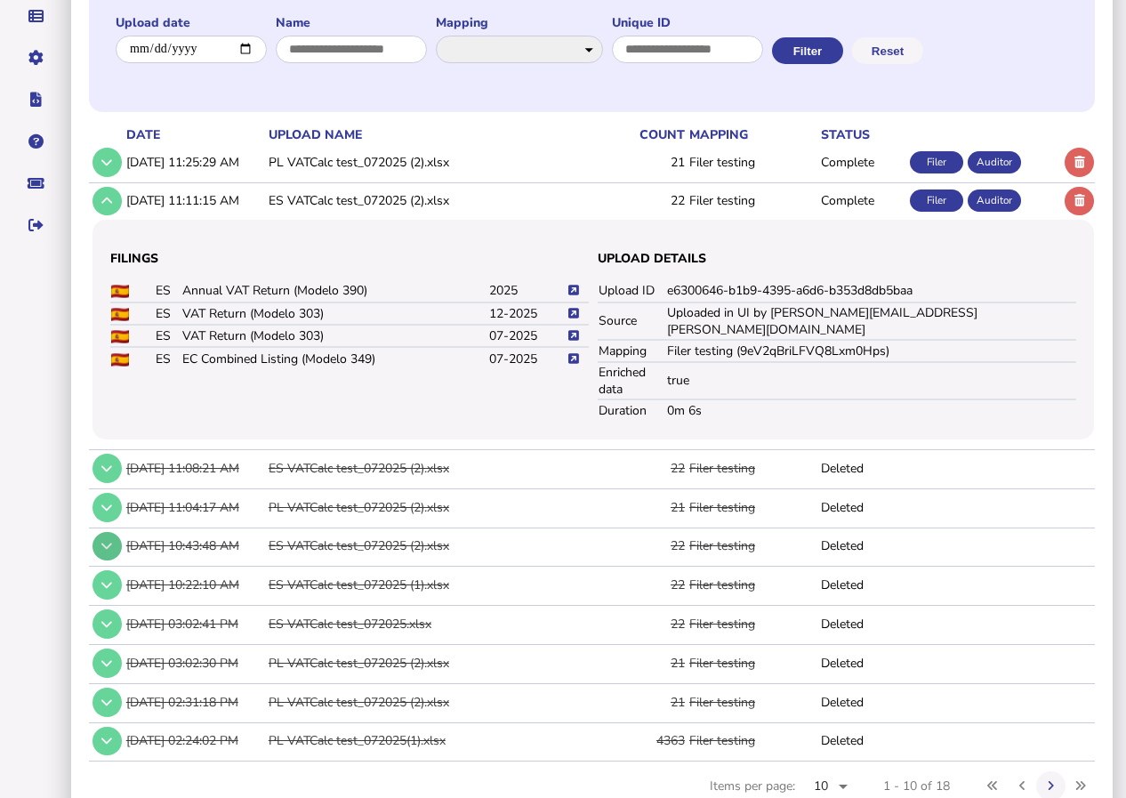
click at [105, 540] on icon at bounding box center [106, 546] width 11 height 12
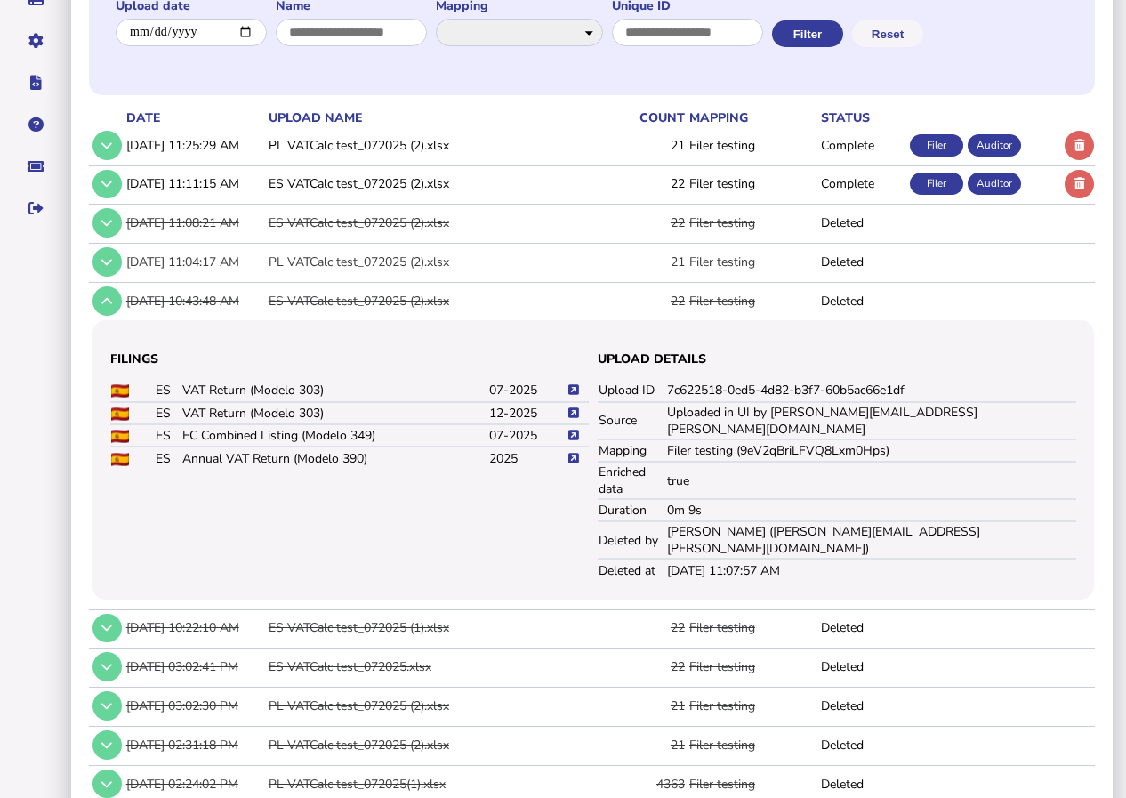
scroll to position [336, 0]
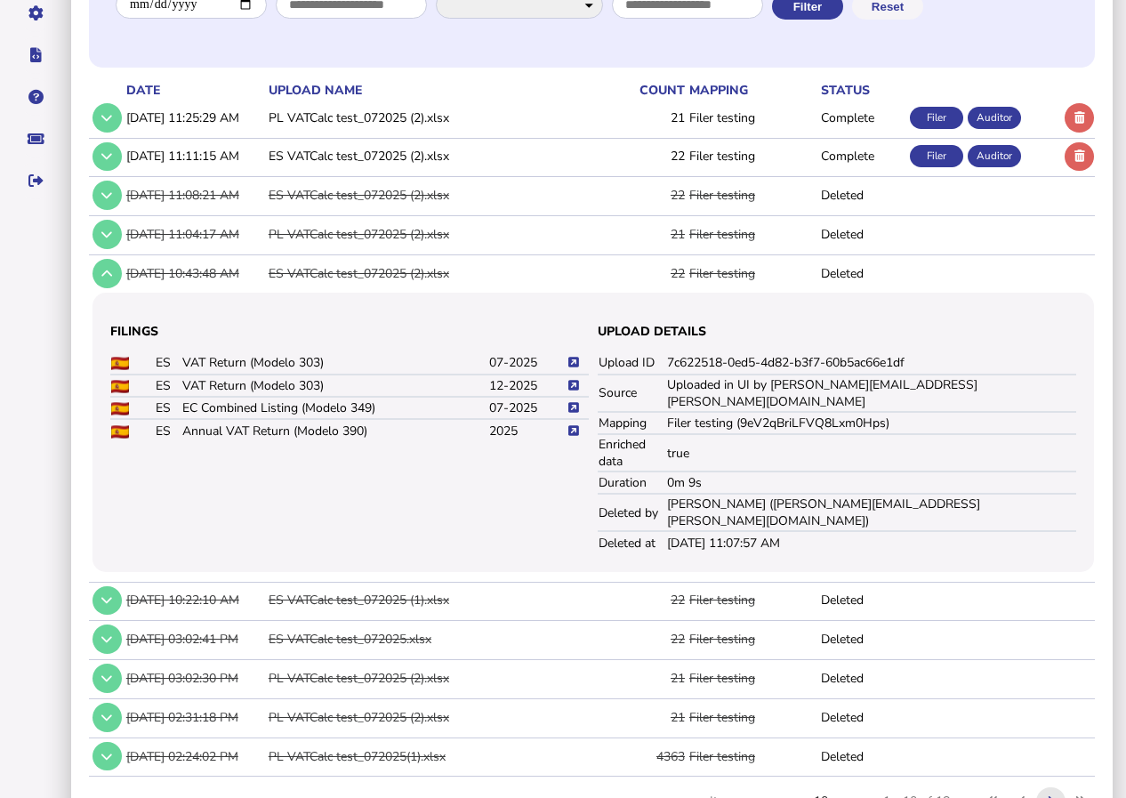
click at [1047, 795] on icon at bounding box center [1050, 801] width 6 height 12
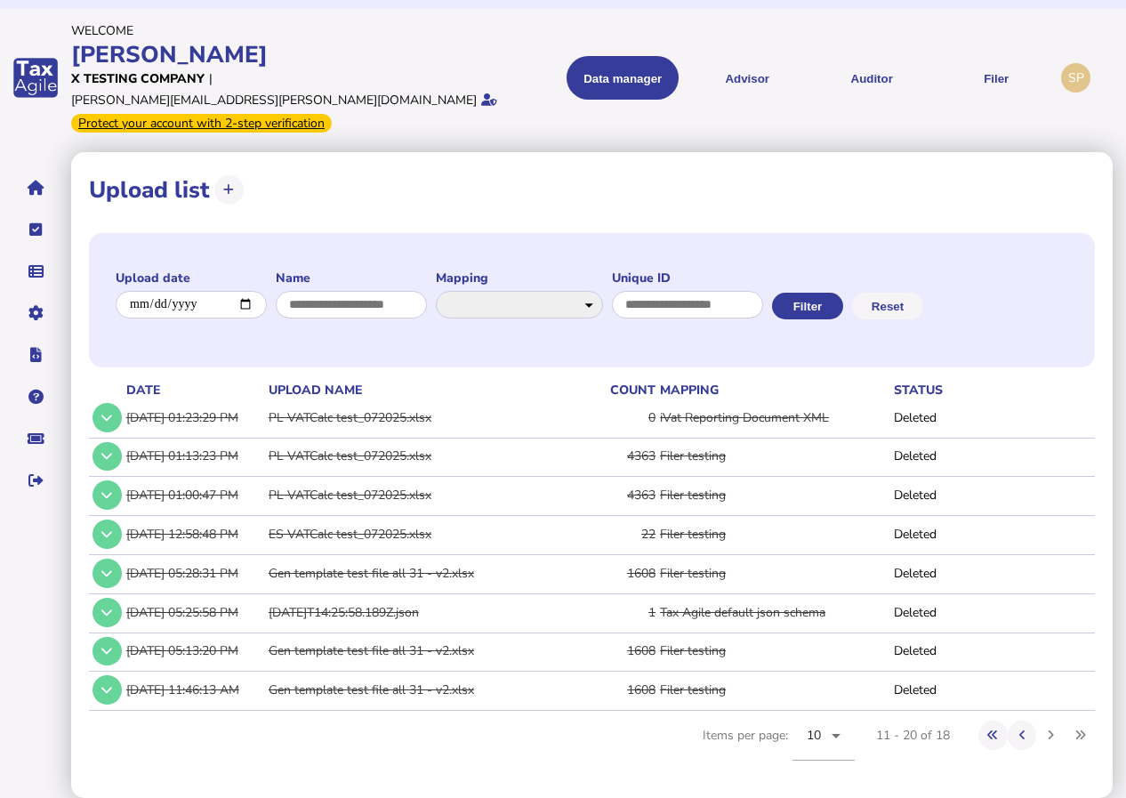
scroll to position [15, 0]
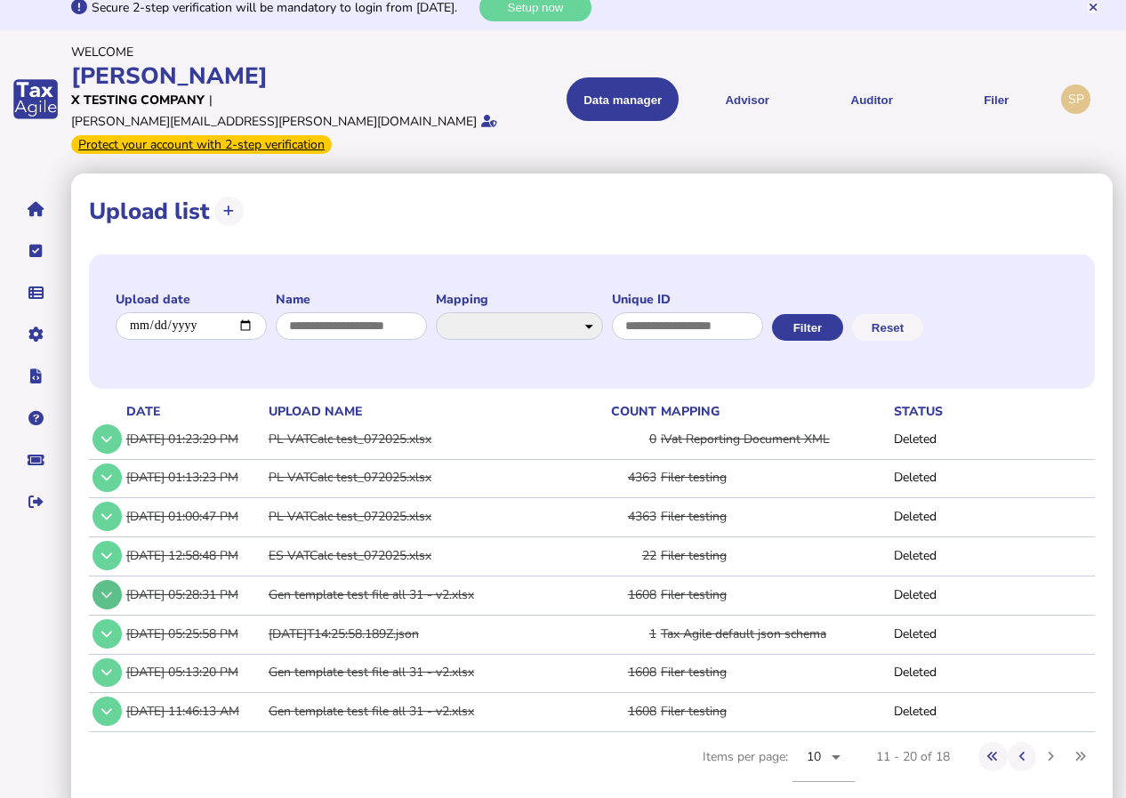
click at [103, 589] on icon at bounding box center [106, 595] width 11 height 12
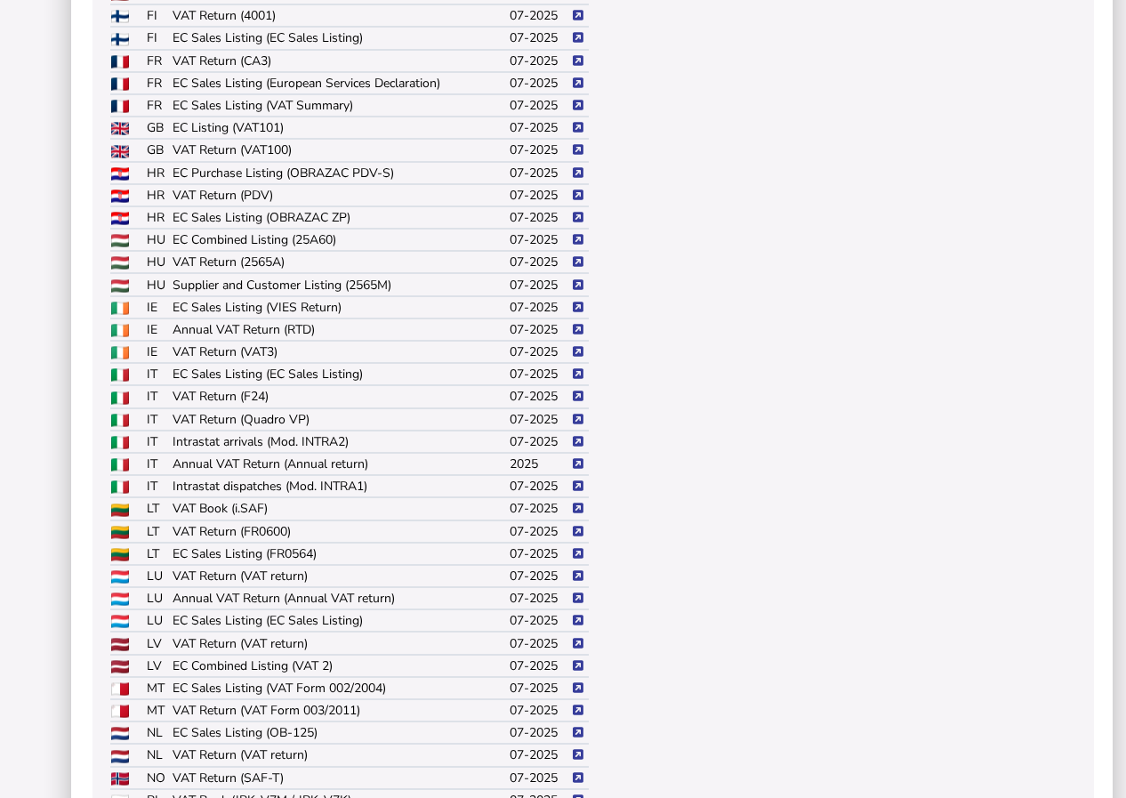
scroll to position [1349, 0]
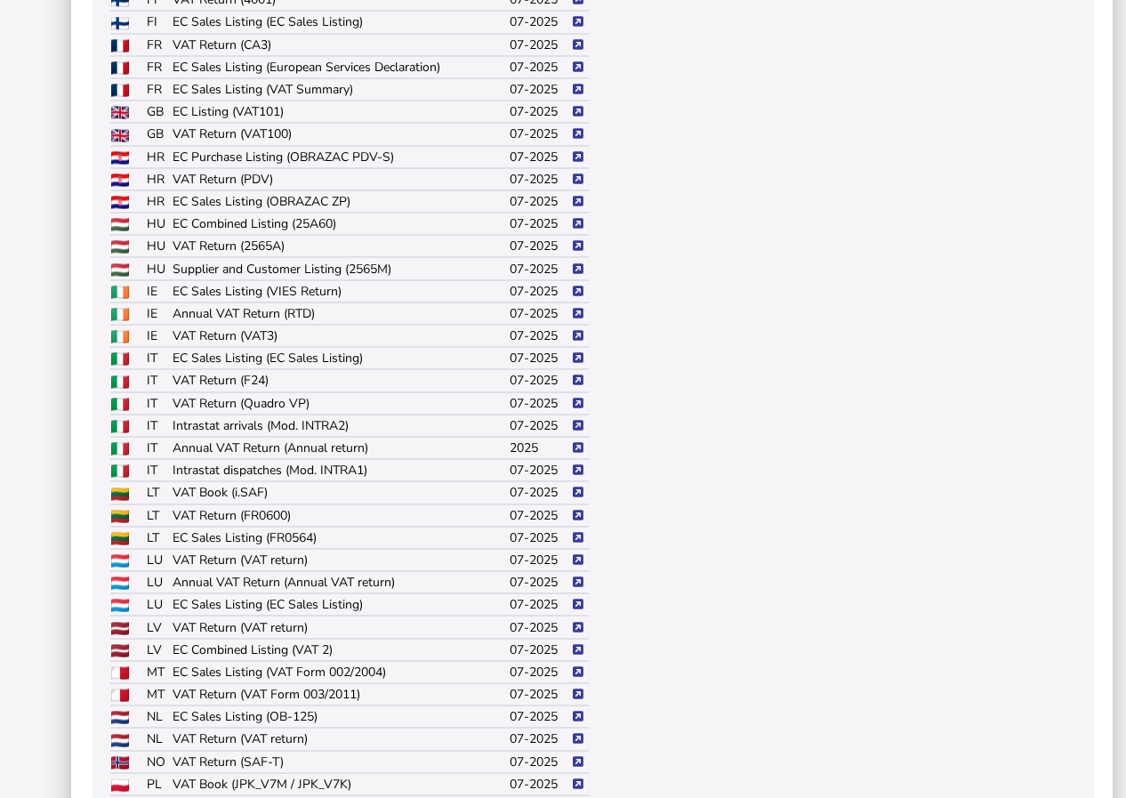
click at [578, 420] on icon at bounding box center [578, 426] width 11 height 12
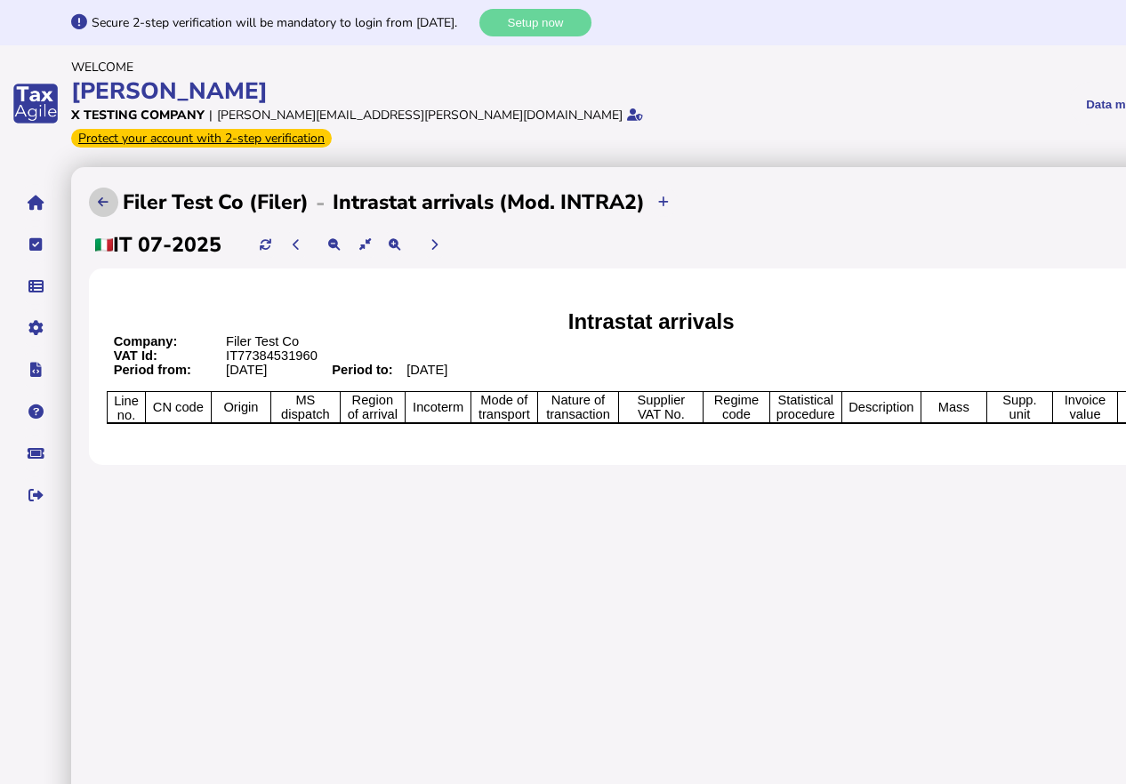
click at [103, 196] on icon at bounding box center [103, 202] width 11 height 12
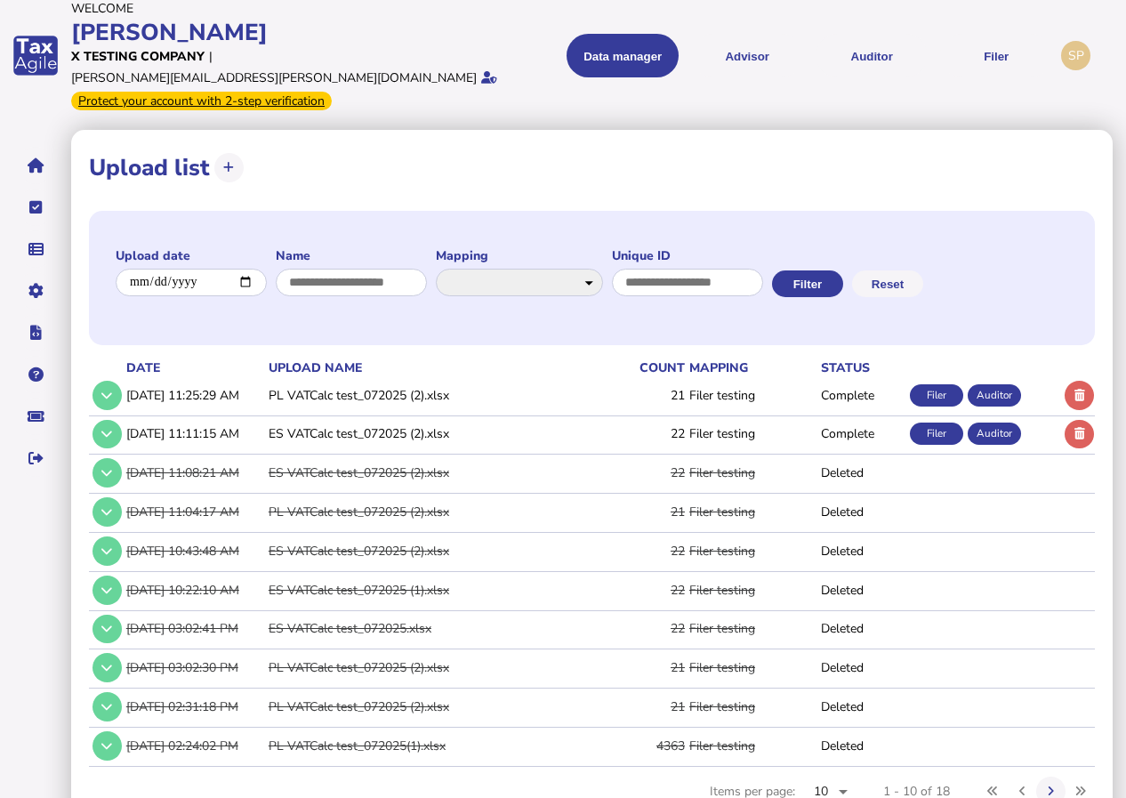
scroll to position [93, 0]
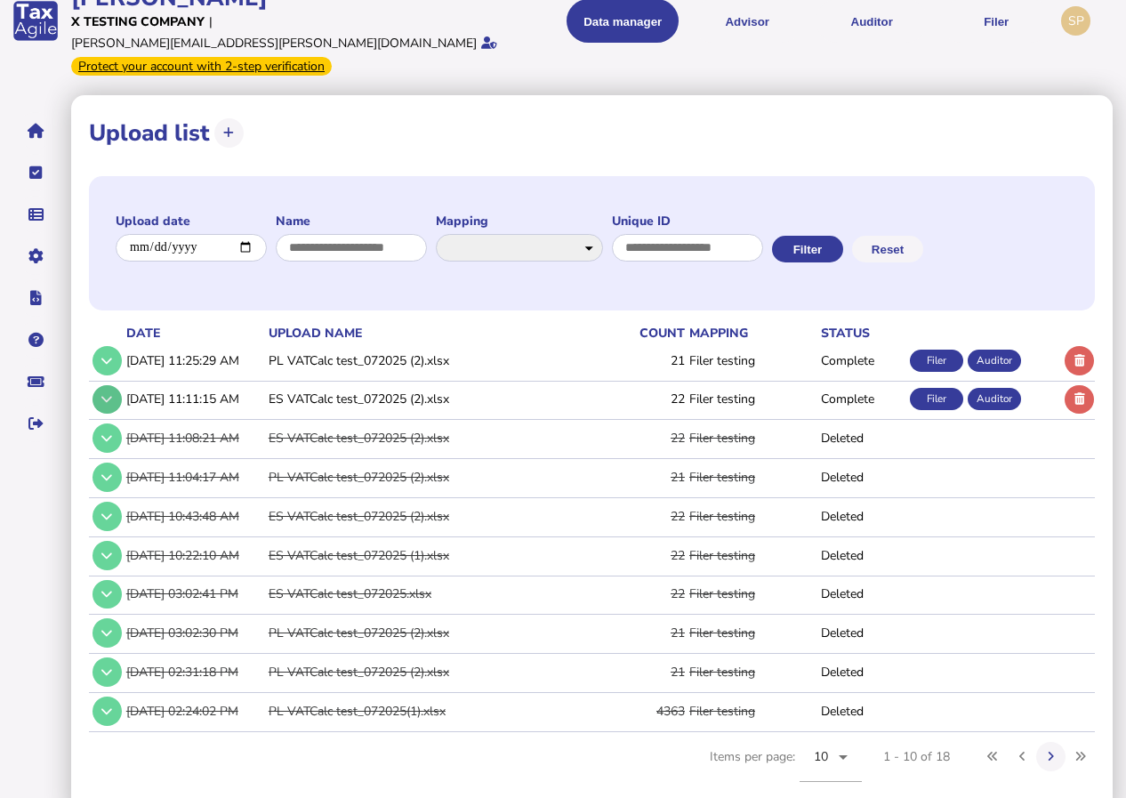
click at [101, 393] on icon at bounding box center [106, 399] width 11 height 12
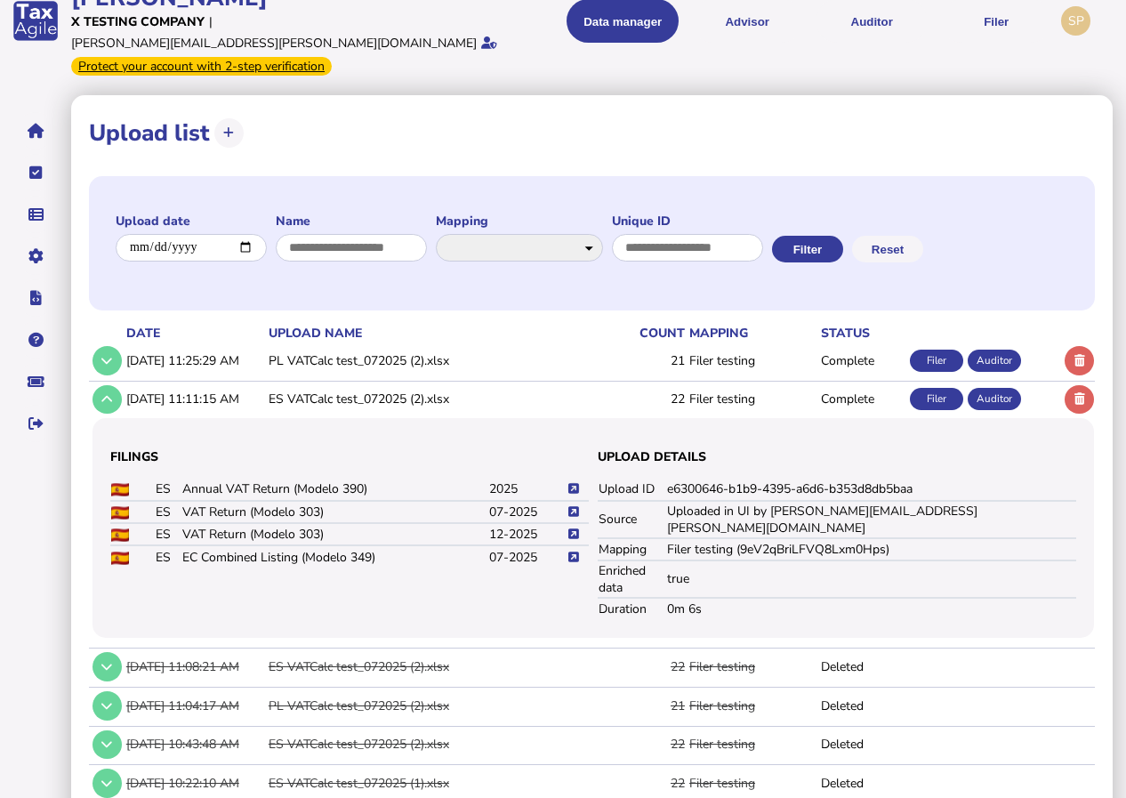
click at [573, 483] on icon at bounding box center [573, 489] width 11 height 12
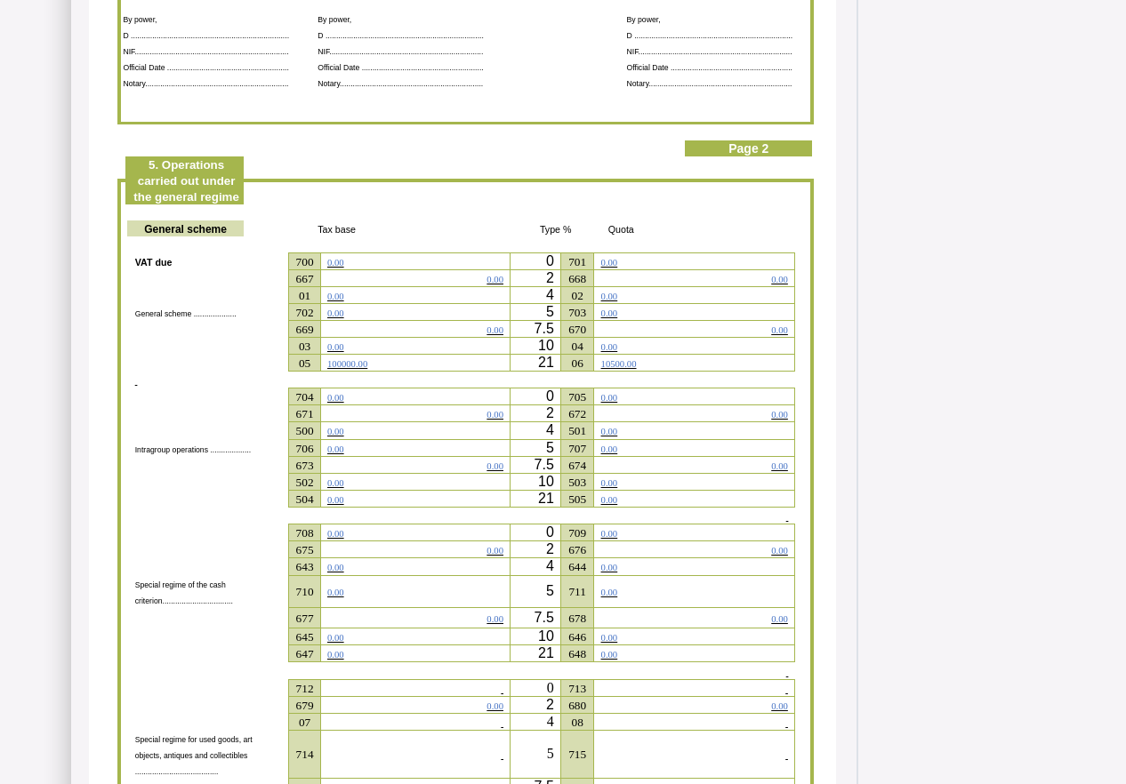
scroll to position [1600, 0]
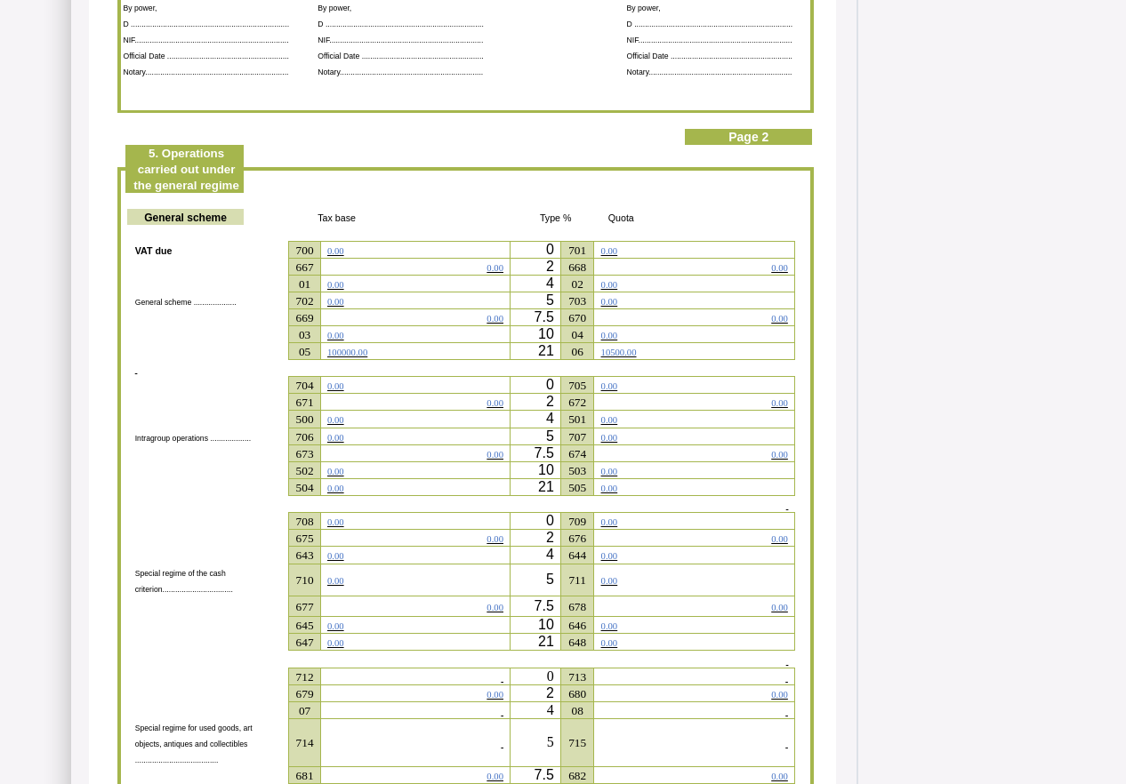
click at [367, 357] on span "100000.00" at bounding box center [347, 353] width 40 height 10
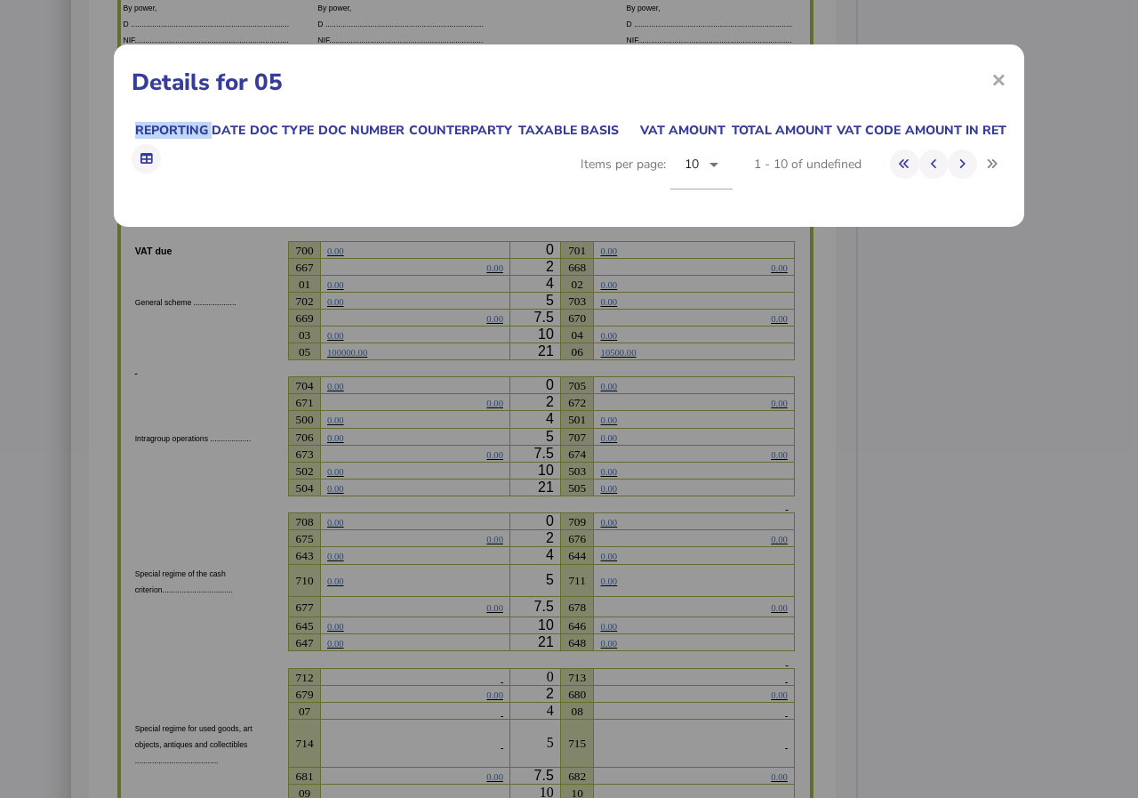
click at [369, 360] on div "× Details for 05 Reporting date Doc type Doc number Counterparty Taxable basis …" at bounding box center [569, 399] width 1138 height 798
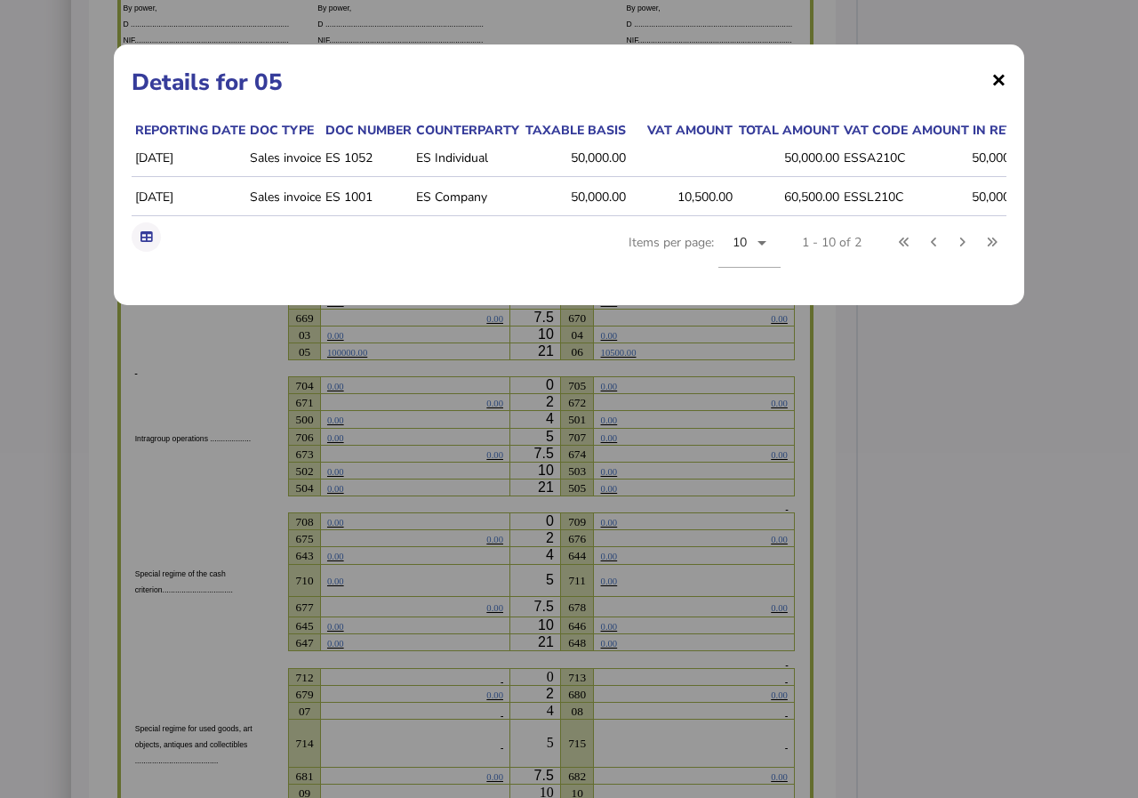
click at [997, 80] on span "×" at bounding box center [998, 79] width 15 height 34
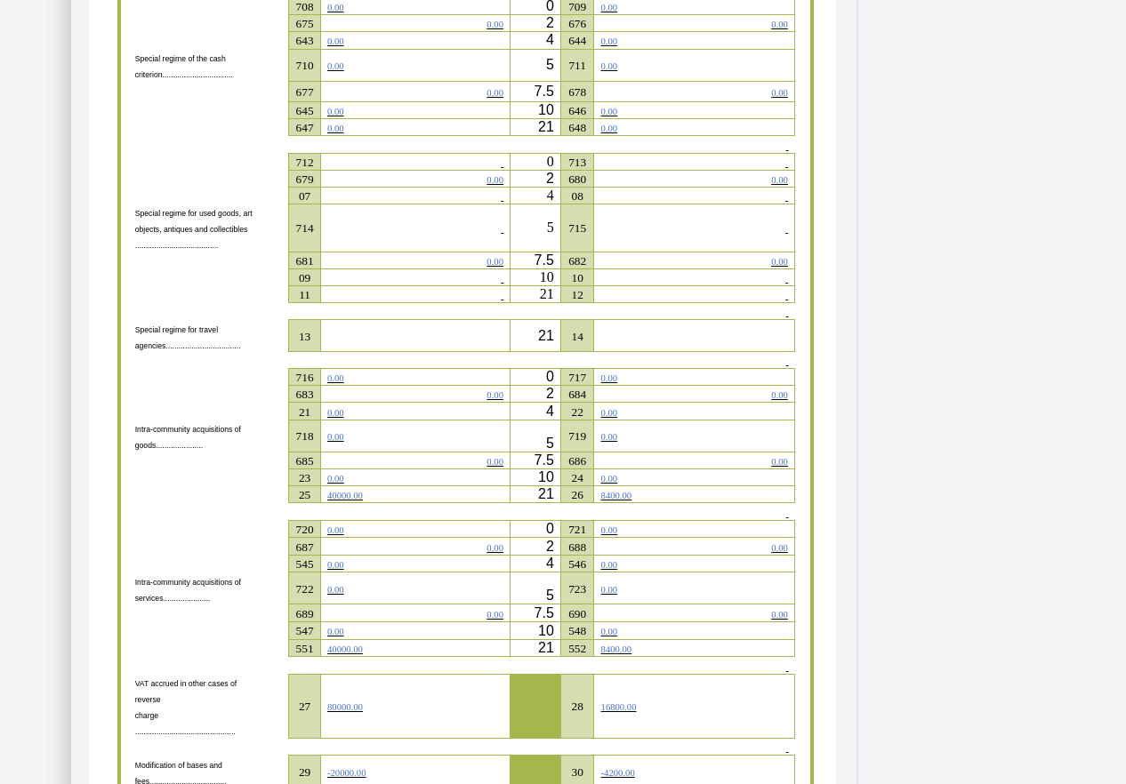
scroll to position [2134, 0]
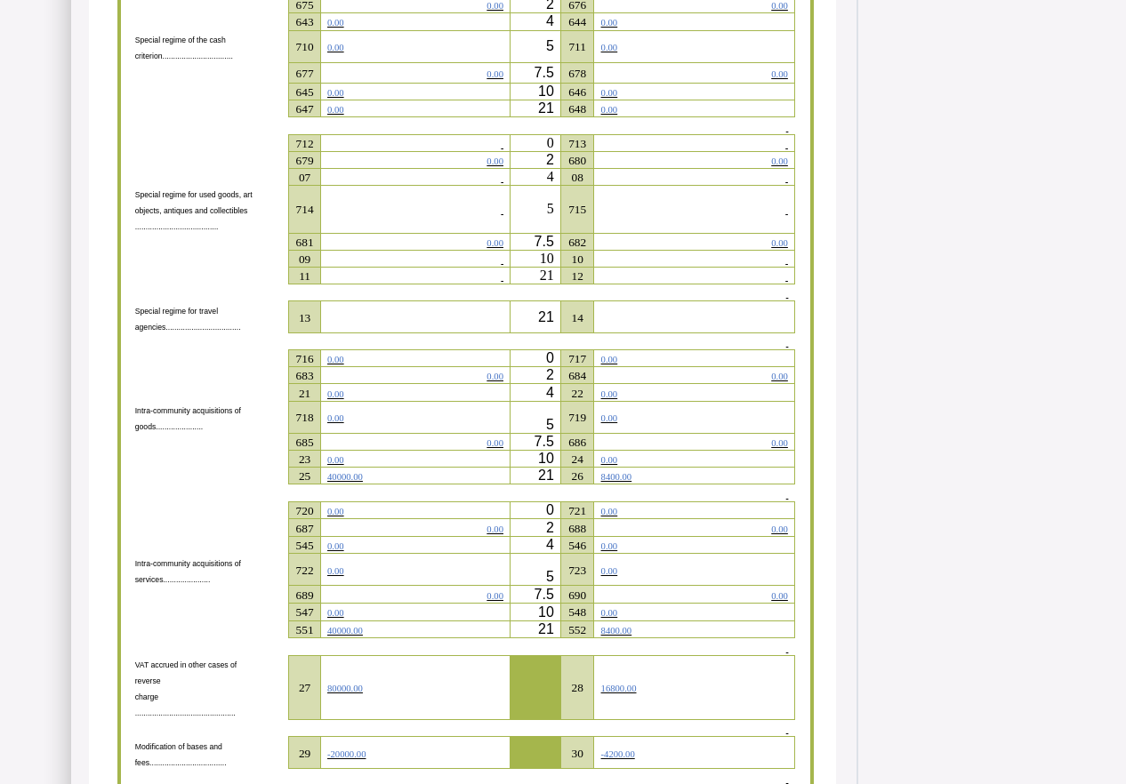
click at [399, 638] on td "40000.00" at bounding box center [414, 630] width 189 height 18
click at [363, 482] on span "40000.00" at bounding box center [345, 477] width 36 height 10
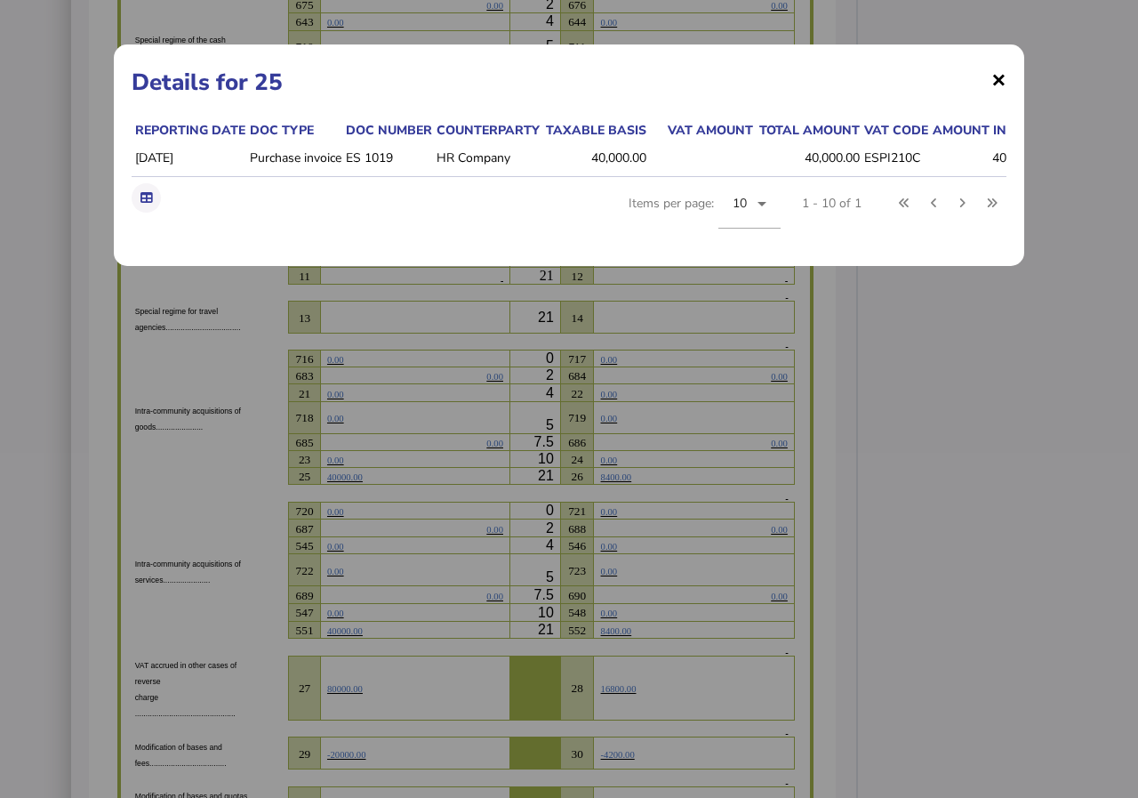
click at [1003, 78] on span "×" at bounding box center [998, 79] width 15 height 34
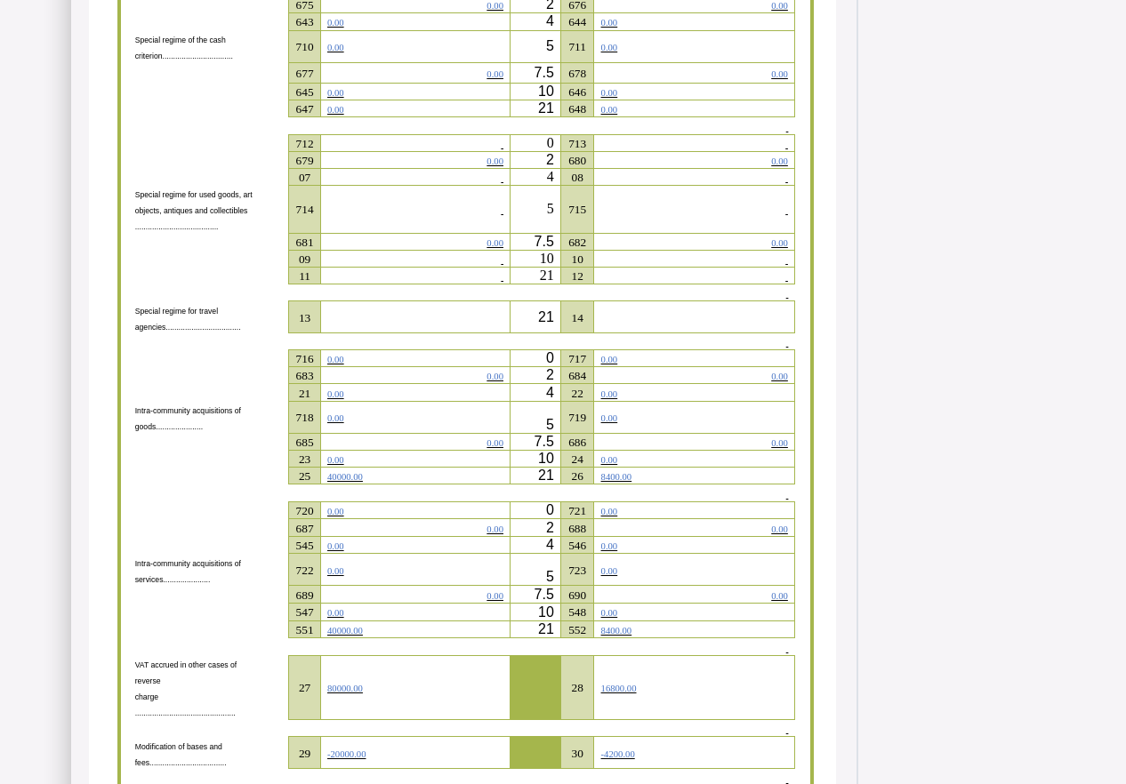
click at [363, 636] on span "40000.00" at bounding box center [345, 631] width 36 height 10
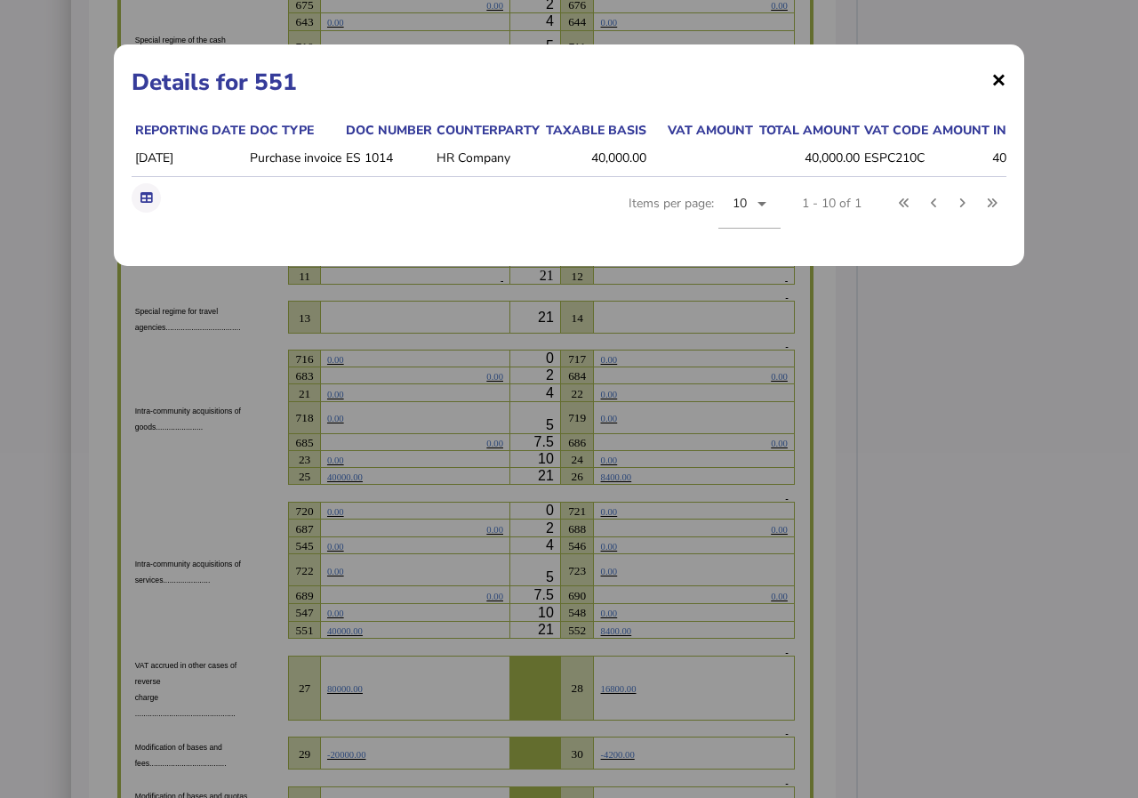
click at [1002, 76] on span "×" at bounding box center [998, 79] width 15 height 34
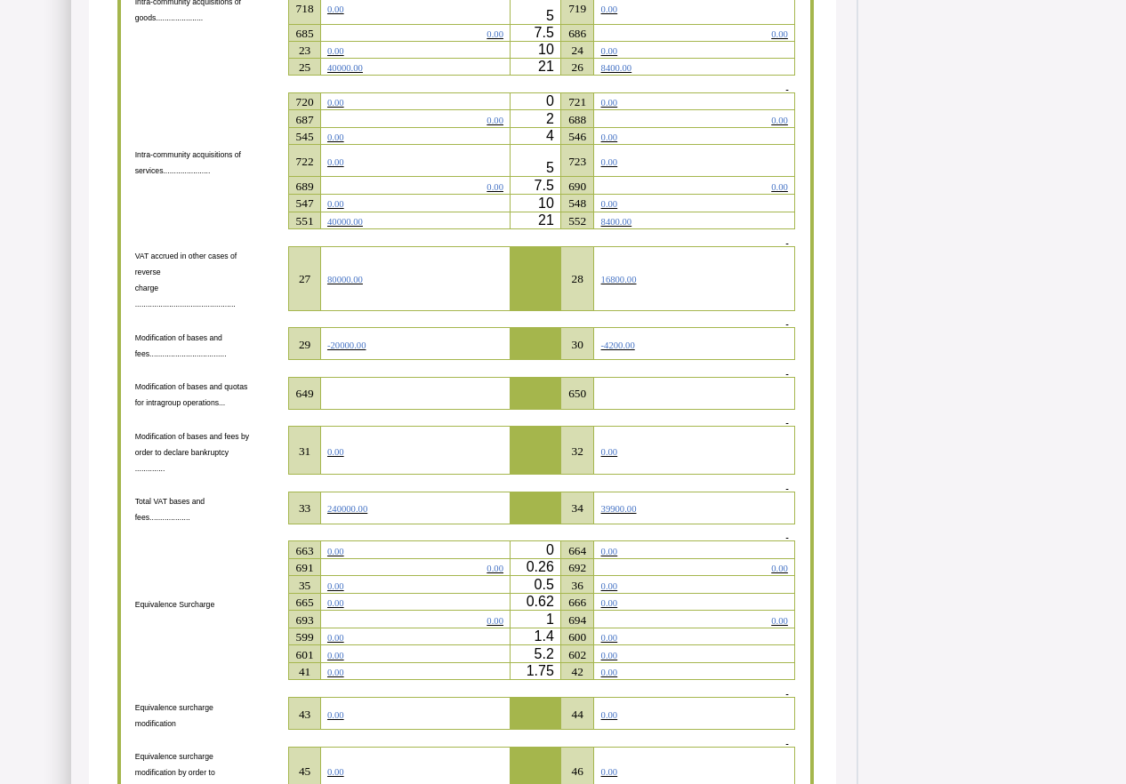
scroll to position [2574, 0]
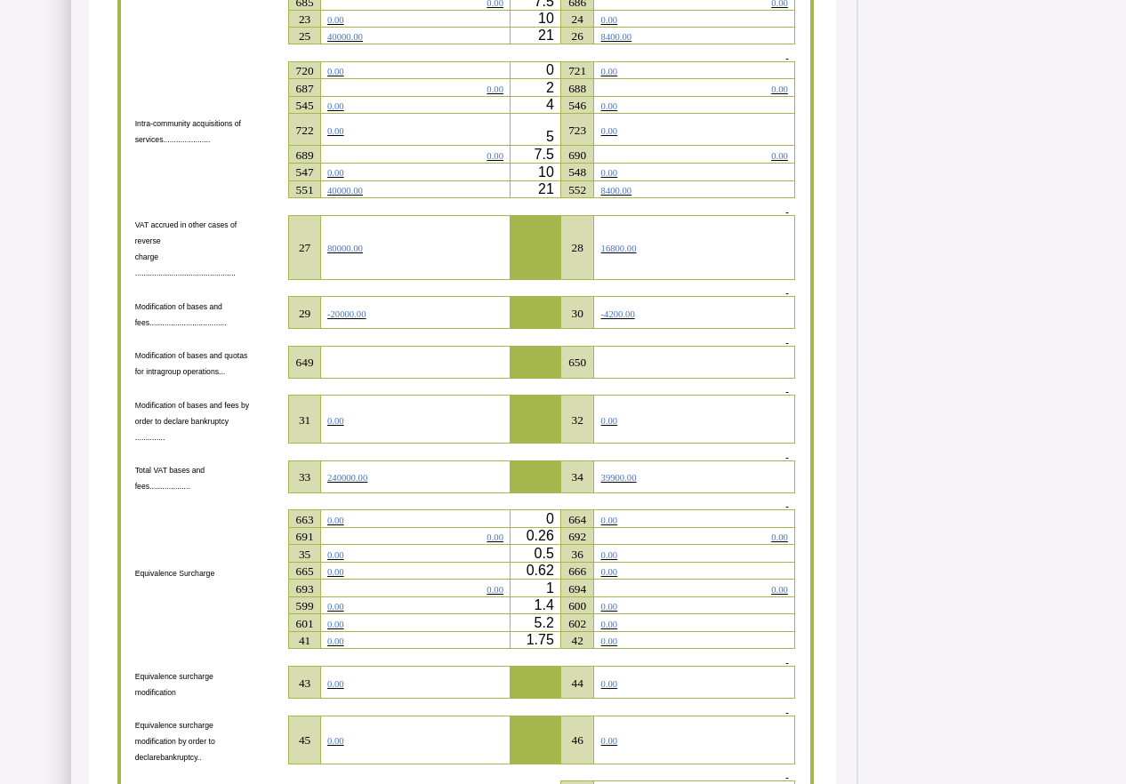
click at [363, 253] on span "80000.00" at bounding box center [345, 249] width 36 height 10
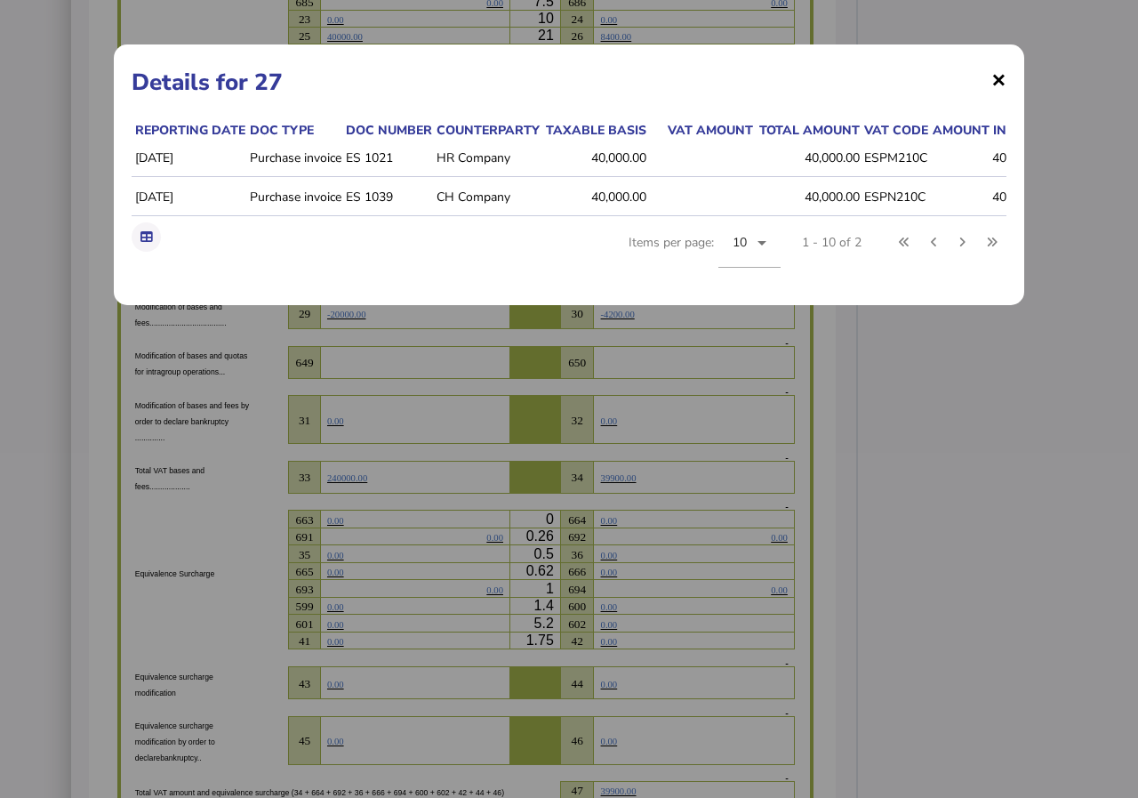
click at [996, 76] on span "×" at bounding box center [998, 79] width 15 height 34
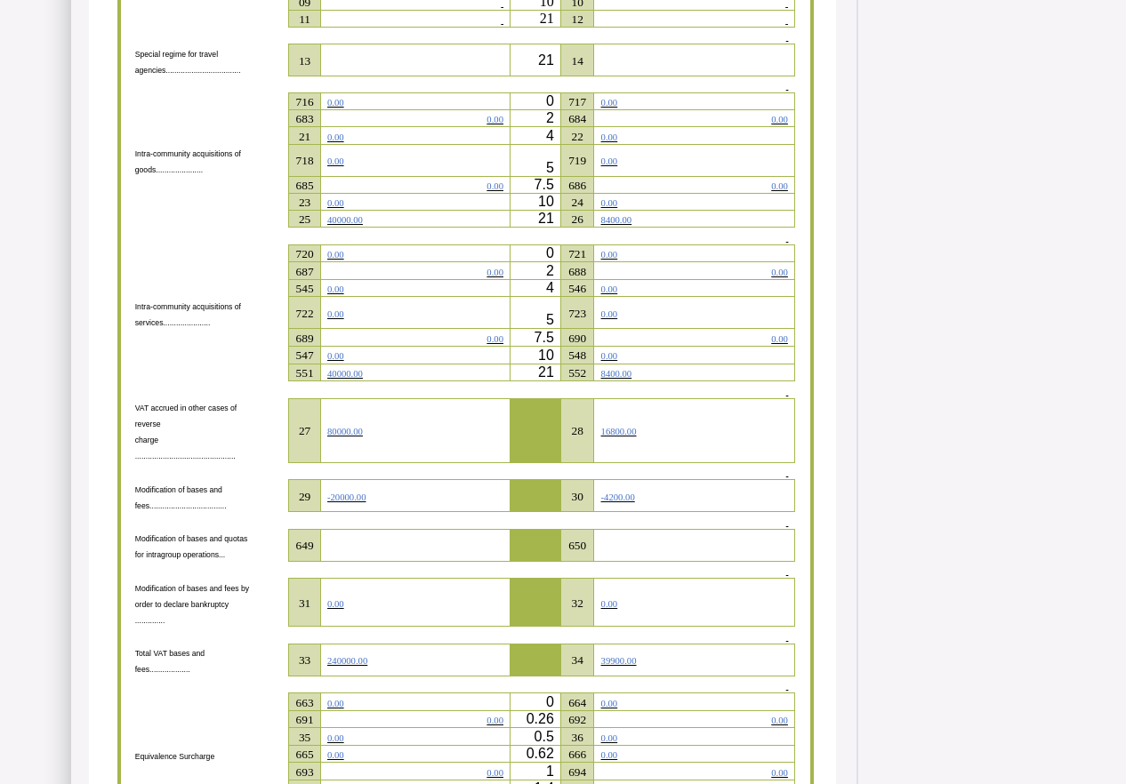
scroll to position [2396, 0]
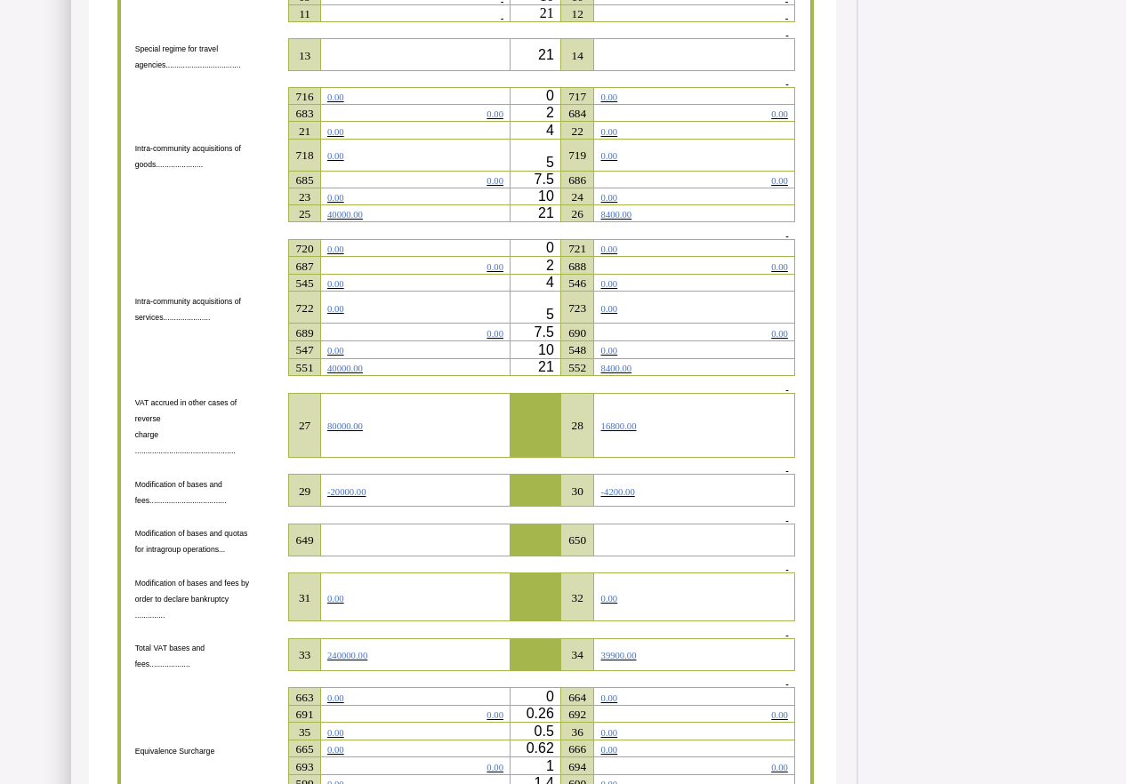
click at [363, 220] on span "40000.00" at bounding box center [345, 215] width 36 height 10
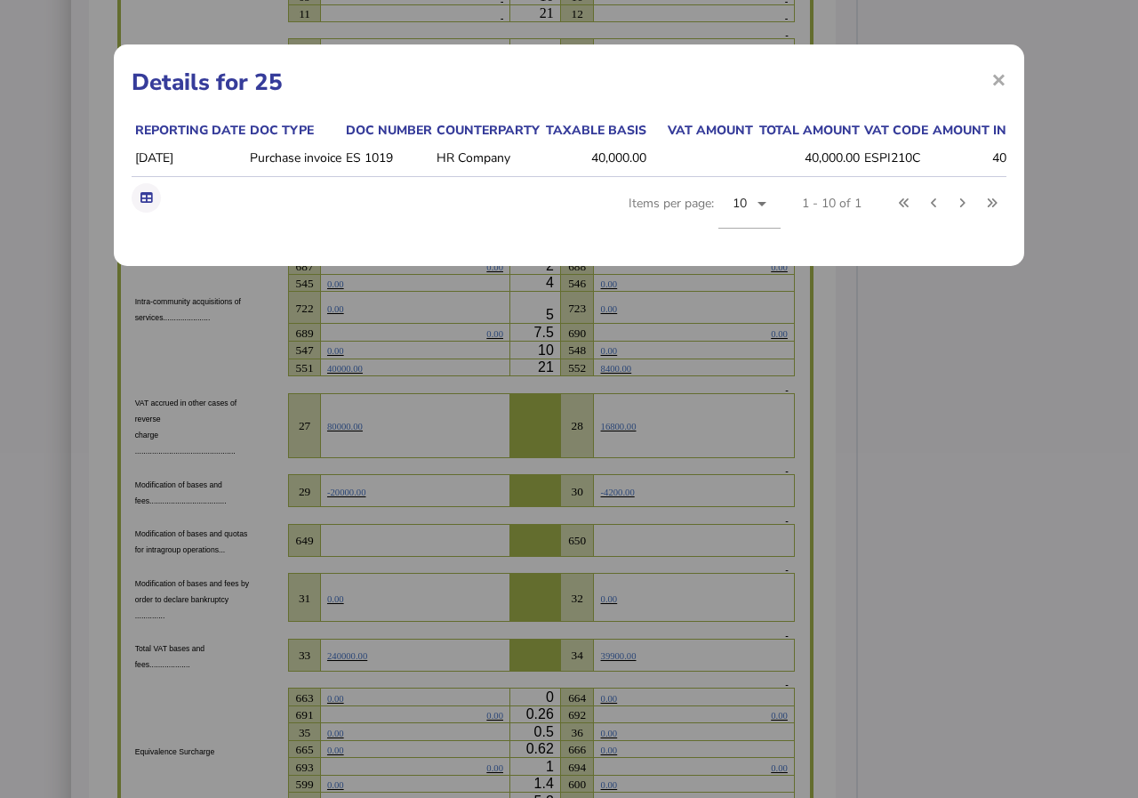
click at [415, 405] on div "× Details for 25 Reporting date Doc type Doc number Counterparty Taxable basis …" at bounding box center [569, 399] width 1138 height 798
click at [1000, 80] on span "×" at bounding box center [998, 79] width 15 height 34
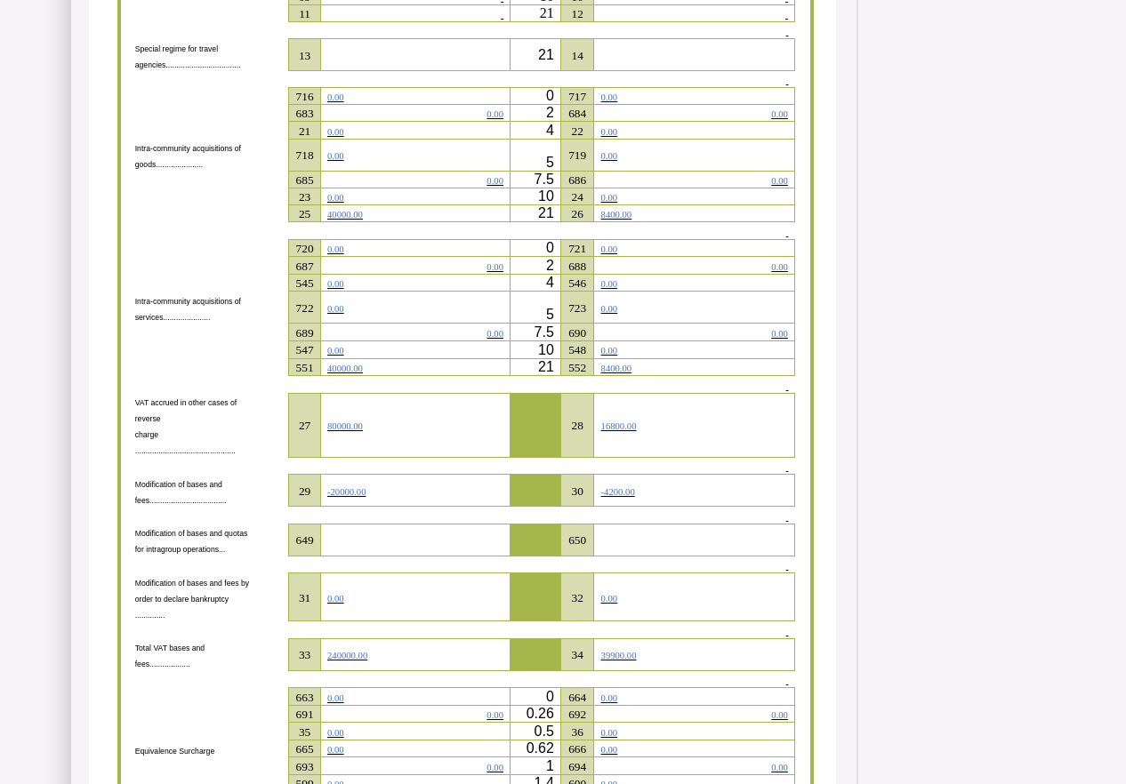
click at [363, 220] on span "40000.00" at bounding box center [345, 215] width 36 height 10
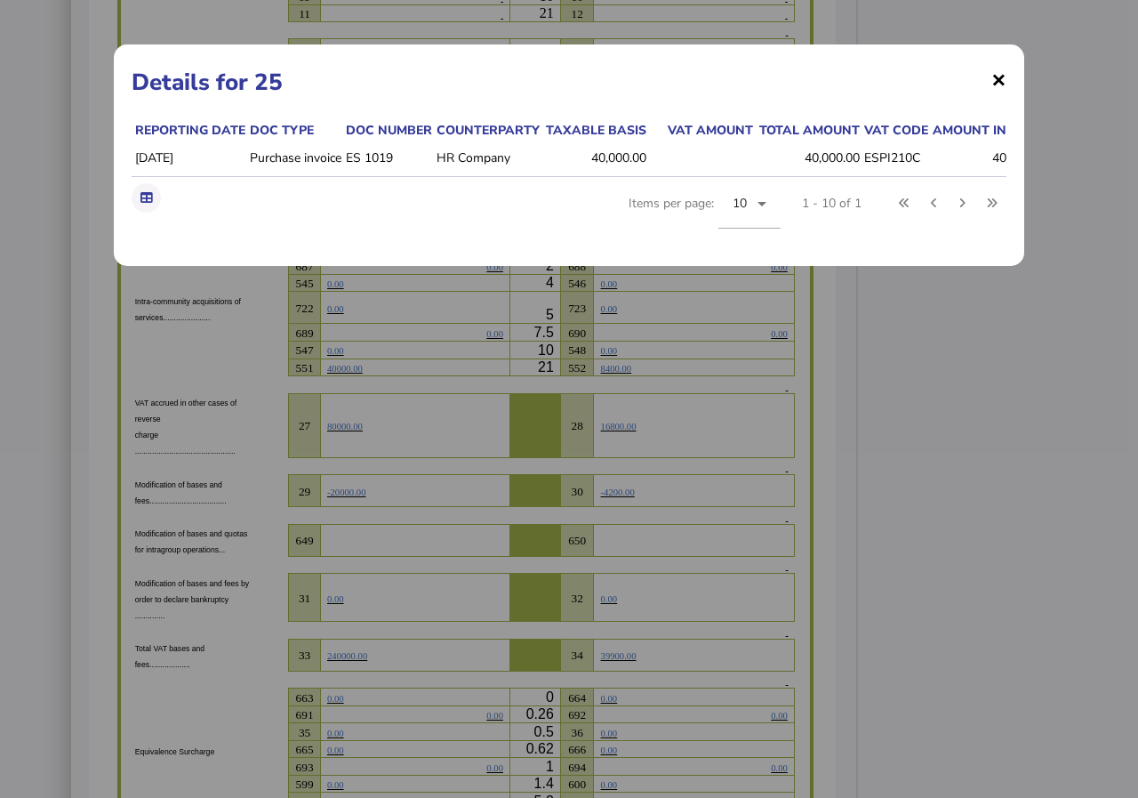
click at [1001, 80] on span "×" at bounding box center [998, 79] width 15 height 34
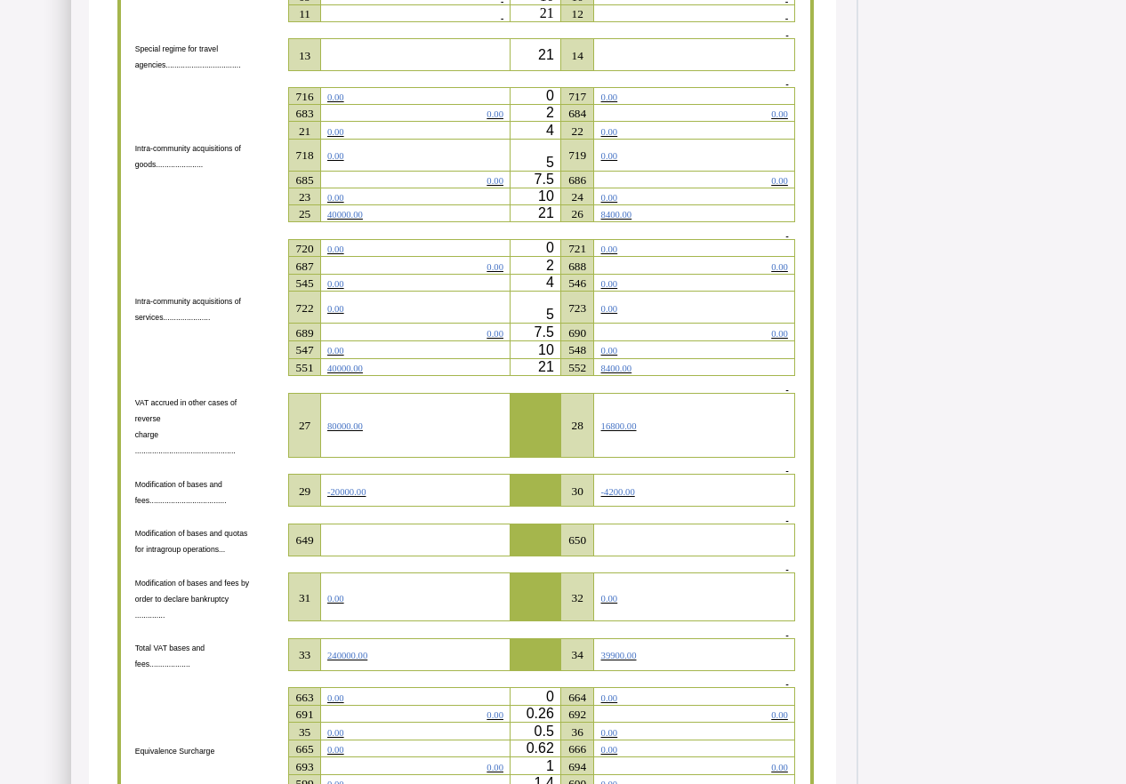
click at [363, 431] on span "80000.00" at bounding box center [345, 426] width 36 height 10
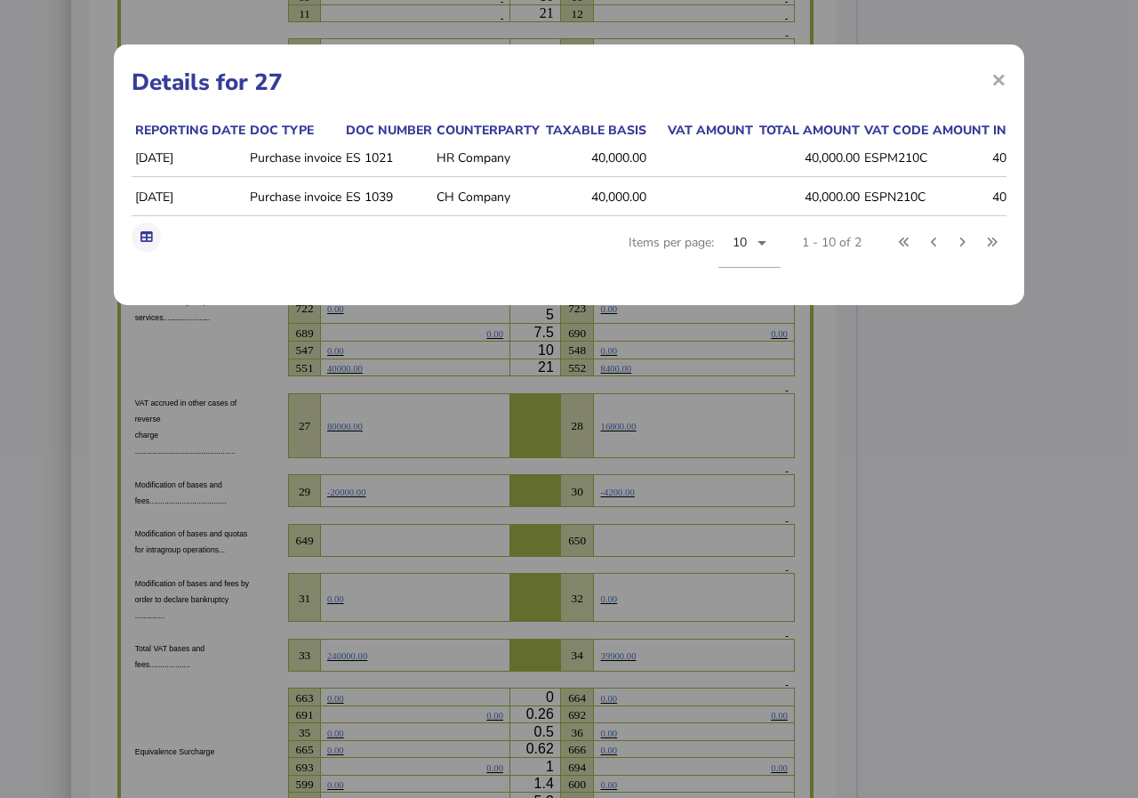
click at [362, 415] on div "× Details for 27 Reporting date Doc type Doc number Counterparty Taxable basis …" at bounding box center [569, 399] width 1138 height 798
click at [999, 79] on span "×" at bounding box center [998, 79] width 15 height 34
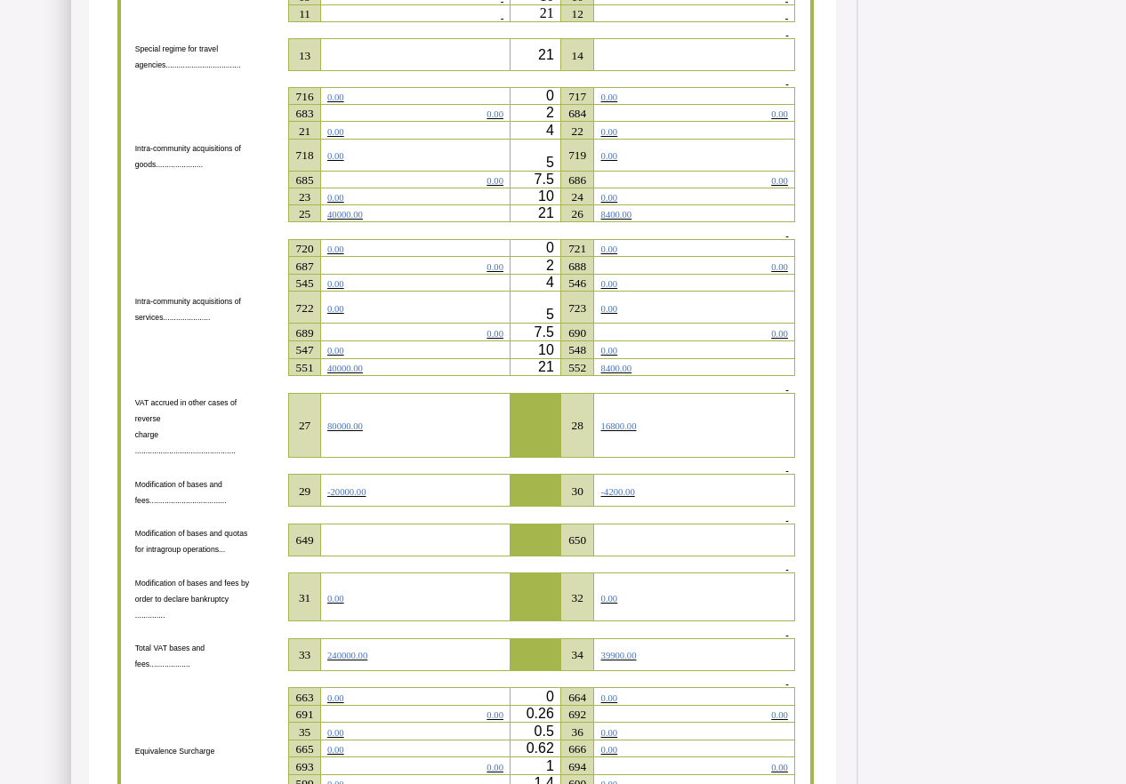
click at [360, 220] on span "40000.00" at bounding box center [345, 215] width 36 height 10
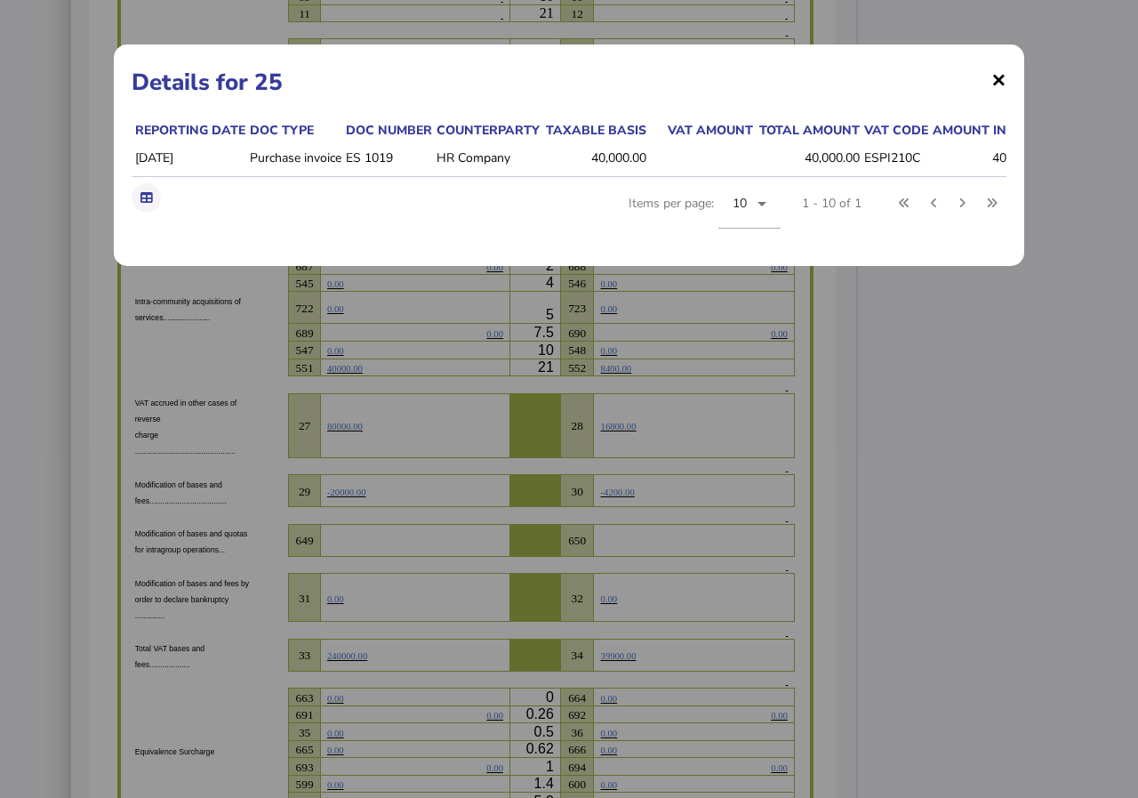
click at [998, 74] on span "×" at bounding box center [998, 79] width 15 height 34
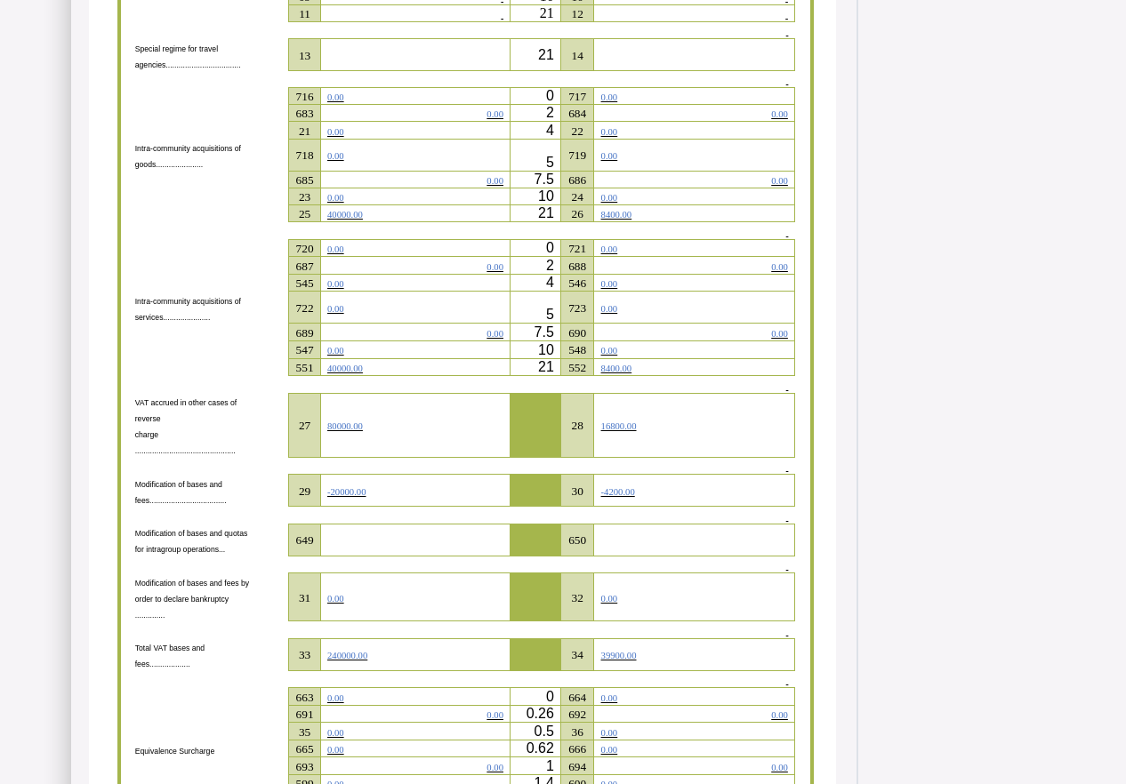
click at [363, 373] on span "40000.00" at bounding box center [345, 369] width 36 height 10
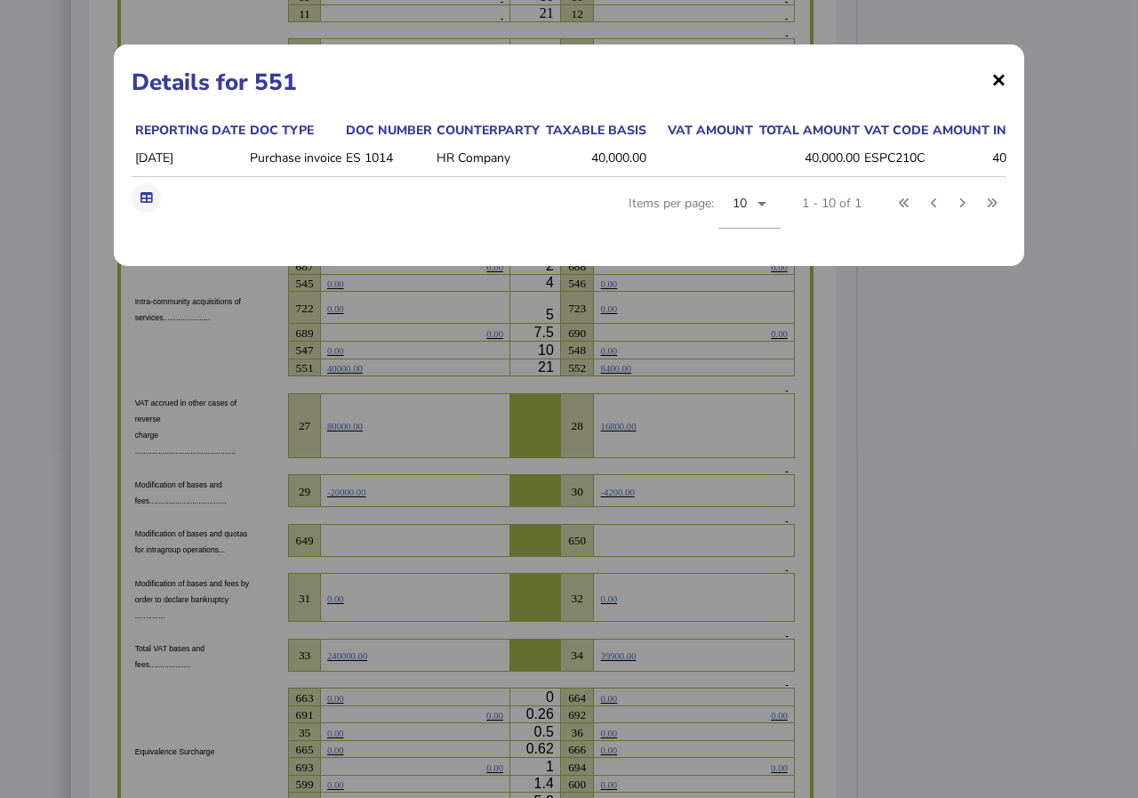
click at [1002, 79] on span "×" at bounding box center [998, 79] width 15 height 34
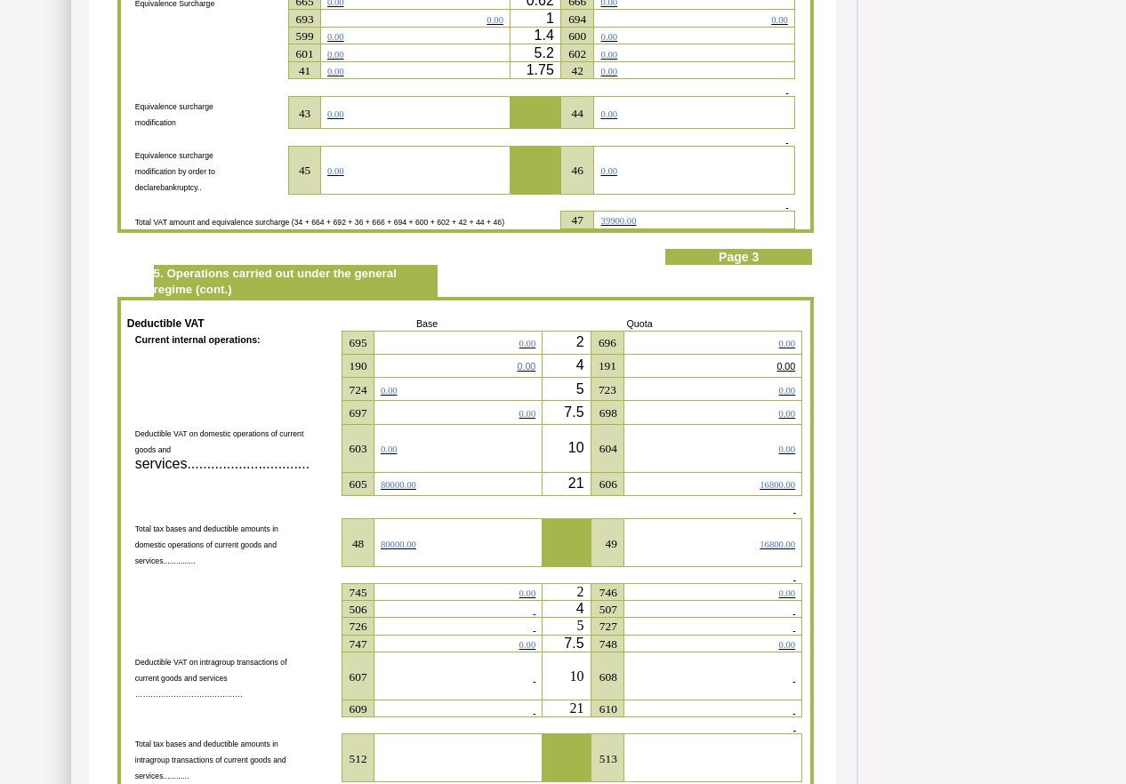
scroll to position [3175, 0]
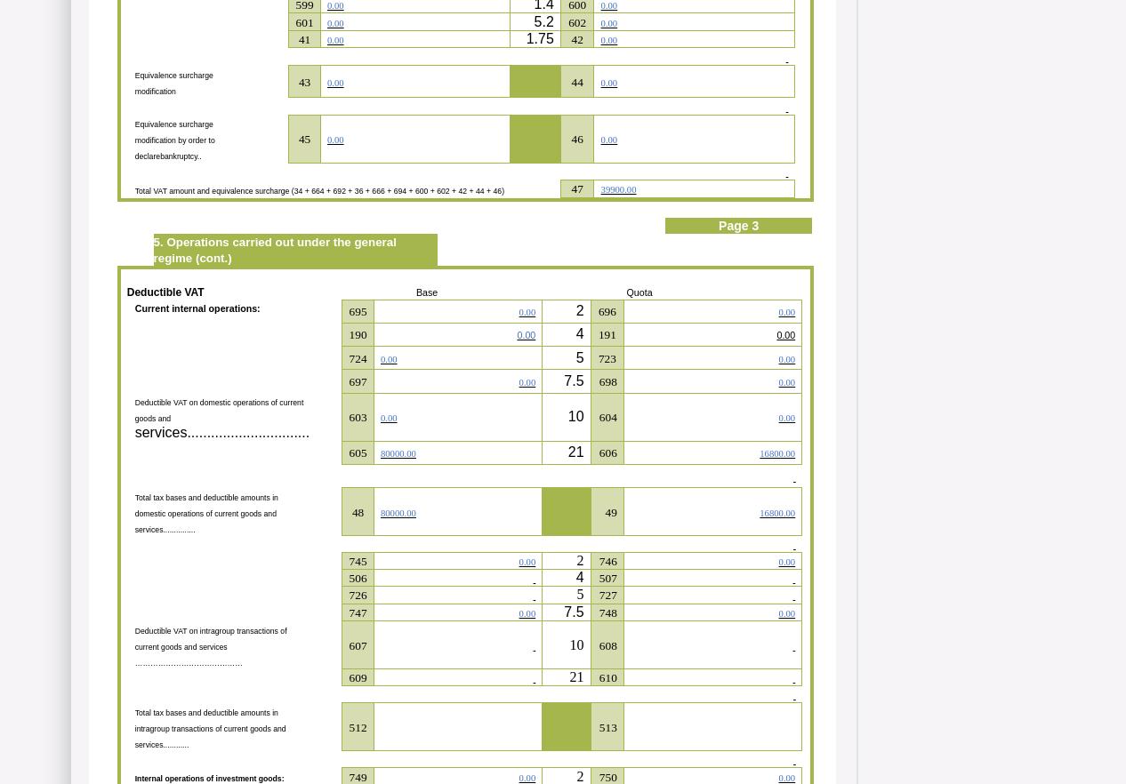
click at [445, 491] on td "80000.00" at bounding box center [457, 512] width 169 height 48
click at [401, 449] on span "80000.00" at bounding box center [399, 454] width 36 height 10
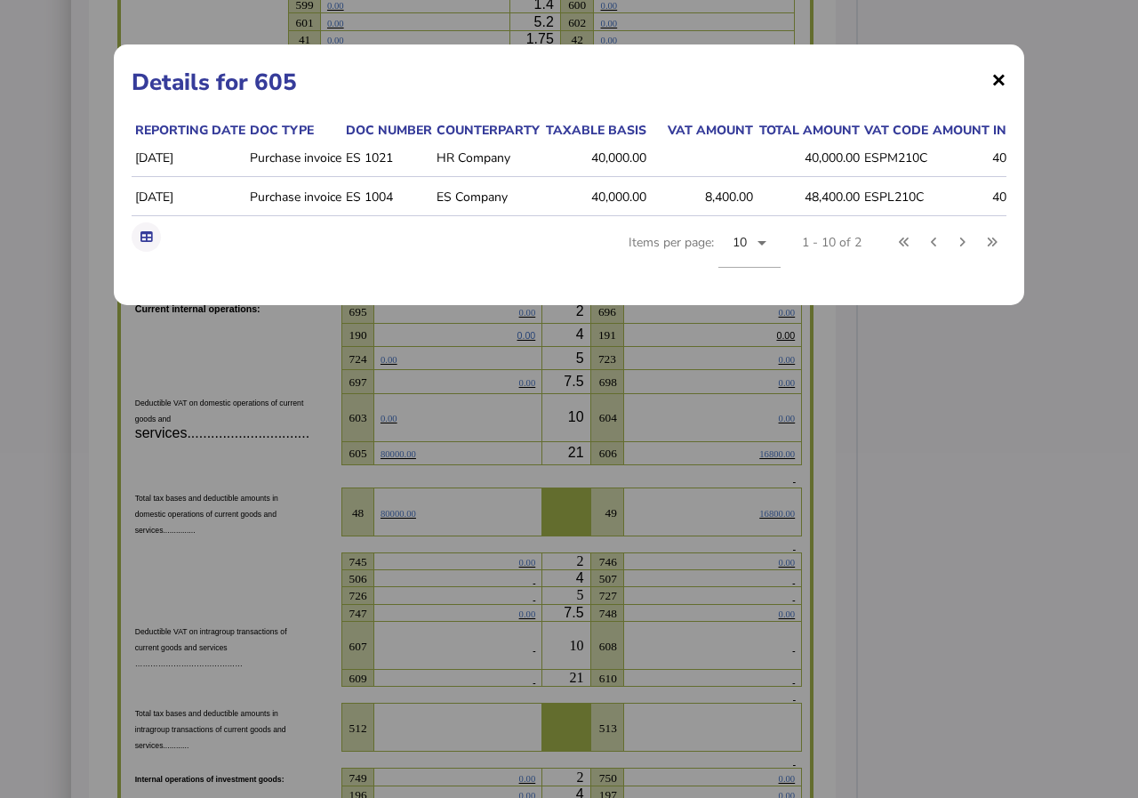
click at [996, 77] on span "×" at bounding box center [998, 79] width 15 height 34
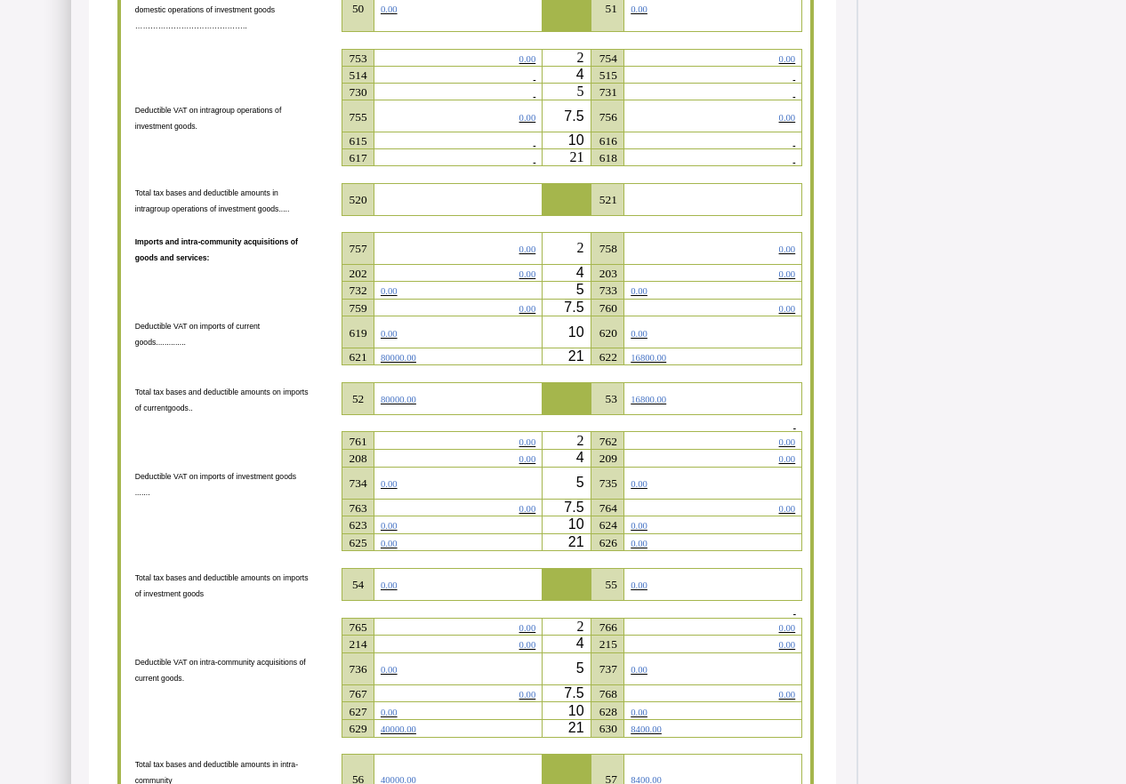
scroll to position [4153, 0]
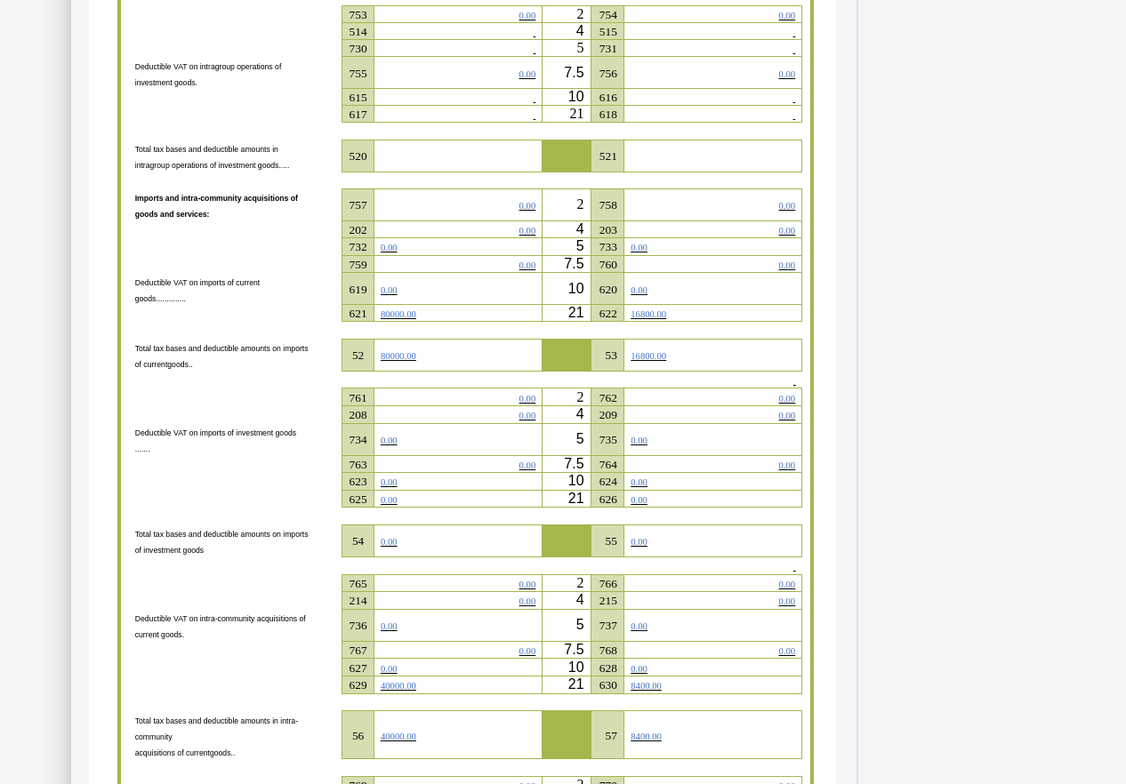
click at [394, 361] on span "80000.00" at bounding box center [399, 356] width 36 height 10
click at [396, 361] on span "80000.00" at bounding box center [399, 356] width 36 height 10
click at [399, 319] on span "80000.00" at bounding box center [399, 314] width 36 height 10
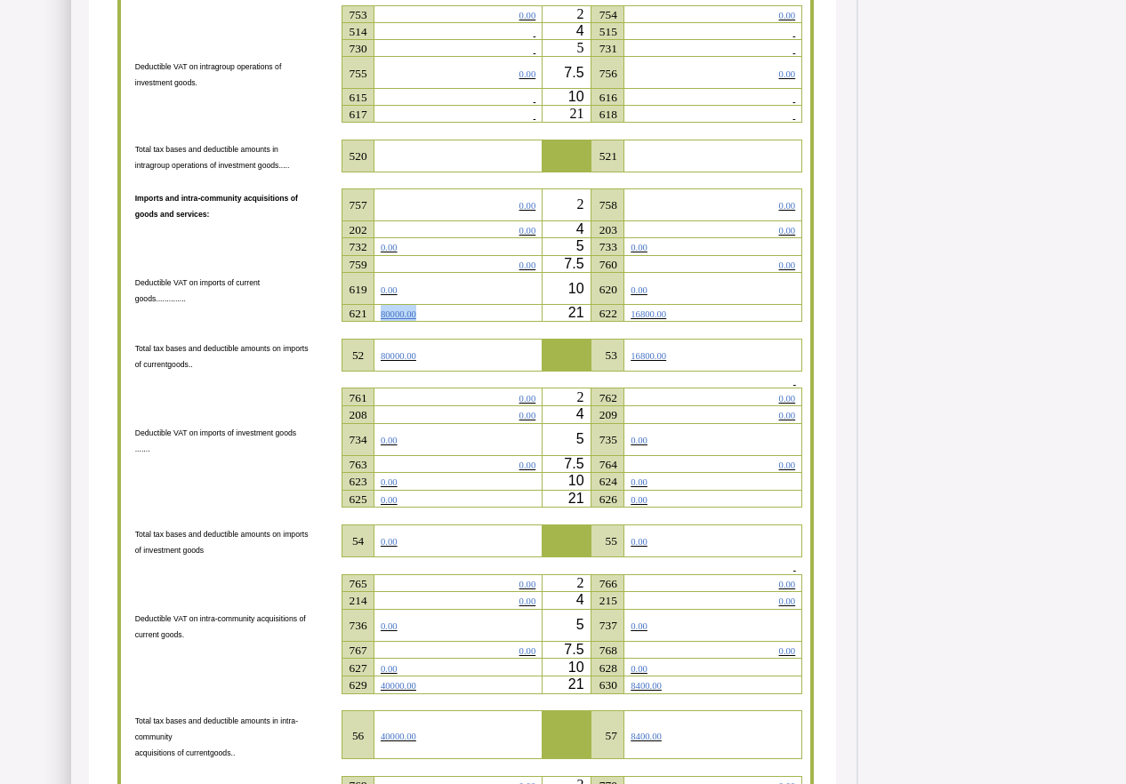
click at [399, 319] on span "80000.00" at bounding box center [399, 314] width 36 height 10
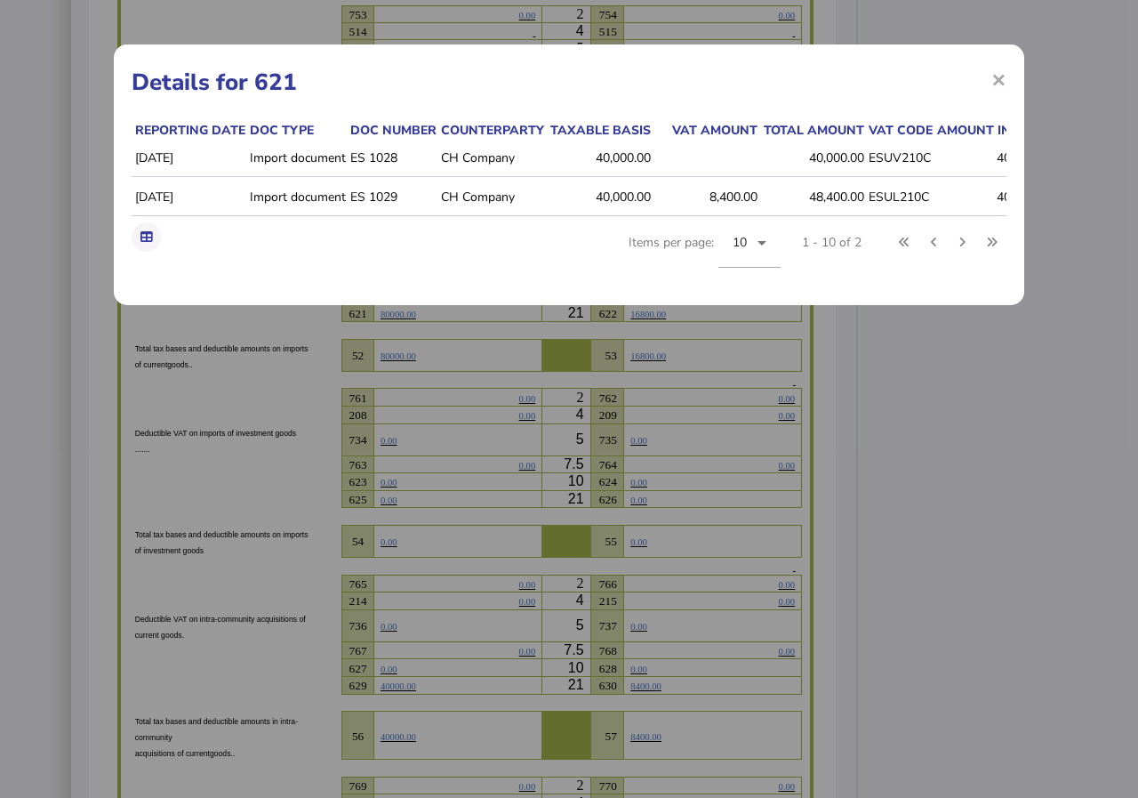
click at [497, 197] on td "CH Company" at bounding box center [491, 197] width 108 height 37
click at [1002, 77] on span "×" at bounding box center [998, 79] width 15 height 34
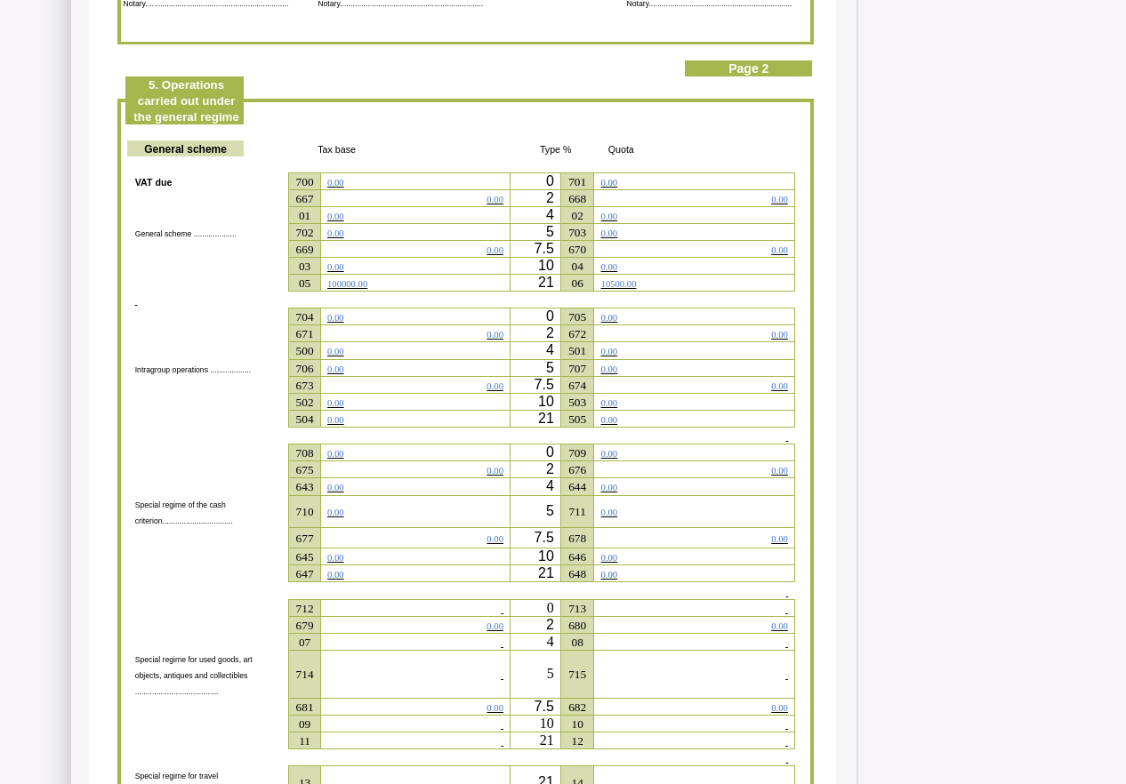
scroll to position [1664, 0]
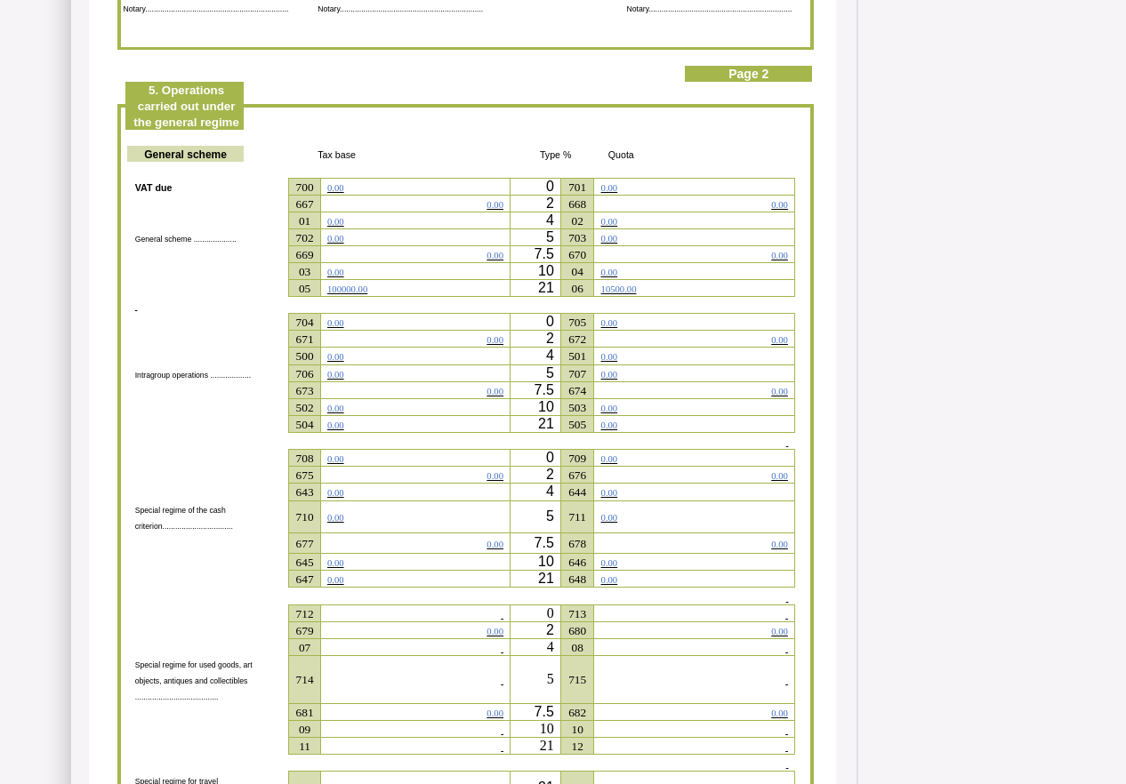
click at [367, 294] on span "100000.00" at bounding box center [347, 290] width 40 height 10
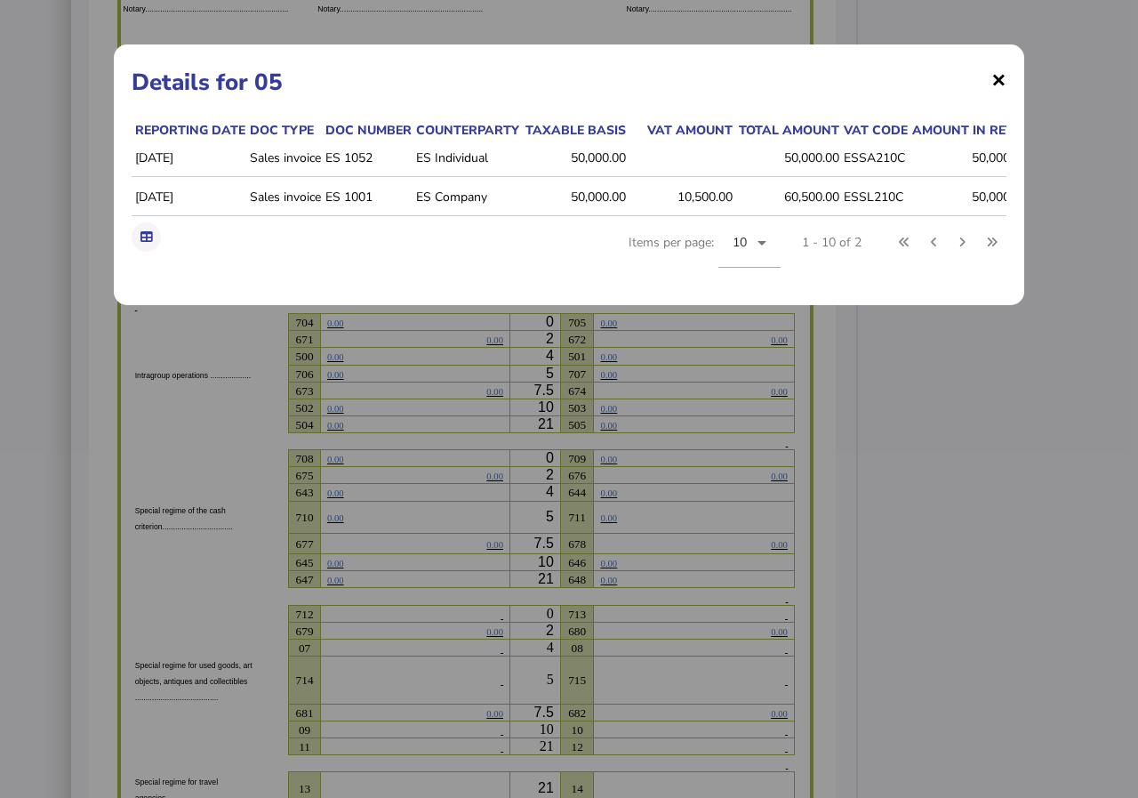
click at [1002, 75] on span "×" at bounding box center [998, 79] width 15 height 34
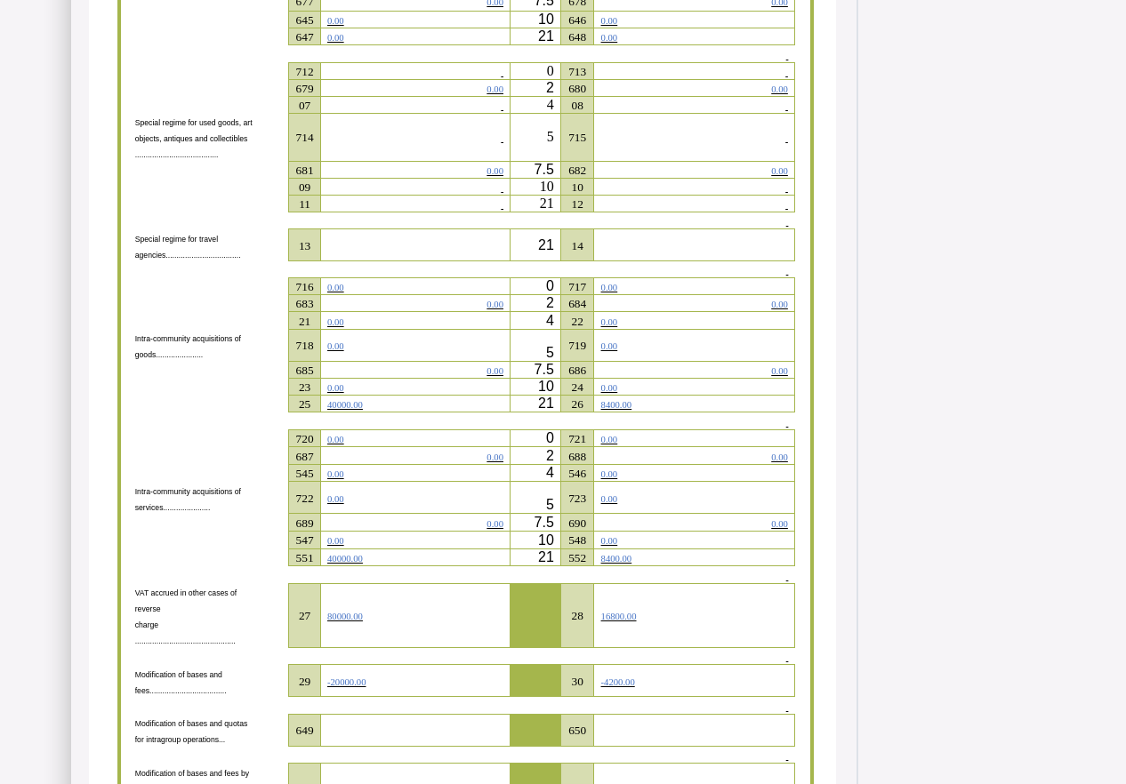
scroll to position [2307, 0]
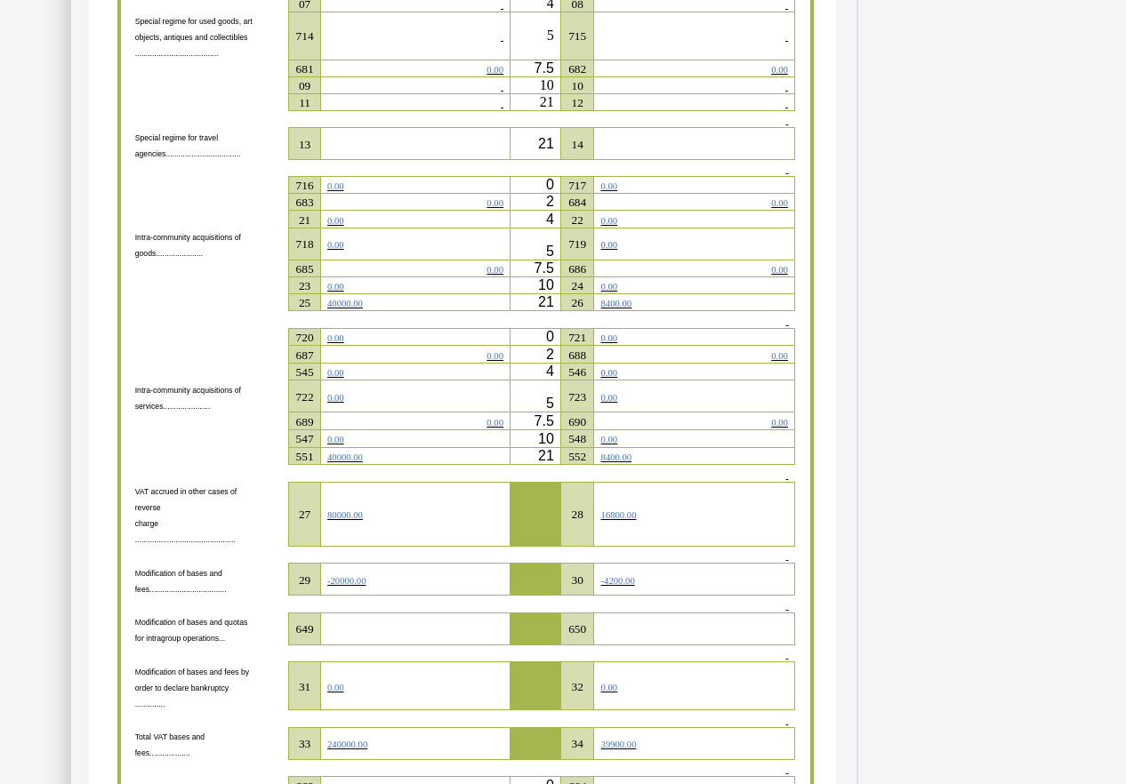
click at [363, 309] on span "40000.00" at bounding box center [345, 304] width 36 height 10
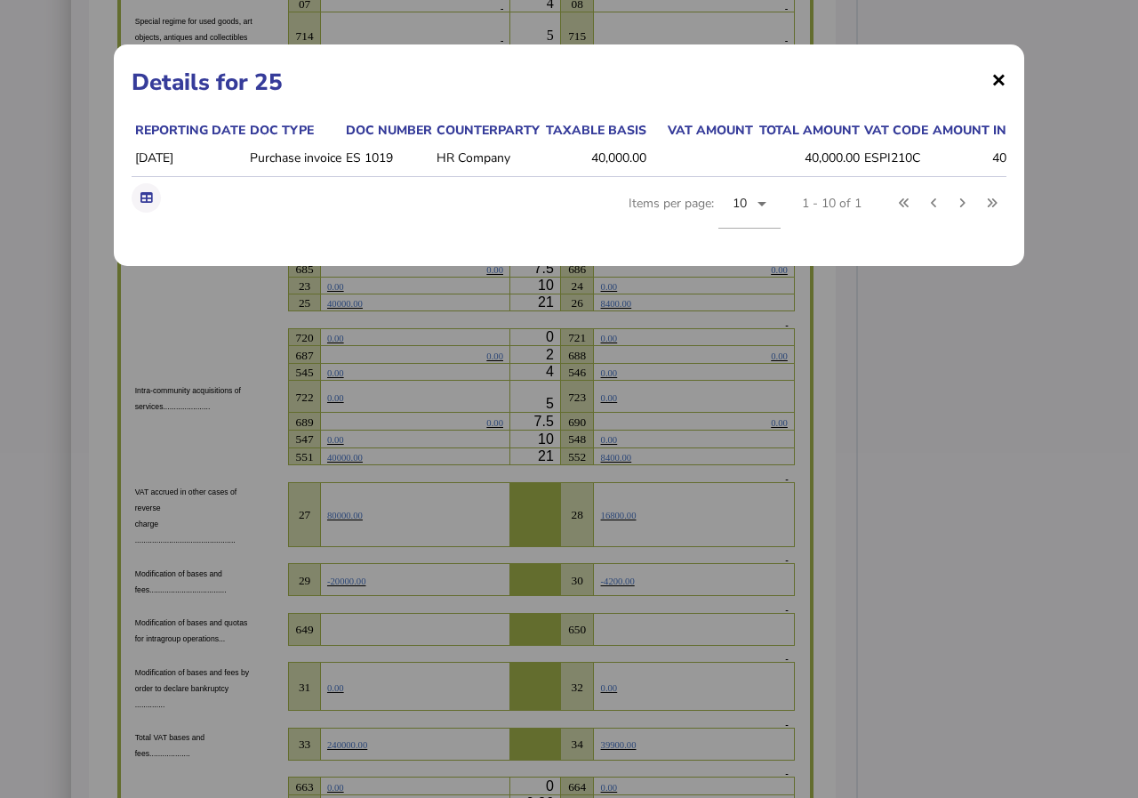
click at [1001, 74] on span "×" at bounding box center [998, 79] width 15 height 34
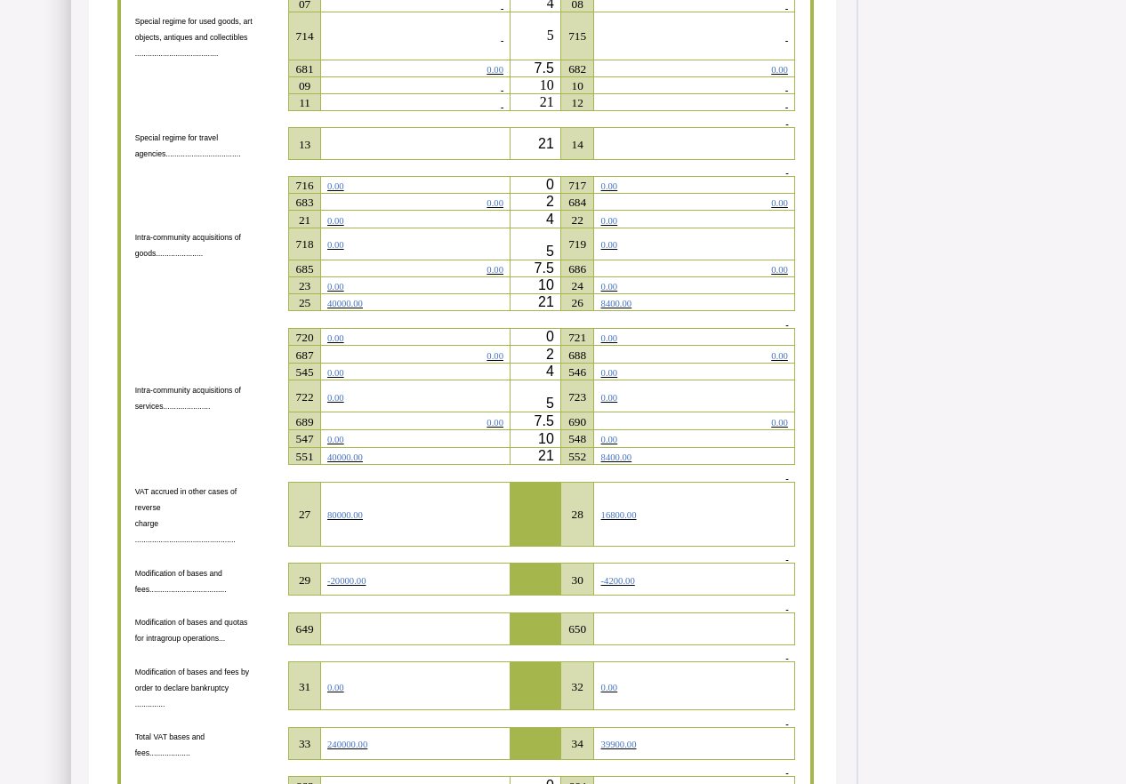
click at [363, 462] on span "40000.00" at bounding box center [345, 458] width 36 height 10
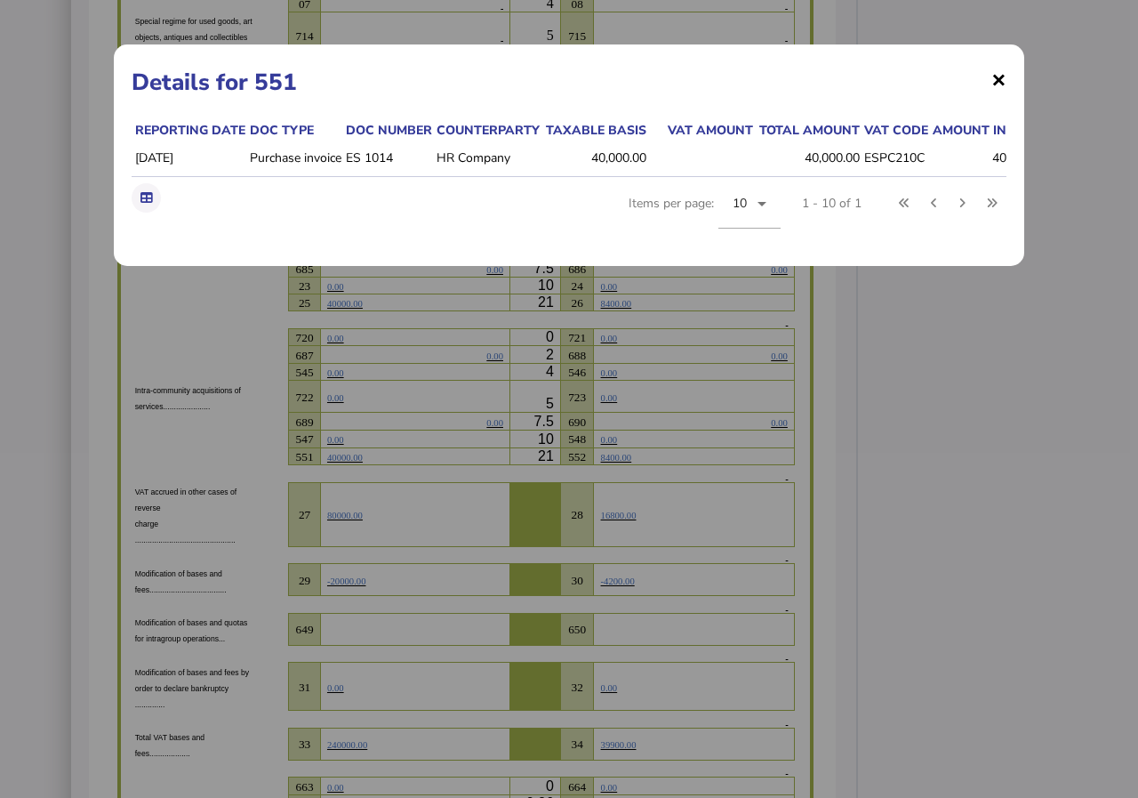
click at [995, 81] on span "×" at bounding box center [998, 79] width 15 height 34
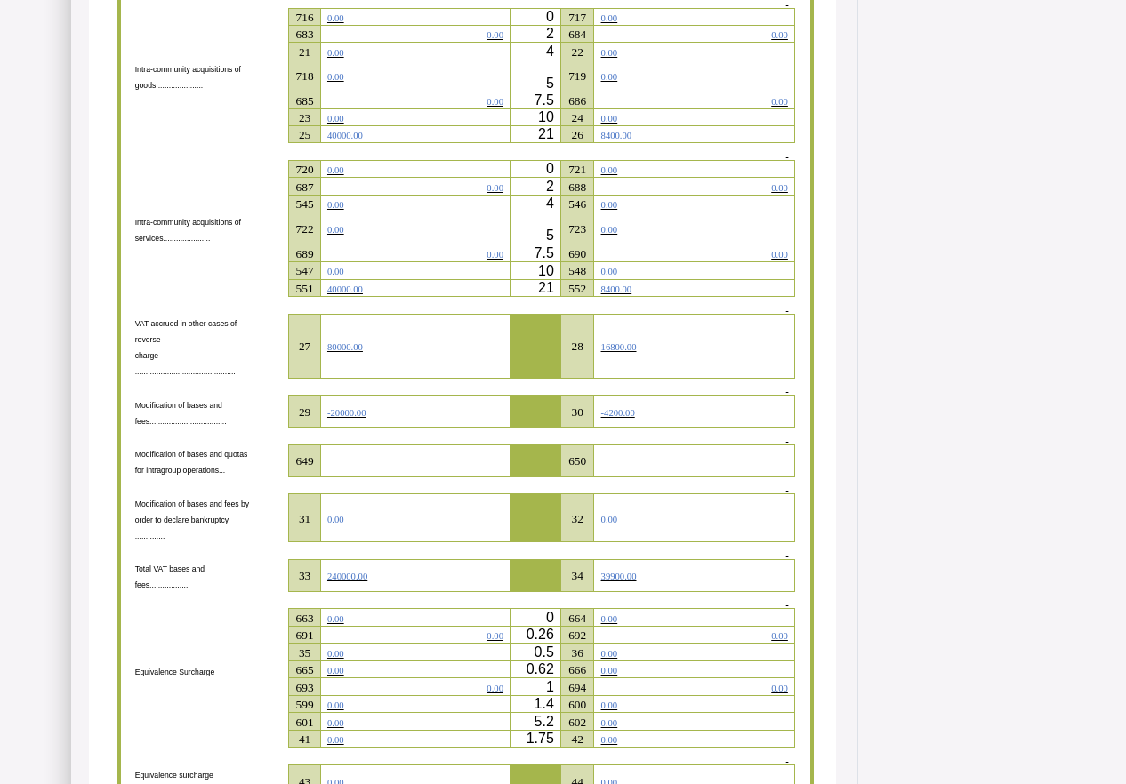
scroll to position [2485, 0]
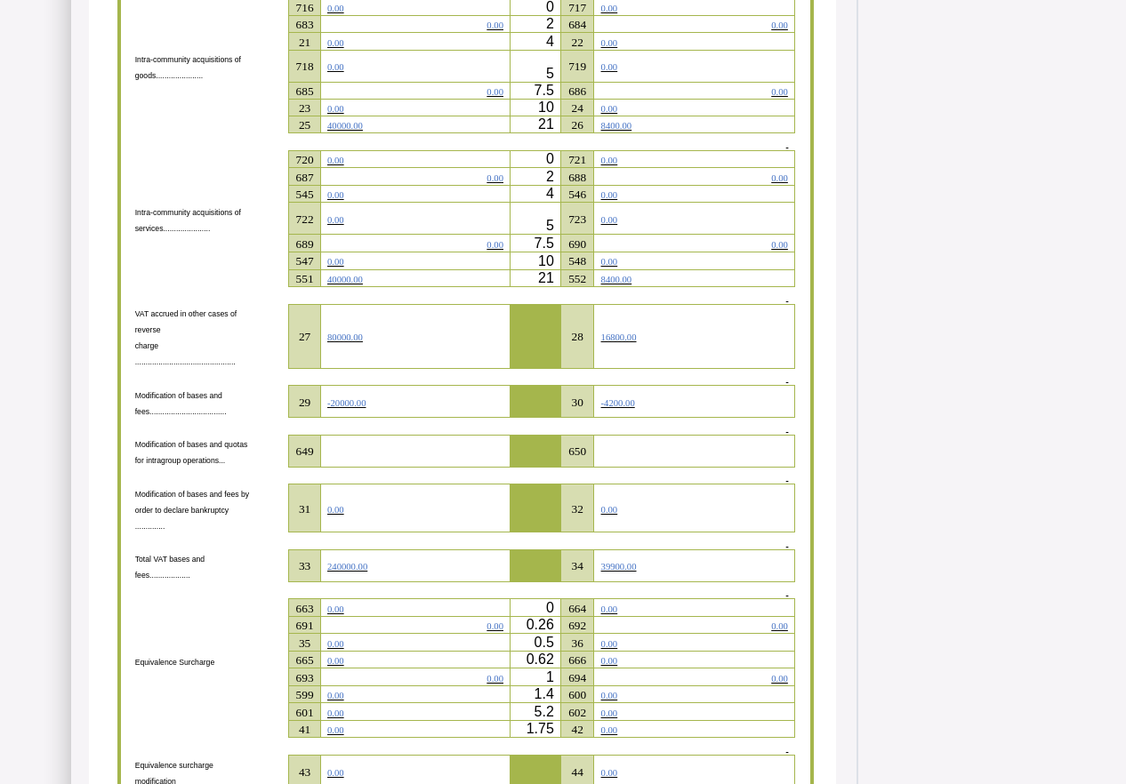
click at [363, 342] on span "80000.00" at bounding box center [345, 338] width 36 height 10
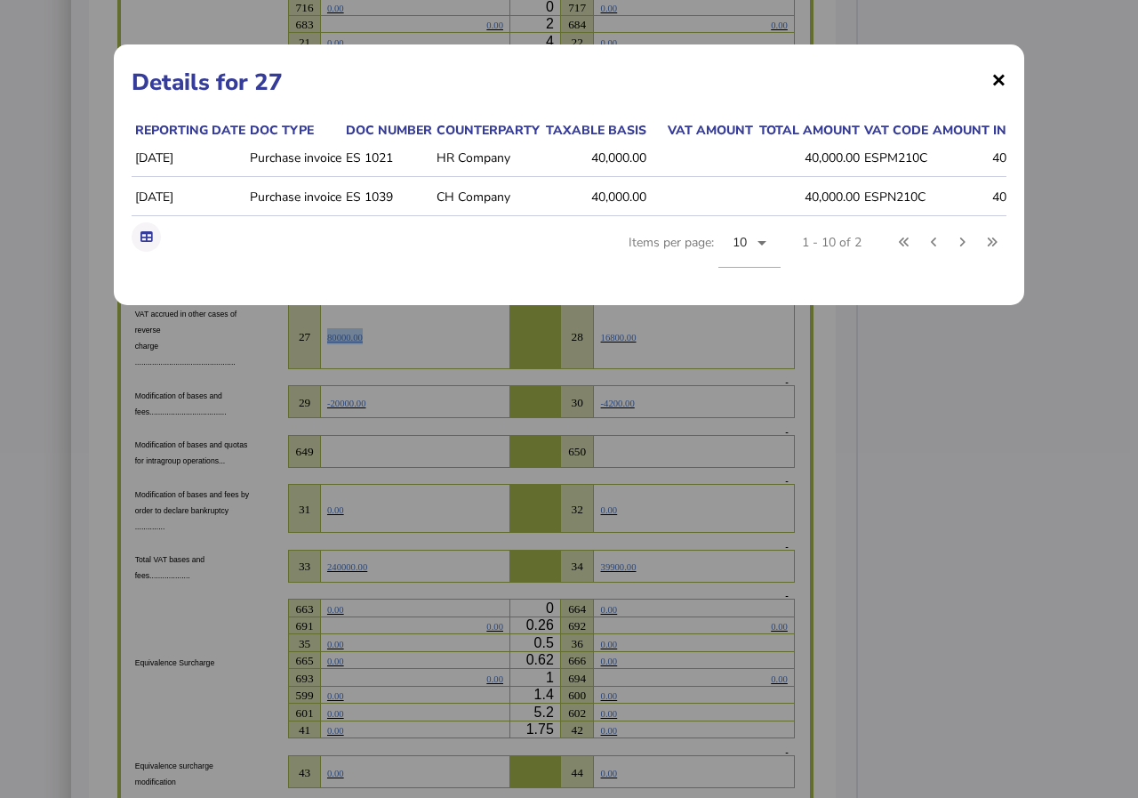
click at [1002, 74] on span "×" at bounding box center [998, 79] width 15 height 34
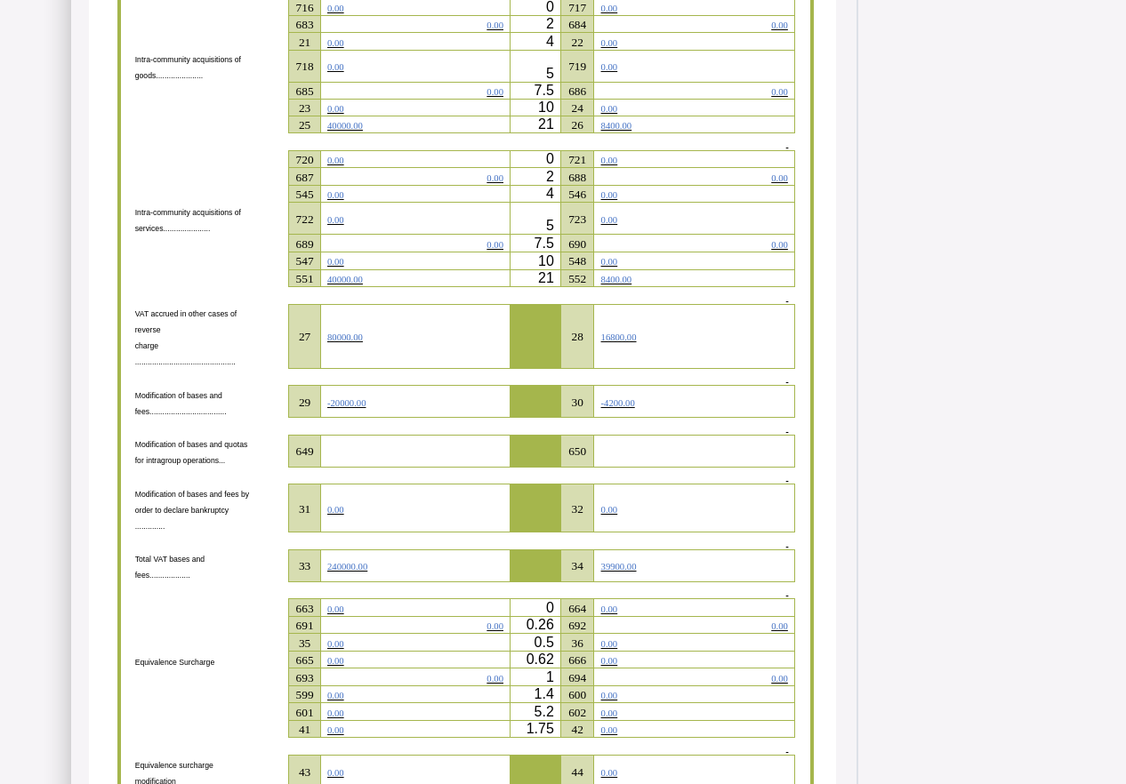
click at [363, 342] on span "80000.00" at bounding box center [345, 338] width 36 height 10
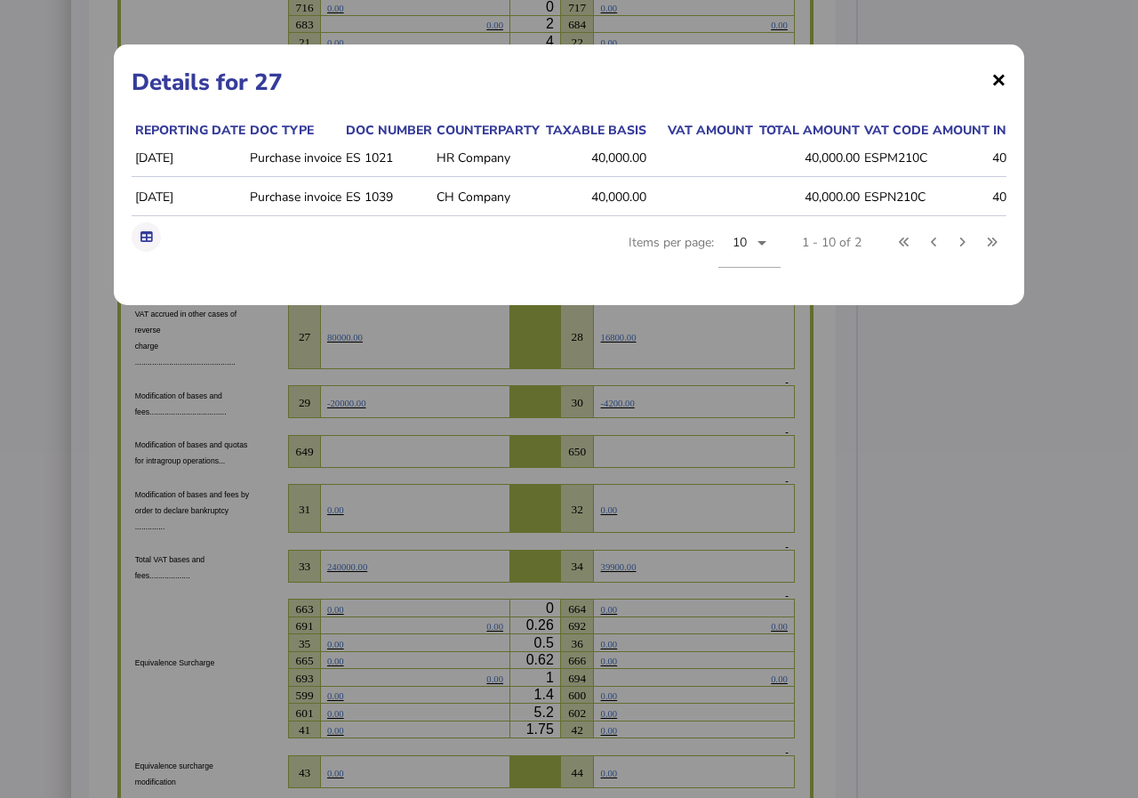
click at [1003, 76] on span "×" at bounding box center [998, 79] width 15 height 34
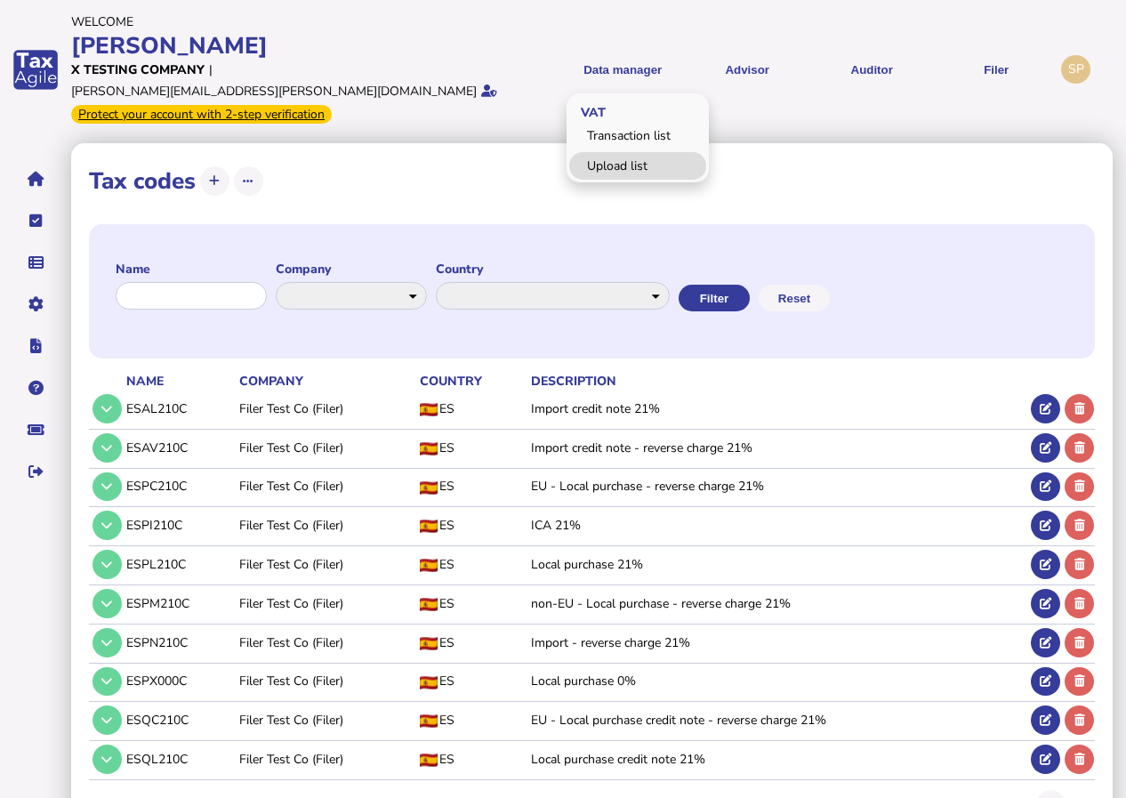
click at [621, 152] on link "Upload list" at bounding box center [637, 166] width 137 height 28
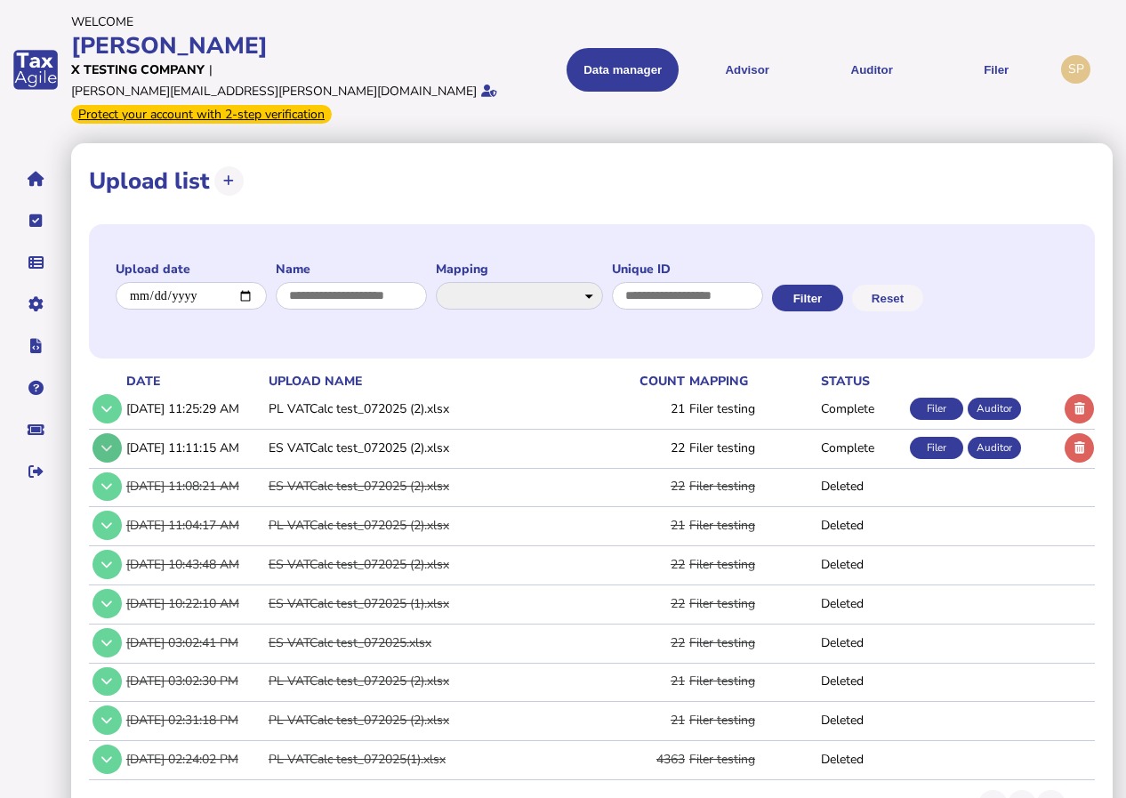
click at [106, 442] on icon at bounding box center [106, 448] width 11 height 12
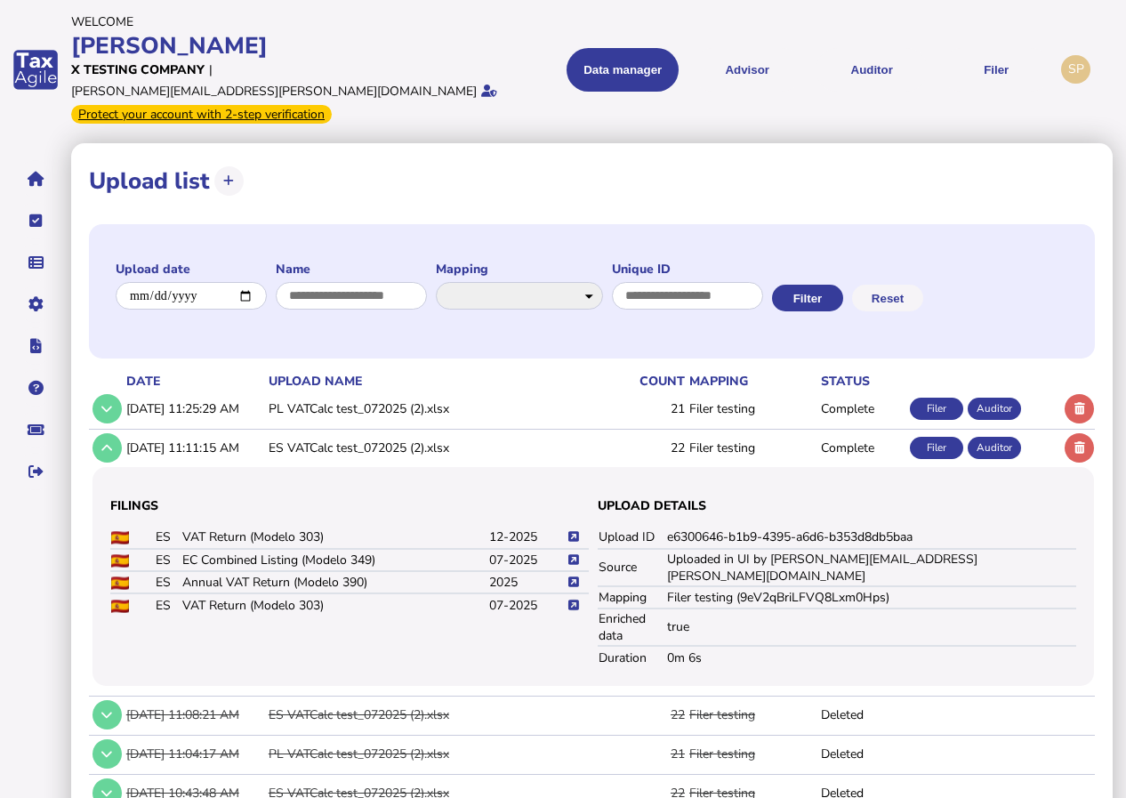
click at [571, 599] on icon at bounding box center [573, 605] width 11 height 12
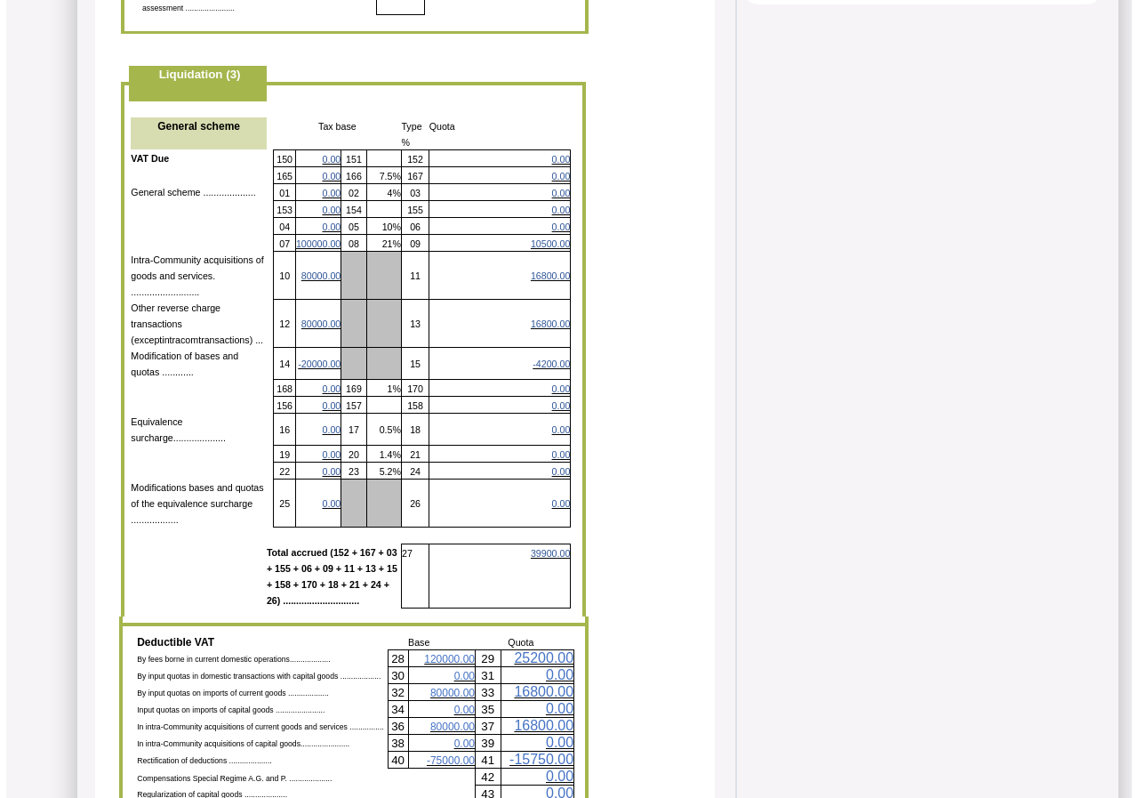
scroll to position [1156, 0]
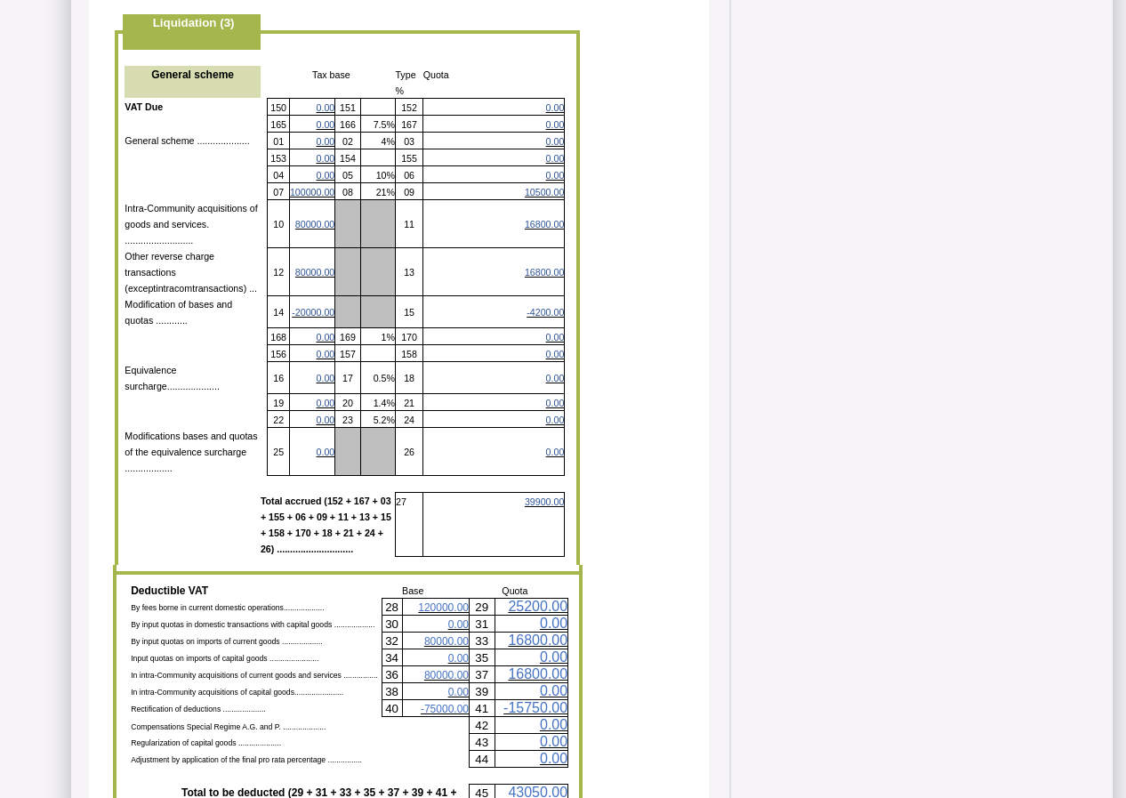
click at [304, 219] on span "80000.00" at bounding box center [314, 224] width 39 height 11
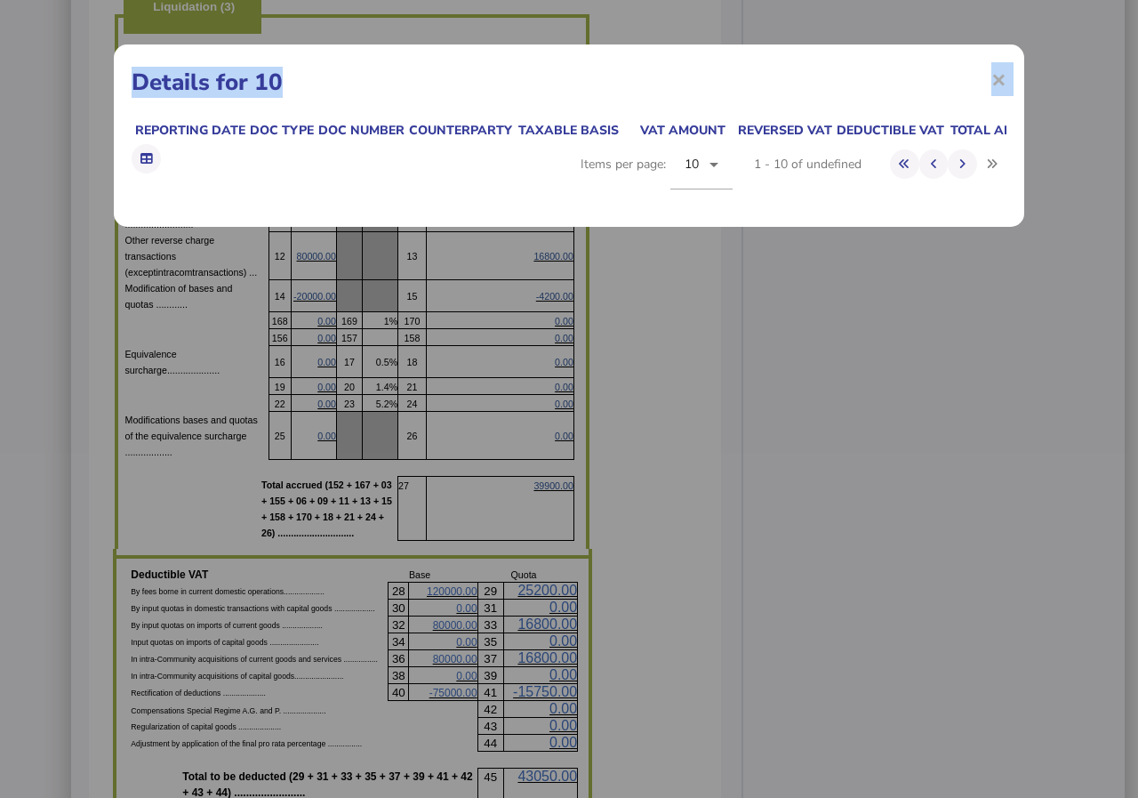
click at [304, 189] on div "× Details for 10 Reporting date Doc type Doc number Counterparty Taxable basis …" at bounding box center [569, 399] width 1138 height 798
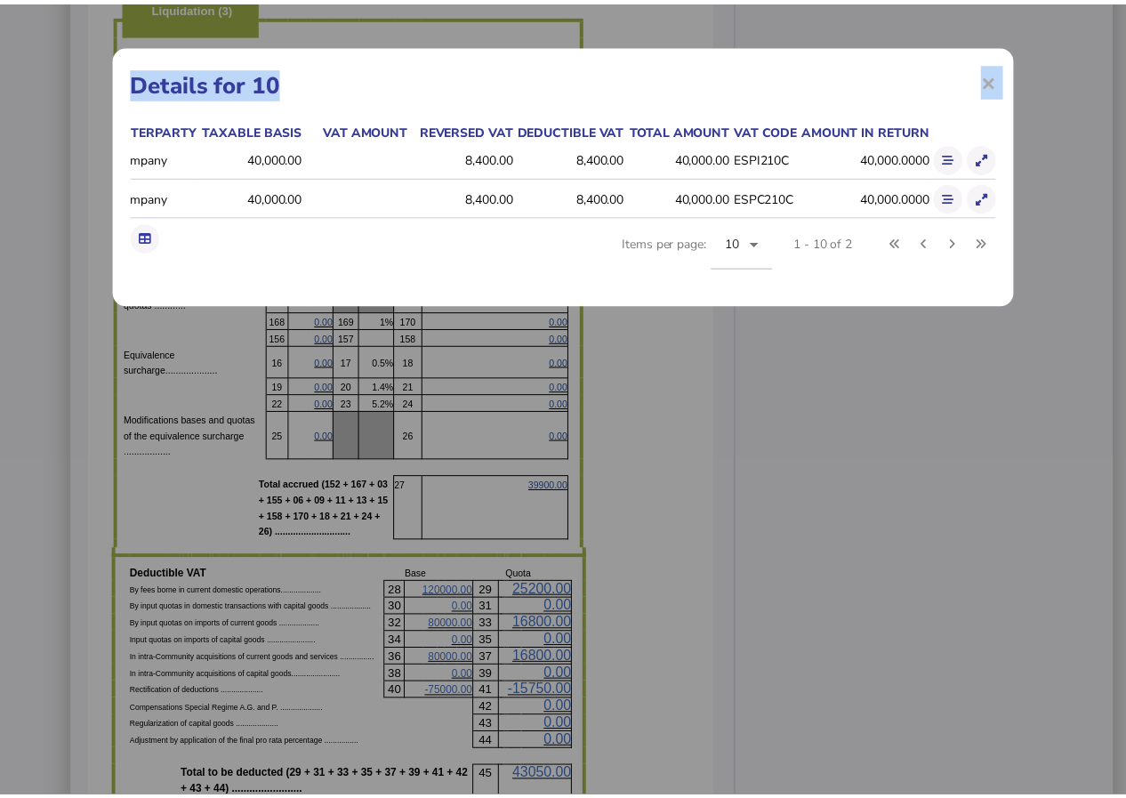
scroll to position [0, 373]
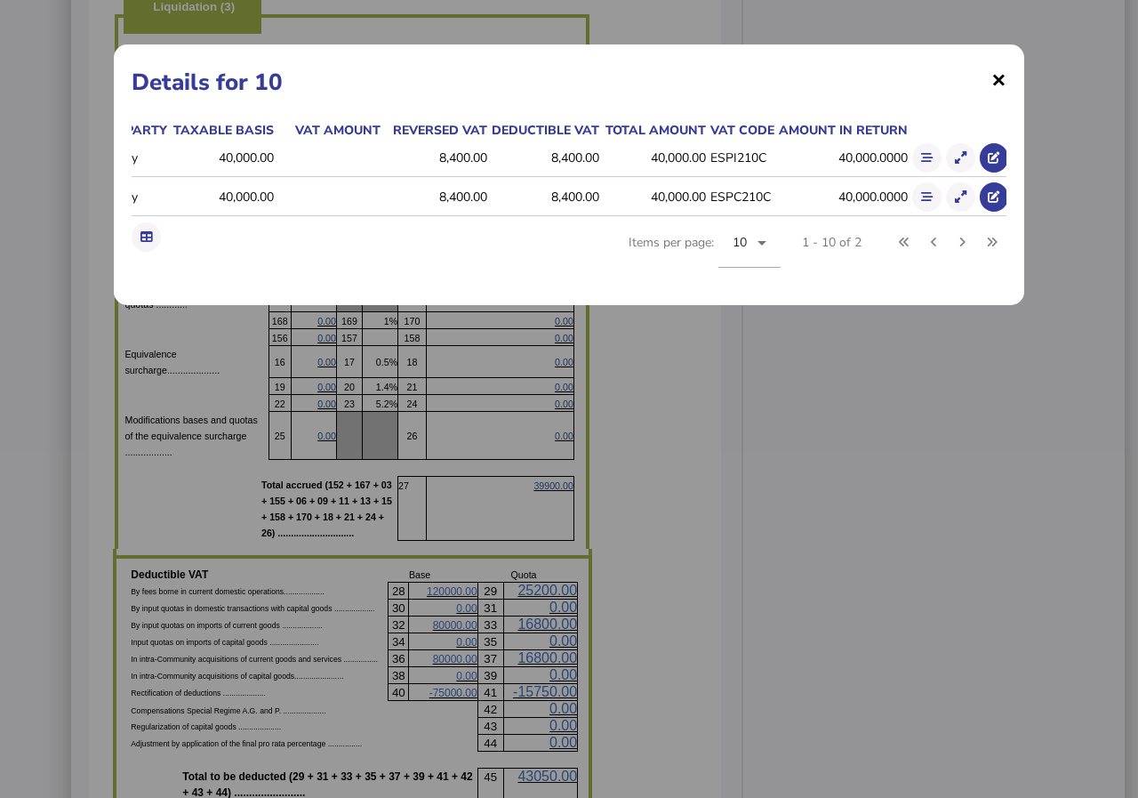
click at [998, 79] on span "×" at bounding box center [998, 79] width 15 height 34
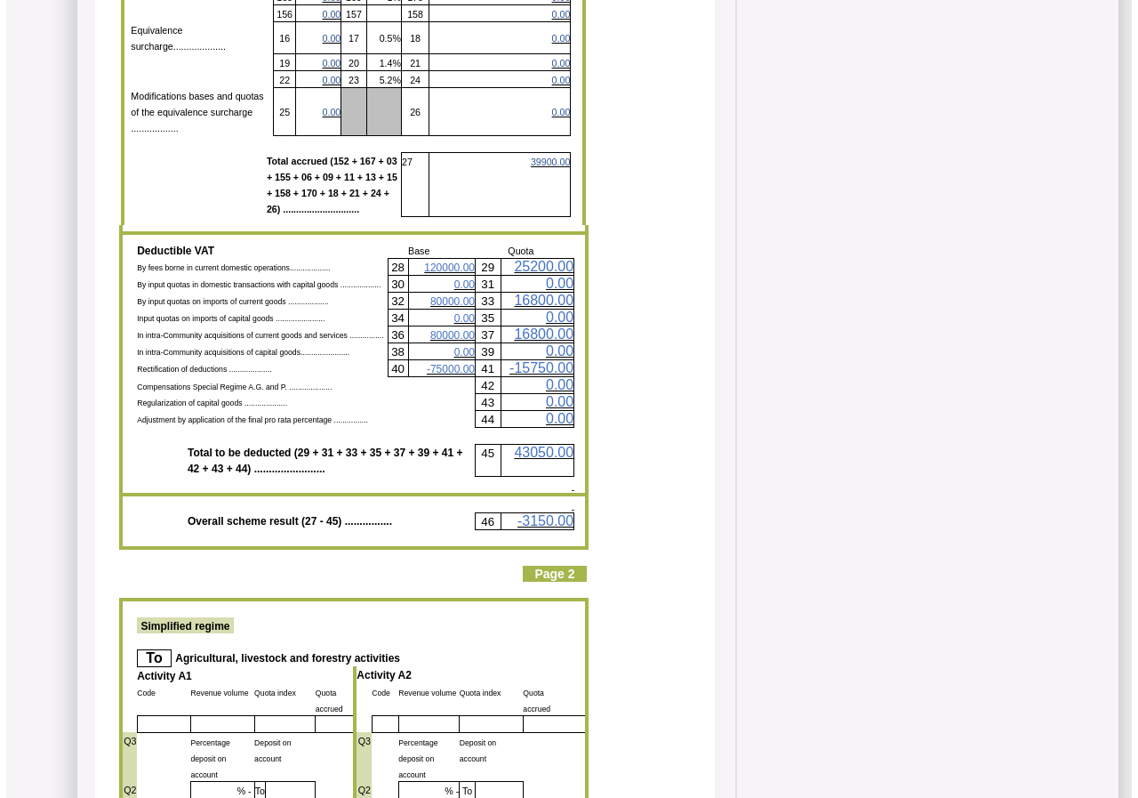
scroll to position [1511, 0]
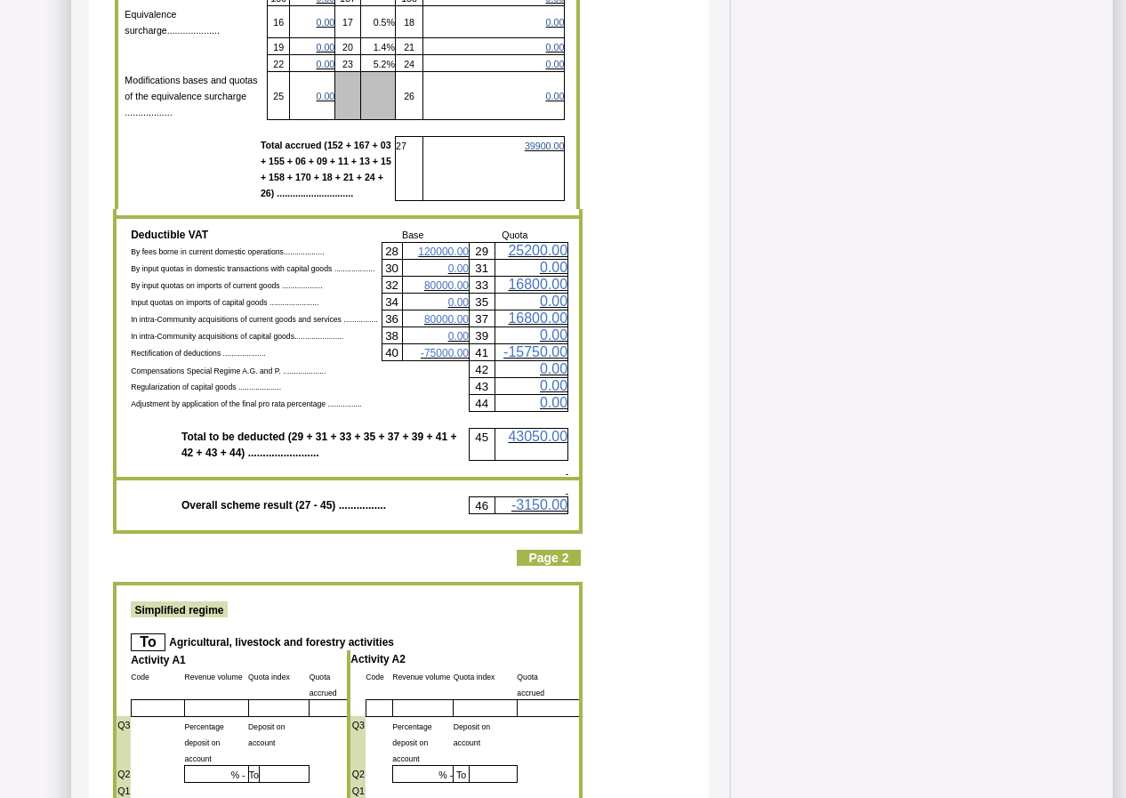
click at [449, 245] on span "120000.00" at bounding box center [443, 251] width 51 height 12
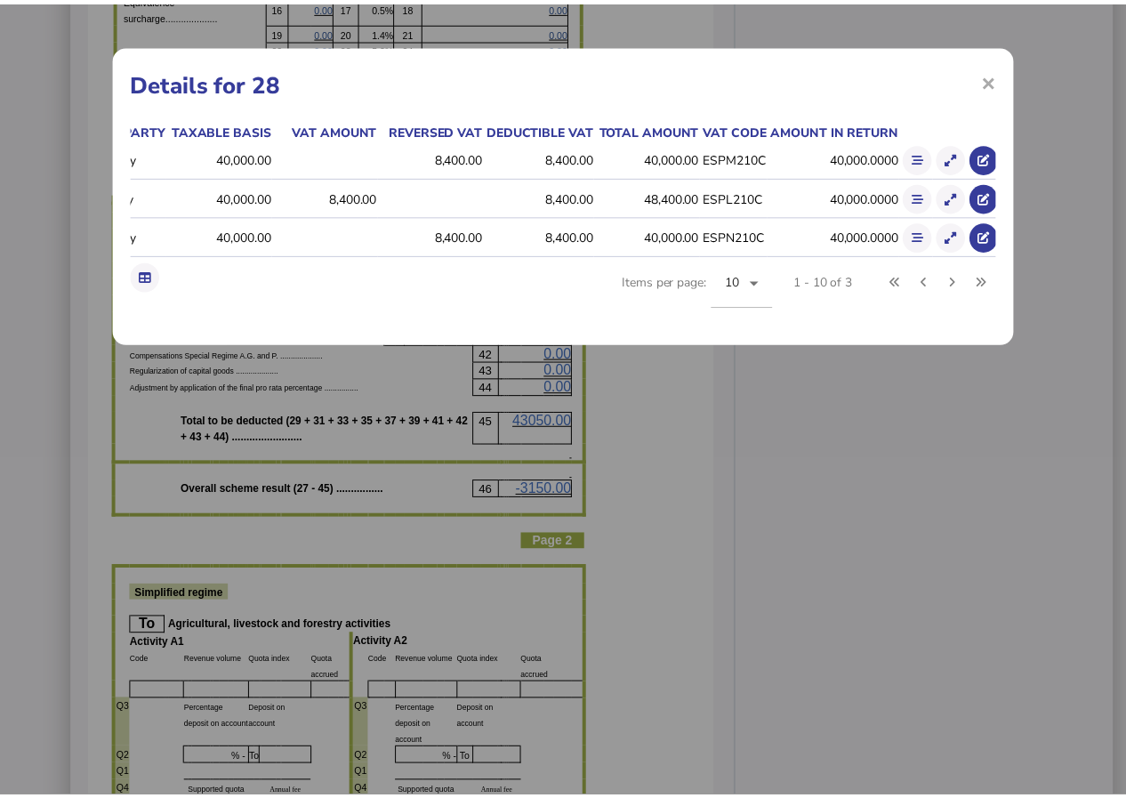
scroll to position [0, 299]
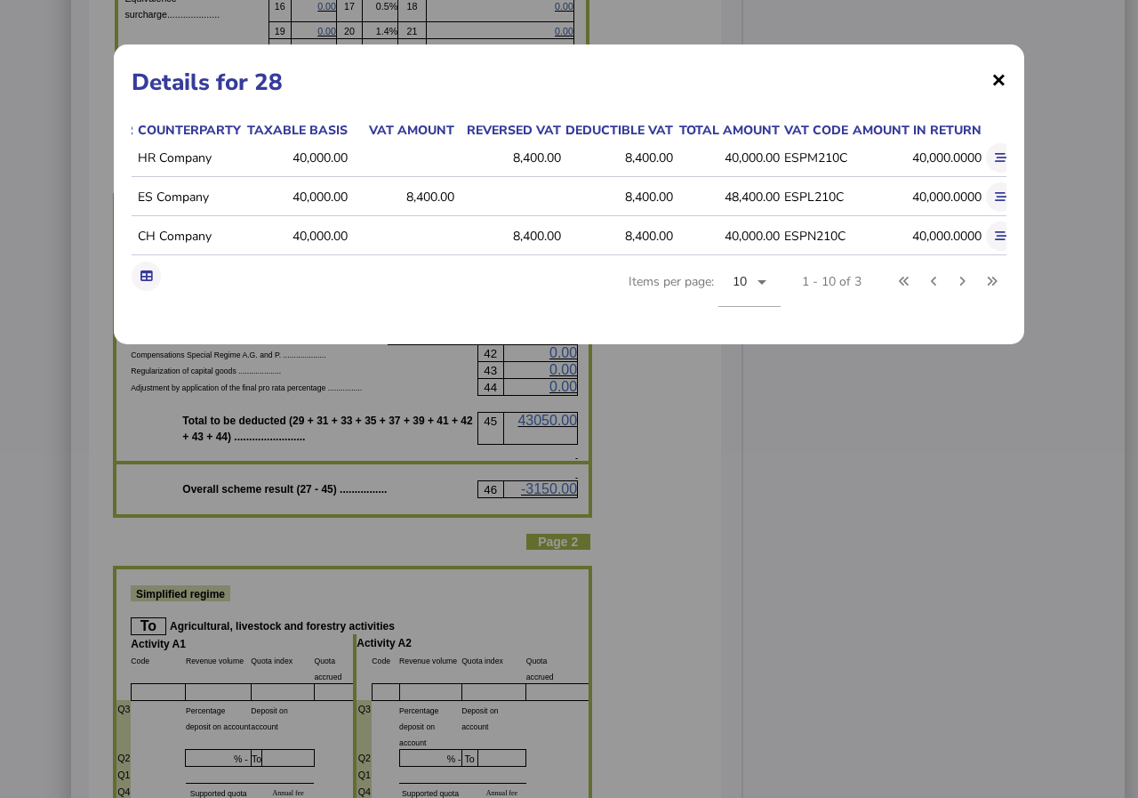
click at [998, 84] on span "×" at bounding box center [998, 79] width 15 height 34
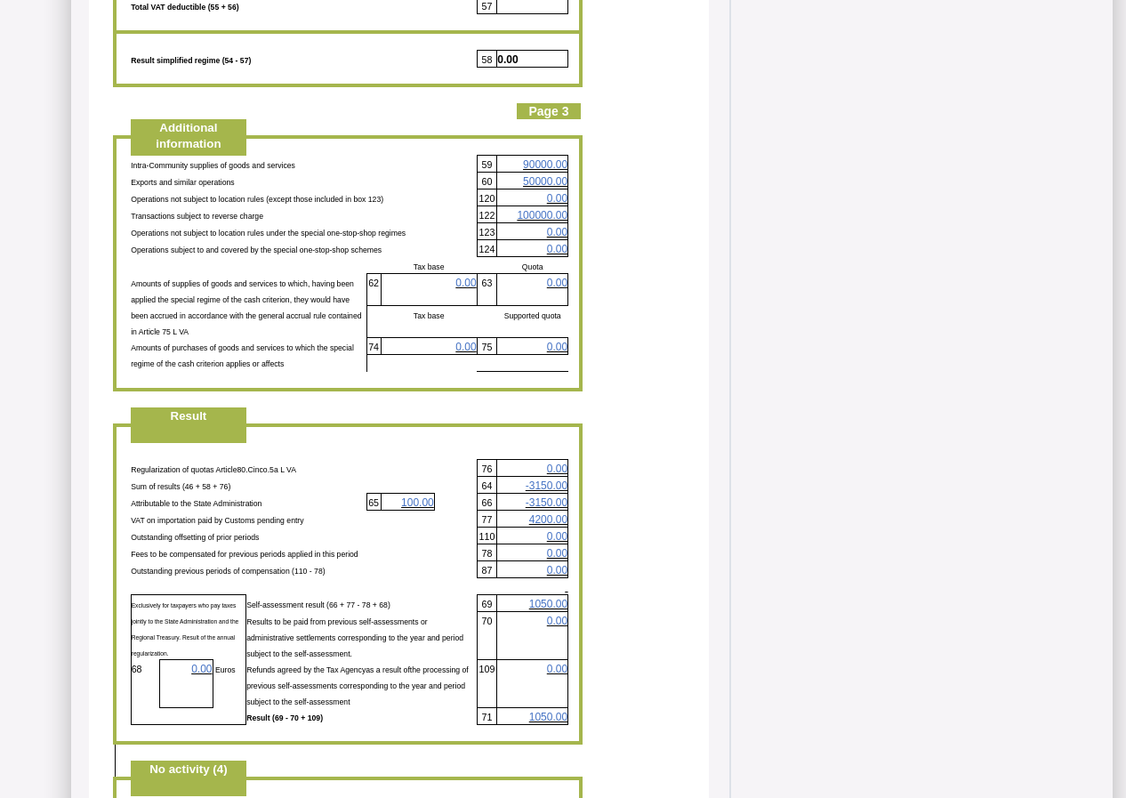
scroll to position [3556, 0]
